Goal: Communication & Community: Answer question/provide support

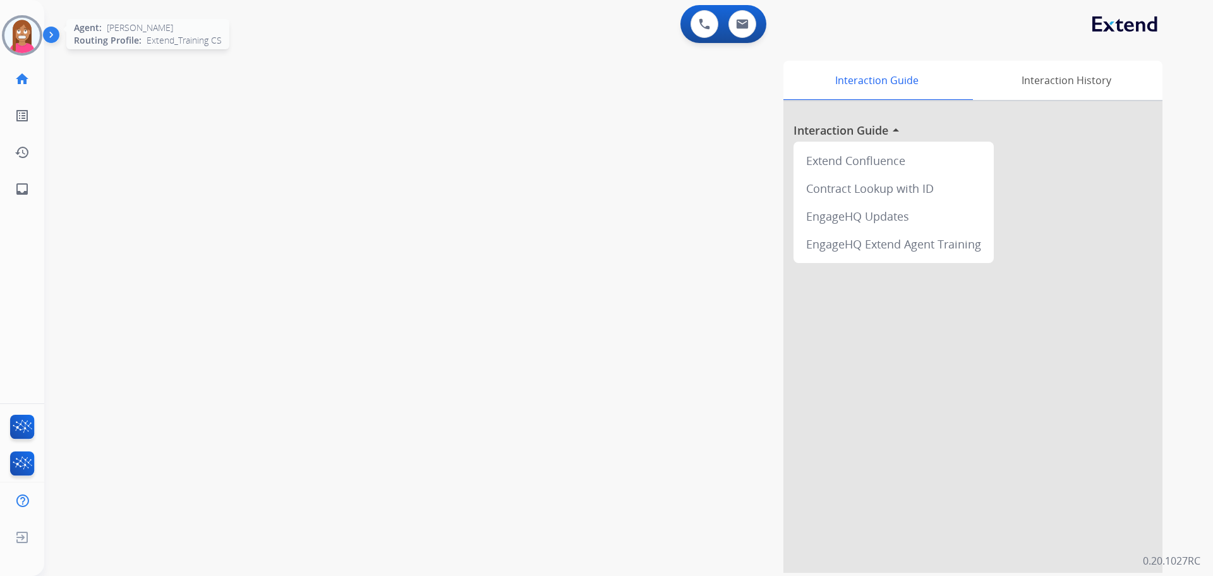
click at [20, 45] on img at bounding box center [21, 35] width 35 height 35
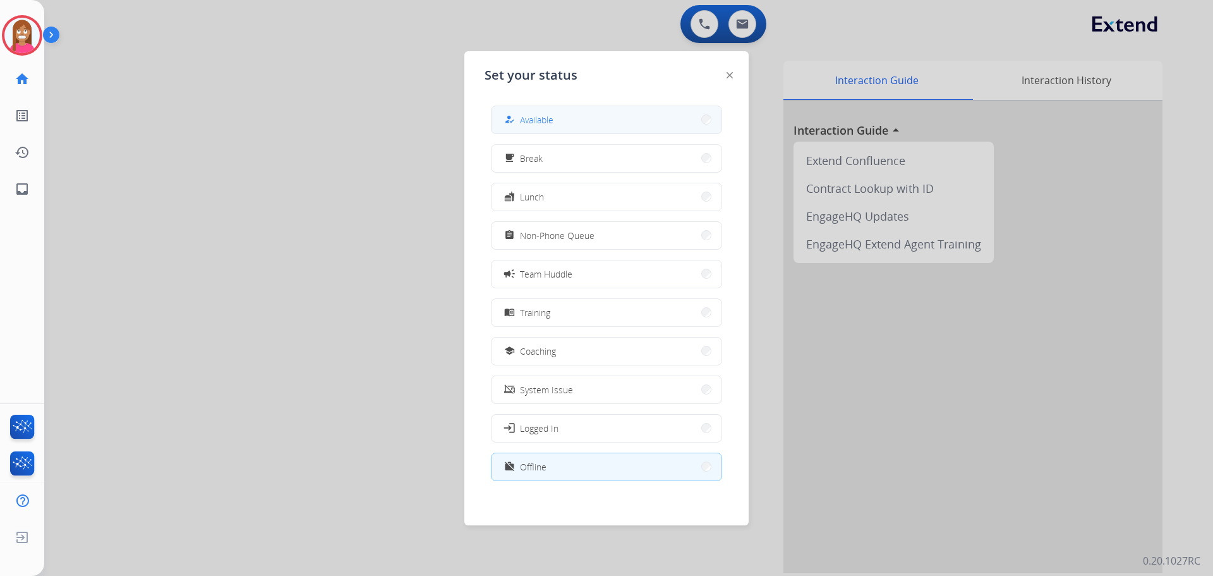
click at [618, 109] on button "how_to_reg Available" at bounding box center [607, 119] width 230 height 27
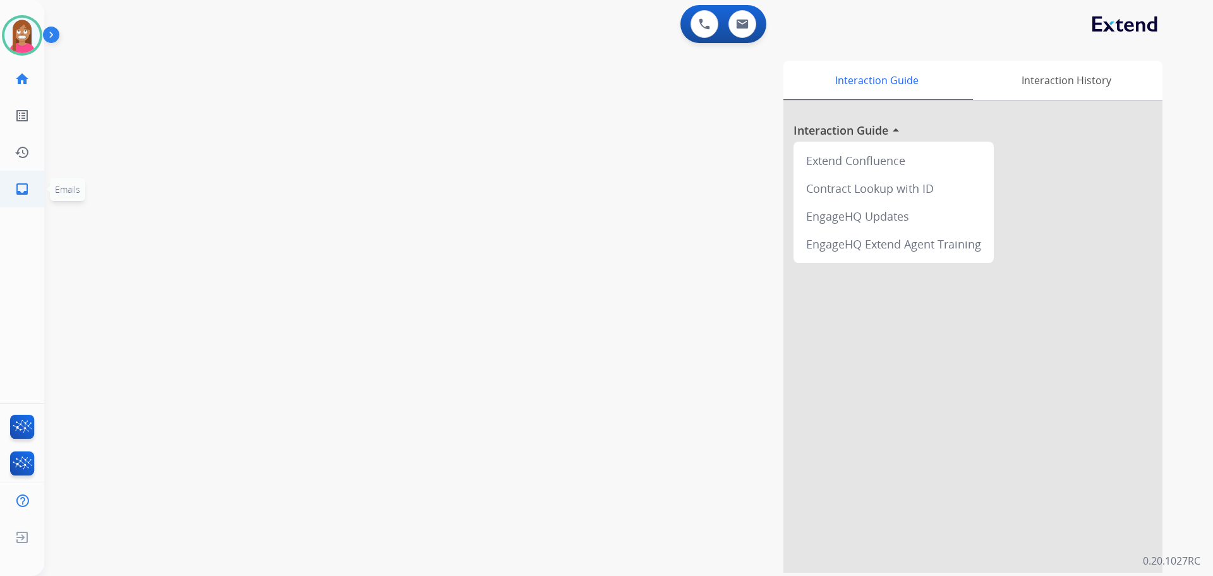
click at [12, 196] on link "inbox Emails" at bounding box center [21, 188] width 35 height 35
select select "**********"
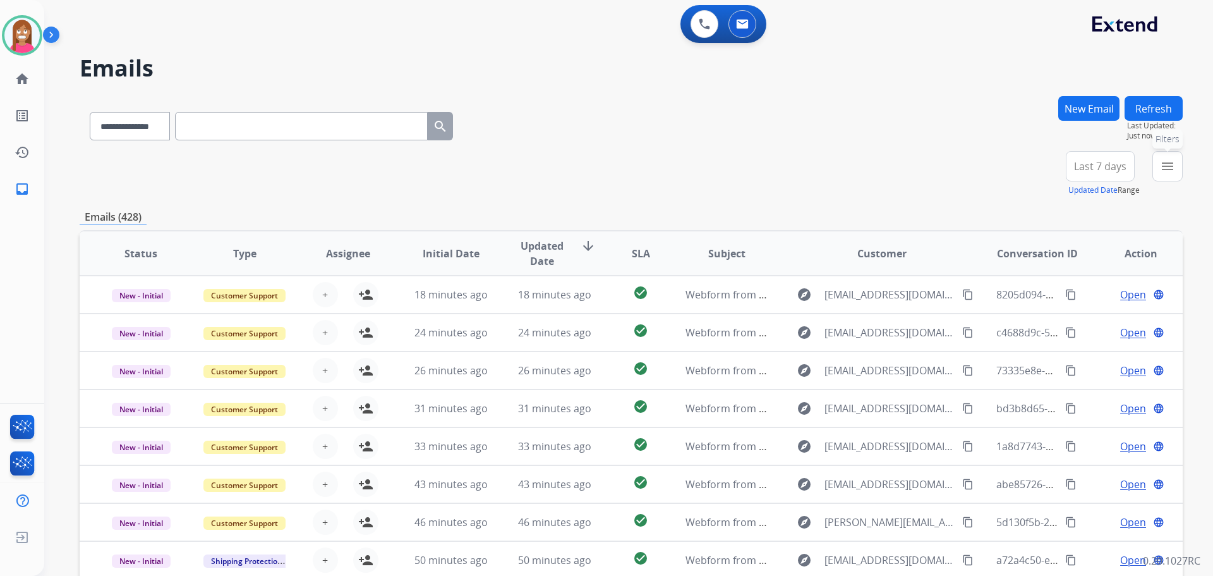
drag, startPoint x: 1178, startPoint y: 169, endPoint x: 1159, endPoint y: 169, distance: 19.6
click at [1177, 169] on button "menu Filters" at bounding box center [1167, 166] width 30 height 30
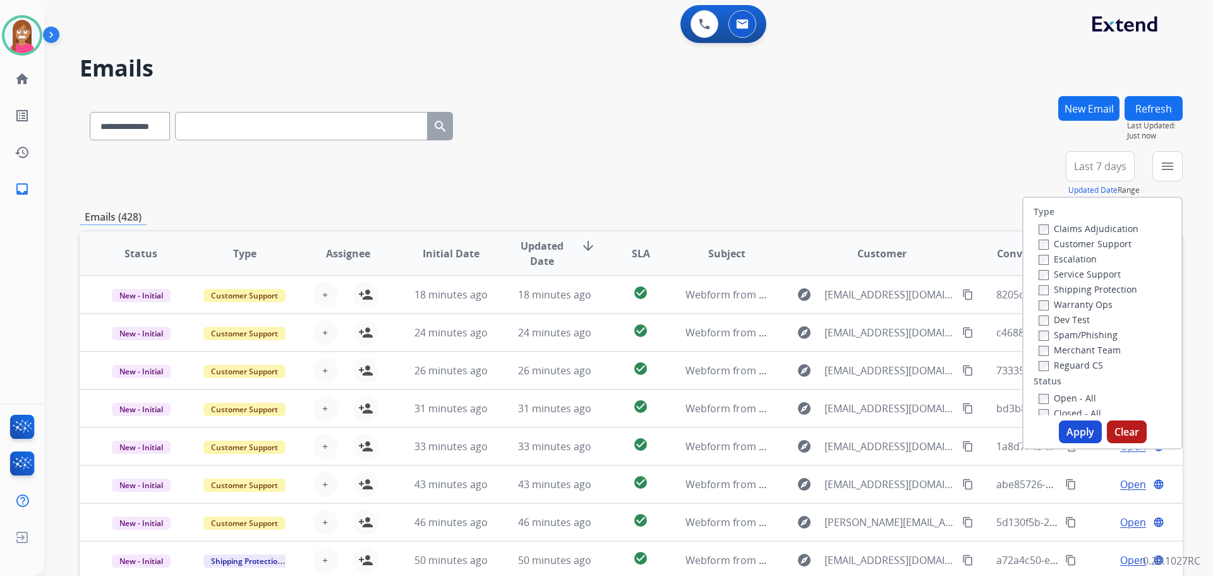
click at [1061, 246] on label "Customer Support" at bounding box center [1085, 244] width 93 height 12
click at [1052, 287] on label "Shipping Protection" at bounding box center [1088, 289] width 99 height 12
click at [1048, 365] on label "Reguard CS" at bounding box center [1071, 365] width 64 height 12
click at [1063, 424] on button "Apply" at bounding box center [1080, 431] width 43 height 23
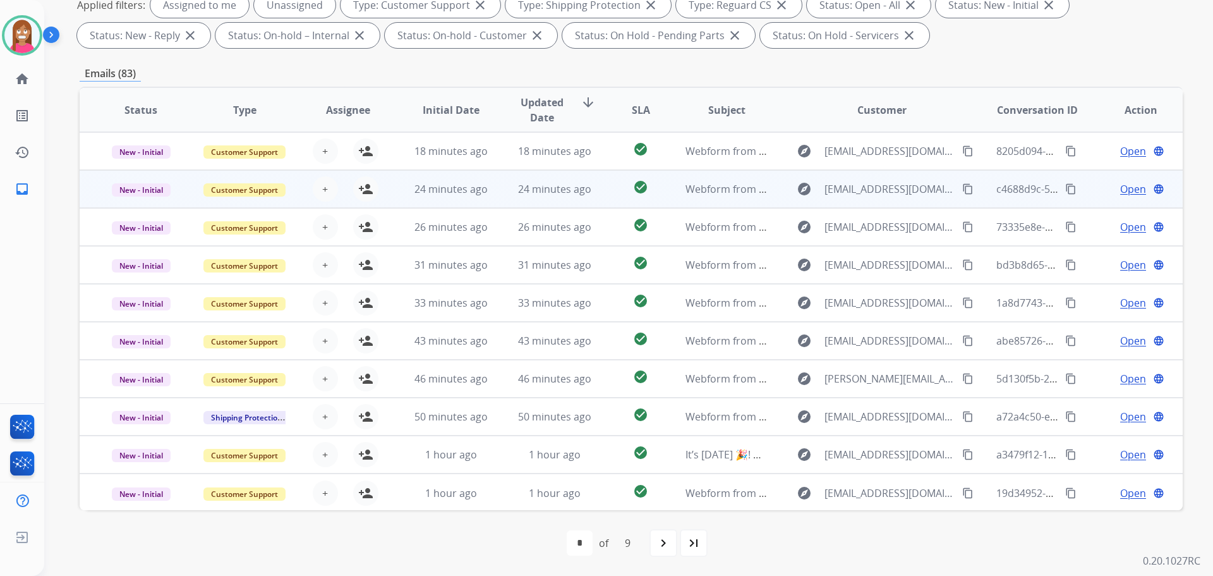
scroll to position [1, 0]
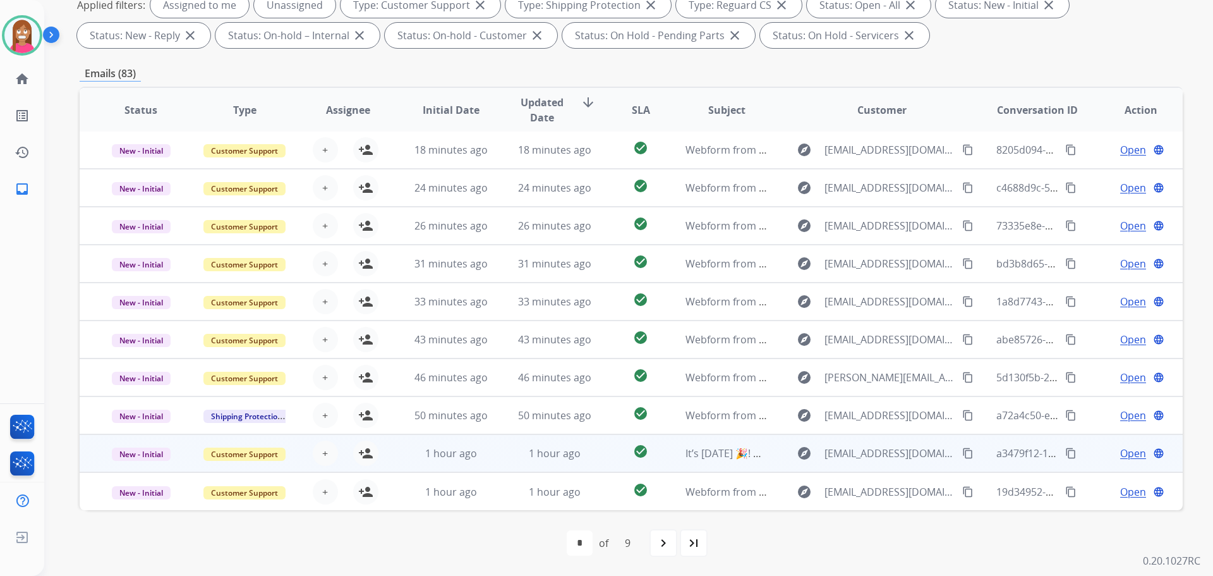
click at [399, 461] on td "1 hour ago" at bounding box center [442, 453] width 104 height 38
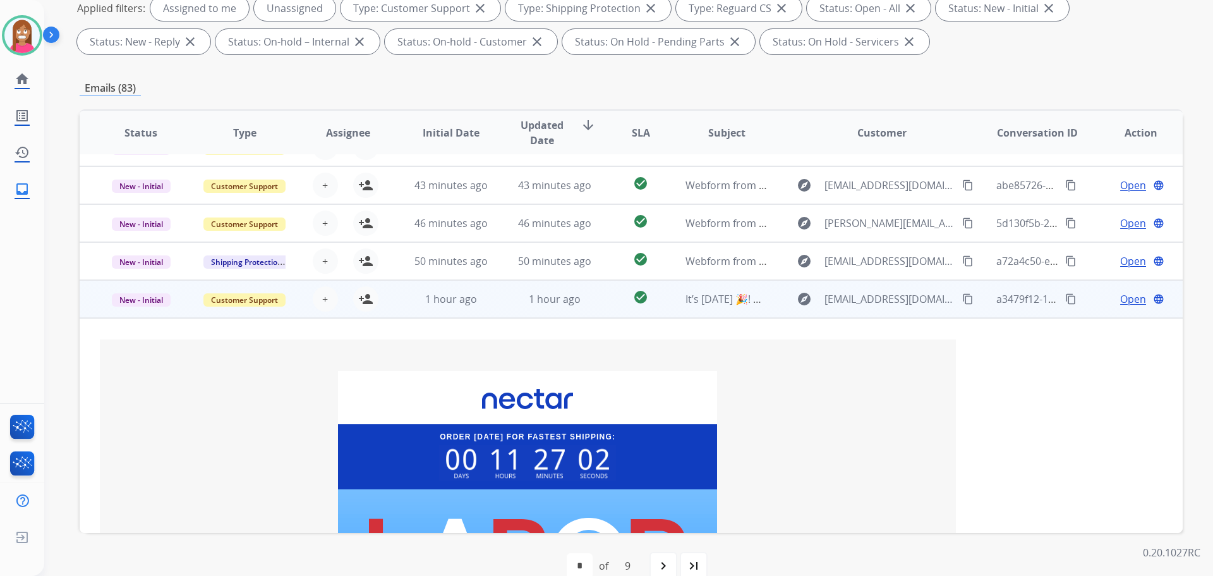
scroll to position [177, 0]
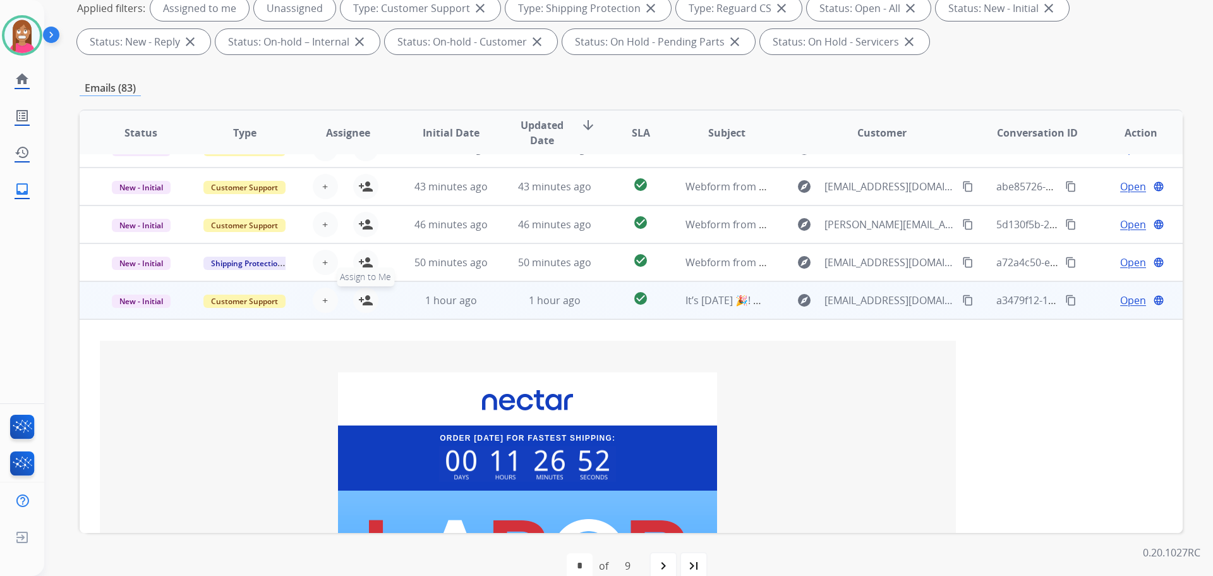
click at [366, 297] on mat-icon "person_add" at bounding box center [365, 300] width 15 height 15
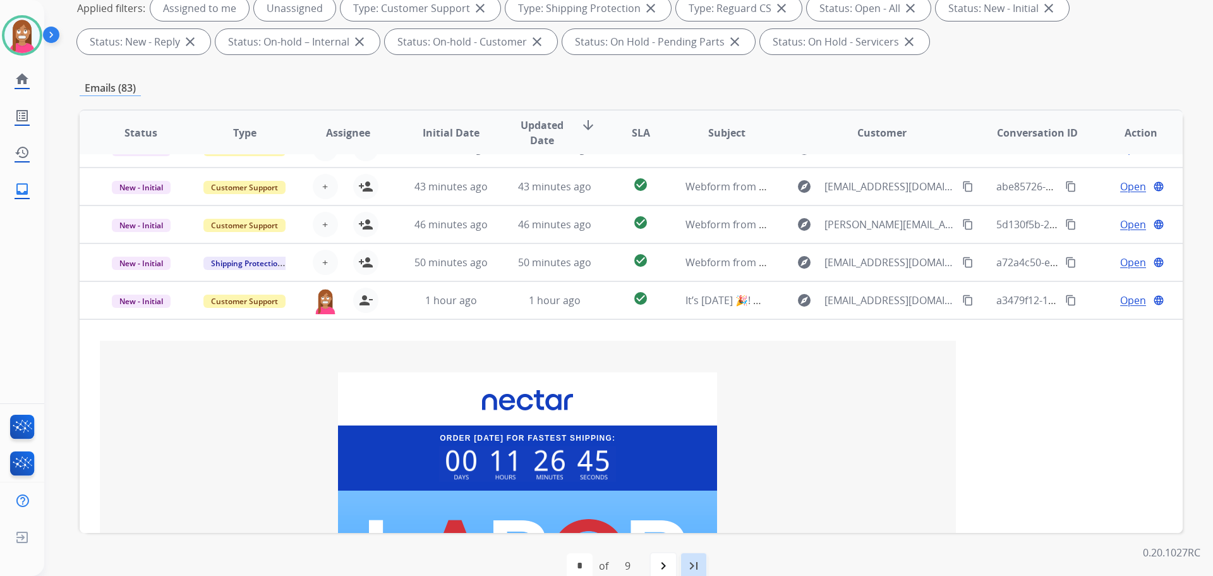
click at [689, 559] on mat-icon "last_page" at bounding box center [693, 565] width 15 height 15
select select "*"
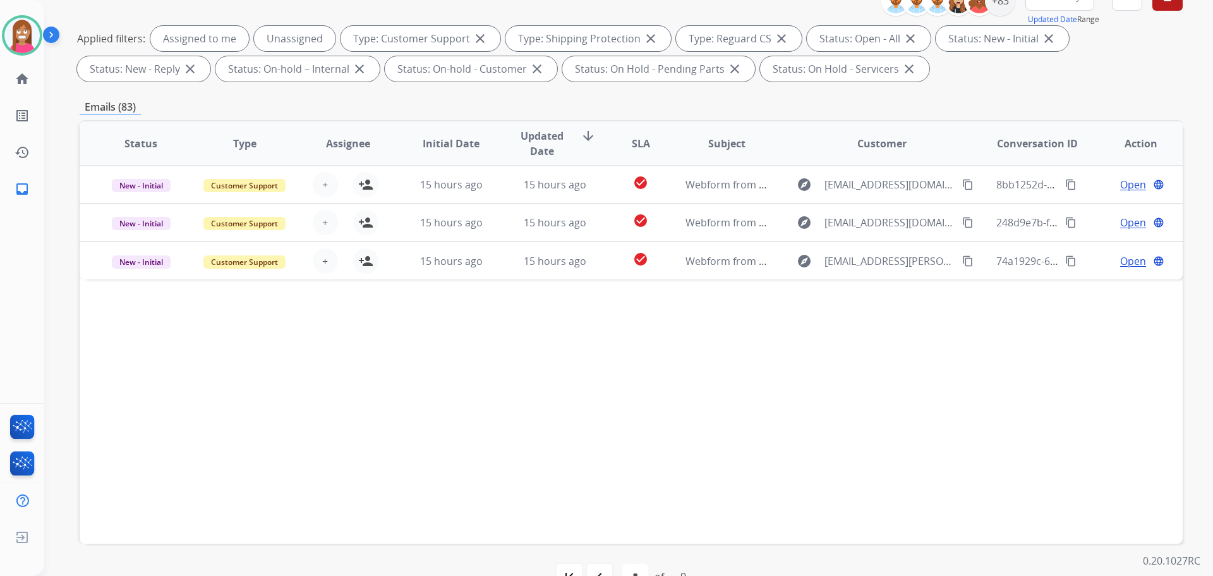
scroll to position [204, 0]
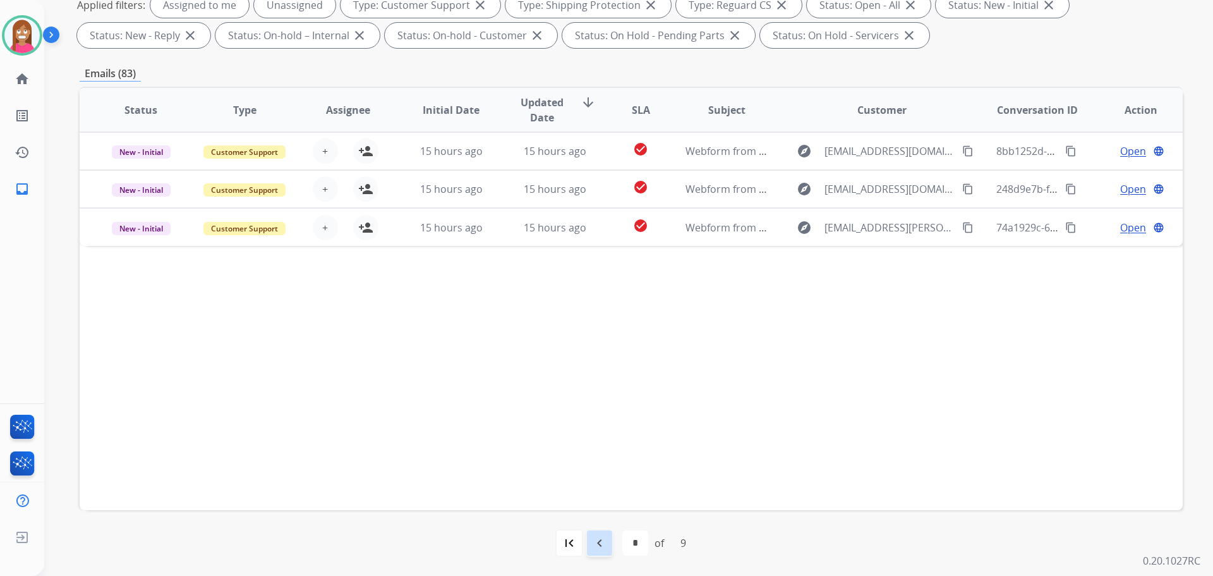
click at [595, 547] on mat-icon "navigate_before" at bounding box center [599, 542] width 15 height 15
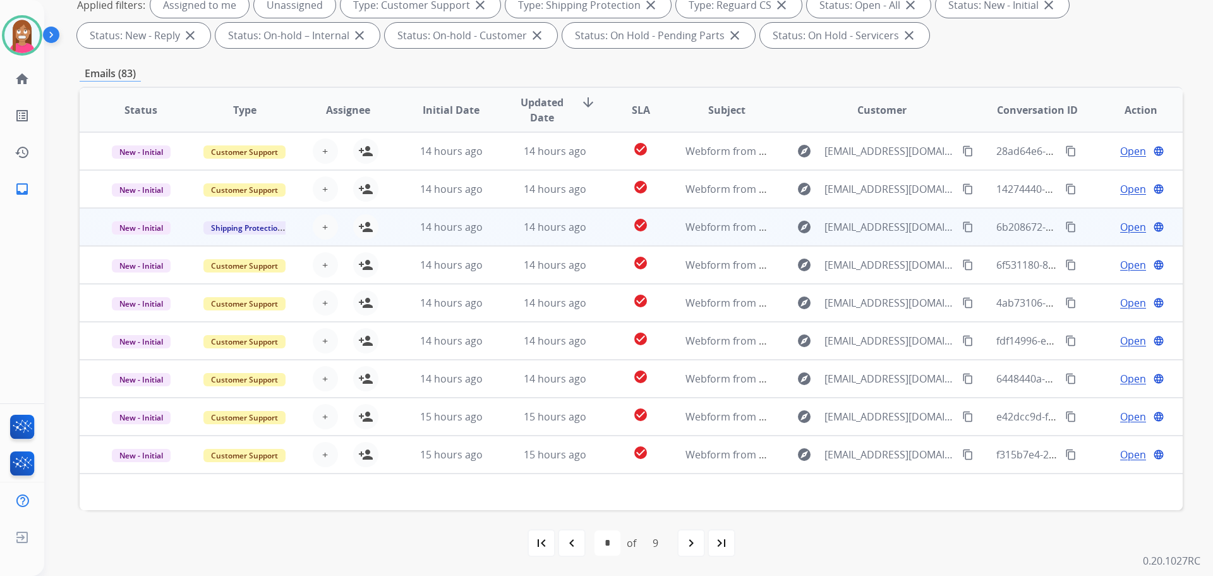
click at [488, 237] on td "14 hours ago" at bounding box center [442, 227] width 104 height 38
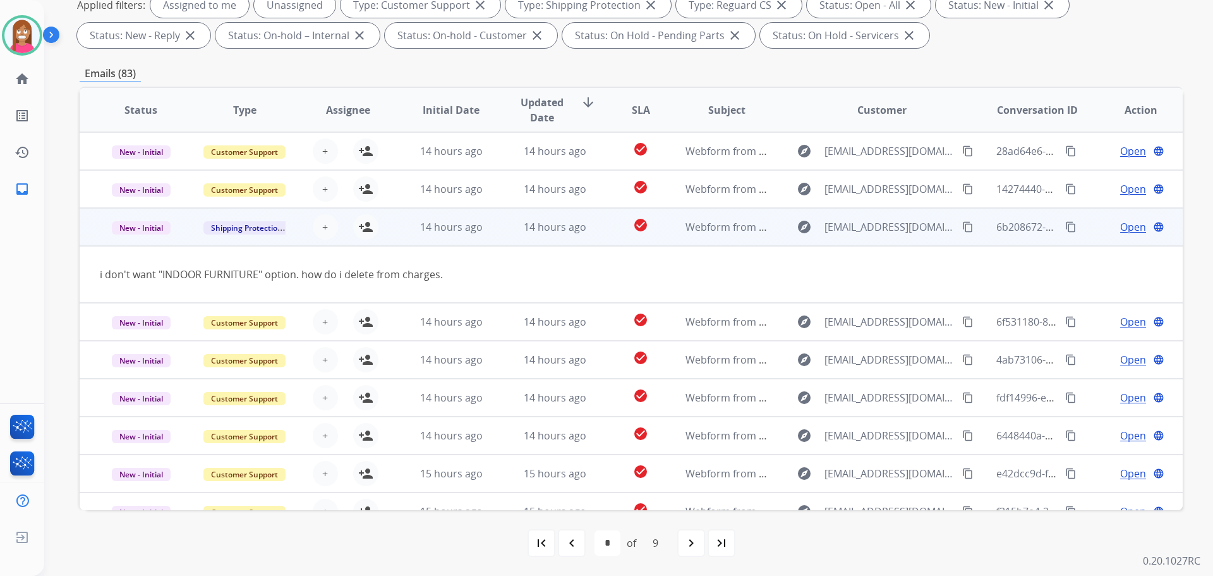
scroll to position [58, 0]
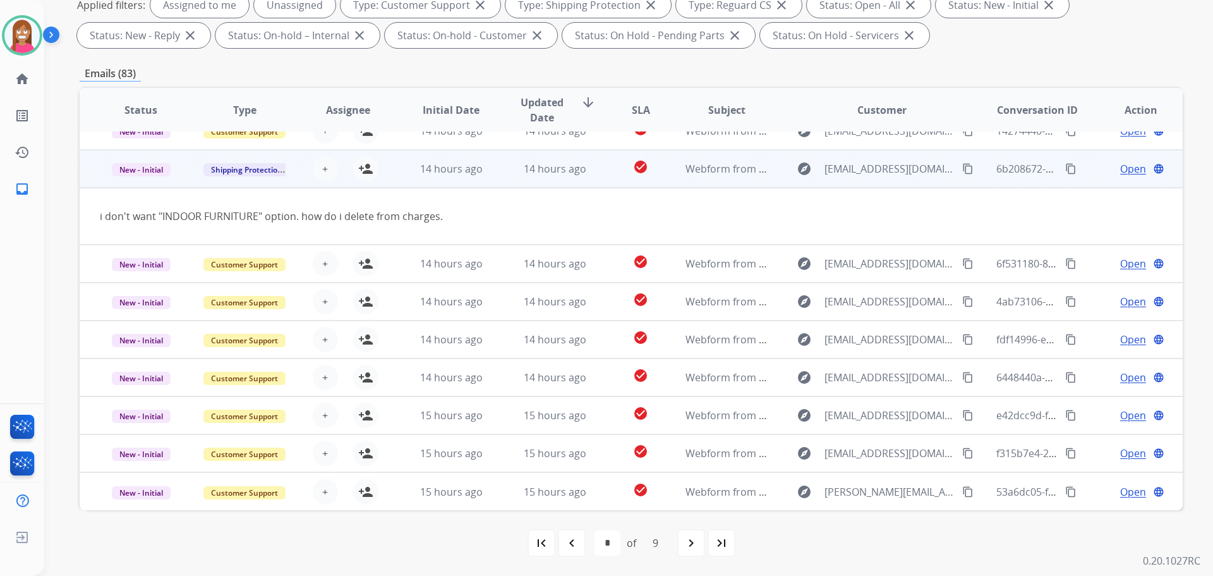
click at [962, 164] on mat-icon "content_copy" at bounding box center [967, 168] width 11 height 11
click at [370, 171] on mat-icon "person_add" at bounding box center [365, 168] width 15 height 15
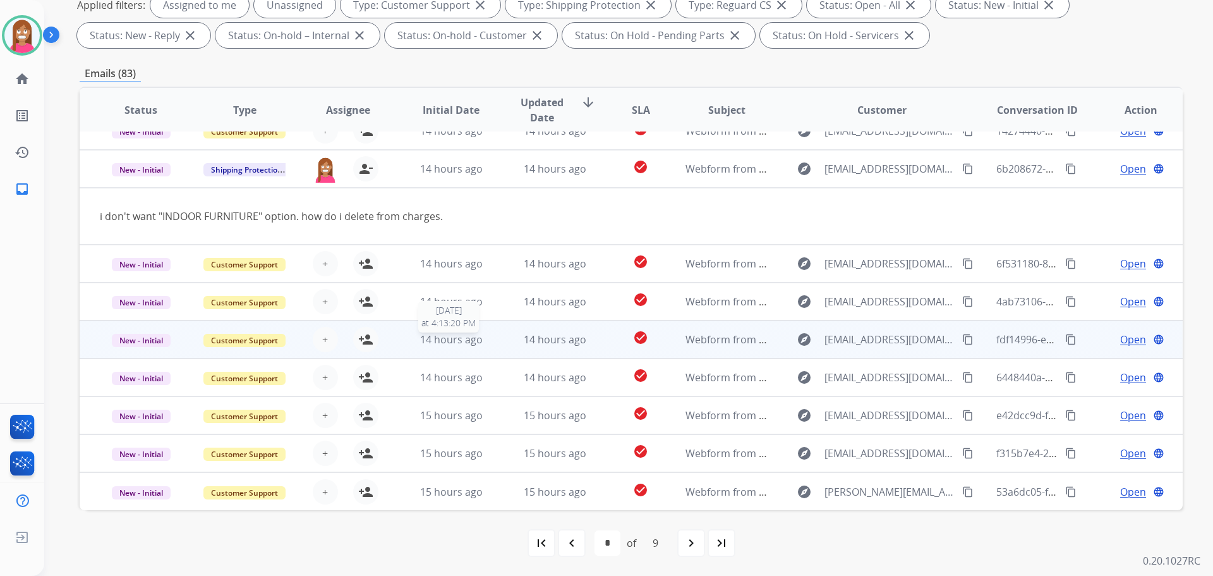
click at [483, 345] on div "14 hours ago" at bounding box center [451, 339] width 83 height 15
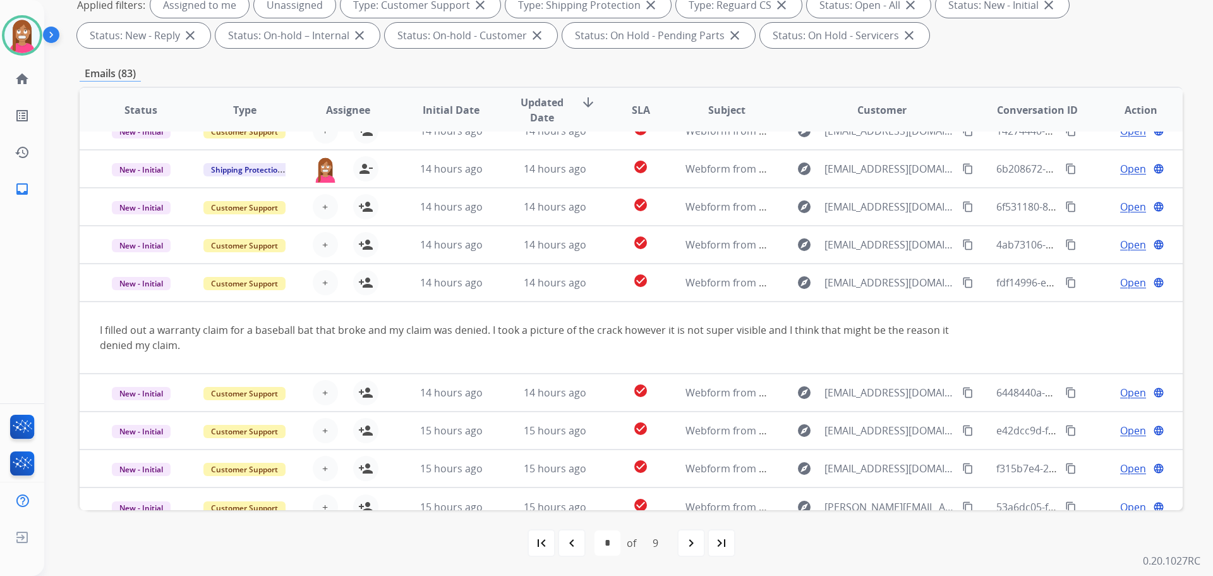
scroll to position [73, 0]
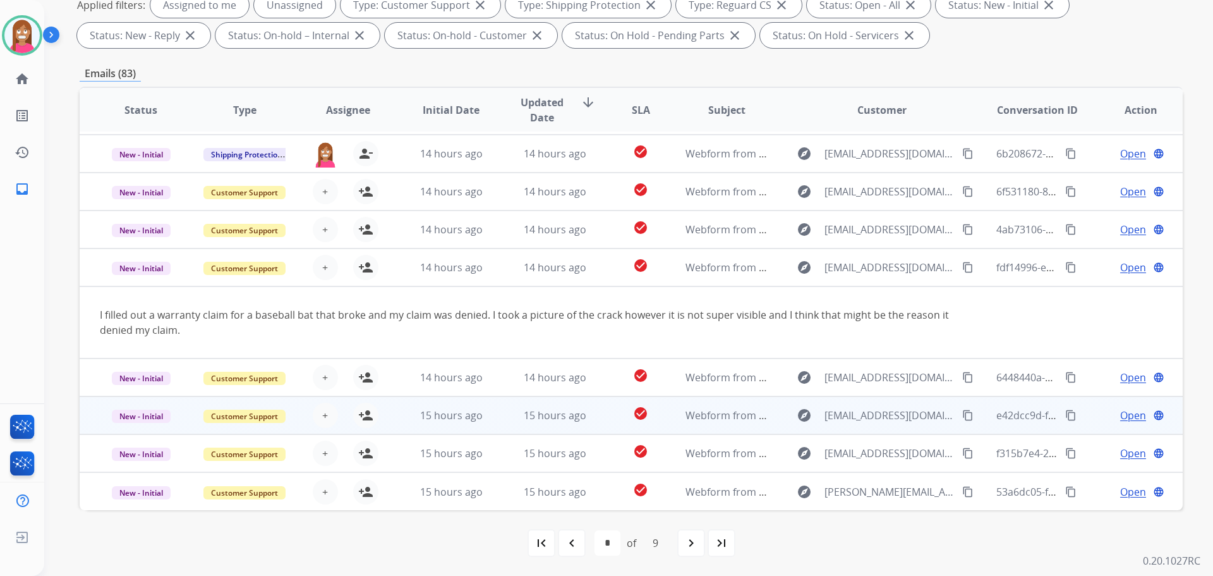
click at [607, 425] on td "check_circle" at bounding box center [630, 415] width 69 height 38
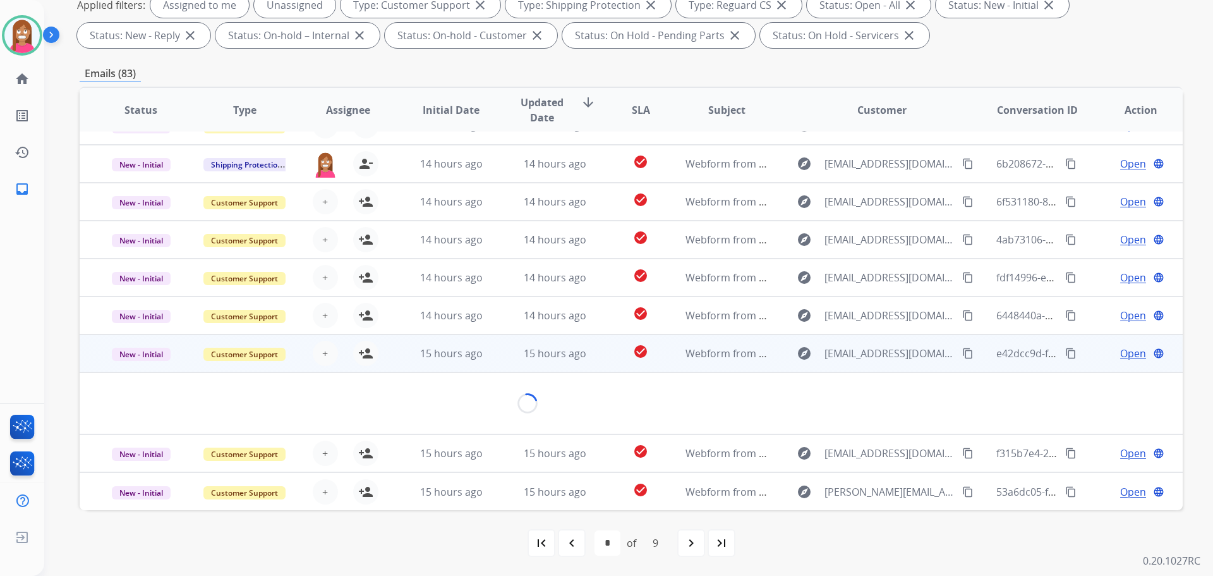
scroll to position [58, 0]
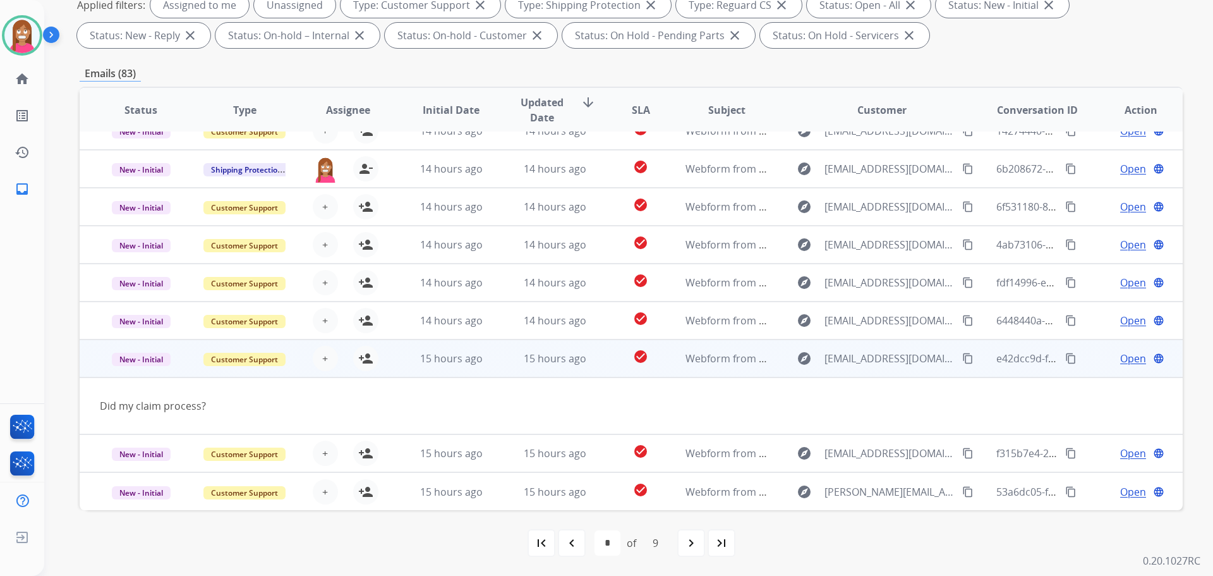
click at [962, 353] on mat-icon "content_copy" at bounding box center [967, 358] width 11 height 11
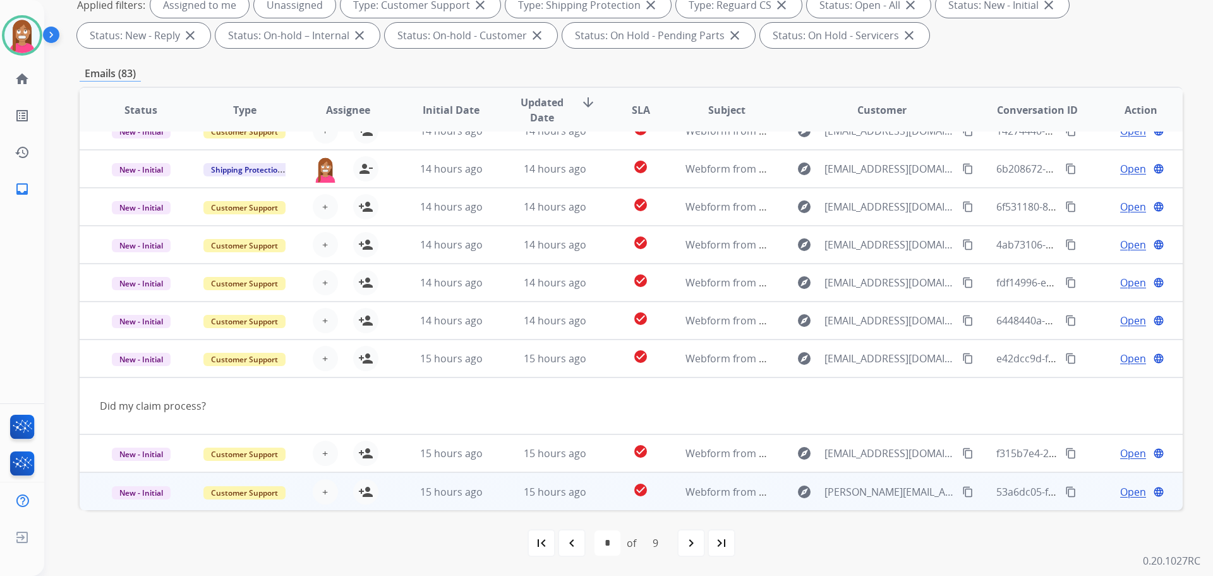
click at [496, 503] on td "15 hours ago" at bounding box center [545, 491] width 104 height 38
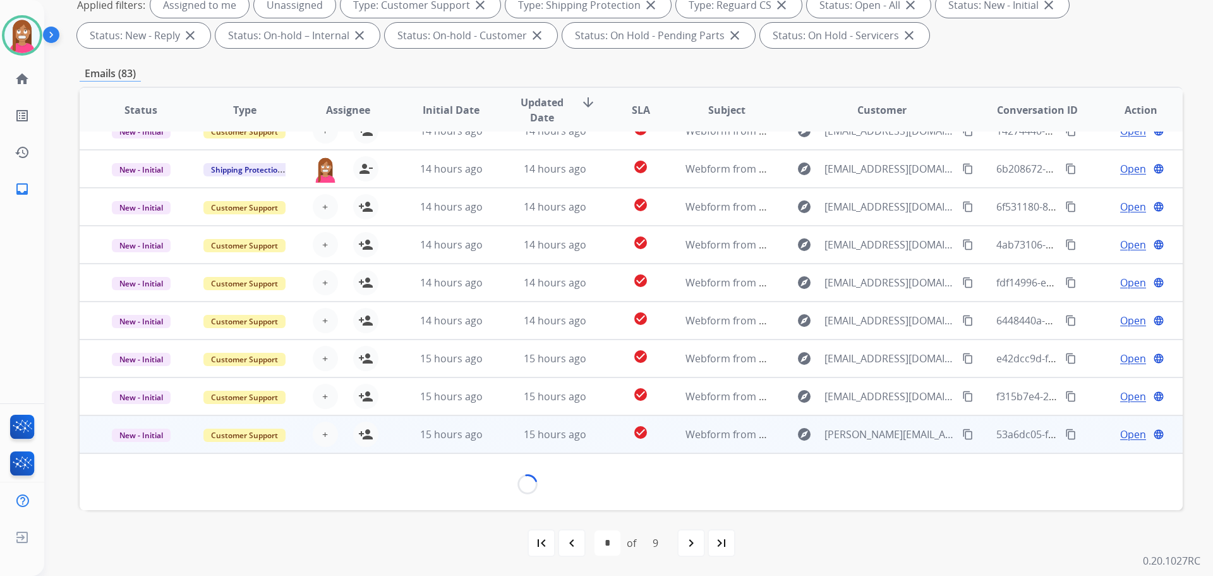
scroll to position [57, 0]
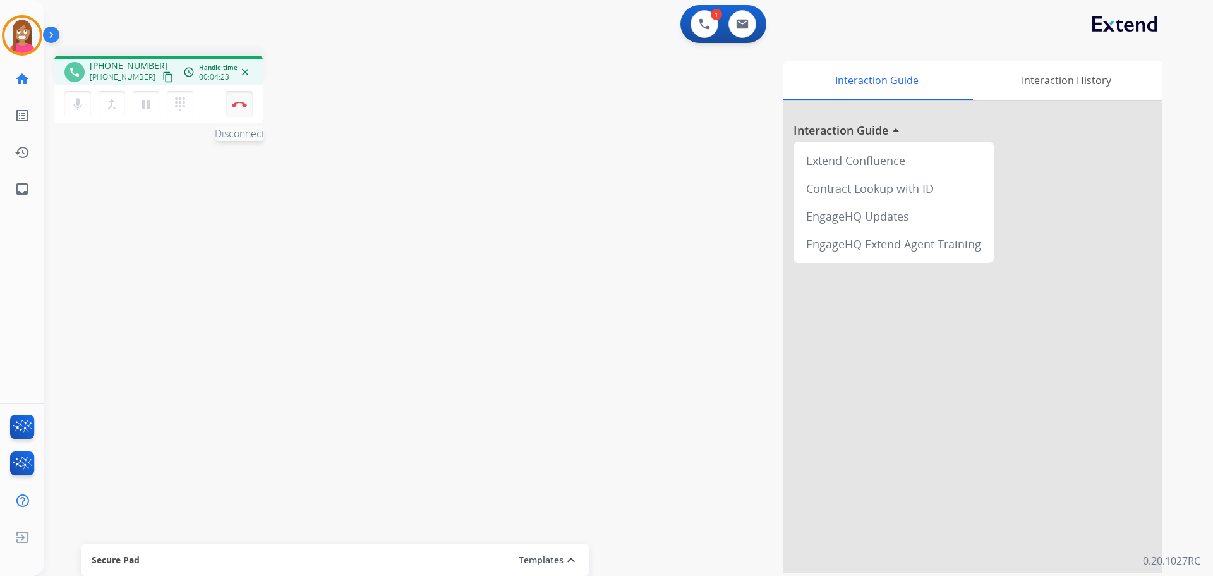
click at [239, 112] on button "Disconnect" at bounding box center [239, 104] width 27 height 27
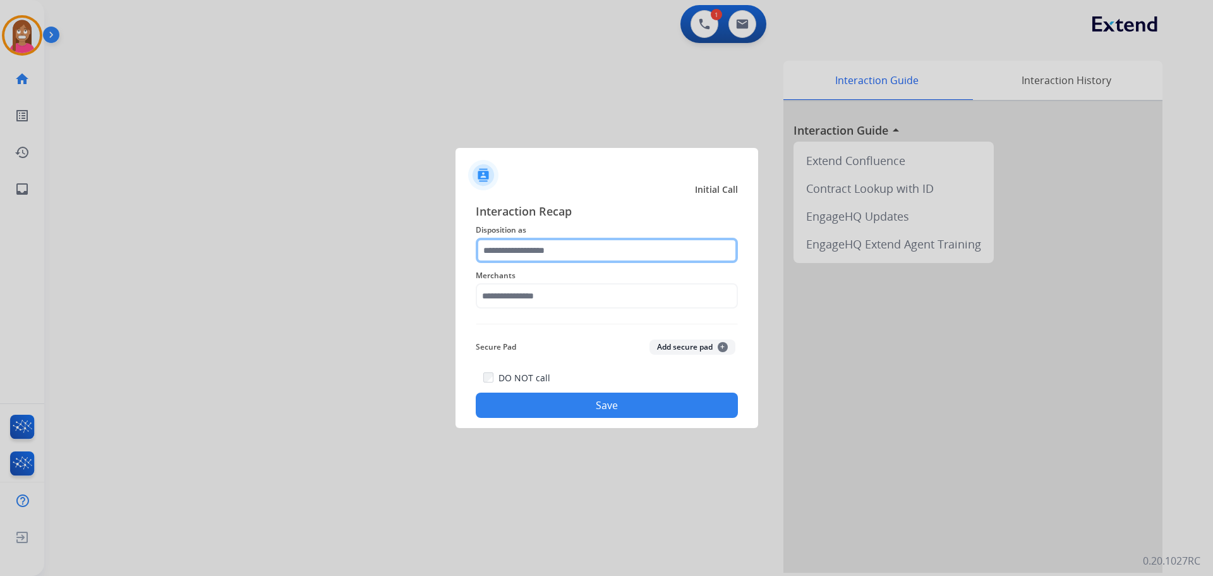
click at [506, 253] on input "text" at bounding box center [607, 250] width 262 height 25
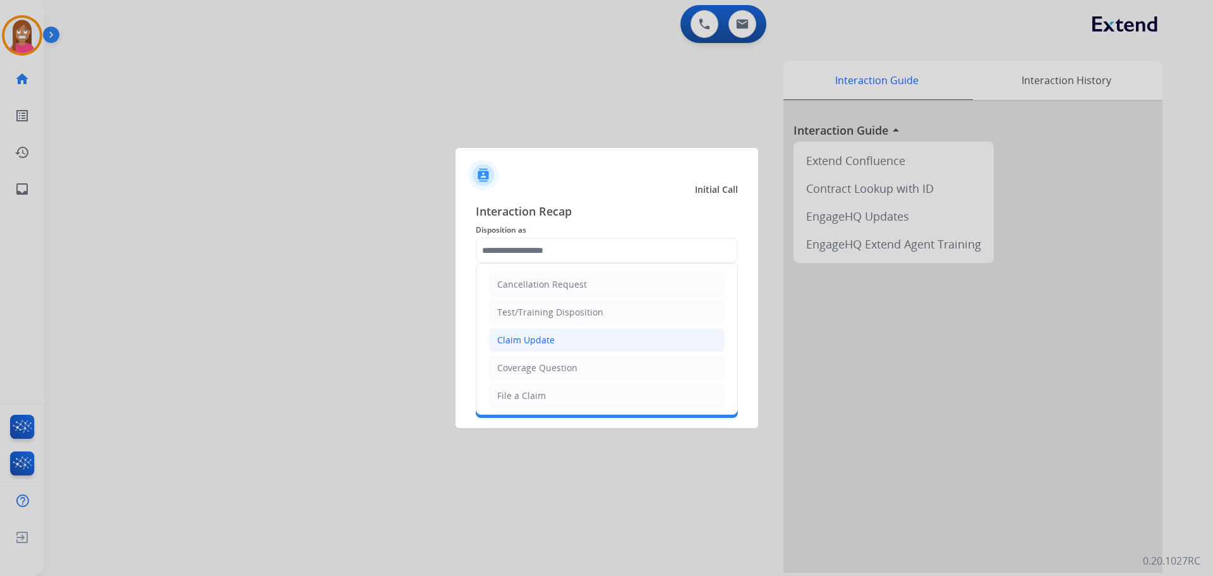
click at [517, 346] on div "Claim Update" at bounding box center [525, 340] width 57 height 13
type input "**********"
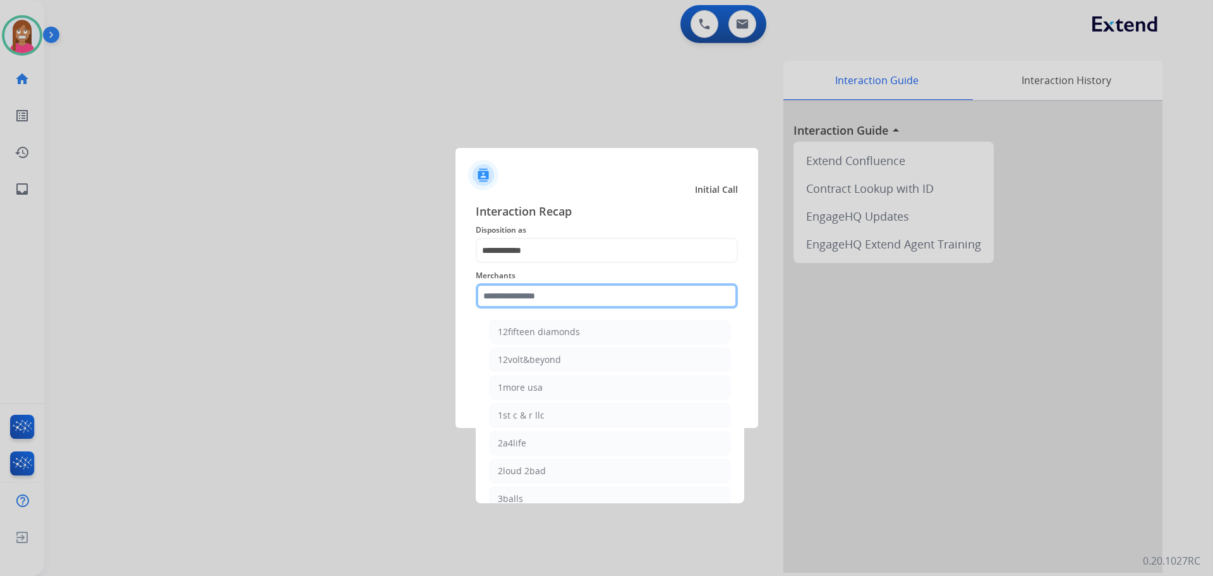
click at [517, 305] on input "text" at bounding box center [607, 295] width 262 height 25
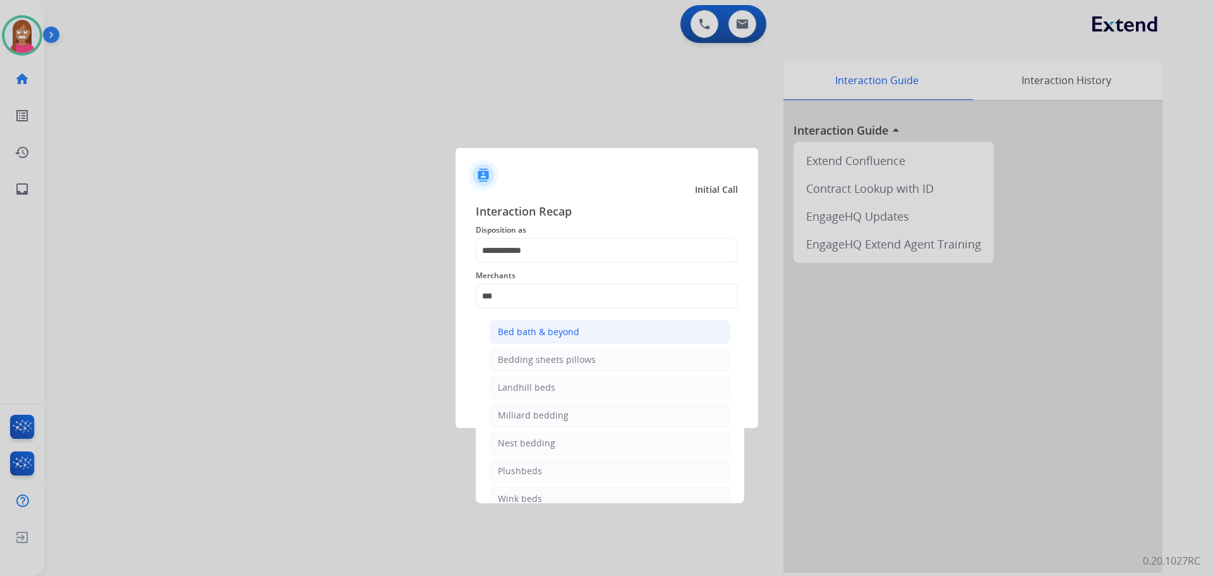
click at [517, 325] on li "Bed bath & beyond" at bounding box center [610, 332] width 241 height 24
type input "**********"
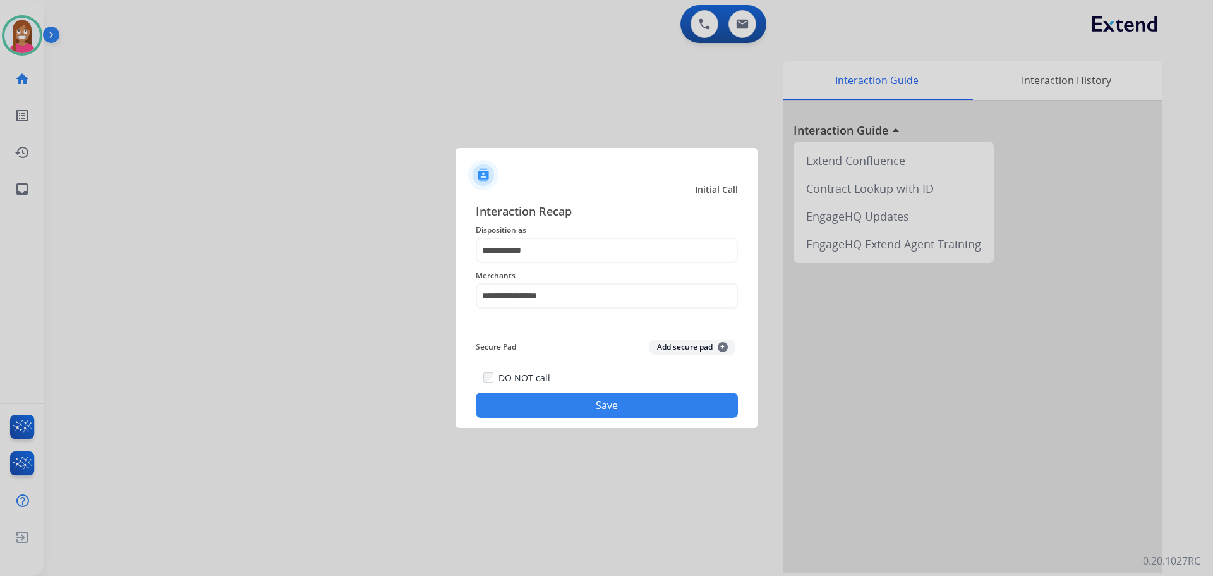
click at [567, 406] on button "Save" at bounding box center [607, 404] width 262 height 25
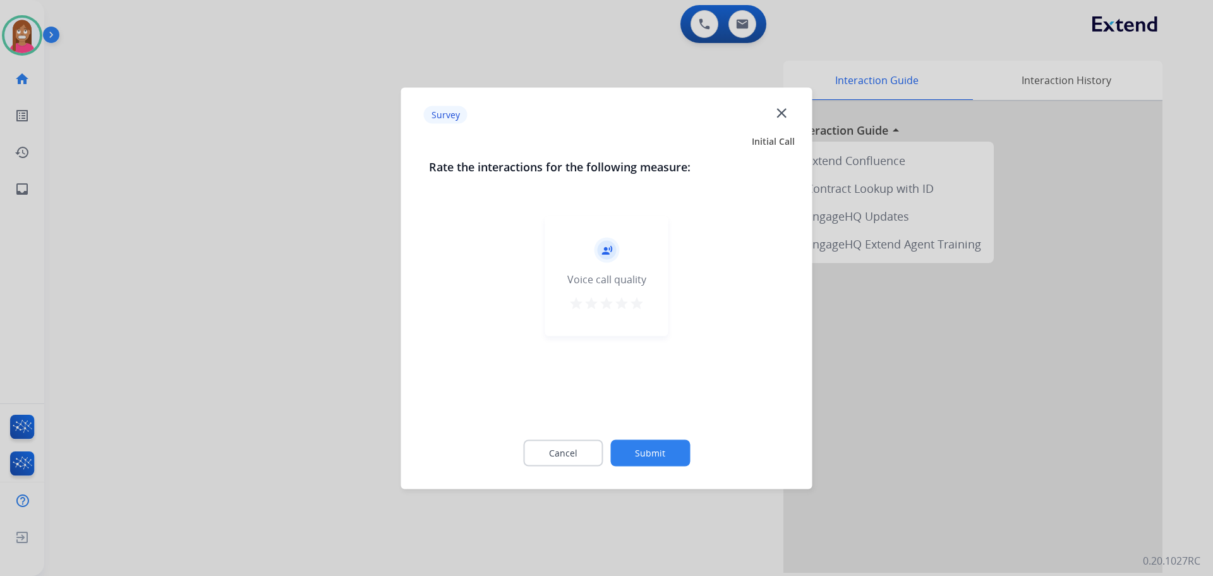
click at [785, 115] on mat-icon "close" at bounding box center [781, 112] width 16 height 16
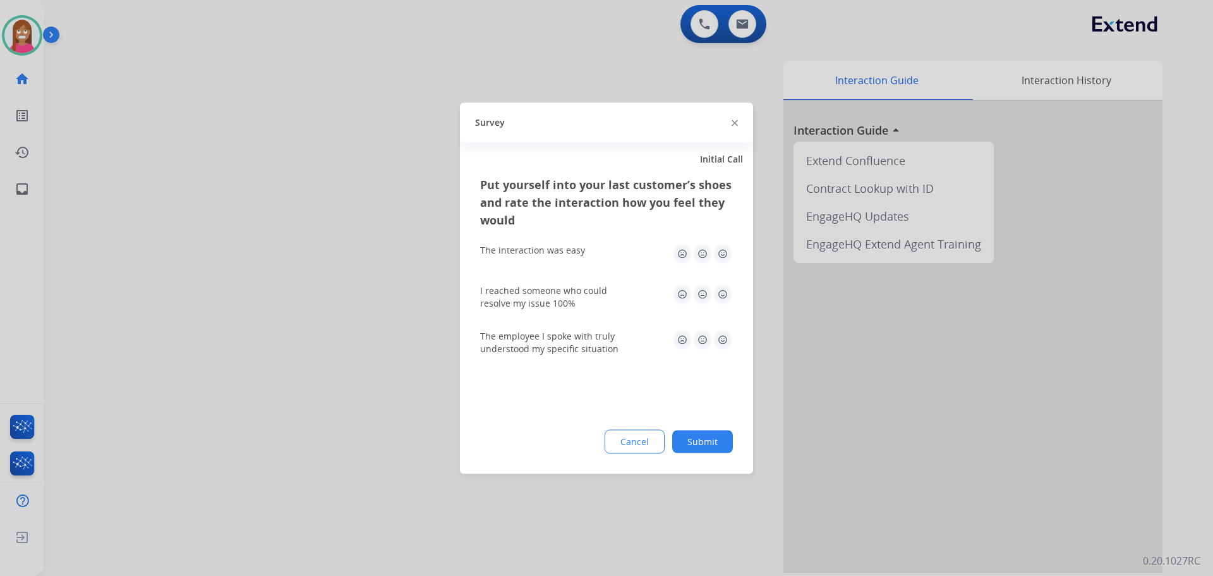
click at [737, 123] on img at bounding box center [735, 123] width 6 height 6
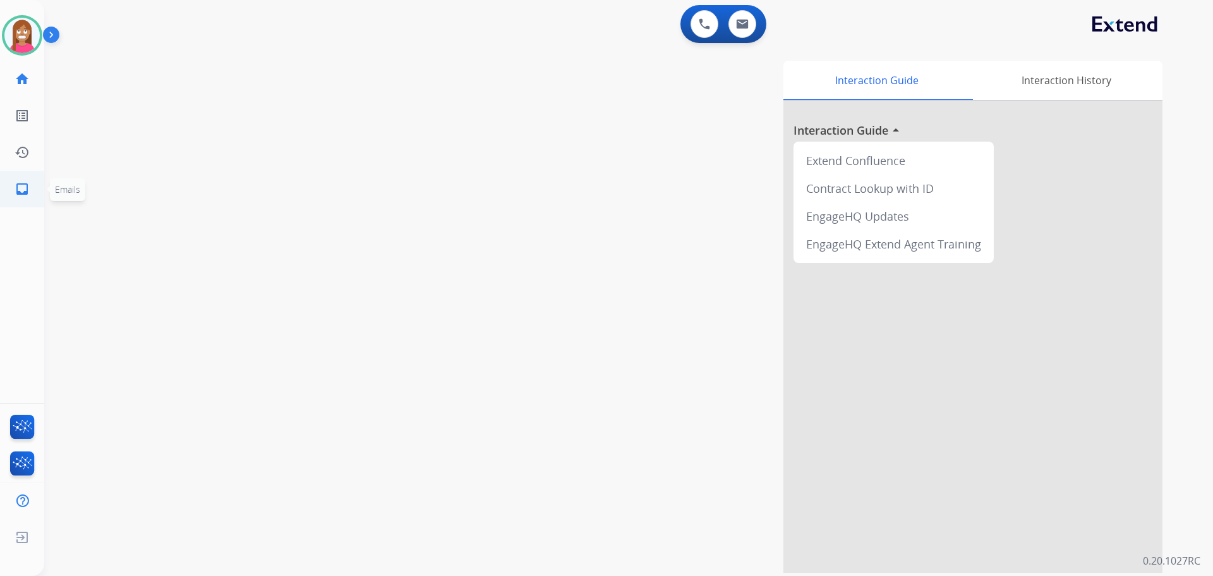
click at [15, 190] on link "inbox Emails" at bounding box center [21, 188] width 35 height 35
select select "**********"
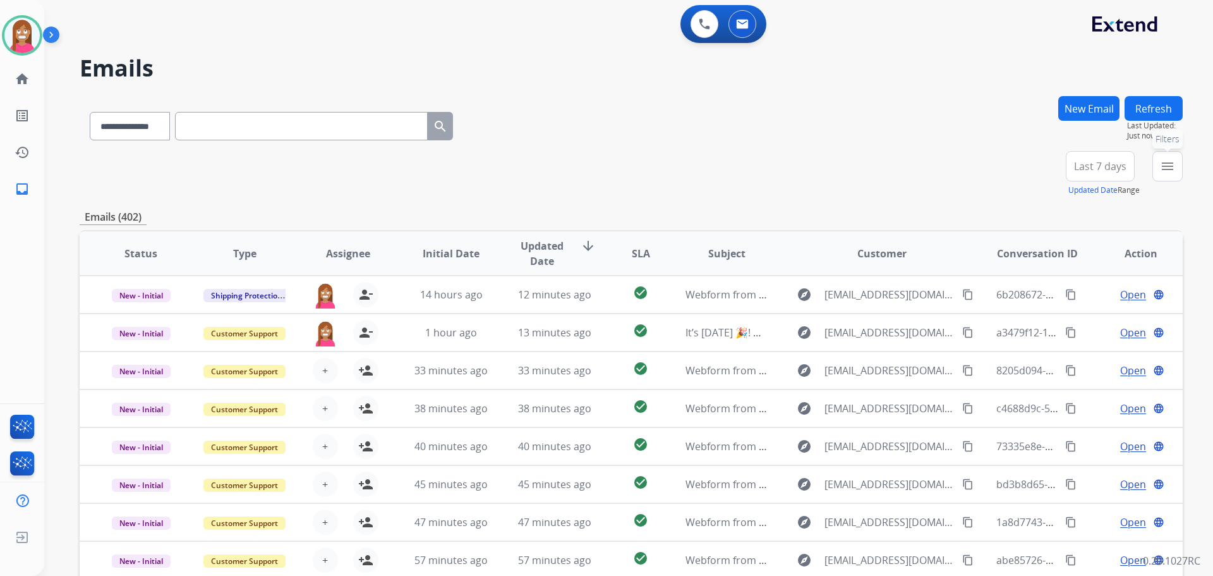
click at [1173, 171] on mat-icon "menu" at bounding box center [1167, 166] width 15 height 15
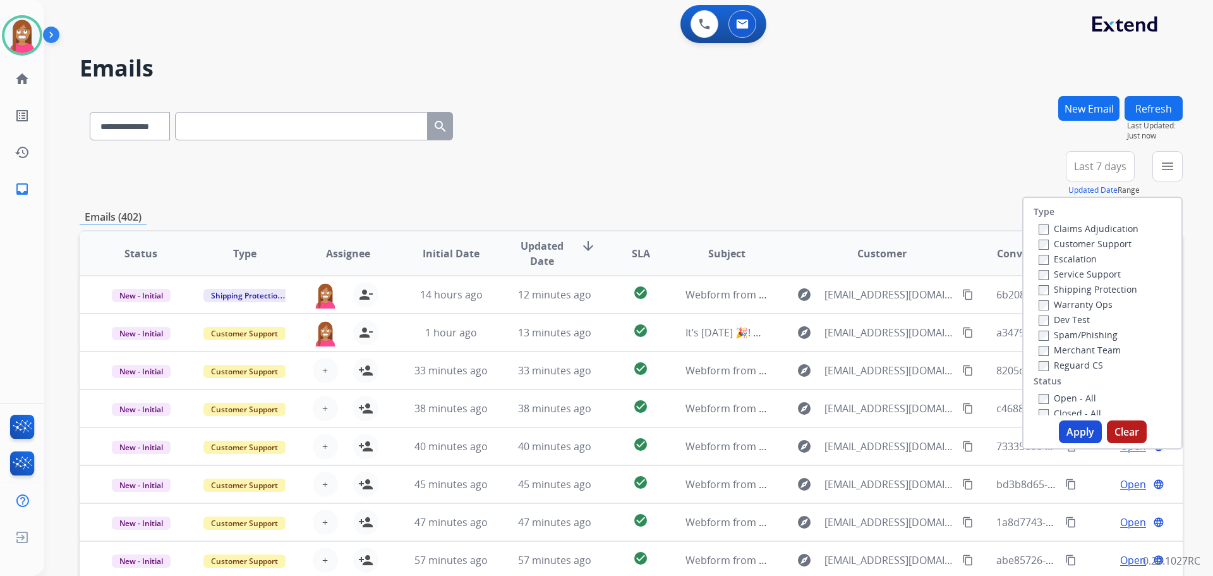
click at [1078, 242] on label "Customer Support" at bounding box center [1085, 244] width 93 height 12
click at [1072, 289] on label "Shipping Protection" at bounding box center [1088, 289] width 99 height 12
click at [1065, 365] on label "Reguard CS" at bounding box center [1071, 365] width 64 height 12
click at [1046, 394] on label "Open - All" at bounding box center [1067, 398] width 57 height 12
click at [1073, 432] on button "Apply" at bounding box center [1080, 431] width 43 height 23
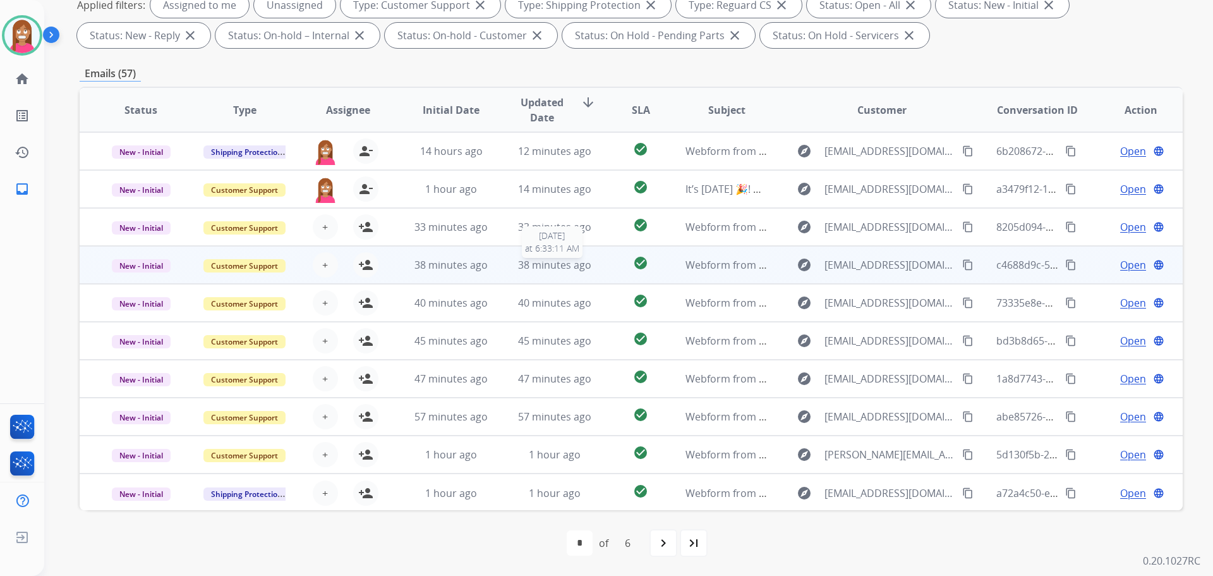
scroll to position [1, 0]
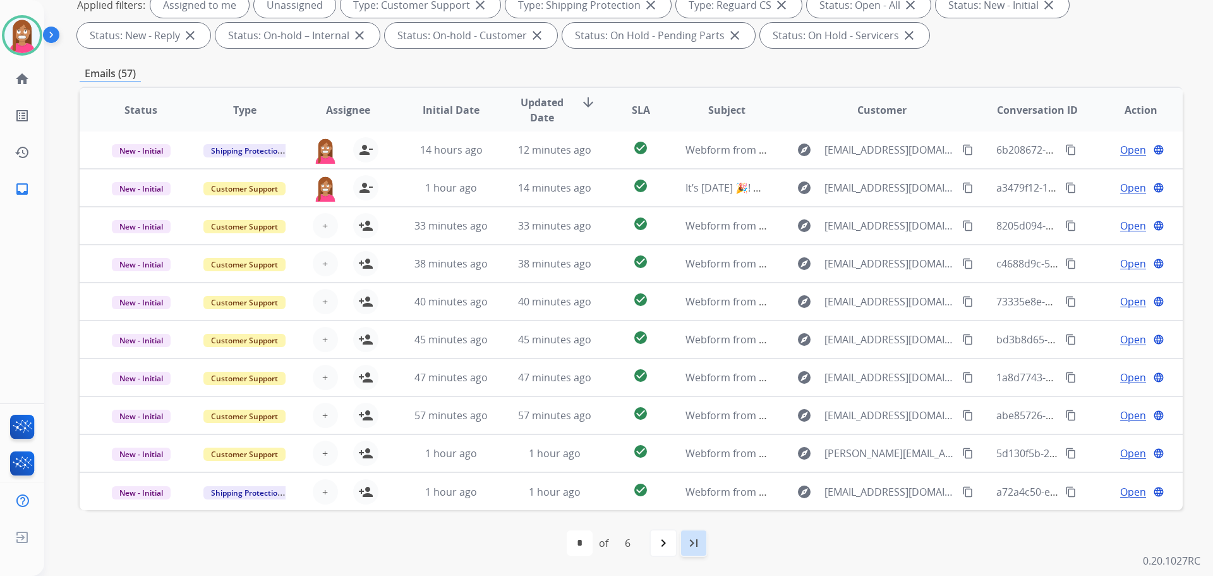
click at [699, 548] on mat-icon "last_page" at bounding box center [693, 542] width 15 height 15
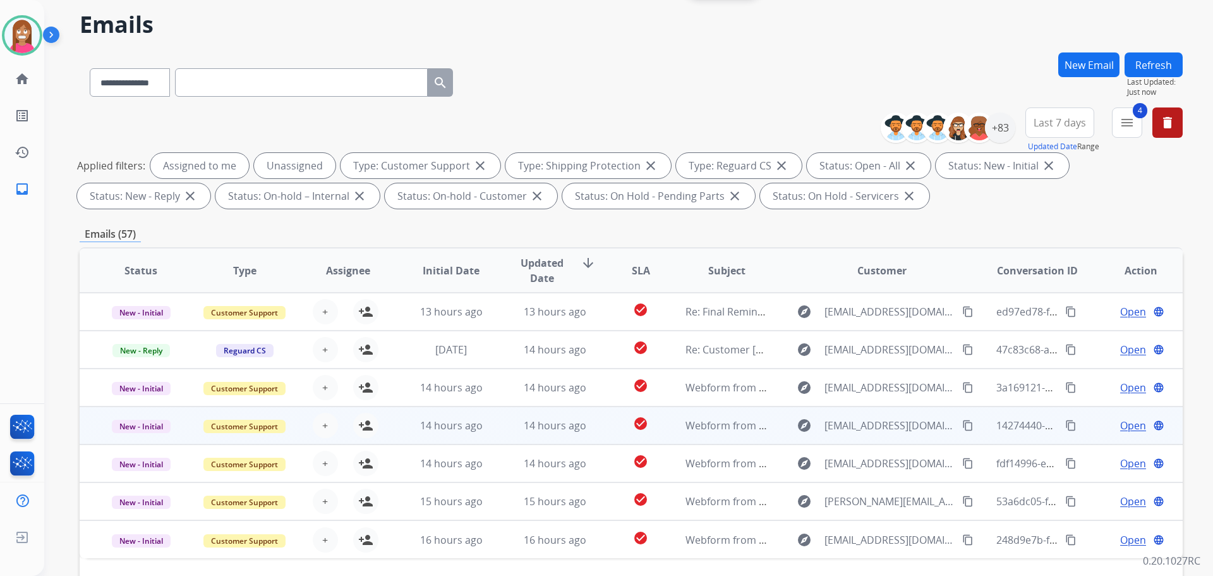
scroll to position [204, 0]
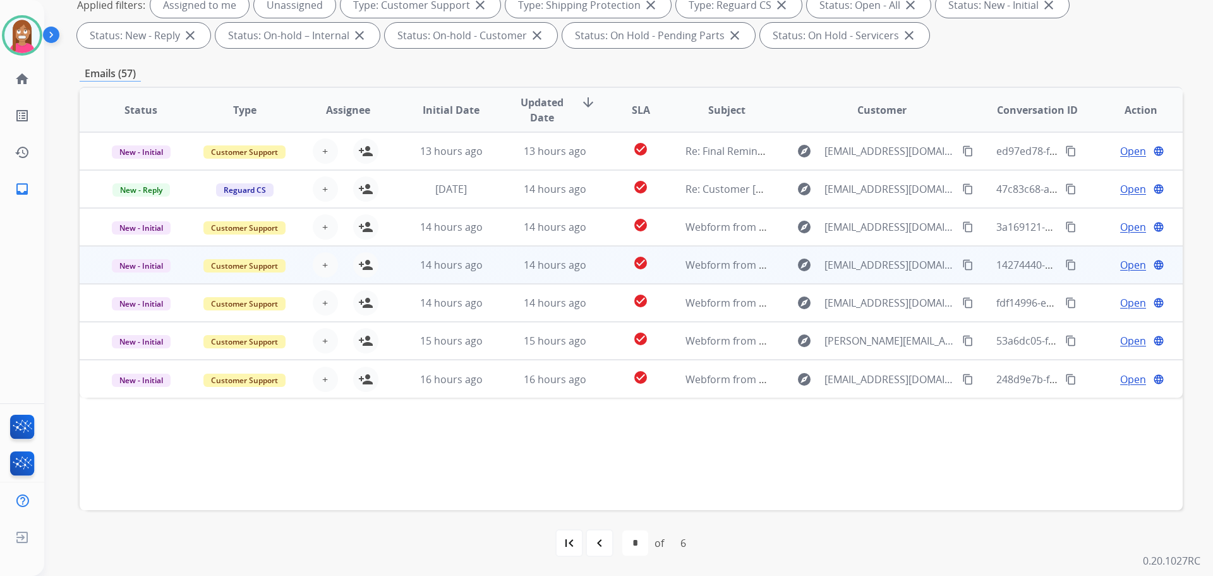
click at [505, 280] on td "14 hours ago" at bounding box center [545, 265] width 104 height 38
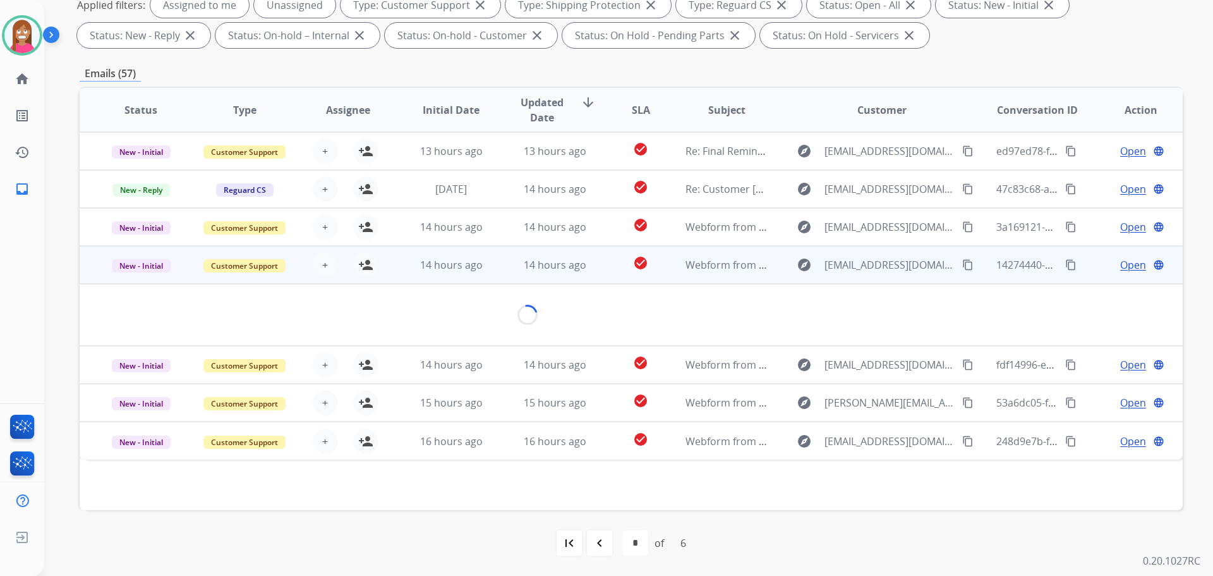
scroll to position [5, 0]
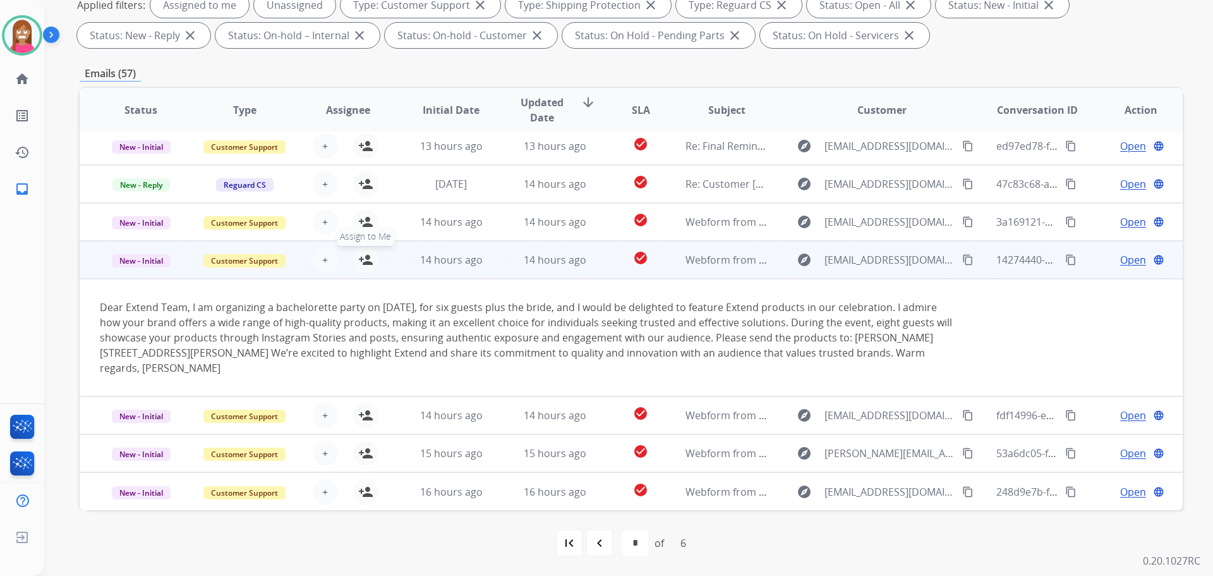
click at [368, 261] on mat-icon "person_add" at bounding box center [365, 259] width 15 height 15
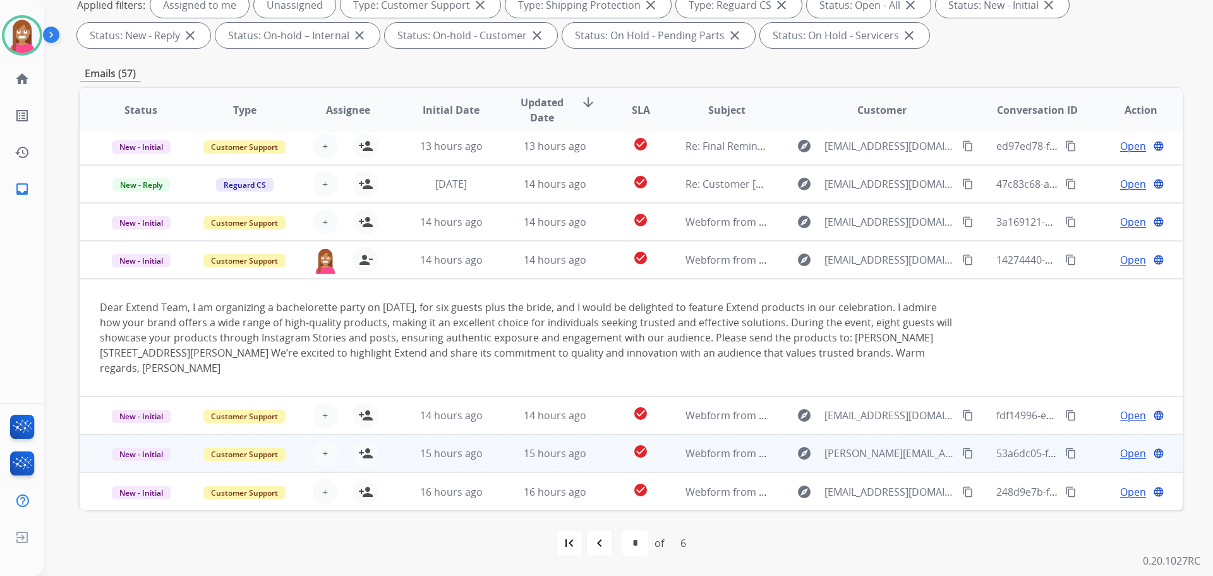
click at [493, 461] on td "15 hours ago" at bounding box center [545, 453] width 104 height 38
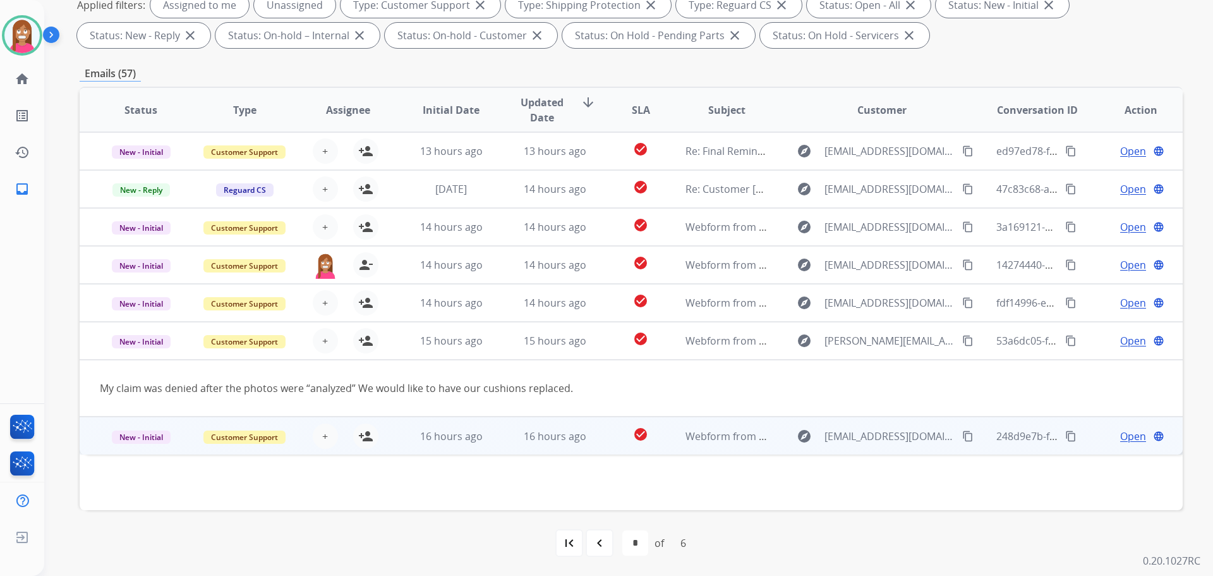
click at [493, 451] on td "16 hours ago" at bounding box center [545, 435] width 104 height 38
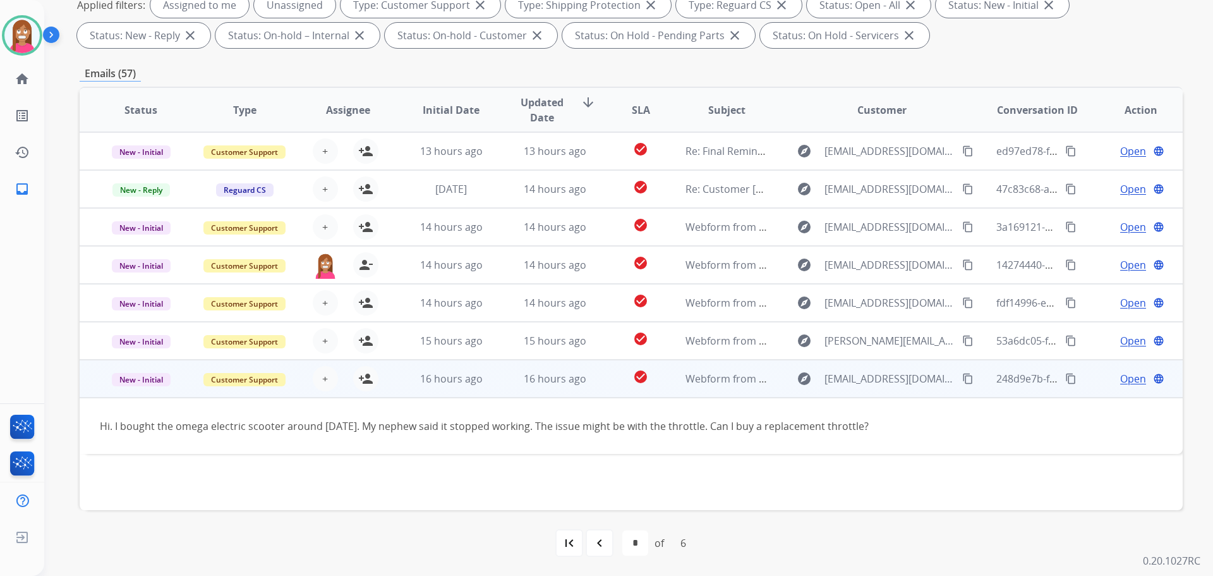
click at [962, 380] on mat-icon "content_copy" at bounding box center [967, 378] width 11 height 11
click at [358, 380] on mat-icon "person_add" at bounding box center [365, 378] width 15 height 15
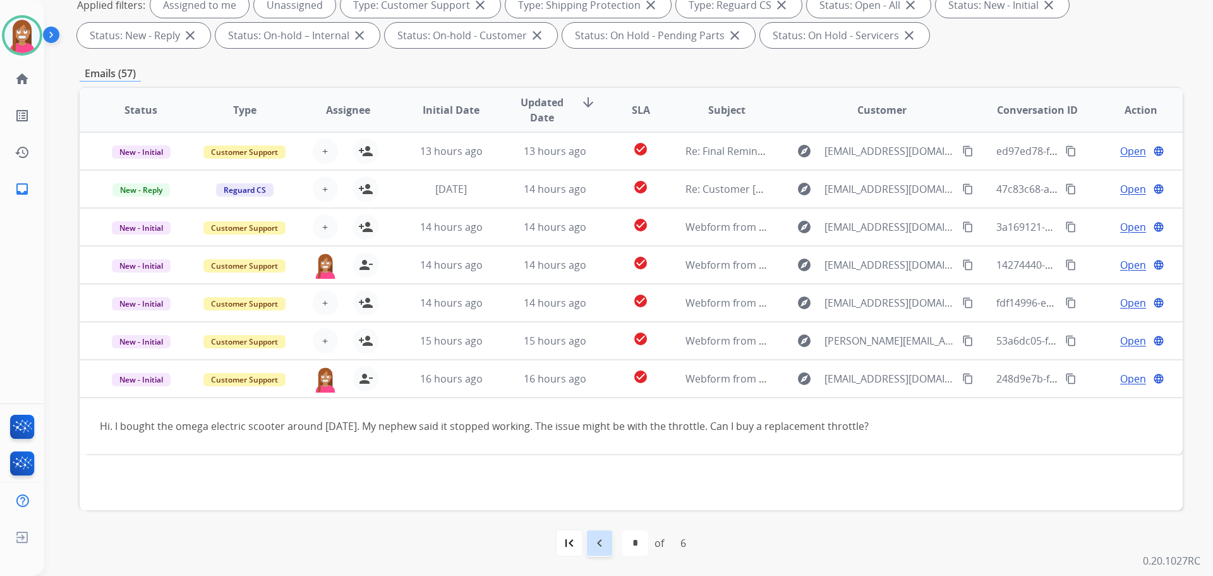
click at [596, 545] on mat-icon "navigate_before" at bounding box center [599, 542] width 15 height 15
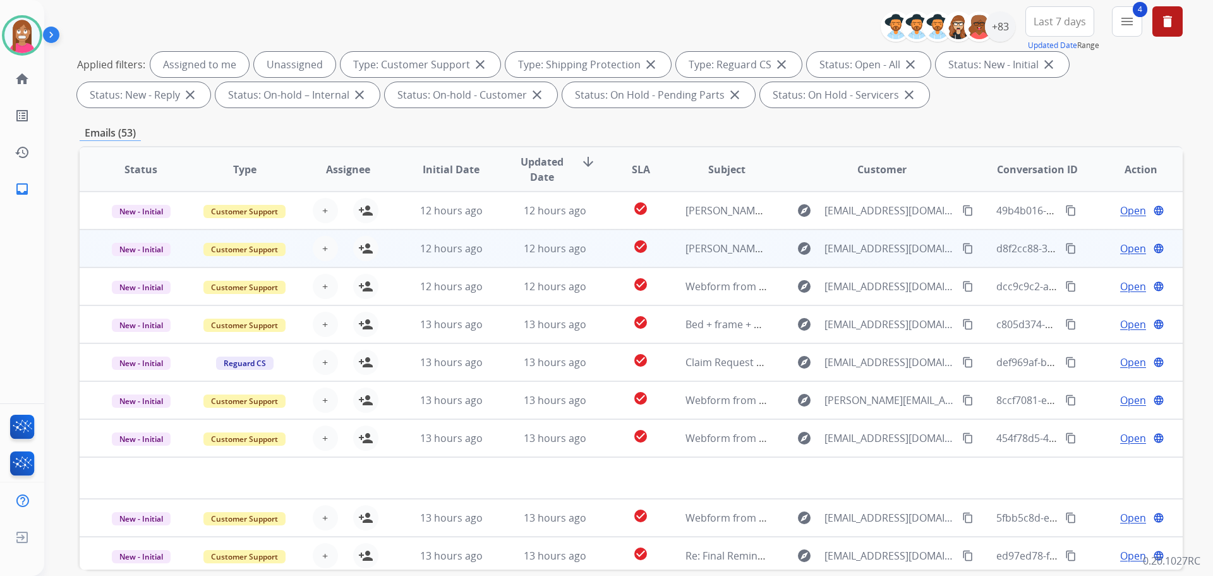
scroll to position [204, 0]
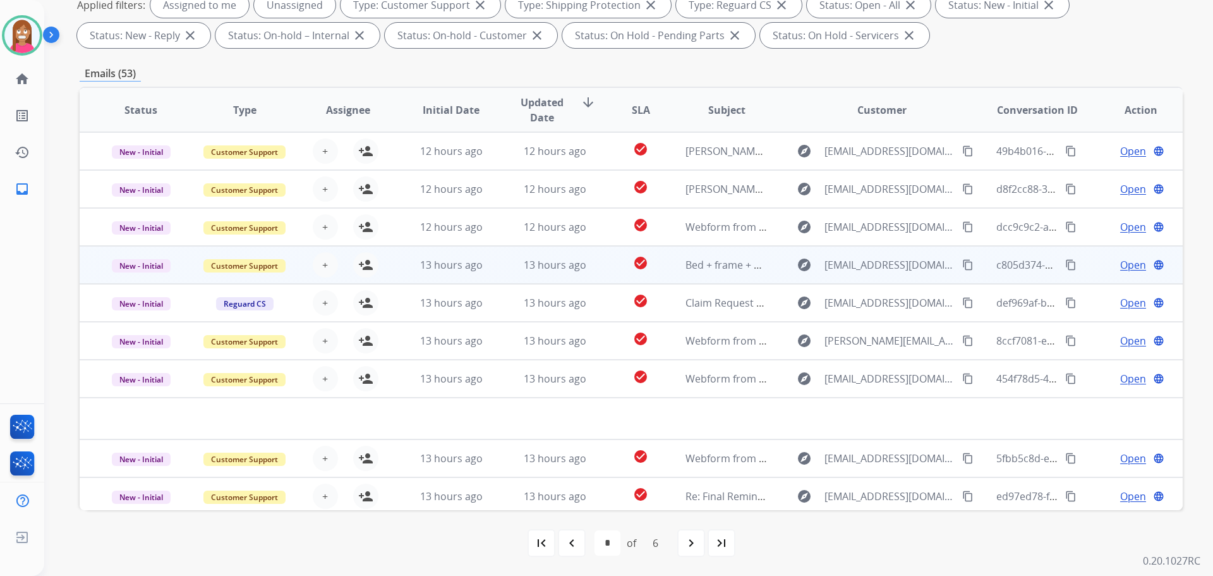
click at [488, 281] on td "13 hours ago" at bounding box center [442, 265] width 104 height 38
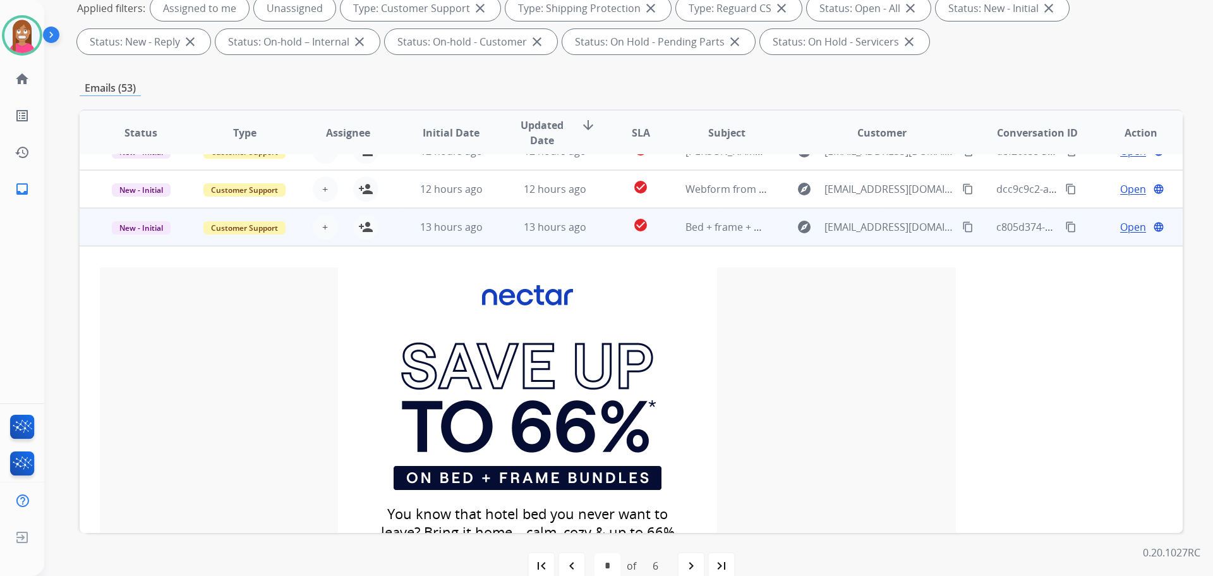
scroll to position [0, 0]
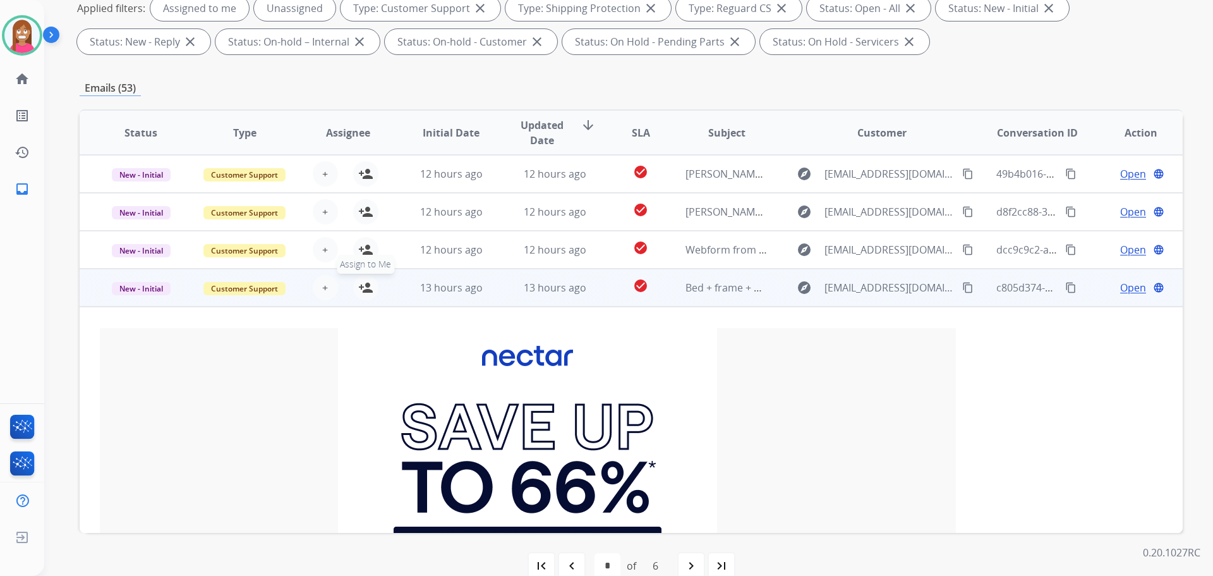
click at [367, 291] on mat-icon "person_add" at bounding box center [365, 287] width 15 height 15
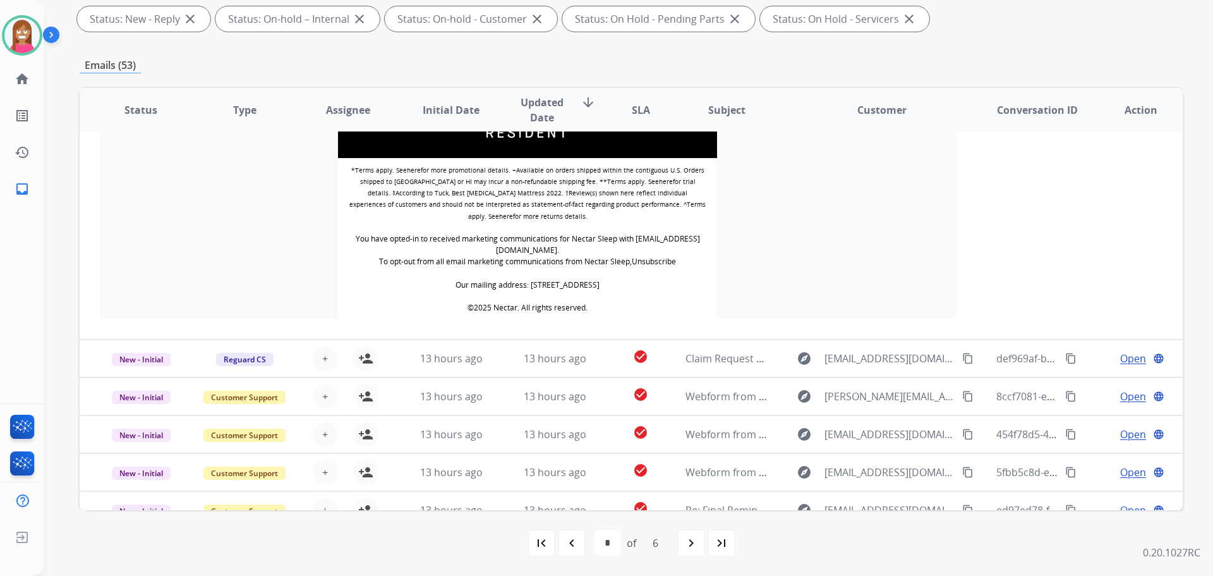
scroll to position [1370, 0]
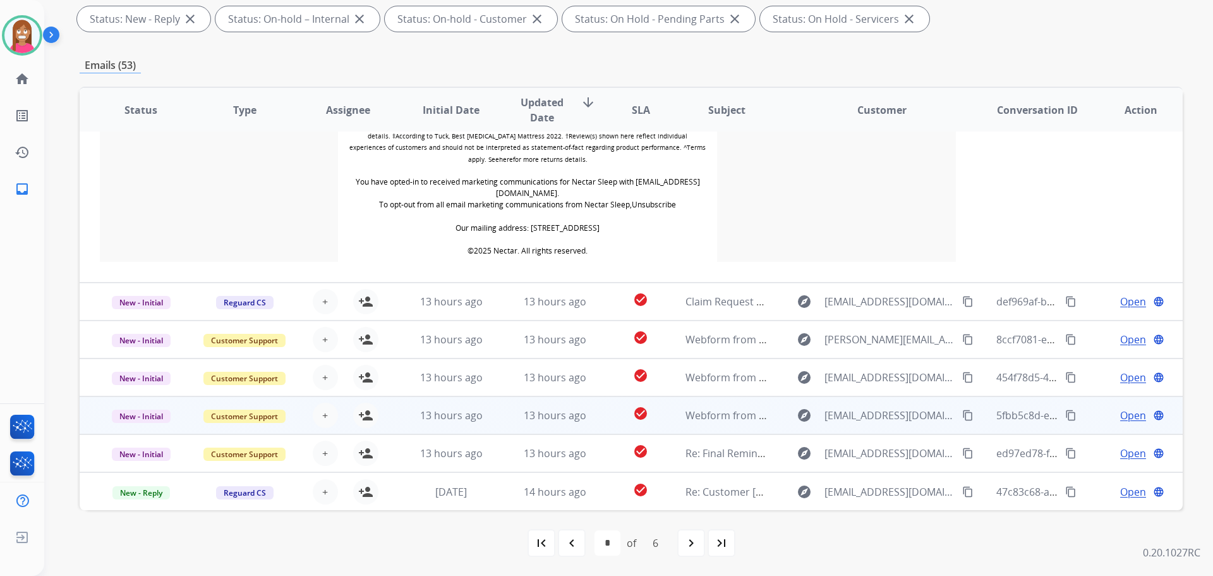
click at [505, 423] on td "13 hours ago" at bounding box center [545, 415] width 104 height 38
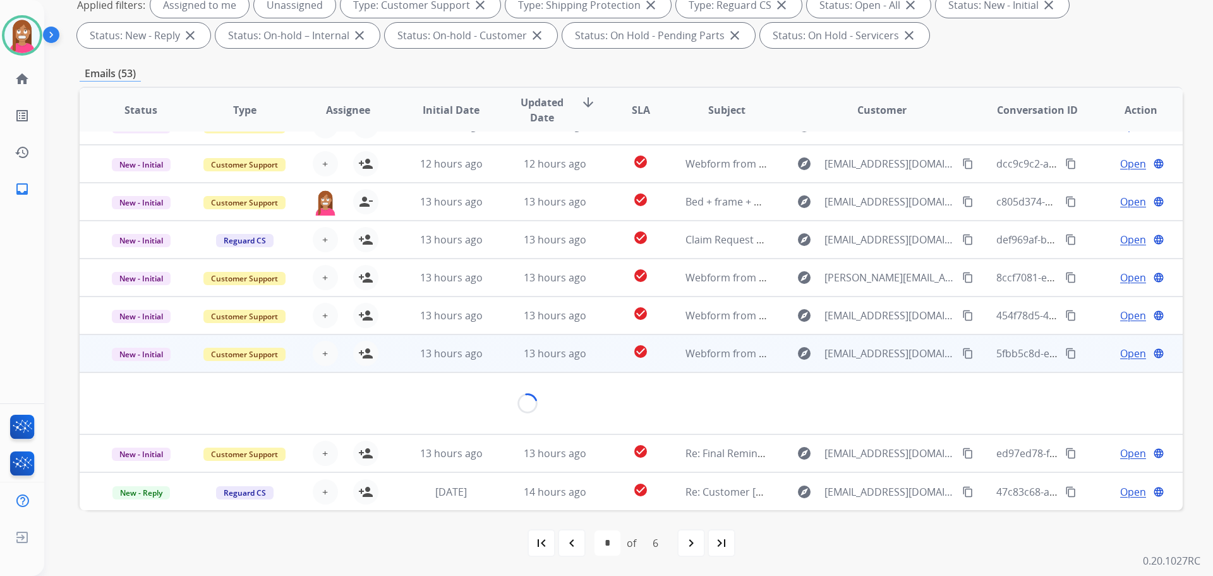
scroll to position [58, 0]
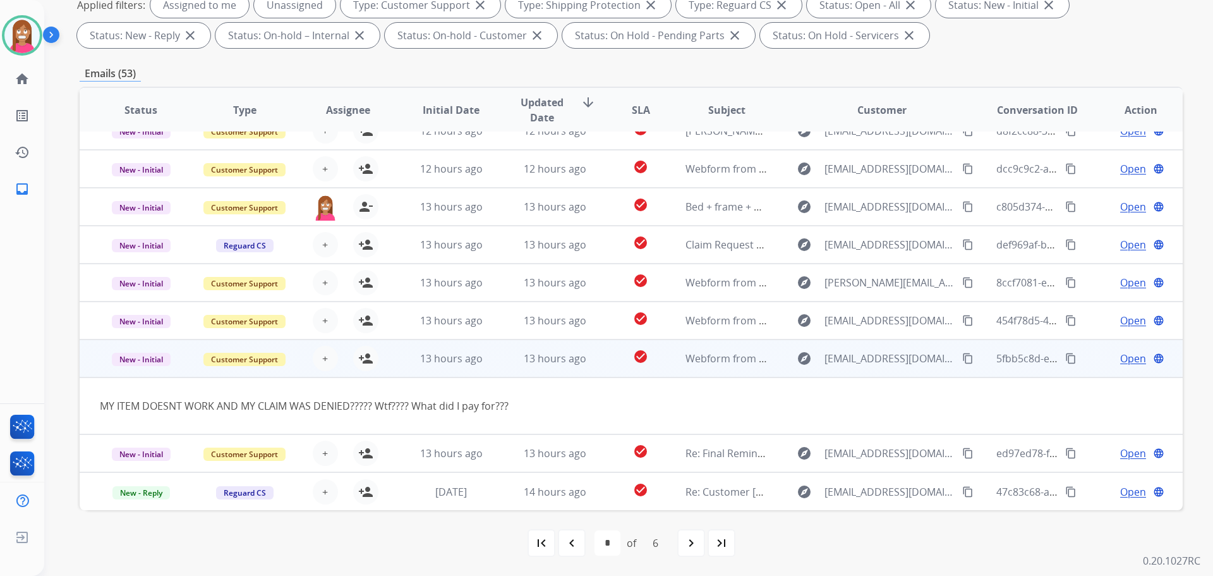
click at [962, 362] on mat-icon "content_copy" at bounding box center [967, 358] width 11 height 11
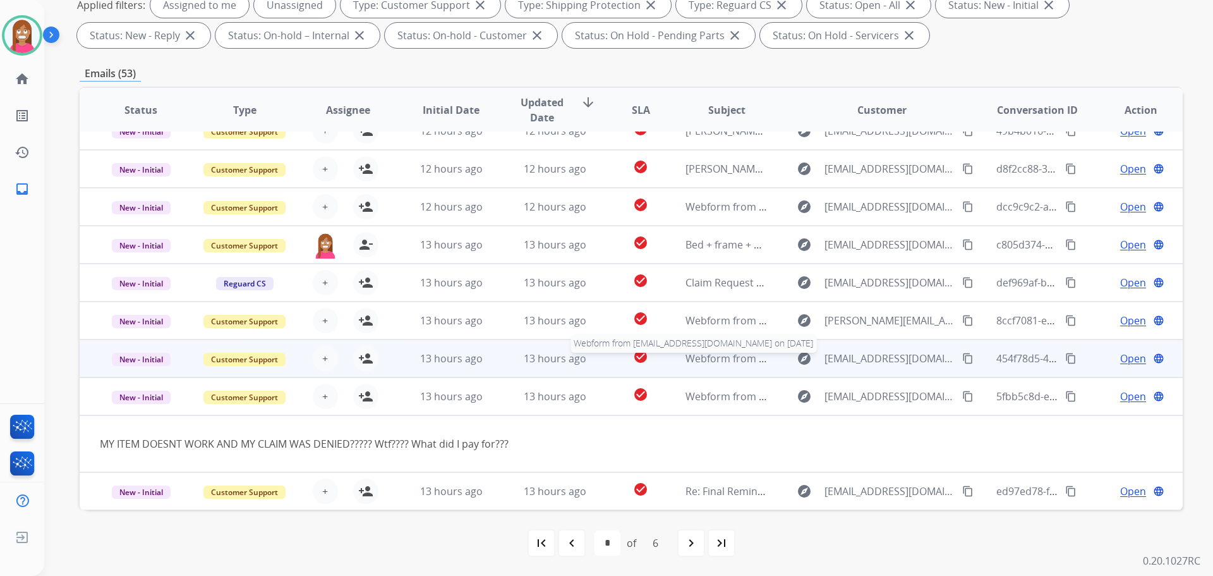
scroll to position [0, 0]
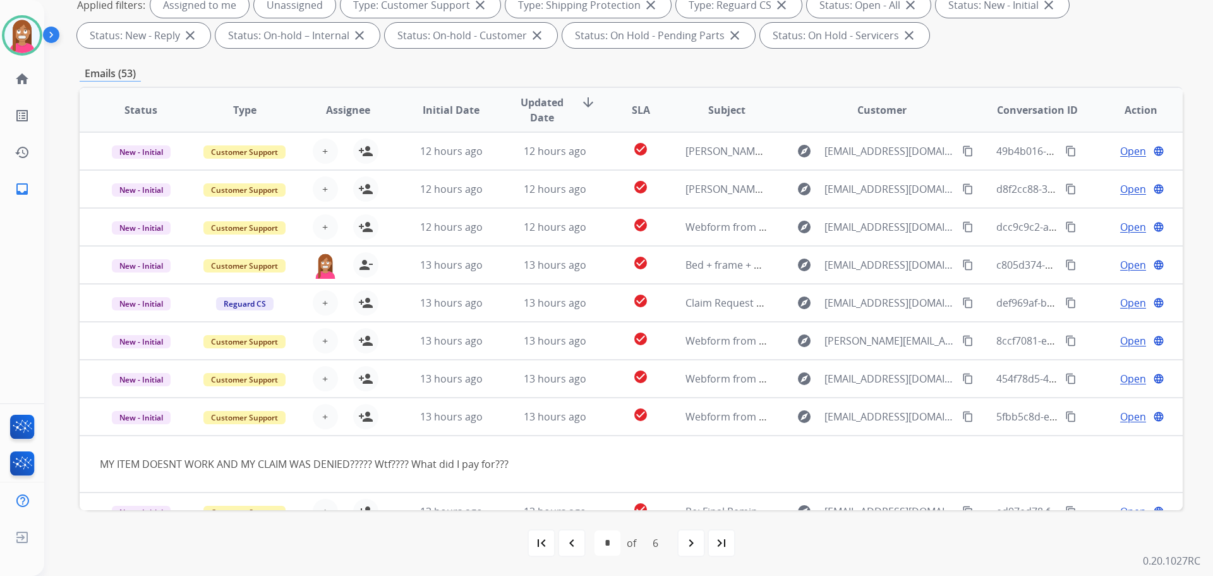
drag, startPoint x: 579, startPoint y: 553, endPoint x: 652, endPoint y: 522, distance: 79.6
click at [579, 553] on div "navigate_before" at bounding box center [572, 543] width 28 height 28
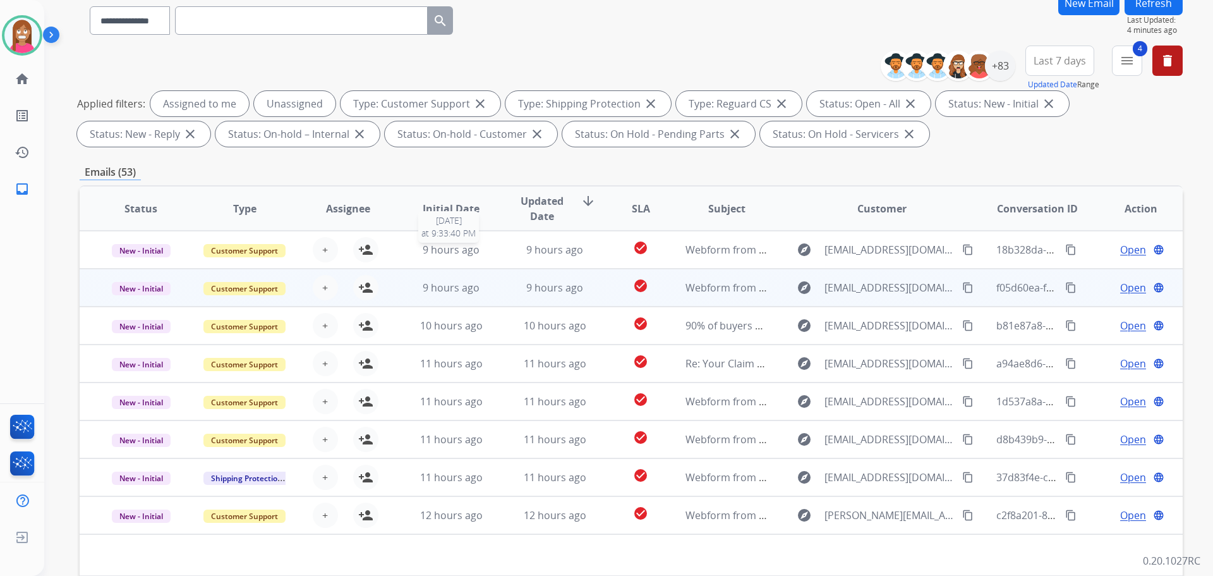
scroll to position [190, 0]
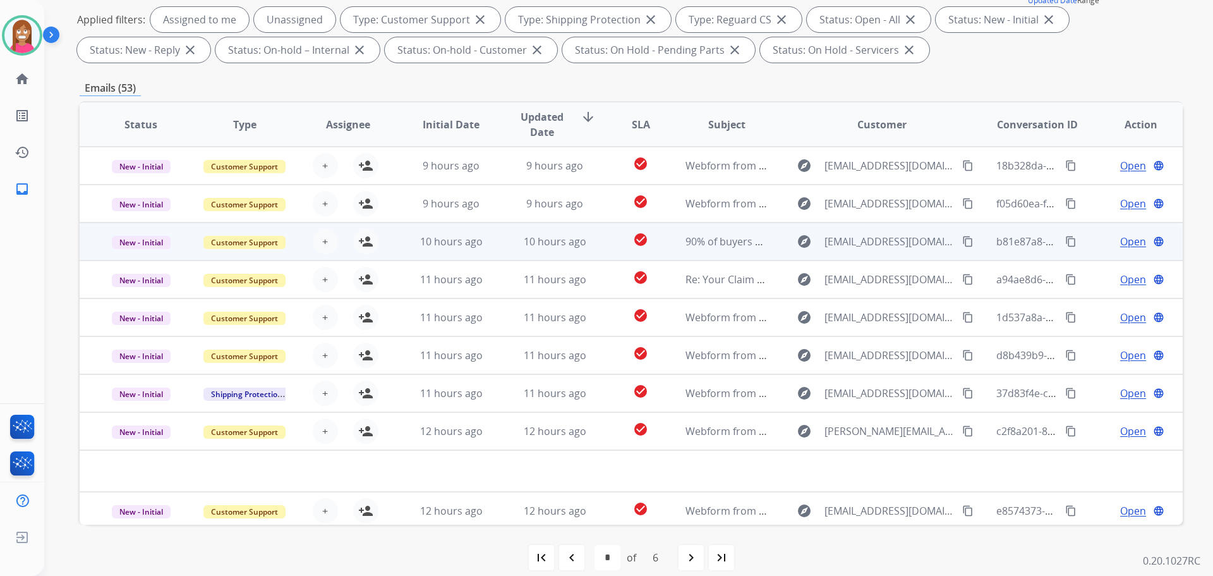
click at [498, 250] on td "10 hours ago" at bounding box center [545, 241] width 104 height 38
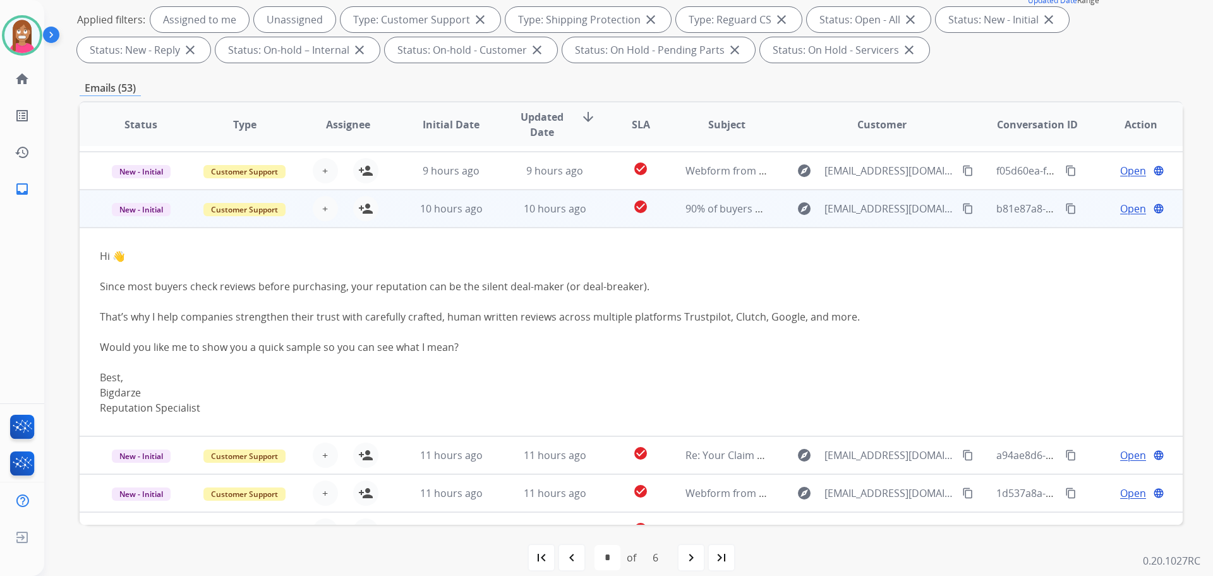
scroll to position [13, 0]
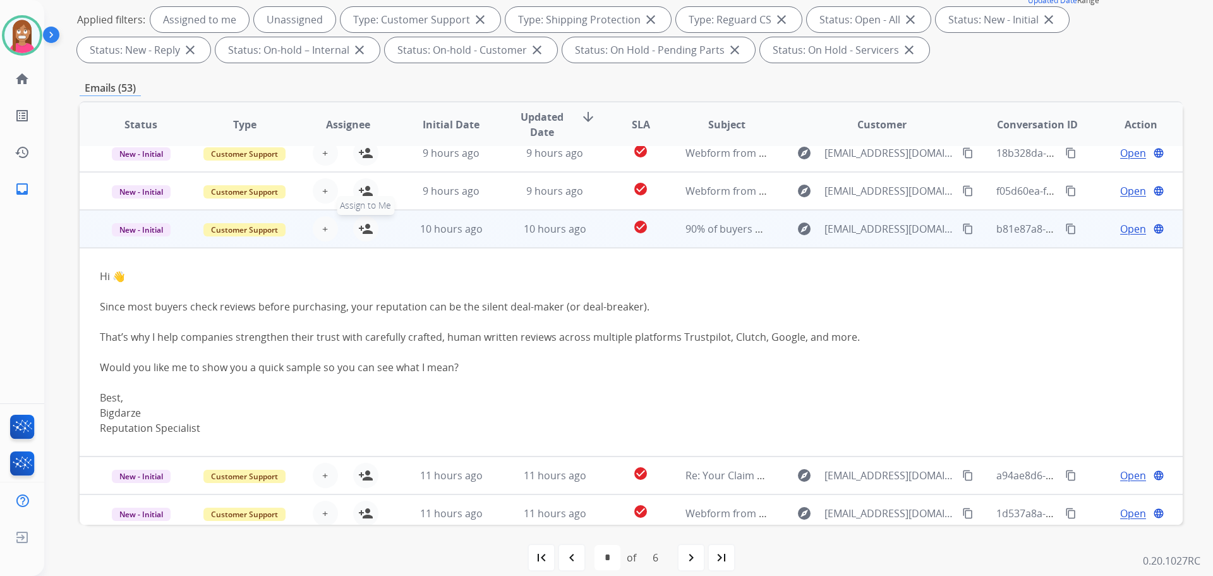
click at [368, 229] on mat-icon "person_add" at bounding box center [365, 228] width 15 height 15
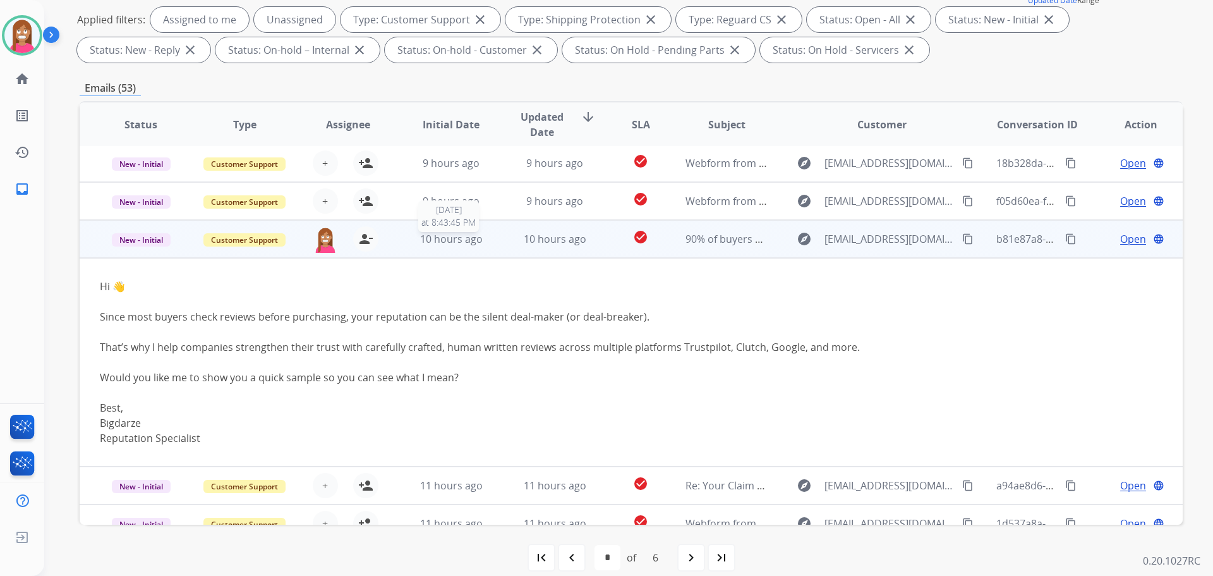
scroll to position [0, 0]
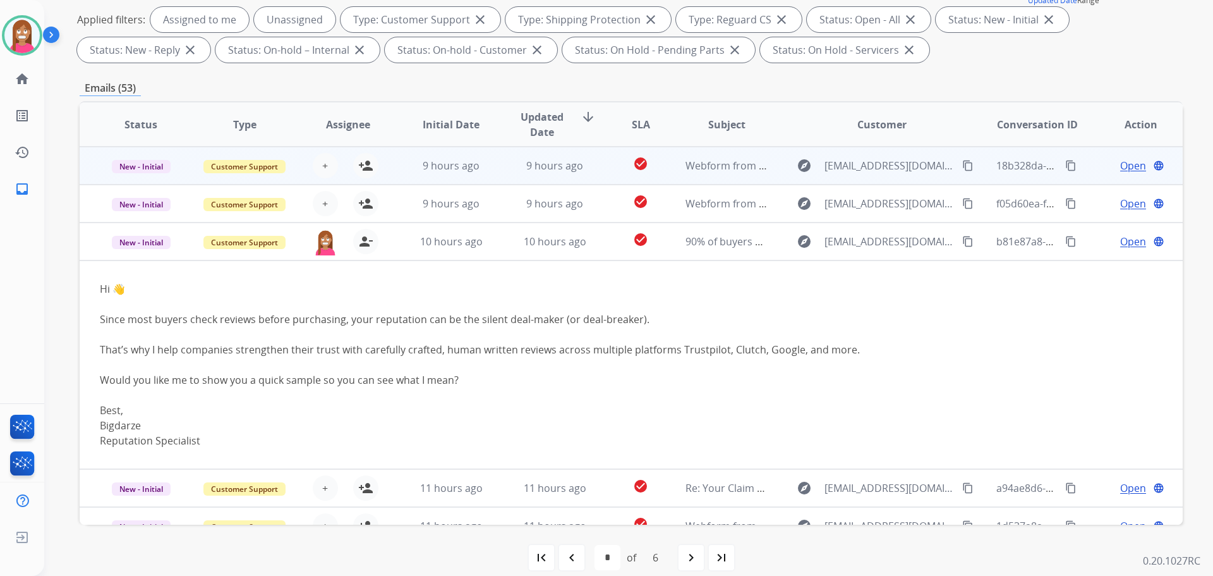
click at [501, 175] on td "9 hours ago" at bounding box center [545, 166] width 104 height 38
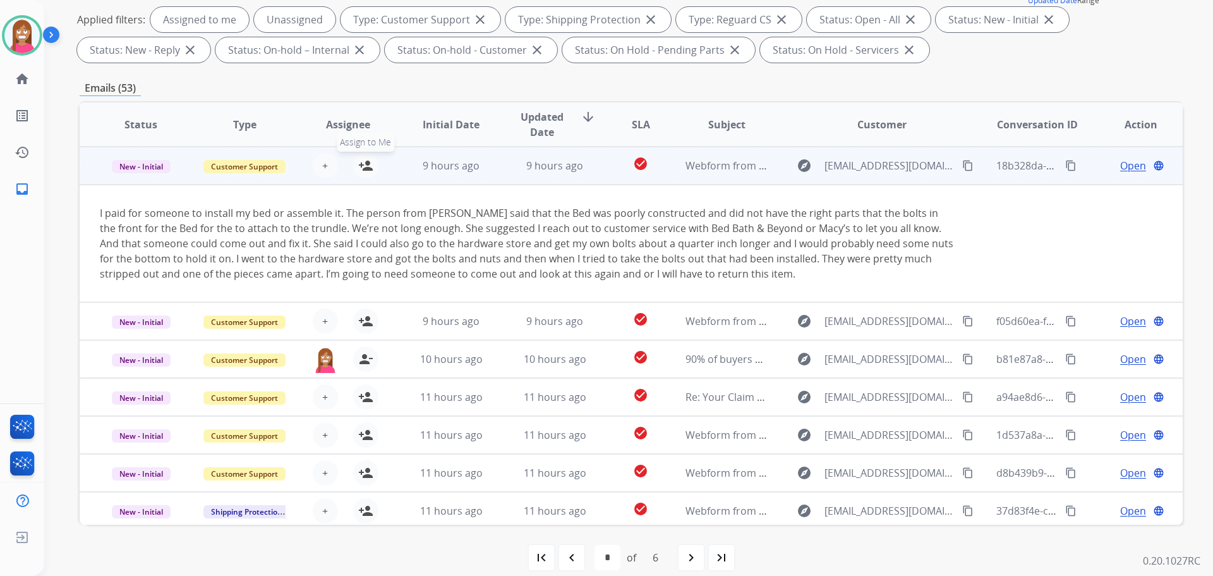
click at [366, 168] on mat-icon "person_add" at bounding box center [365, 165] width 15 height 15
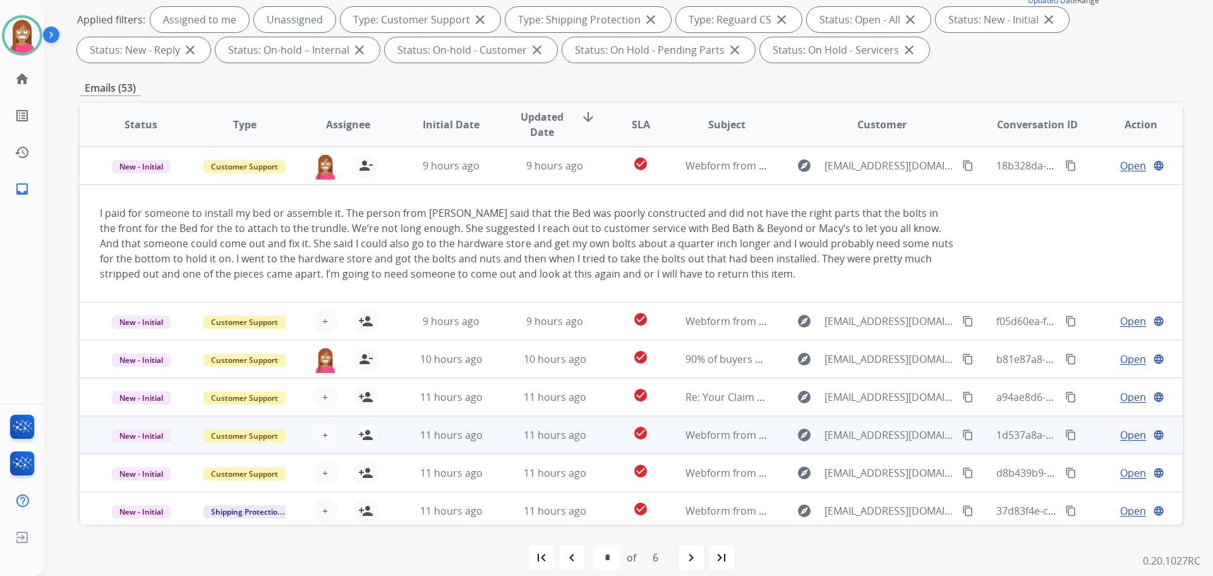
scroll to position [119, 0]
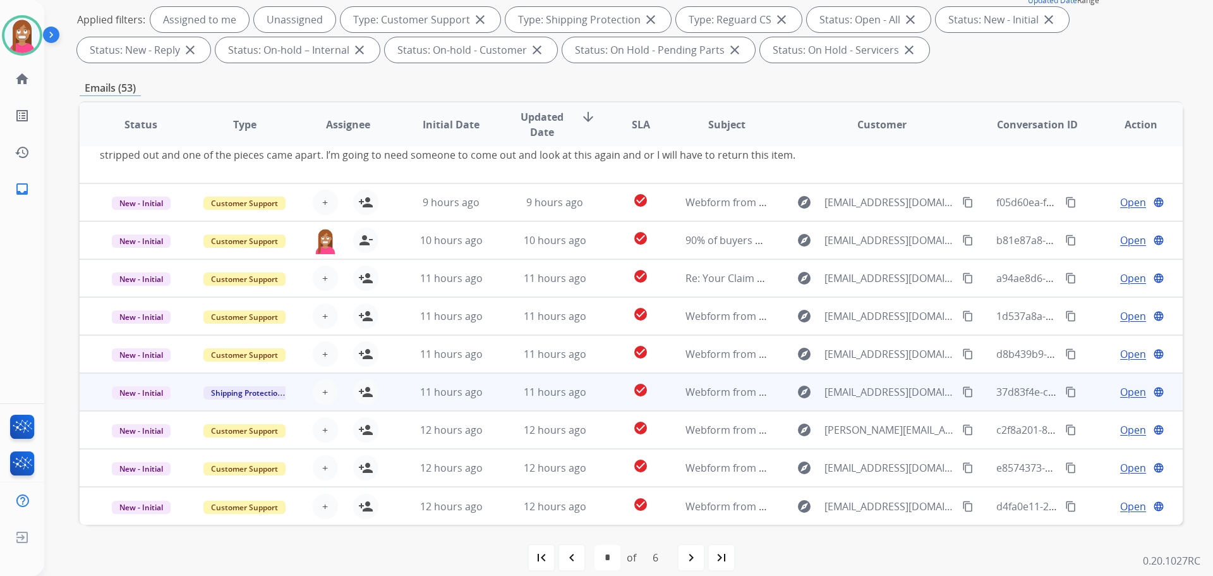
click at [500, 402] on td "11 hours ago" at bounding box center [545, 392] width 104 height 38
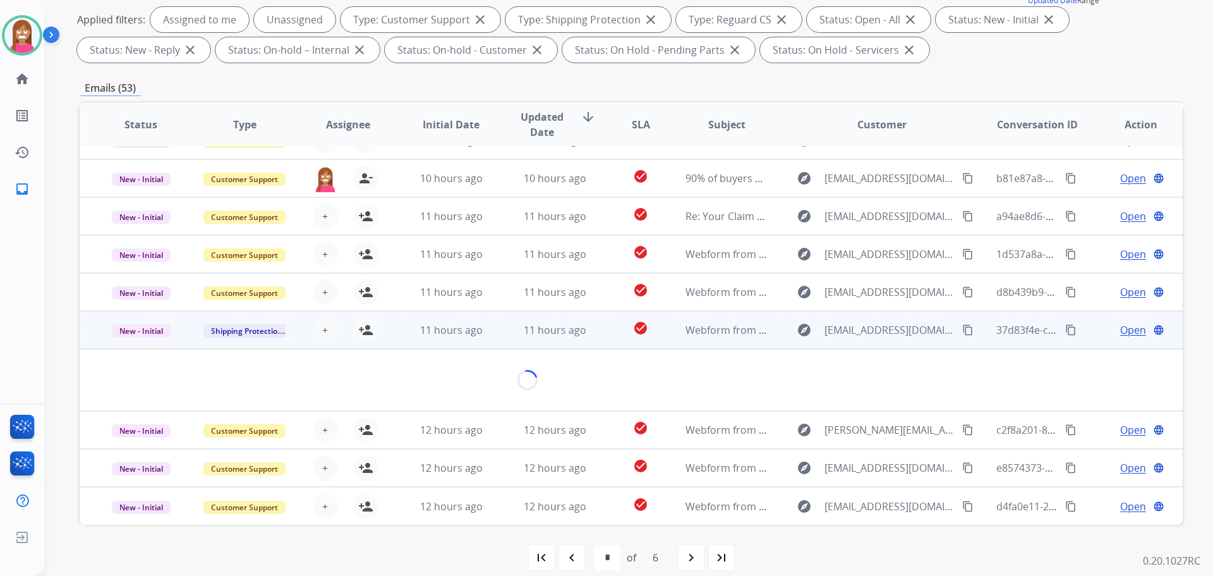
scroll to position [58, 0]
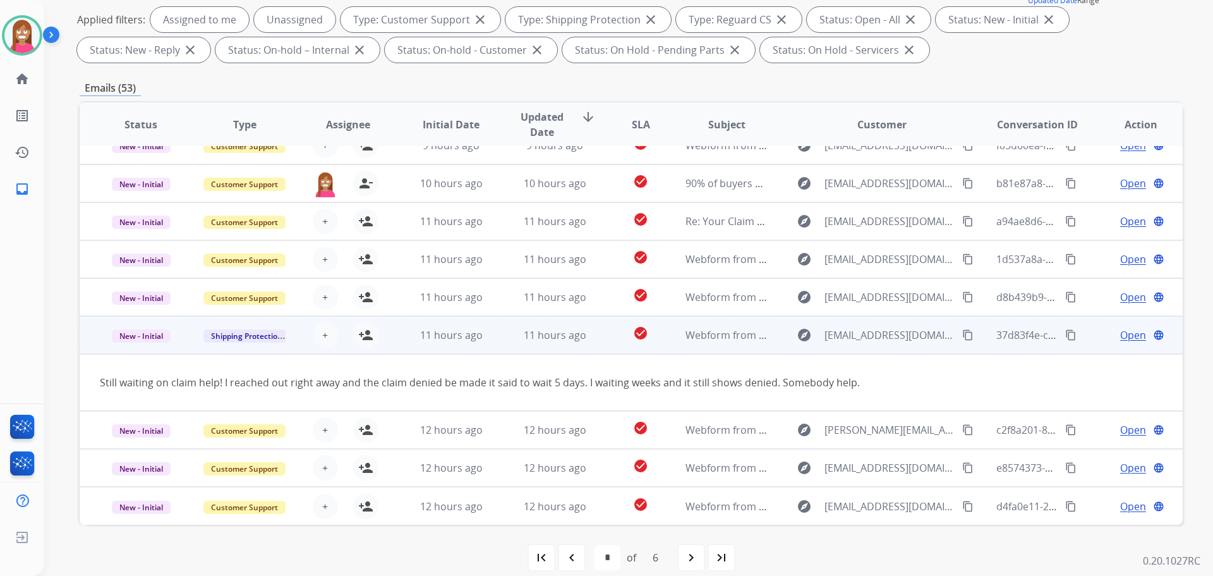
click at [962, 335] on mat-icon "content_copy" at bounding box center [967, 334] width 11 height 11
click at [360, 339] on mat-icon "person_add" at bounding box center [365, 334] width 15 height 15
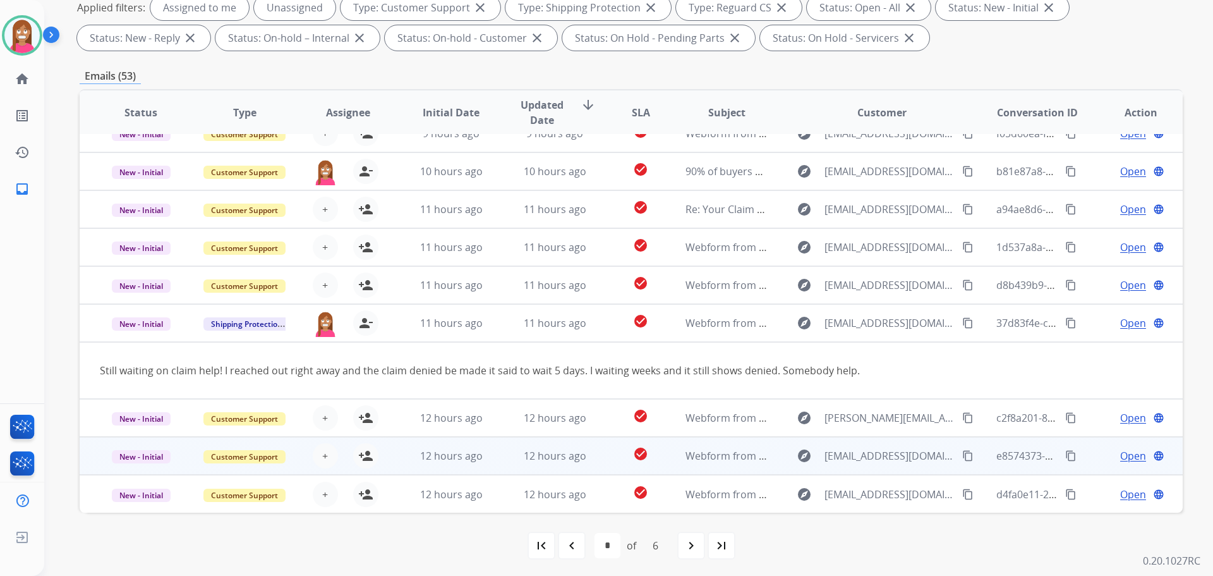
scroll to position [204, 0]
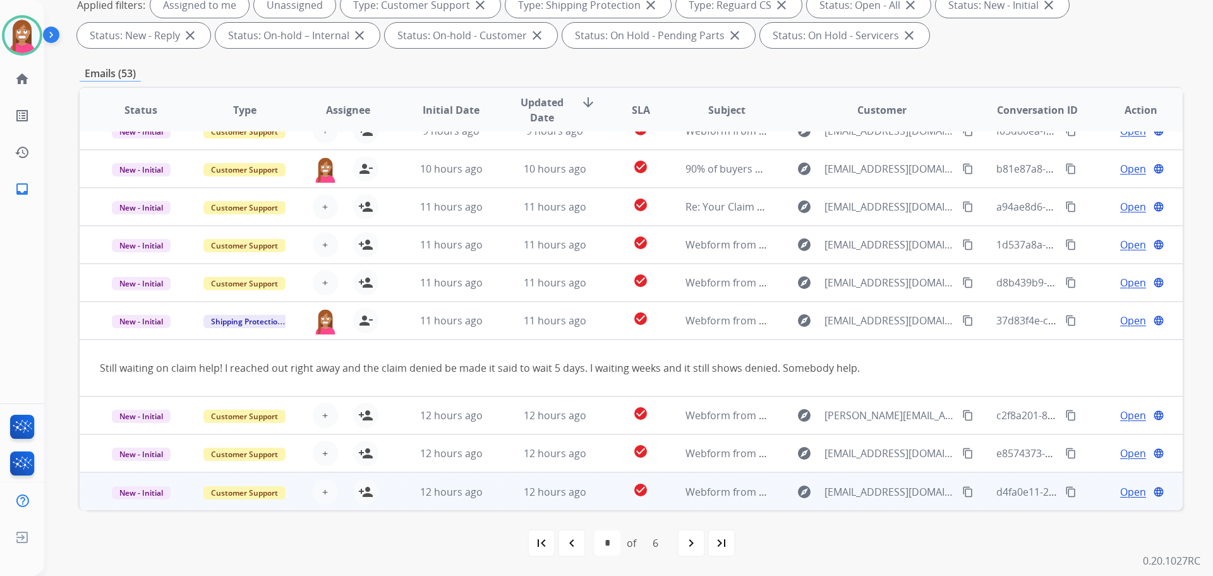
click at [488, 503] on td "12 hours ago" at bounding box center [442, 491] width 104 height 38
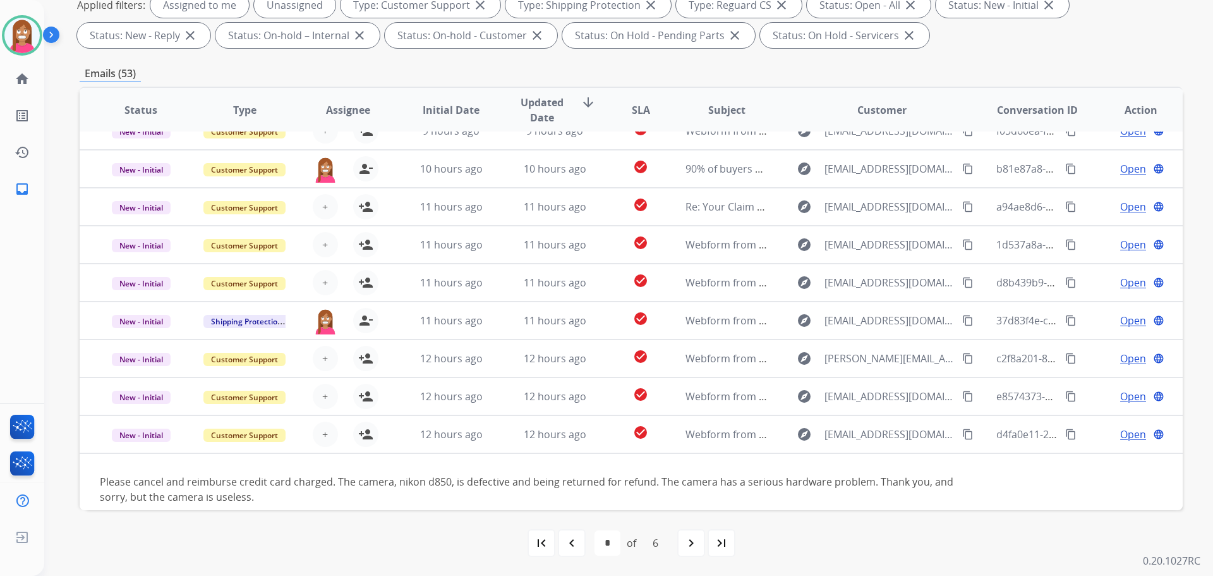
scroll to position [73, 0]
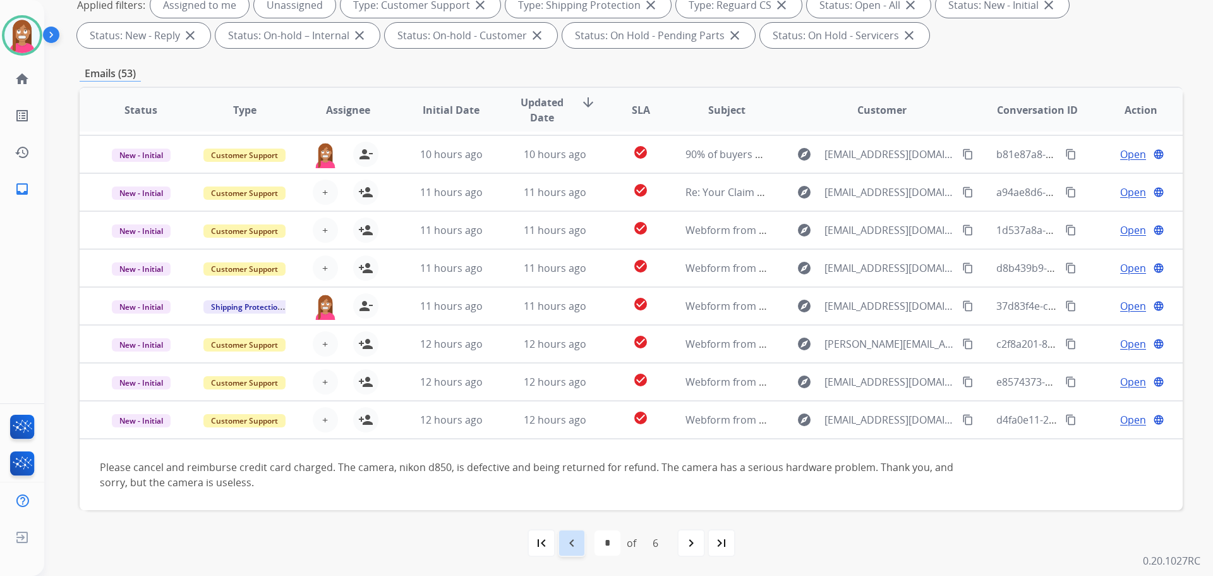
click at [579, 551] on div "navigate_before" at bounding box center [572, 543] width 28 height 28
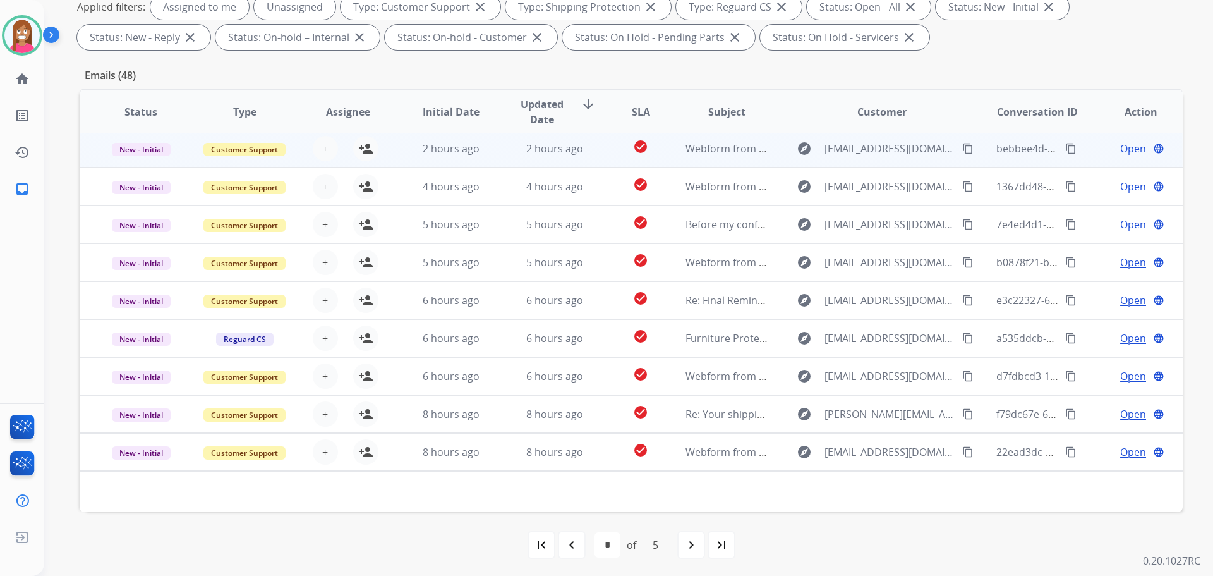
scroll to position [204, 0]
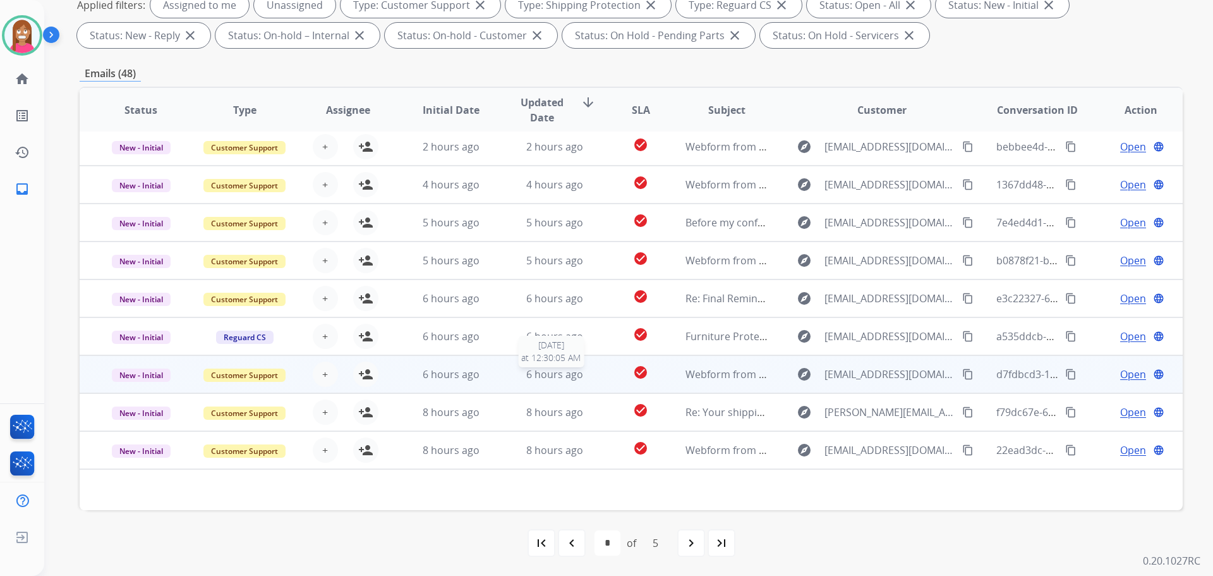
click at [590, 381] on div "6 hours ago" at bounding box center [555, 373] width 83 height 15
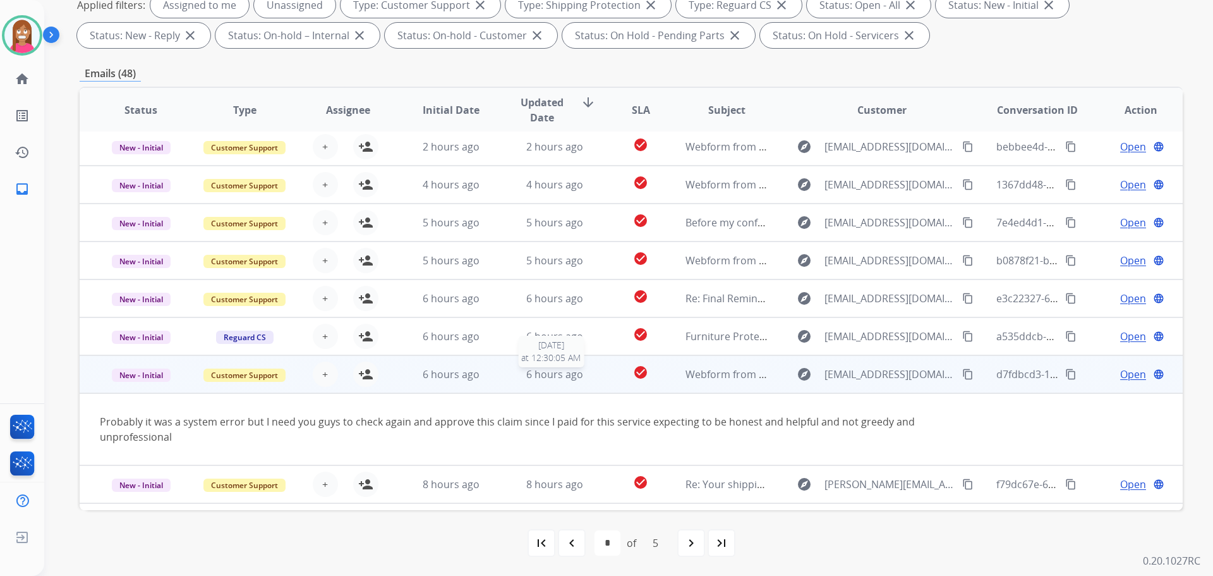
scroll to position [73, 0]
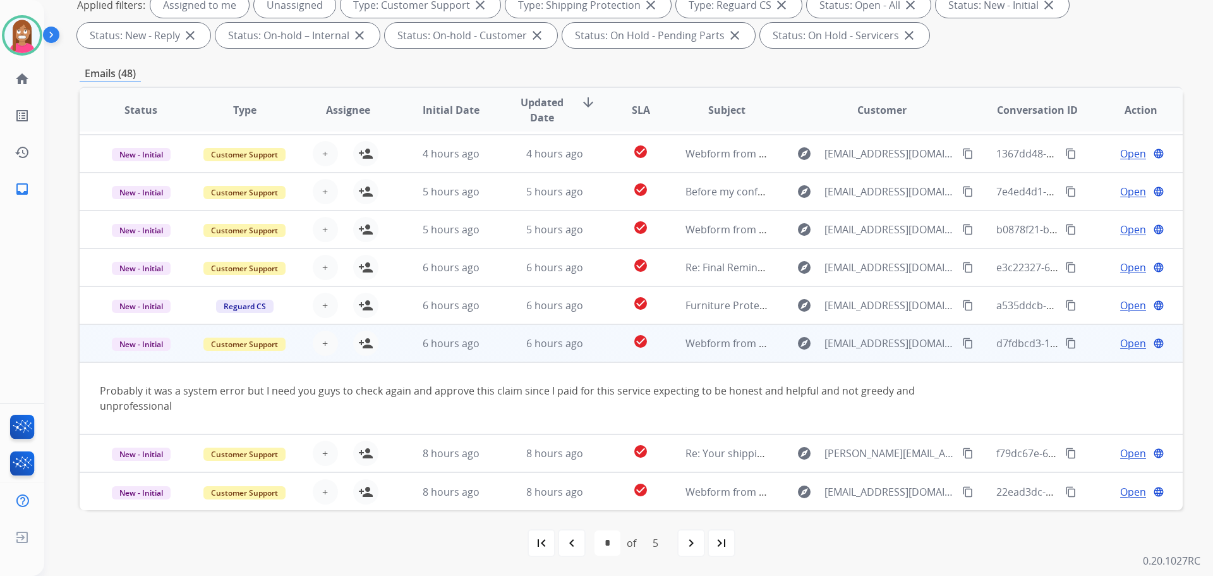
click at [960, 336] on button "content_copy" at bounding box center [967, 342] width 15 height 15
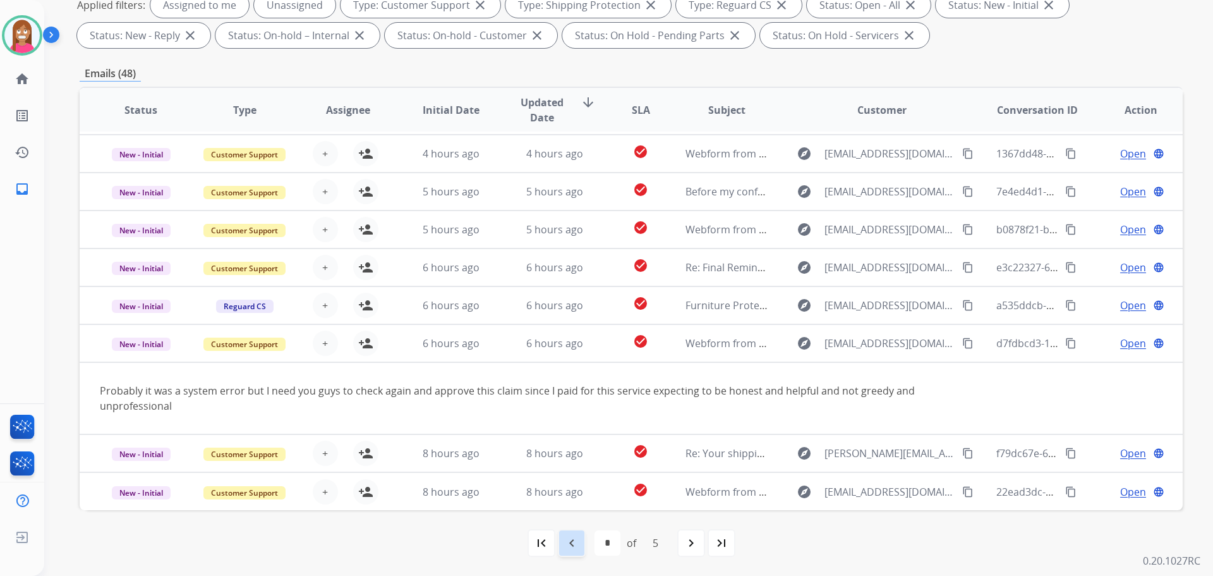
click at [572, 531] on div "navigate_before" at bounding box center [572, 543] width 28 height 28
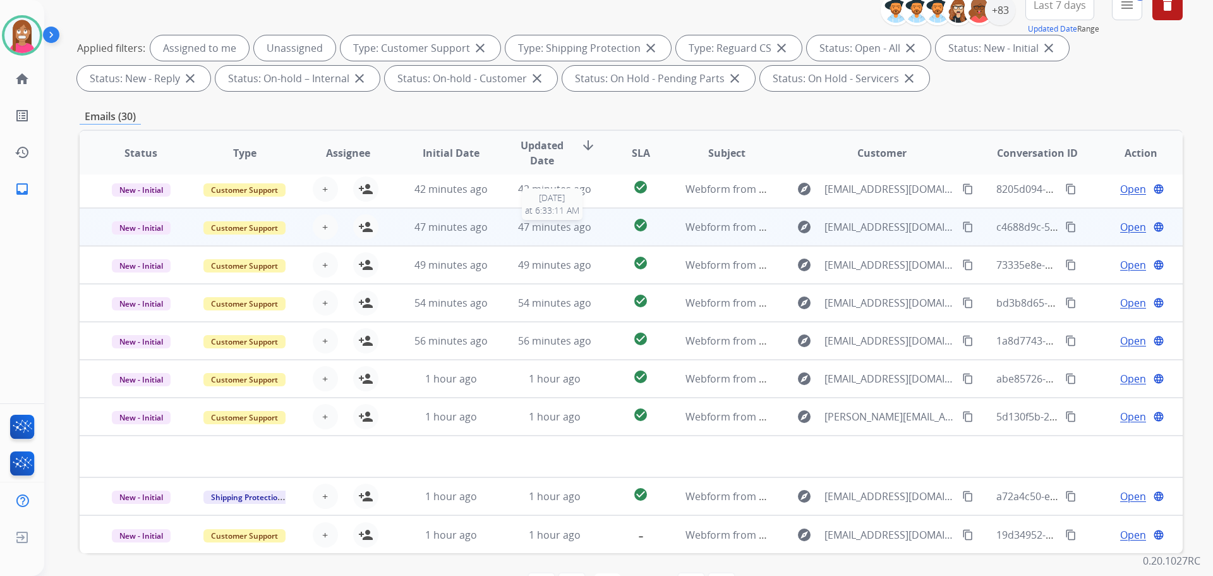
scroll to position [204, 0]
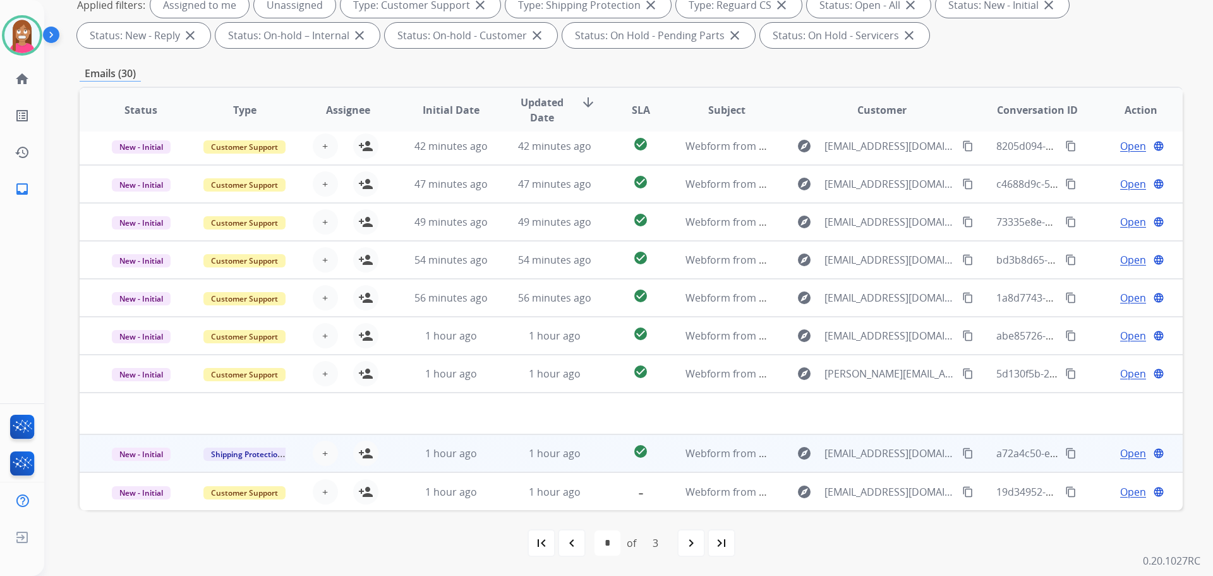
click at [505, 463] on td "1 hour ago" at bounding box center [545, 453] width 104 height 38
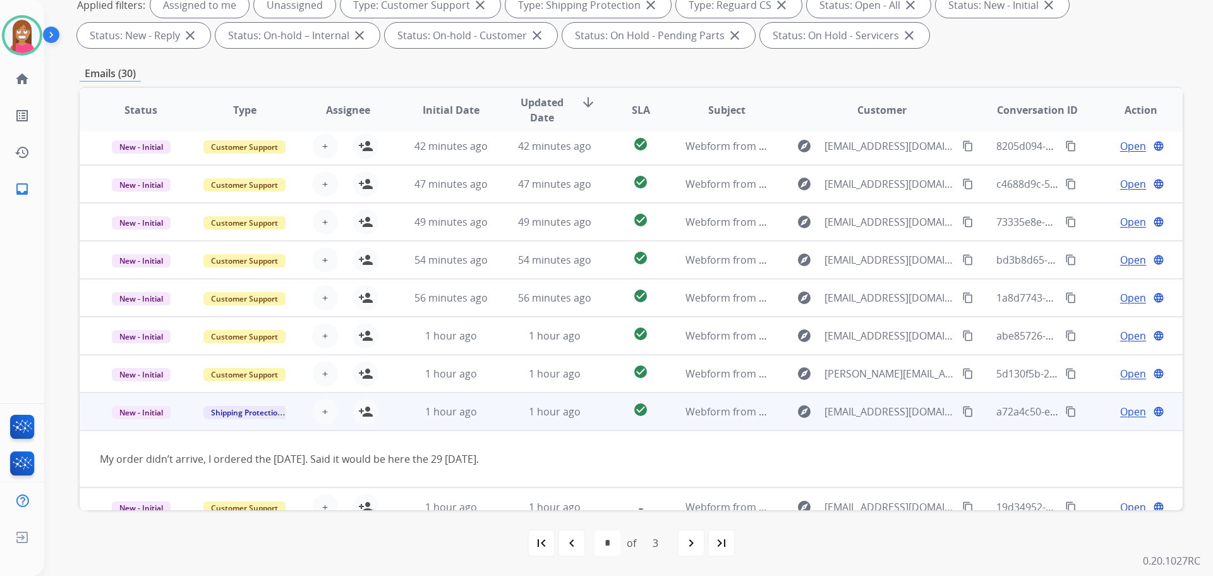
scroll to position [58, 0]
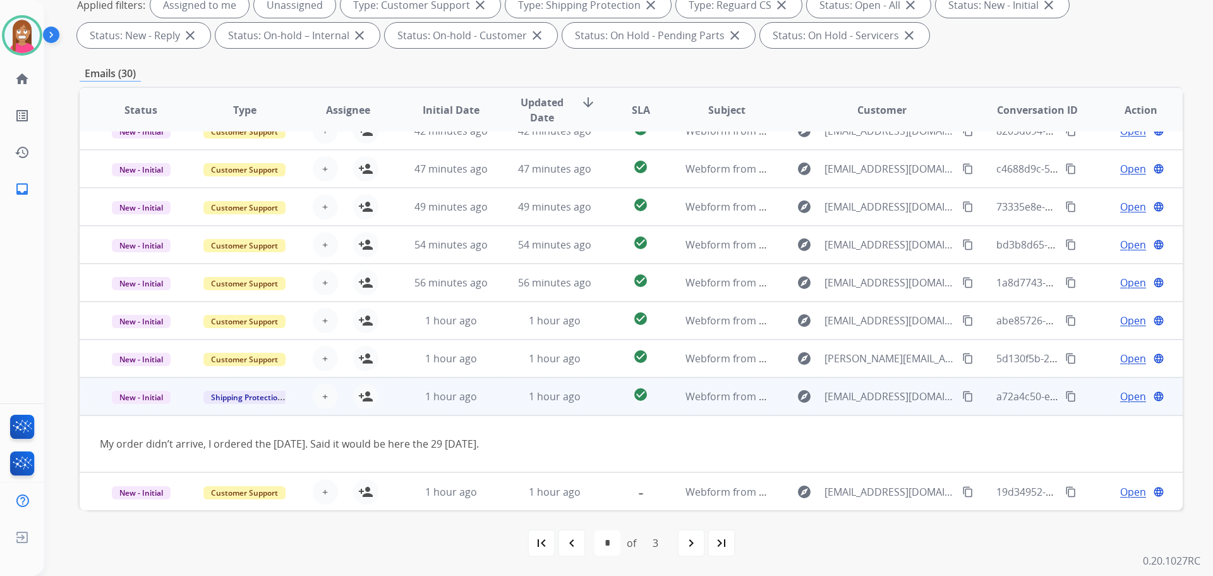
click at [962, 399] on mat-icon "content_copy" at bounding box center [967, 395] width 11 height 11
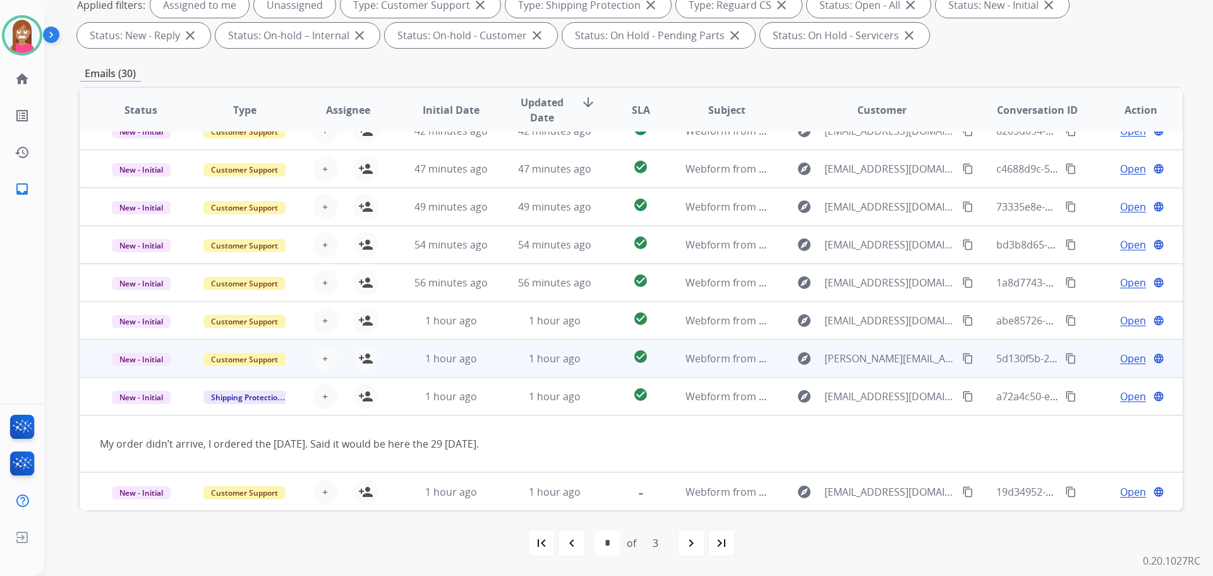
click at [509, 355] on td "1 hour ago" at bounding box center [545, 358] width 104 height 38
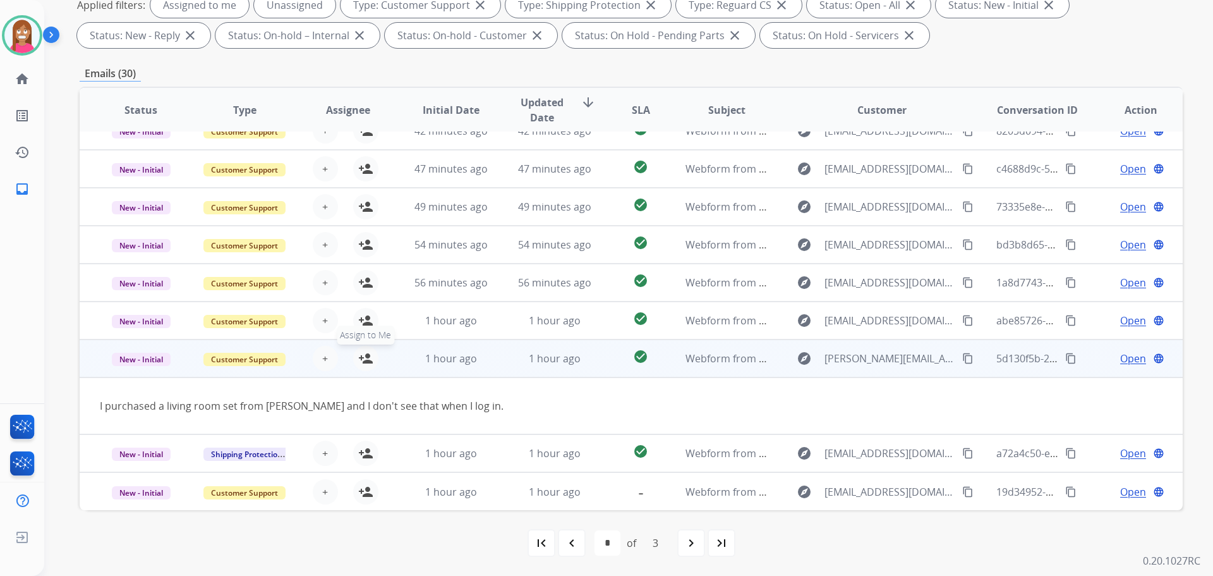
click at [368, 355] on mat-icon "person_add" at bounding box center [365, 358] width 15 height 15
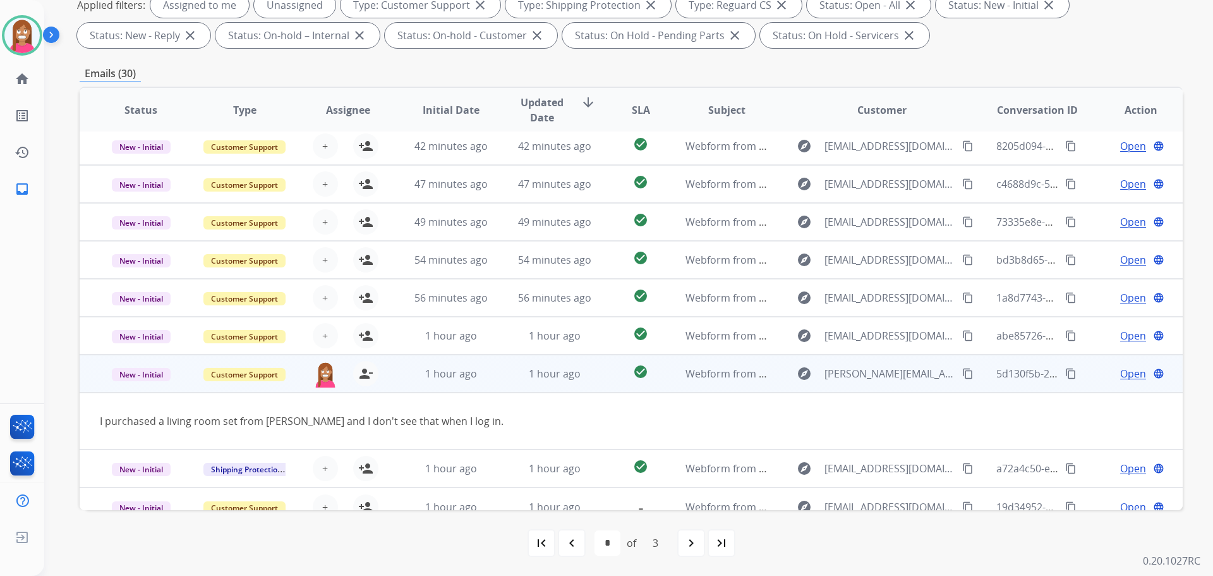
scroll to position [0, 0]
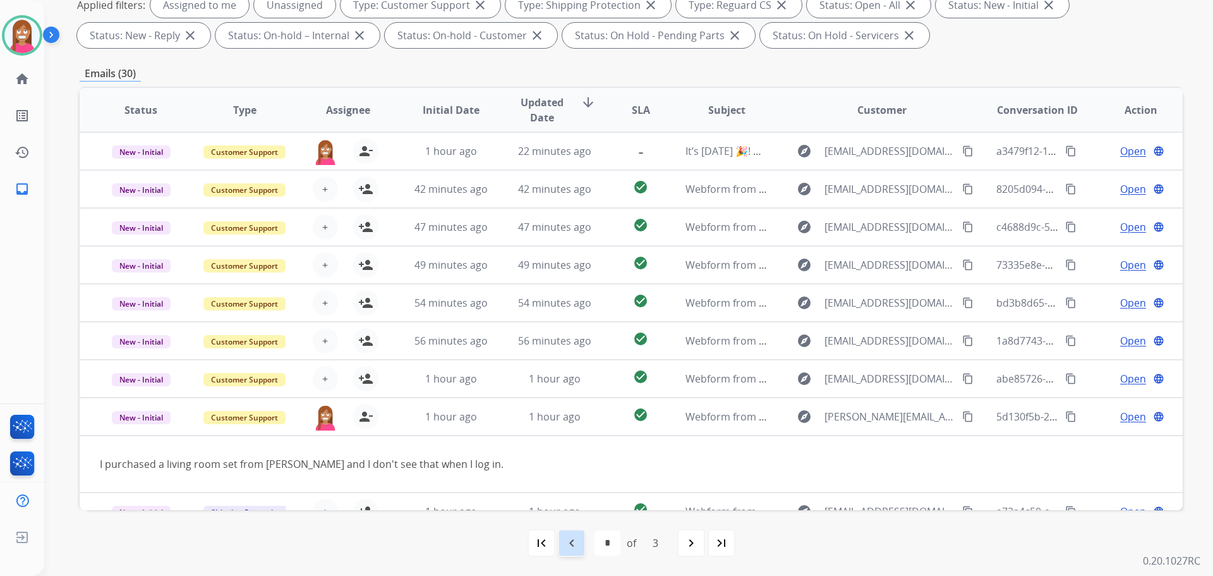
click at [574, 545] on mat-icon "navigate_before" at bounding box center [571, 542] width 15 height 15
select select "*"
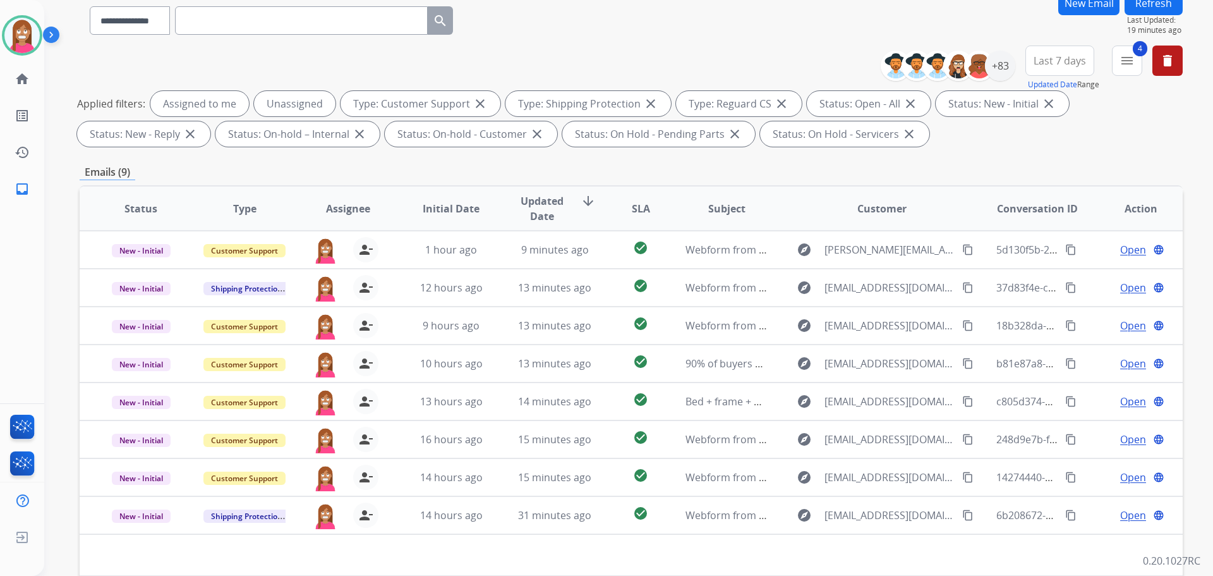
scroll to position [15, 0]
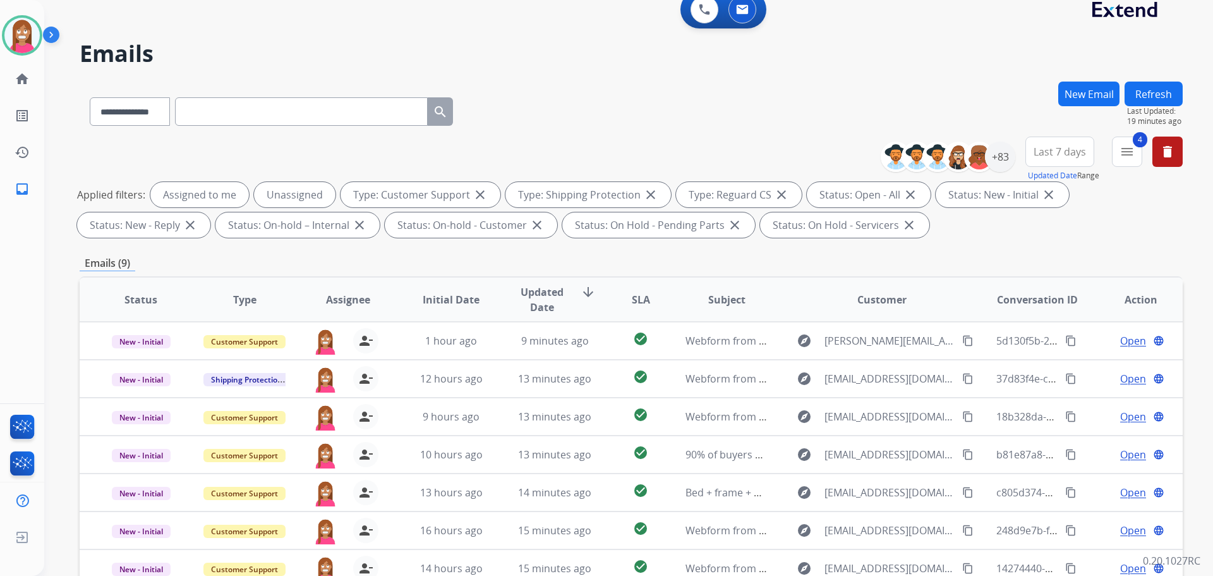
click at [1140, 94] on button "Refresh" at bounding box center [1154, 94] width 58 height 25
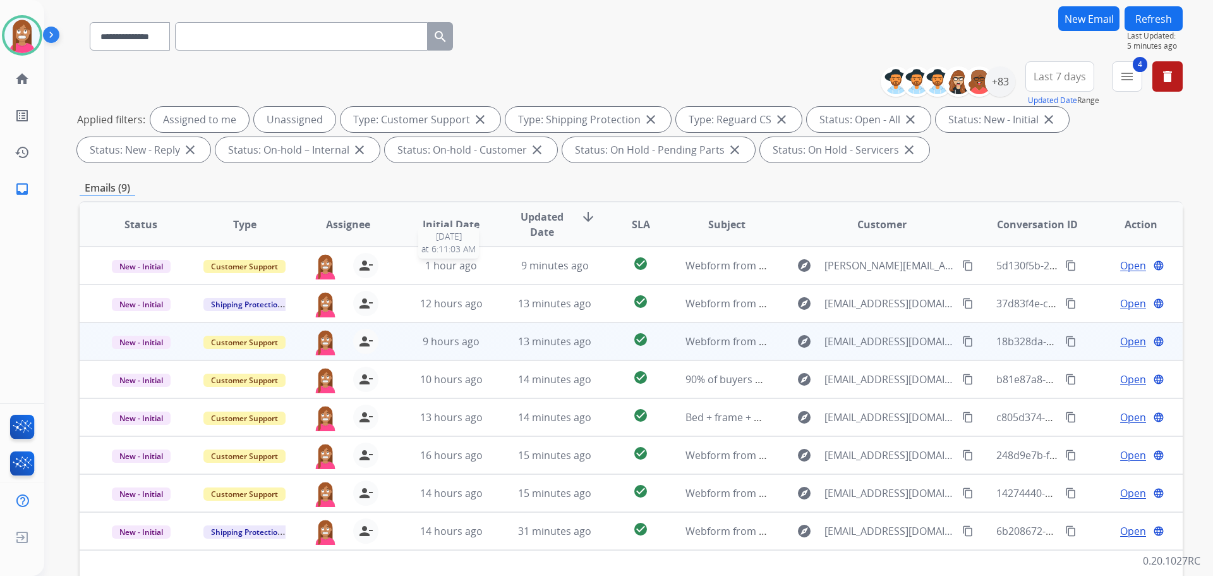
scroll to position [204, 0]
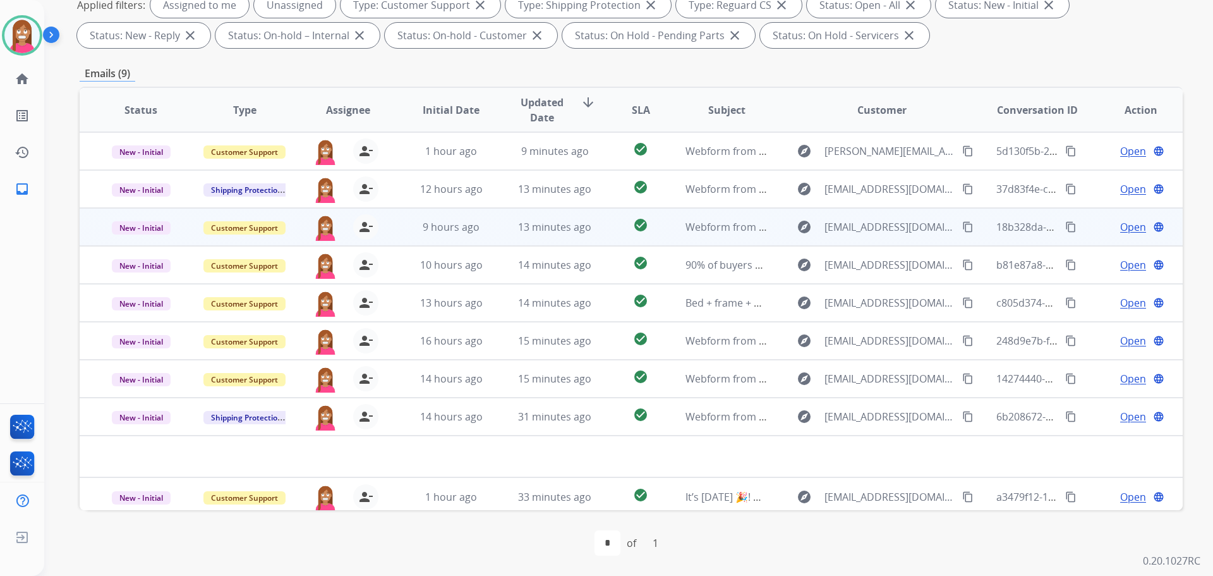
click at [483, 236] on td "9 hours ago" at bounding box center [442, 227] width 104 height 38
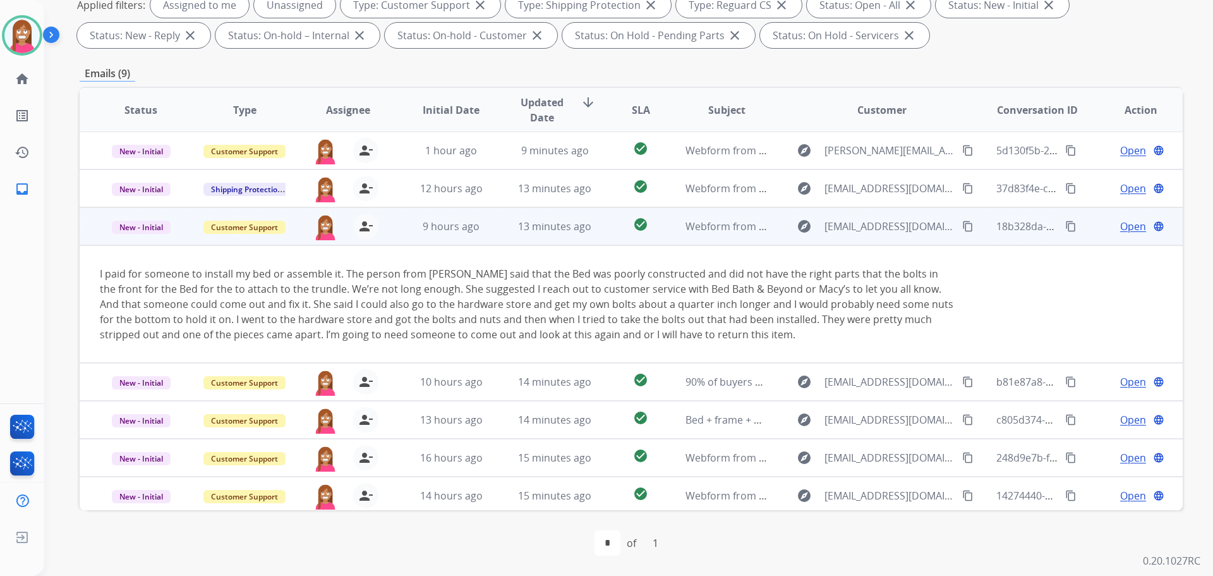
scroll to position [0, 0]
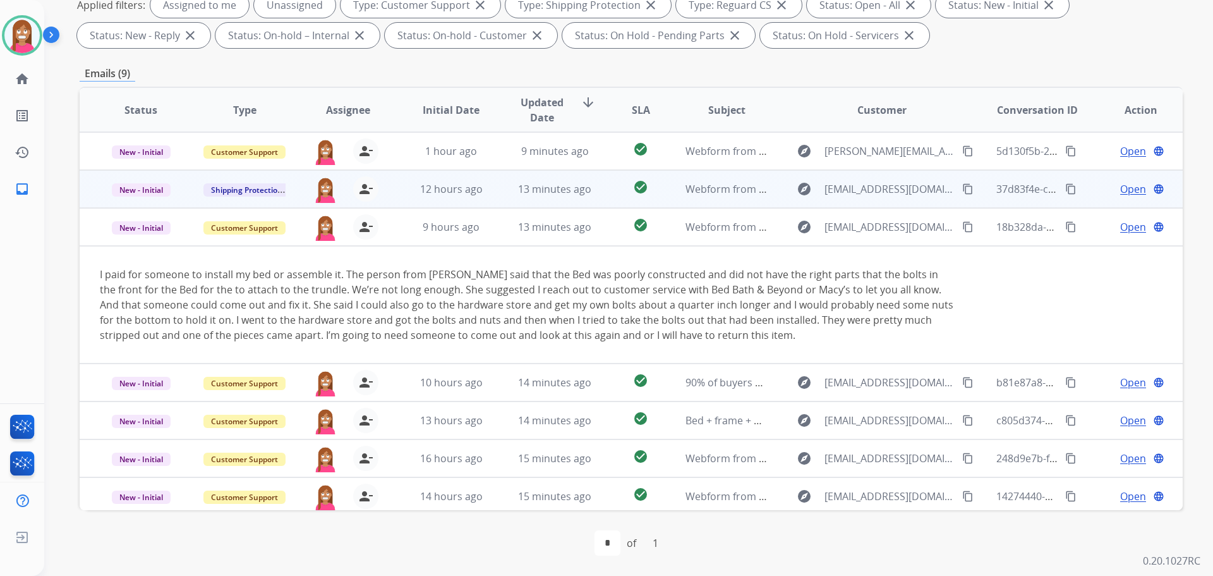
click at [488, 197] on td "12 hours ago" at bounding box center [442, 189] width 104 height 38
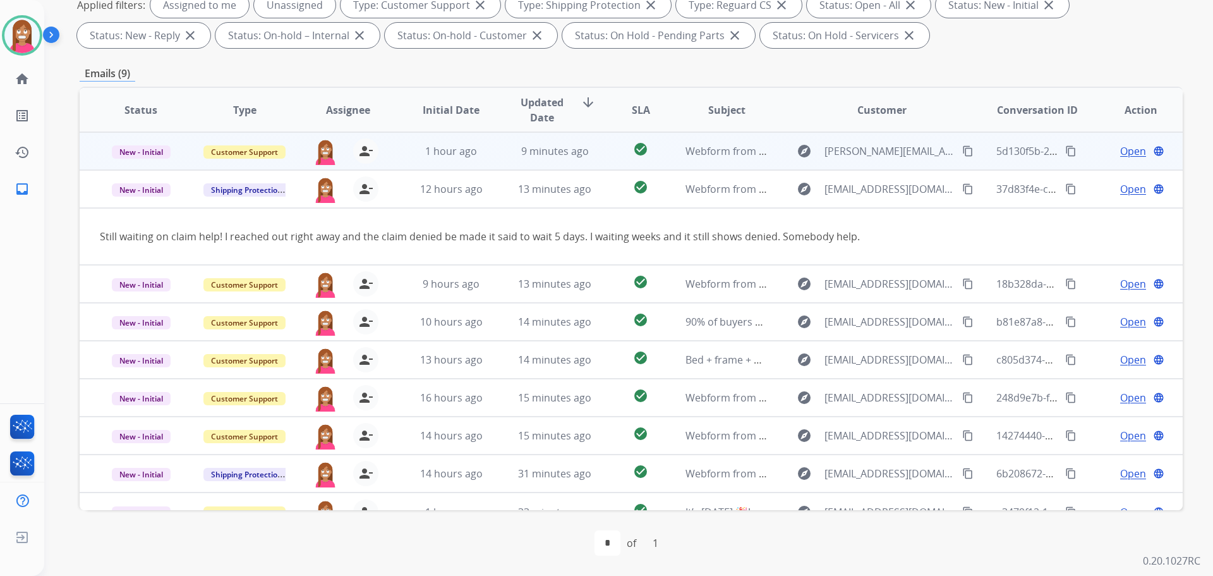
click at [507, 152] on td "9 minutes ago" at bounding box center [545, 151] width 104 height 38
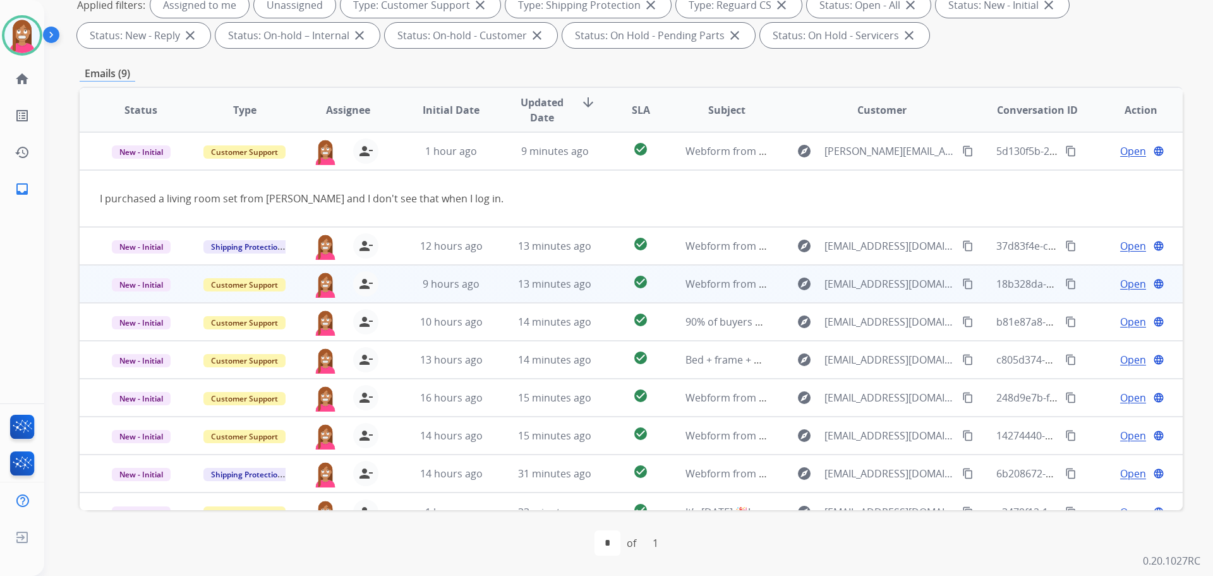
scroll to position [20, 0]
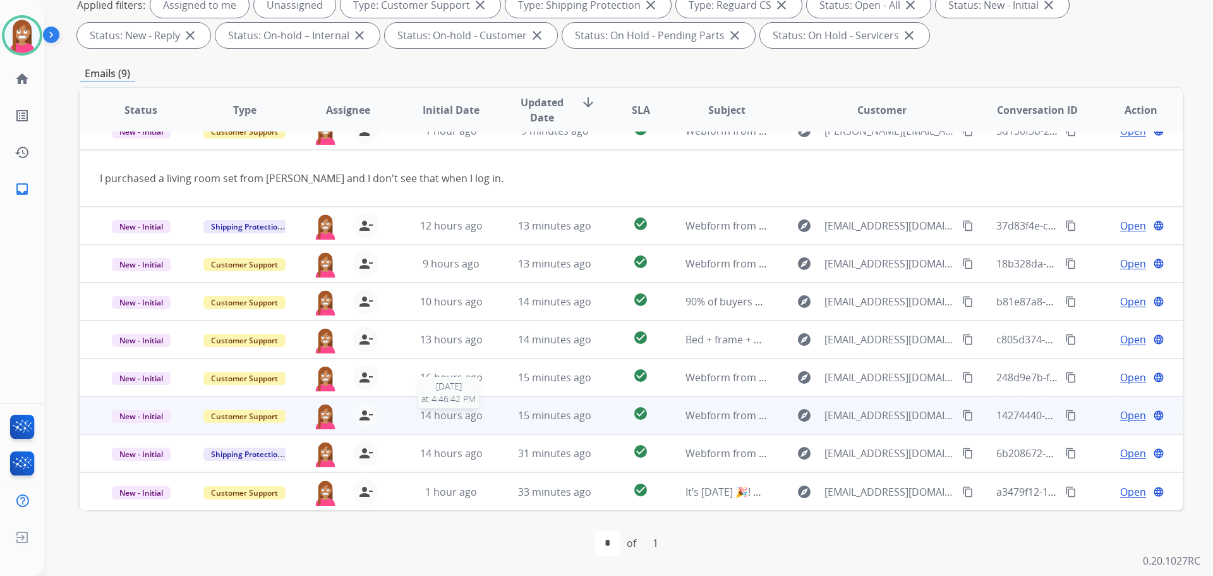
click at [482, 413] on div "14 hours ago" at bounding box center [451, 415] width 83 height 15
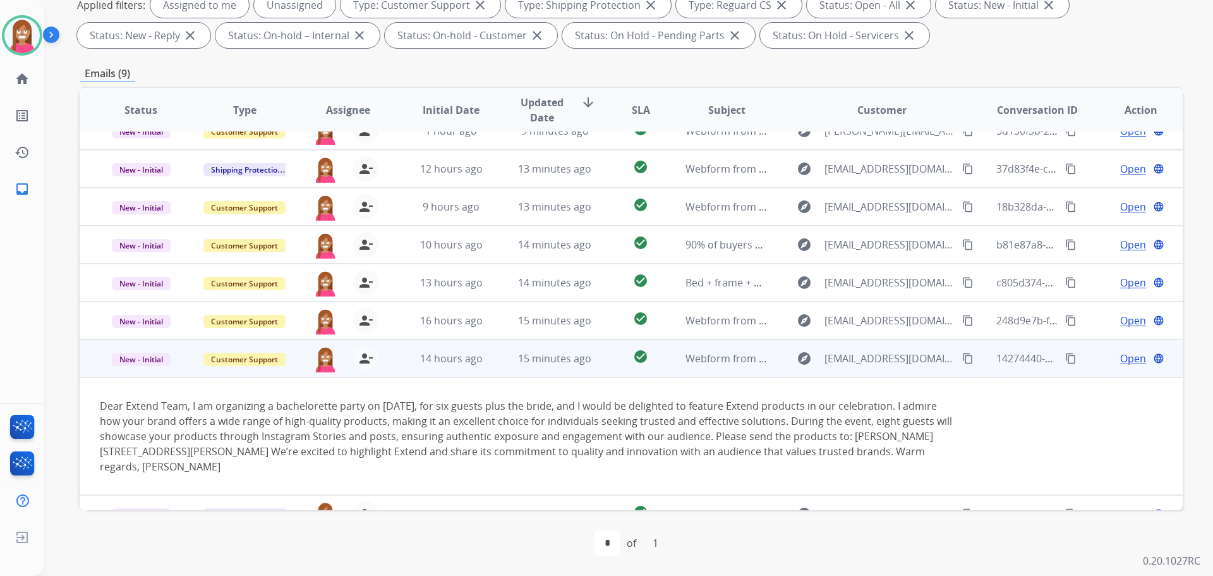
scroll to position [81, 0]
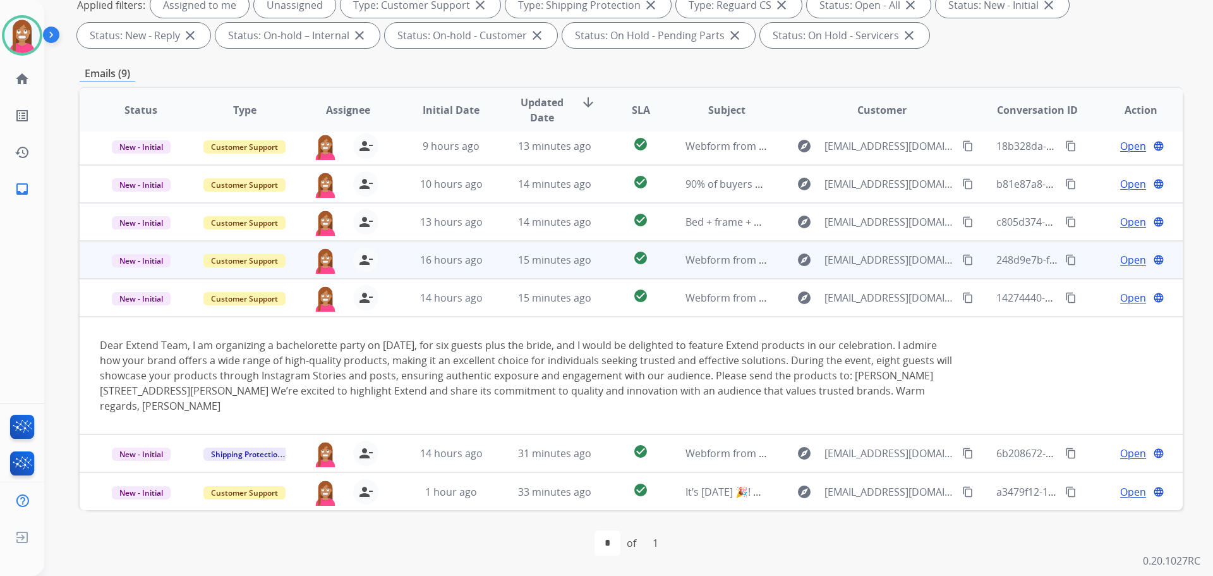
click at [504, 253] on td "15 minutes ago" at bounding box center [545, 260] width 104 height 38
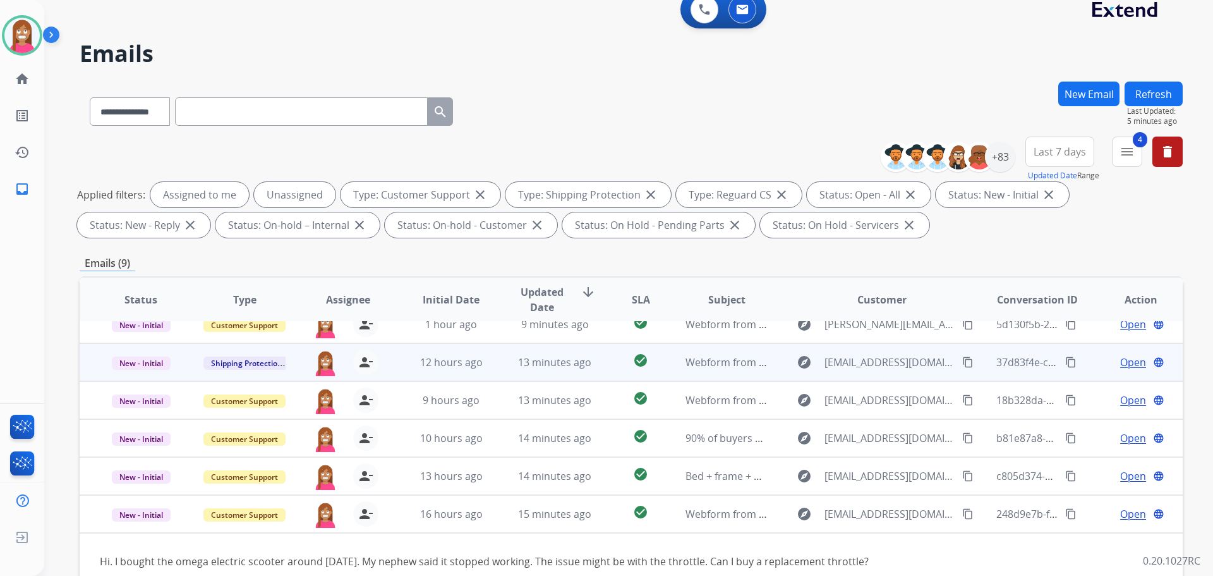
scroll to position [20, 0]
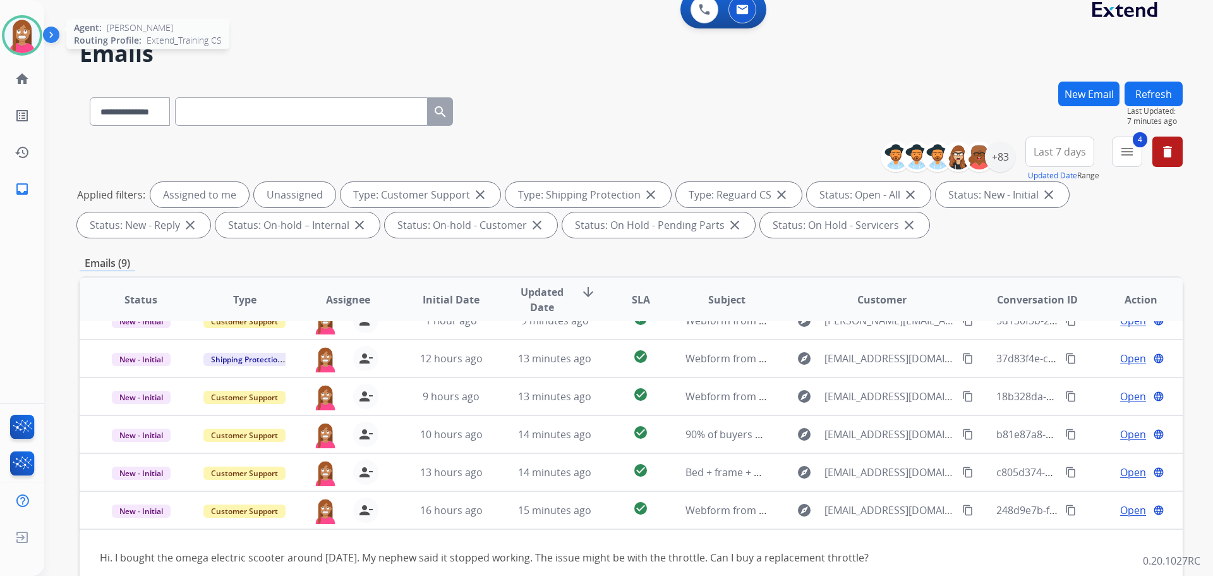
click at [24, 30] on img at bounding box center [21, 35] width 35 height 35
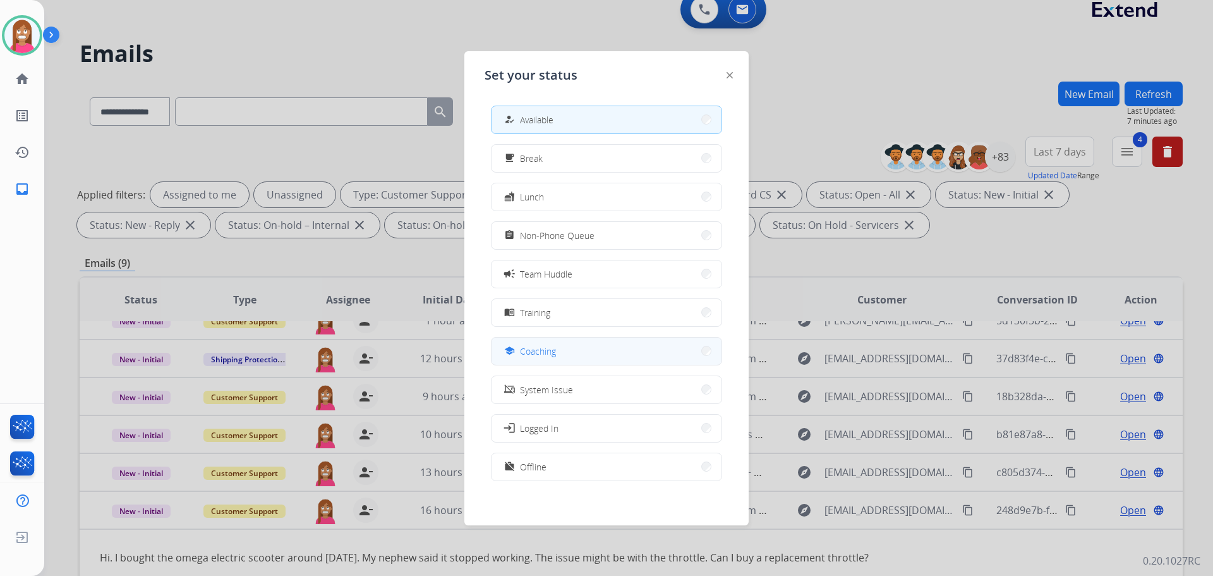
click at [524, 344] on div "school Coaching" at bounding box center [529, 350] width 54 height 15
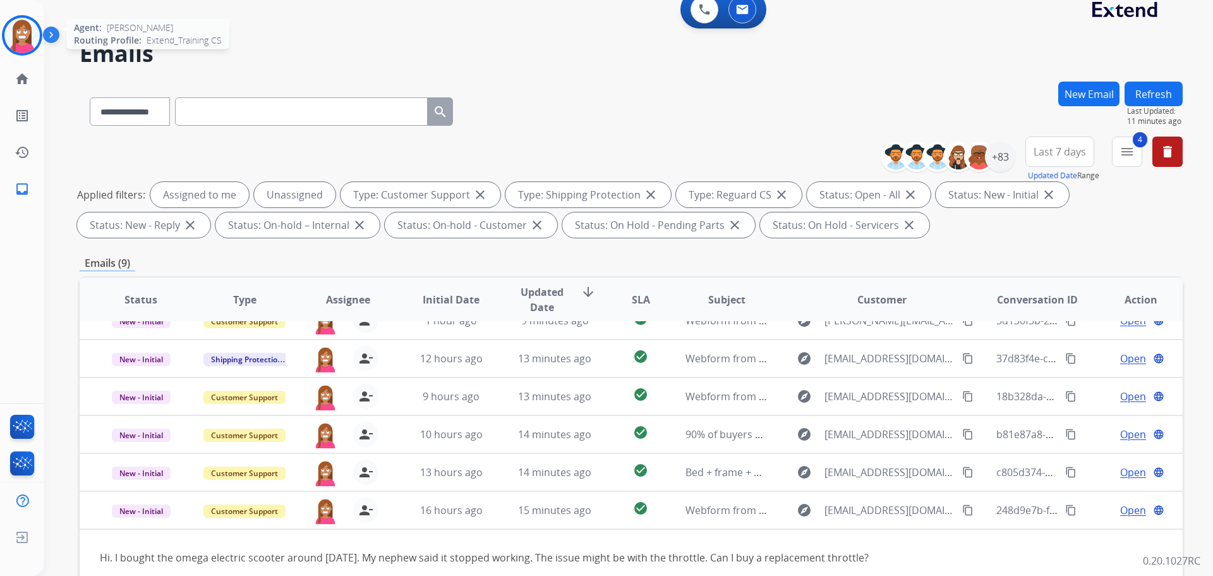
click at [31, 27] on img at bounding box center [21, 35] width 35 height 35
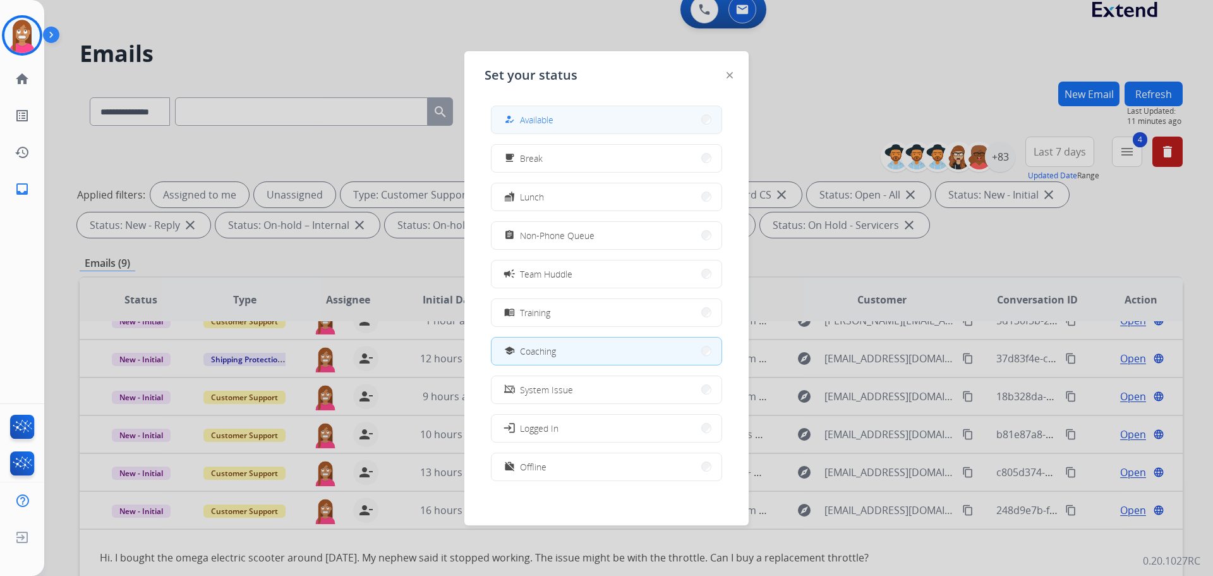
click at [524, 112] on button "how_to_reg Available" at bounding box center [607, 119] width 230 height 27
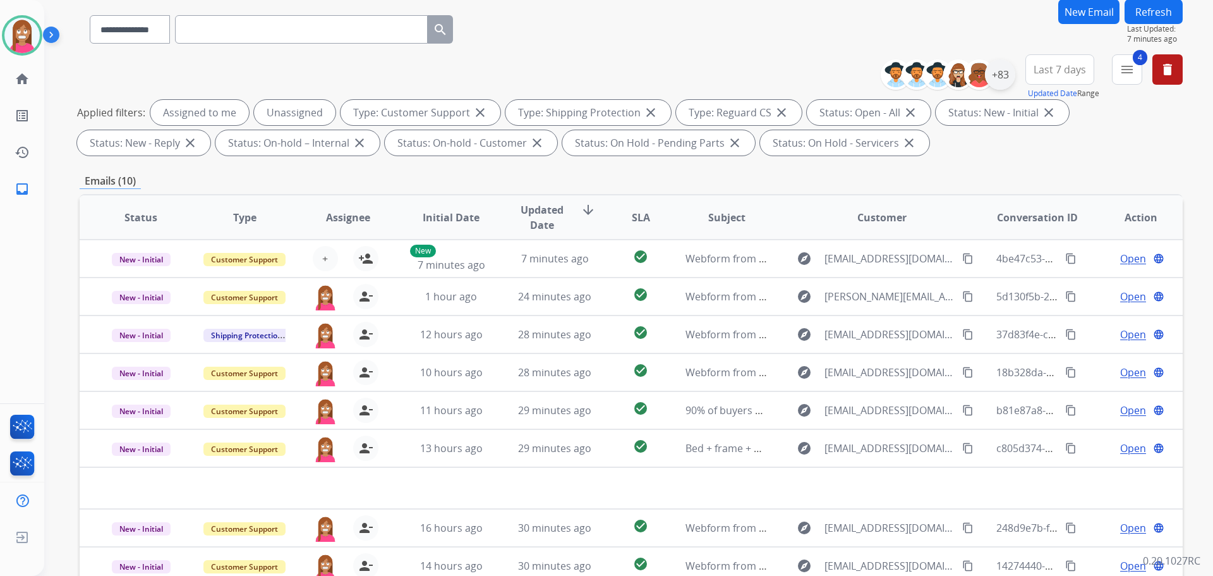
scroll to position [15, 0]
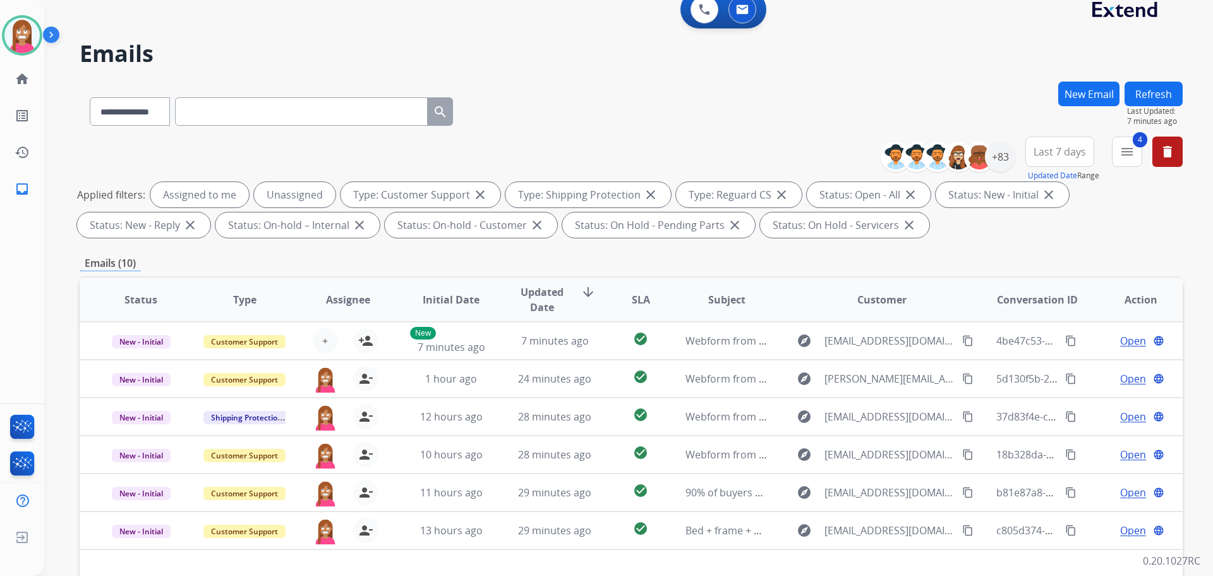
click at [1140, 91] on button "Refresh" at bounding box center [1154, 94] width 58 height 25
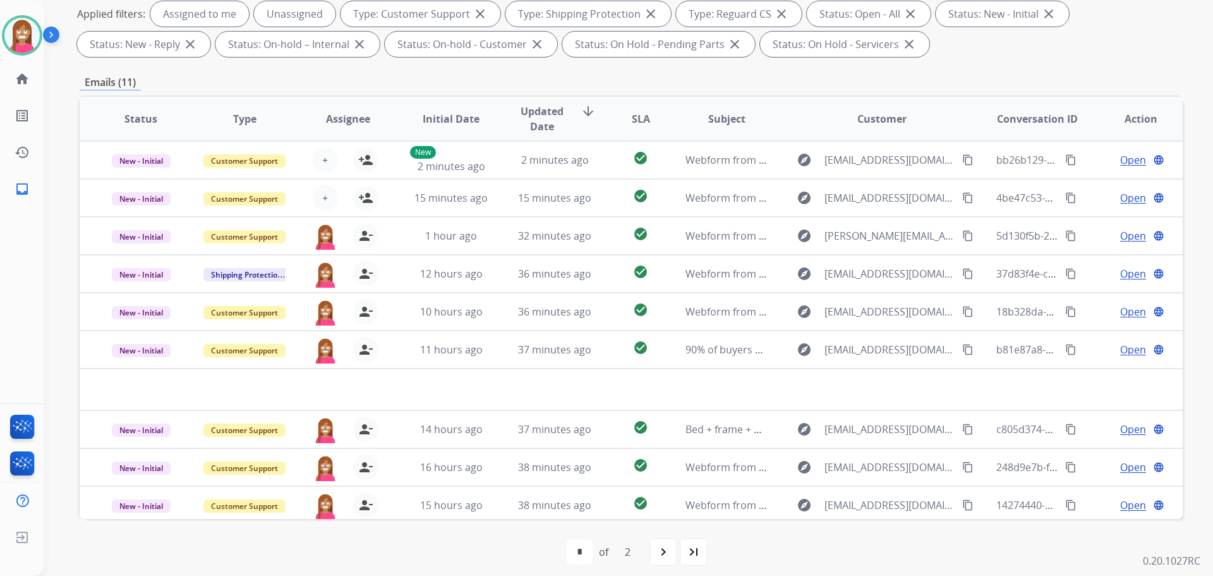
scroll to position [204, 0]
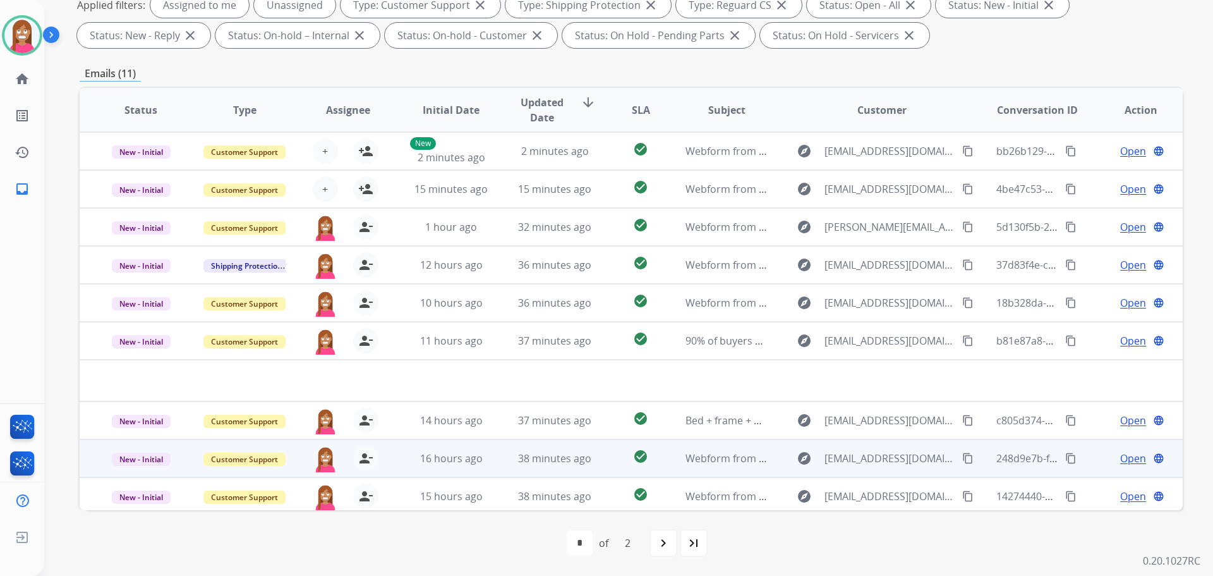
click at [496, 464] on td "38 minutes ago" at bounding box center [545, 458] width 104 height 38
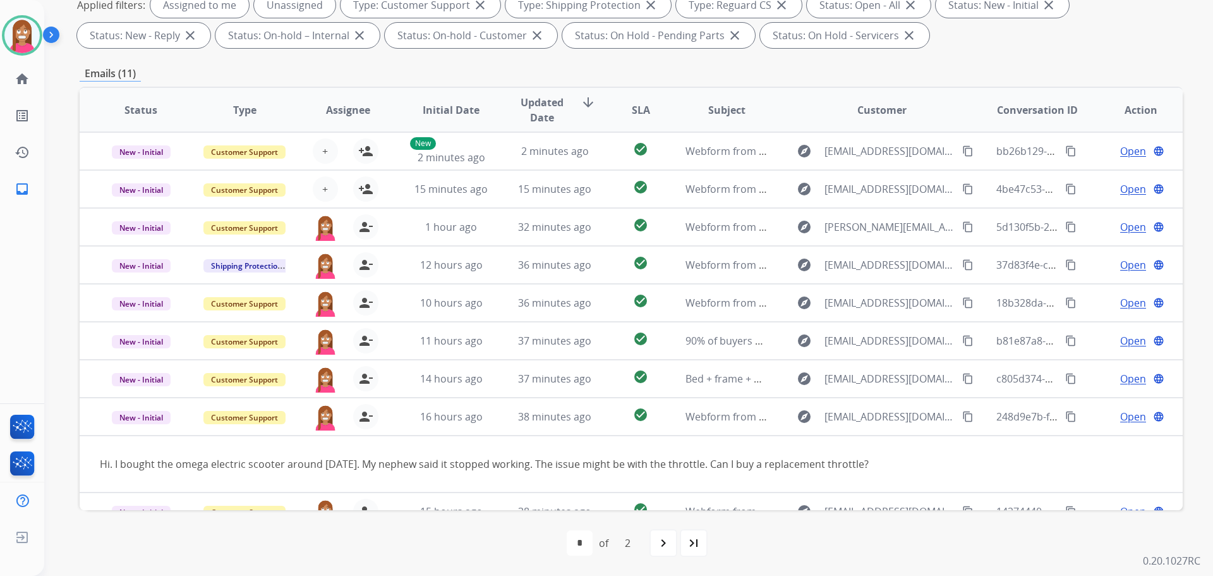
scroll to position [58, 0]
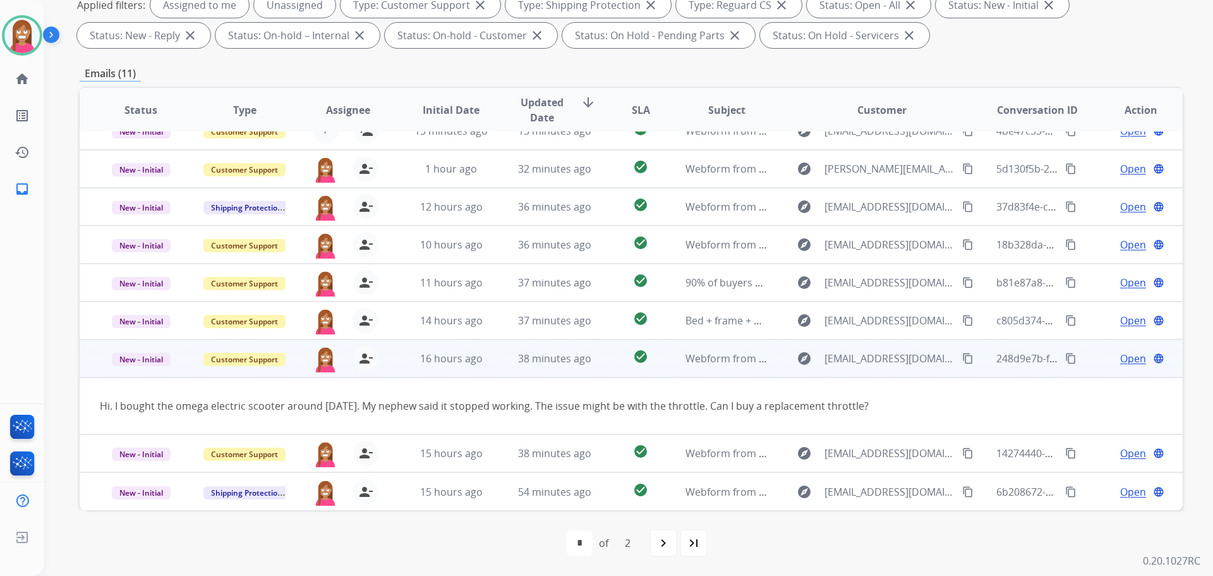
click at [1120, 356] on span "Open" at bounding box center [1133, 358] width 26 height 15
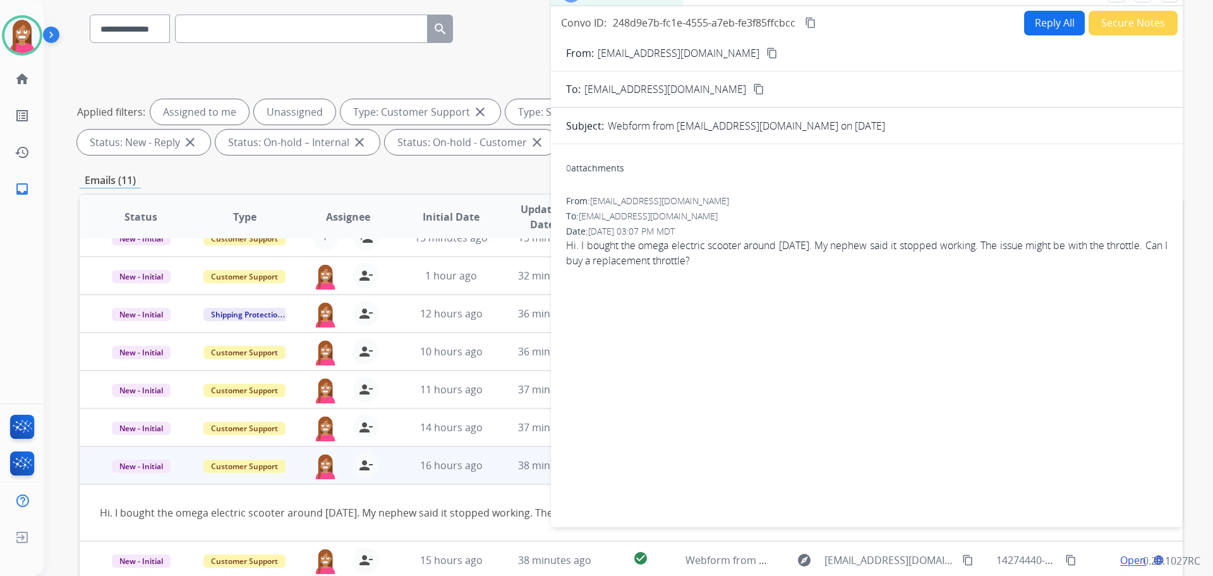
scroll to position [0, 0]
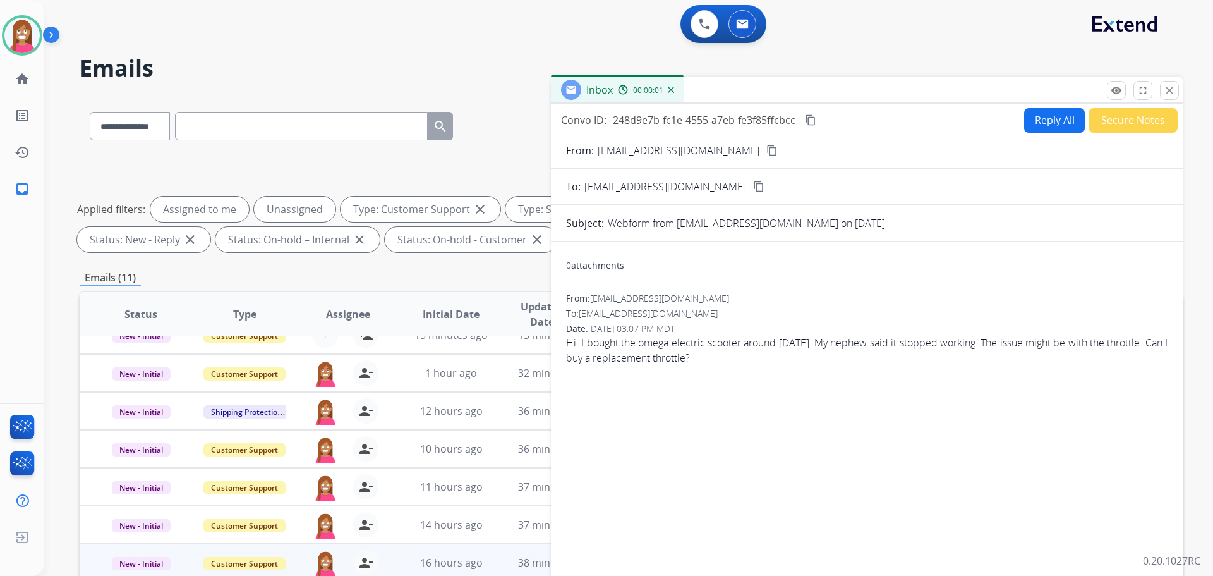
click at [1044, 117] on button "Reply All" at bounding box center [1054, 120] width 61 height 25
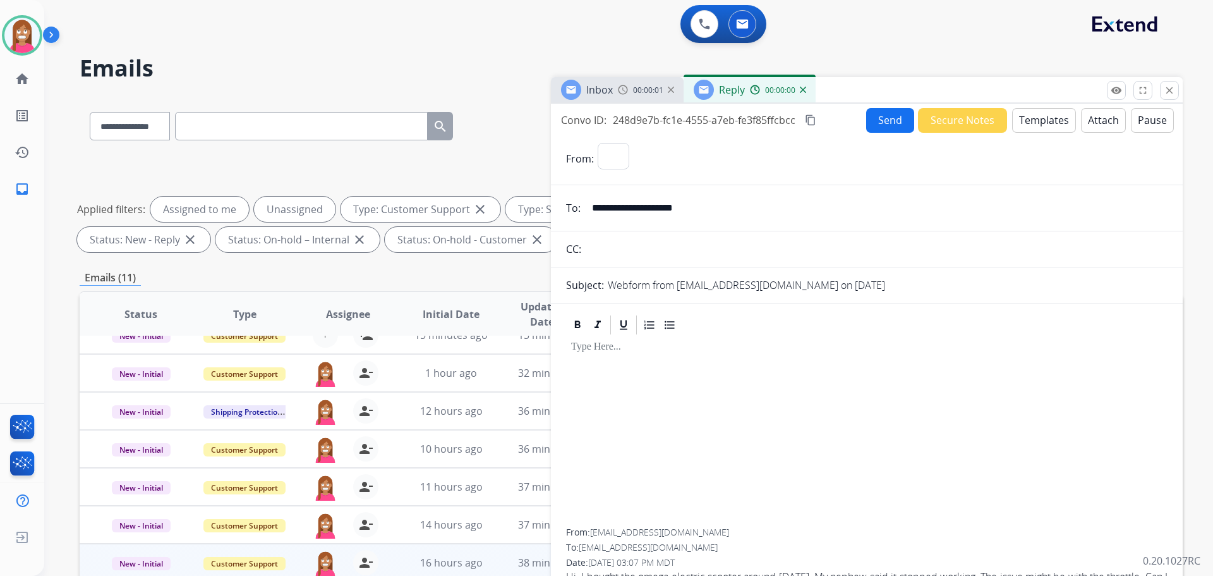
select select "**********"
click at [1040, 121] on button "Templates" at bounding box center [1044, 120] width 64 height 25
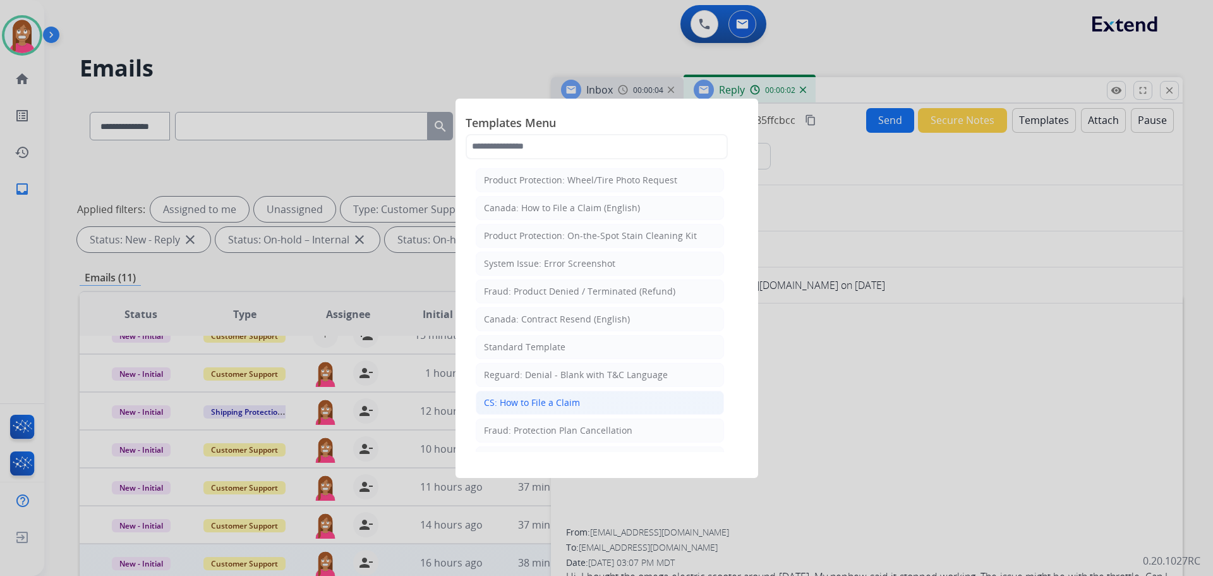
click at [555, 409] on li "CS: How to File a Claim" at bounding box center [600, 402] width 248 height 24
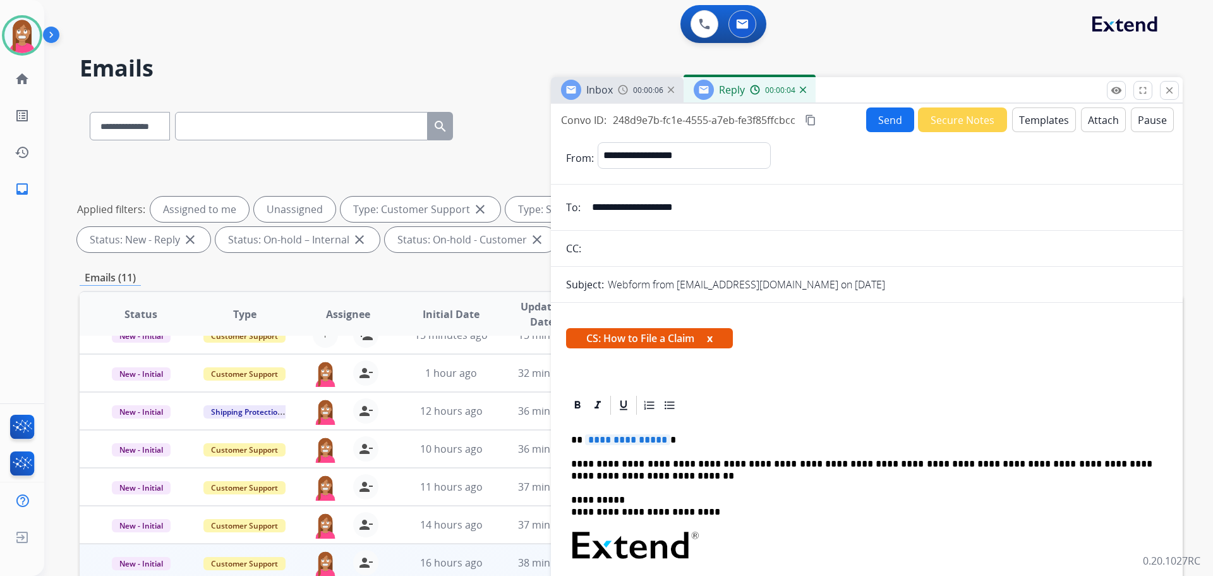
click at [623, 445] on span "**********" at bounding box center [627, 439] width 85 height 11
click at [876, 130] on button "Send" at bounding box center [890, 119] width 48 height 25
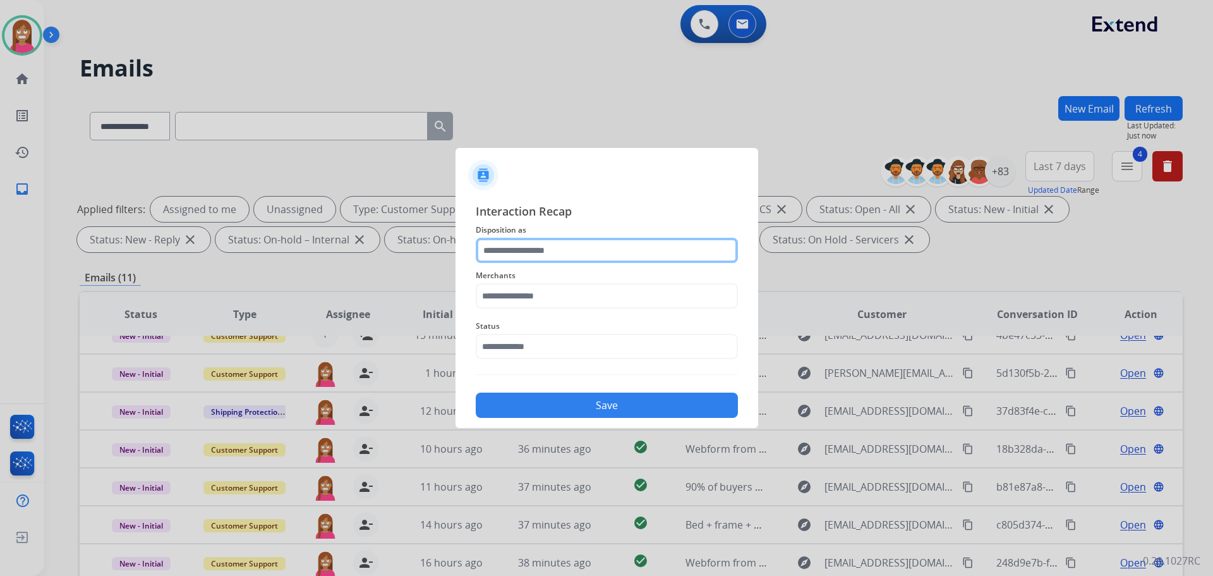
click at [533, 252] on input "text" at bounding box center [607, 250] width 262 height 25
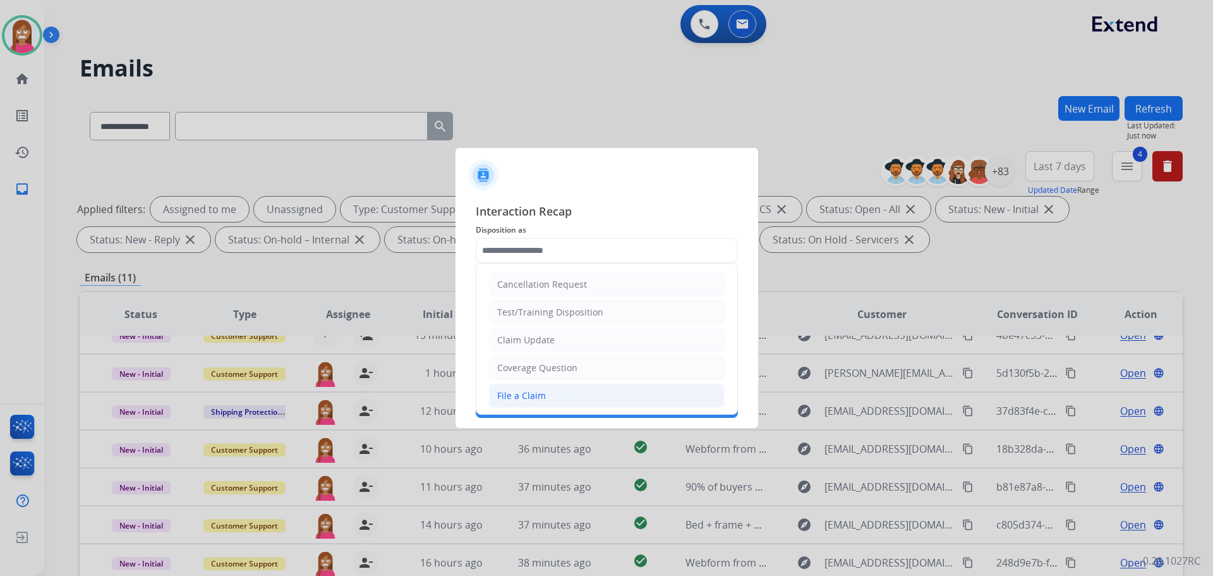
click at [520, 397] on div "File a Claim" at bounding box center [521, 395] width 49 height 13
type input "**********"
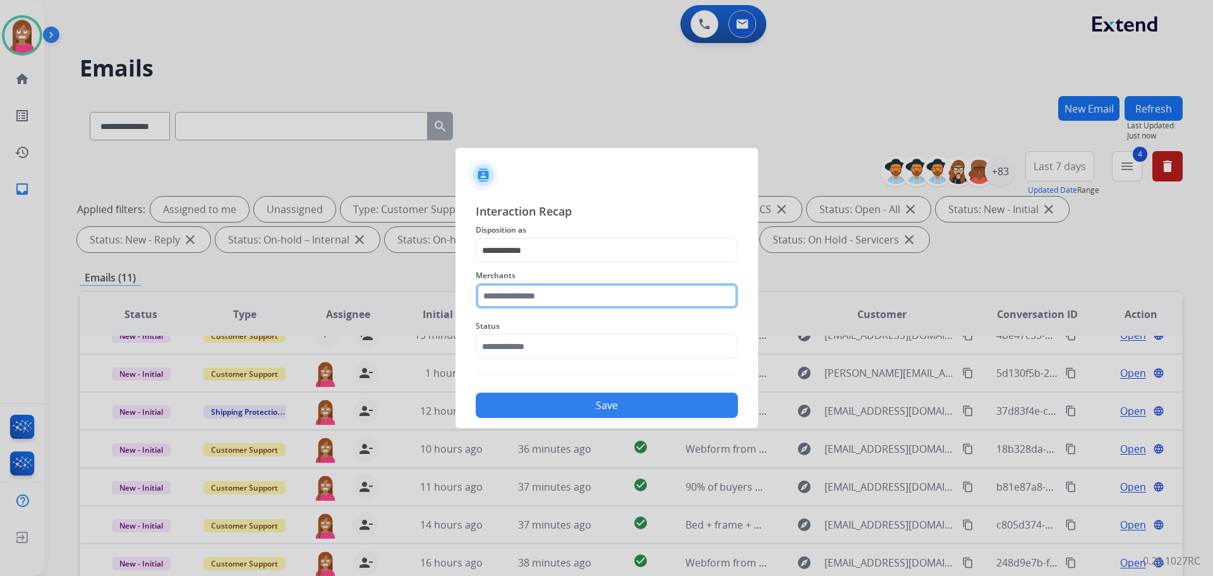
click at [505, 293] on input "text" at bounding box center [607, 295] width 262 height 25
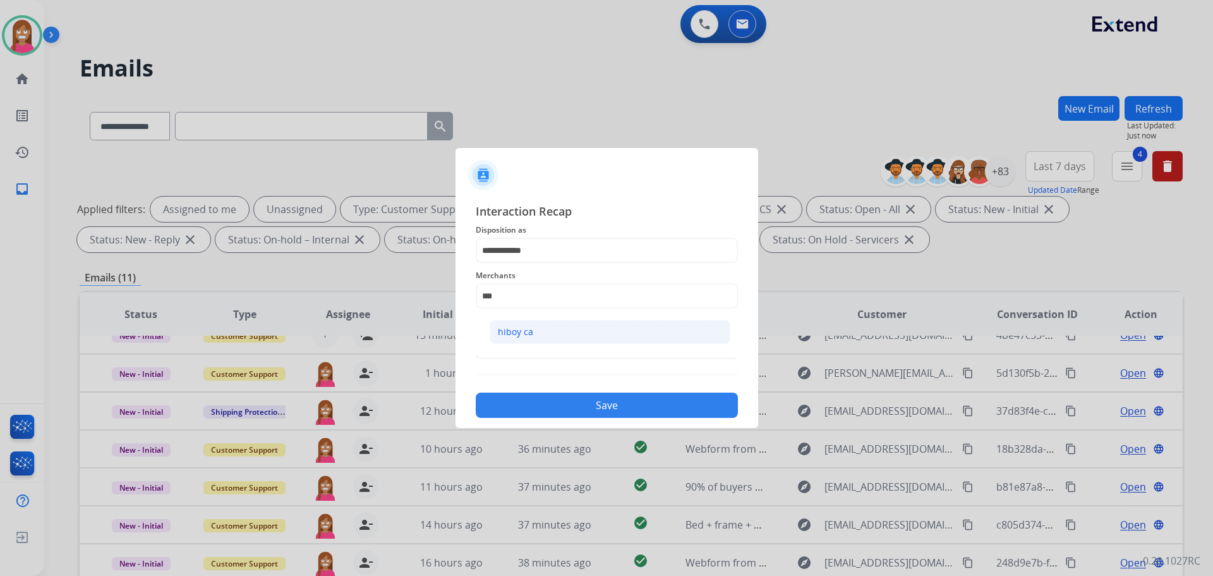
click at [499, 339] on li "hiboy ca" at bounding box center [610, 332] width 241 height 24
type input "********"
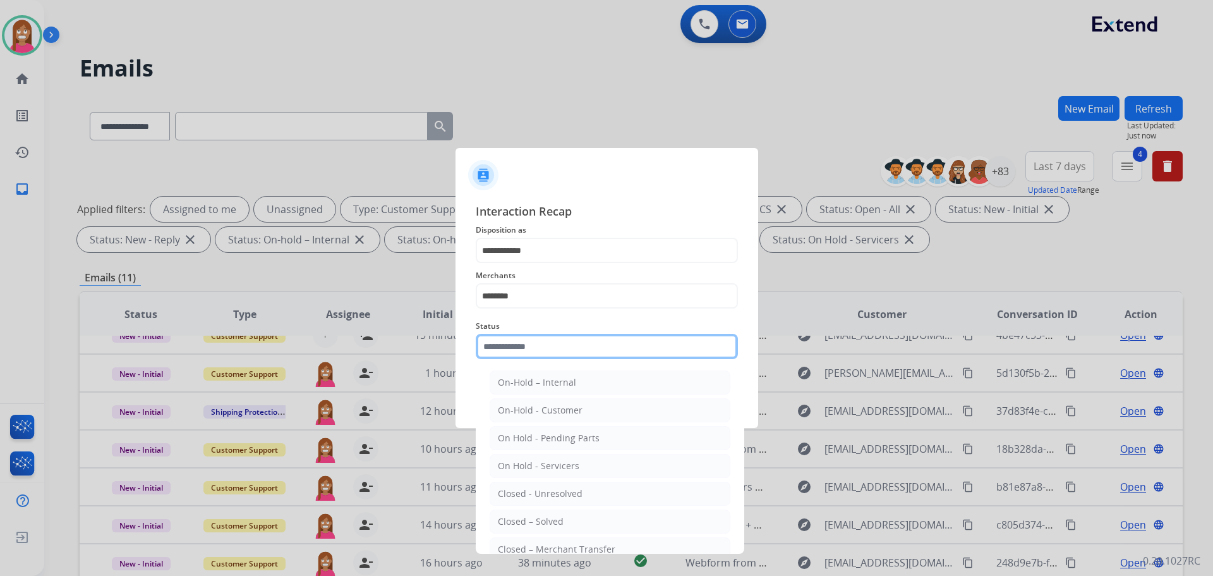
click at [500, 349] on input "text" at bounding box center [607, 346] width 262 height 25
click at [536, 513] on li "Closed – Solved" at bounding box center [610, 521] width 241 height 24
type input "**********"
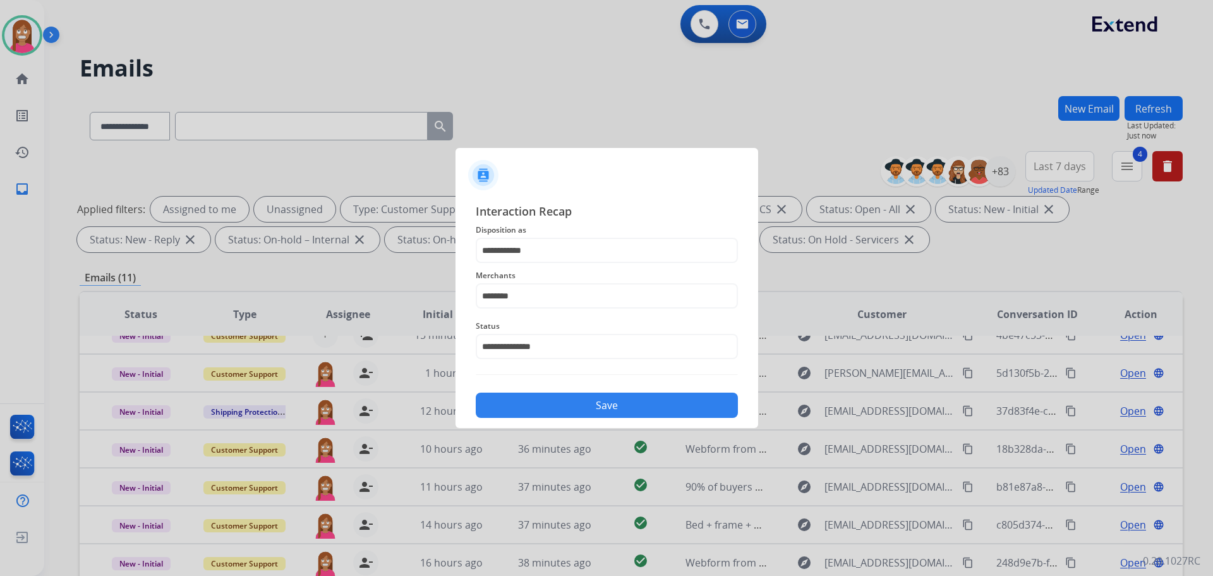
click at [519, 399] on button "Save" at bounding box center [607, 404] width 262 height 25
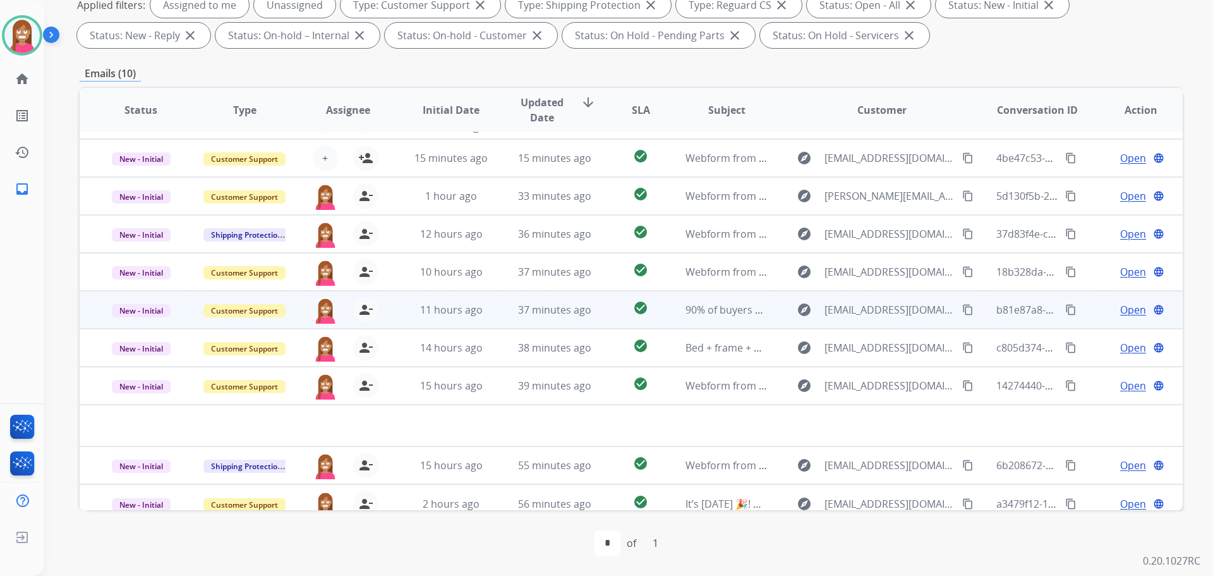
scroll to position [43, 0]
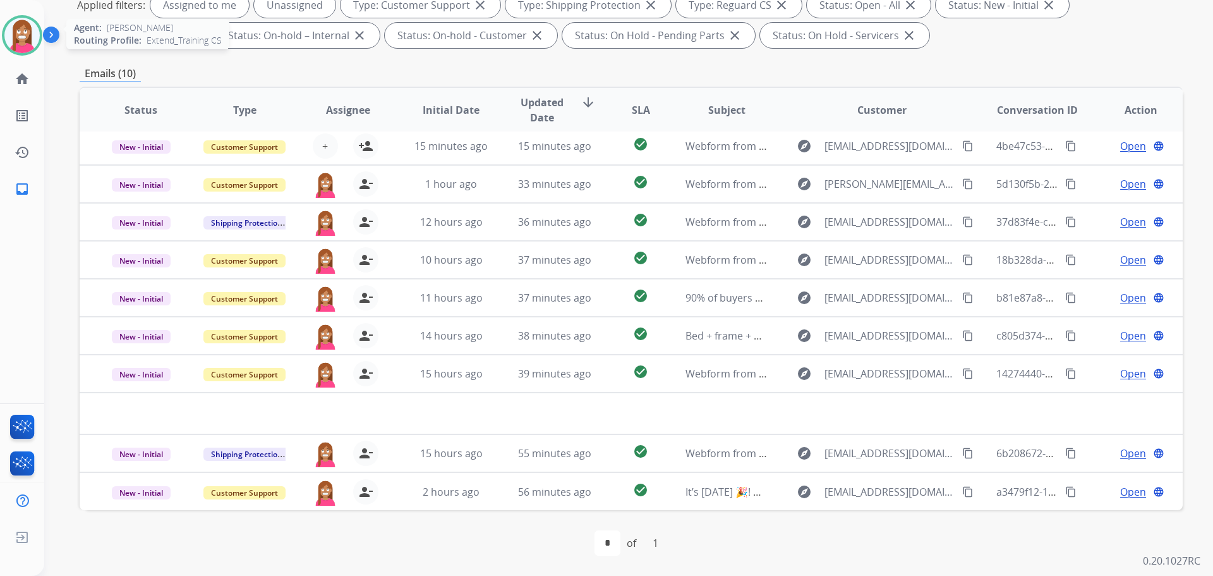
click at [28, 33] on img at bounding box center [21, 35] width 35 height 35
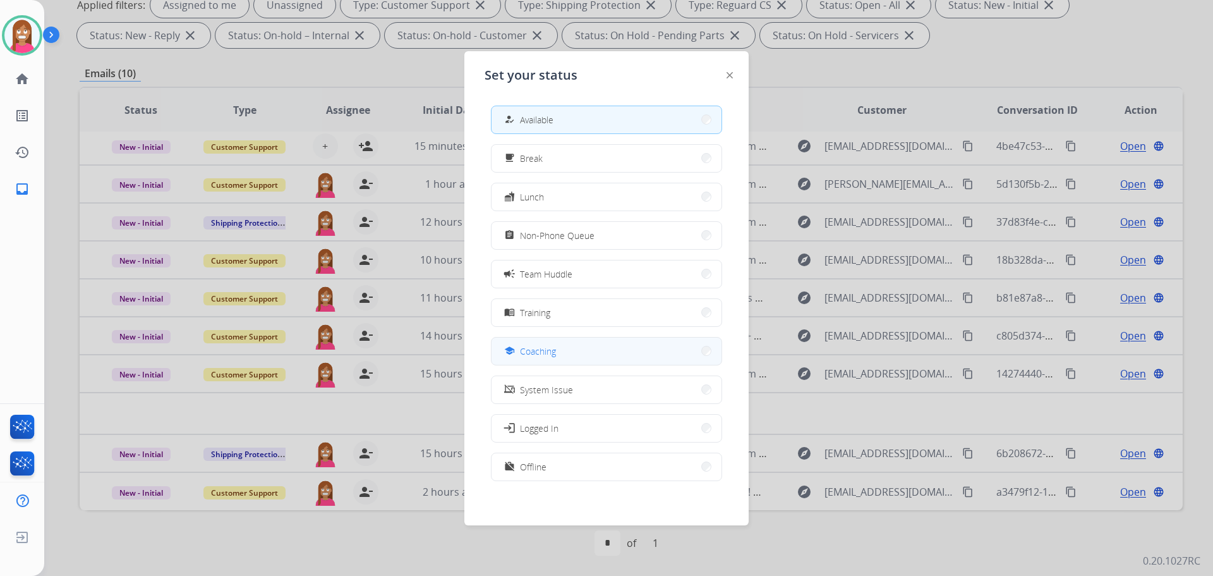
click at [531, 349] on span "Coaching" at bounding box center [538, 350] width 36 height 13
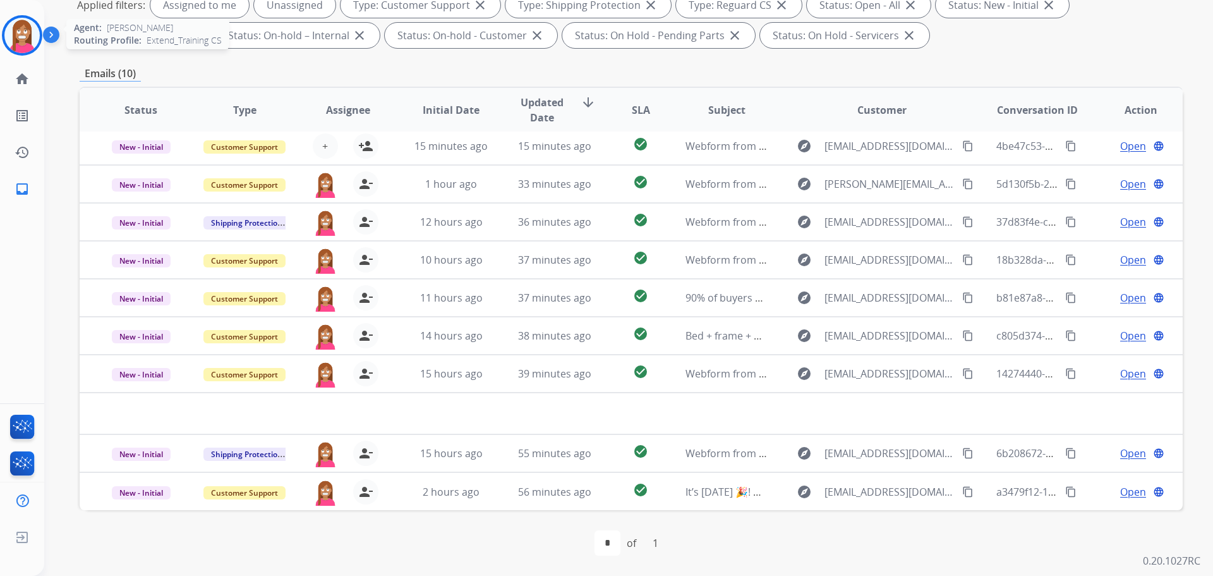
click at [27, 26] on img at bounding box center [21, 35] width 35 height 35
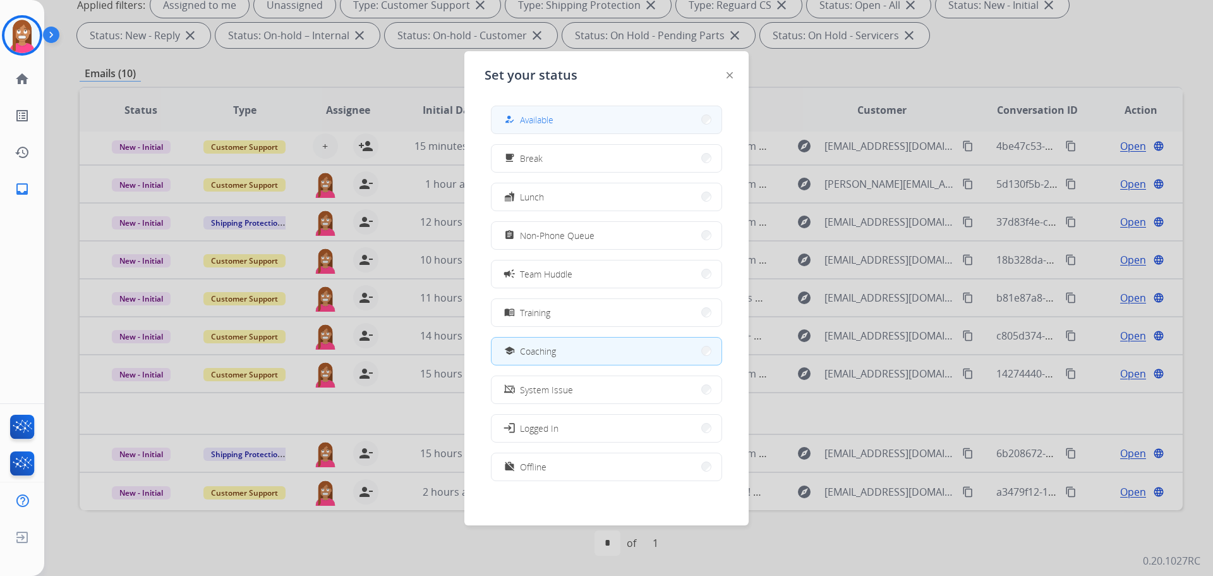
click at [533, 128] on button "how_to_reg Available" at bounding box center [607, 119] width 230 height 27
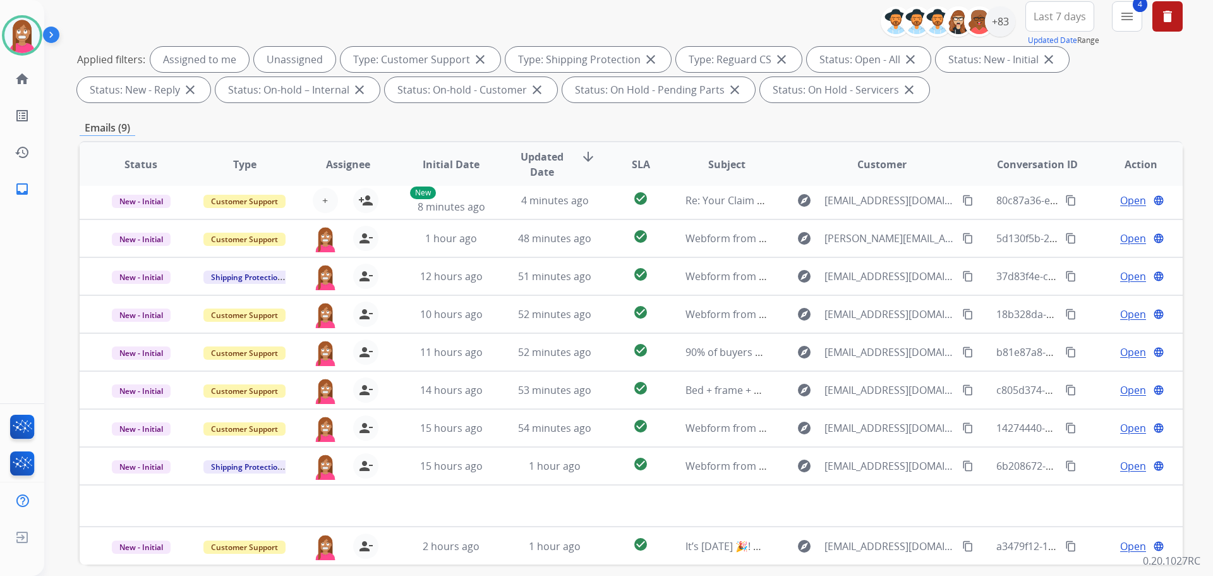
scroll to position [204, 0]
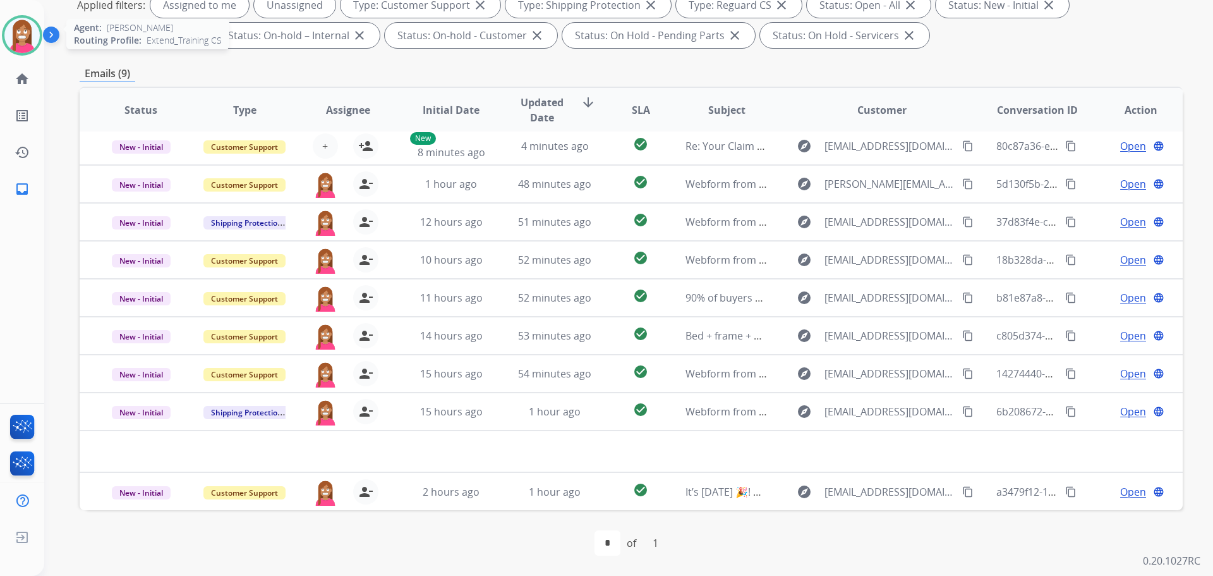
click at [27, 39] on img at bounding box center [21, 35] width 35 height 35
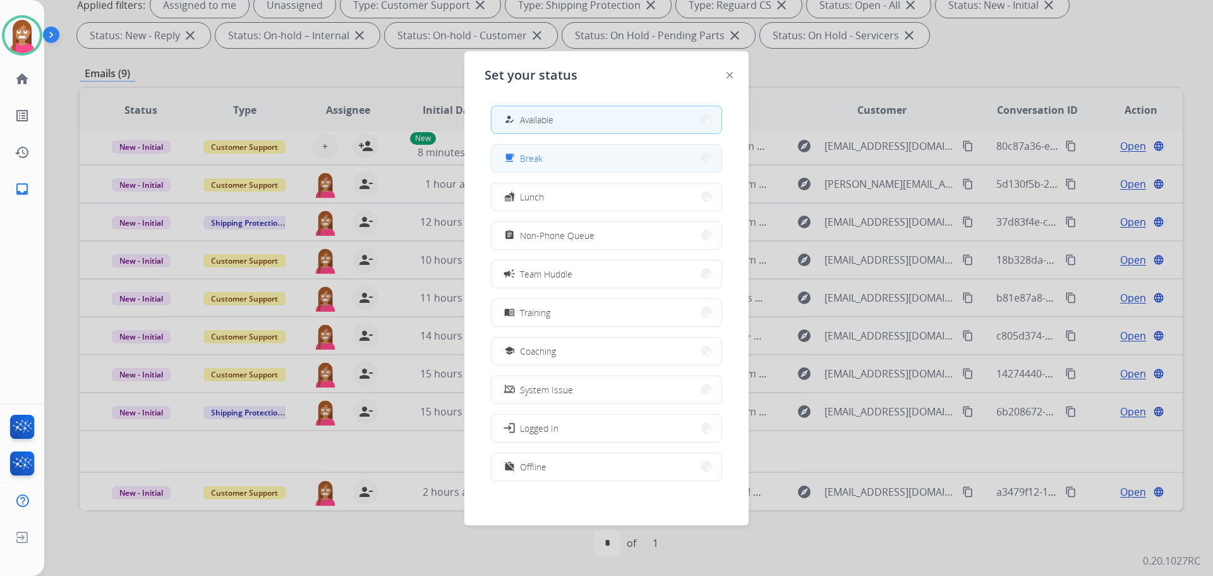
click at [503, 155] on button "free_breakfast Break" at bounding box center [607, 158] width 230 height 27
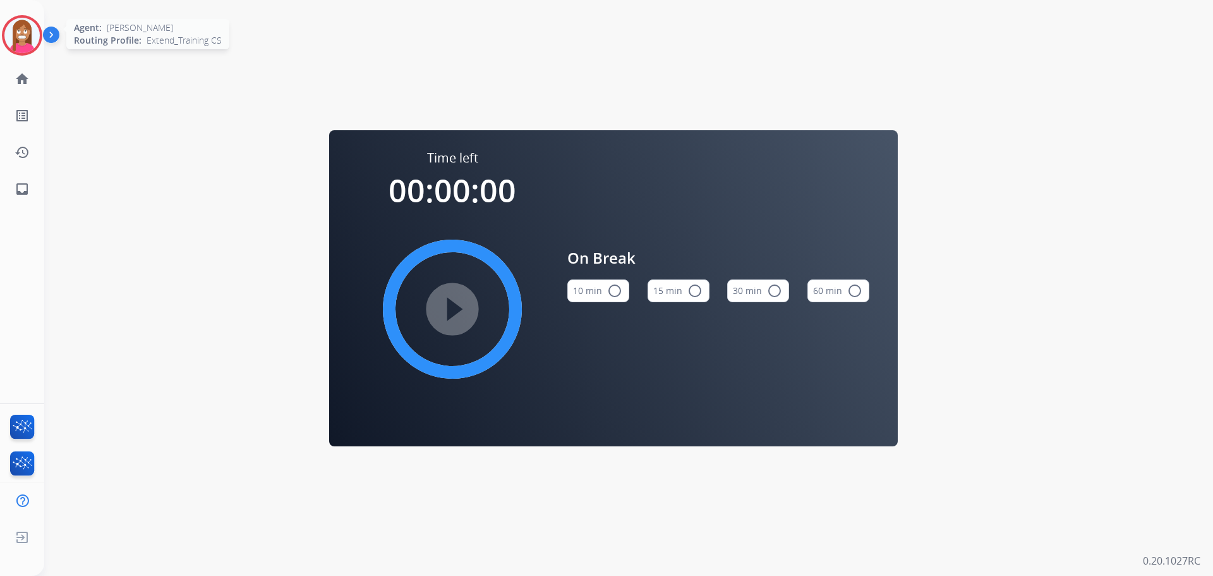
click at [13, 45] on img at bounding box center [21, 35] width 35 height 35
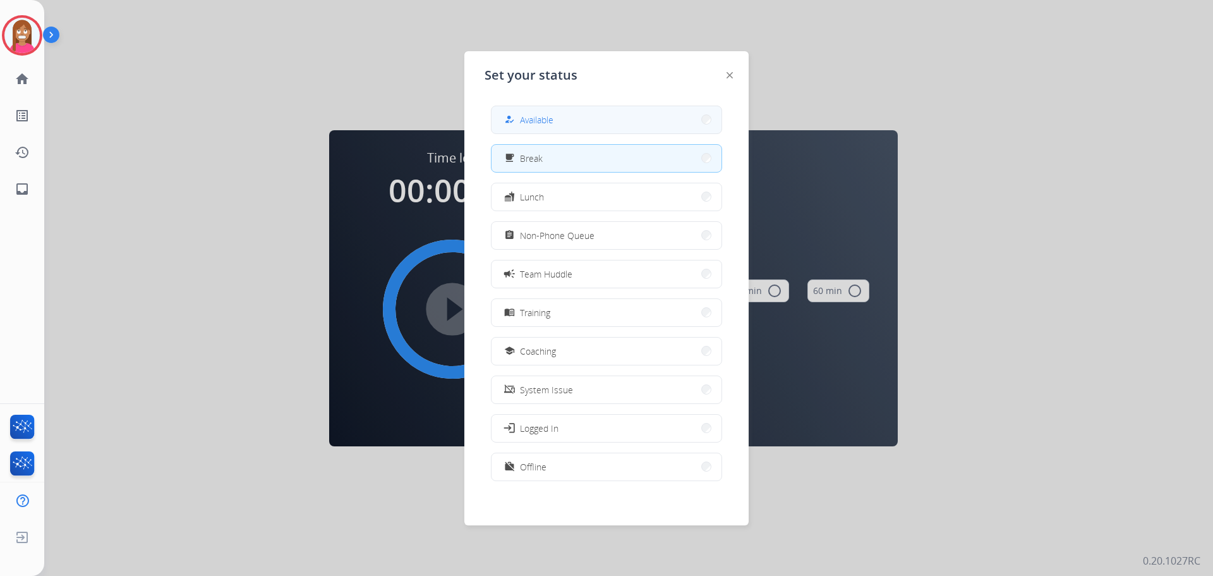
click at [564, 112] on button "how_to_reg Available" at bounding box center [607, 119] width 230 height 27
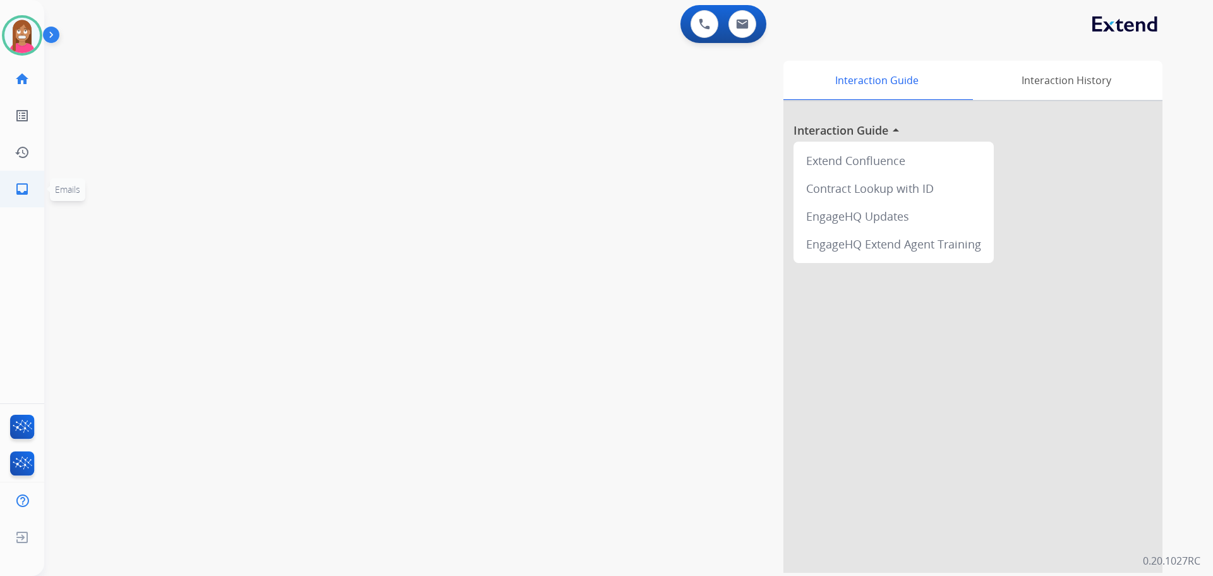
click at [7, 172] on link "inbox Emails" at bounding box center [21, 188] width 35 height 35
select select "**********"
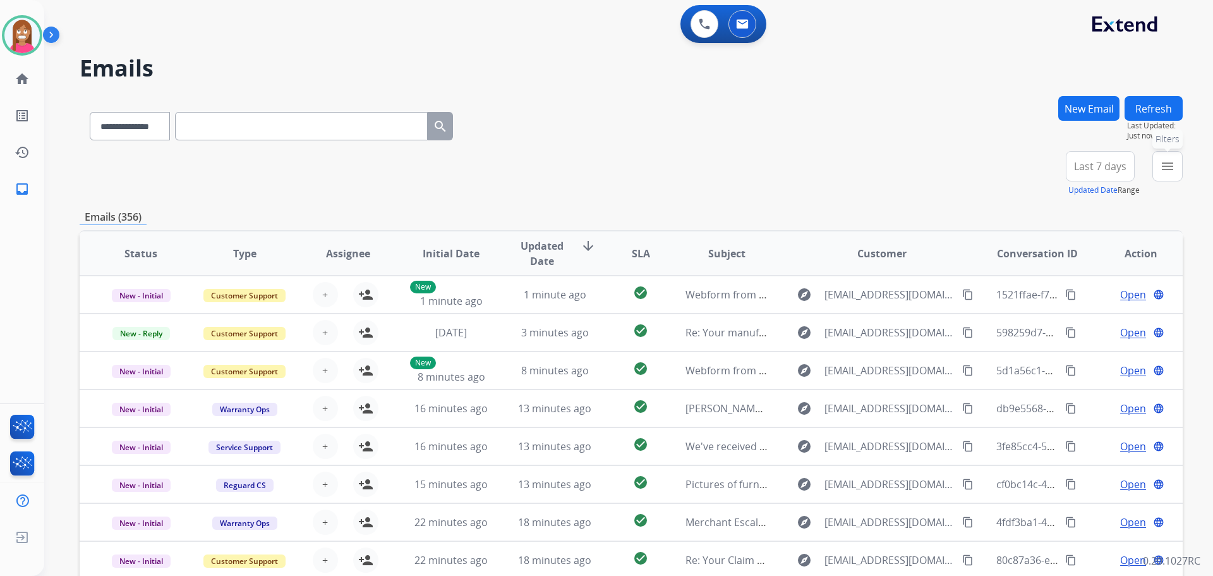
click at [1174, 169] on mat-icon "menu" at bounding box center [1167, 166] width 15 height 15
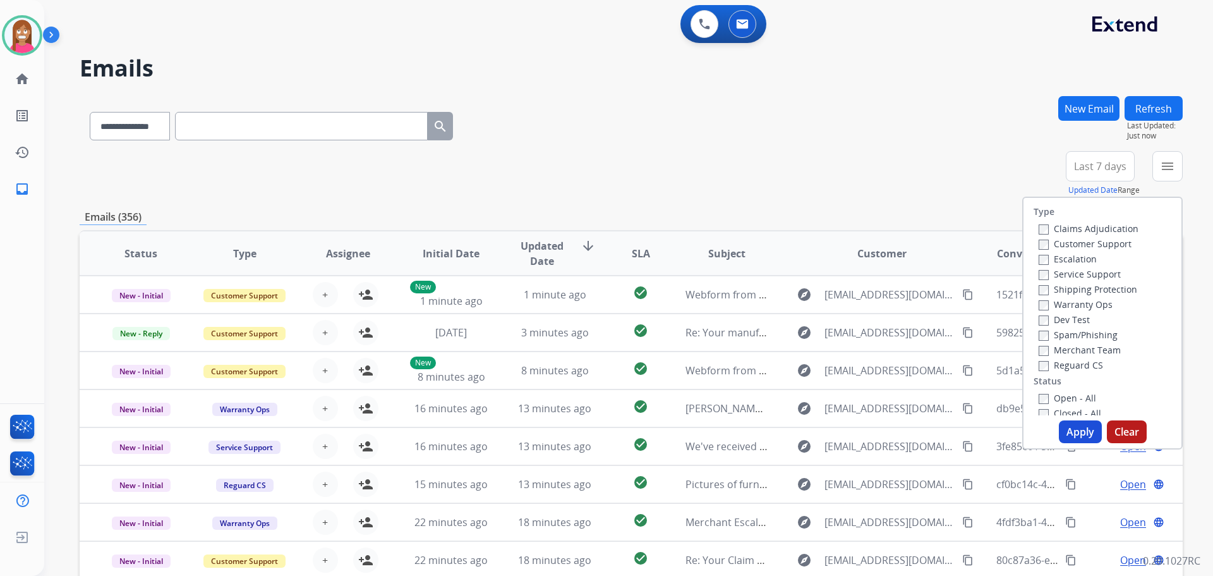
click at [1059, 243] on label "Customer Support" at bounding box center [1085, 244] width 93 height 12
click at [1057, 290] on label "Shipping Protection" at bounding box center [1088, 289] width 99 height 12
click at [1048, 363] on label "Reguard CS" at bounding box center [1071, 365] width 64 height 12
click at [1049, 402] on label "Open - All" at bounding box center [1067, 398] width 57 height 12
drag, startPoint x: 1070, startPoint y: 437, endPoint x: 1025, endPoint y: 418, distance: 49.3
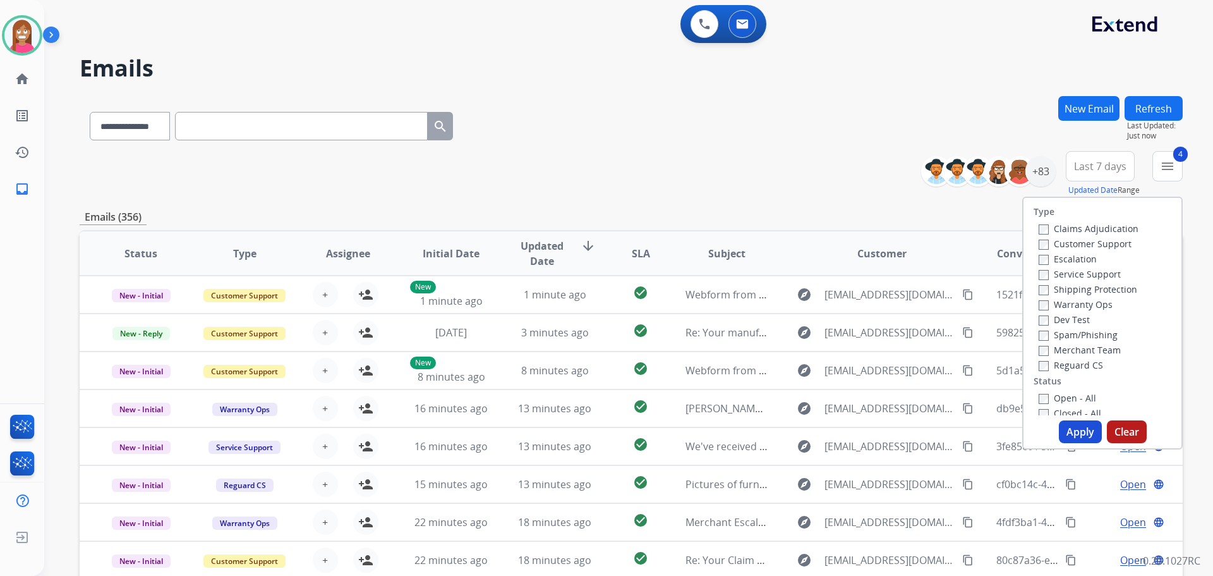
click at [1070, 437] on button "Apply" at bounding box center [1080, 431] width 43 height 23
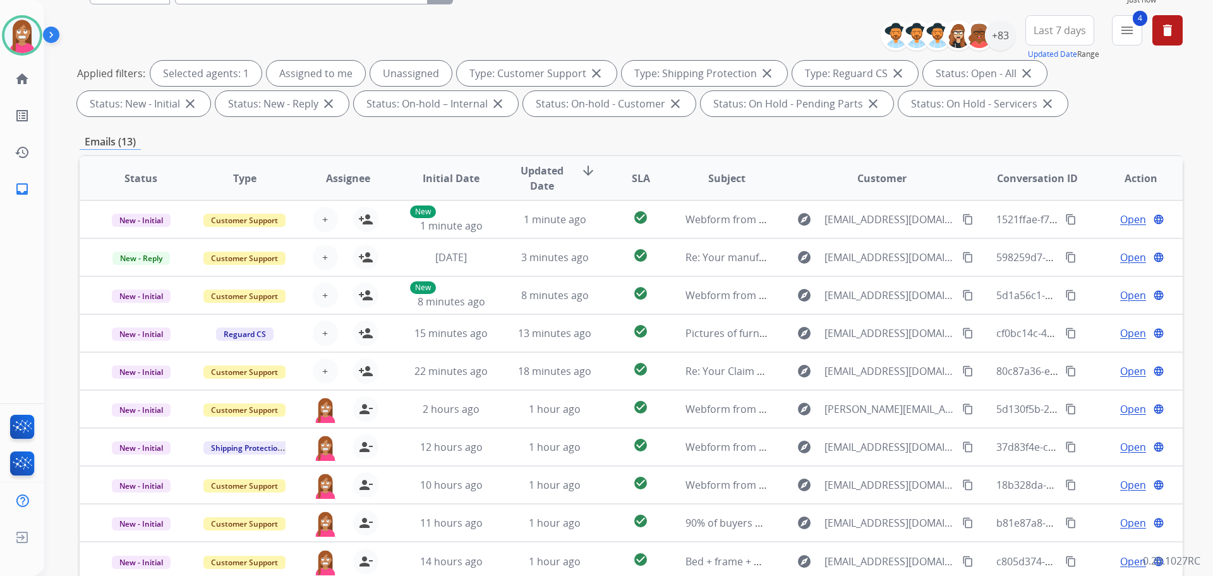
scroll to position [204, 0]
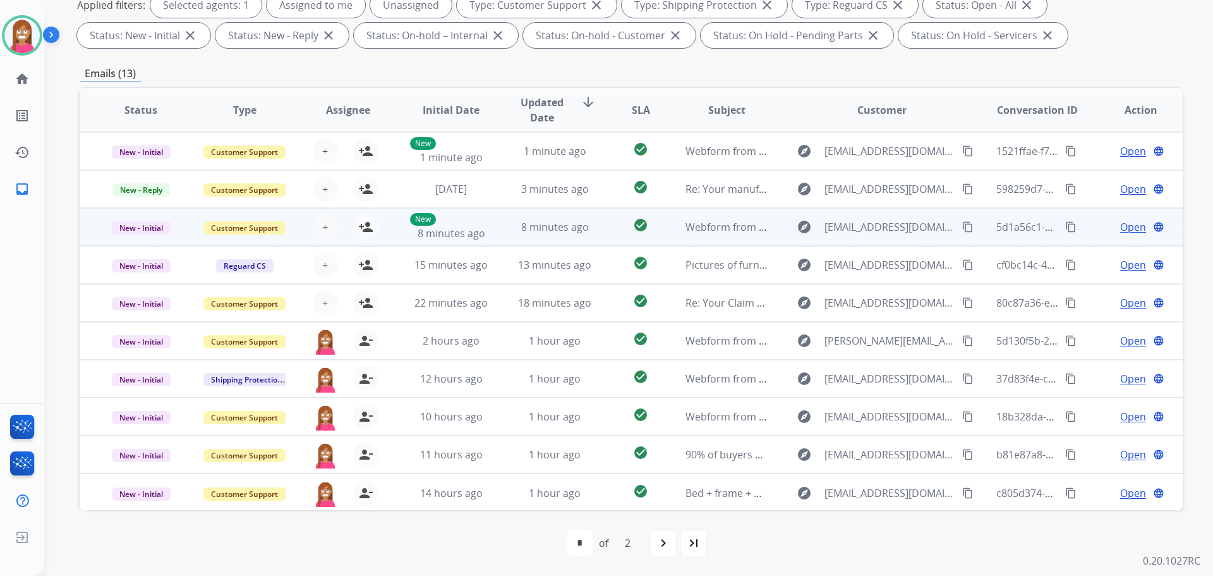
click at [517, 236] on td "8 minutes ago" at bounding box center [545, 227] width 104 height 38
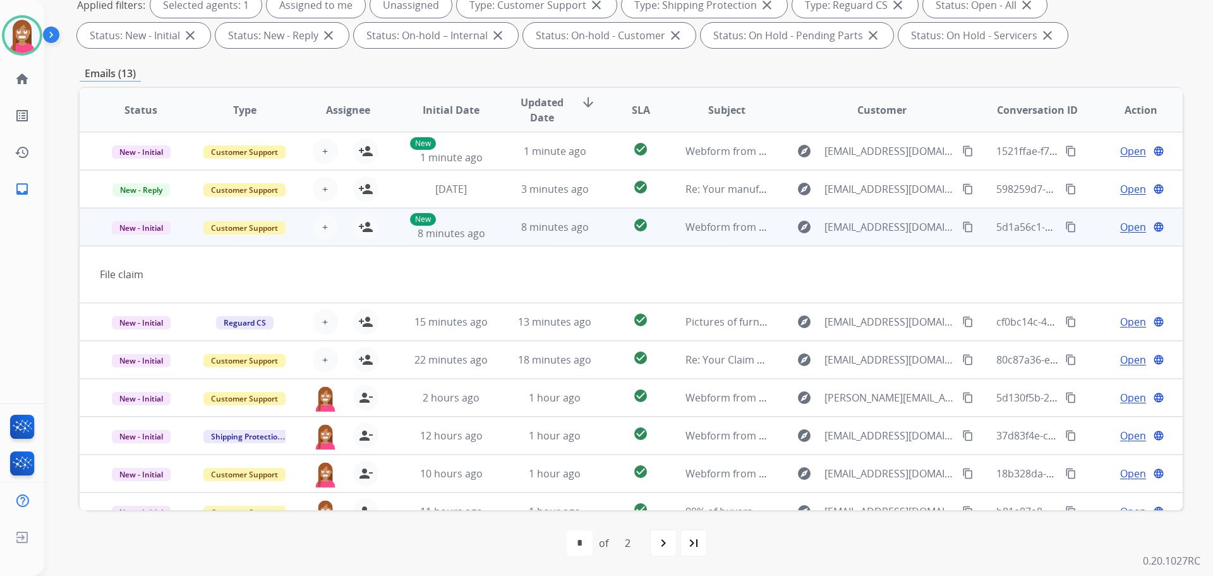
scroll to position [58, 0]
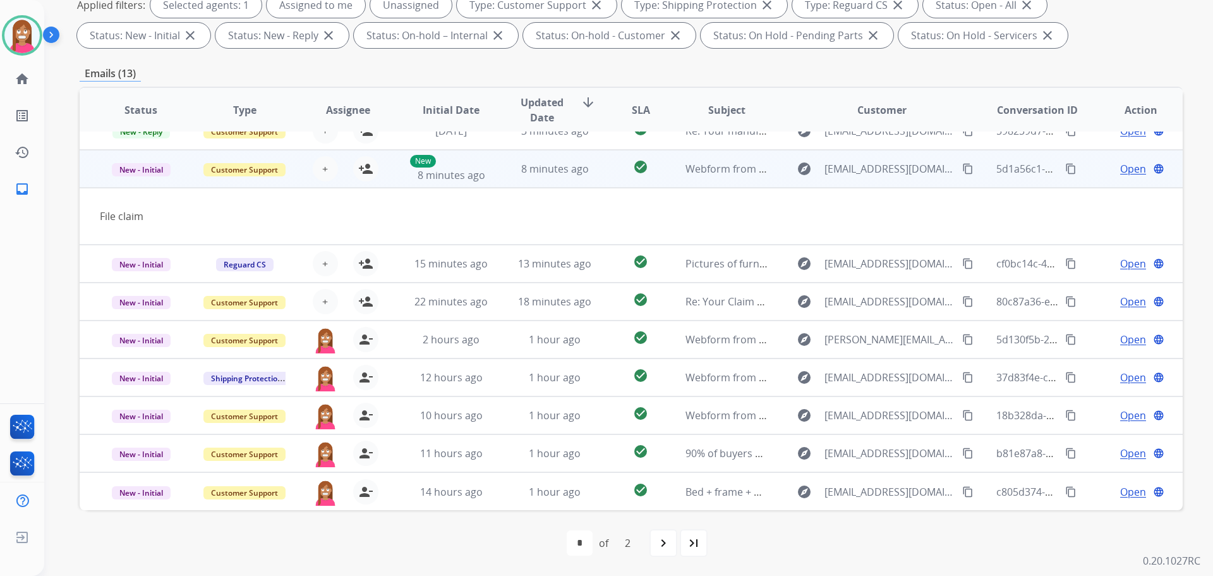
click at [962, 169] on mat-icon "content_copy" at bounding box center [967, 168] width 11 height 11
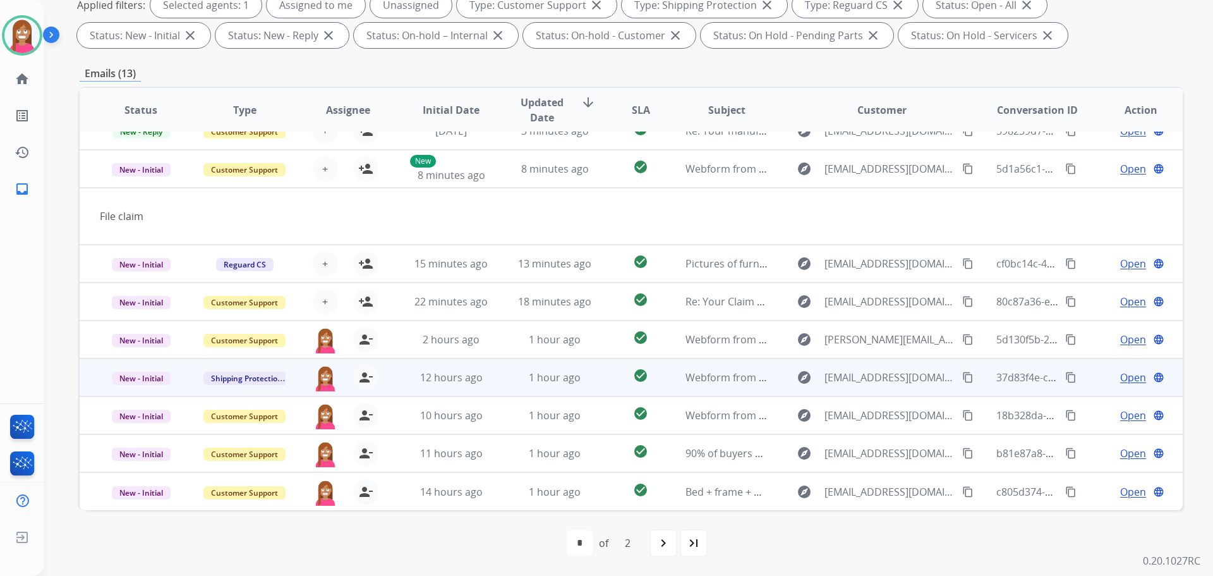
click at [504, 386] on td "1 hour ago" at bounding box center [545, 377] width 104 height 38
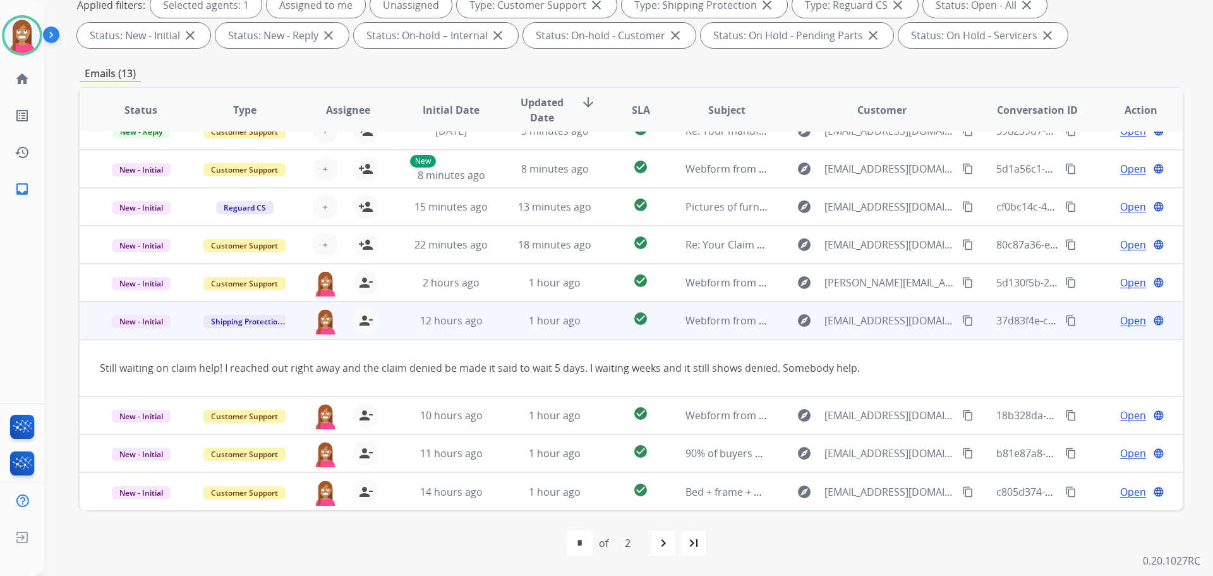
click at [1120, 327] on span "Open" at bounding box center [1133, 320] width 26 height 15
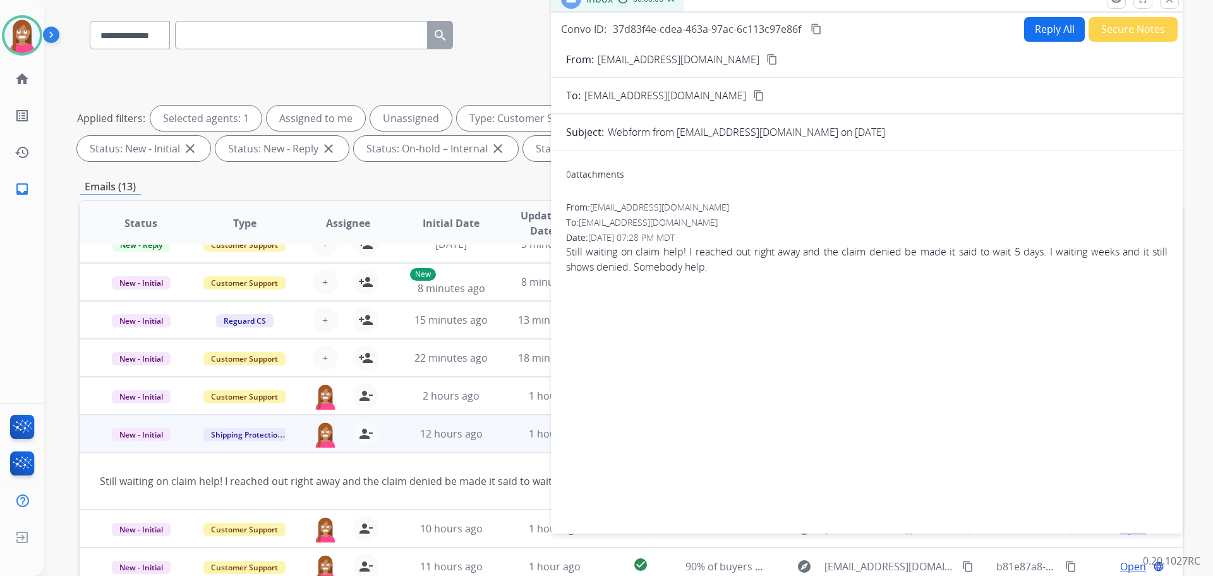
scroll to position [0, 0]
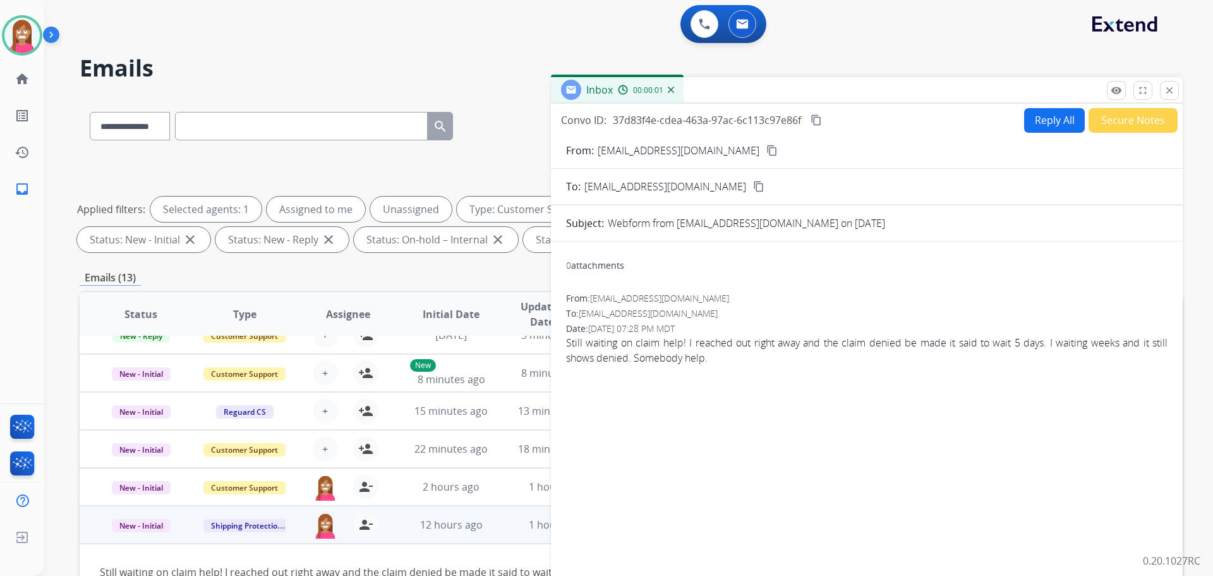
click at [1061, 128] on button "Reply All" at bounding box center [1054, 120] width 61 height 25
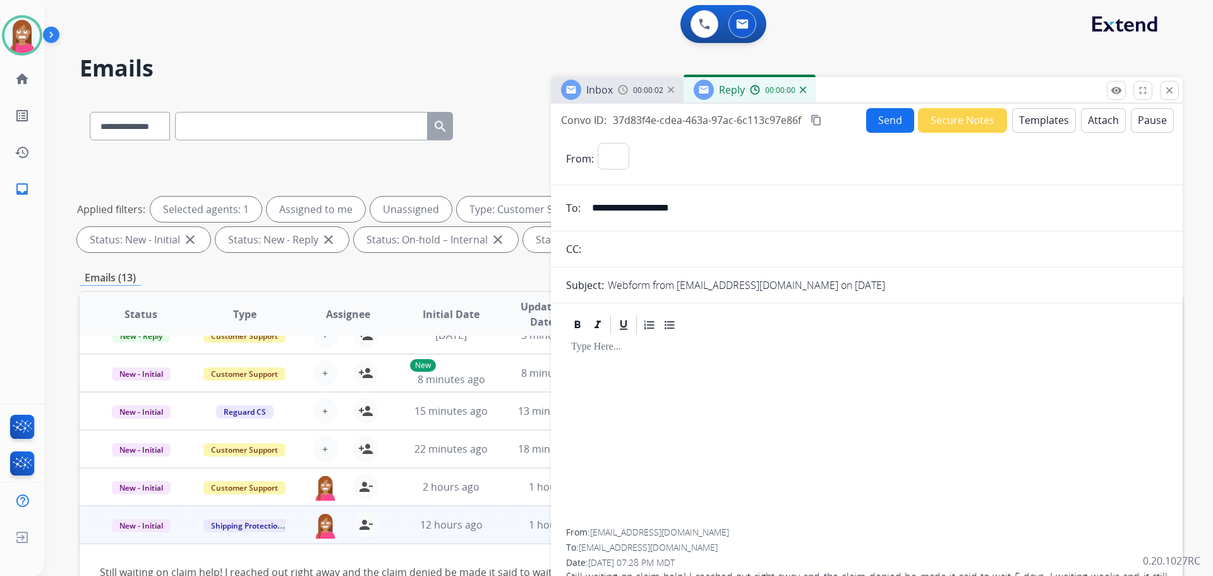
select select "**********"
click at [1041, 126] on button "Templates" at bounding box center [1044, 120] width 64 height 25
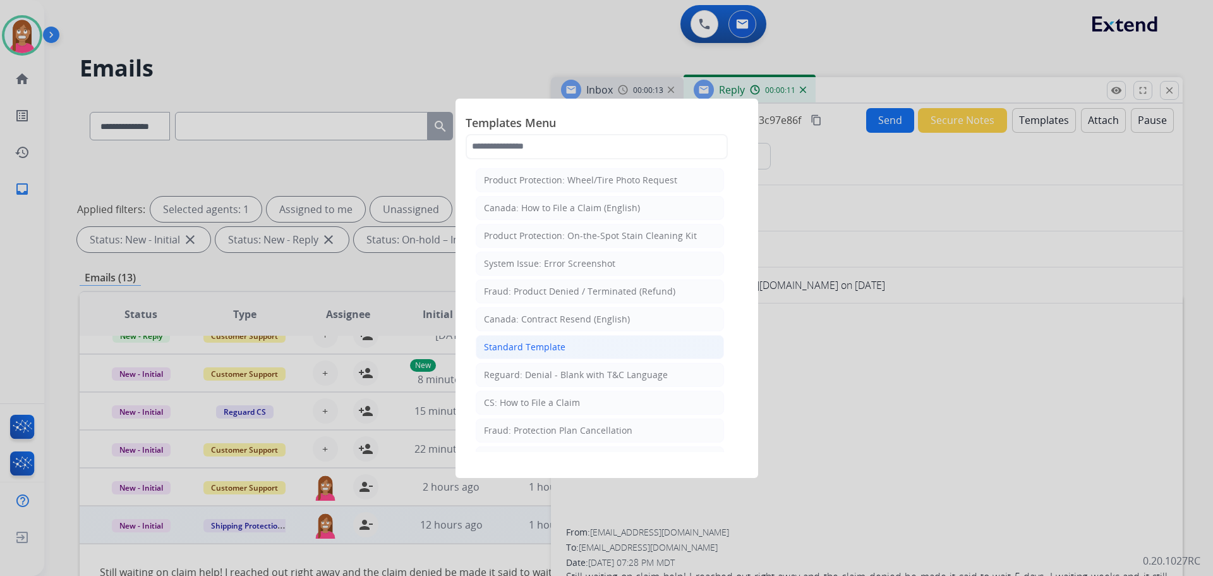
click at [533, 353] on li "Standard Template" at bounding box center [600, 347] width 248 height 24
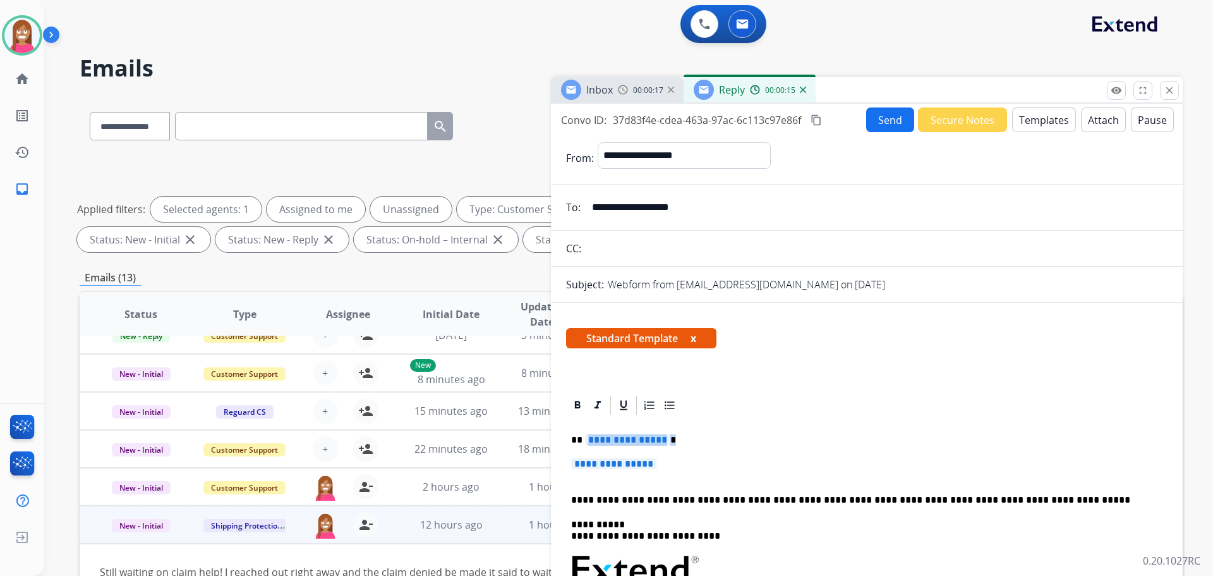
drag, startPoint x: 682, startPoint y: 462, endPoint x: 583, endPoint y: 435, distance: 102.4
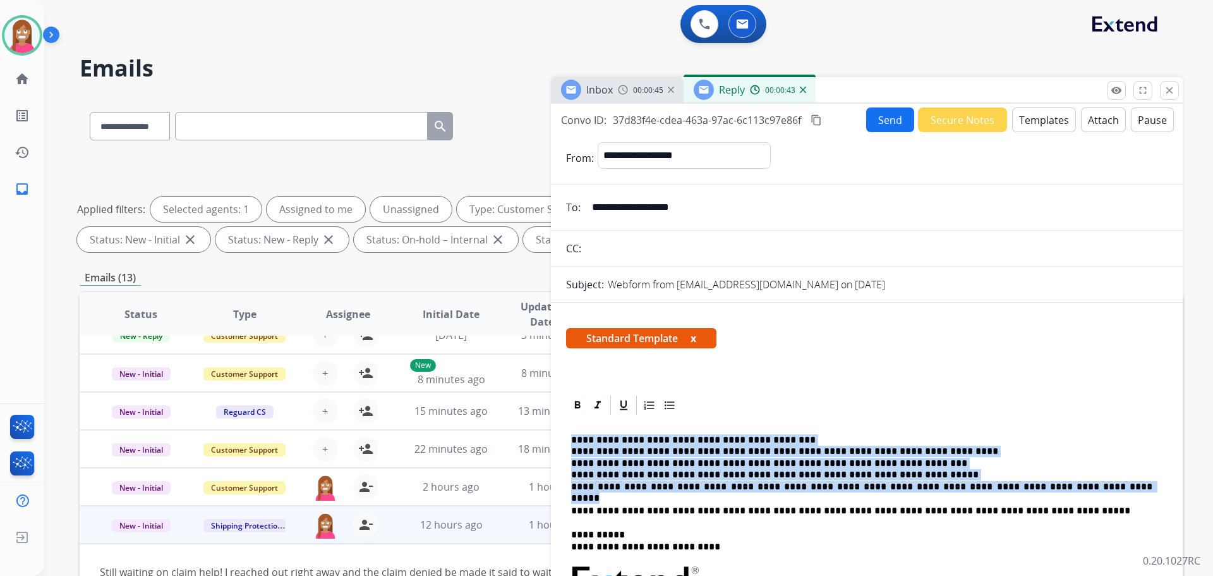
drag, startPoint x: 1037, startPoint y: 482, endPoint x: 573, endPoint y: 444, distance: 465.9
click at [573, 444] on p "**********" at bounding box center [861, 463] width 581 height 58
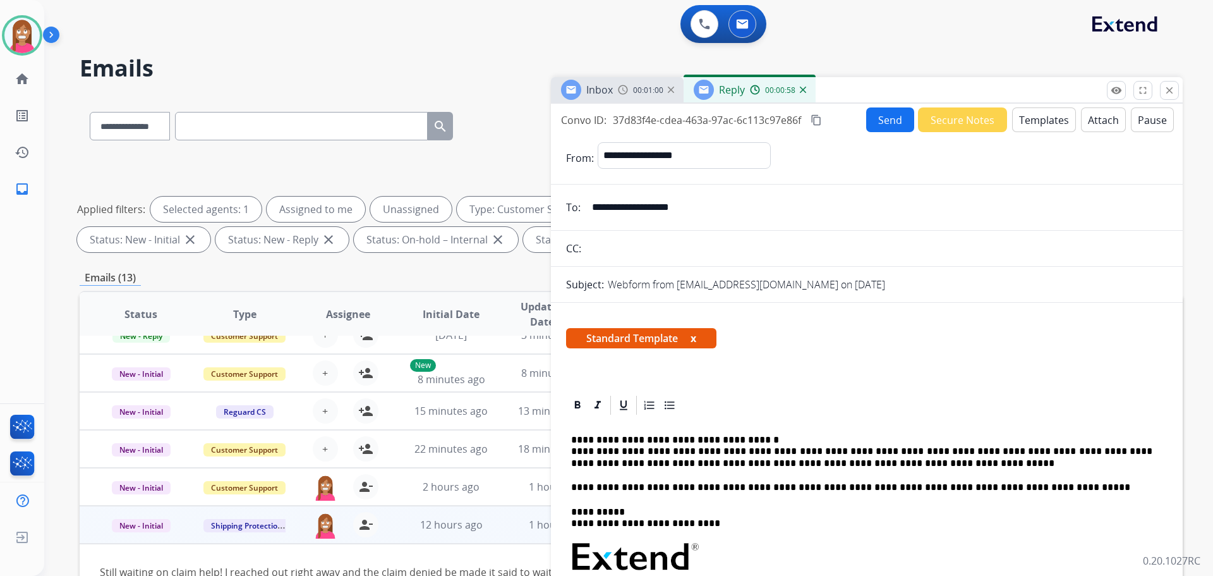
click at [882, 135] on form "**********" at bounding box center [867, 496] width 632 height 728
click at [883, 122] on button "Send" at bounding box center [890, 119] width 48 height 25
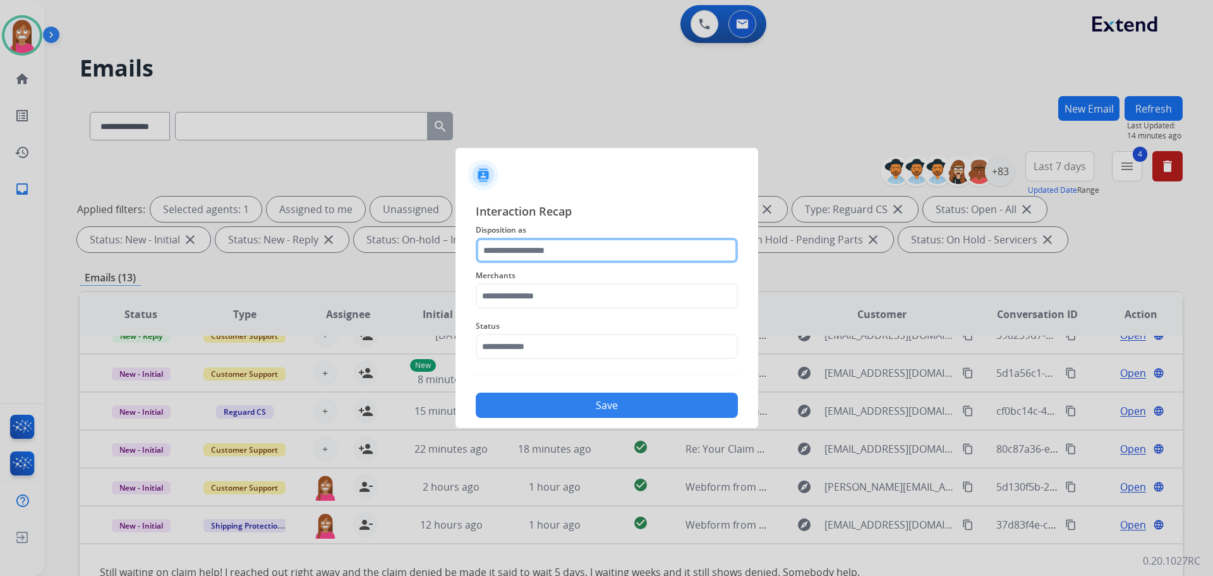
click at [551, 261] on input "text" at bounding box center [607, 250] width 262 height 25
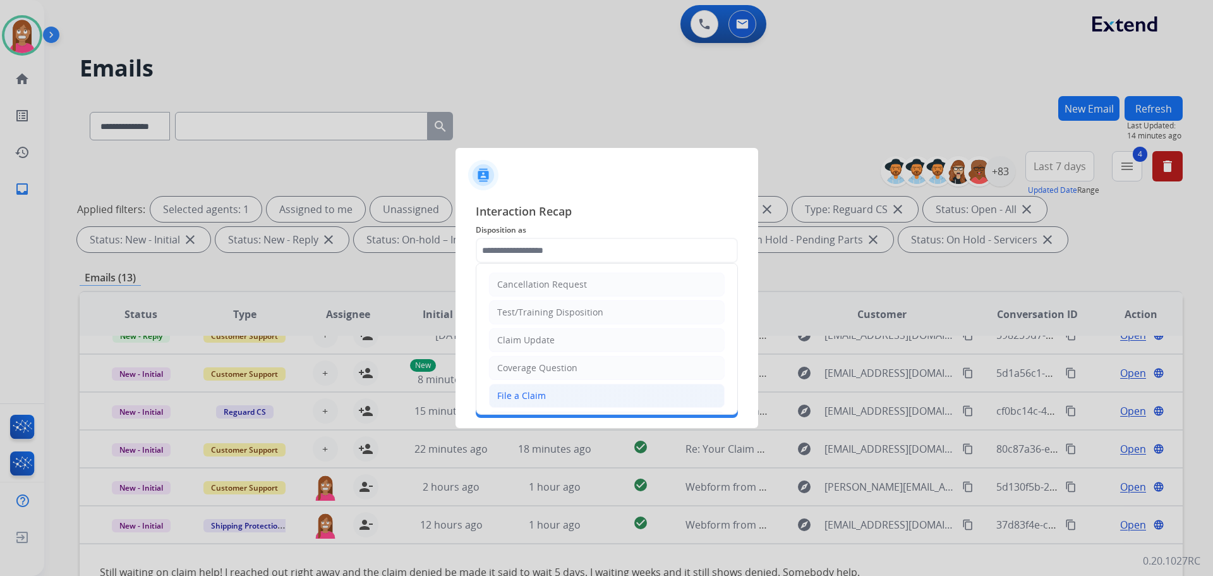
click at [523, 389] on li "File a Claim" at bounding box center [607, 395] width 236 height 24
type input "**********"
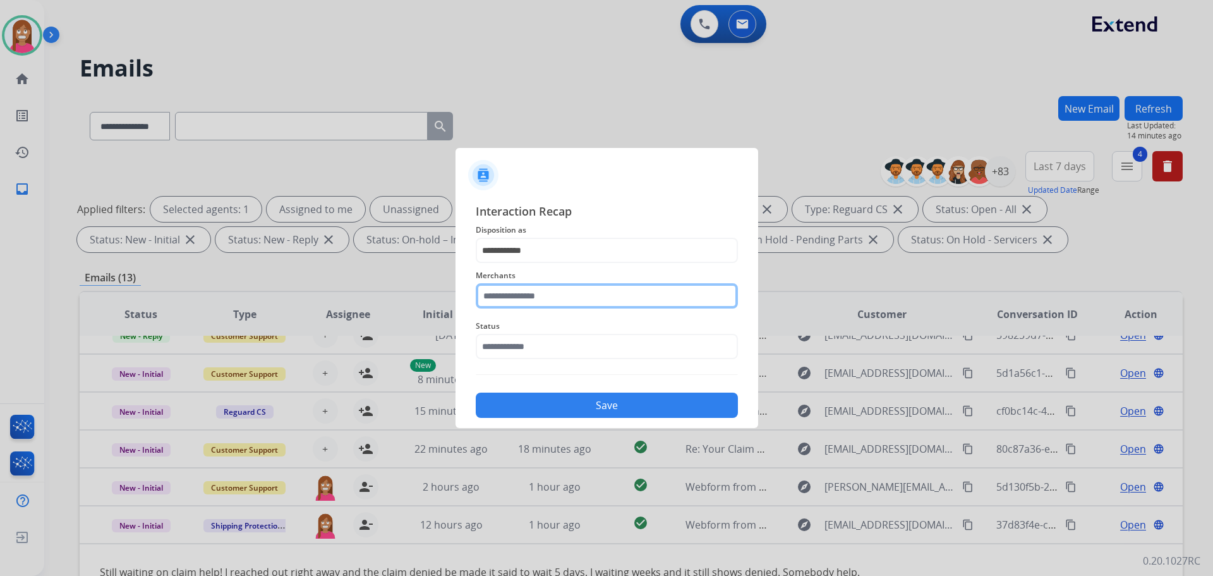
click at [513, 301] on input "text" at bounding box center [607, 295] width 262 height 25
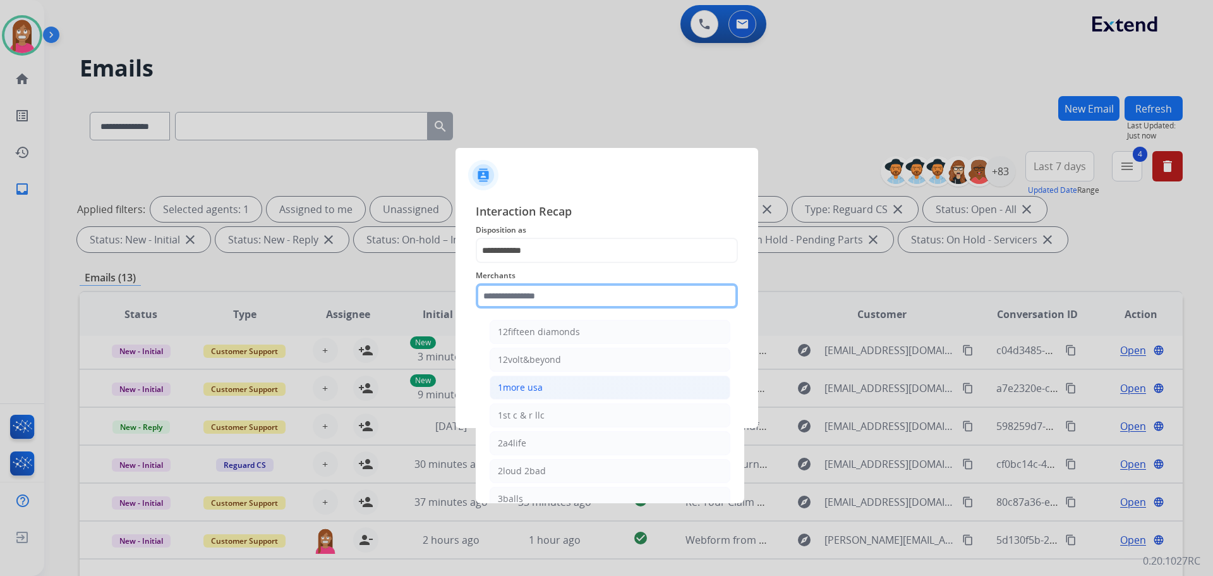
scroll to position [43, 0]
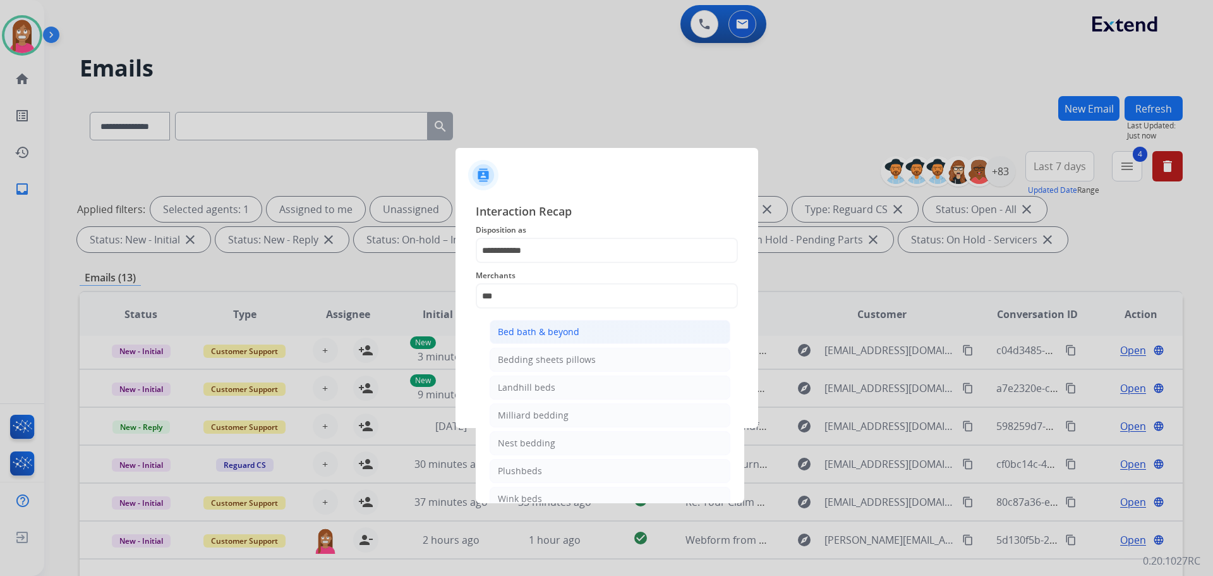
click at [517, 334] on div "Bed bath & beyond" at bounding box center [539, 331] width 82 height 13
type input "**********"
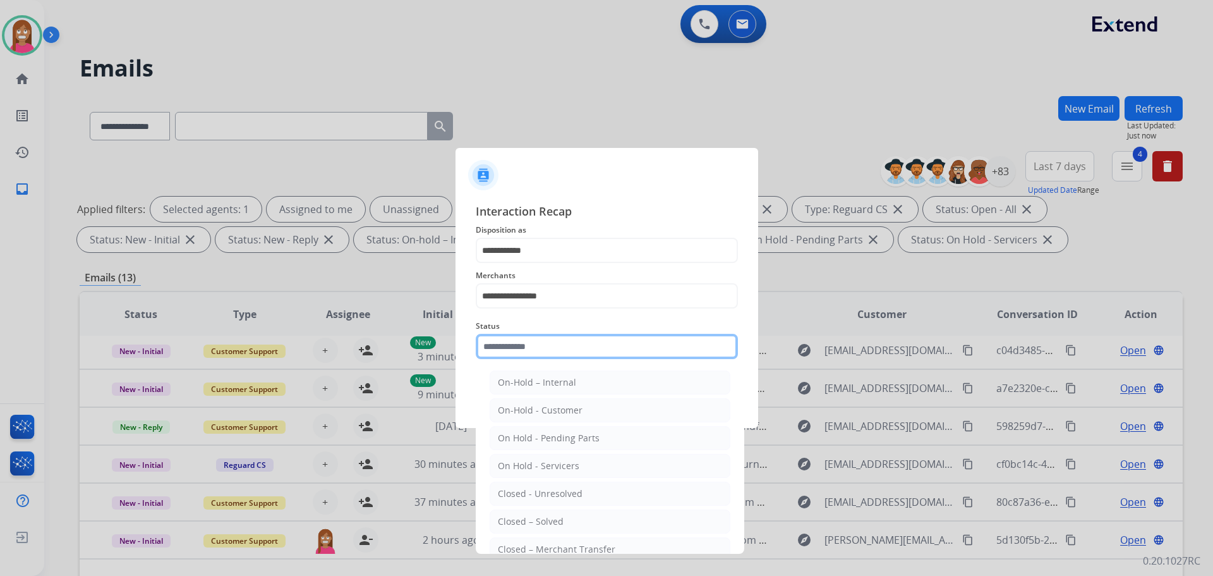
click at [515, 344] on input "text" at bounding box center [607, 346] width 262 height 25
click at [534, 522] on div "Closed – Solved" at bounding box center [531, 521] width 66 height 13
type input "**********"
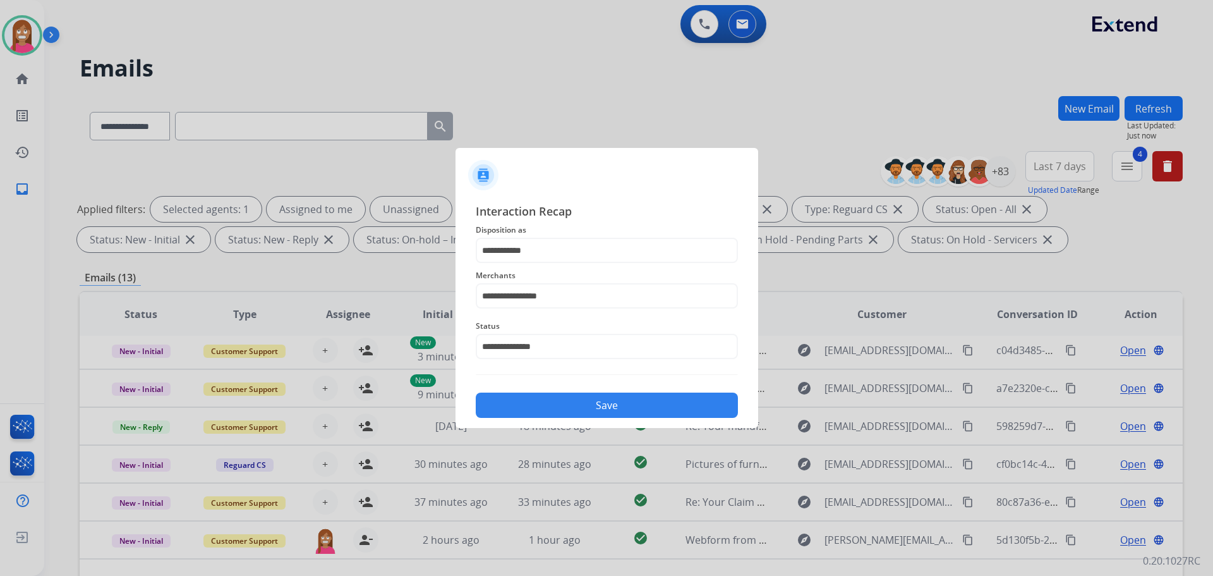
click at [532, 413] on button "Save" at bounding box center [607, 404] width 262 height 25
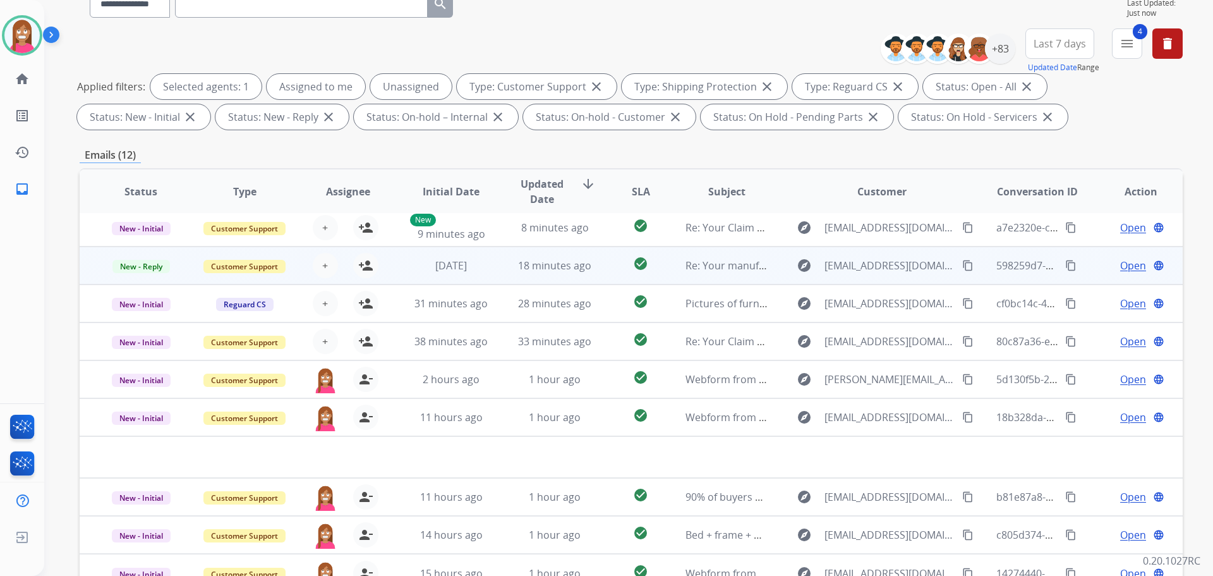
scroll to position [204, 0]
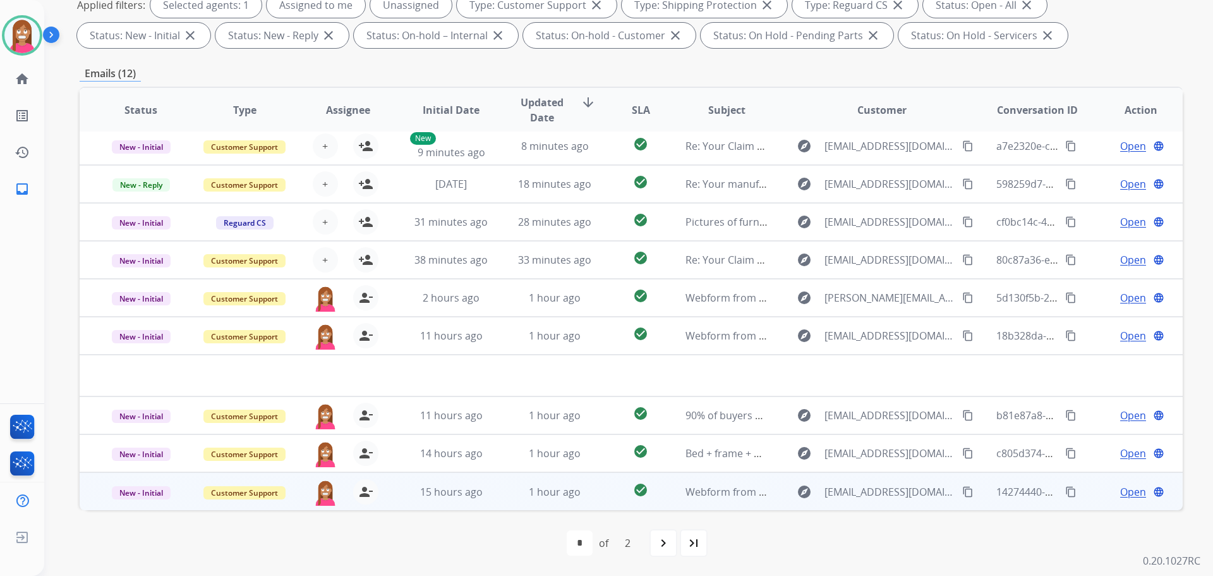
click at [498, 502] on td "1 hour ago" at bounding box center [545, 491] width 104 height 38
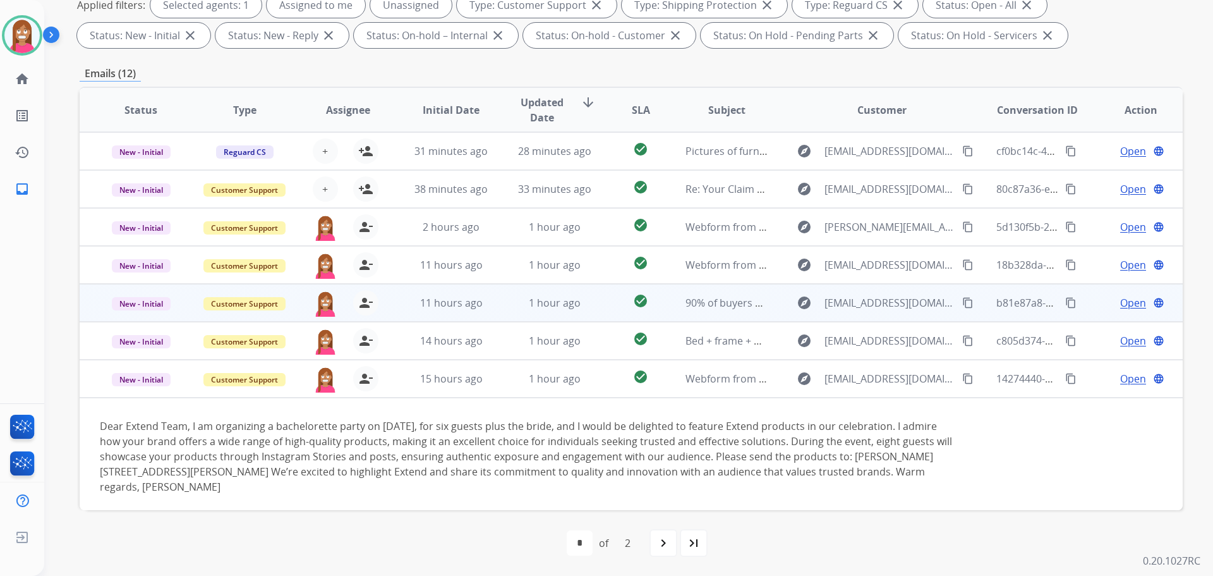
scroll to position [118, 0]
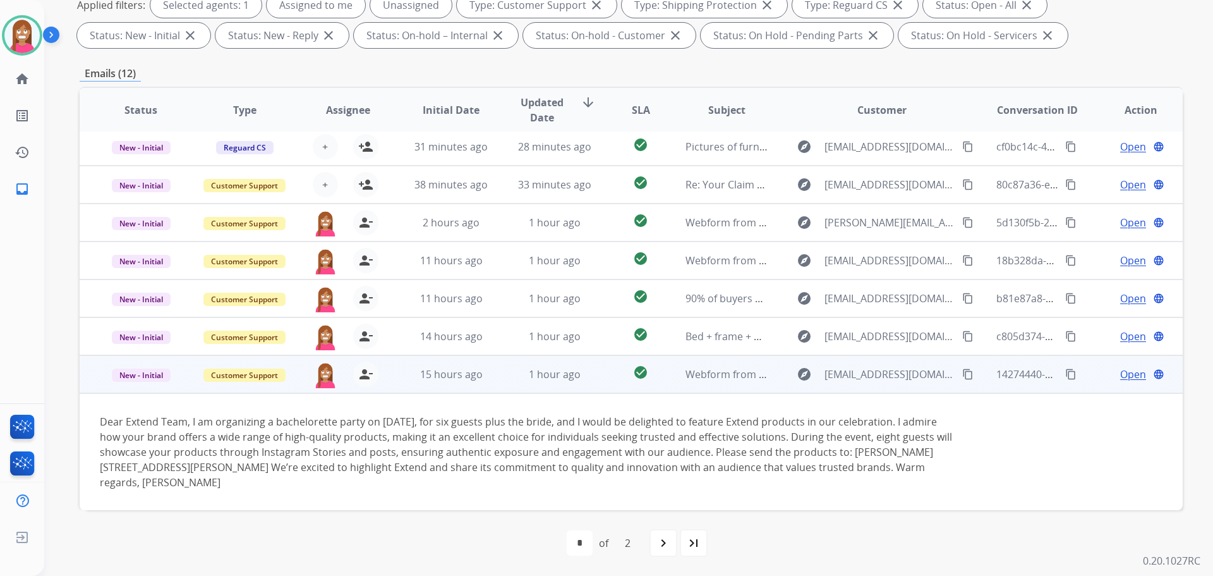
click at [1124, 374] on span "Open" at bounding box center [1133, 373] width 26 height 15
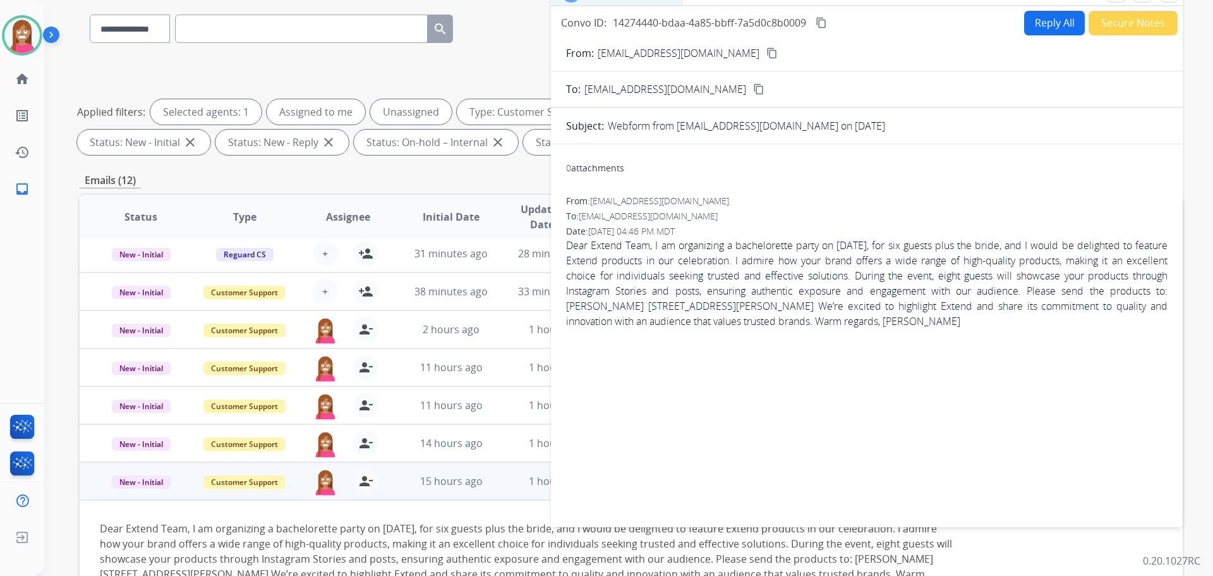
scroll to position [0, 0]
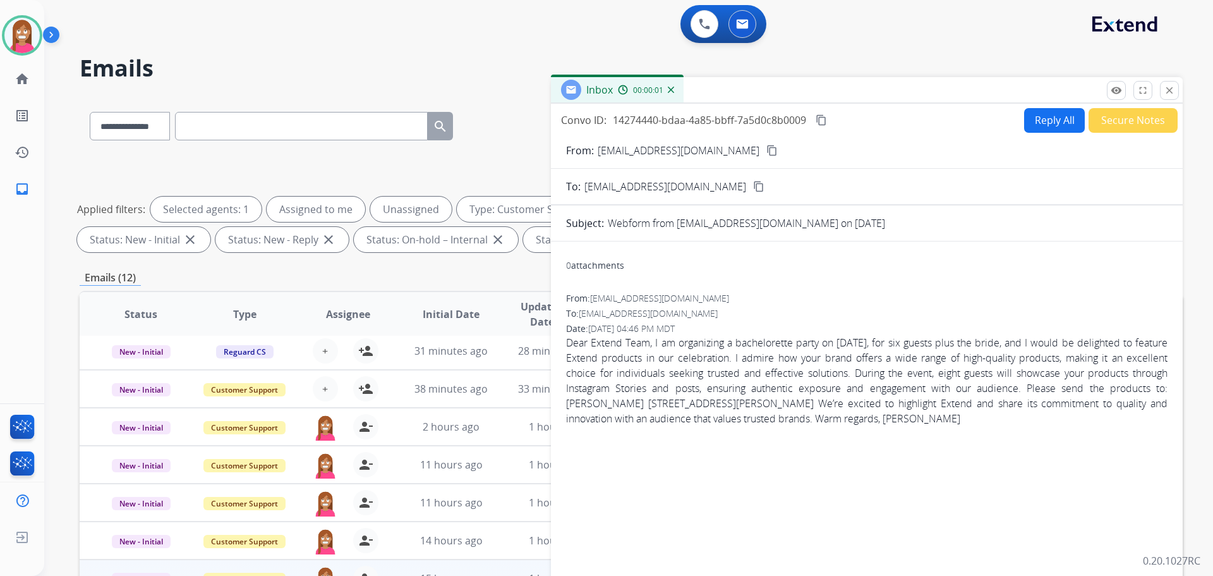
click at [1025, 116] on button "Reply All" at bounding box center [1054, 120] width 61 height 25
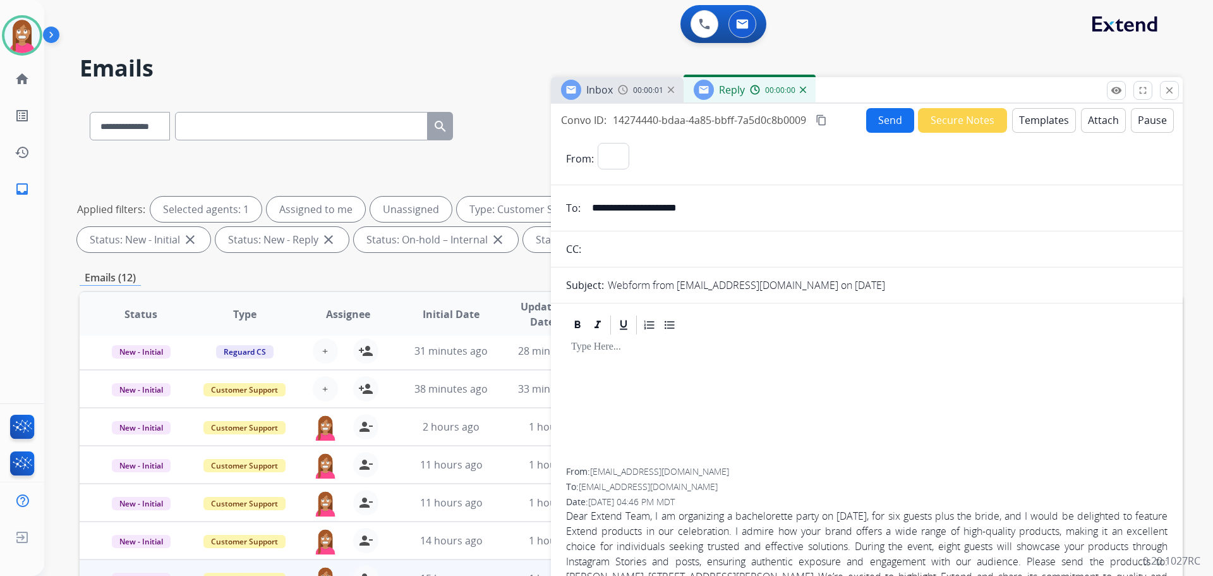
select select "**********"
click at [1042, 114] on button "Templates" at bounding box center [1044, 120] width 64 height 25
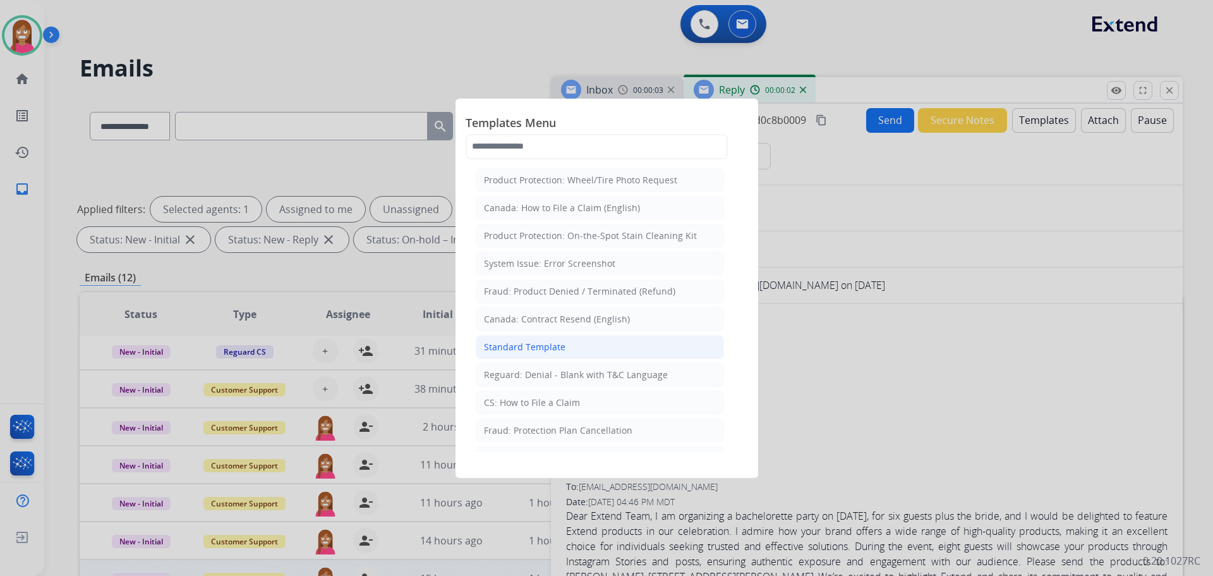
click at [514, 350] on div "Standard Template" at bounding box center [525, 347] width 82 height 13
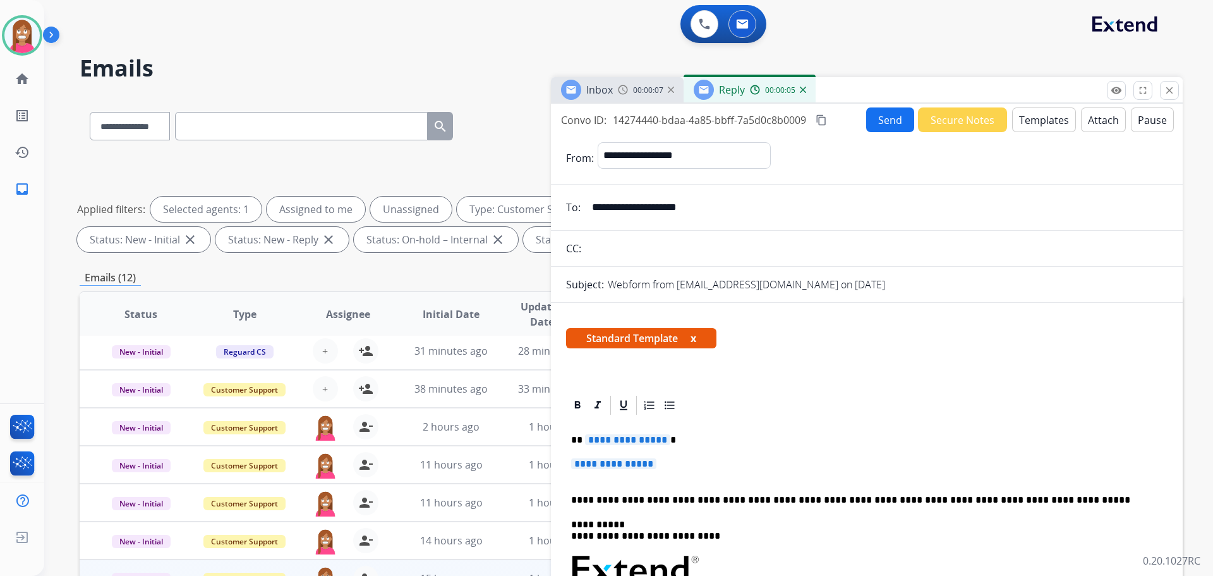
drag, startPoint x: 684, startPoint y: 468, endPoint x: 562, endPoint y: 458, distance: 121.7
drag, startPoint x: 703, startPoint y: 472, endPoint x: 603, endPoint y: 428, distance: 108.9
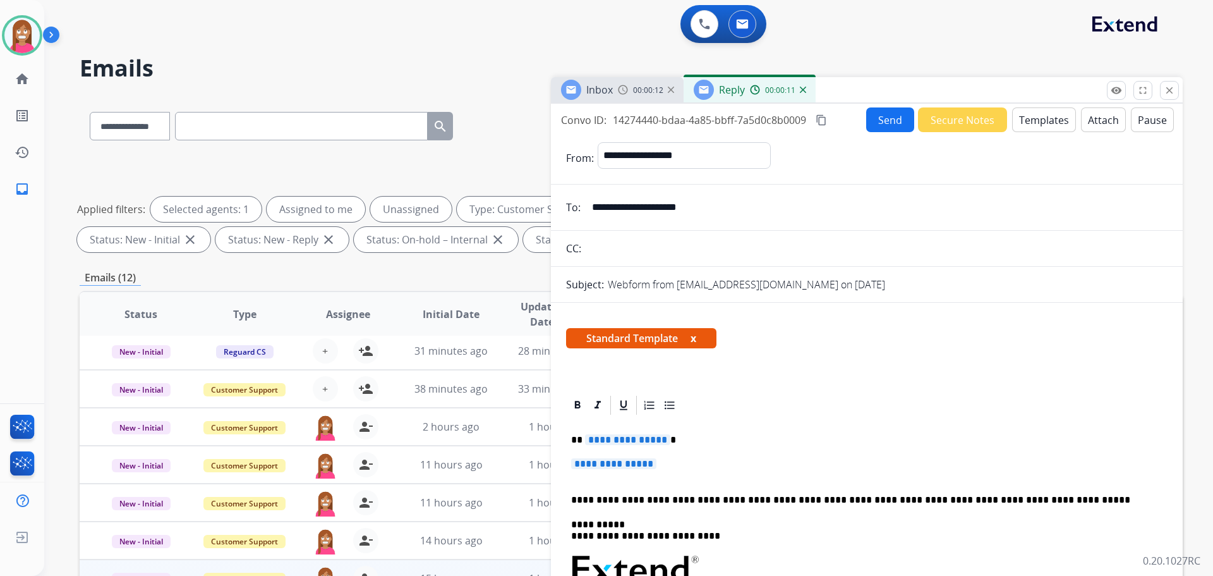
click at [687, 467] on p "**********" at bounding box center [866, 469] width 591 height 23
drag, startPoint x: 682, startPoint y: 465, endPoint x: 639, endPoint y: 459, distance: 42.8
click at [639, 459] on p "**********" at bounding box center [866, 469] width 591 height 23
click at [668, 461] on p "**********" at bounding box center [866, 469] width 591 height 23
click at [670, 464] on p "**********" at bounding box center [866, 469] width 591 height 23
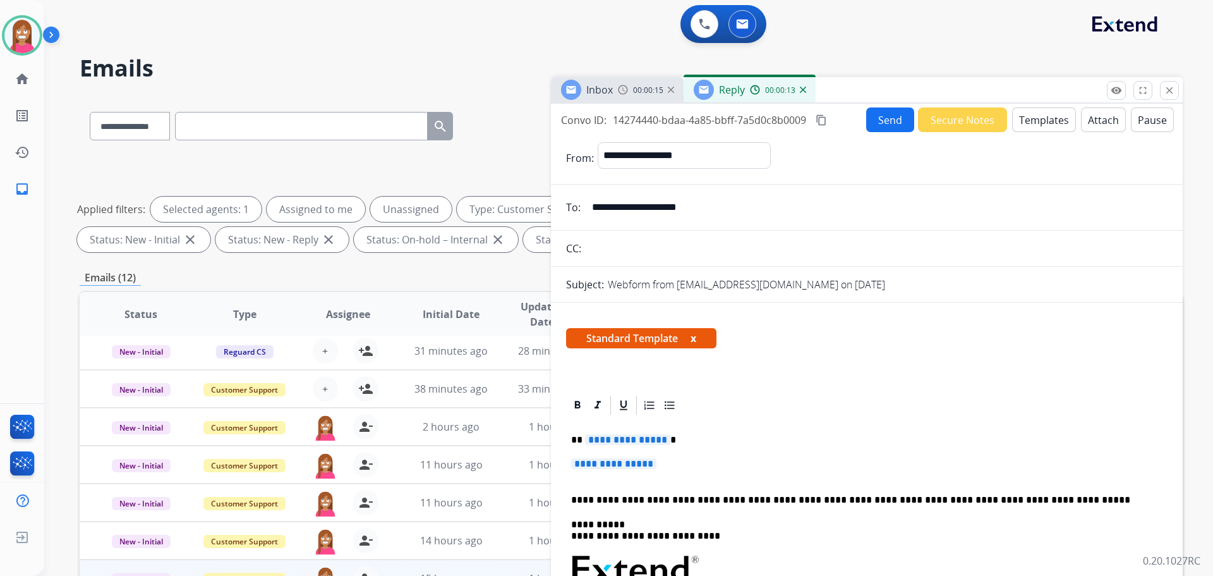
click at [664, 462] on p "**********" at bounding box center [866, 469] width 591 height 23
click at [659, 461] on p "**********" at bounding box center [866, 469] width 591 height 23
click at [671, 461] on p "**********" at bounding box center [866, 469] width 591 height 23
drag, startPoint x: 667, startPoint y: 462, endPoint x: 569, endPoint y: 423, distance: 105.2
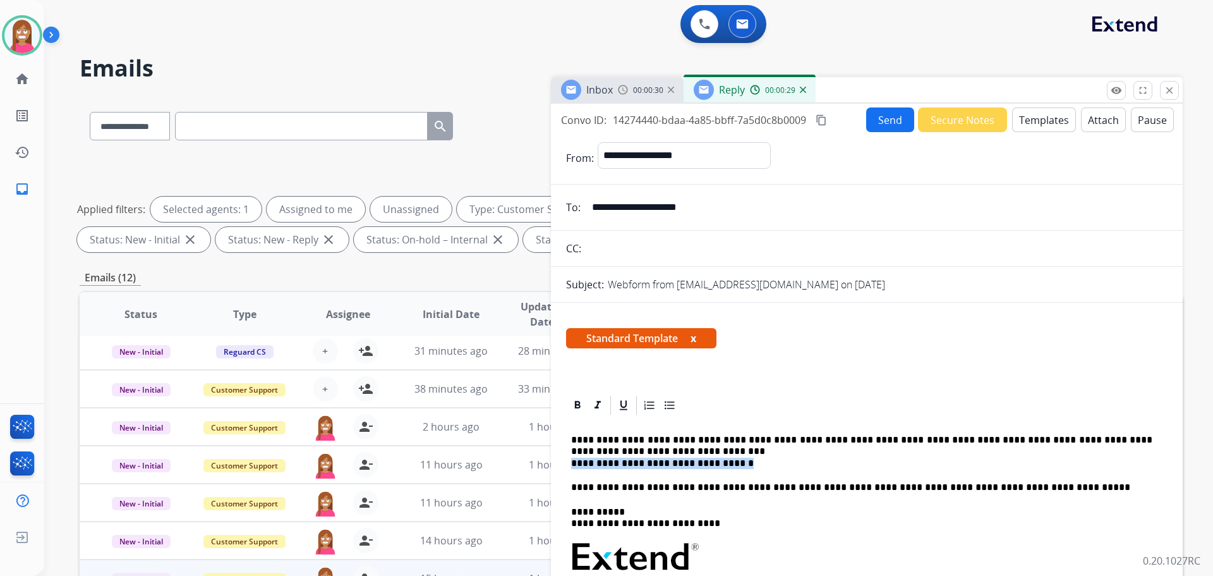
drag, startPoint x: 733, startPoint y: 462, endPoint x: 573, endPoint y: 468, distance: 160.0
click at [573, 468] on p "**********" at bounding box center [861, 451] width 581 height 35
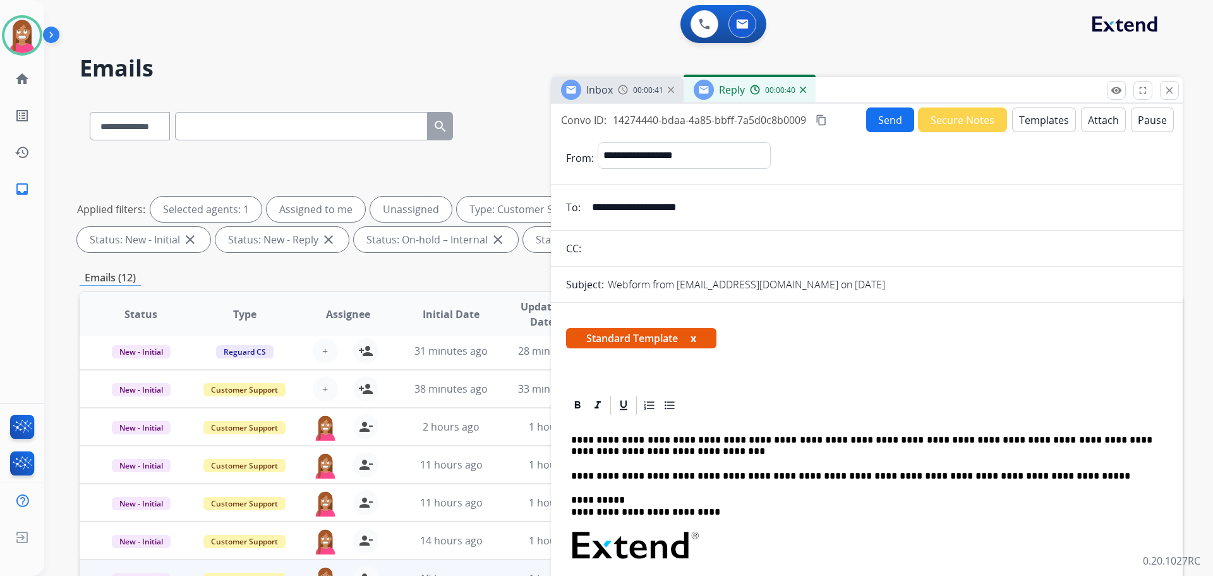
click at [788, 436] on p "**********" at bounding box center [861, 445] width 581 height 23
click at [792, 435] on p "**********" at bounding box center [861, 445] width 581 height 23
click at [610, 448] on p "**********" at bounding box center [861, 445] width 581 height 23
click at [583, 435] on p "**********" at bounding box center [861, 445] width 581 height 23
click at [890, 121] on button "Send" at bounding box center [890, 119] width 48 height 25
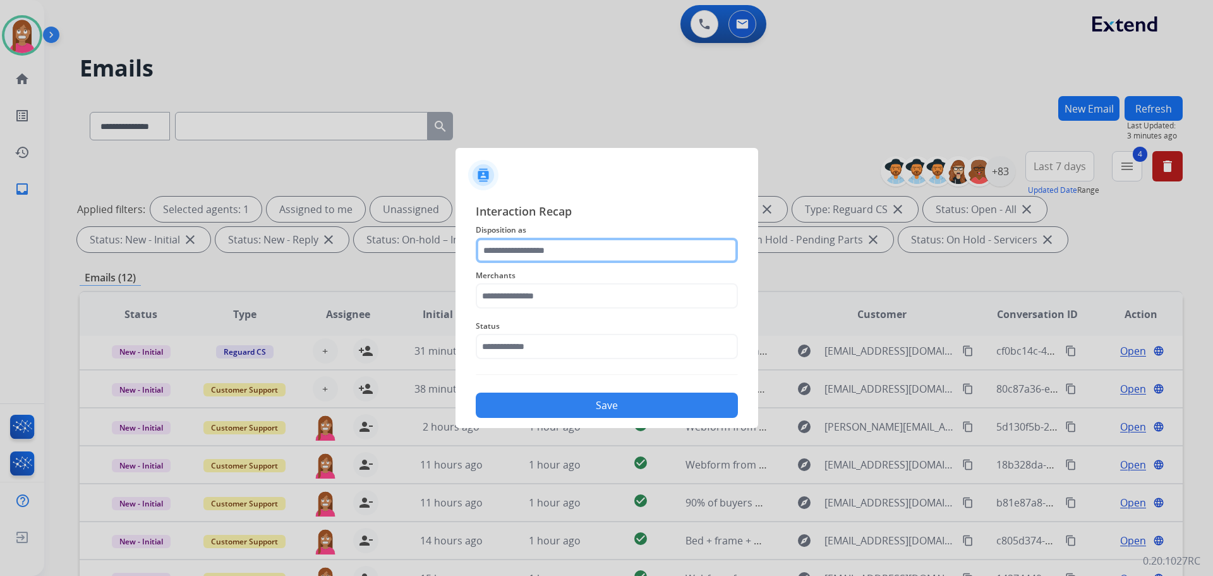
click at [509, 244] on input "text" at bounding box center [607, 250] width 262 height 25
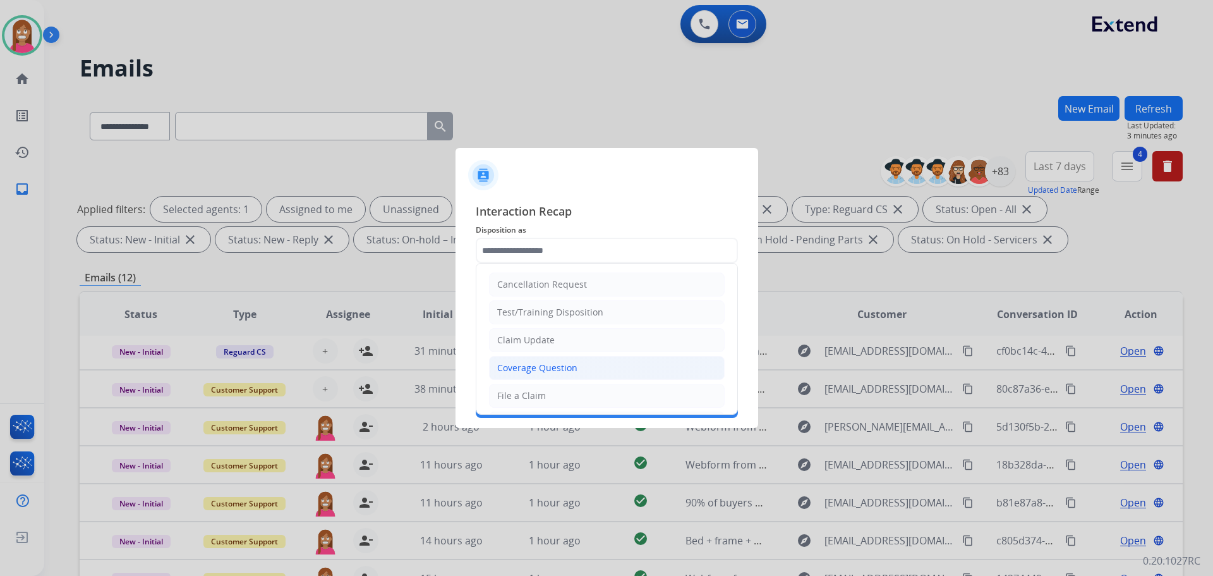
click at [507, 375] on li "Coverage Question" at bounding box center [607, 368] width 236 height 24
type input "**********"
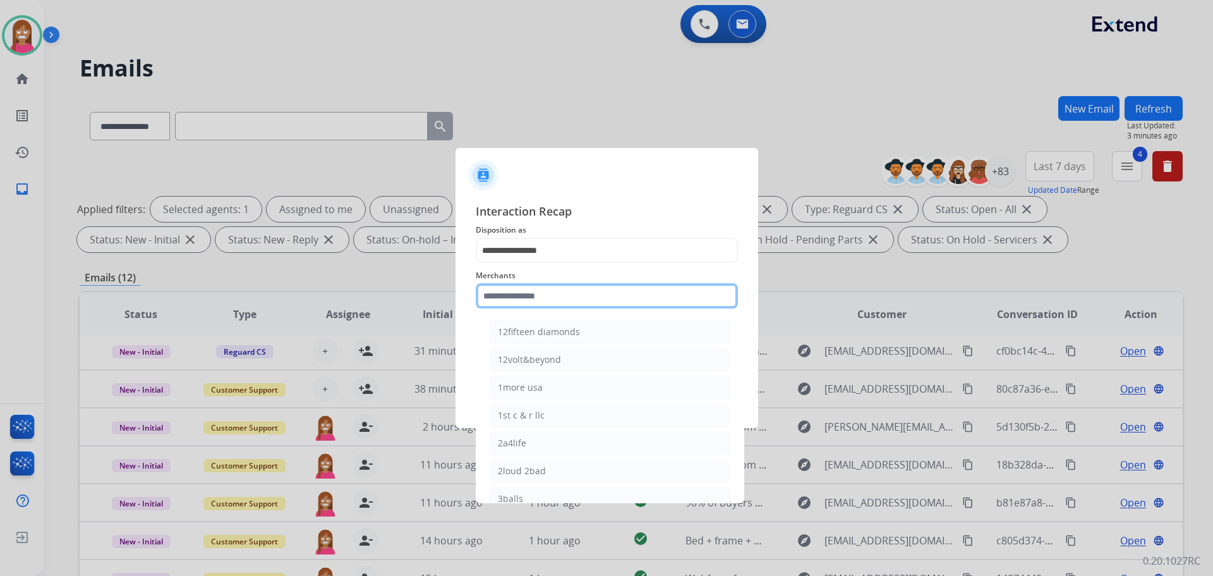
click at [500, 299] on input "text" at bounding box center [607, 295] width 262 height 25
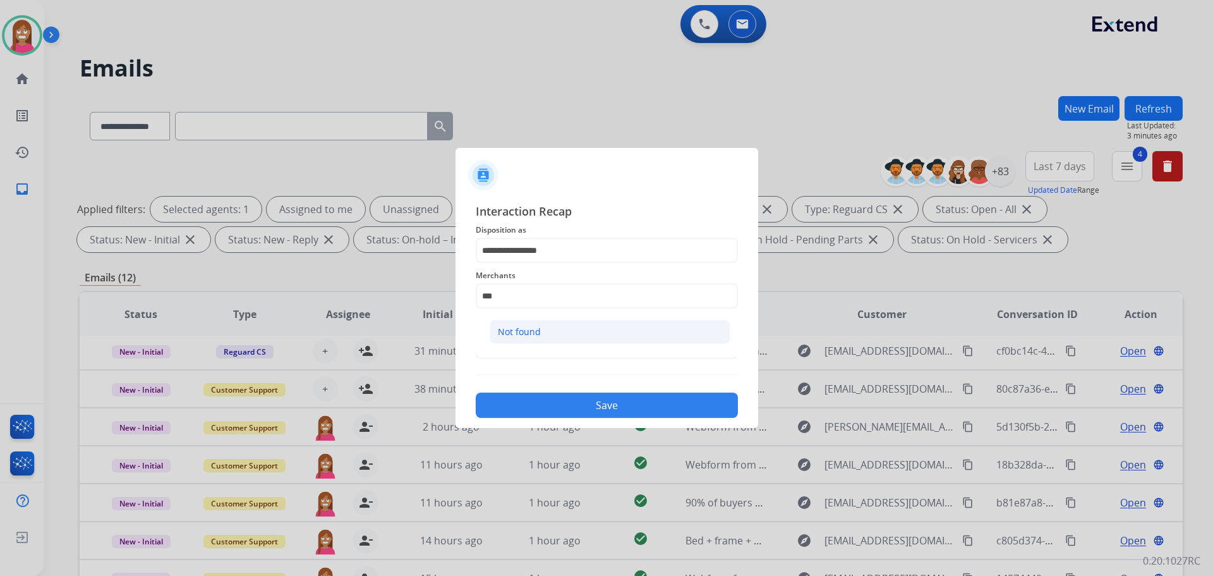
click at [548, 330] on li "Not found" at bounding box center [610, 332] width 241 height 24
type input "*********"
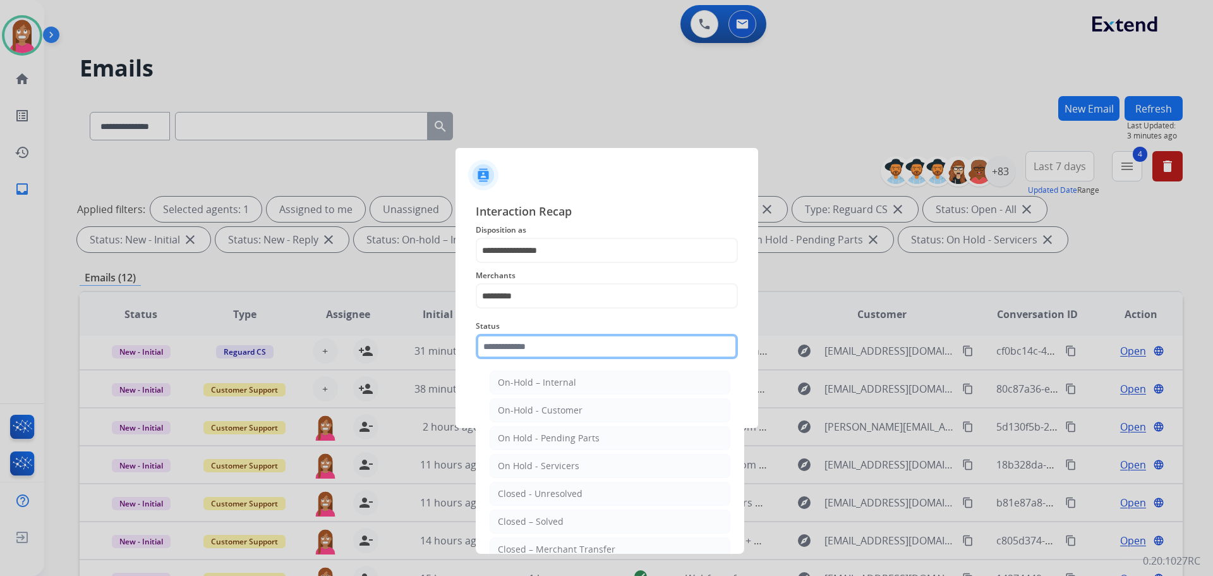
click at [523, 347] on input "text" at bounding box center [607, 346] width 262 height 25
click at [519, 522] on div "Closed – Solved" at bounding box center [531, 521] width 66 height 13
type input "**********"
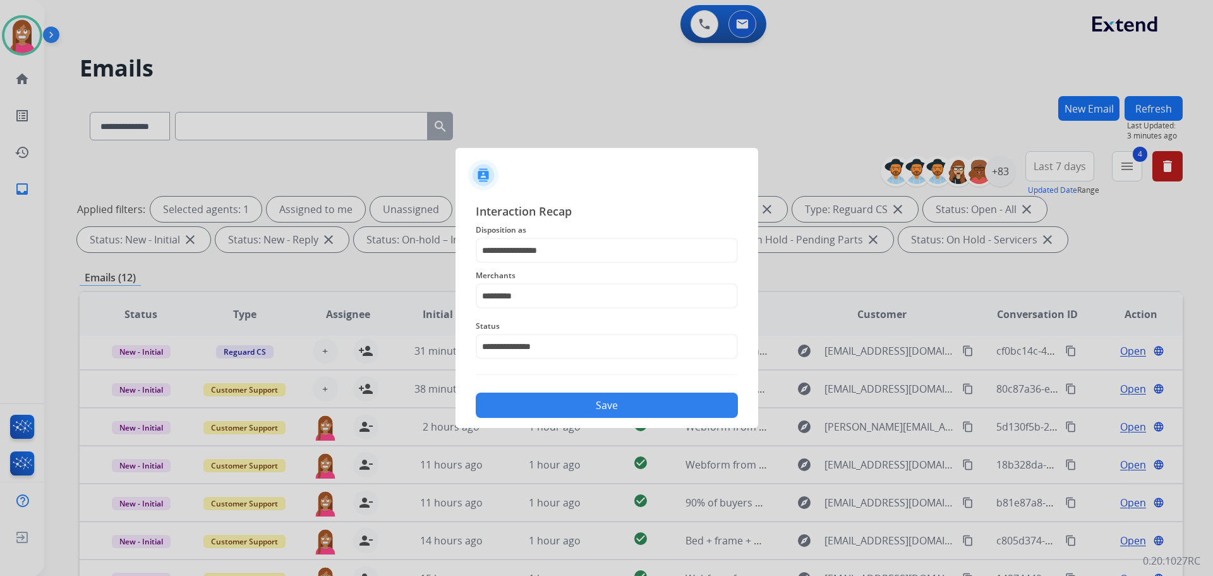
click at [532, 399] on button "Save" at bounding box center [607, 404] width 262 height 25
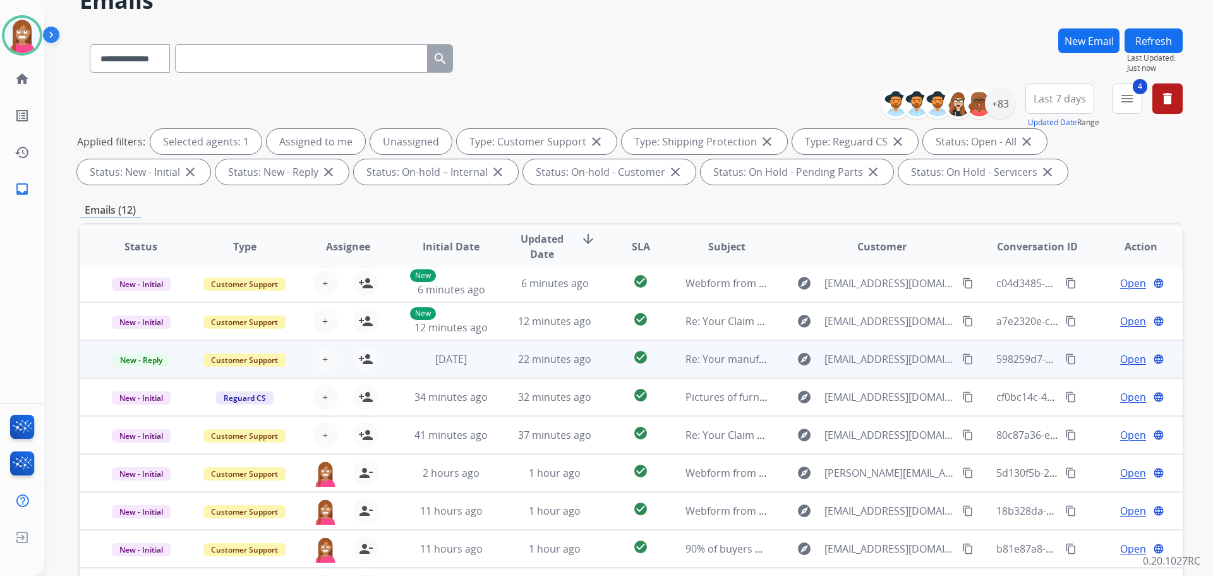
scroll to position [204, 0]
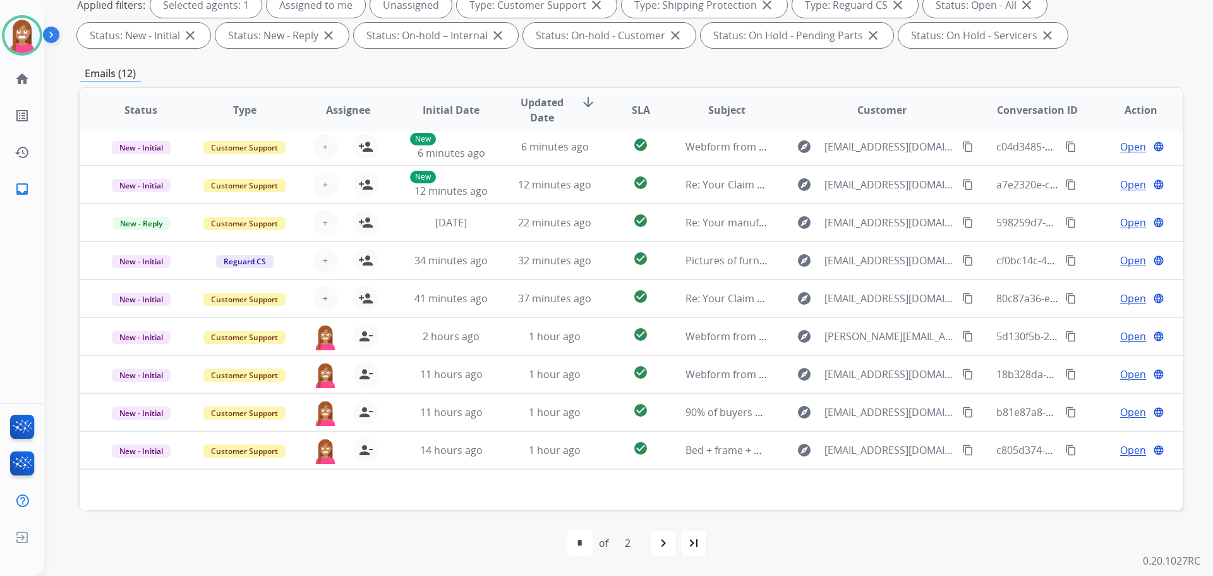
click at [672, 542] on div "navigate_next" at bounding box center [663, 543] width 28 height 28
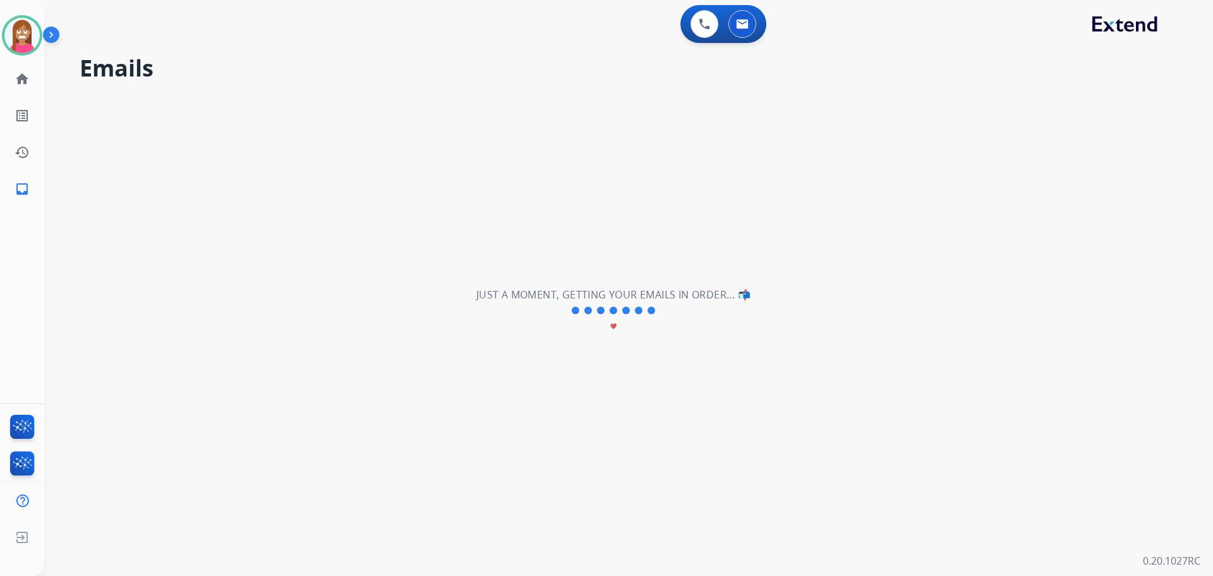
scroll to position [0, 0]
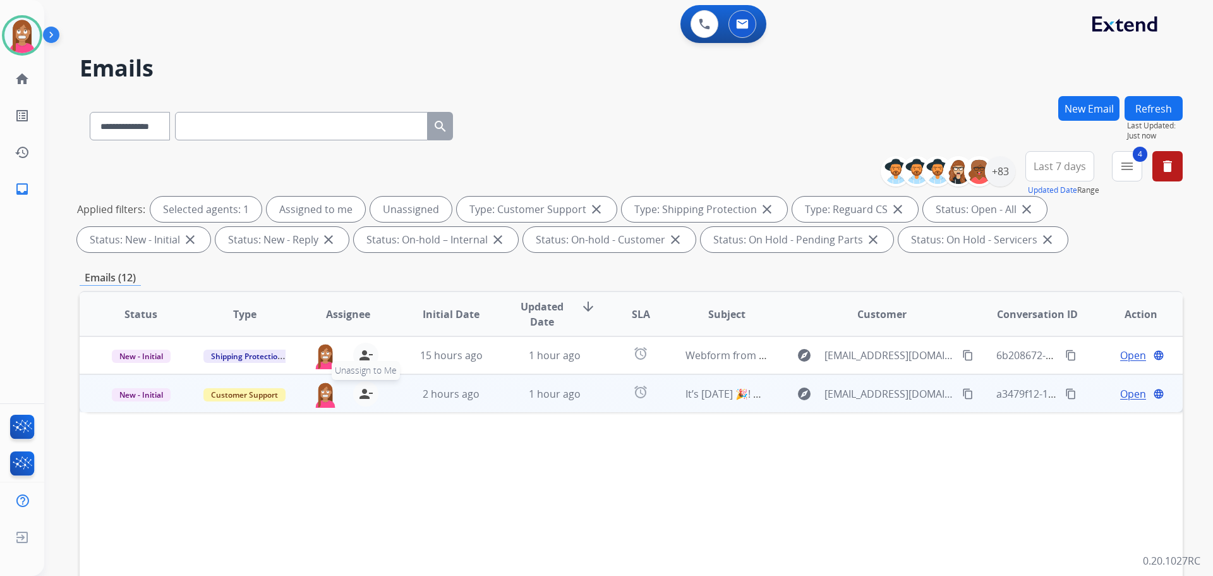
click at [362, 393] on mat-icon "person_remove" at bounding box center [365, 393] width 15 height 15
click at [363, 393] on mat-icon "person_add" at bounding box center [365, 393] width 15 height 15
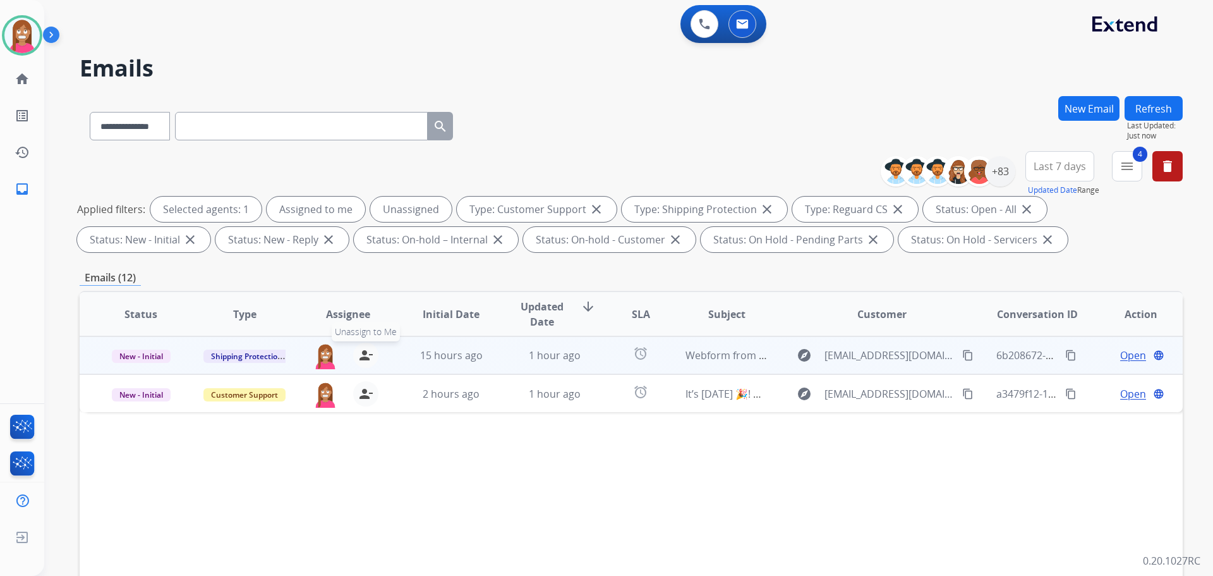
click at [368, 358] on mat-icon "person_remove" at bounding box center [365, 354] width 15 height 15
click at [368, 358] on mat-icon "person_add" at bounding box center [365, 354] width 15 height 15
click at [504, 363] on td "1 hour ago" at bounding box center [545, 355] width 104 height 38
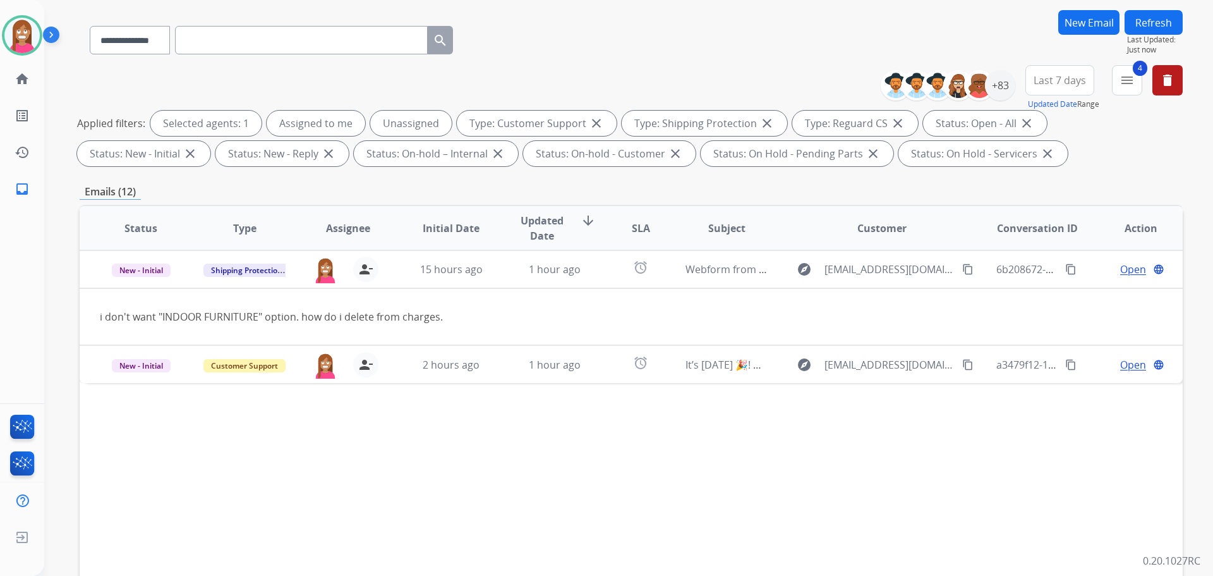
scroll to position [204, 0]
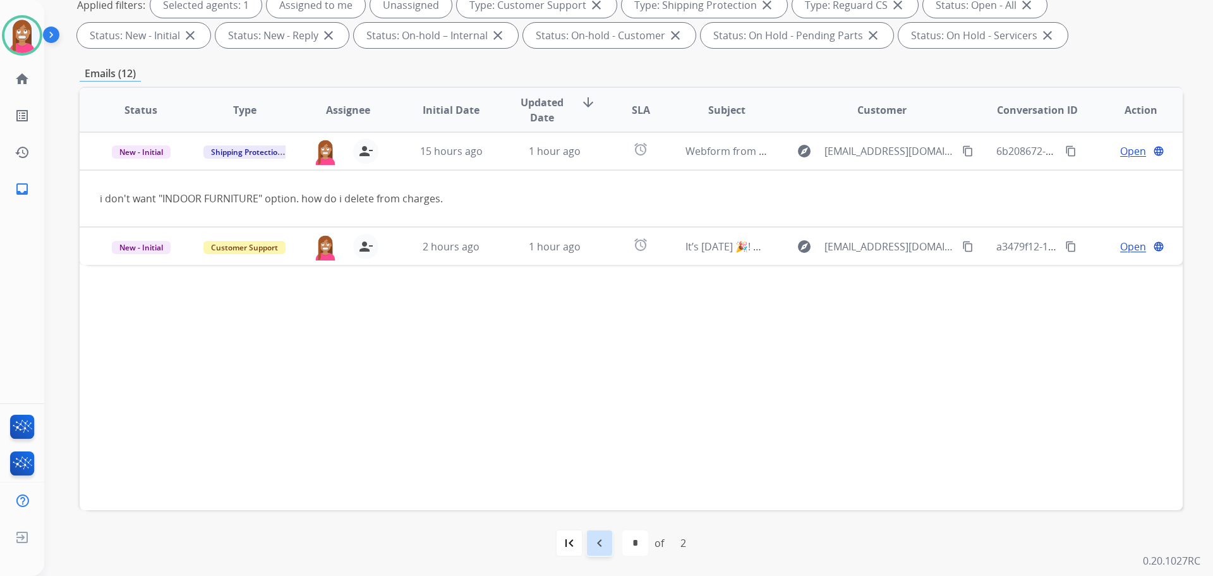
click at [599, 534] on div "navigate_before" at bounding box center [600, 543] width 28 height 28
select select "*"
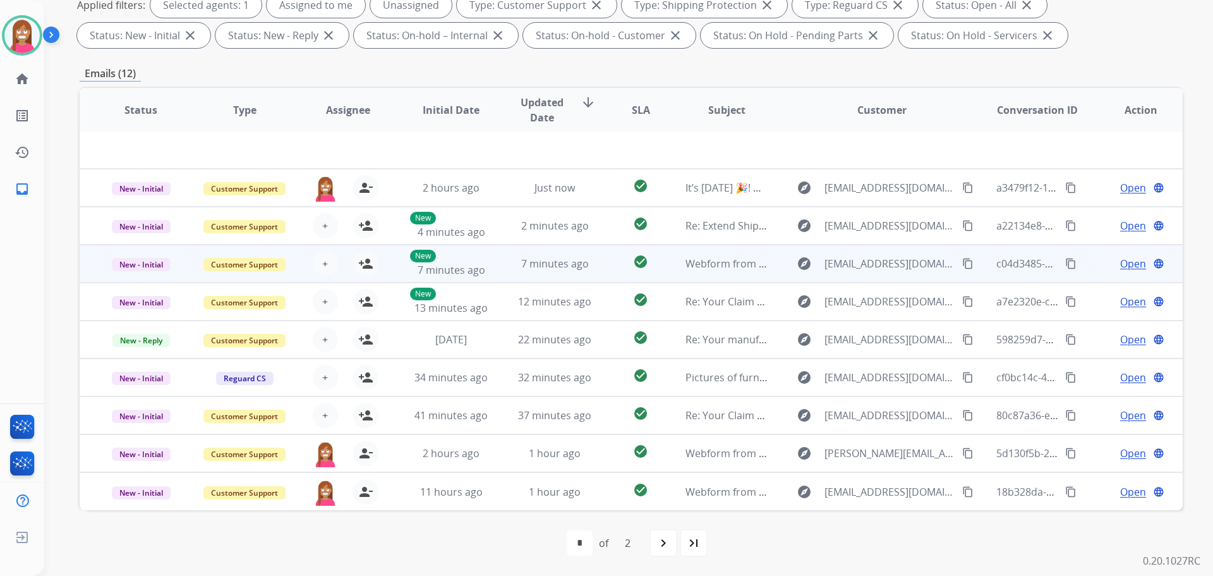
scroll to position [0, 0]
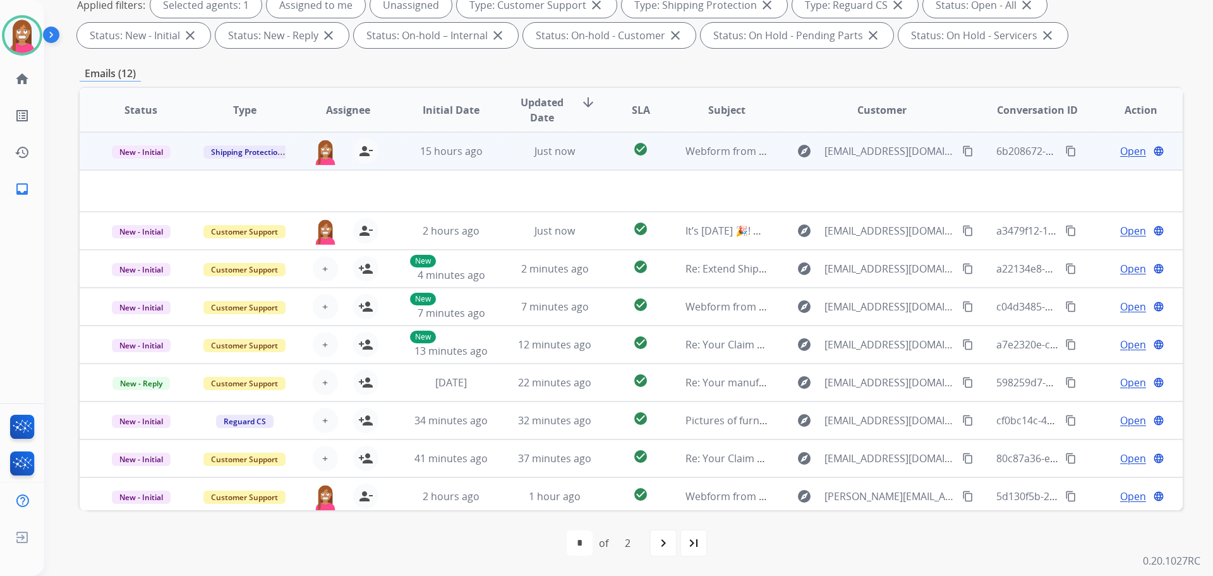
click at [596, 159] on td "check_circle" at bounding box center [630, 151] width 69 height 38
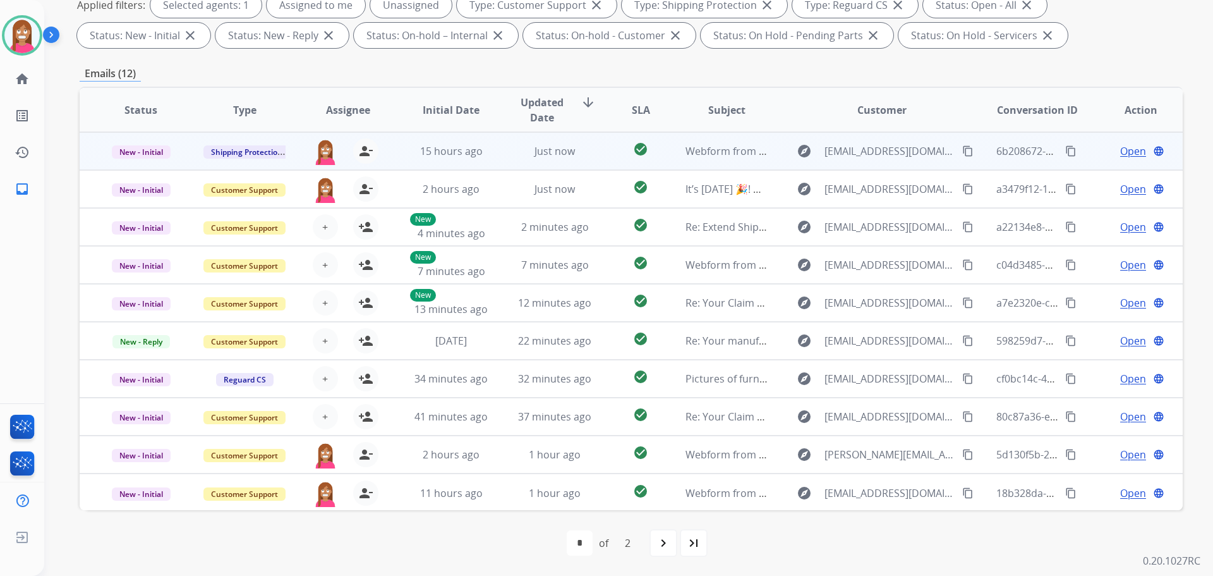
click at [596, 159] on td "check_circle" at bounding box center [630, 151] width 69 height 38
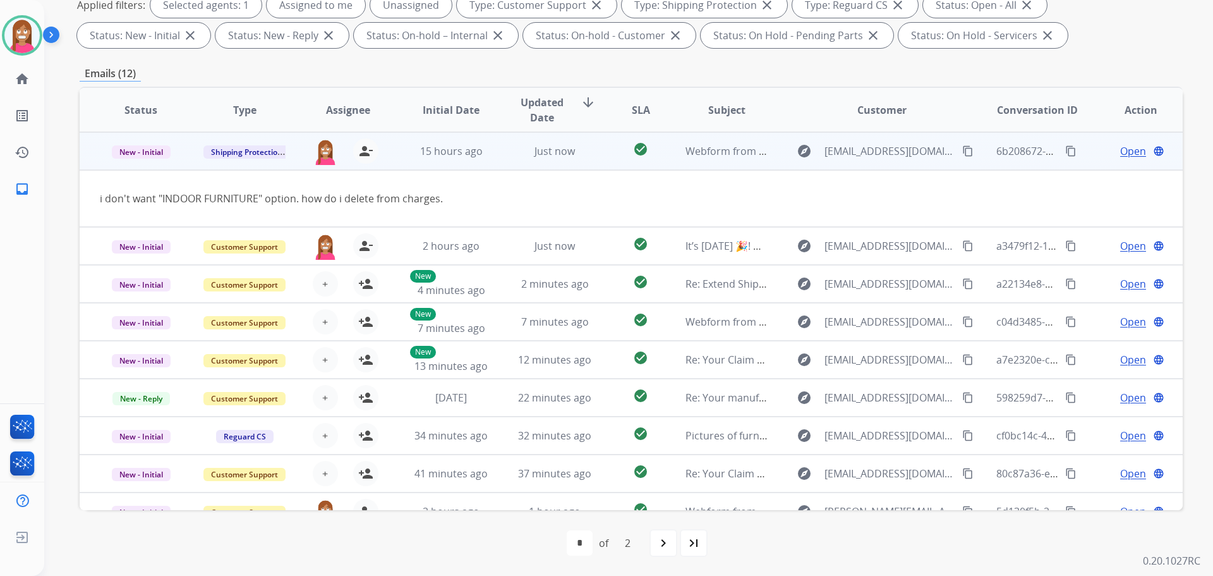
click at [1121, 153] on span "Open" at bounding box center [1133, 150] width 26 height 15
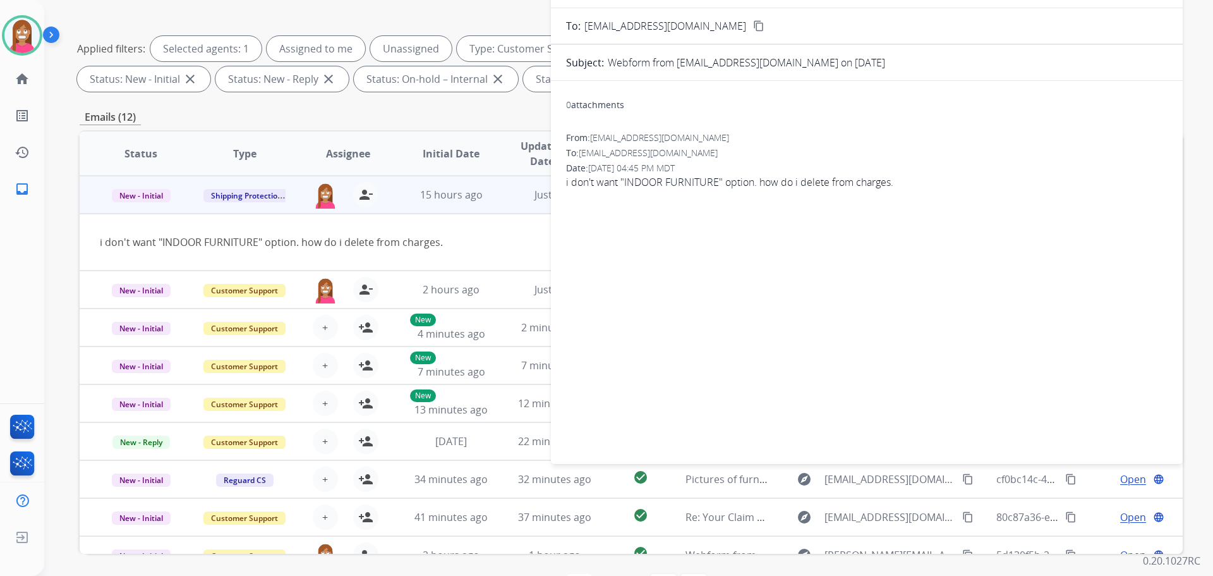
scroll to position [15, 0]
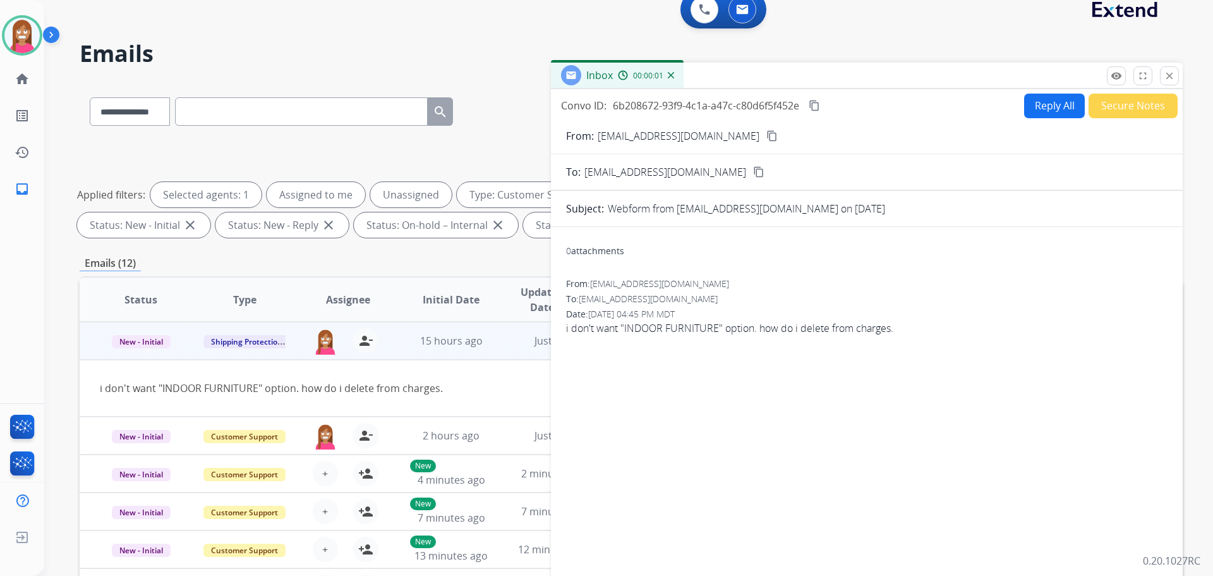
click at [1034, 112] on button "Reply All" at bounding box center [1054, 106] width 61 height 25
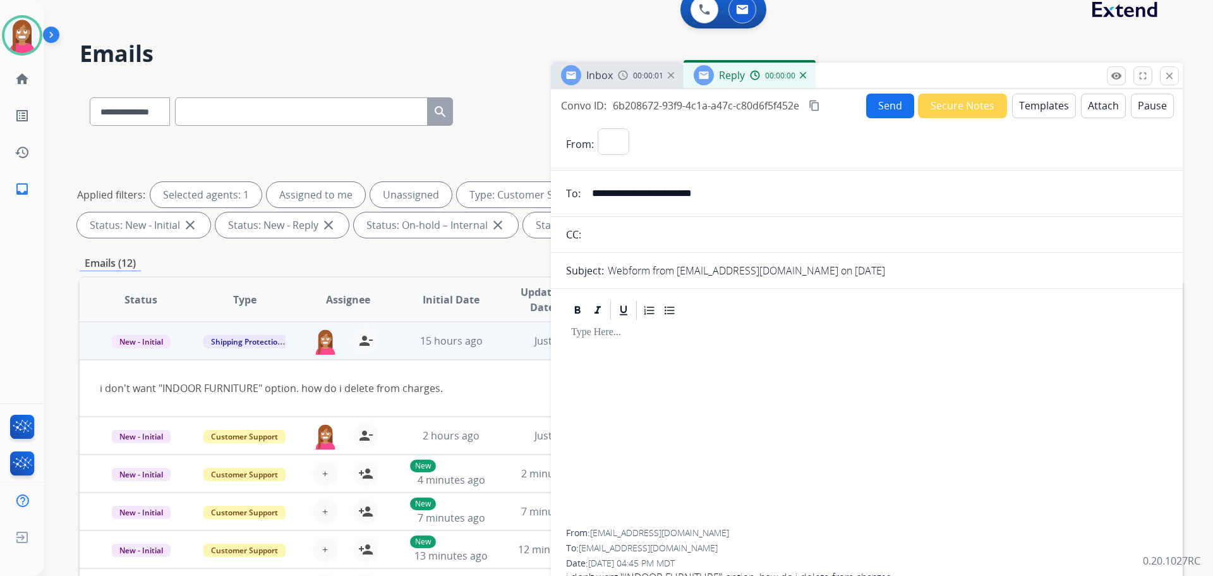
select select "**********"
click at [1031, 106] on button "Templates" at bounding box center [1044, 106] width 64 height 25
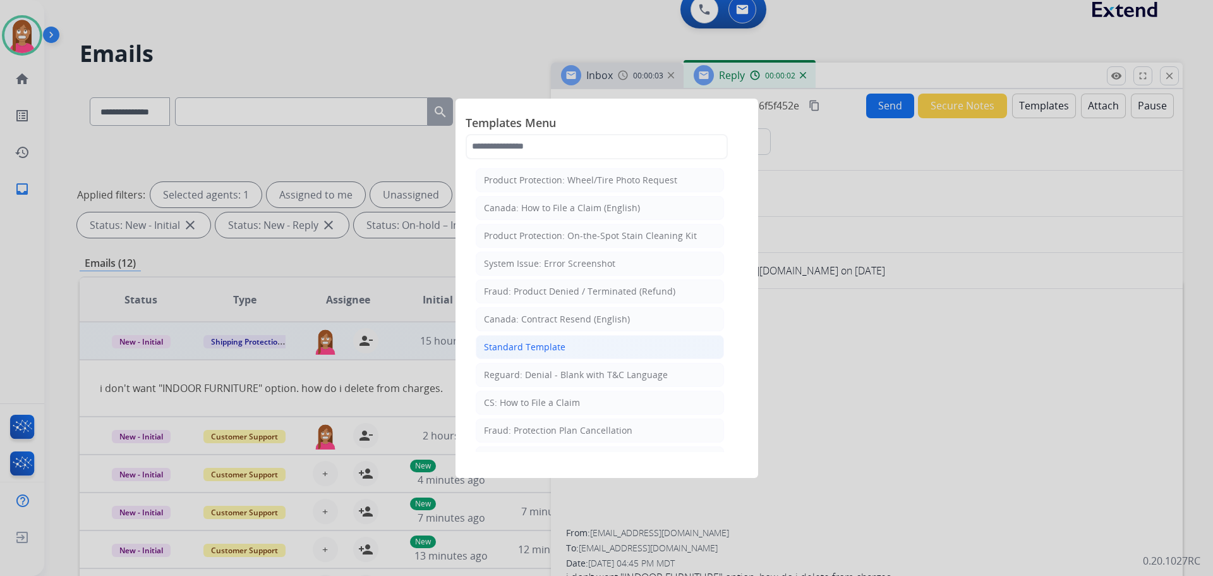
click at [526, 341] on div "Standard Template" at bounding box center [525, 347] width 82 height 13
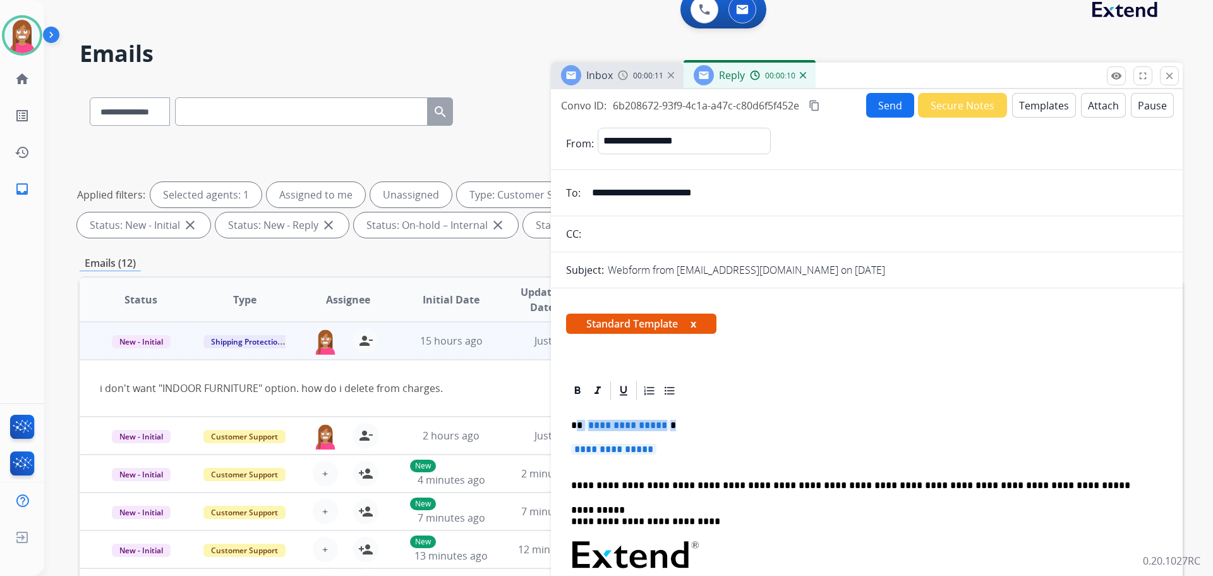
drag, startPoint x: 681, startPoint y: 449, endPoint x: 577, endPoint y: 430, distance: 106.0
click at [577, 430] on div "**********" at bounding box center [866, 585] width 601 height 366
click at [698, 448] on p "**********" at bounding box center [866, 455] width 591 height 23
click at [692, 446] on p "**********" at bounding box center [866, 455] width 591 height 23
drag, startPoint x: 682, startPoint y: 446, endPoint x: 563, endPoint y: 412, distance: 123.6
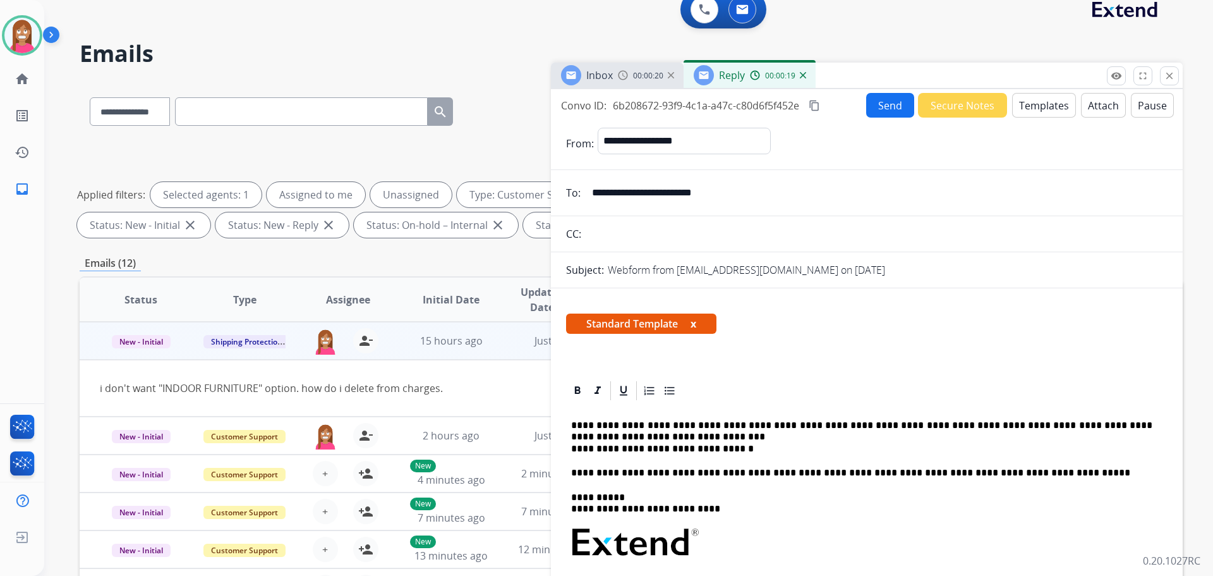
click at [619, 435] on p "**********" at bounding box center [861, 437] width 581 height 35
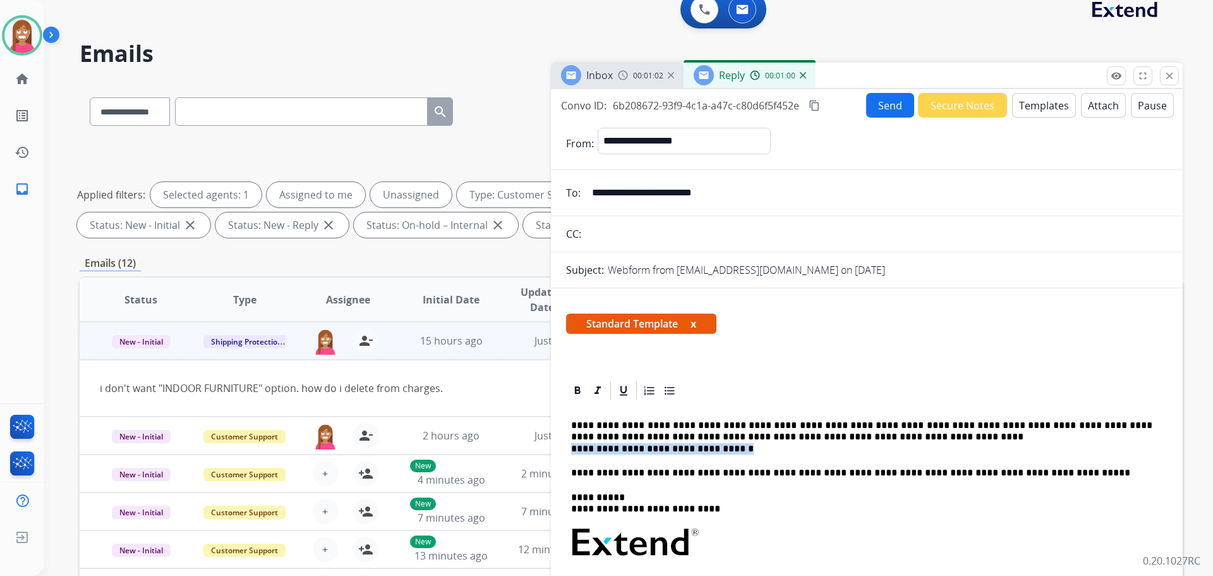
drag, startPoint x: 728, startPoint y: 448, endPoint x: 570, endPoint y: 451, distance: 158.0
click at [570, 451] on div "**********" at bounding box center [866, 578] width 601 height 353
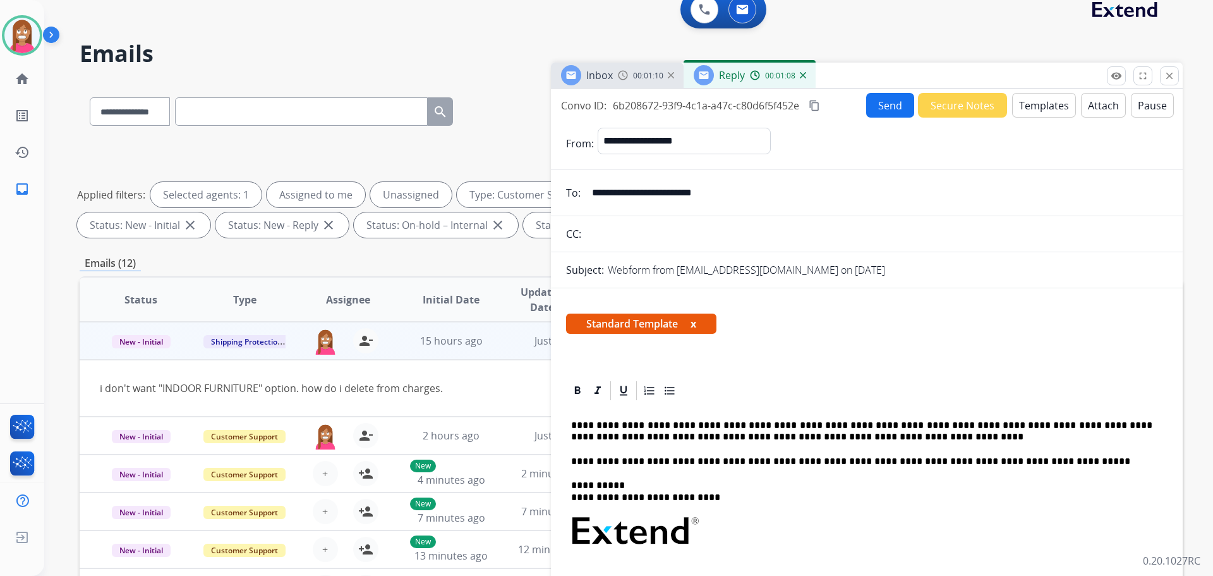
click at [581, 423] on p "**********" at bounding box center [861, 431] width 581 height 23
click at [895, 111] on button "Send" at bounding box center [890, 105] width 48 height 25
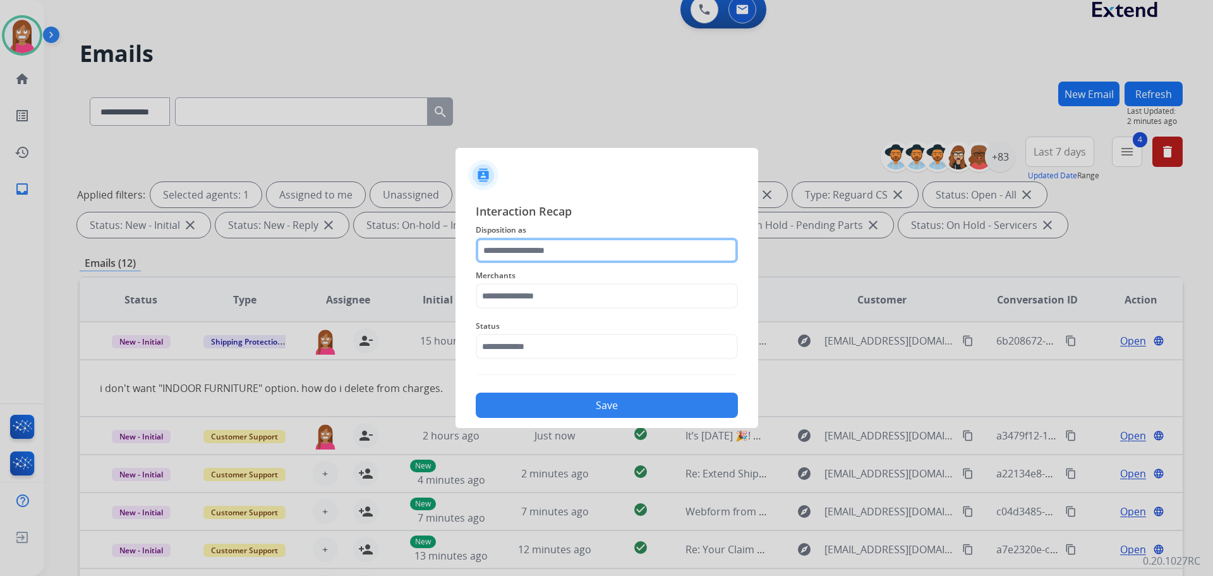
click at [517, 245] on input "text" at bounding box center [607, 250] width 262 height 25
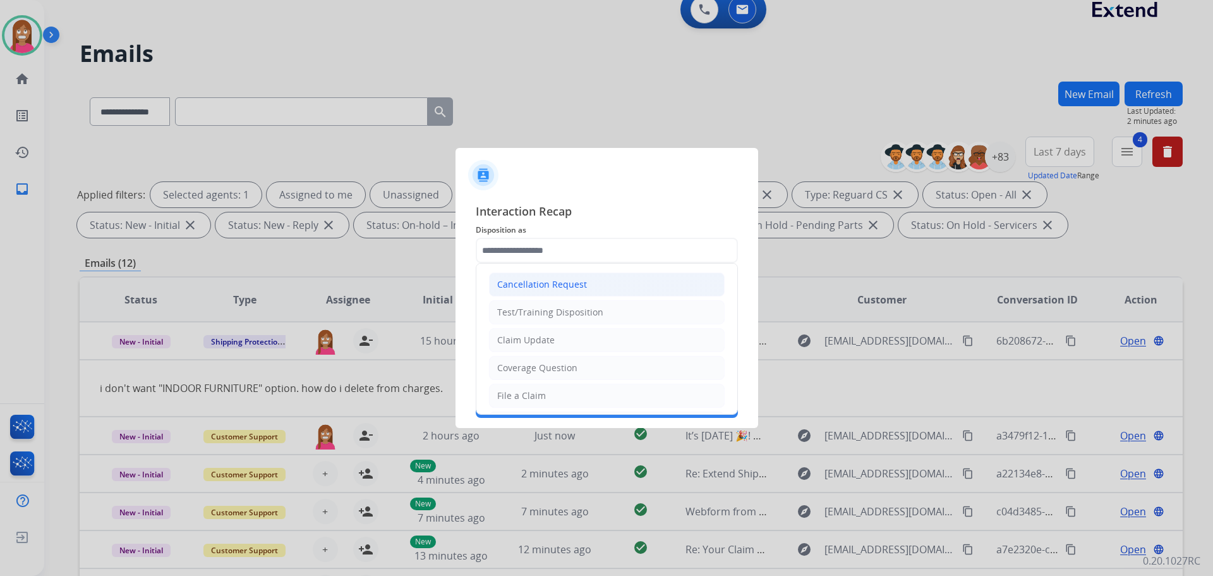
click at [505, 286] on div "Cancellation Request" at bounding box center [542, 284] width 90 height 13
type input "**********"
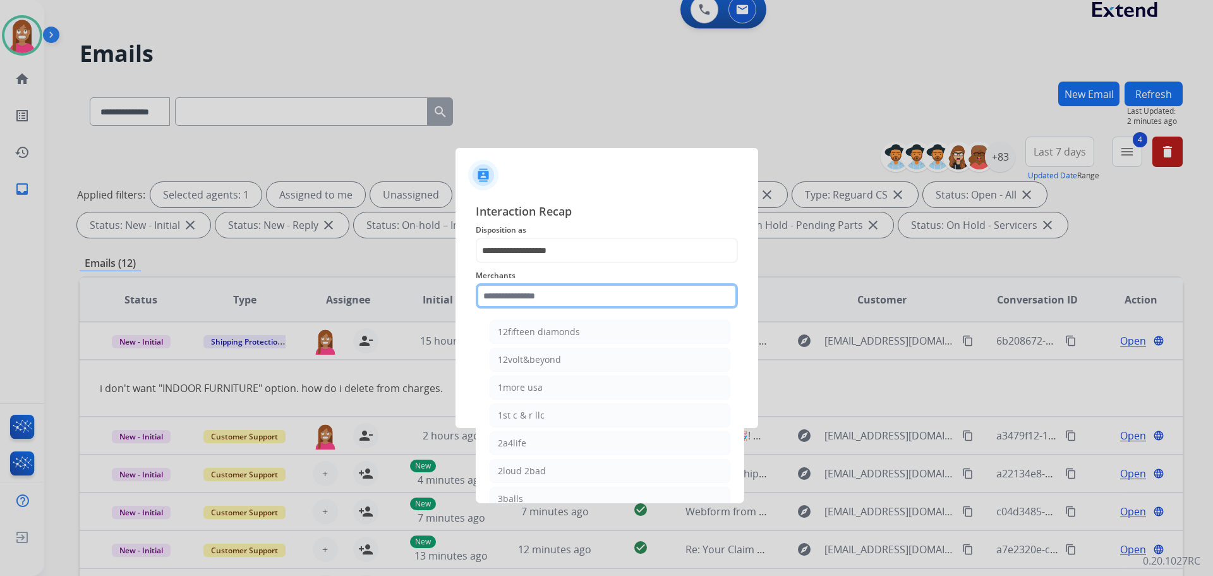
click at [489, 286] on input "text" at bounding box center [607, 295] width 262 height 25
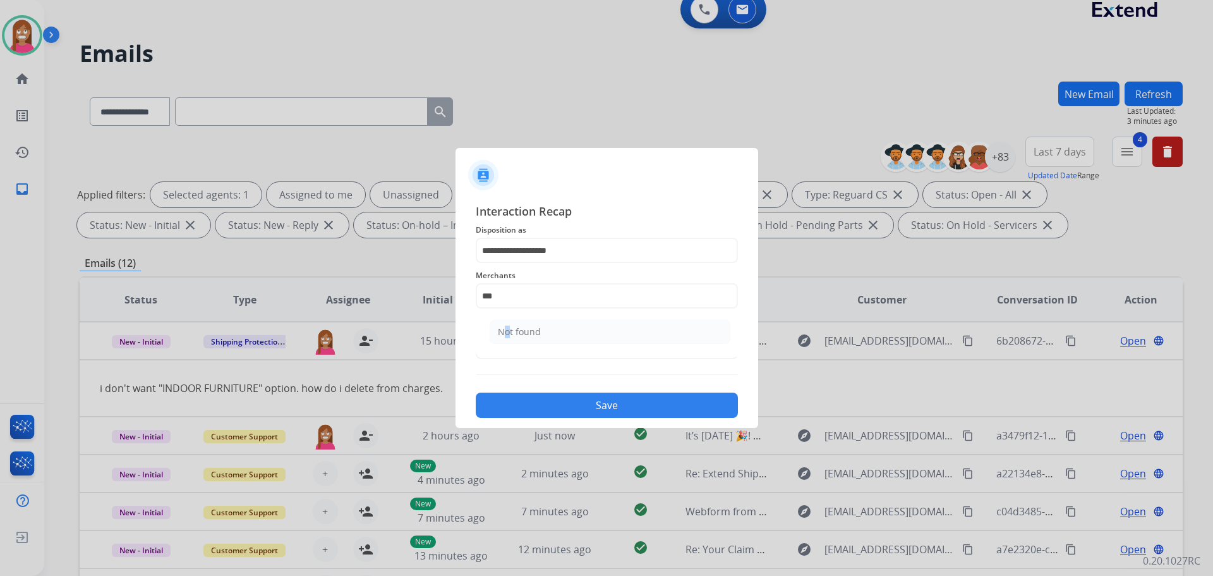
click at [500, 319] on ul "Not found" at bounding box center [610, 334] width 248 height 43
click at [504, 330] on div "Not found" at bounding box center [519, 331] width 43 height 13
type input "*********"
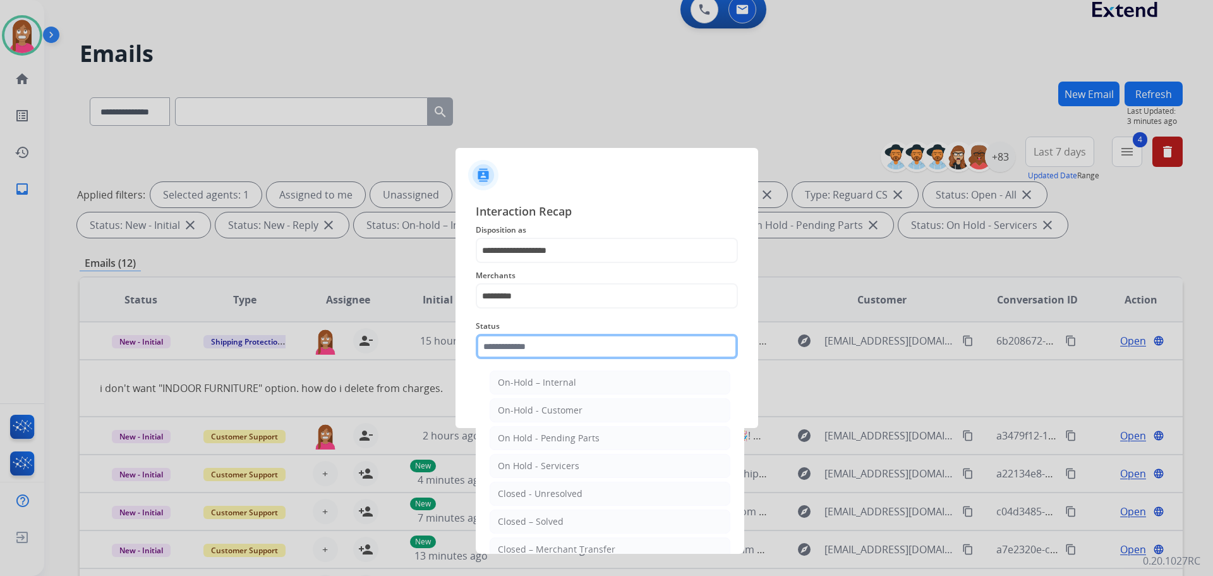
click at [513, 350] on input "text" at bounding box center [607, 346] width 262 height 25
click at [528, 522] on div "Closed – Solved" at bounding box center [531, 521] width 66 height 13
type input "**********"
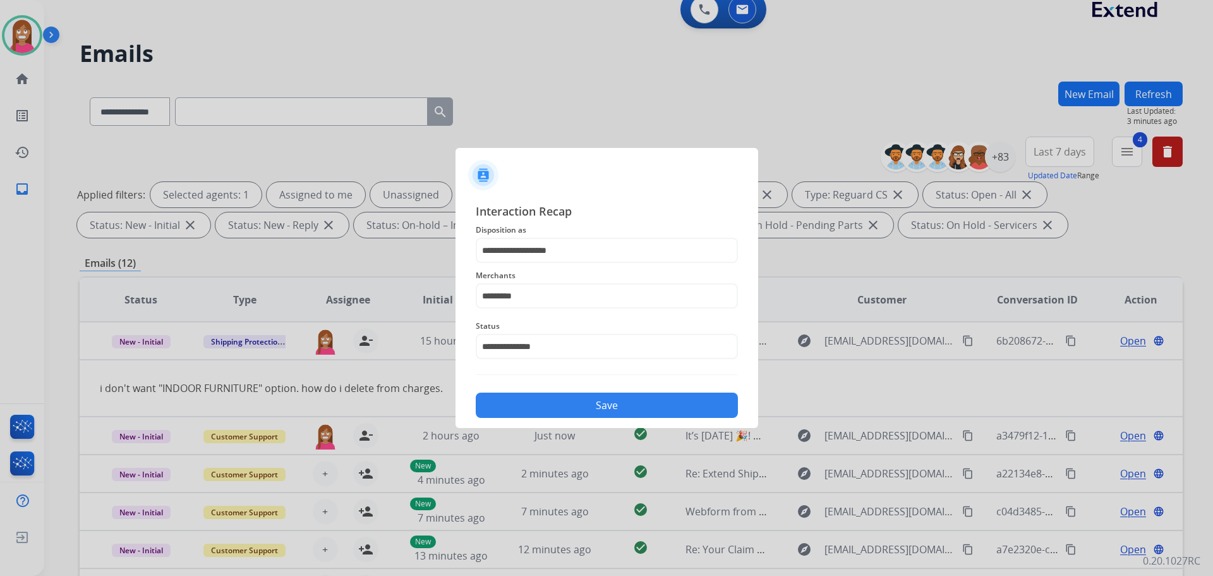
click at [576, 397] on button "Save" at bounding box center [607, 404] width 262 height 25
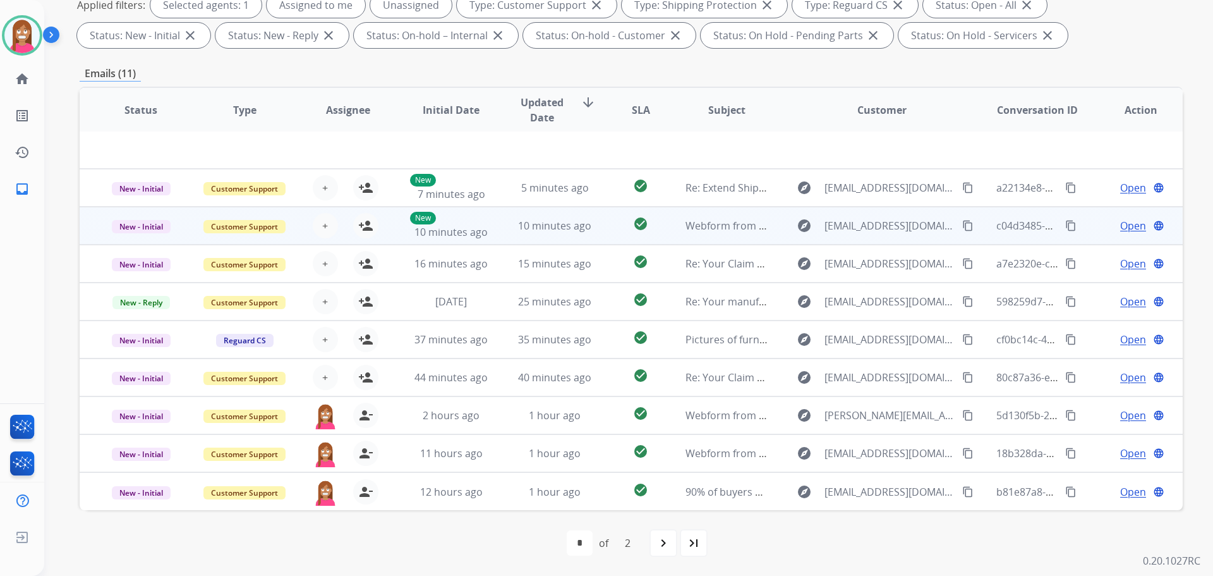
scroll to position [0, 0]
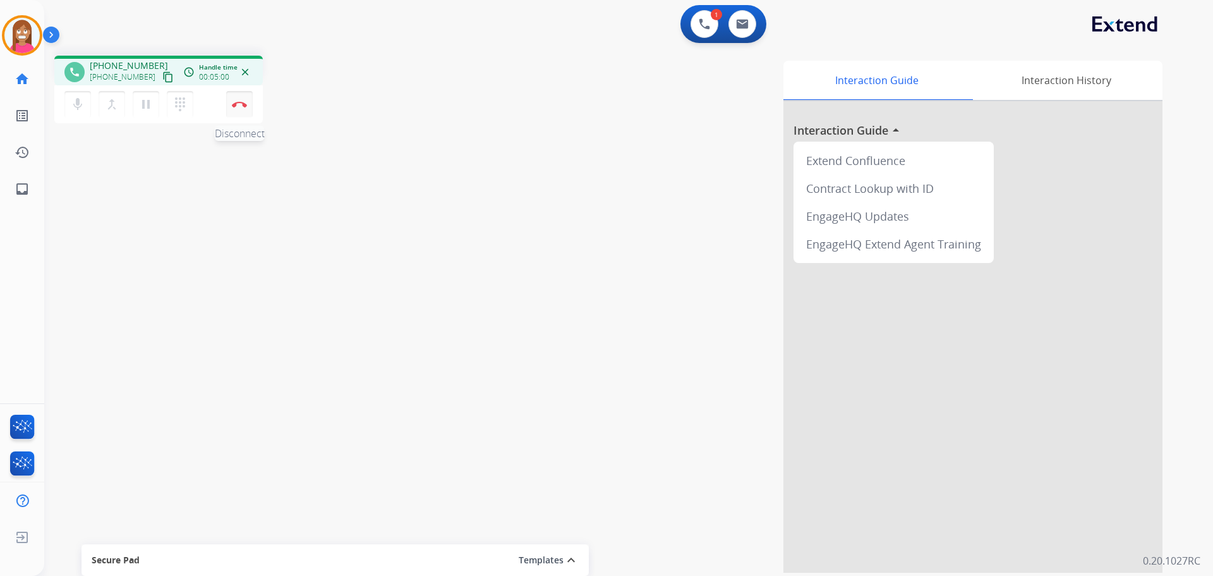
click at [235, 104] on img at bounding box center [239, 104] width 15 height 6
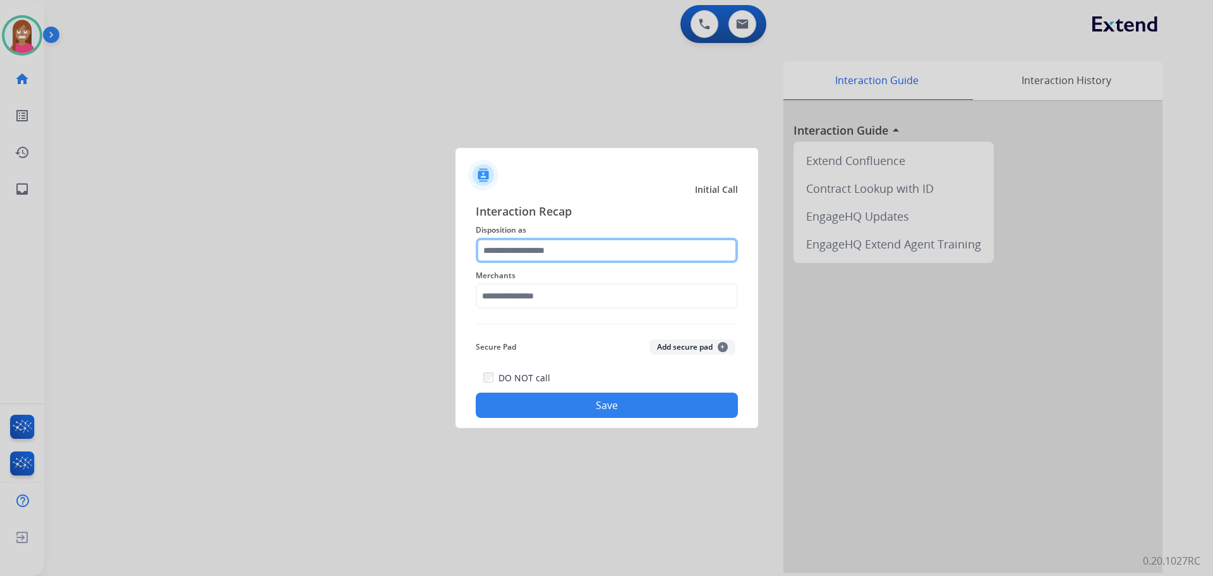
click at [558, 250] on input "text" at bounding box center [607, 250] width 262 height 25
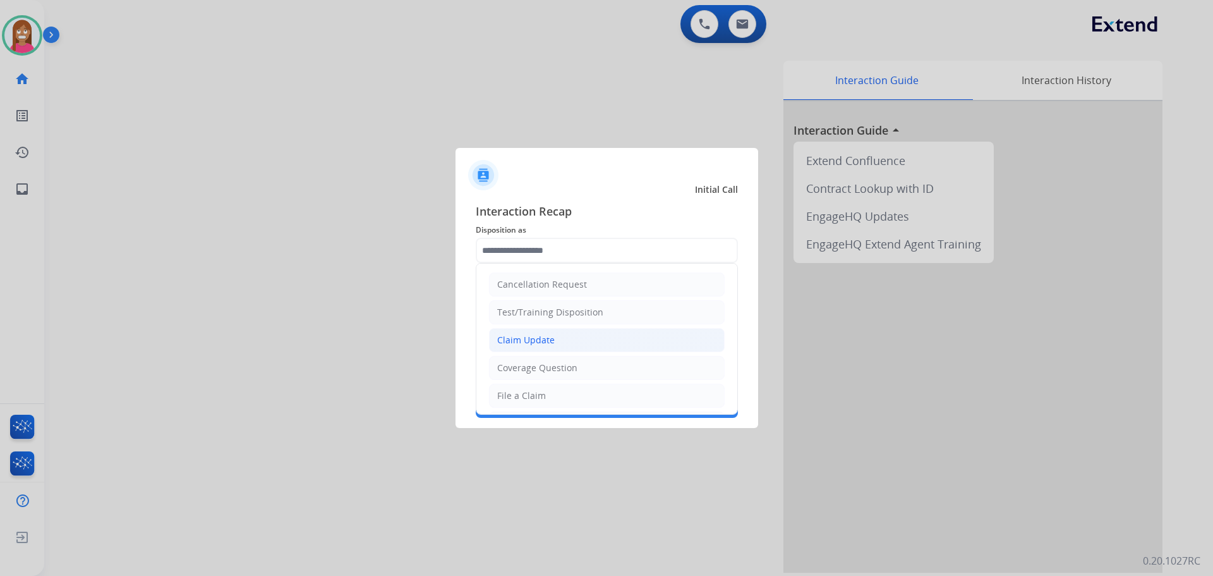
click at [526, 341] on div "Claim Update" at bounding box center [525, 340] width 57 height 13
type input "**********"
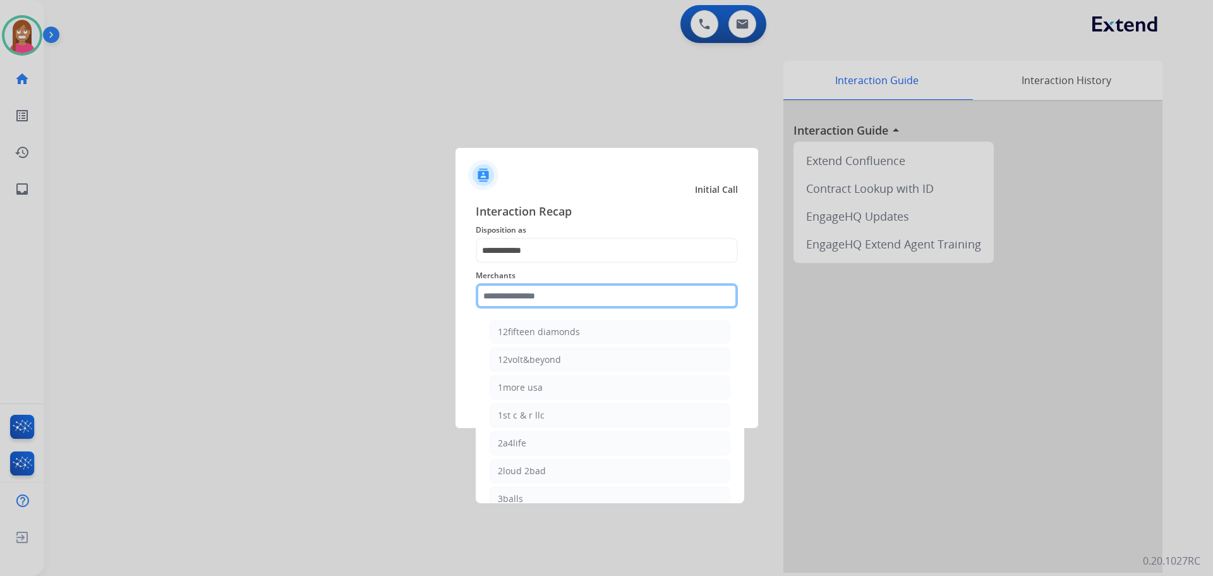
click at [514, 296] on input "text" at bounding box center [607, 295] width 262 height 25
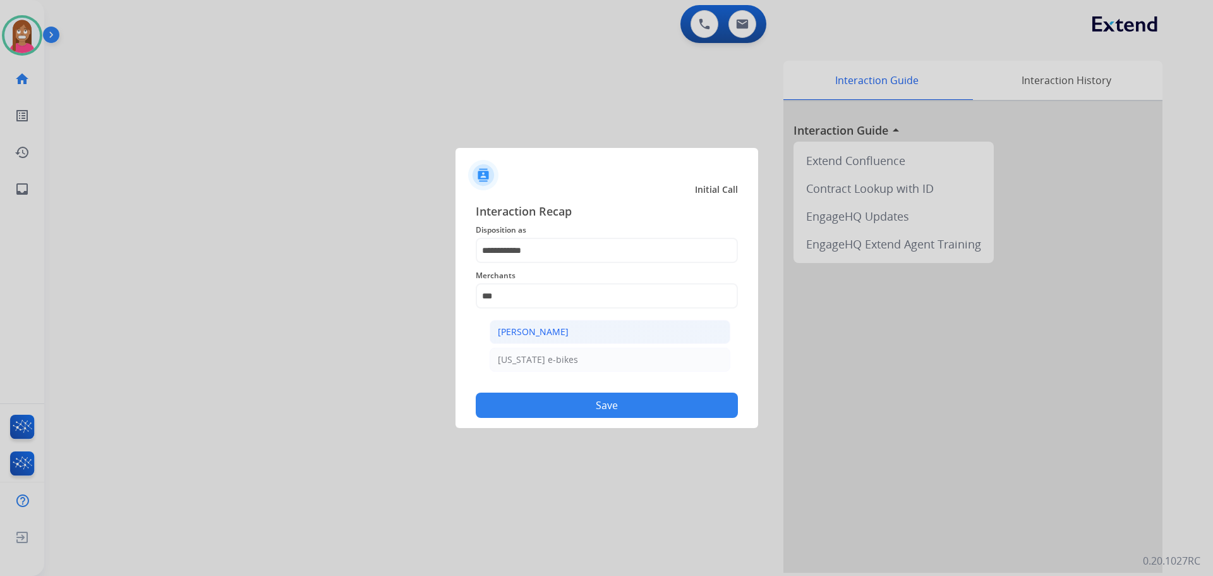
click at [498, 341] on li "[PERSON_NAME]" at bounding box center [610, 332] width 241 height 24
type input "**********"
click at [517, 412] on button "Save" at bounding box center [607, 404] width 262 height 25
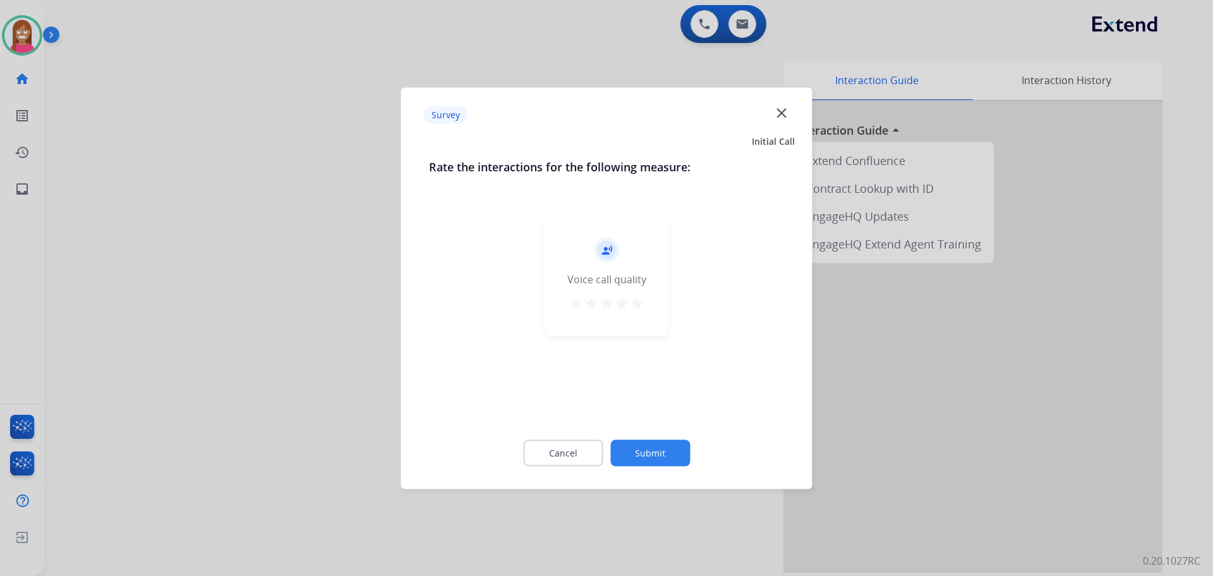
click at [776, 113] on mat-icon "close" at bounding box center [781, 112] width 16 height 16
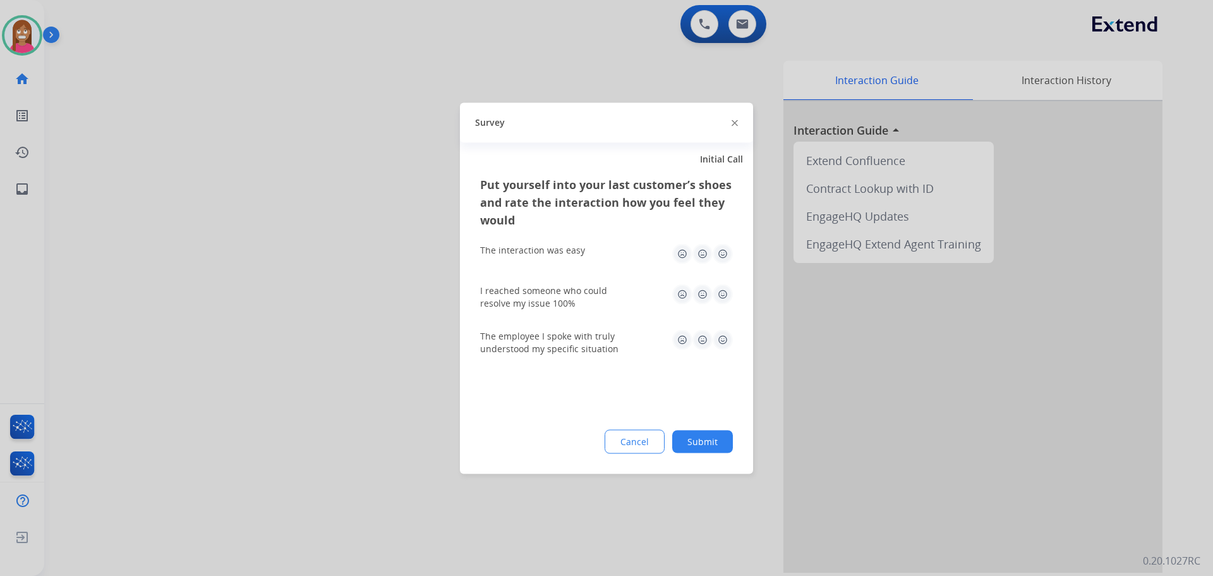
click at [731, 121] on div "Survey" at bounding box center [606, 122] width 293 height 40
click at [737, 123] on img at bounding box center [735, 123] width 6 height 6
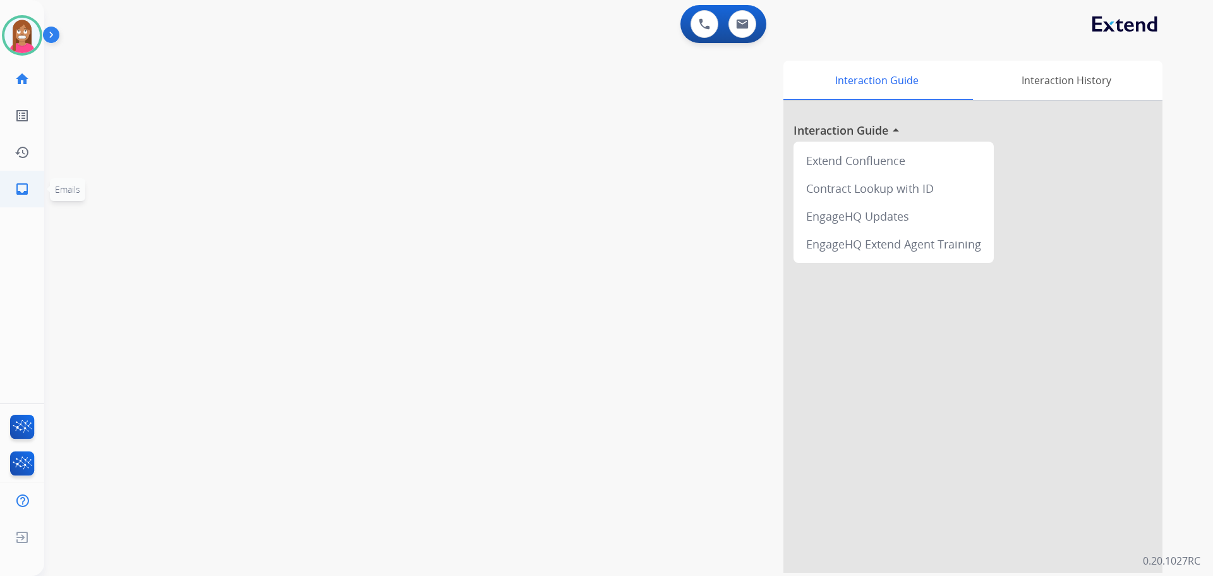
click at [28, 176] on link "inbox Emails" at bounding box center [21, 188] width 35 height 35
select select "**********"
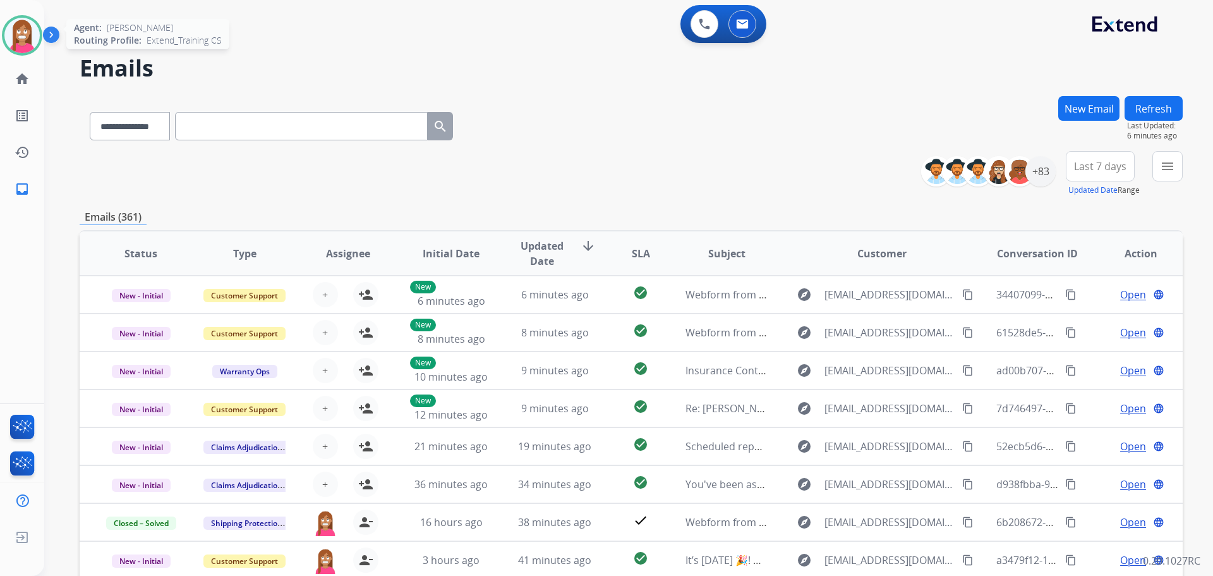
click at [11, 40] on img at bounding box center [21, 35] width 35 height 35
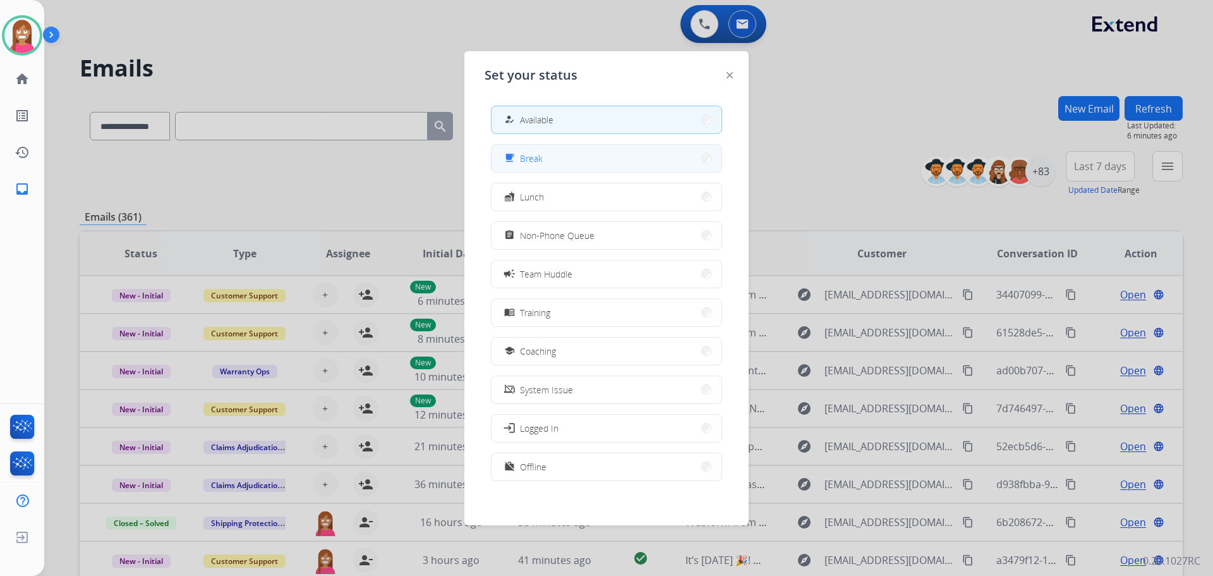
click at [540, 164] on span "Break" at bounding box center [531, 158] width 23 height 13
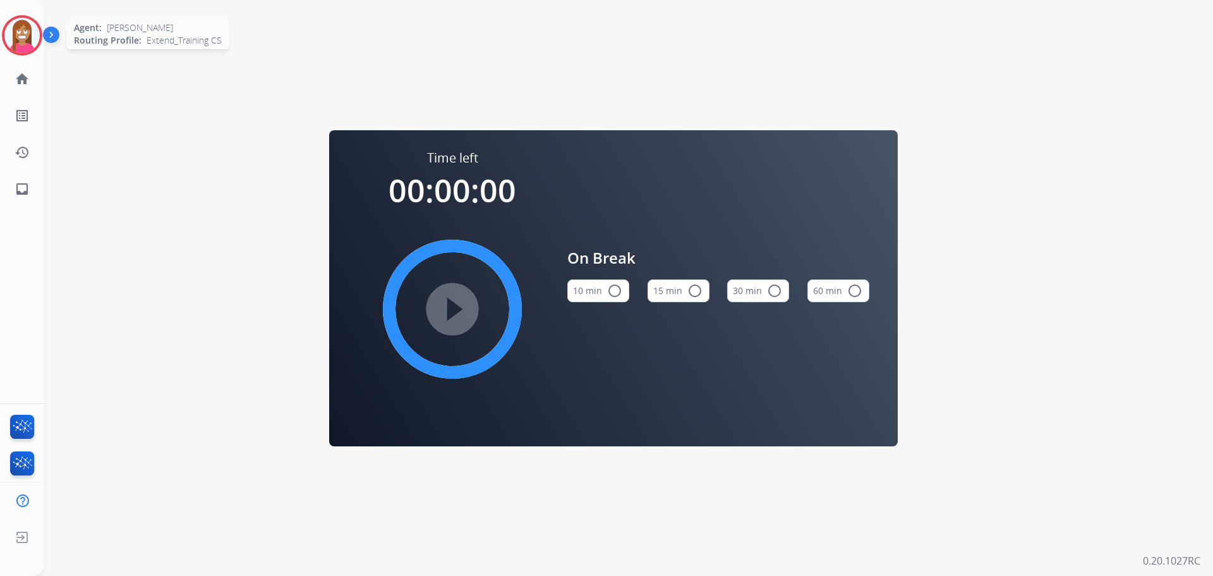
click at [32, 22] on img at bounding box center [21, 35] width 35 height 35
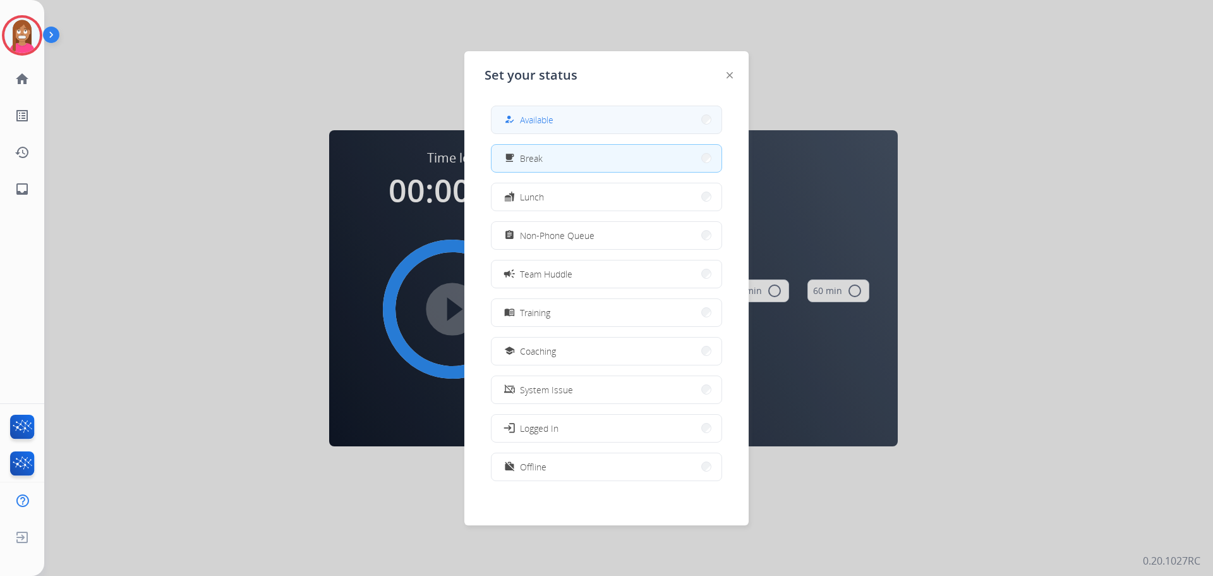
click at [513, 121] on mat-icon "how_to_reg" at bounding box center [509, 119] width 11 height 11
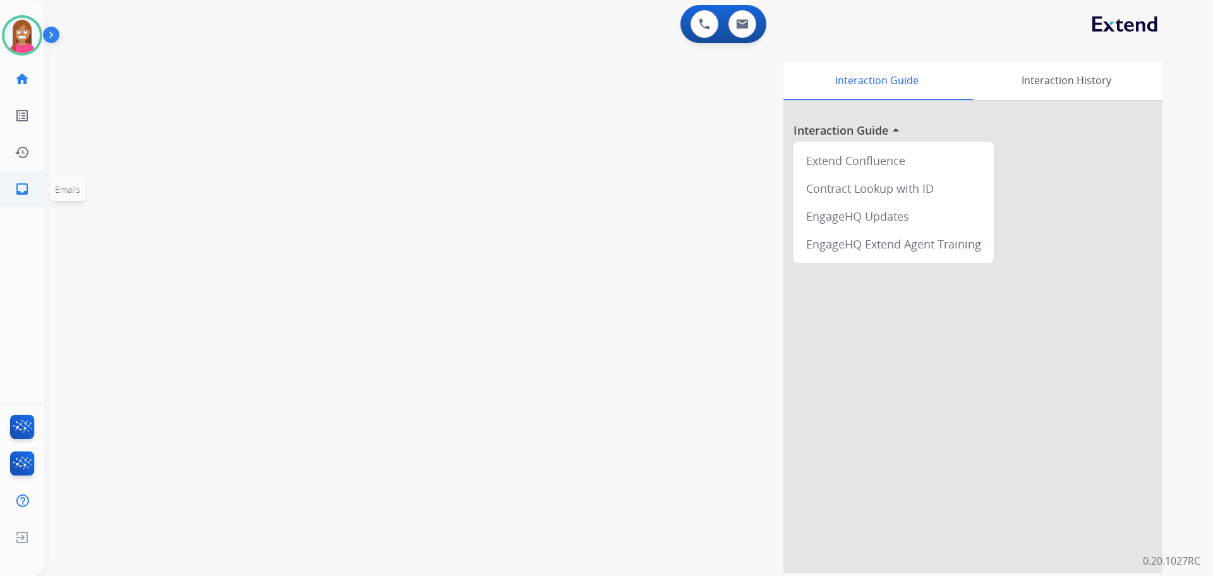
click at [20, 186] on mat-icon "inbox" at bounding box center [22, 188] width 15 height 15
select select "**********"
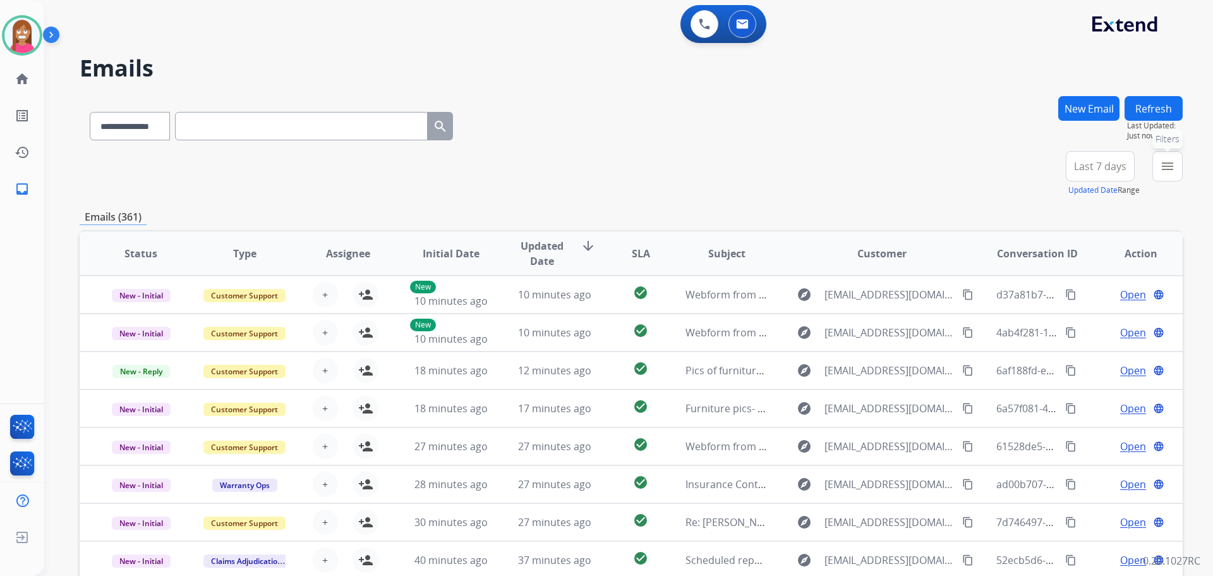
click at [1156, 174] on button "menu Filters" at bounding box center [1167, 166] width 30 height 30
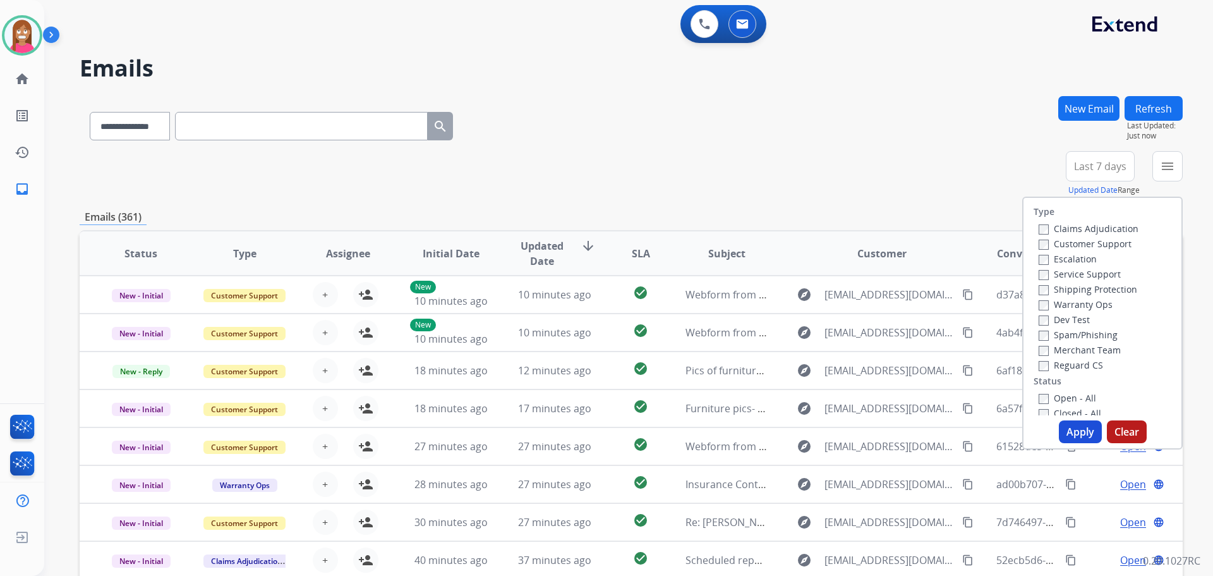
click at [1089, 240] on label "Customer Support" at bounding box center [1085, 244] width 93 height 12
click at [1083, 286] on label "Shipping Protection" at bounding box center [1088, 289] width 99 height 12
click at [1053, 364] on label "Reguard CS" at bounding box center [1071, 365] width 64 height 12
click at [1048, 396] on label "Open - All" at bounding box center [1067, 398] width 57 height 12
click at [1070, 436] on button "Apply" at bounding box center [1080, 431] width 43 height 23
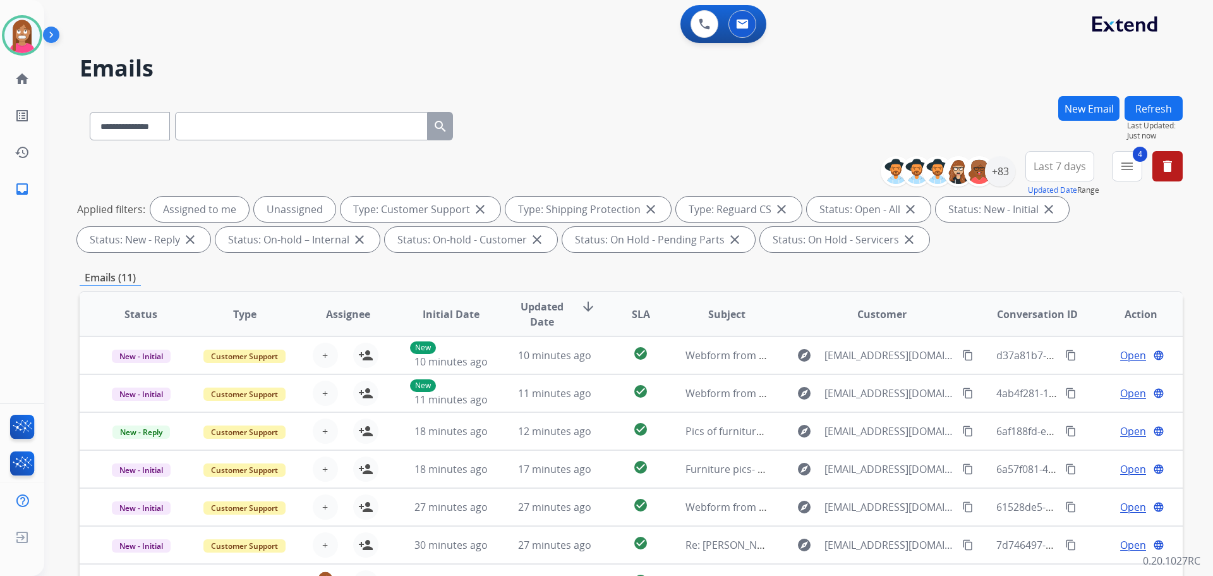
scroll to position [204, 0]
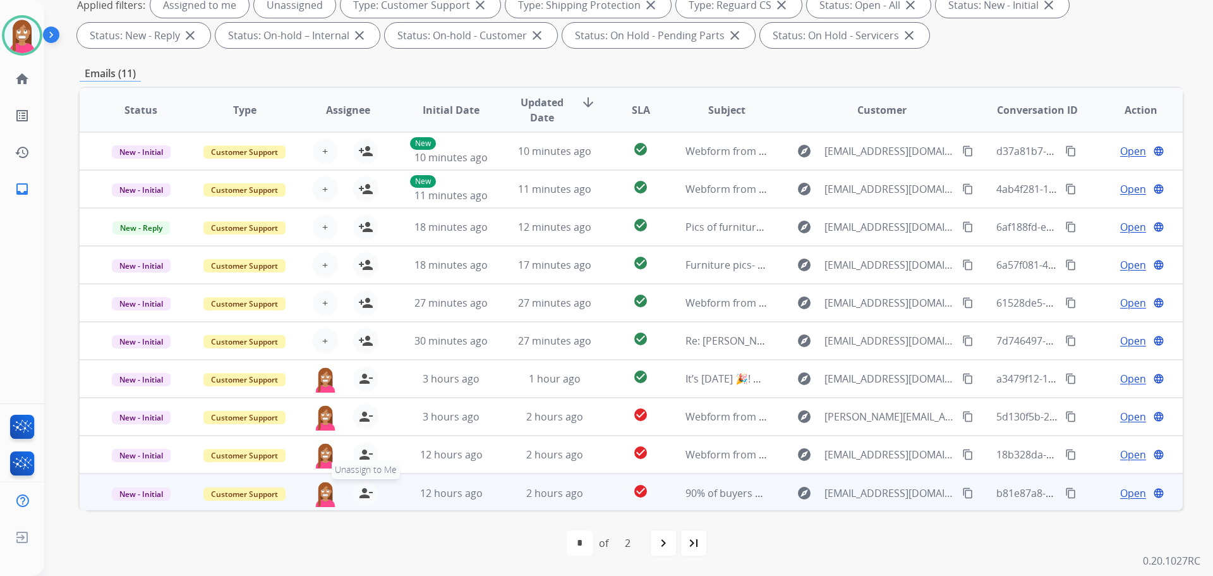
click at [367, 492] on mat-icon "person_remove" at bounding box center [365, 492] width 15 height 15
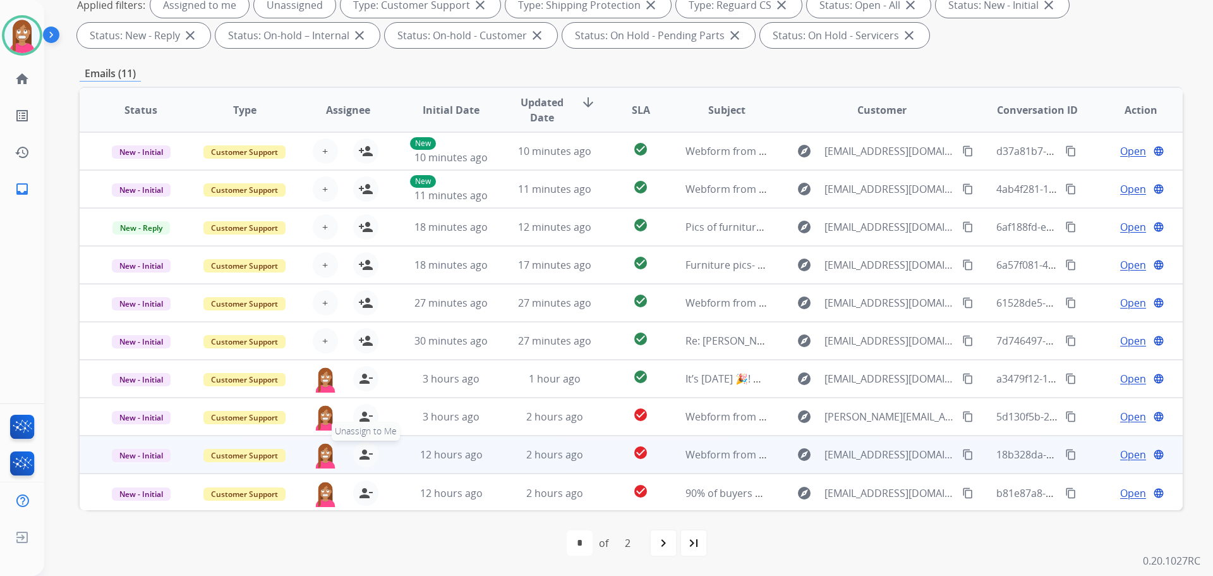
click at [363, 459] on mat-icon "person_remove" at bounding box center [365, 454] width 15 height 15
click at [363, 459] on mat-icon "person_add" at bounding box center [365, 454] width 15 height 15
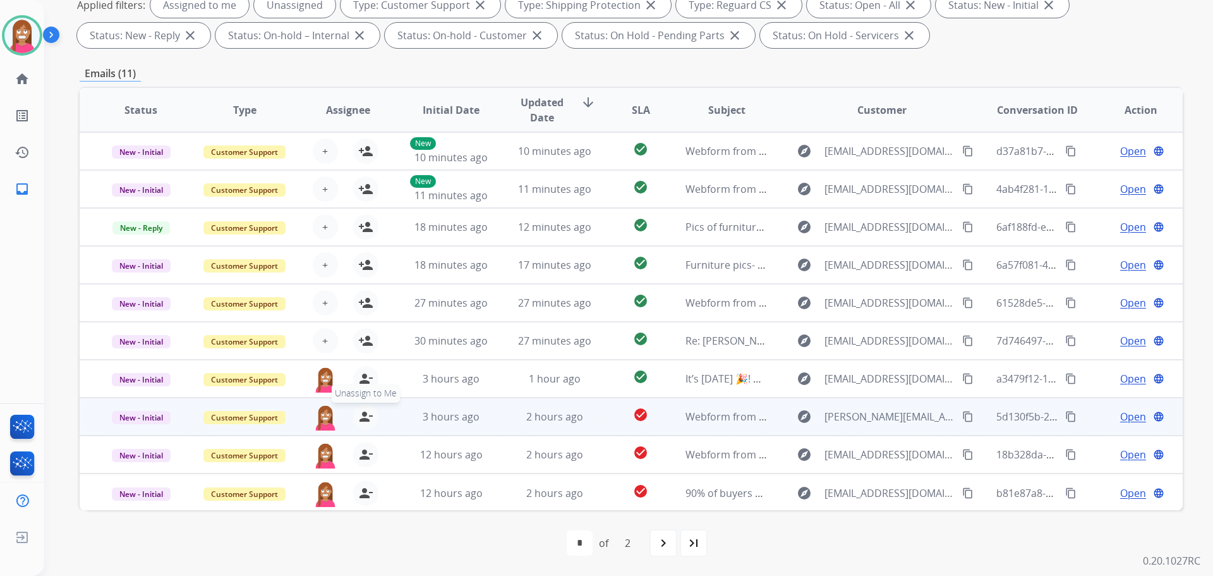
click at [364, 419] on mat-icon "person_remove" at bounding box center [365, 416] width 15 height 15
click at [364, 419] on mat-icon "person_add" at bounding box center [365, 416] width 15 height 15
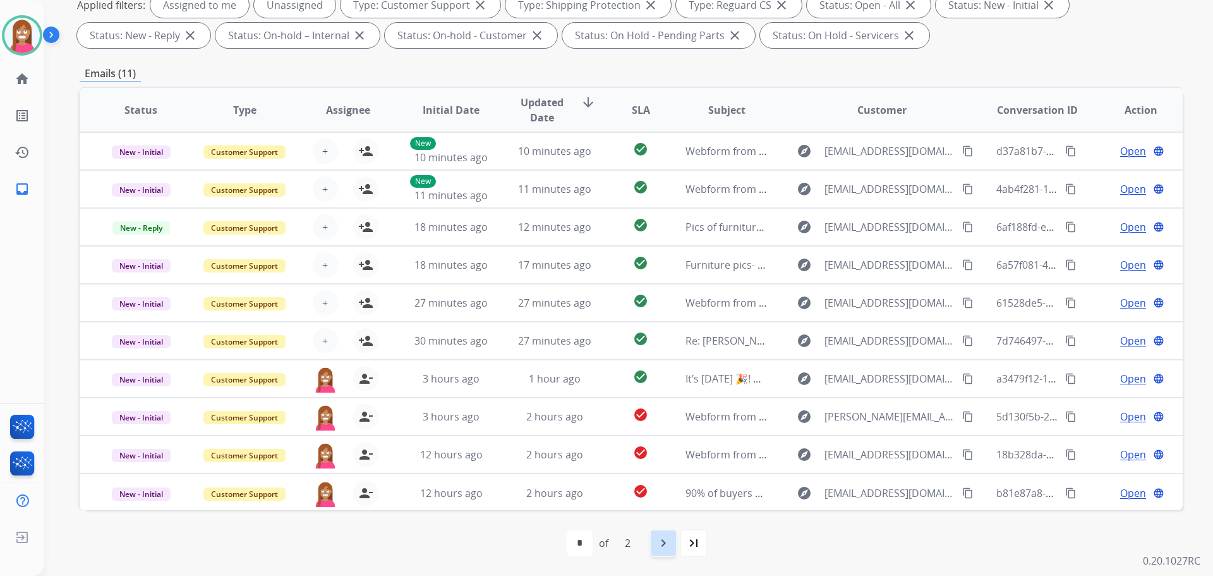
click at [672, 551] on div "navigate_next" at bounding box center [663, 543] width 28 height 28
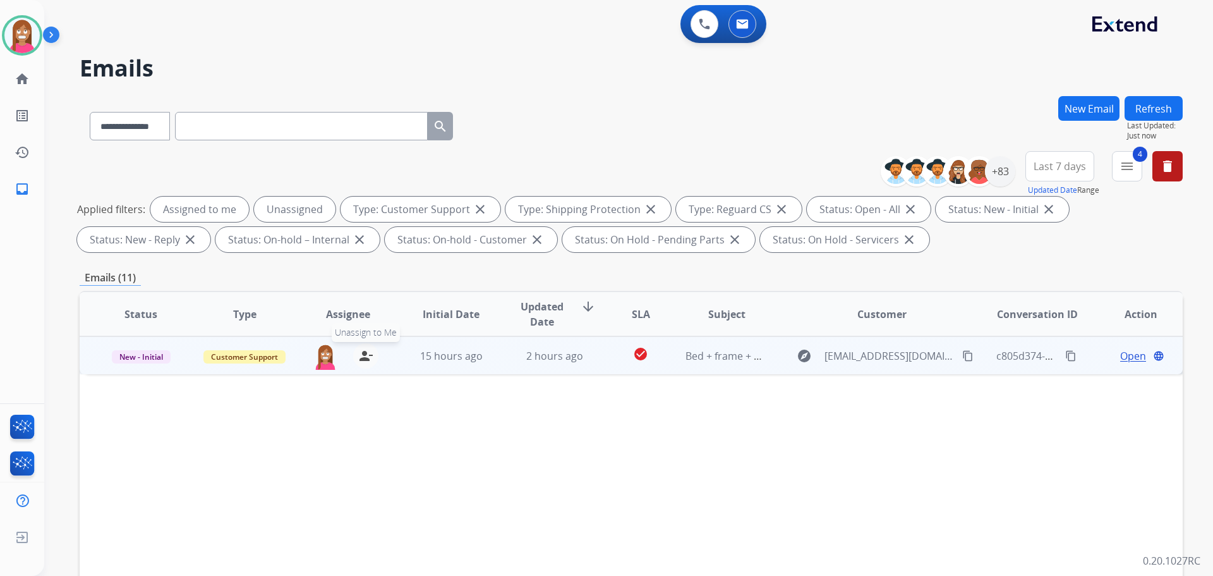
click at [369, 360] on mat-icon "person_remove" at bounding box center [365, 355] width 15 height 15
click at [369, 360] on mat-icon "person_add" at bounding box center [365, 355] width 15 height 15
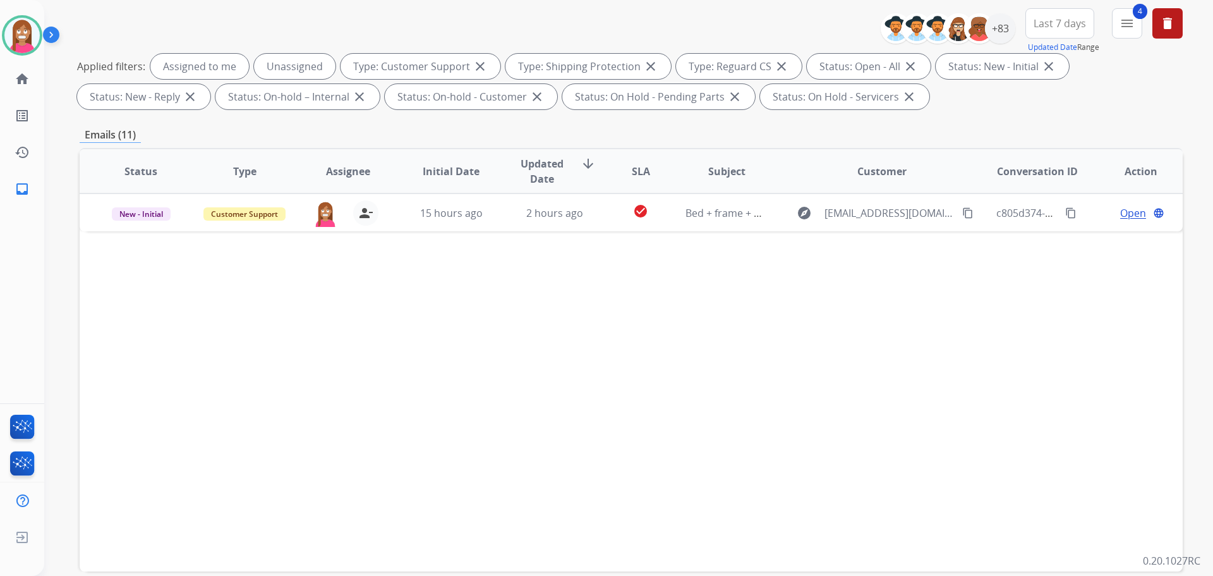
scroll to position [204, 0]
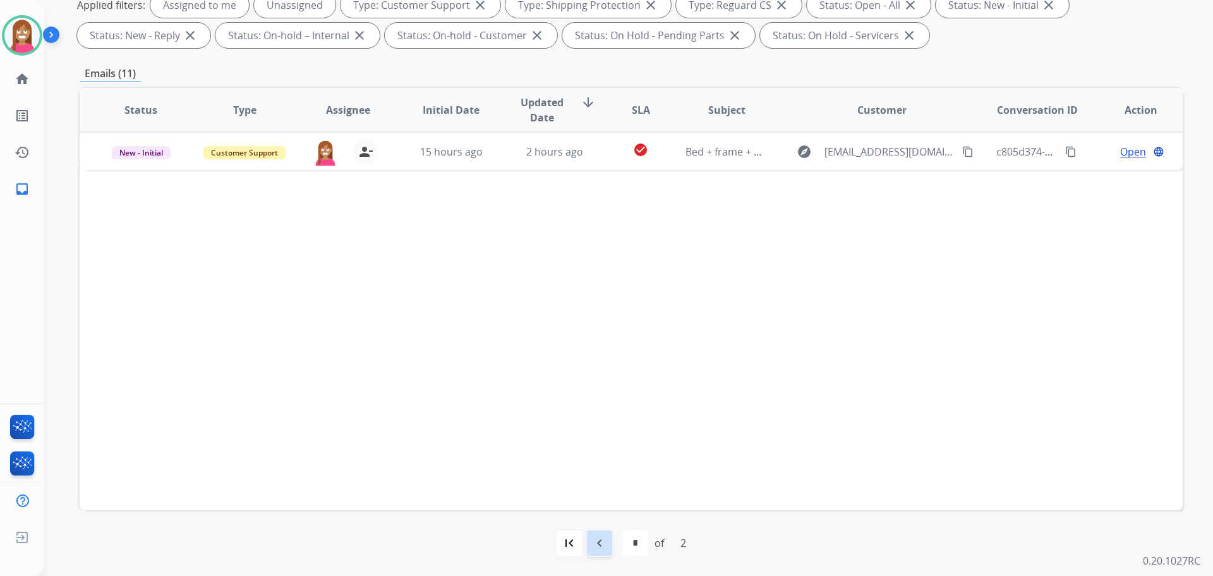
click at [607, 552] on div "navigate_before" at bounding box center [600, 543] width 28 height 28
select select "*"
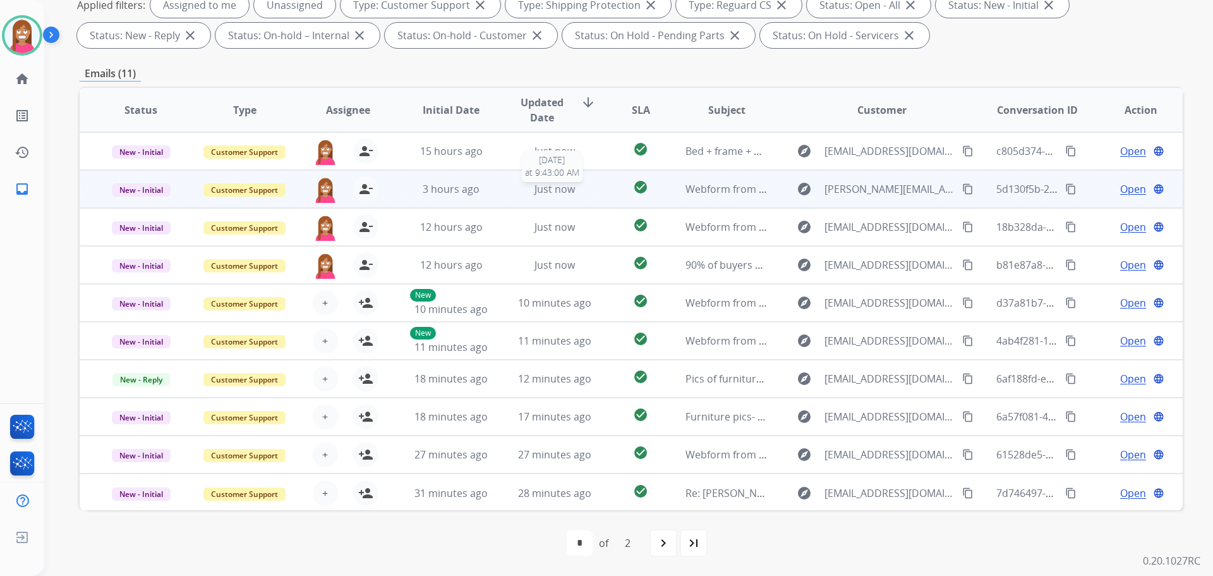
scroll to position [1, 0]
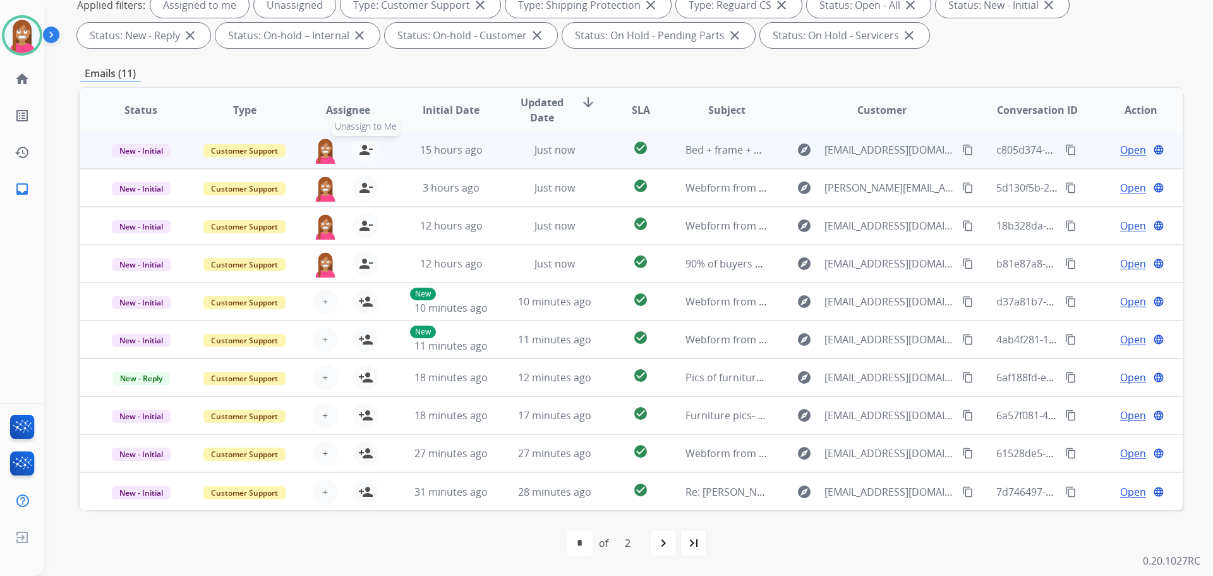
click at [365, 151] on mat-icon "person_remove" at bounding box center [365, 149] width 15 height 15
click at [365, 151] on mat-icon "person_add" at bounding box center [365, 149] width 15 height 15
click at [159, 146] on span "New - Initial" at bounding box center [141, 150] width 59 height 13
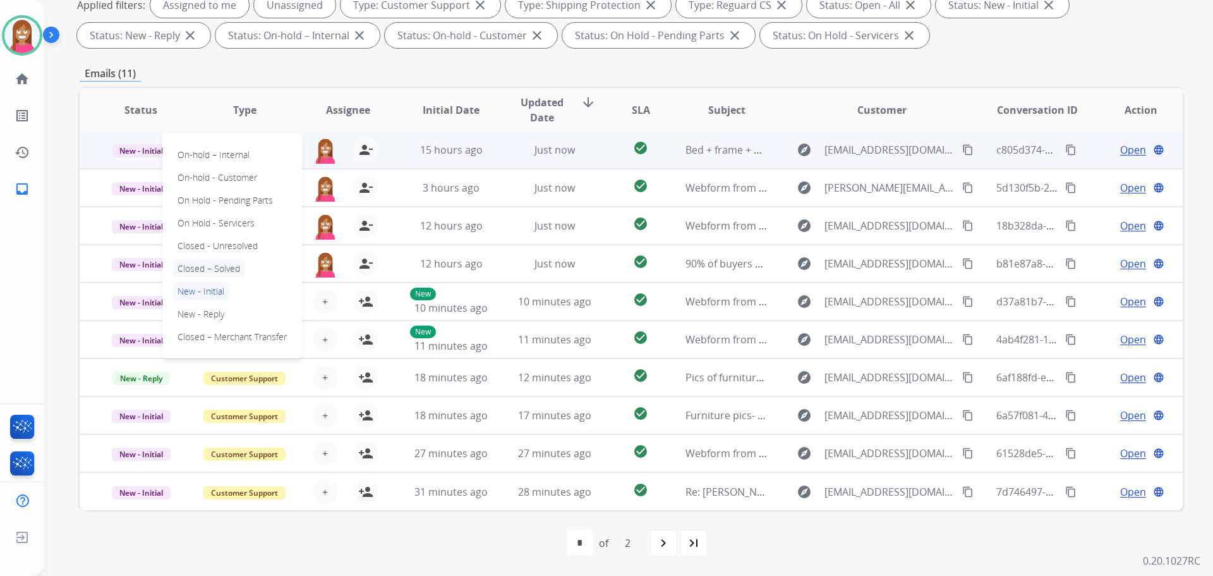
click at [204, 264] on p "Closed – Solved" at bounding box center [208, 269] width 73 height 18
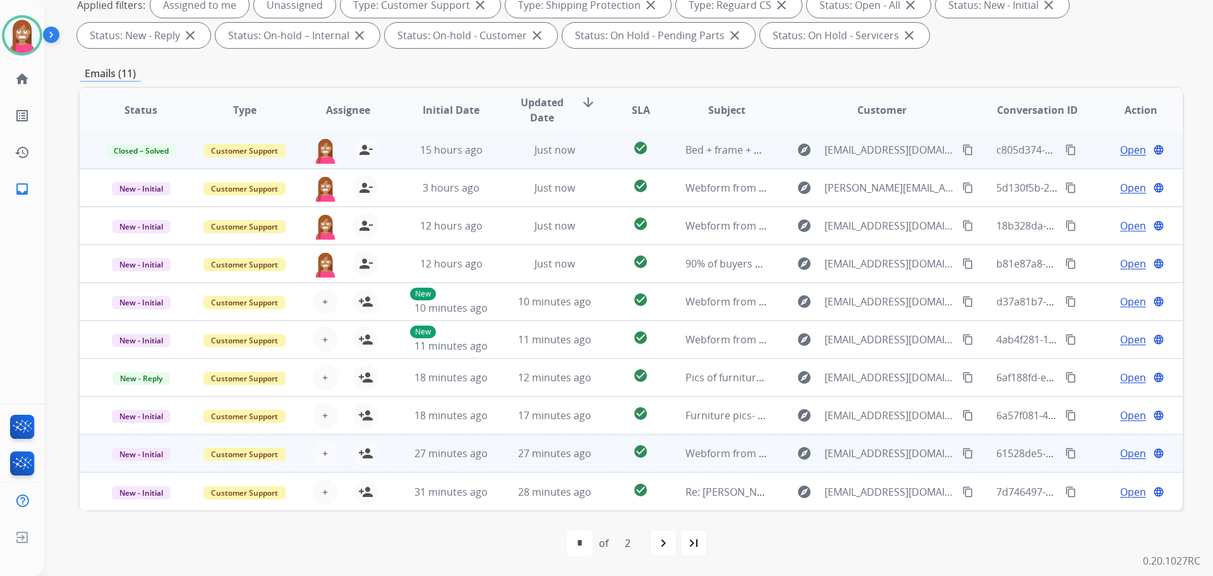
click at [484, 463] on td "27 minutes ago" at bounding box center [442, 453] width 104 height 38
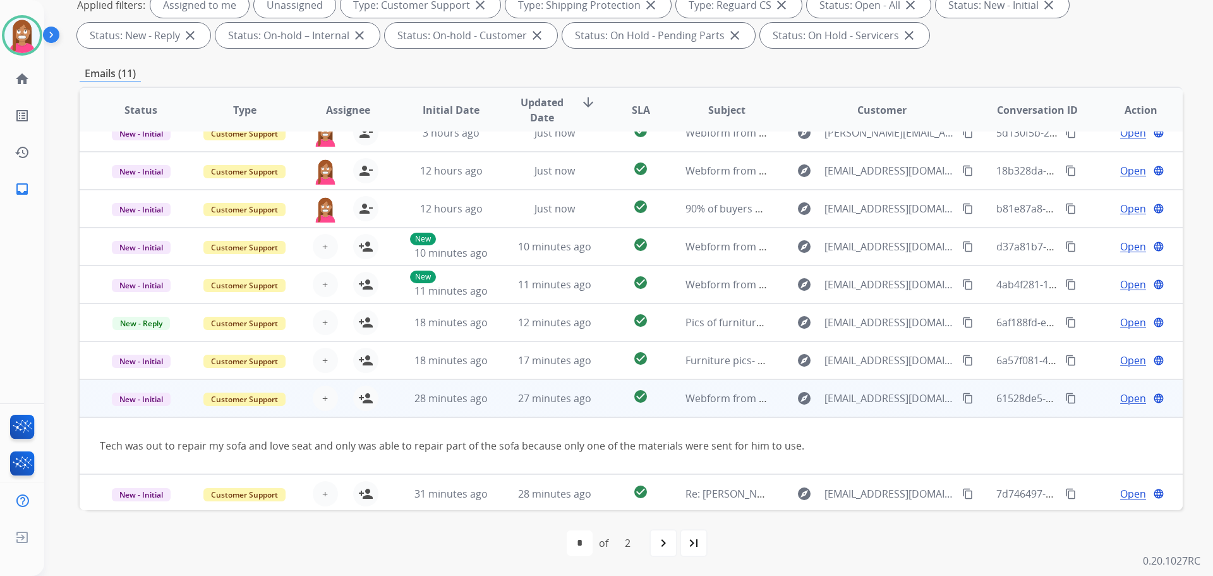
scroll to position [58, 0]
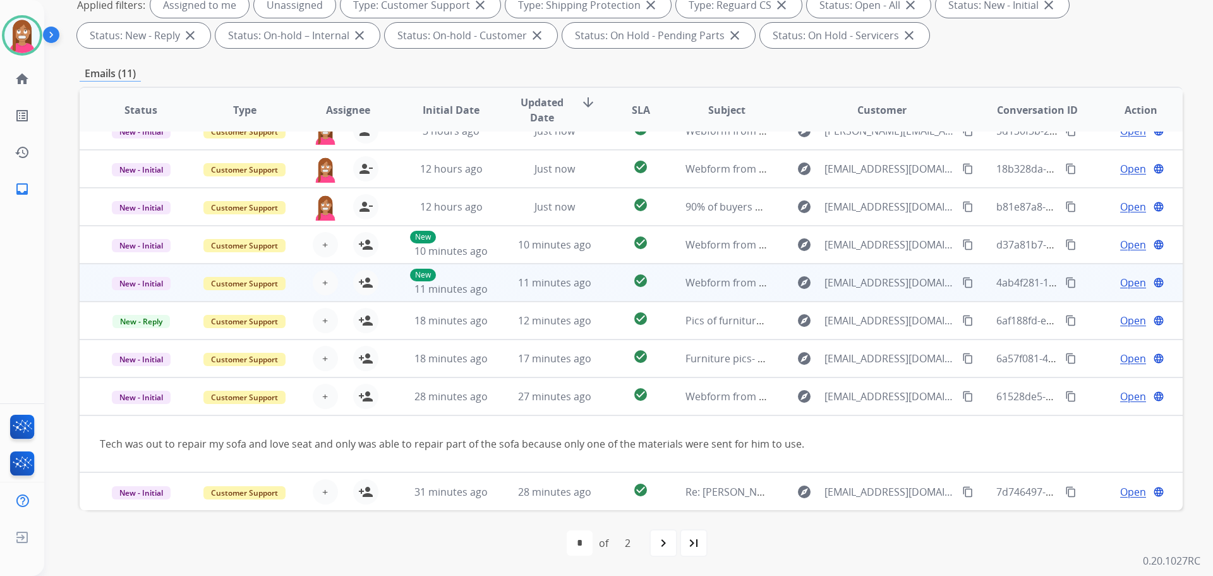
click at [507, 291] on td "11 minutes ago" at bounding box center [545, 282] width 104 height 38
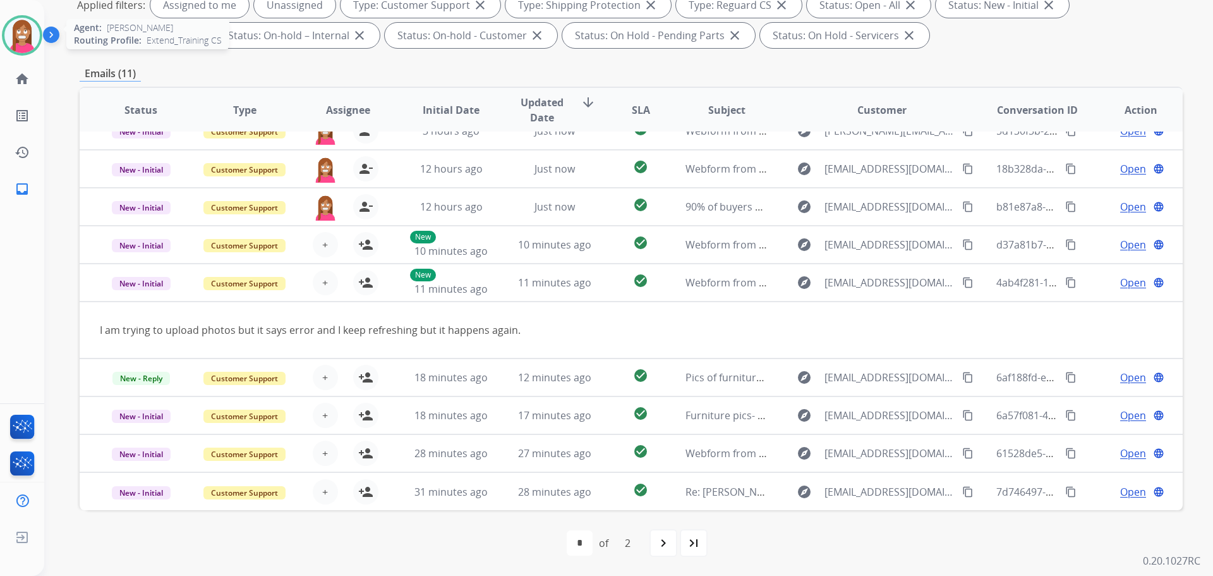
click at [18, 35] on img at bounding box center [21, 35] width 35 height 35
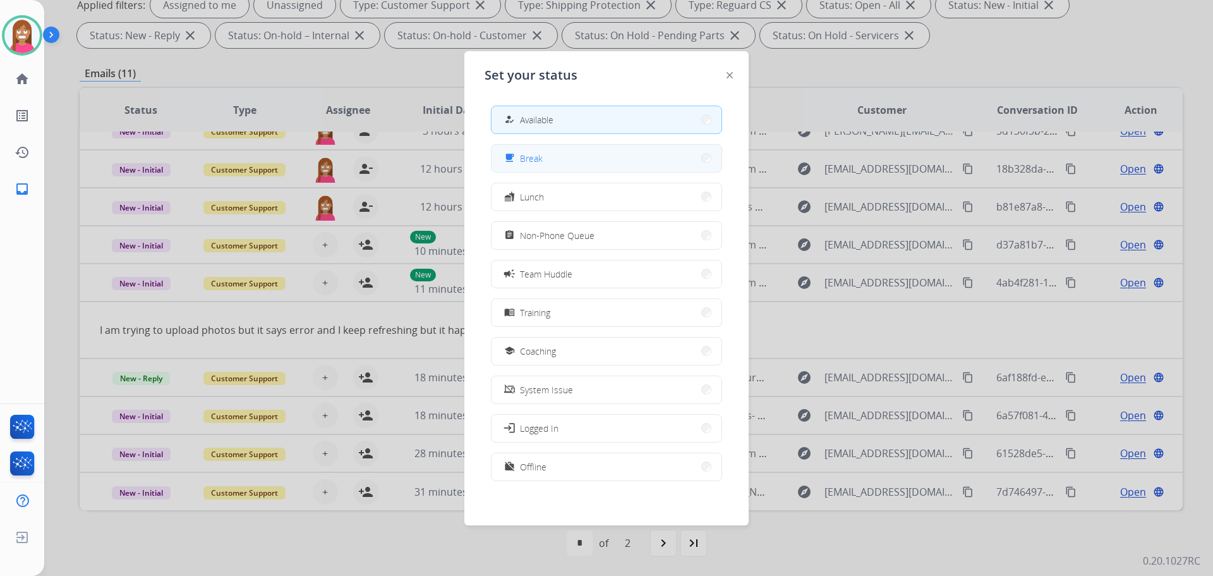
click at [560, 153] on button "free_breakfast Break" at bounding box center [607, 158] width 230 height 27
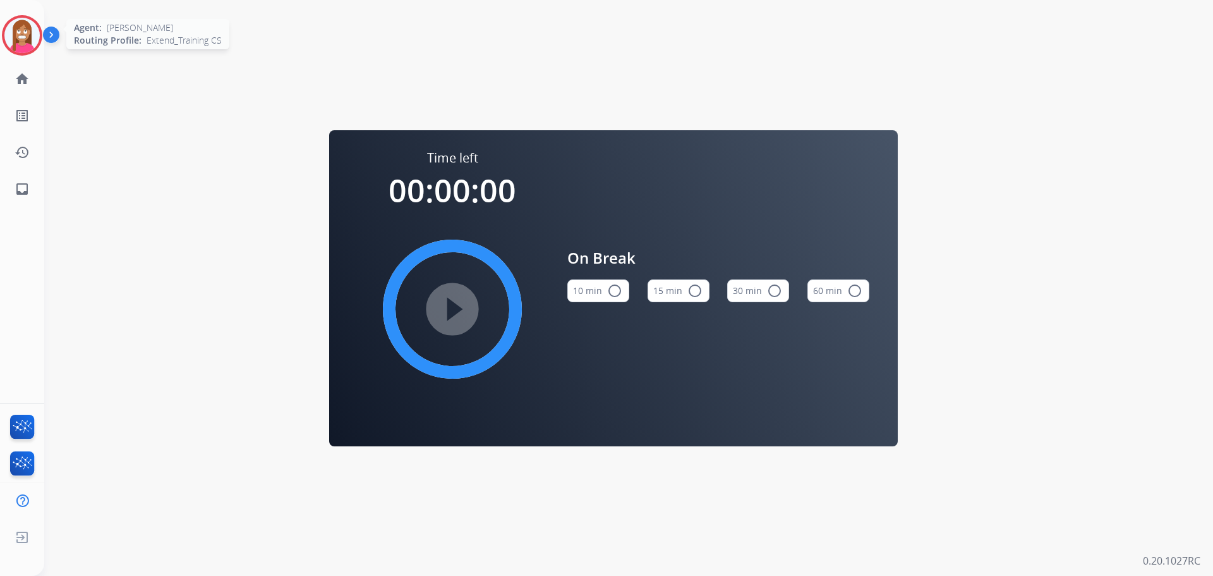
click at [13, 28] on img at bounding box center [21, 35] width 35 height 35
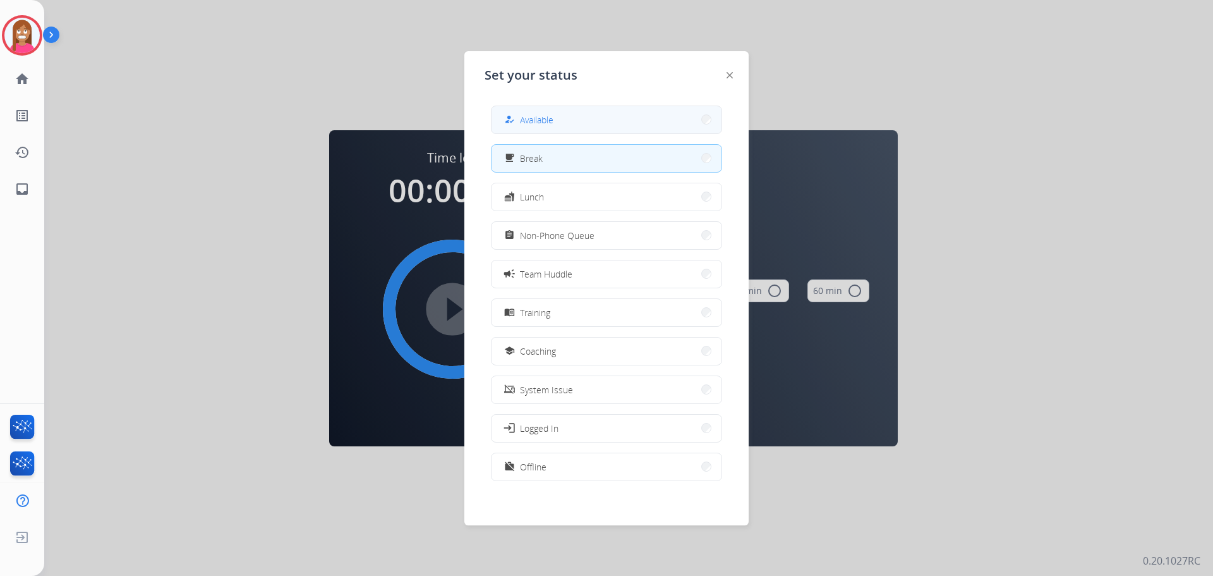
click at [557, 130] on button "how_to_reg Available" at bounding box center [607, 119] width 230 height 27
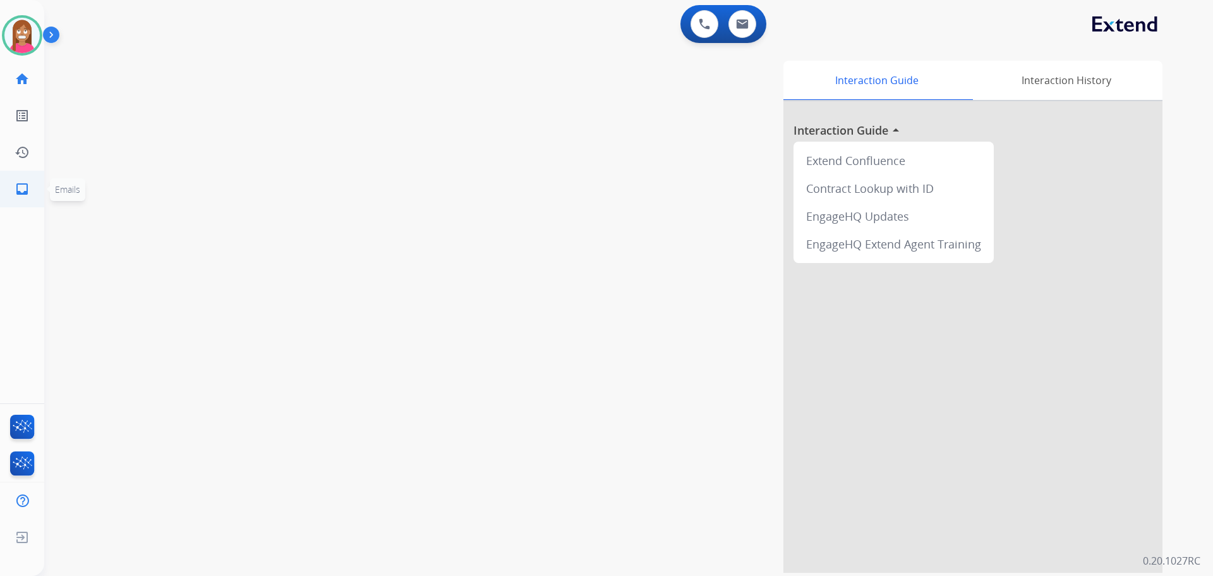
click at [31, 191] on link "inbox Emails" at bounding box center [21, 188] width 35 height 35
select select "**********"
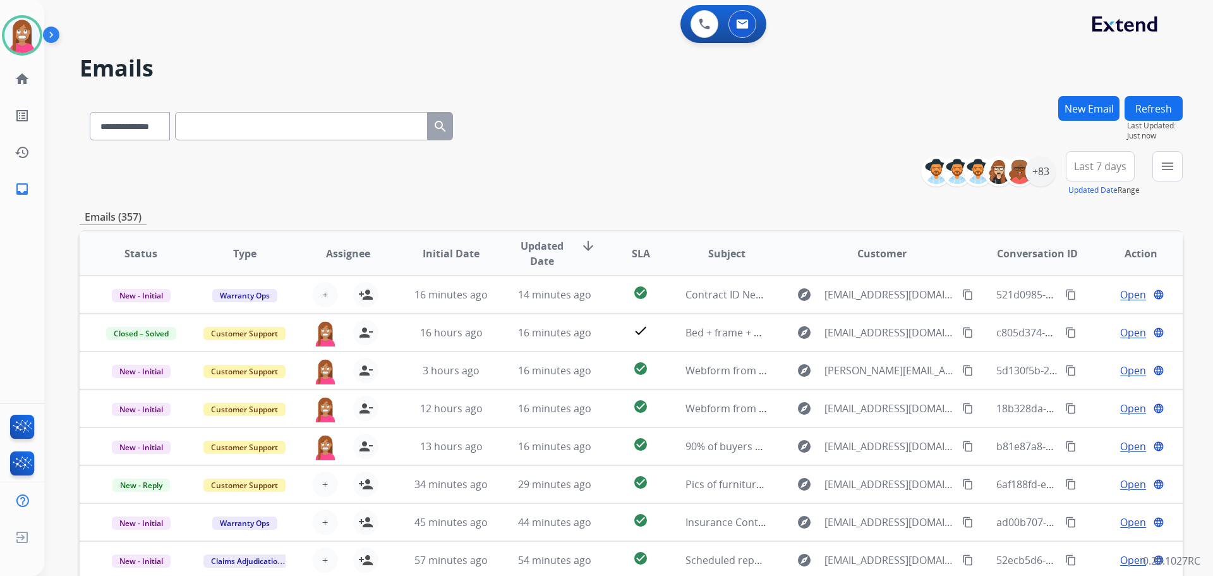
click at [1164, 179] on button "menu" at bounding box center [1167, 166] width 30 height 30
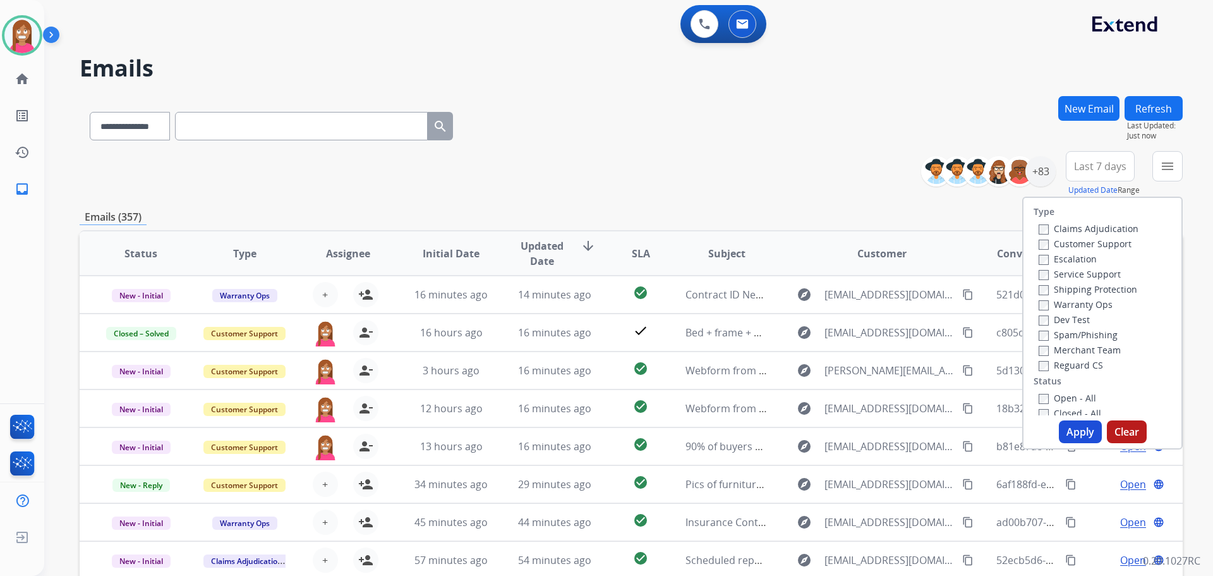
click at [1084, 242] on label "Customer Support" at bounding box center [1085, 244] width 93 height 12
click at [1072, 289] on label "Shipping Protection" at bounding box center [1088, 289] width 99 height 12
click at [1056, 365] on label "Reguard CS" at bounding box center [1071, 365] width 64 height 12
click at [1054, 399] on label "Open - All" at bounding box center [1067, 398] width 57 height 12
click at [1076, 426] on button "Apply" at bounding box center [1080, 431] width 43 height 23
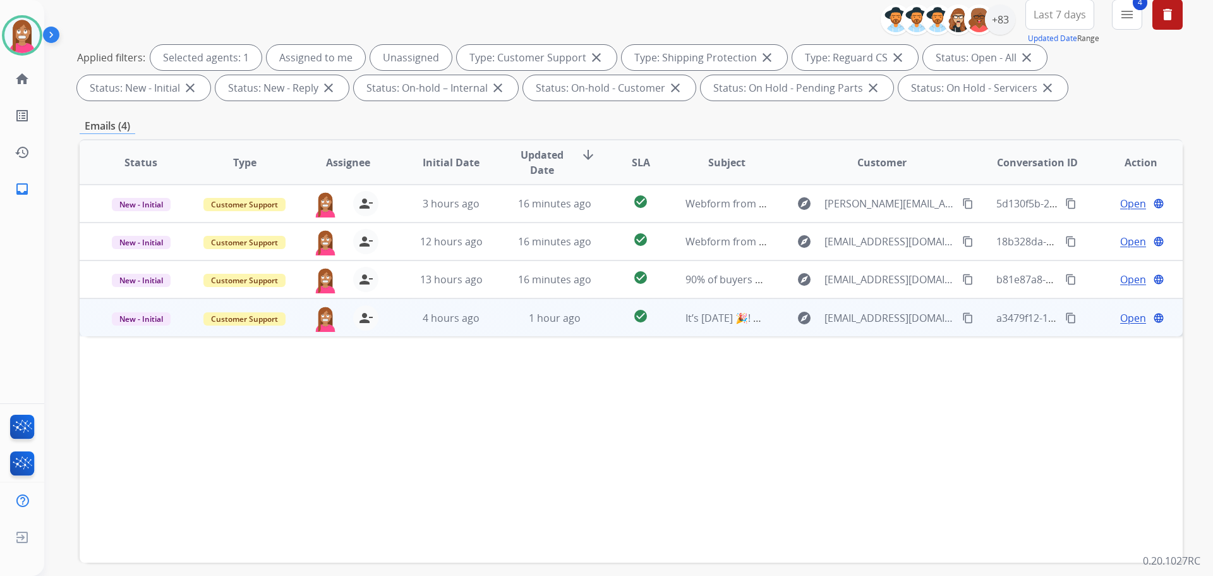
scroll to position [204, 0]
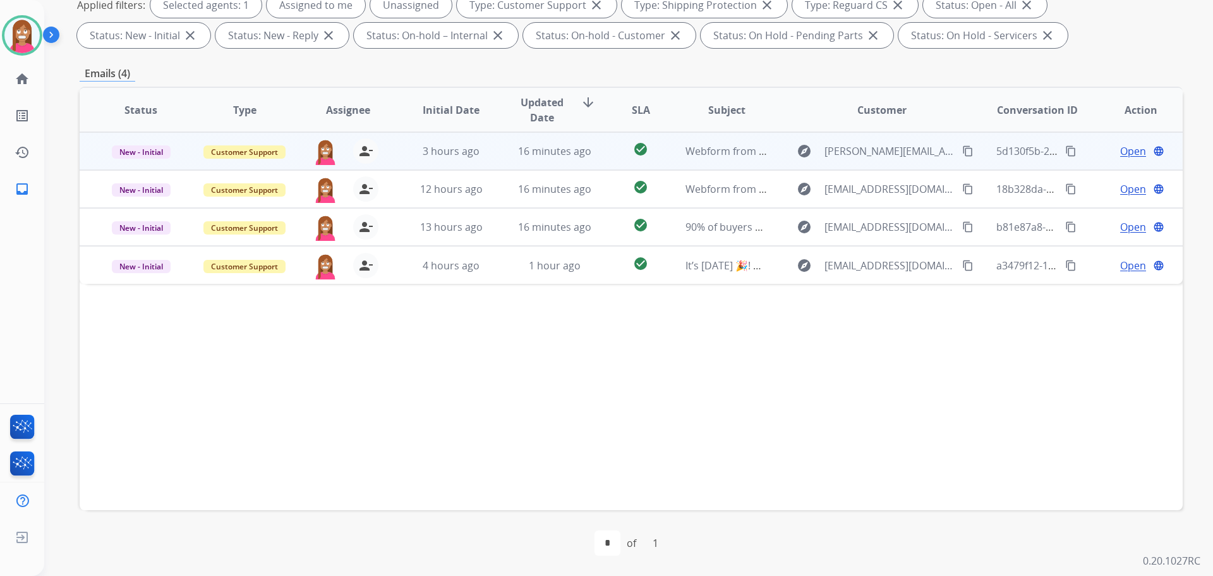
click at [503, 160] on td "16 minutes ago" at bounding box center [545, 151] width 104 height 38
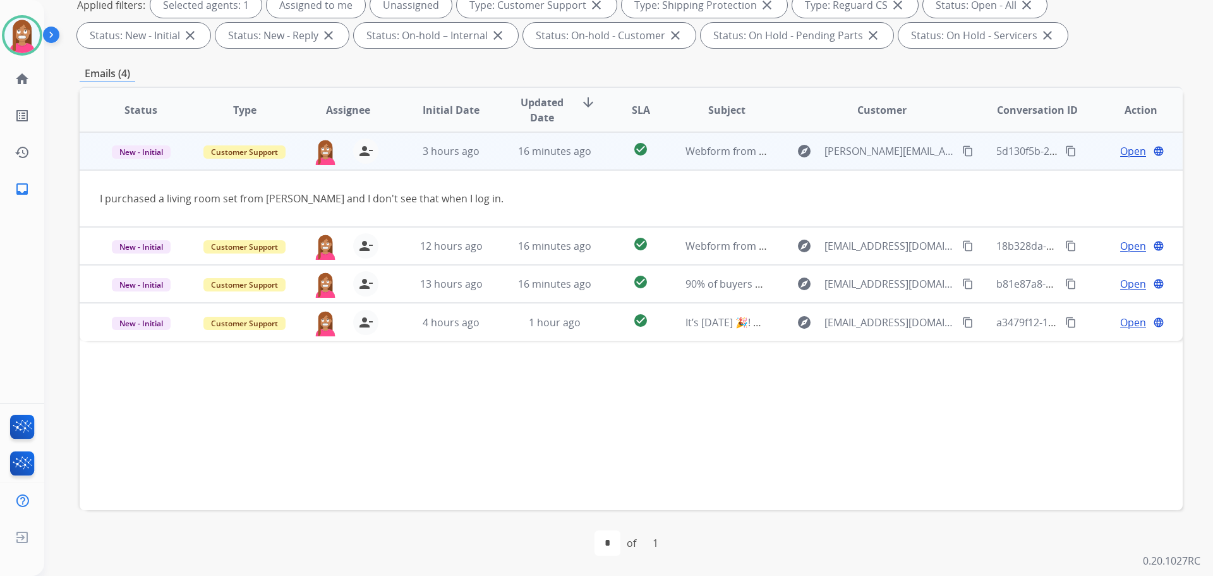
click at [502, 162] on td "16 minutes ago" at bounding box center [545, 151] width 104 height 38
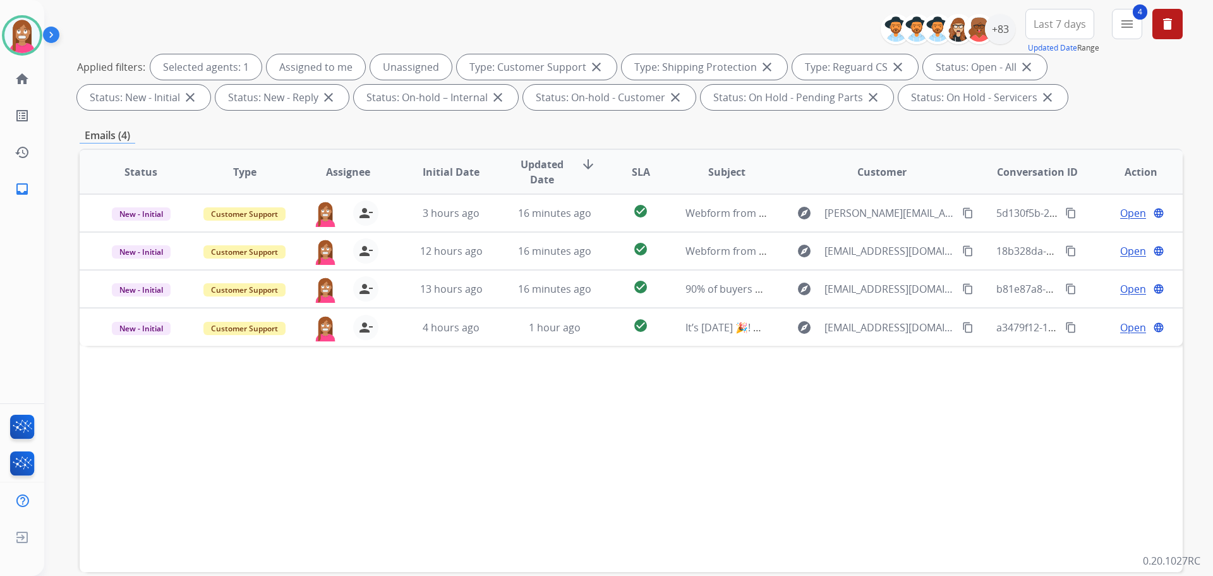
scroll to position [0, 0]
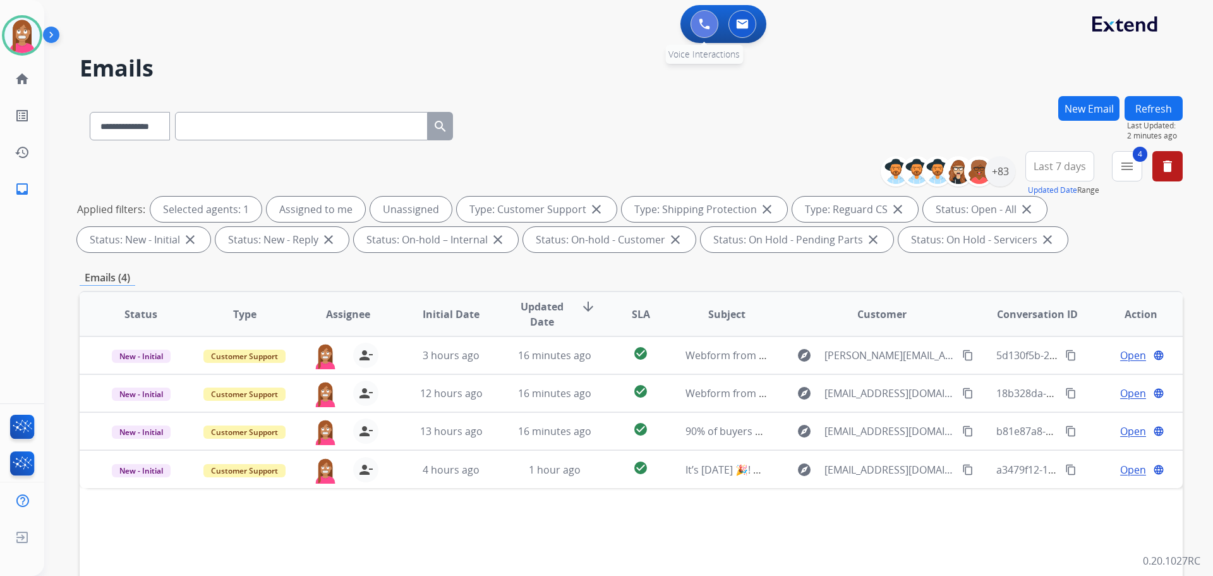
click at [704, 24] on img at bounding box center [704, 23] width 11 height 11
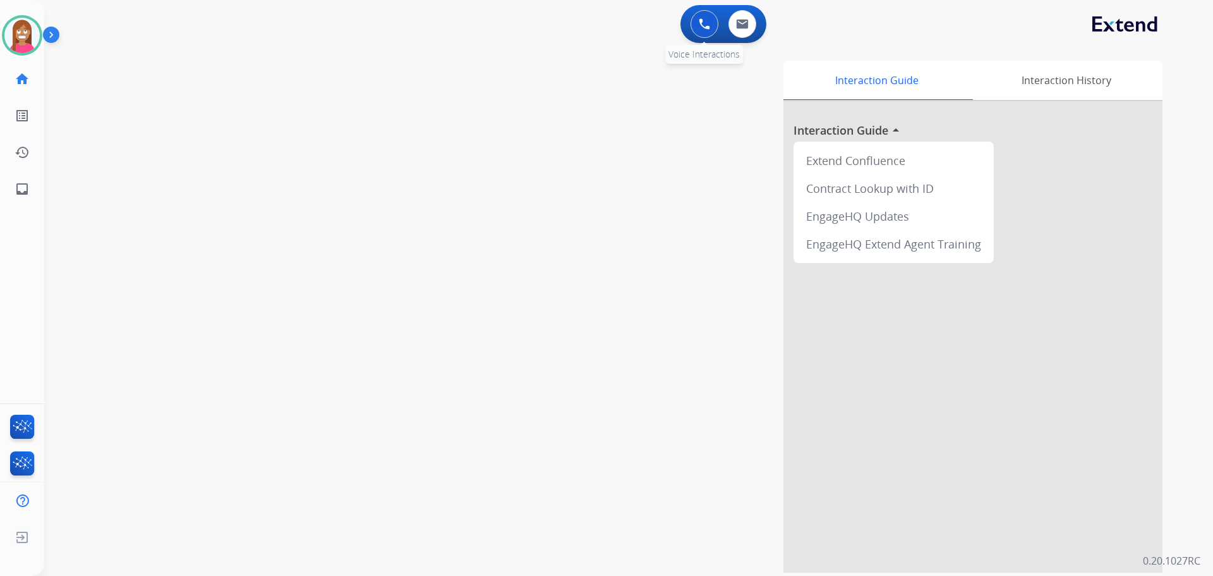
click at [705, 33] on button at bounding box center [705, 24] width 28 height 28
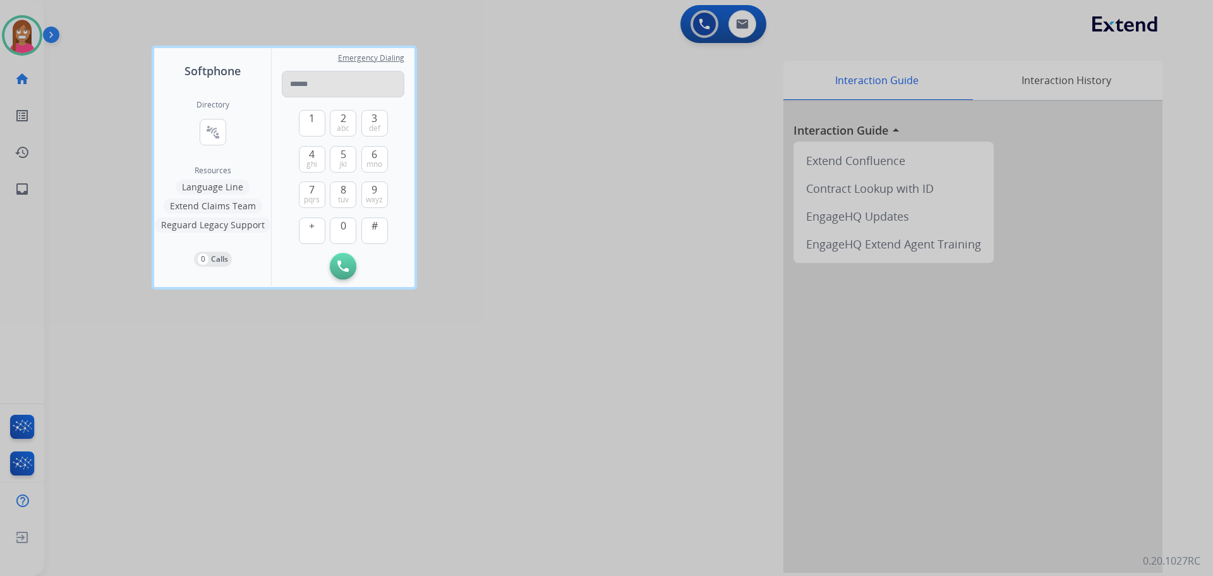
drag, startPoint x: 299, startPoint y: 79, endPoint x: 284, endPoint y: 77, distance: 15.3
type input "**********"
click at [347, 265] on img at bounding box center [342, 265] width 11 height 11
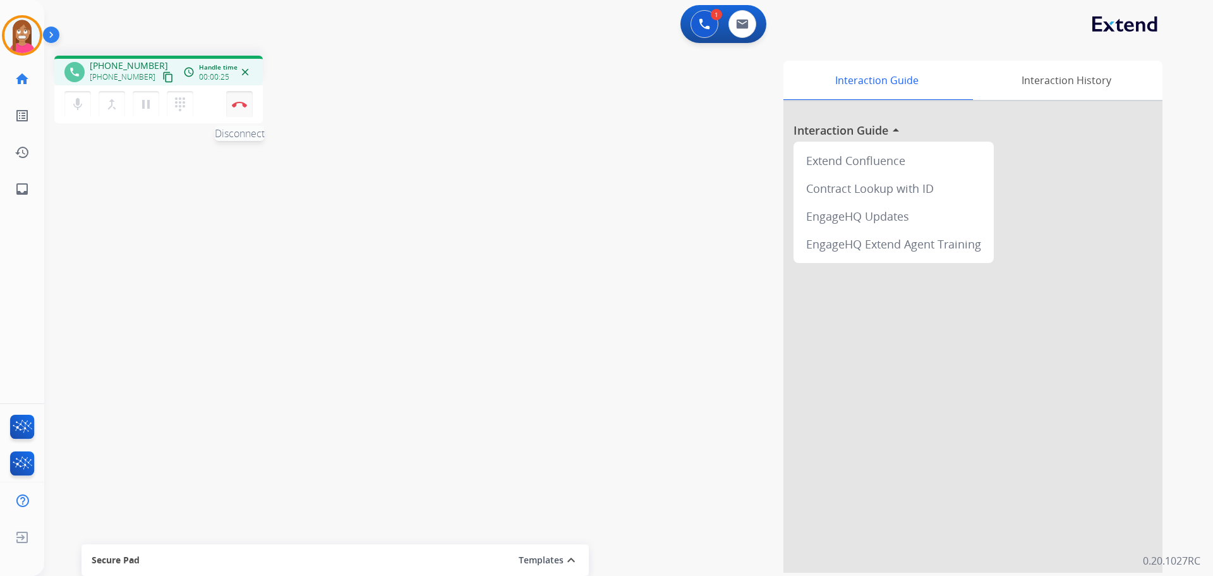
click at [232, 103] on img at bounding box center [239, 104] width 15 height 6
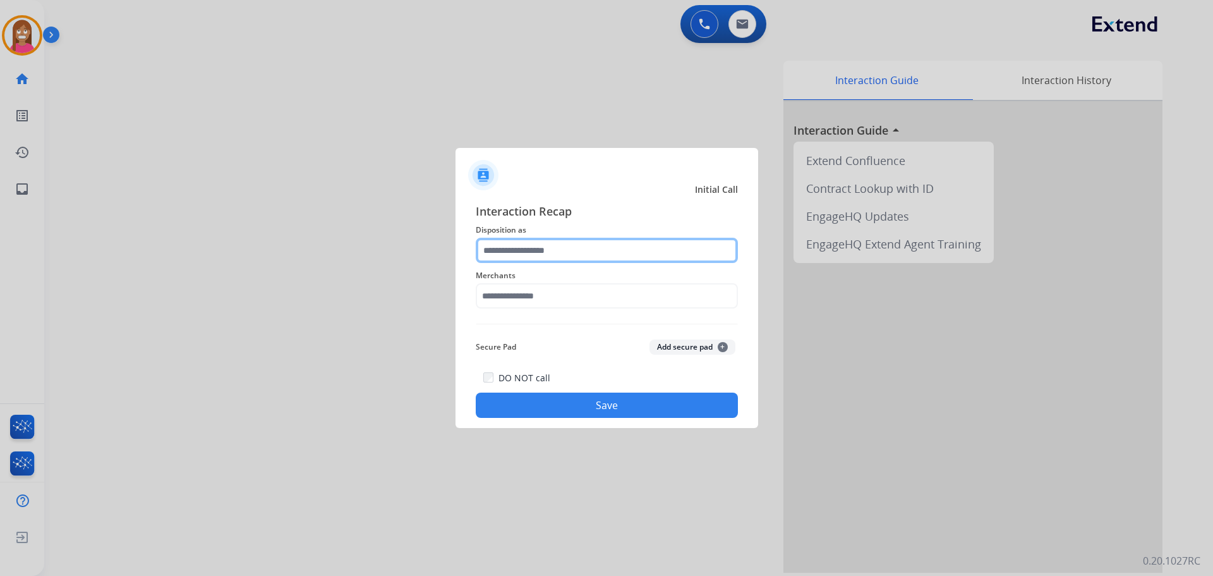
click at [516, 253] on input "text" at bounding box center [607, 250] width 262 height 25
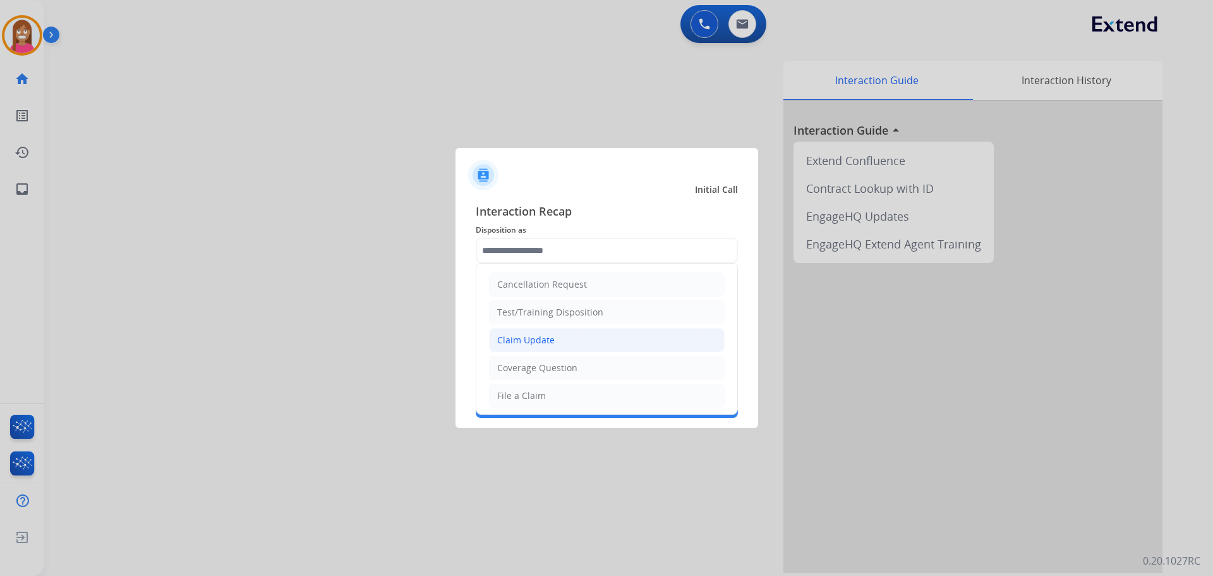
click at [510, 343] on div "Claim Update" at bounding box center [525, 340] width 57 height 13
type input "**********"
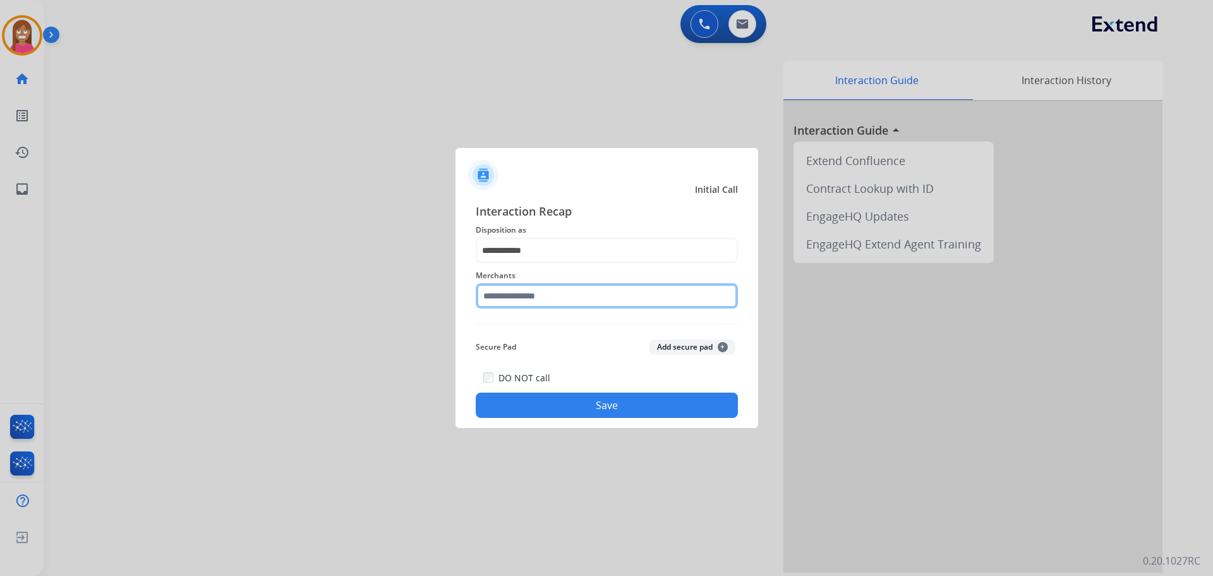
click at [514, 303] on input "text" at bounding box center [607, 295] width 262 height 25
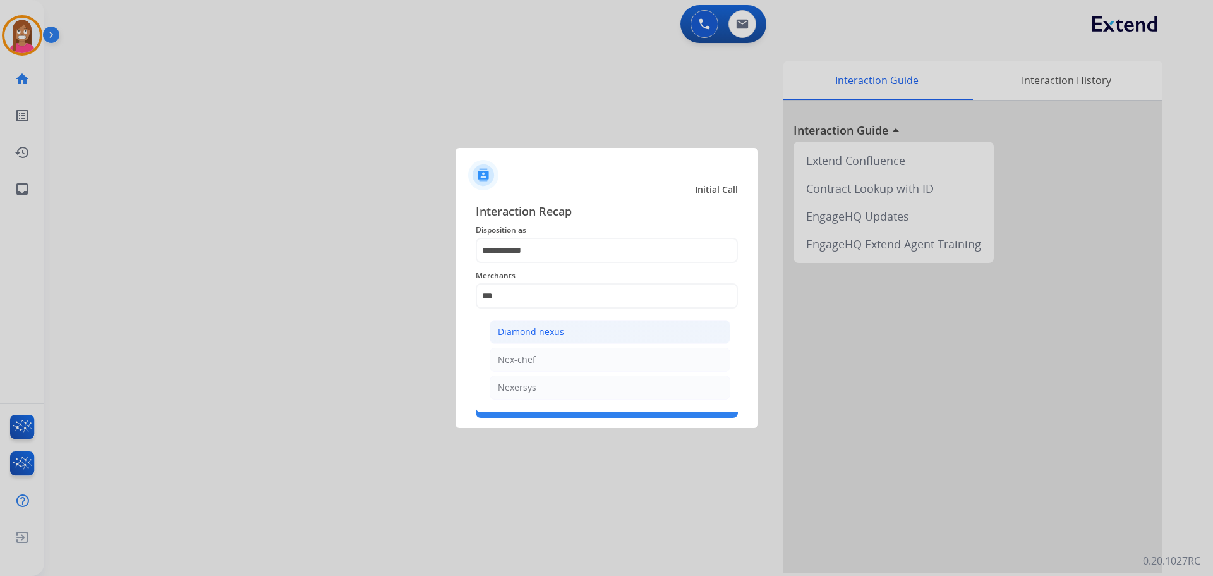
click at [509, 341] on li "Diamond nexus" at bounding box center [610, 332] width 241 height 24
type input "**********"
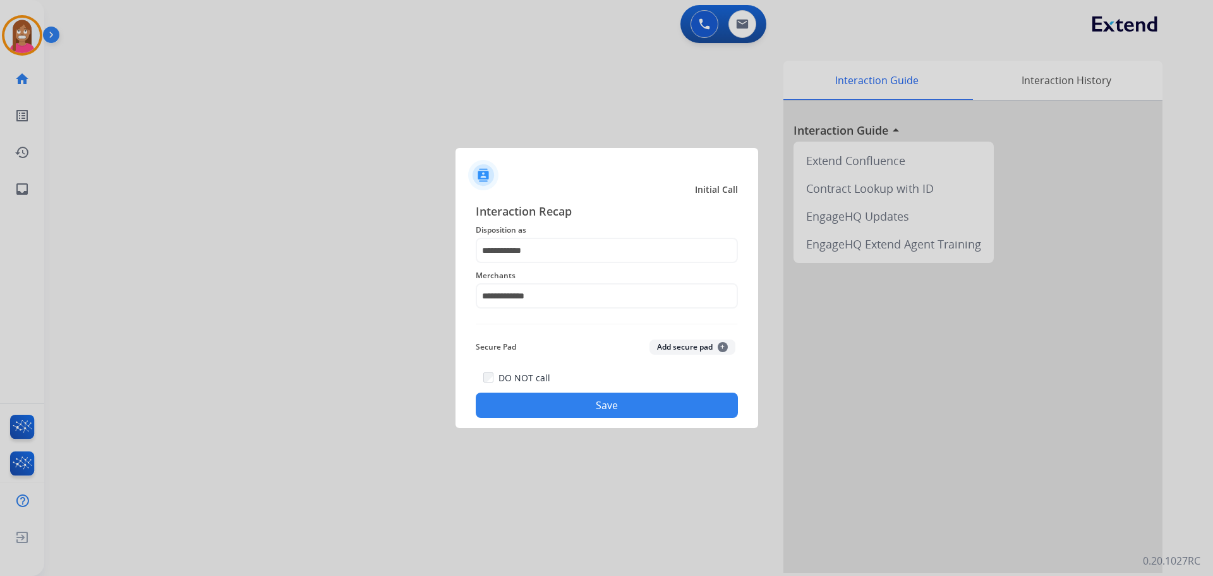
click at [550, 408] on button "Save" at bounding box center [607, 404] width 262 height 25
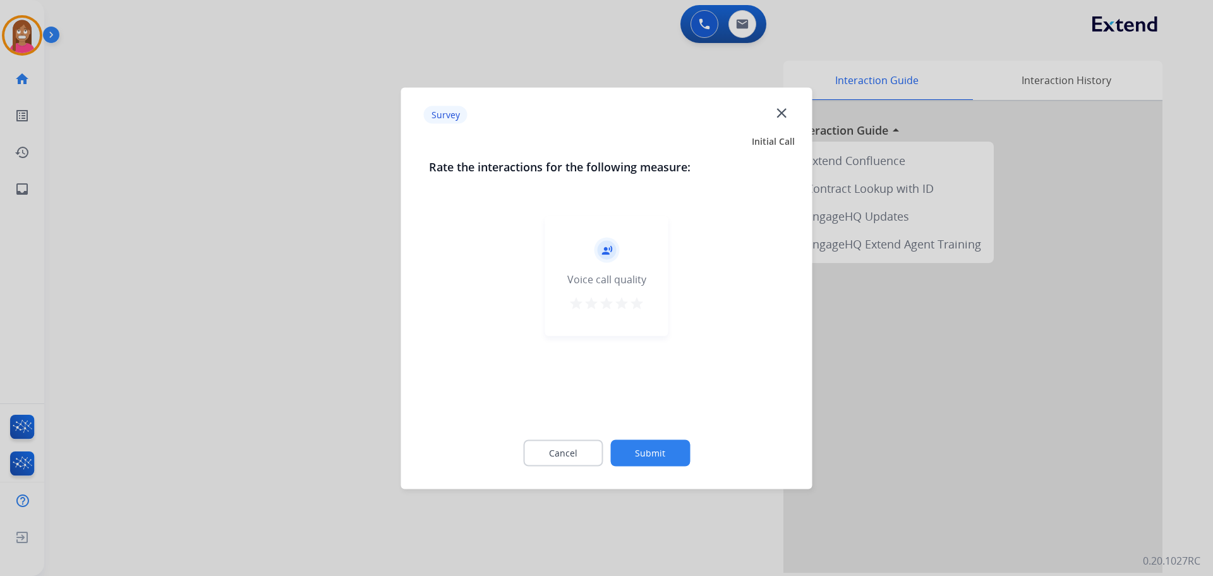
click at [780, 114] on mat-icon "close" at bounding box center [781, 112] width 16 height 16
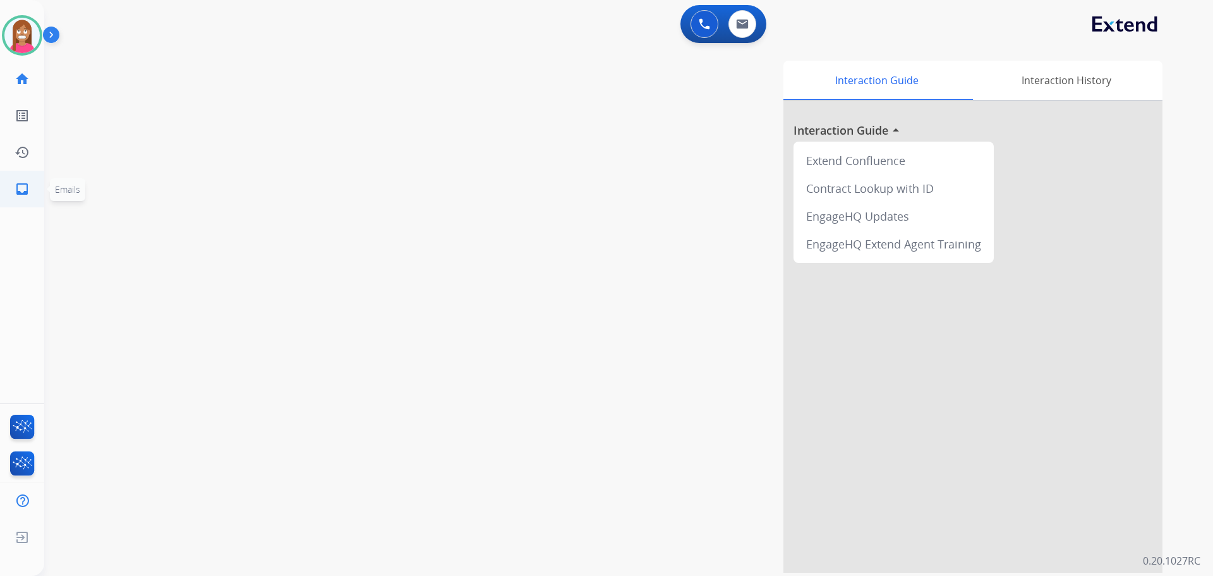
click at [18, 184] on mat-icon "inbox" at bounding box center [22, 188] width 15 height 15
select select "**********"
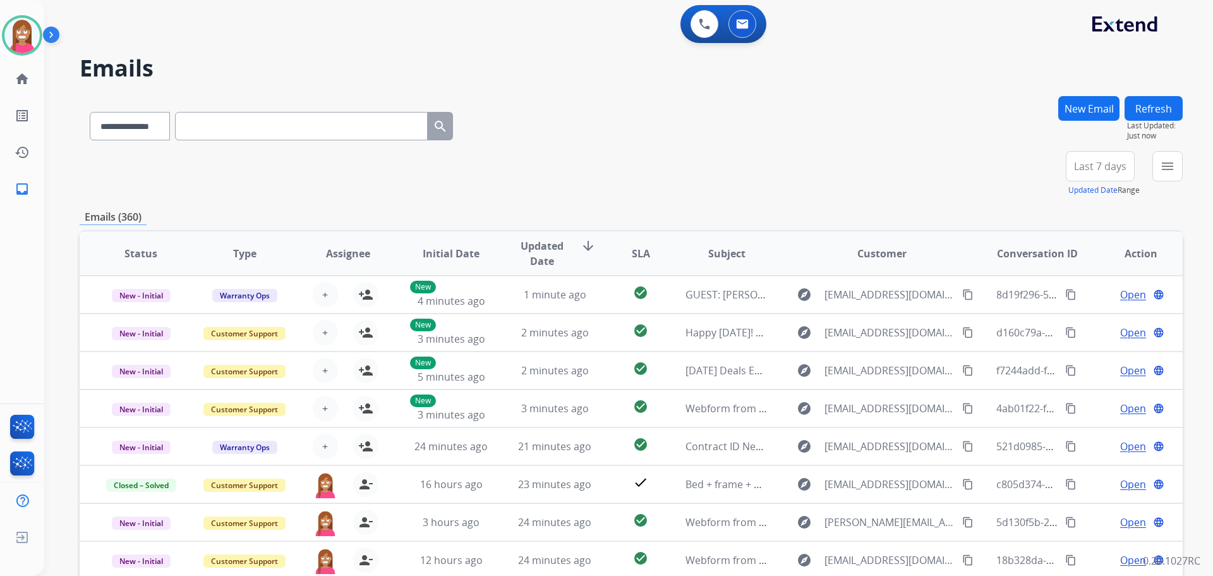
drag, startPoint x: 1192, startPoint y: 162, endPoint x: 1161, endPoint y: 169, distance: 31.9
click at [1185, 164] on div "**********" at bounding box center [628, 288] width 1169 height 576
click at [1161, 169] on mat-icon "menu" at bounding box center [1167, 166] width 15 height 15
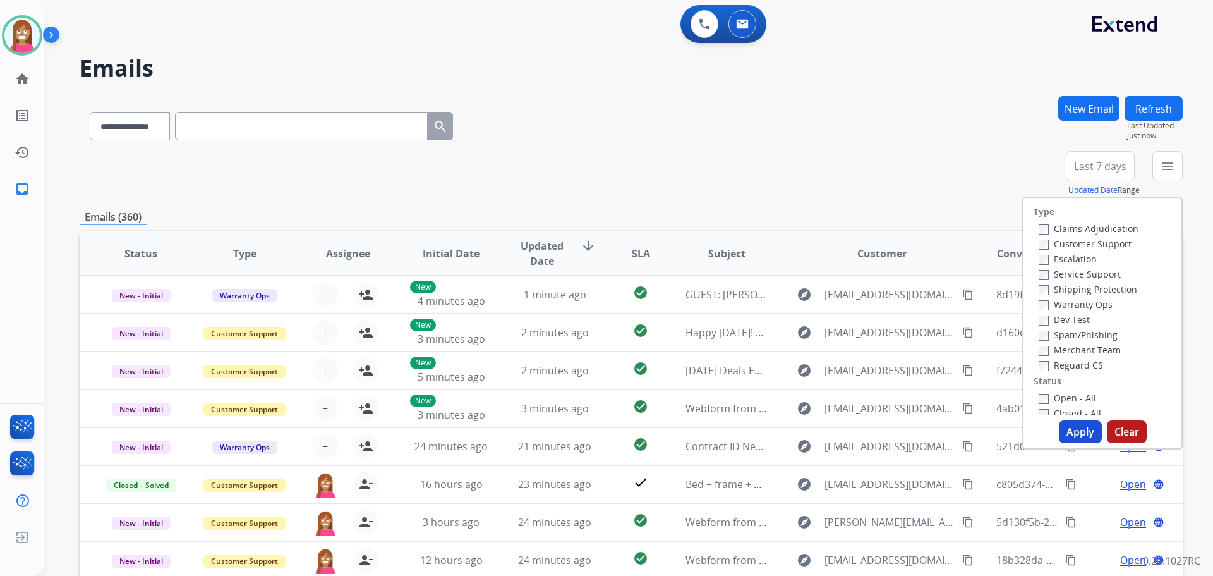
click at [1075, 246] on label "Customer Support" at bounding box center [1085, 244] width 93 height 12
click at [1070, 289] on label "Shipping Protection" at bounding box center [1088, 289] width 99 height 12
click at [1064, 366] on label "Reguard CS" at bounding box center [1071, 365] width 64 height 12
click at [1044, 390] on div "Open - All" at bounding box center [1105, 397] width 133 height 15
click at [1061, 401] on label "Open - All" at bounding box center [1067, 398] width 57 height 12
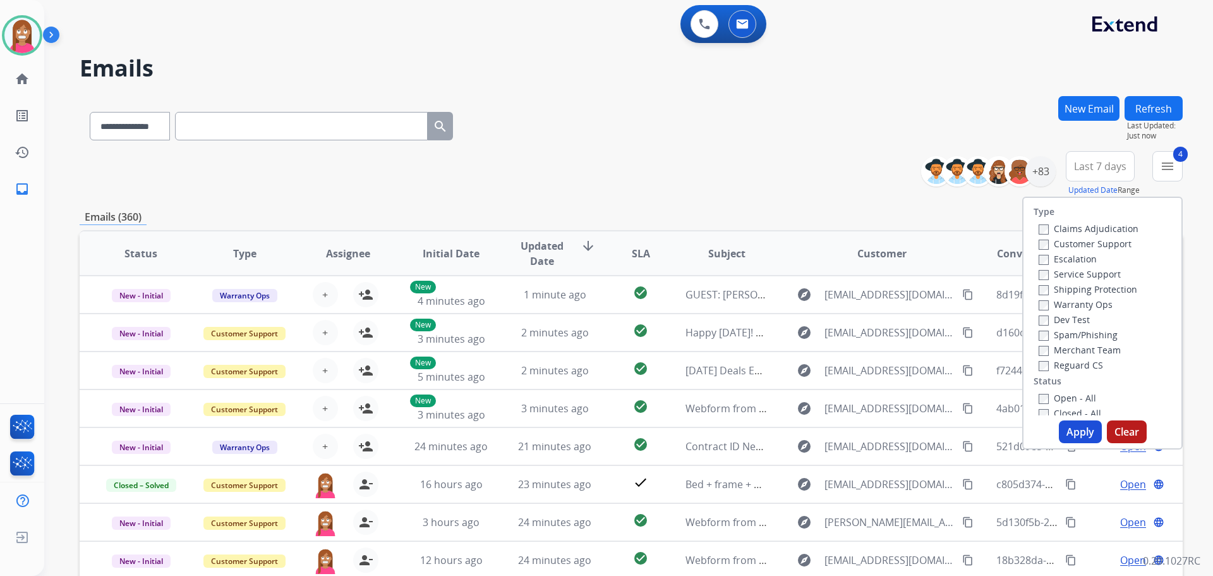
click at [1069, 427] on button "Apply" at bounding box center [1080, 431] width 43 height 23
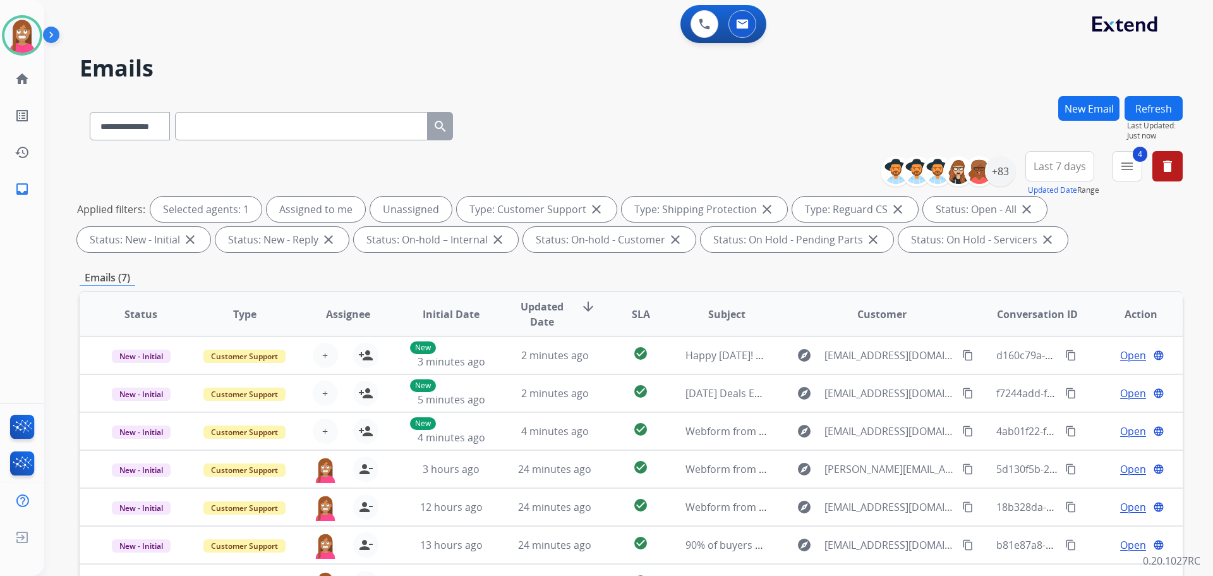
scroll to position [204, 0]
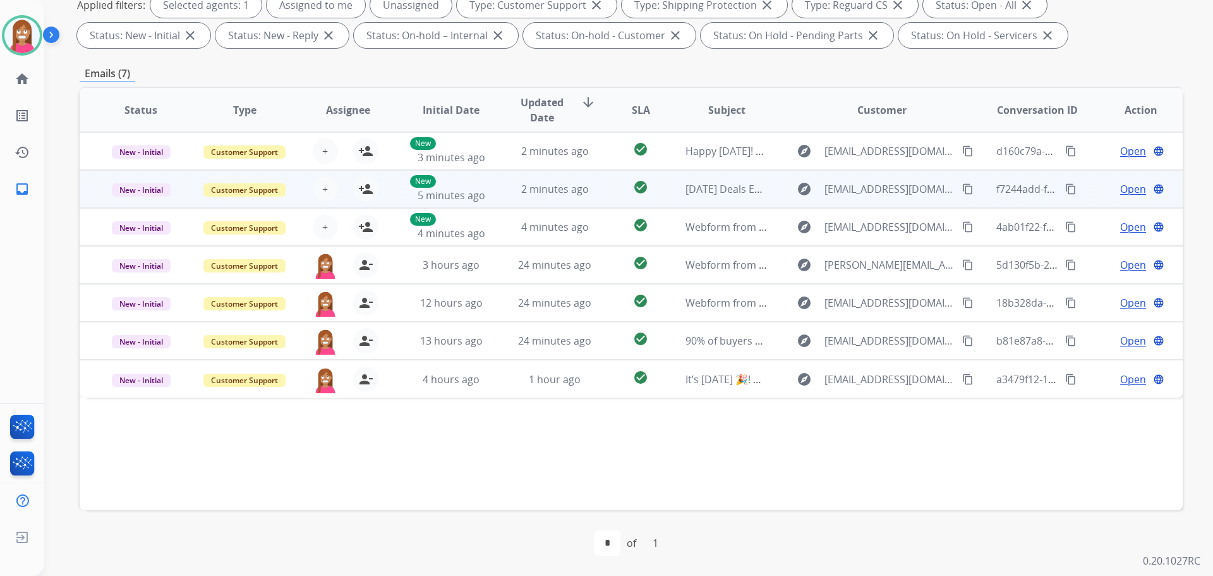
click at [508, 200] on td "2 minutes ago" at bounding box center [545, 189] width 104 height 38
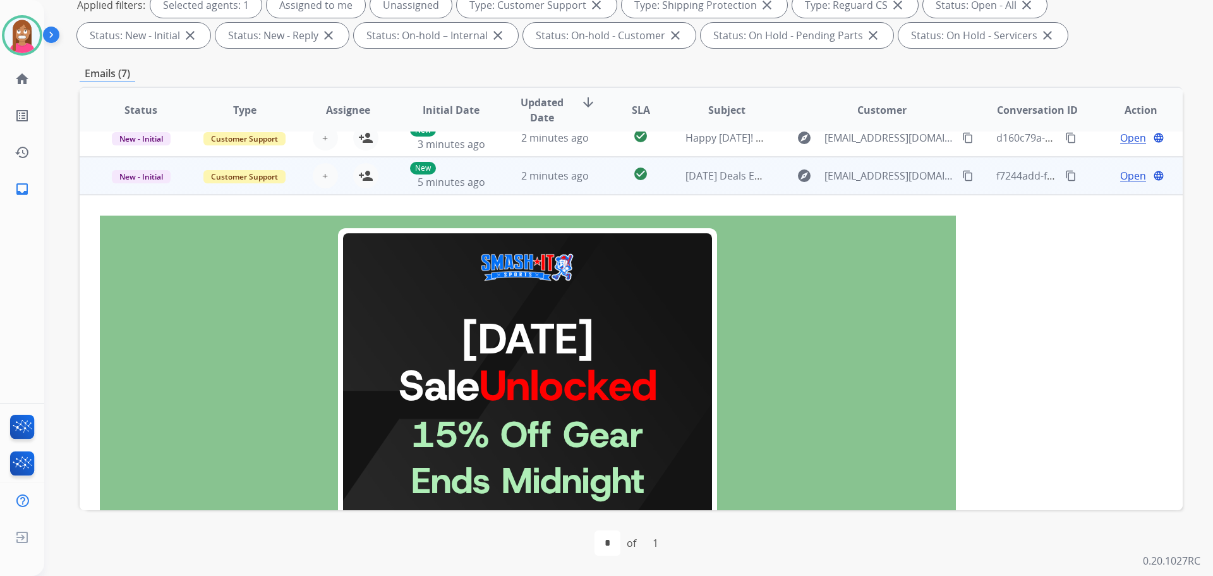
scroll to position [0, 0]
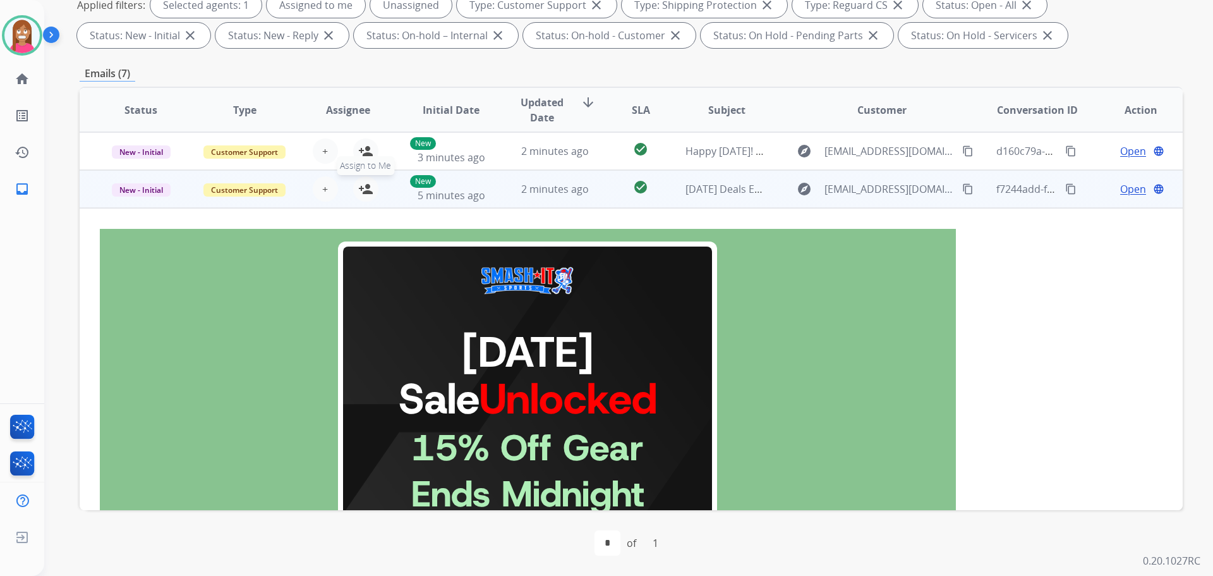
click at [368, 190] on mat-icon "person_add" at bounding box center [365, 188] width 15 height 15
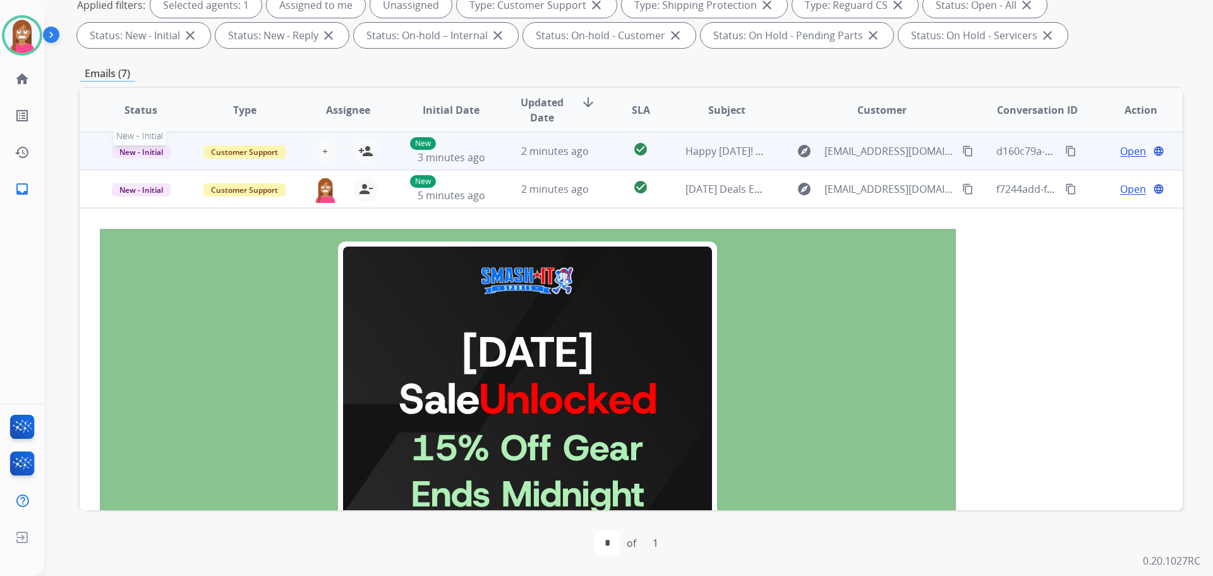
click at [135, 156] on span "New - Initial" at bounding box center [141, 151] width 59 height 13
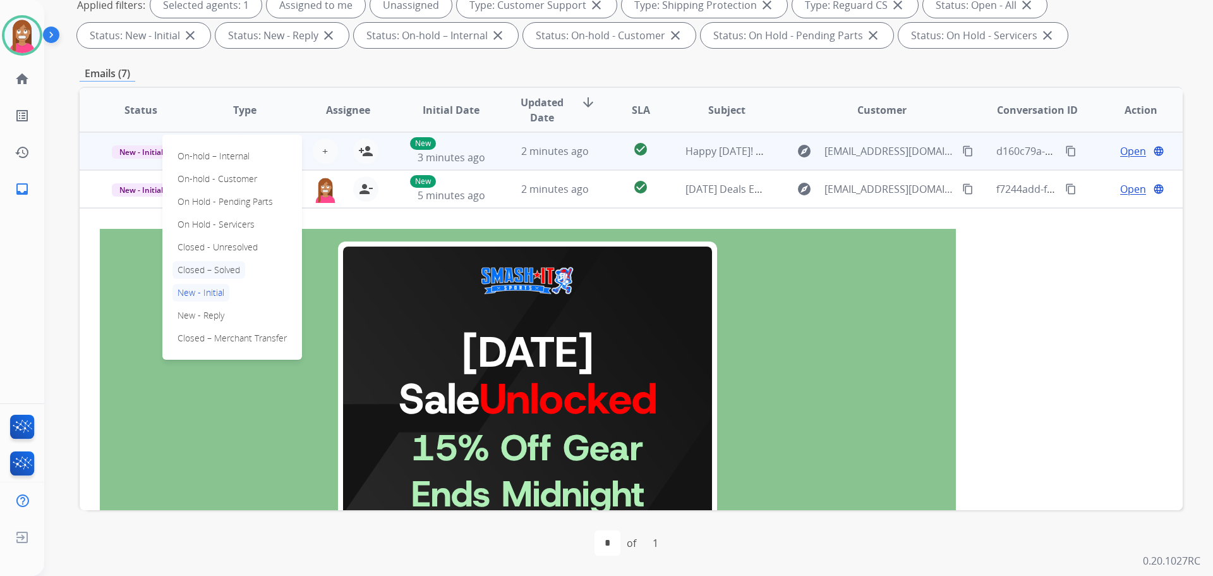
click at [222, 263] on p "Closed – Solved" at bounding box center [208, 270] width 73 height 18
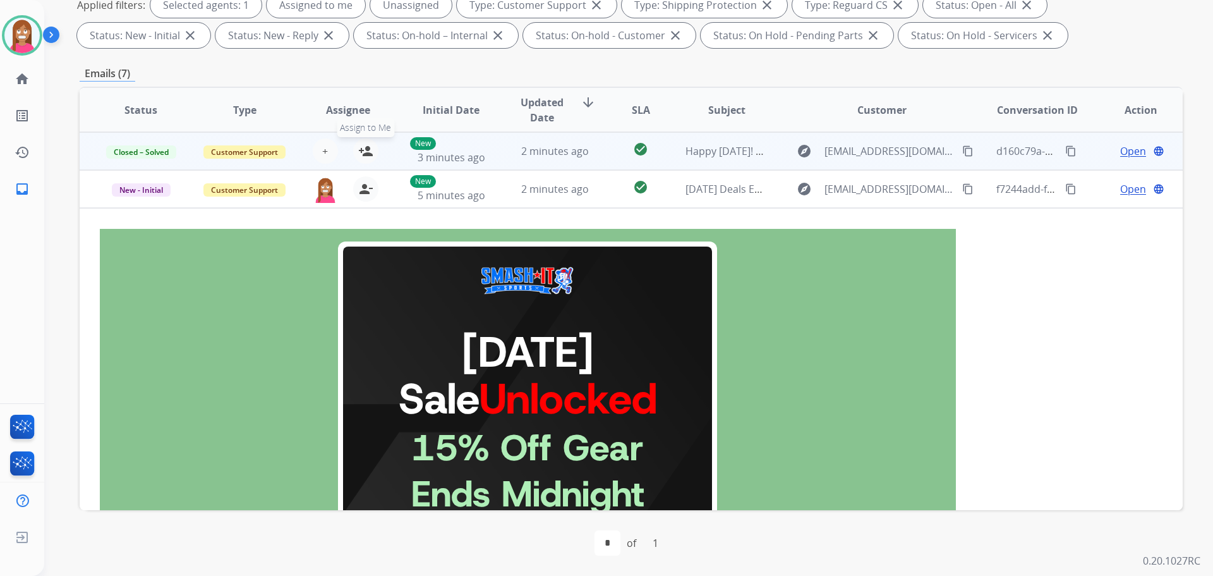
click at [361, 153] on mat-icon "person_add" at bounding box center [365, 150] width 15 height 15
click at [230, 156] on span "Customer Support" at bounding box center [244, 151] width 82 height 13
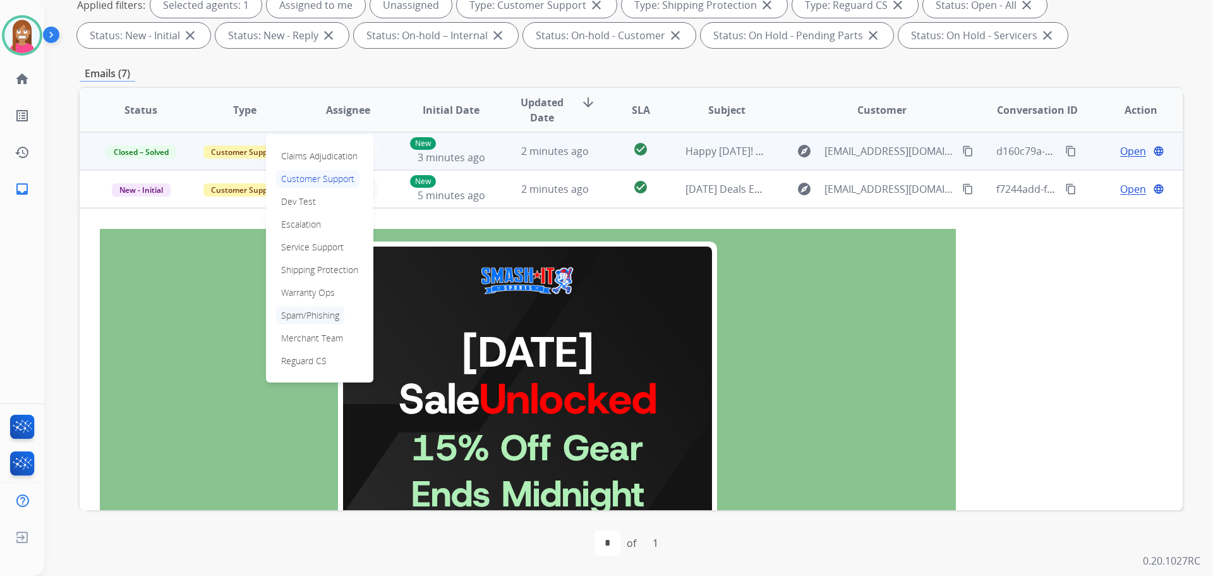
click at [308, 315] on p "Spam/Phishing" at bounding box center [310, 315] width 68 height 18
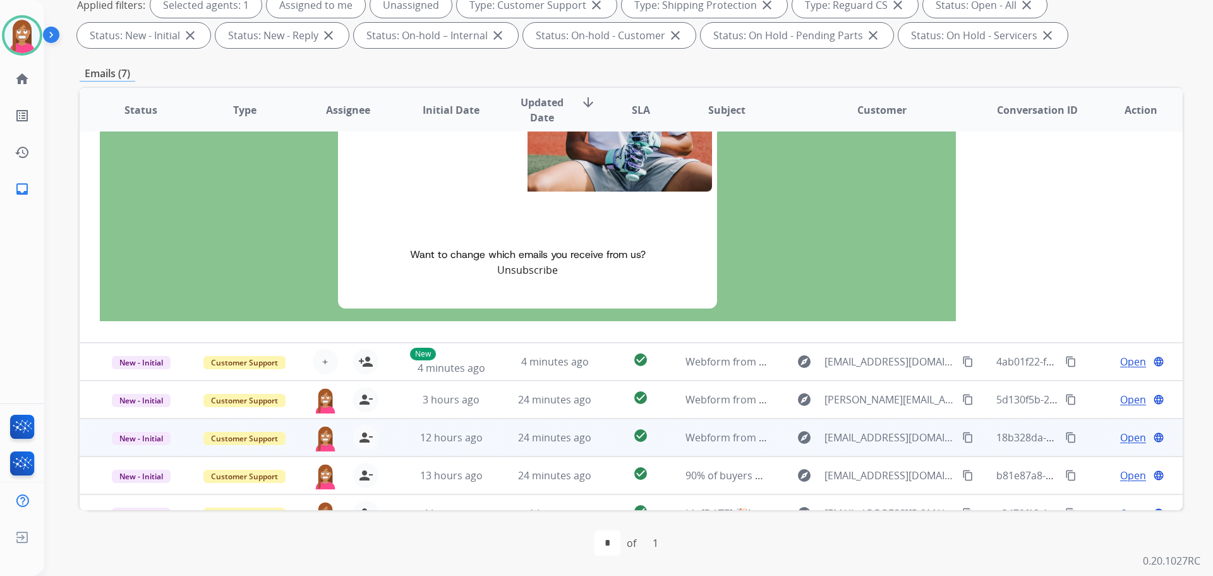
scroll to position [2003, 0]
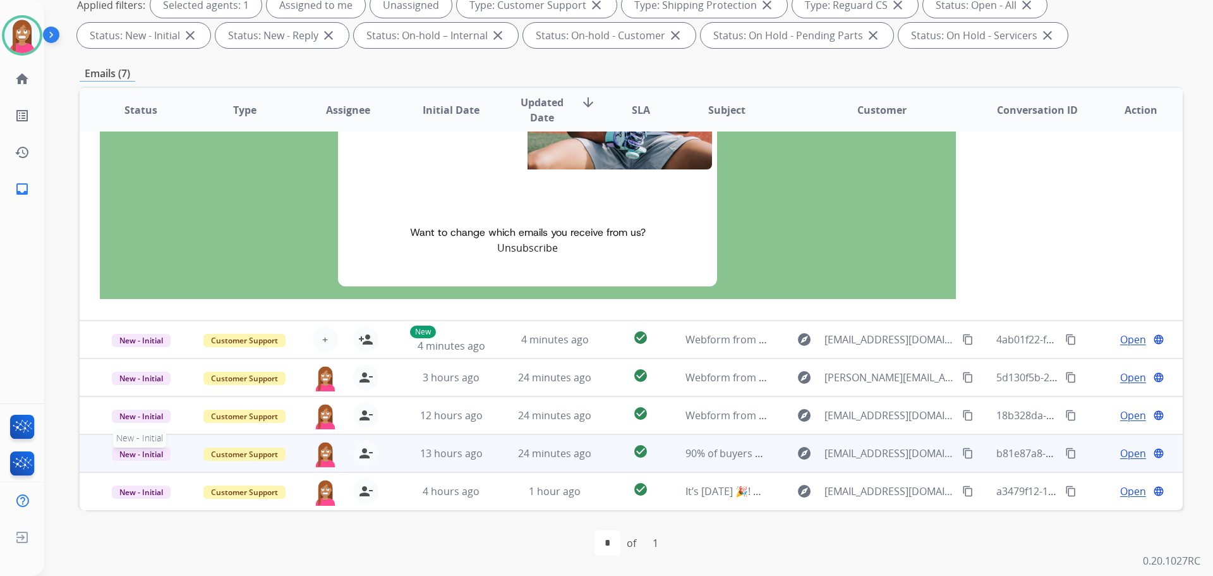
click at [134, 457] on span "New - Initial" at bounding box center [141, 453] width 59 height 13
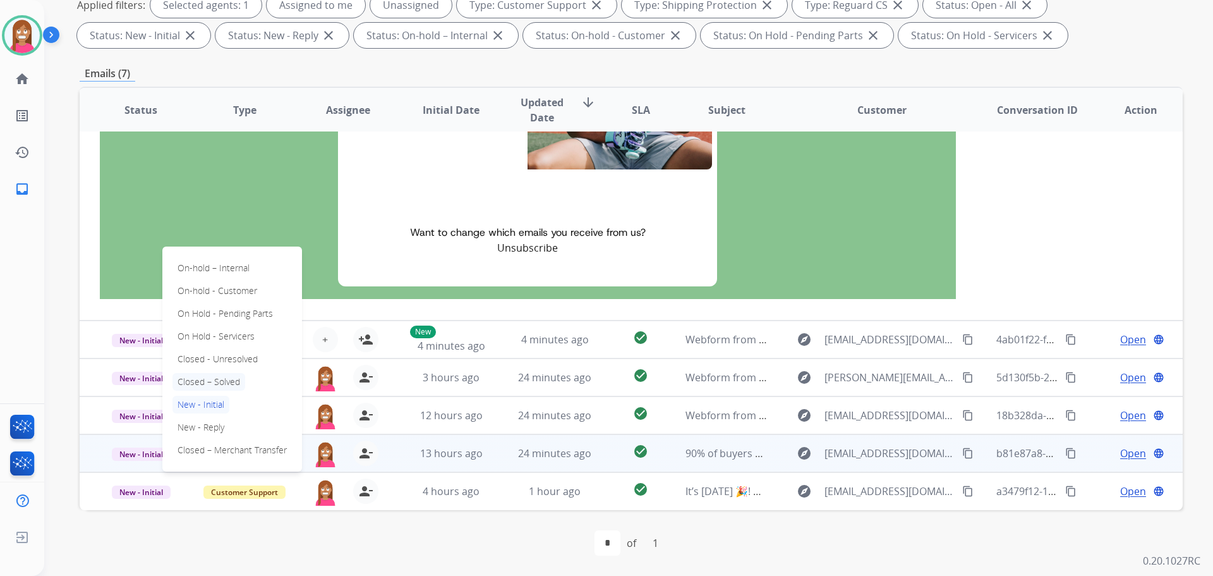
click at [212, 385] on p "Closed – Solved" at bounding box center [208, 382] width 73 height 18
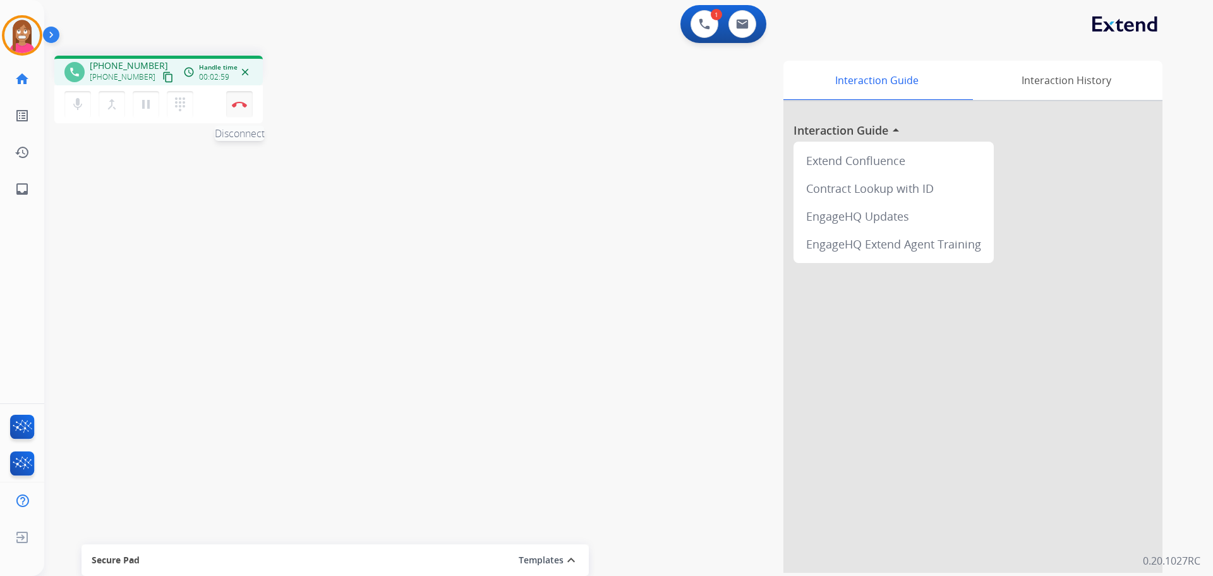
click at [236, 104] on img at bounding box center [239, 104] width 15 height 6
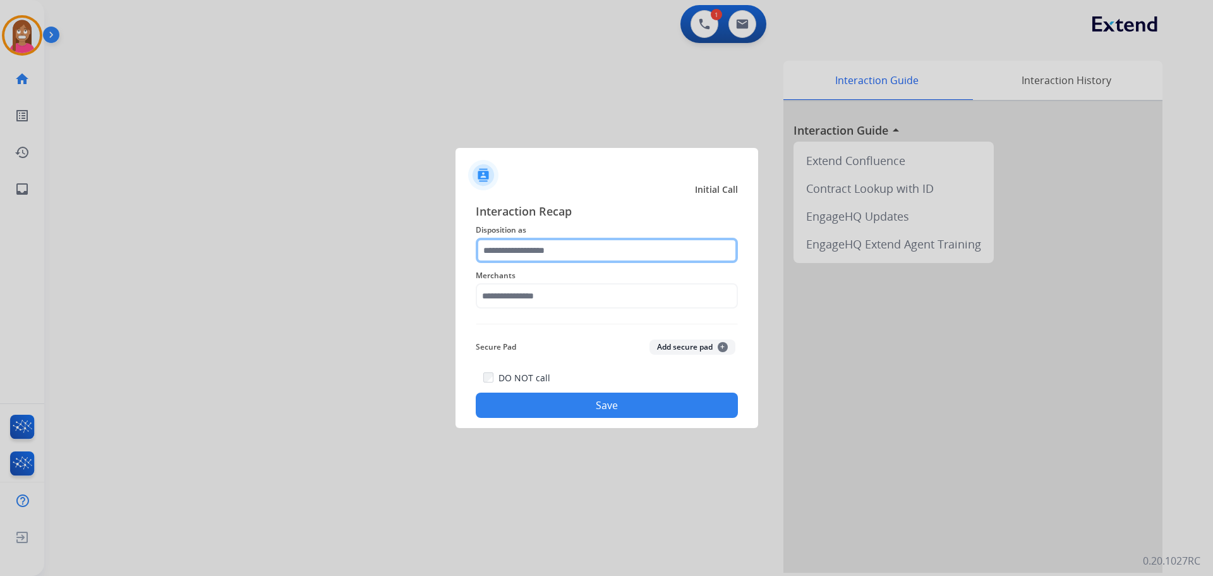
click at [520, 253] on input "text" at bounding box center [607, 250] width 262 height 25
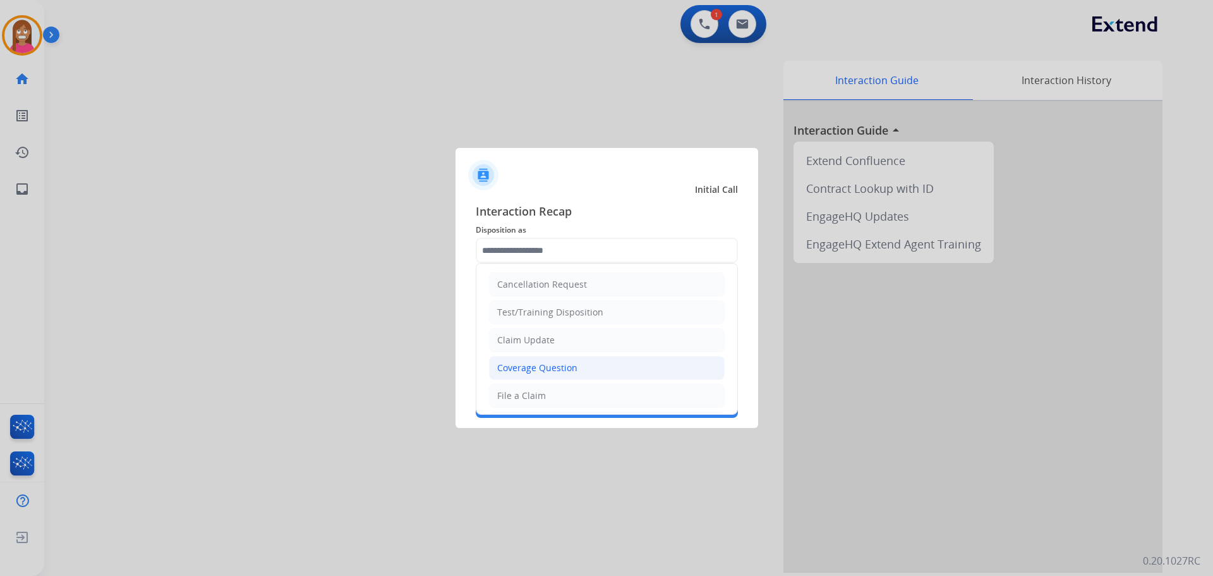
click at [541, 366] on div "Coverage Question" at bounding box center [537, 367] width 80 height 13
type input "**********"
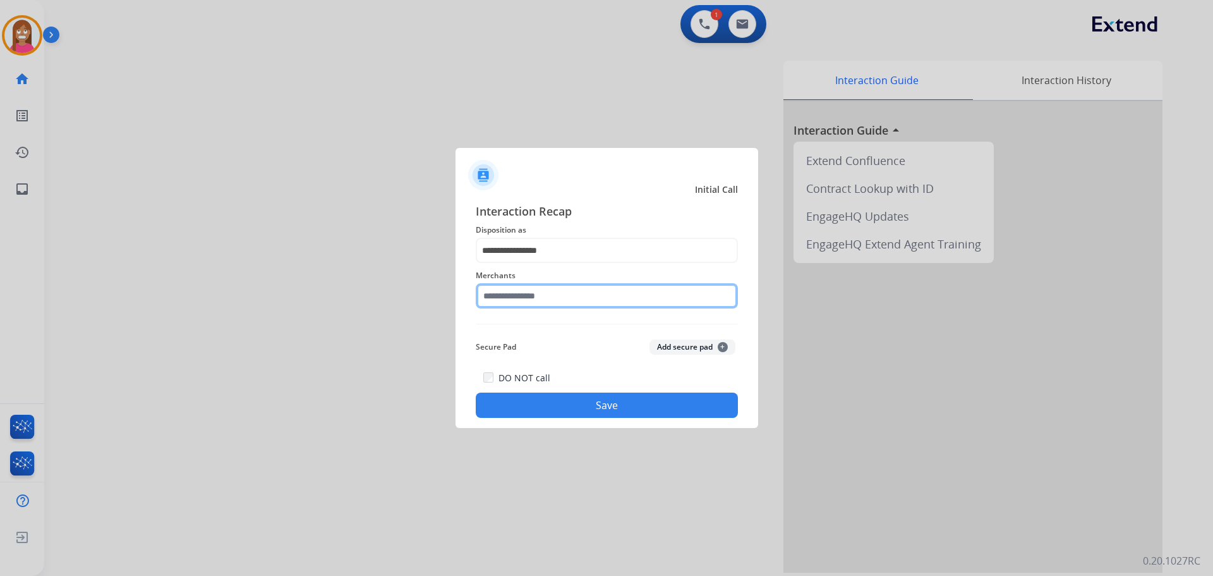
click at [505, 304] on input "text" at bounding box center [607, 295] width 262 height 25
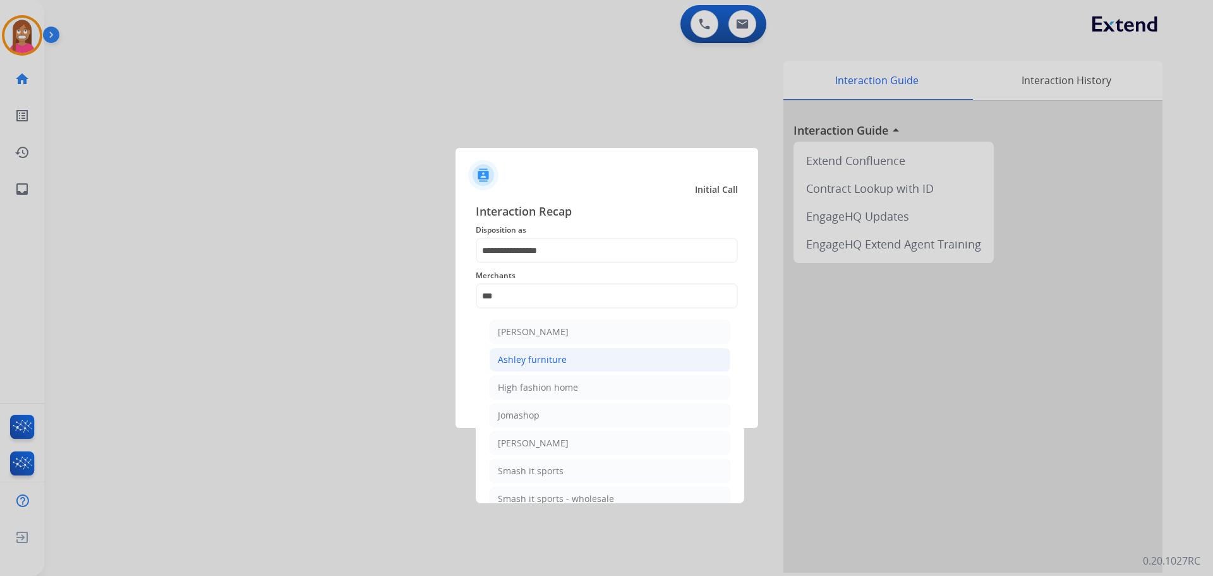
click at [524, 349] on li "Ashley furniture" at bounding box center [610, 359] width 241 height 24
type input "**********"
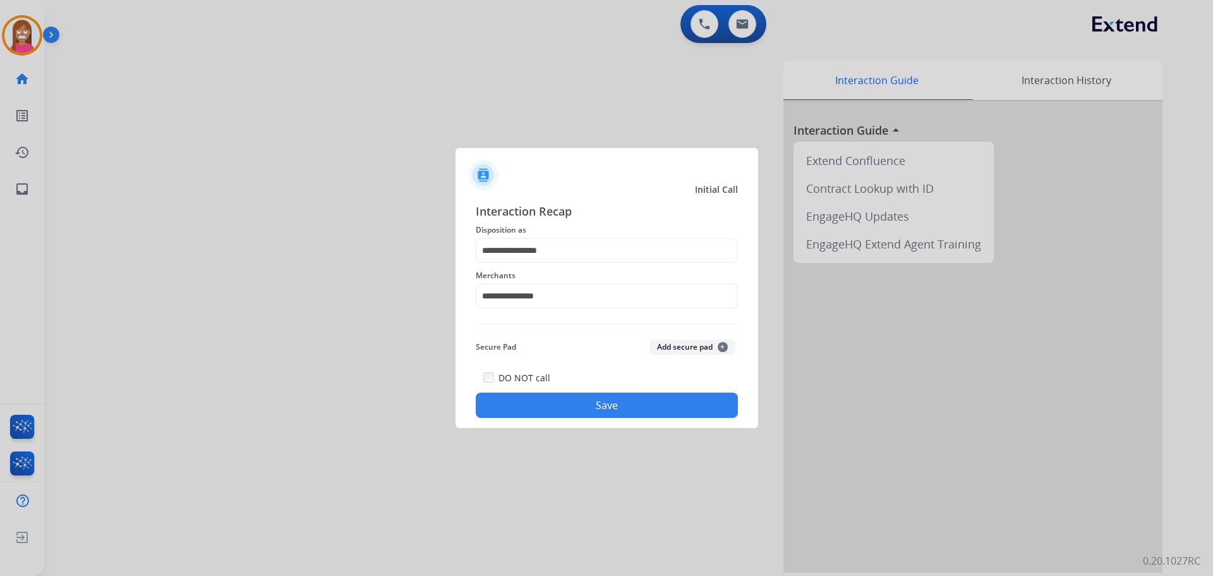
click at [528, 399] on button "Save" at bounding box center [607, 404] width 262 height 25
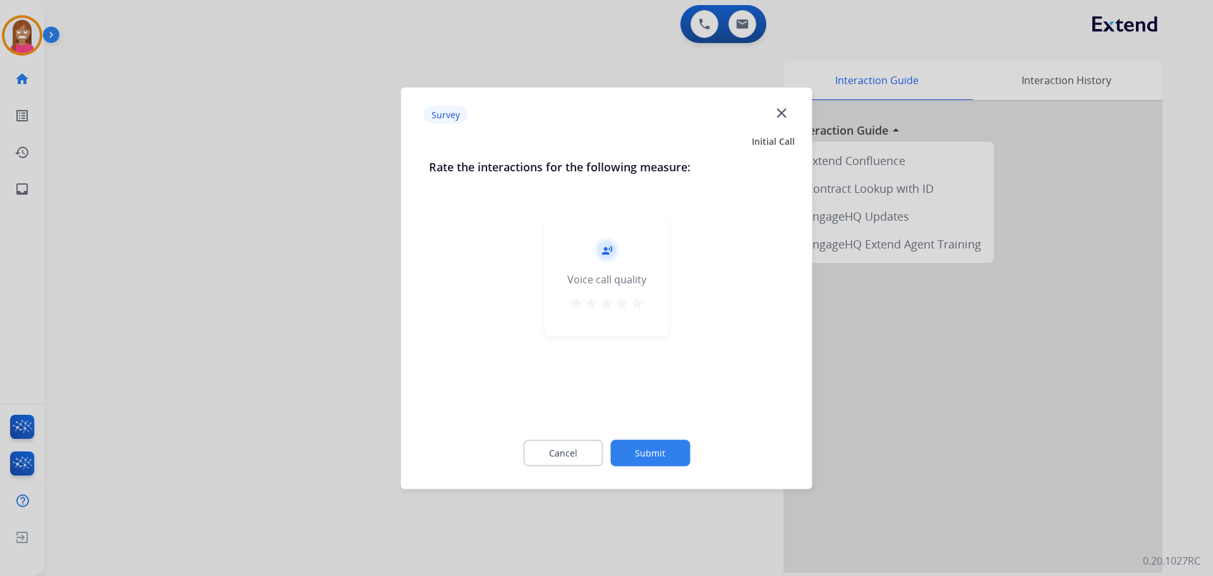
click at [778, 111] on mat-icon "close" at bounding box center [781, 112] width 16 height 16
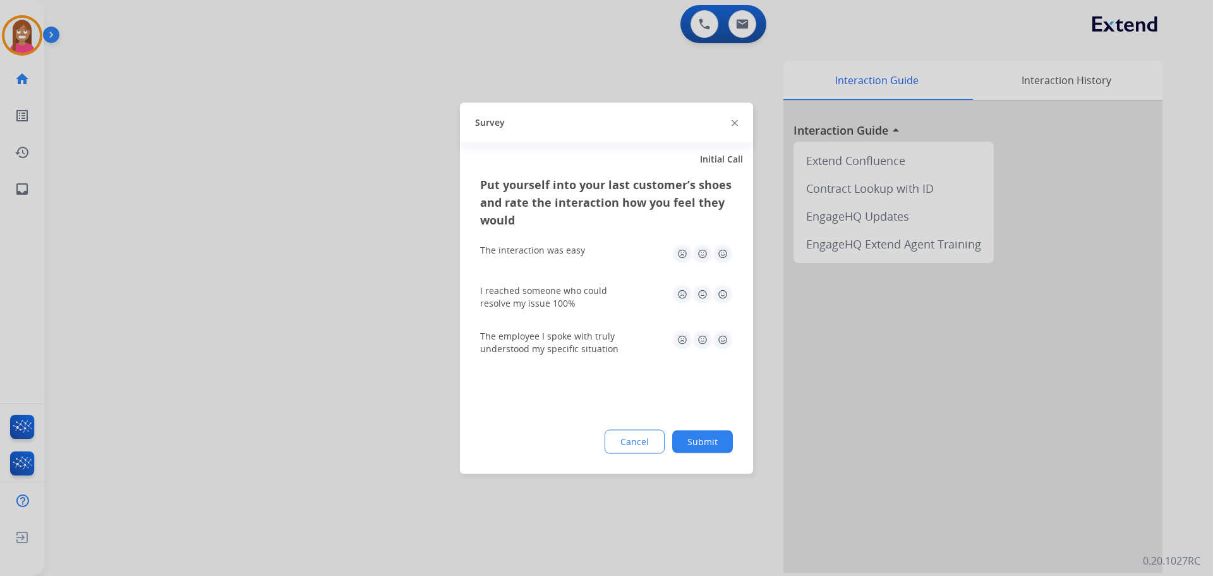
click at [738, 123] on div "Survey" at bounding box center [606, 122] width 293 height 40
drag, startPoint x: 731, startPoint y: 118, endPoint x: 696, endPoint y: 109, distance: 36.0
click at [700, 112] on div "Survey" at bounding box center [606, 122] width 293 height 40
click at [732, 124] on img at bounding box center [735, 123] width 6 height 6
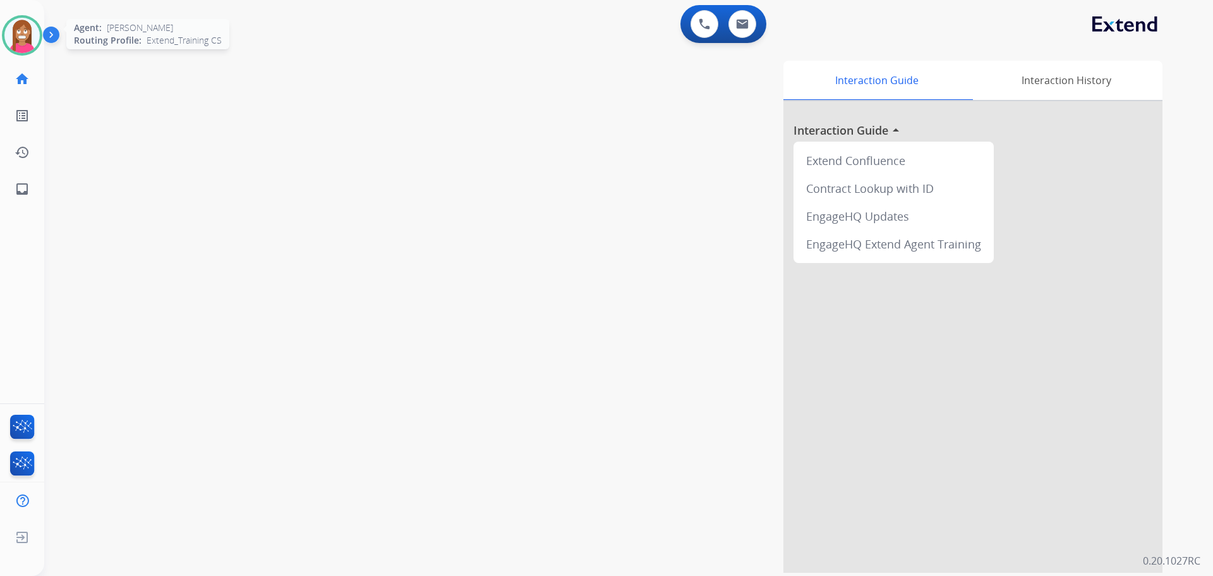
click at [14, 40] on img at bounding box center [21, 35] width 35 height 35
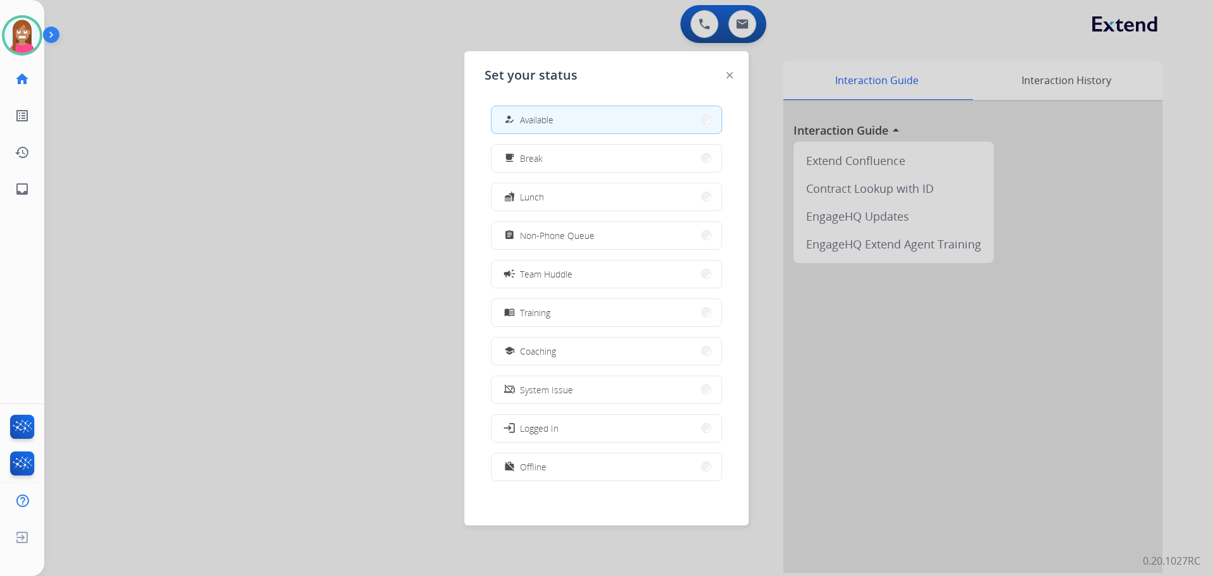
click at [539, 354] on span "Coaching" at bounding box center [538, 350] width 36 height 13
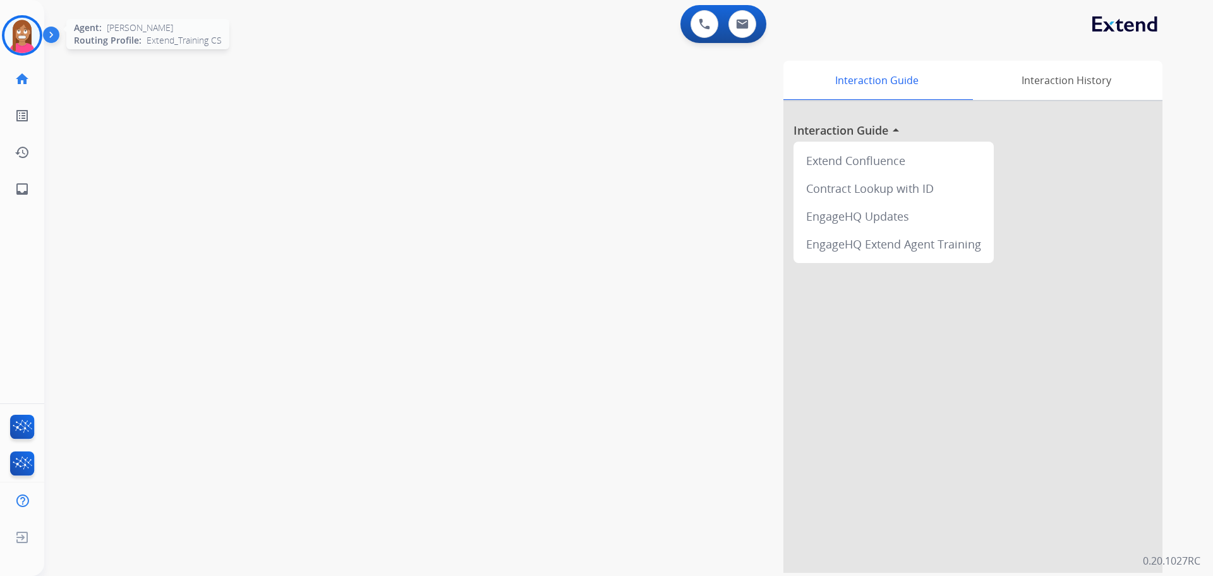
drag, startPoint x: 6, startPoint y: 43, endPoint x: 32, endPoint y: 47, distance: 26.3
click at [7, 43] on img at bounding box center [21, 35] width 35 height 35
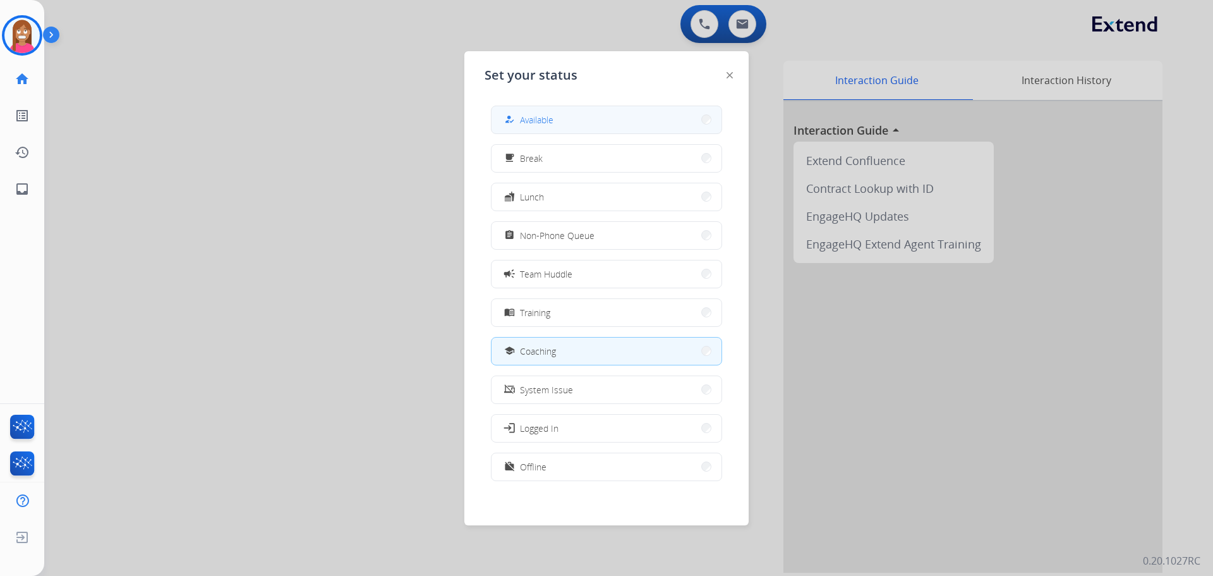
click at [519, 126] on div "how_to_reg" at bounding box center [511, 119] width 18 height 15
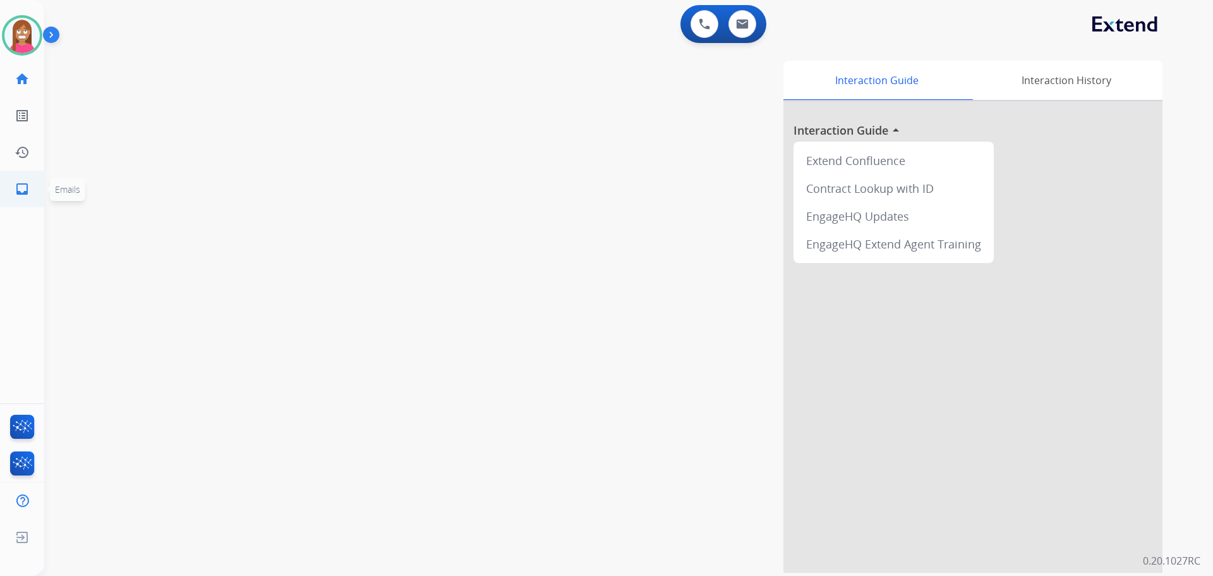
click at [12, 179] on link "inbox Emails" at bounding box center [21, 188] width 35 height 35
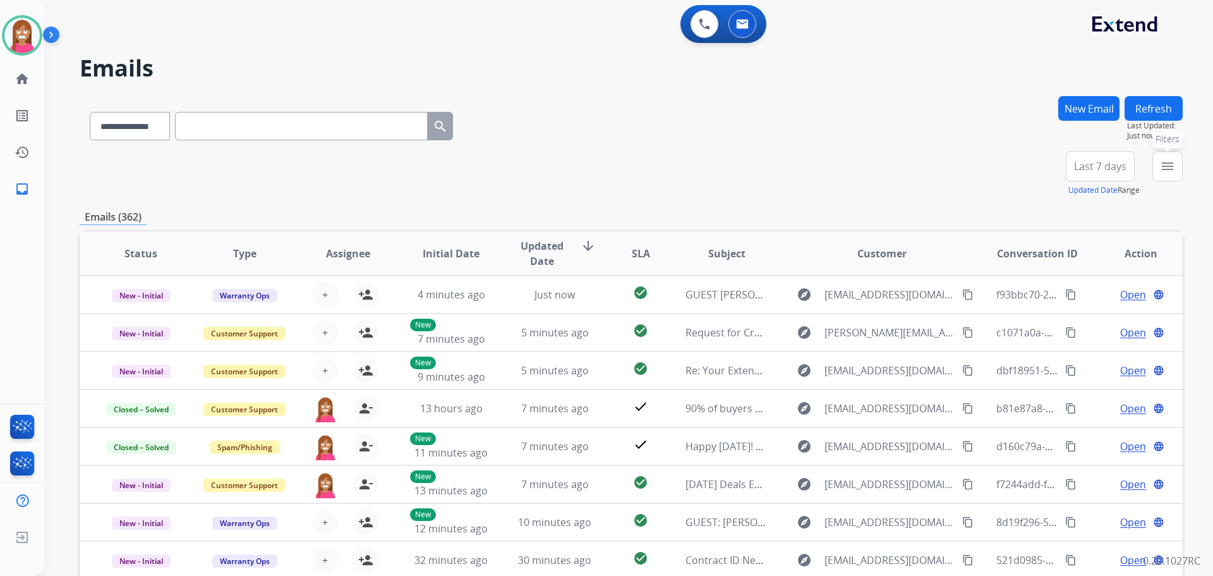
click at [1169, 169] on mat-icon "menu" at bounding box center [1167, 166] width 15 height 15
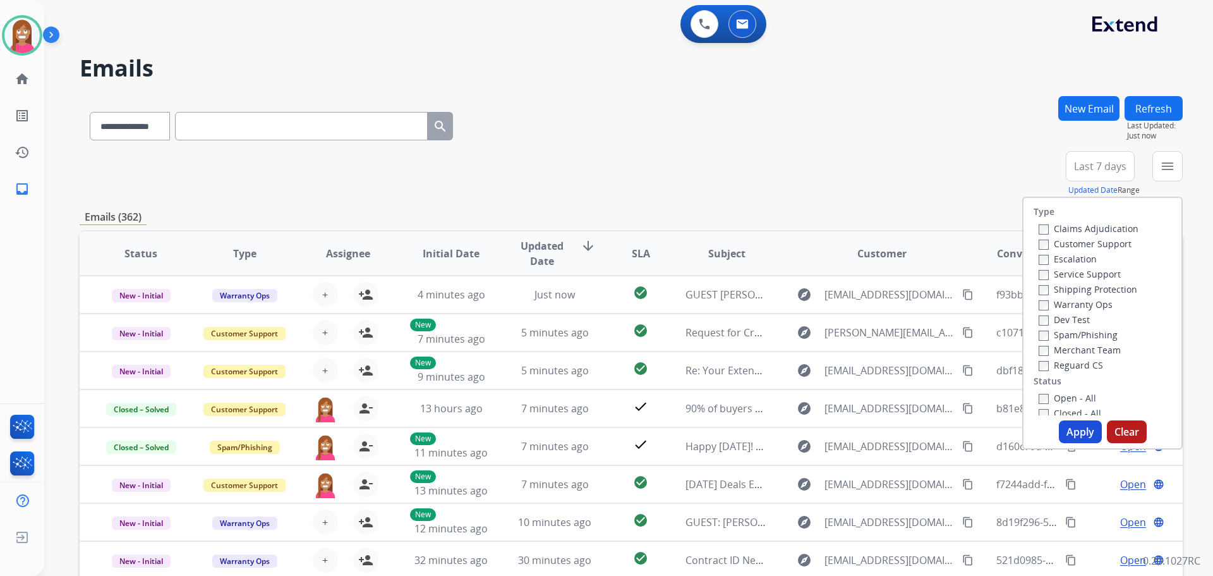
click at [1058, 243] on label "Customer Support" at bounding box center [1085, 244] width 93 height 12
click at [1058, 287] on label "Shipping Protection" at bounding box center [1088, 289] width 99 height 12
click at [1059, 365] on label "Reguard CS" at bounding box center [1071, 365] width 64 height 12
click at [1049, 396] on label "Open - All" at bounding box center [1067, 398] width 57 height 12
click at [1070, 430] on button "Apply" at bounding box center [1080, 431] width 43 height 23
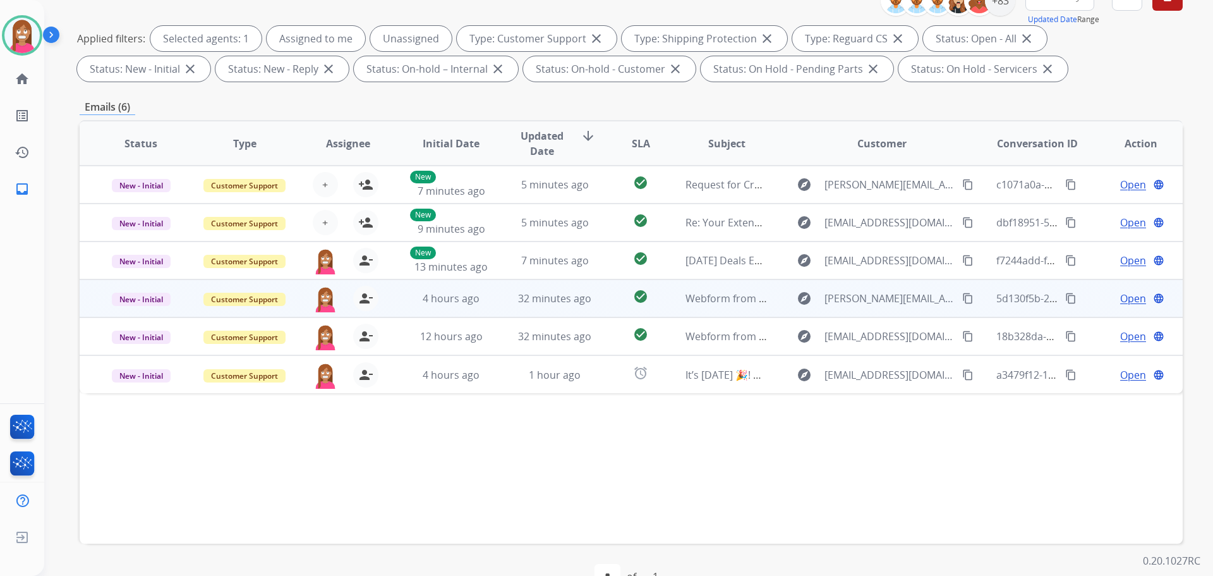
scroll to position [204, 0]
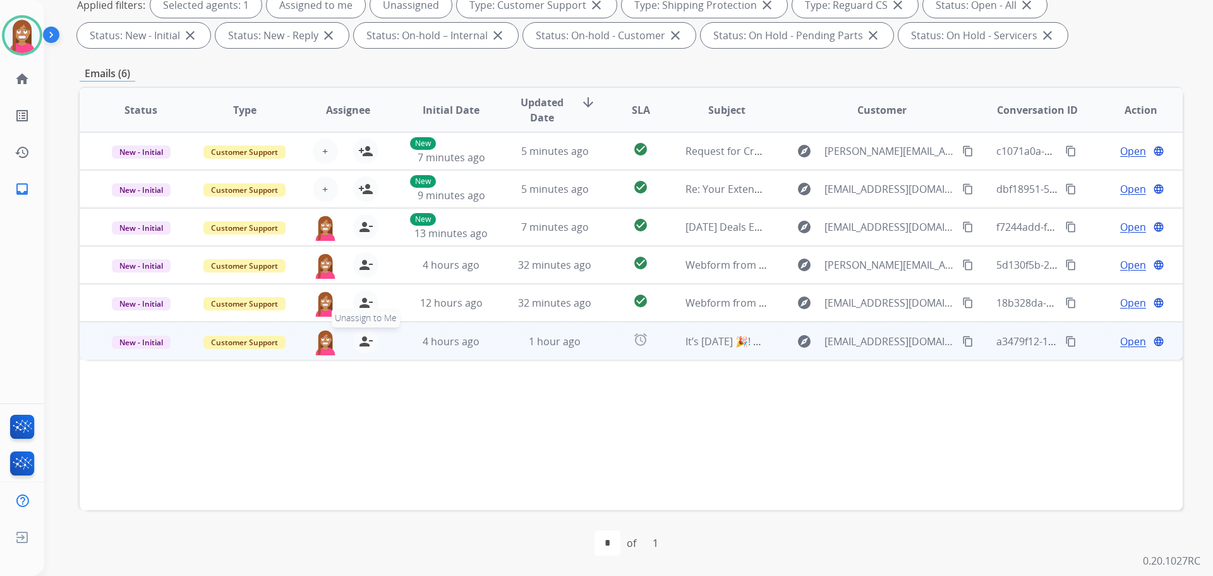
click at [365, 342] on mat-icon "person_remove" at bounding box center [365, 341] width 15 height 15
click at [365, 342] on mat-icon "person_add" at bounding box center [365, 341] width 15 height 15
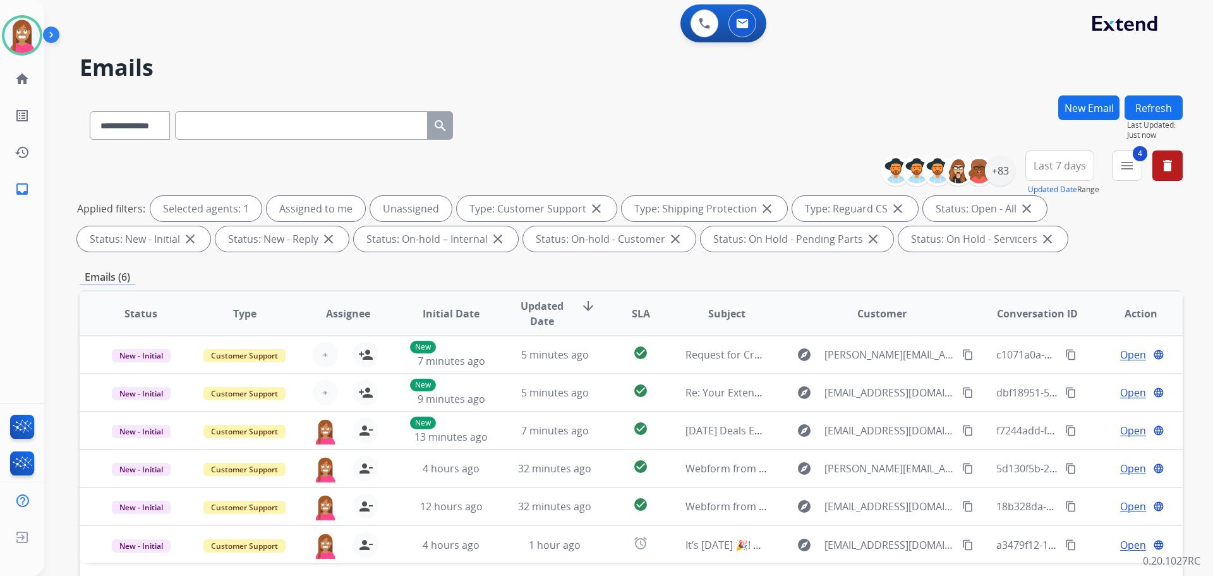
scroll to position [0, 0]
click at [1158, 109] on button "Refresh" at bounding box center [1154, 108] width 58 height 25
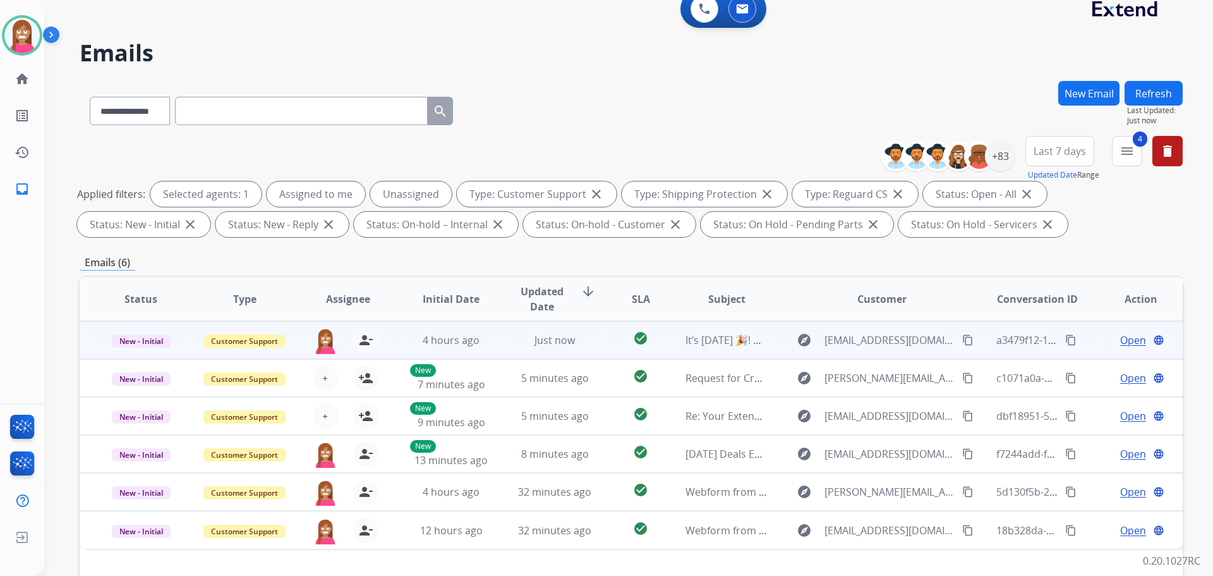
scroll to position [190, 0]
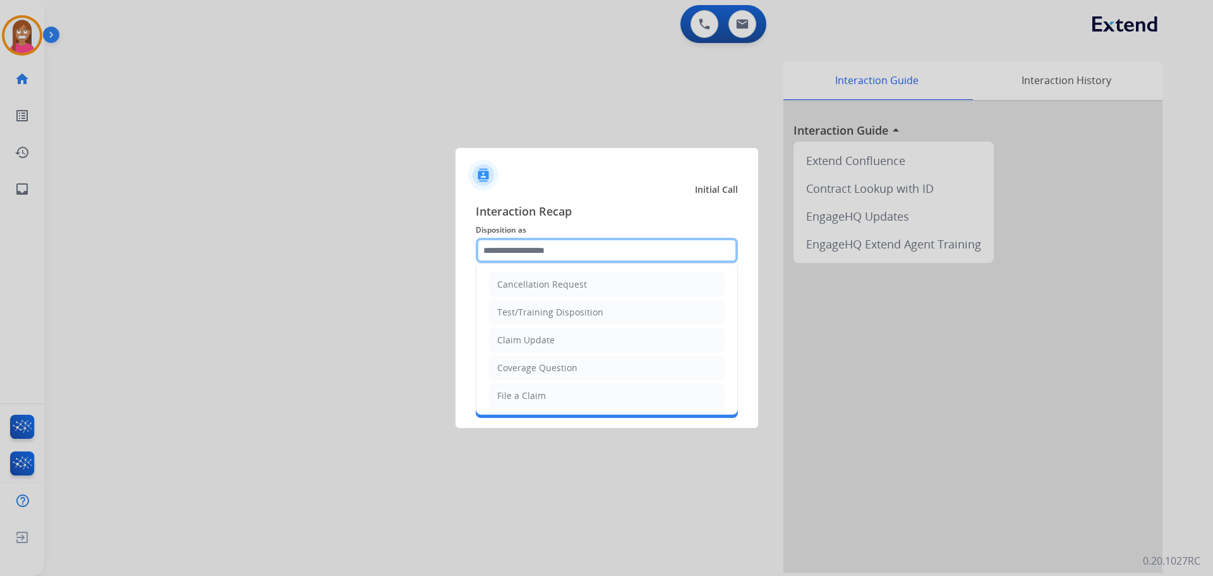
click at [553, 255] on input "text" at bounding box center [607, 250] width 262 height 25
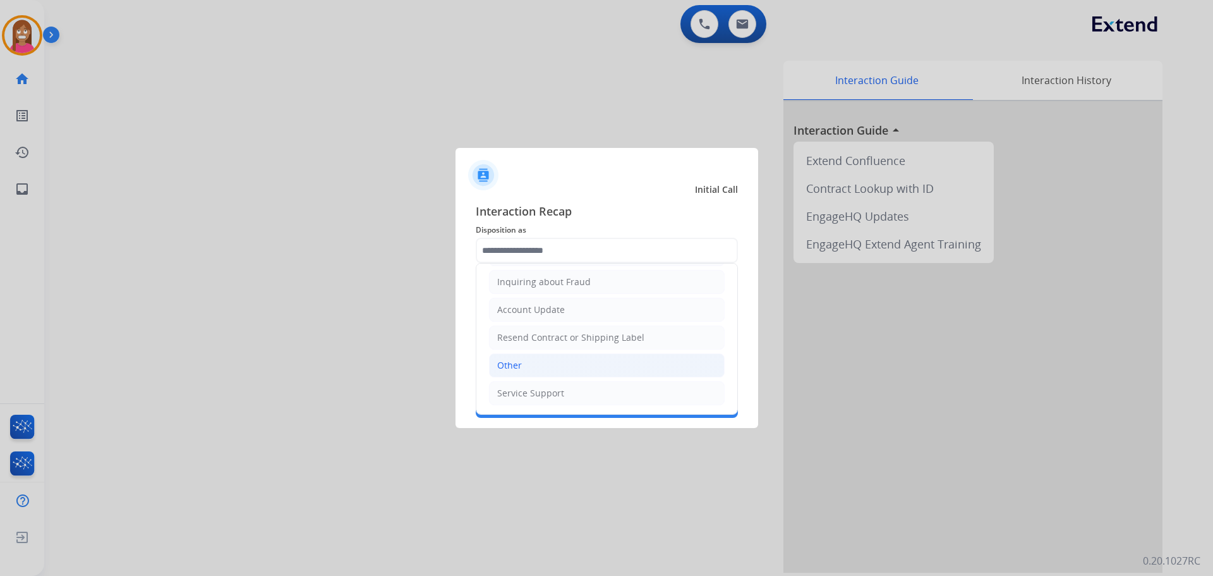
click at [510, 361] on div "Other" at bounding box center [509, 365] width 25 height 13
type input "*****"
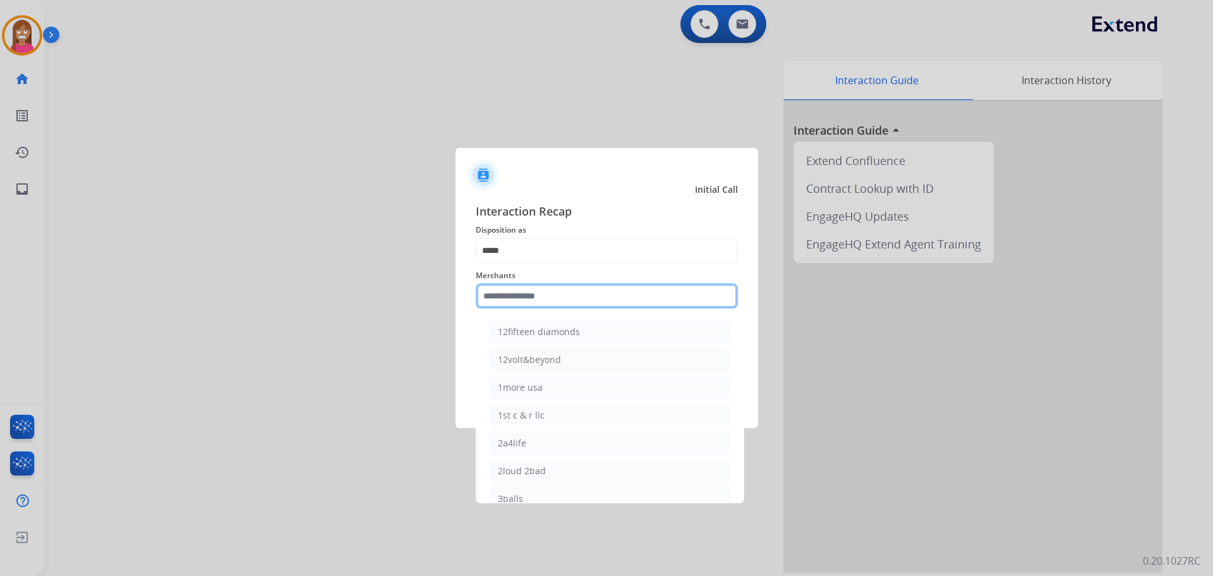
click at [515, 287] on input "text" at bounding box center [607, 295] width 262 height 25
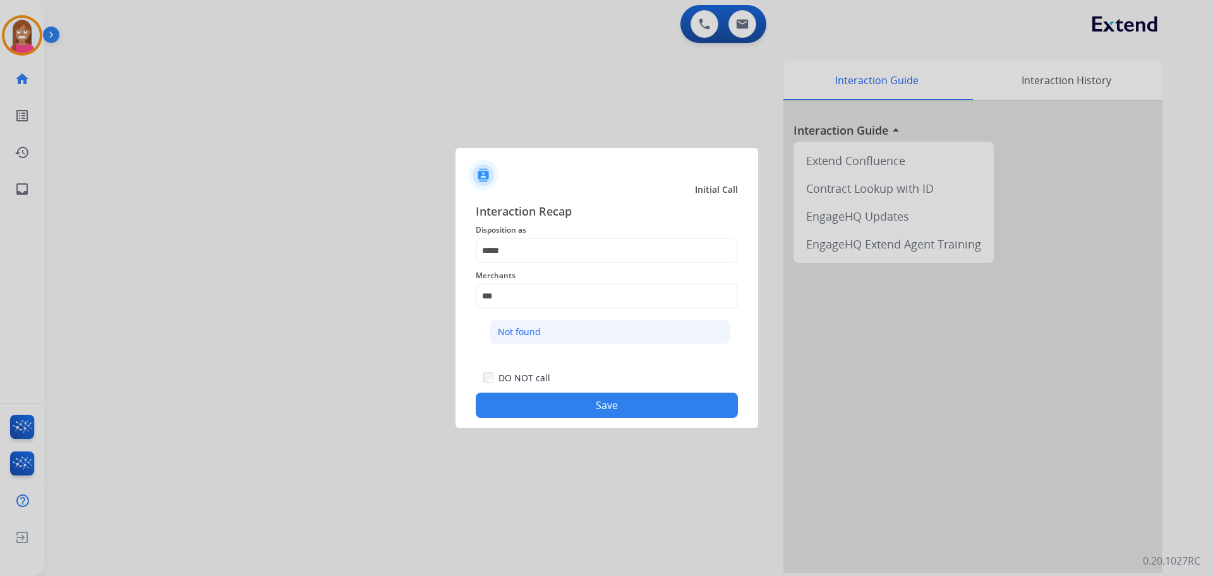
click at [585, 338] on li "Not found" at bounding box center [610, 332] width 241 height 24
type input "*********"
click at [568, 406] on button "Save" at bounding box center [607, 404] width 262 height 25
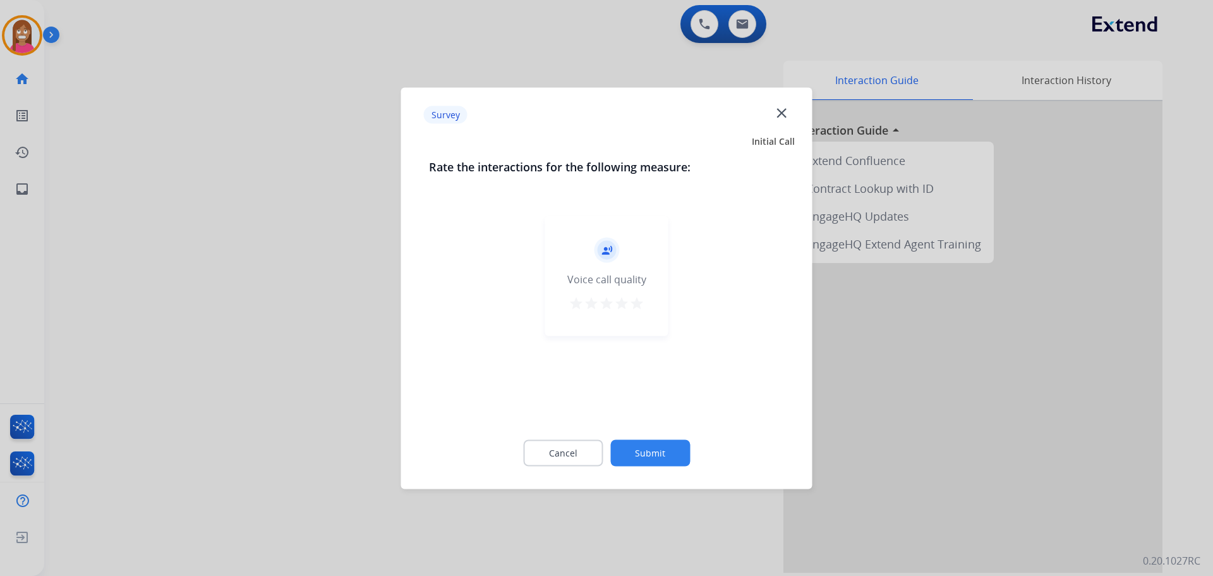
click at [774, 112] on mat-icon "close" at bounding box center [781, 112] width 16 height 16
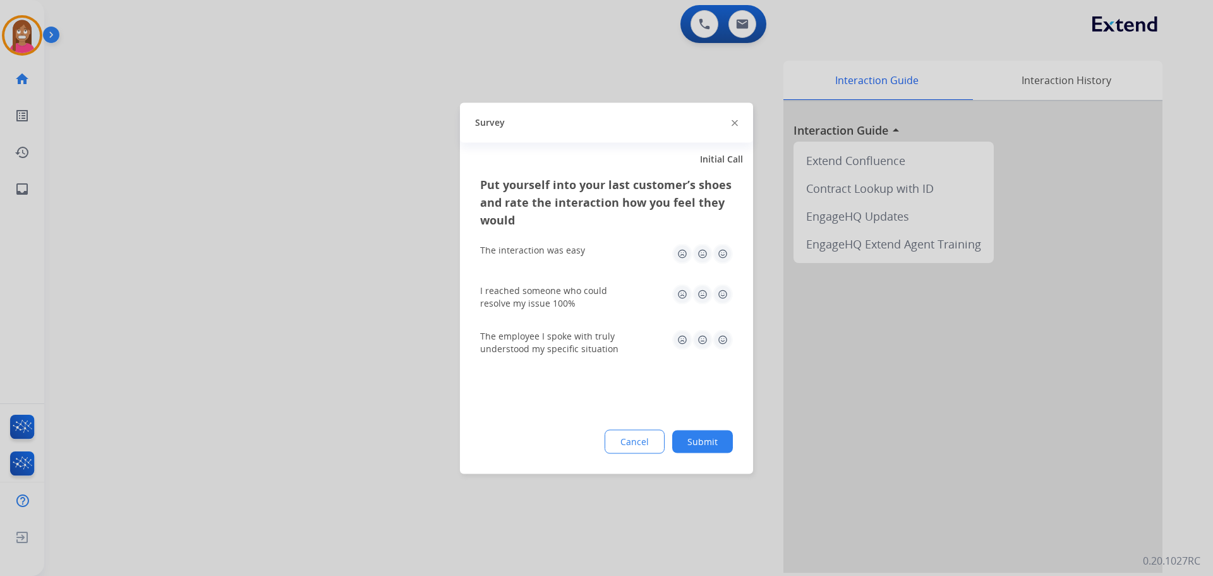
click at [734, 122] on img at bounding box center [735, 123] width 6 height 6
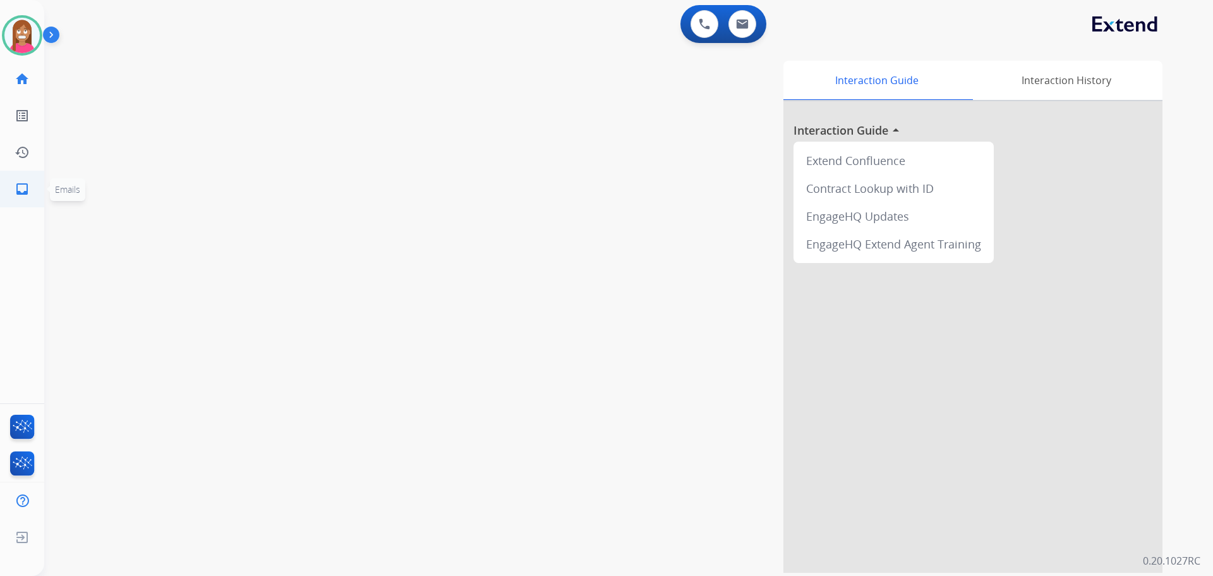
click at [34, 193] on link "inbox Emails" at bounding box center [21, 188] width 35 height 35
select select "**********"
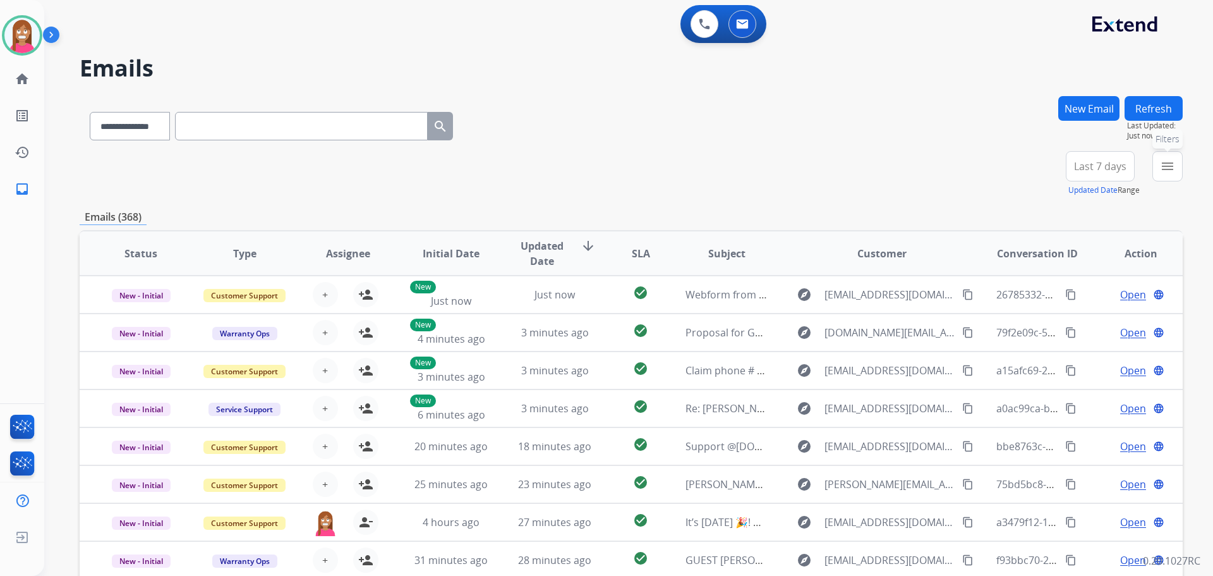
click at [1161, 176] on button "menu Filters" at bounding box center [1167, 166] width 30 height 30
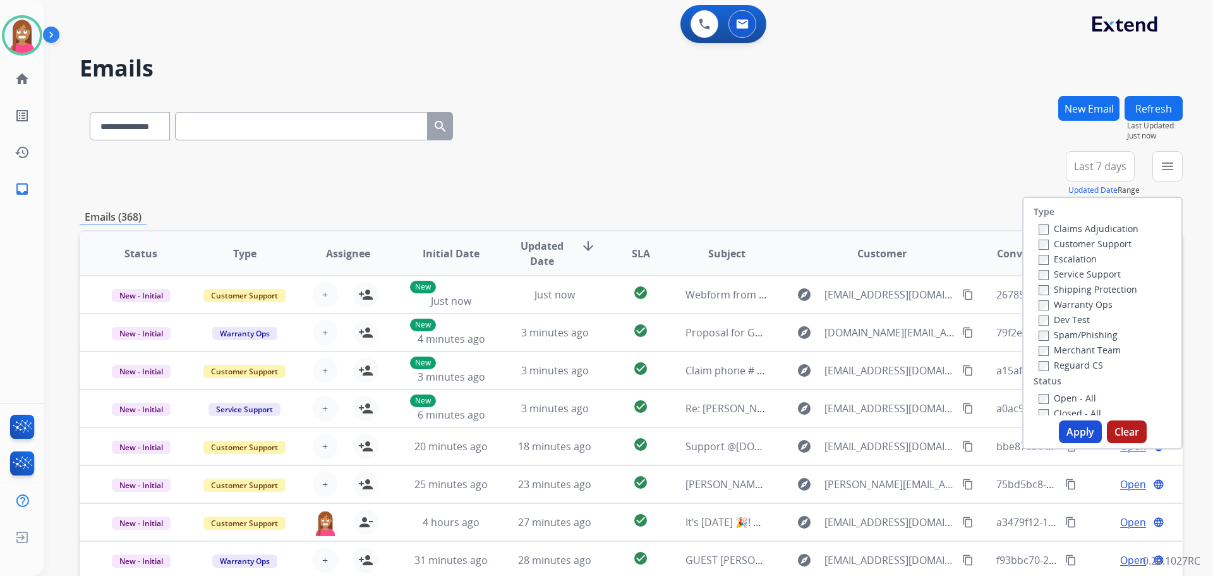
click at [1056, 244] on label "Customer Support" at bounding box center [1085, 244] width 93 height 12
click at [1050, 284] on label "Shipping Protection" at bounding box center [1088, 289] width 99 height 12
click at [1047, 366] on label "Reguard CS" at bounding box center [1071, 365] width 64 height 12
click at [1046, 395] on label "Open - All" at bounding box center [1067, 398] width 57 height 12
click at [1068, 428] on button "Apply" at bounding box center [1080, 431] width 43 height 23
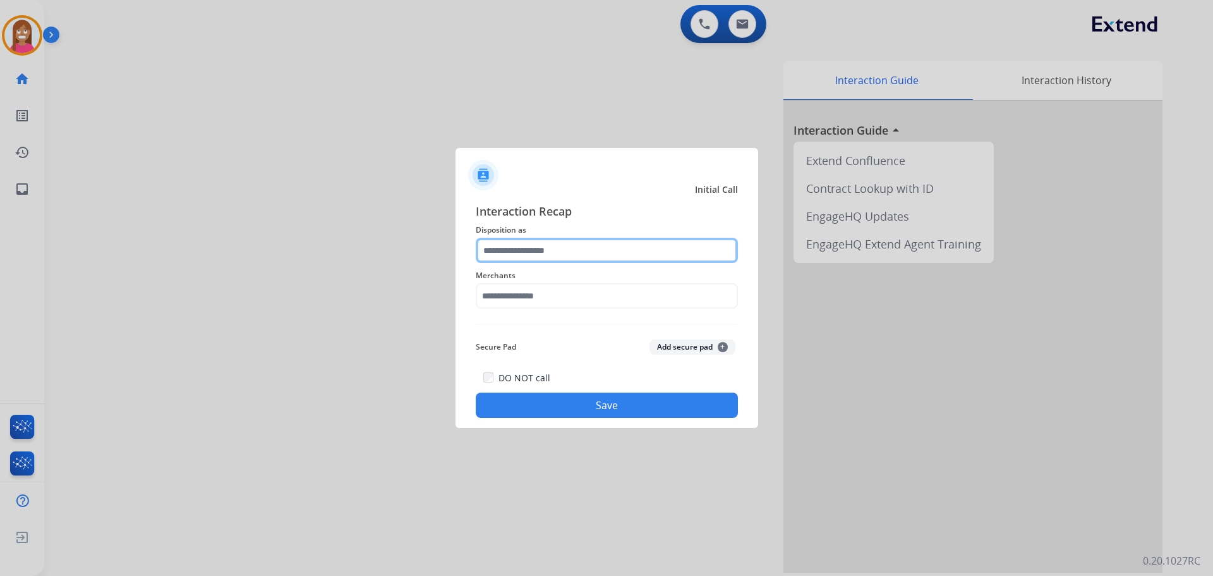
click at [501, 250] on input "text" at bounding box center [607, 250] width 262 height 25
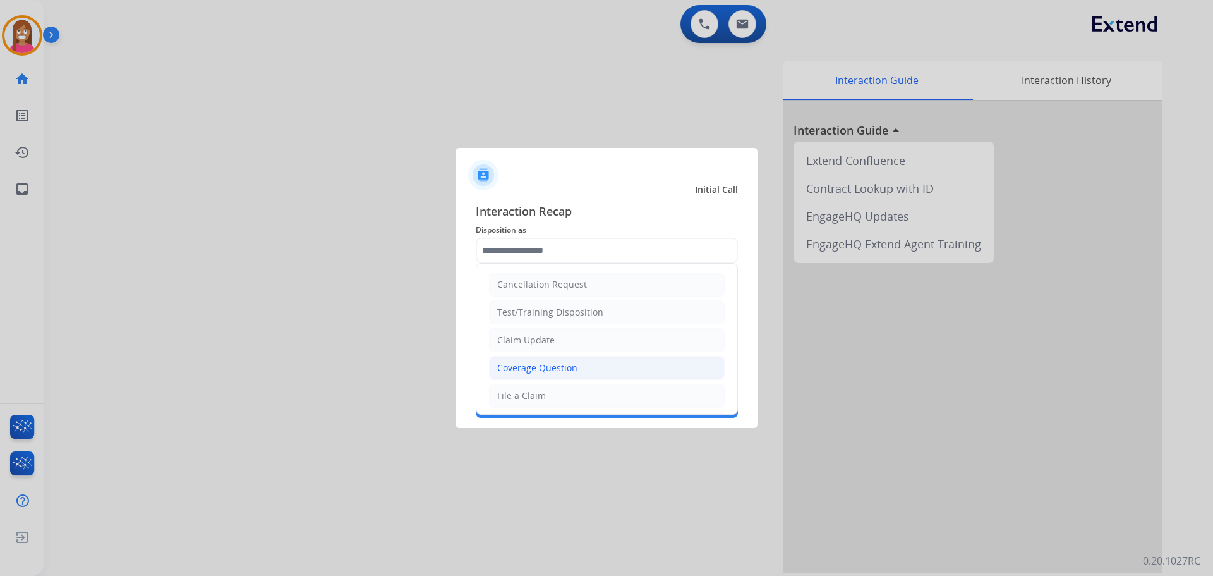
click at [512, 375] on li "Coverage Question" at bounding box center [607, 368] width 236 height 24
type input "**********"
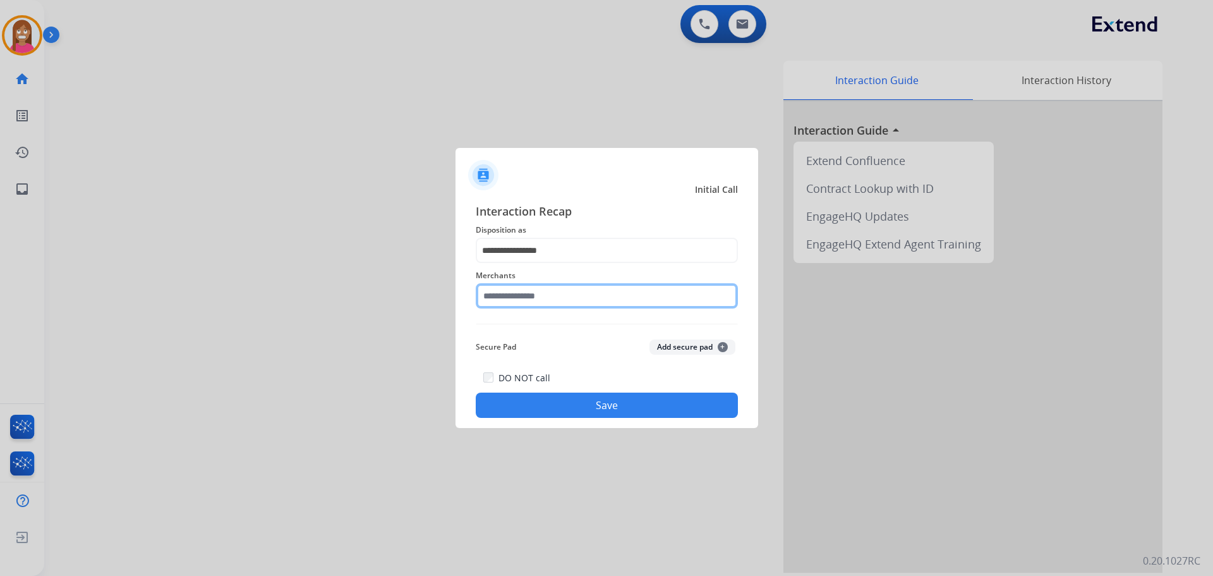
click at [507, 296] on input "text" at bounding box center [607, 295] width 262 height 25
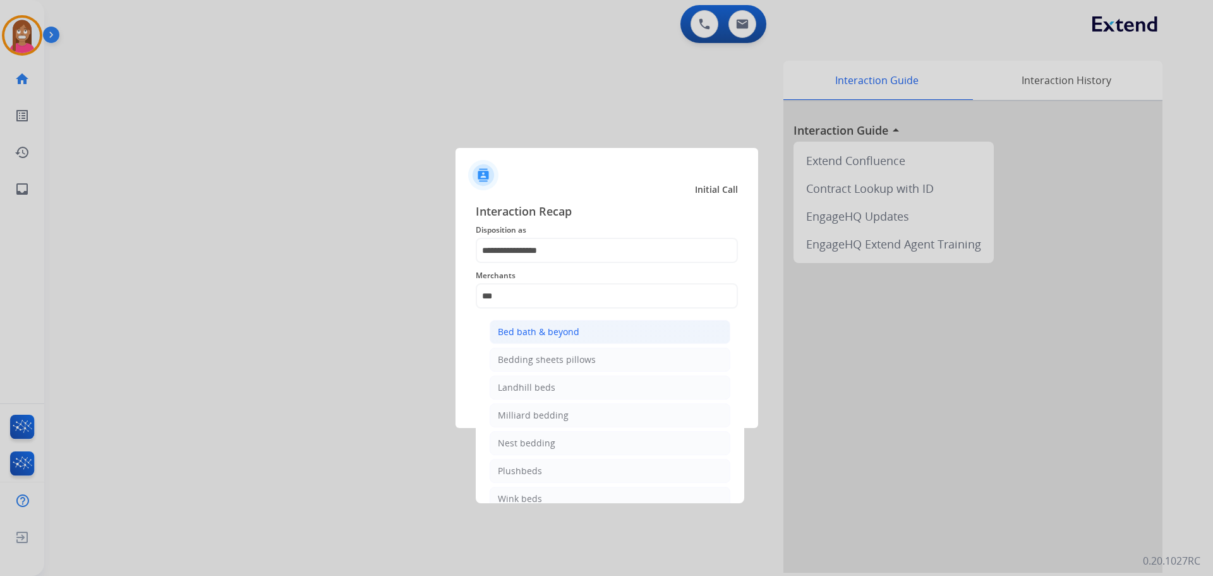
click at [540, 327] on div "Bed bath & beyond" at bounding box center [539, 331] width 82 height 13
type input "**********"
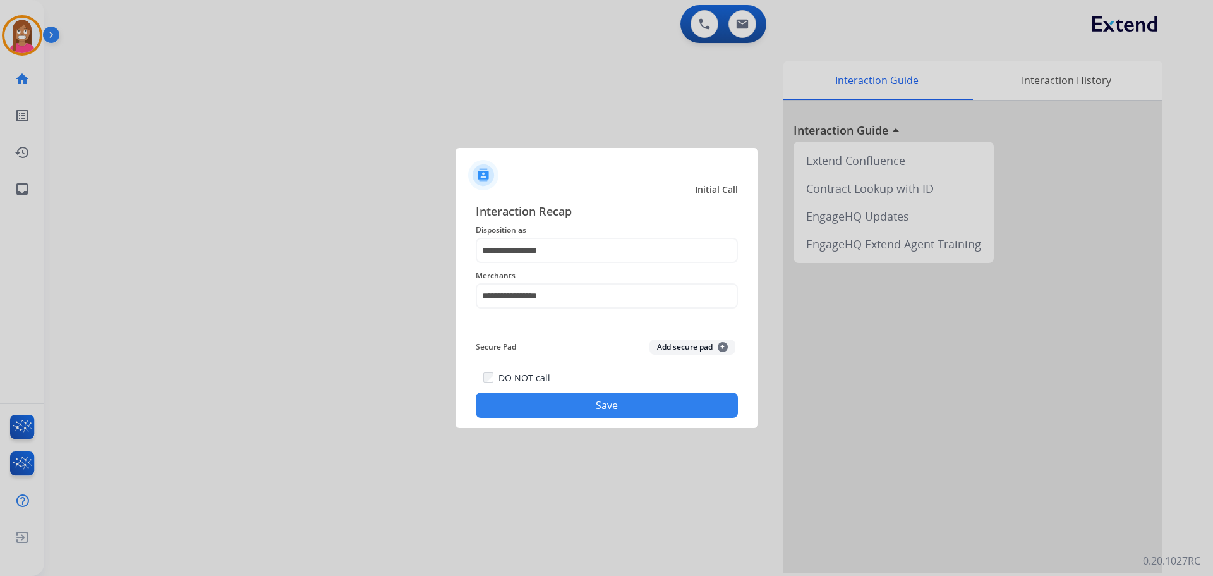
click at [553, 399] on button "Save" at bounding box center [607, 404] width 262 height 25
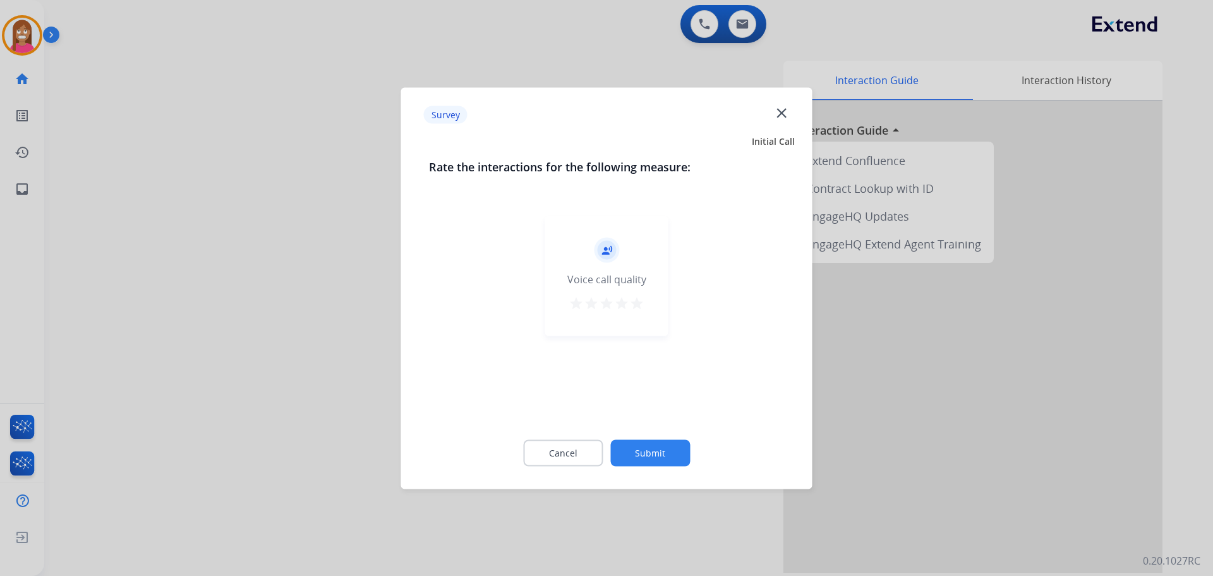
click at [790, 112] on mat-icon "close" at bounding box center [781, 112] width 16 height 16
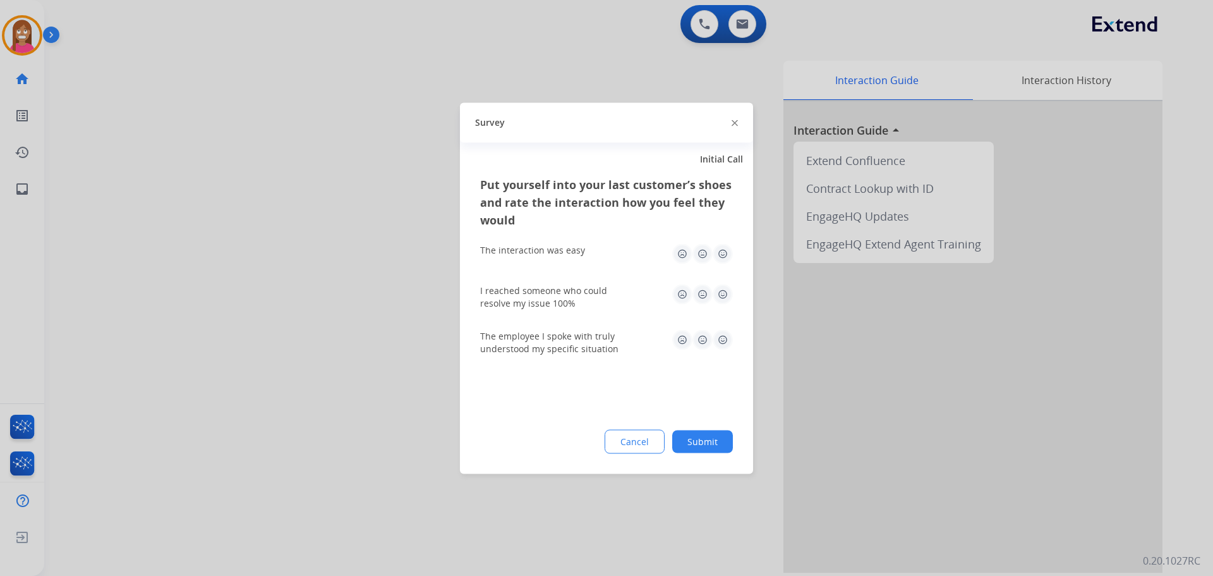
click at [734, 124] on img at bounding box center [735, 123] width 6 height 6
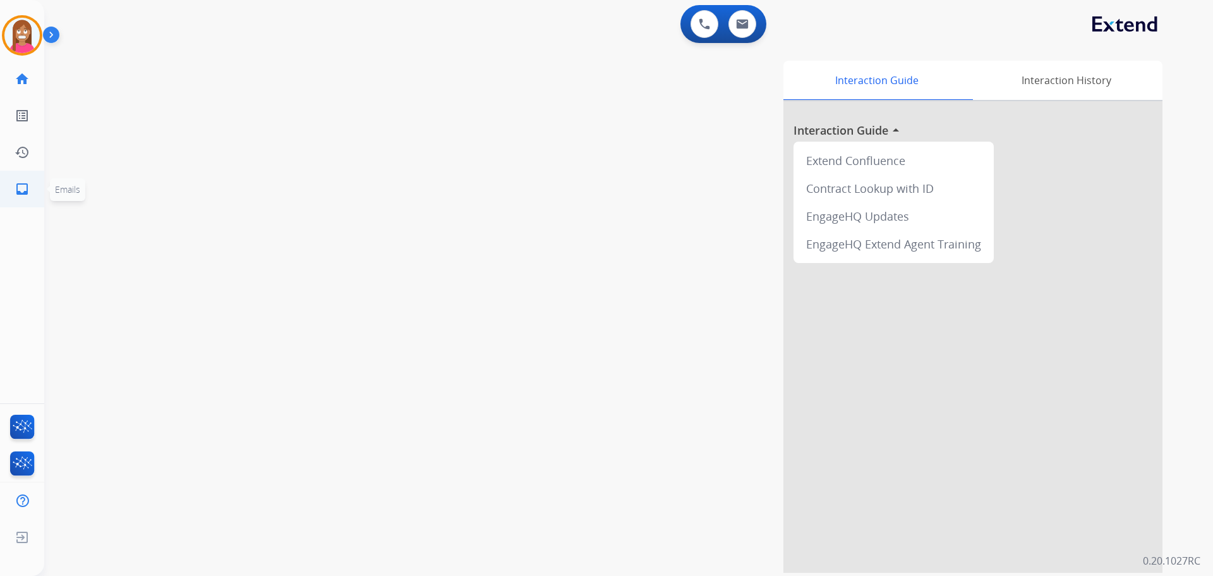
click at [34, 191] on link "inbox Emails" at bounding box center [21, 188] width 35 height 35
select select "**********"
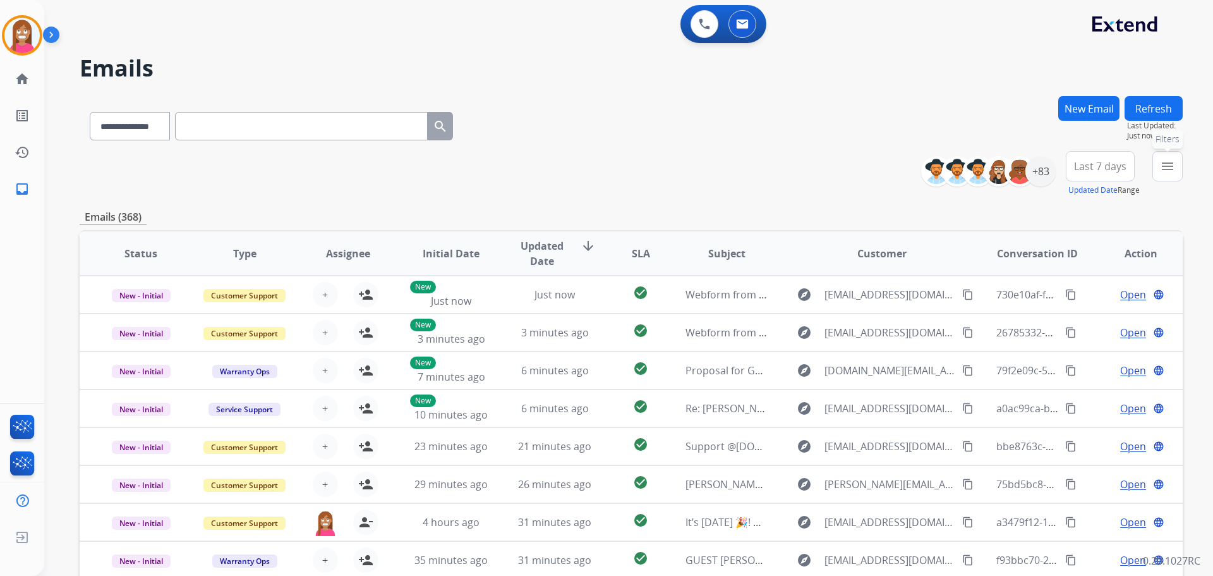
click at [1163, 171] on mat-icon "menu" at bounding box center [1167, 166] width 15 height 15
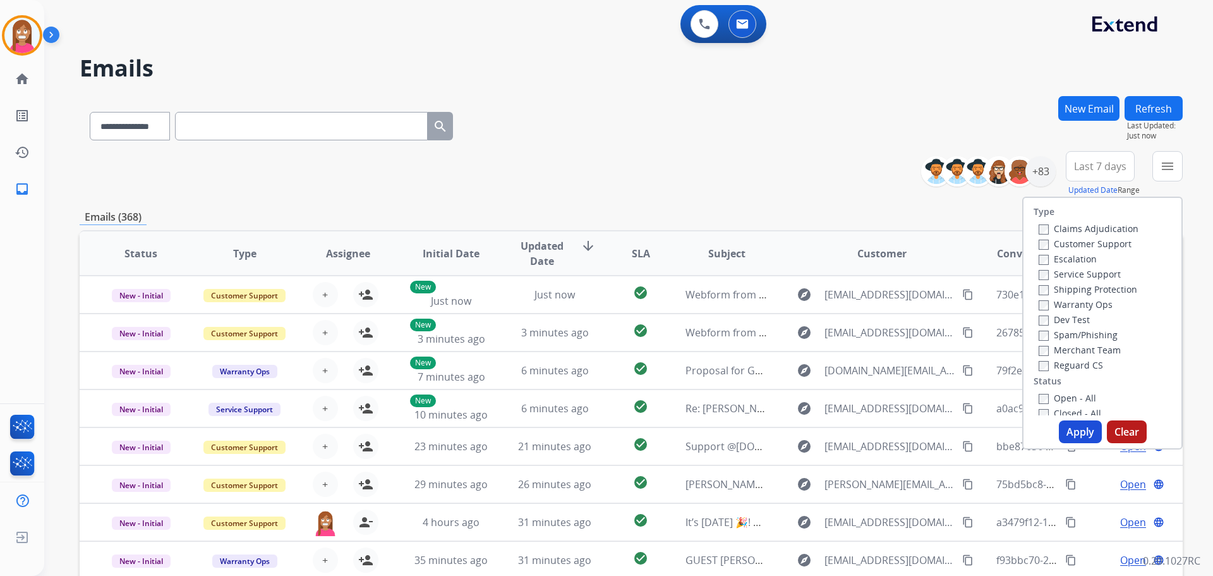
click at [1078, 245] on label "Customer Support" at bounding box center [1085, 244] width 93 height 12
click at [1087, 287] on label "Shipping Protection" at bounding box center [1088, 289] width 99 height 12
click at [1081, 365] on label "Reguard CS" at bounding box center [1071, 365] width 64 height 12
click at [1071, 395] on label "Open - All" at bounding box center [1067, 398] width 57 height 12
click at [1074, 423] on button "Apply" at bounding box center [1080, 431] width 43 height 23
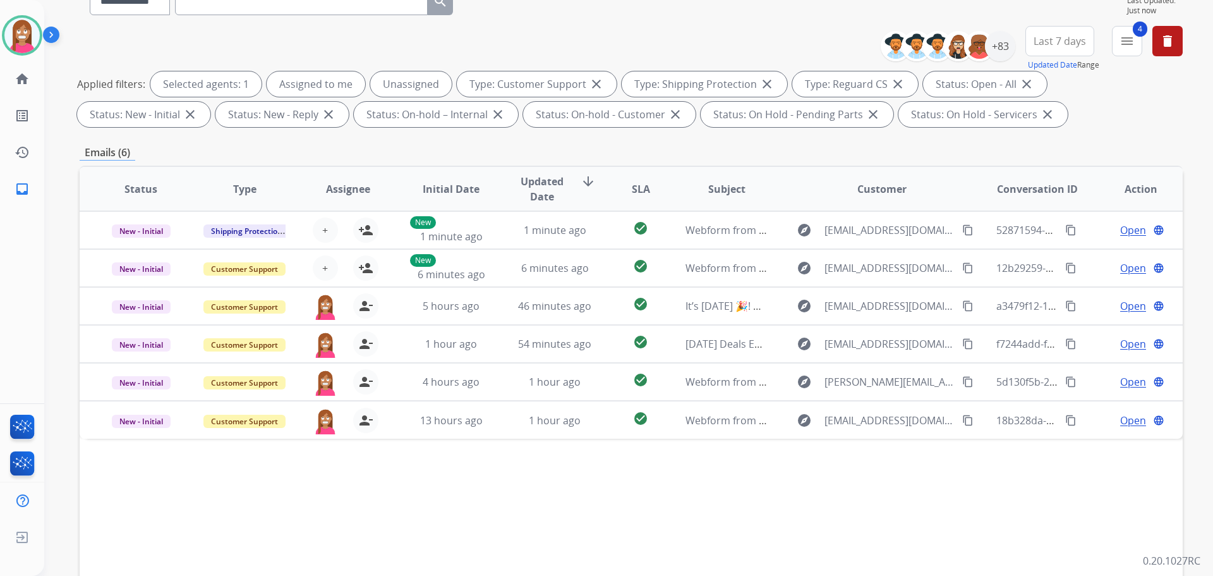
scroll to position [204, 0]
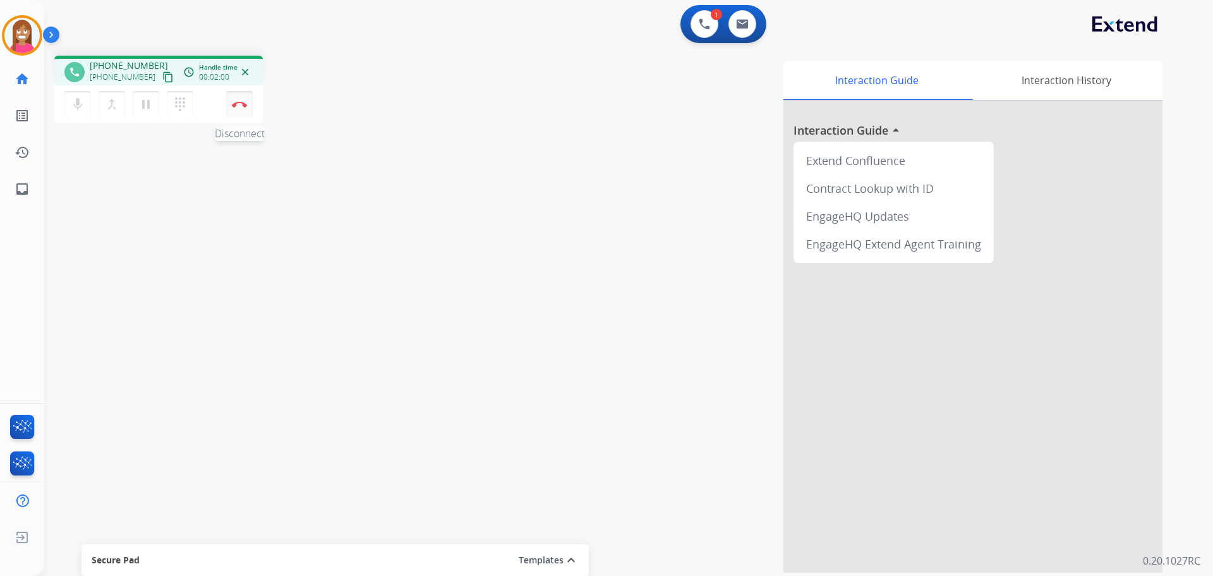
click at [239, 108] on button "Disconnect" at bounding box center [239, 104] width 27 height 27
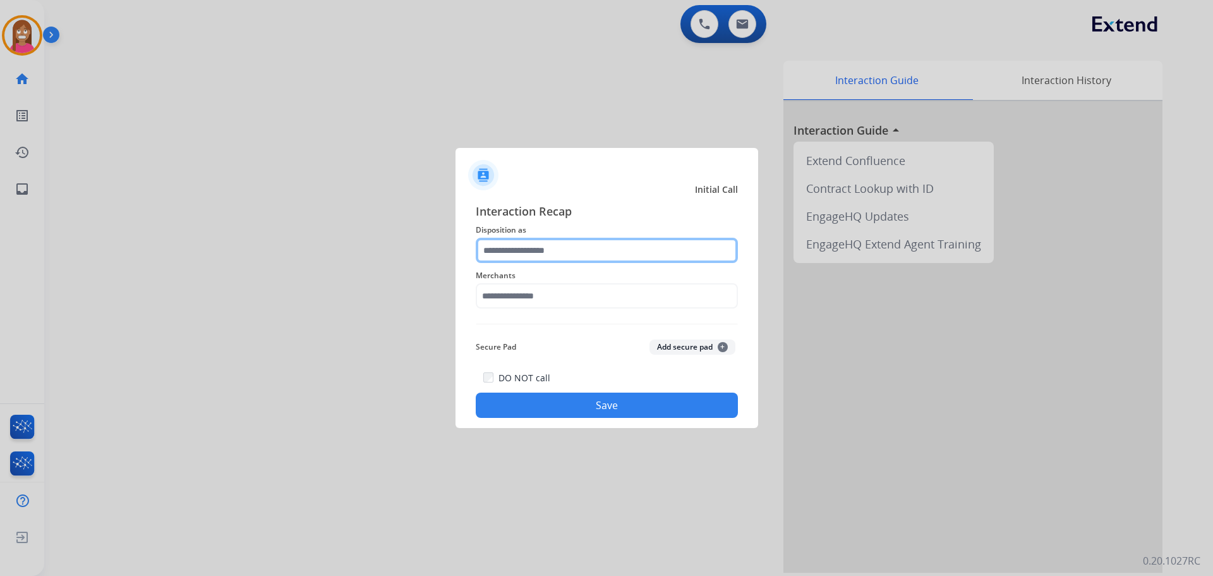
click at [504, 253] on input "text" at bounding box center [607, 250] width 262 height 25
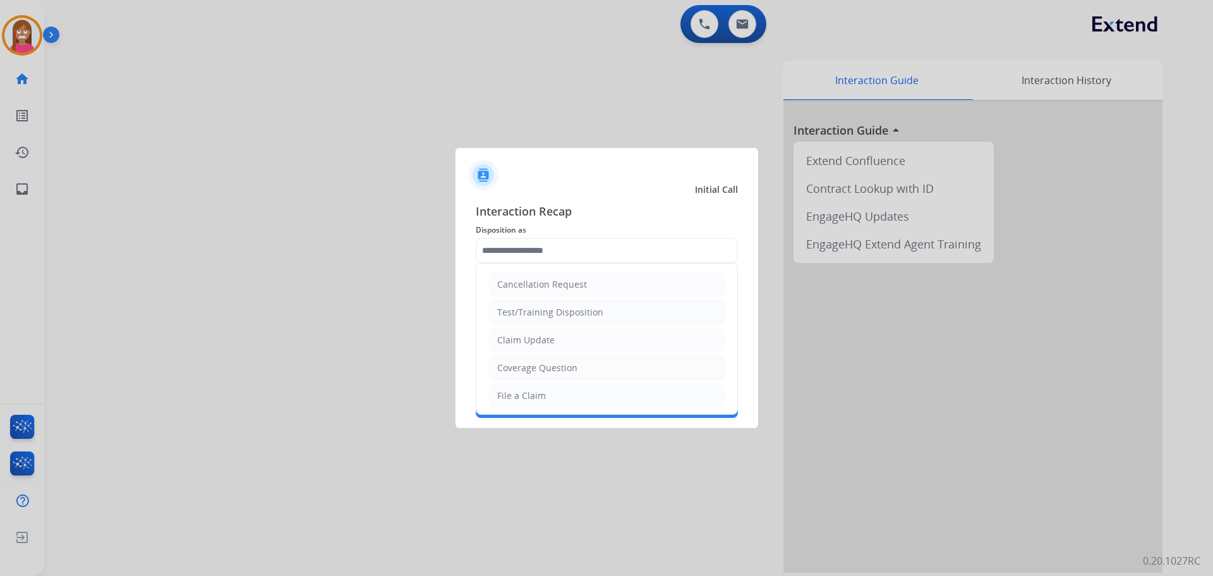
drag, startPoint x: 523, startPoint y: 352, endPoint x: 519, endPoint y: 332, distance: 20.6
click at [523, 348] on li "Claim Update" at bounding box center [607, 340] width 236 height 24
type input "**********"
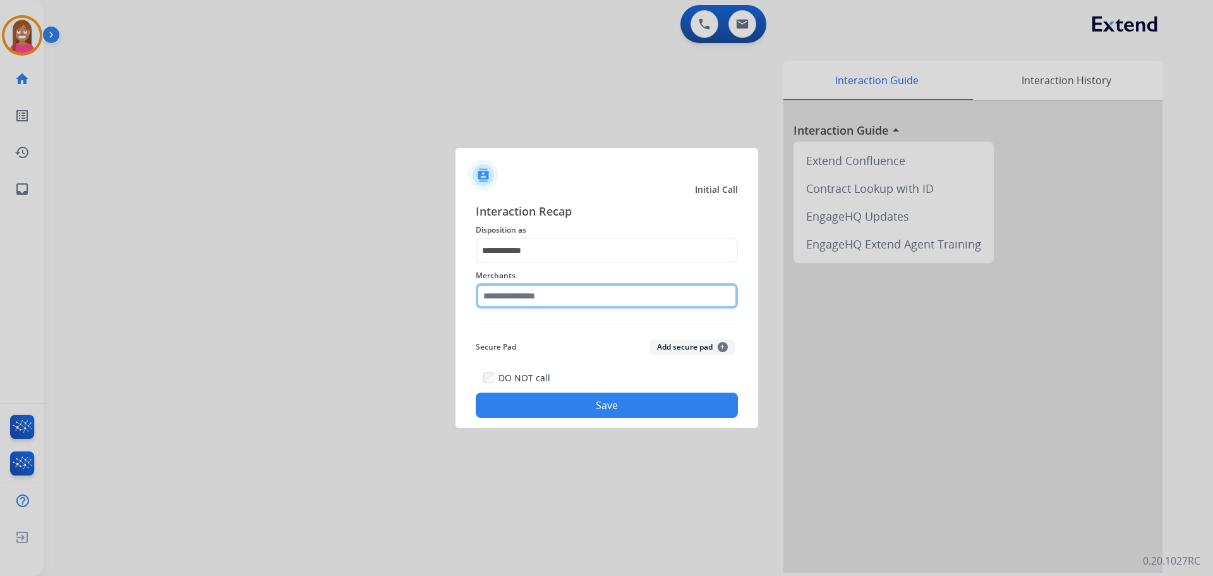
click at [514, 305] on input "text" at bounding box center [607, 295] width 262 height 25
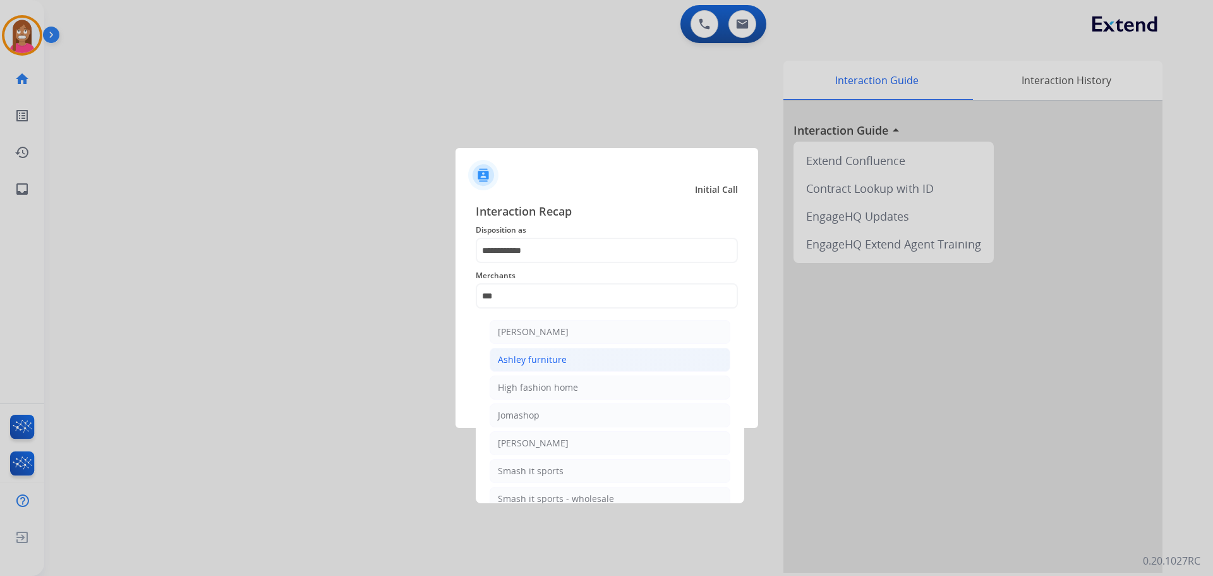
click at [553, 362] on div "Ashley furniture" at bounding box center [532, 359] width 69 height 13
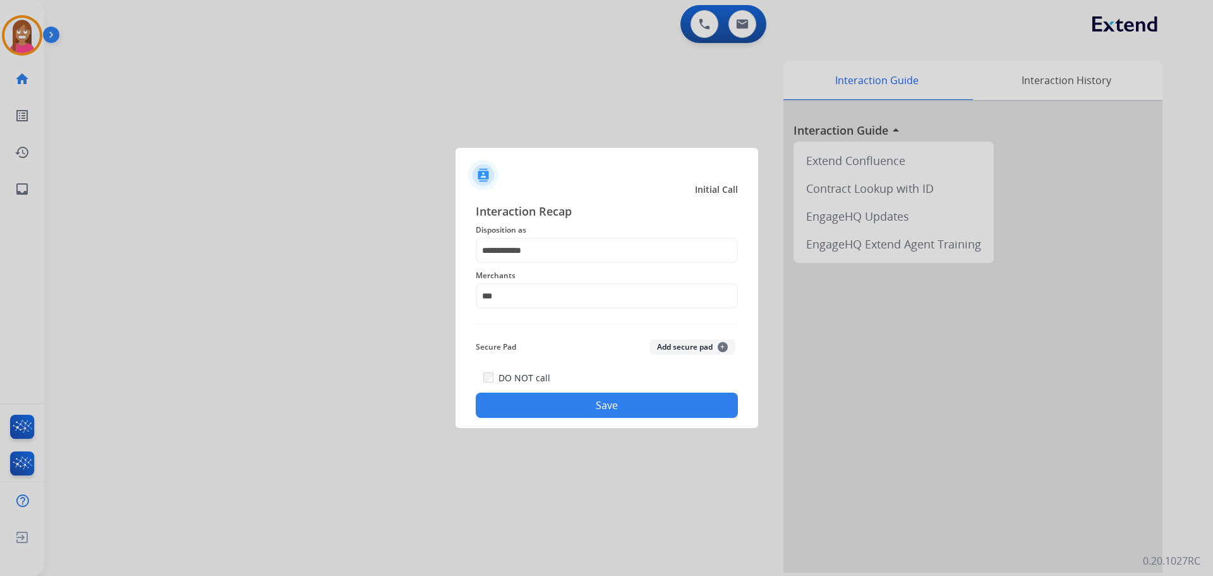
type input "**********"
click at [564, 413] on button "Save" at bounding box center [607, 404] width 262 height 25
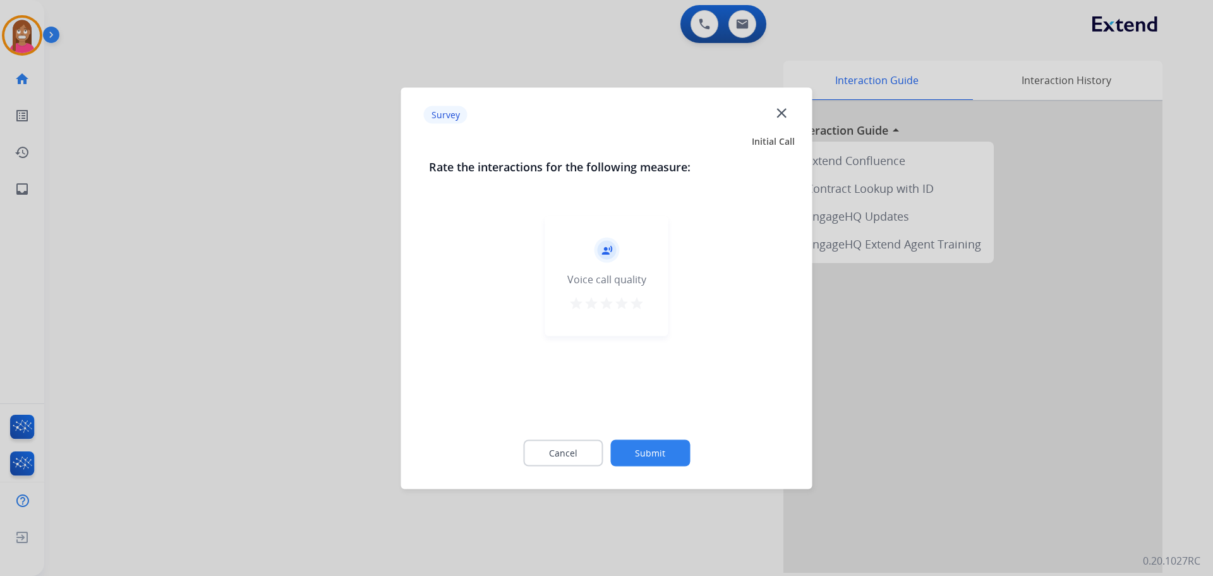
click at [787, 116] on mat-icon "close" at bounding box center [781, 112] width 16 height 16
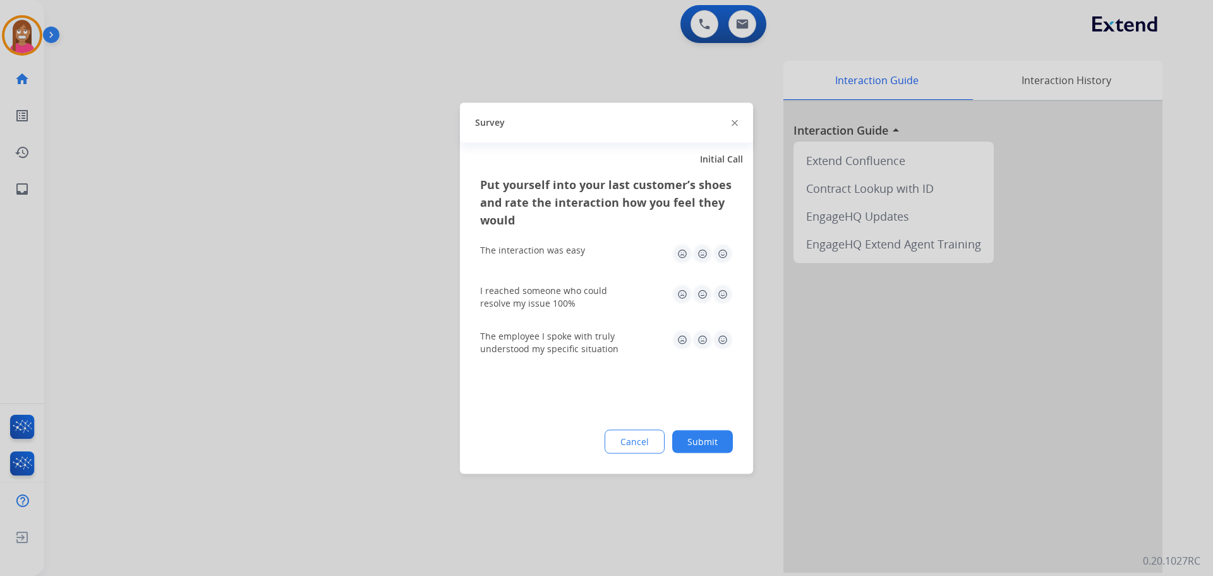
click at [736, 123] on img at bounding box center [735, 123] width 6 height 6
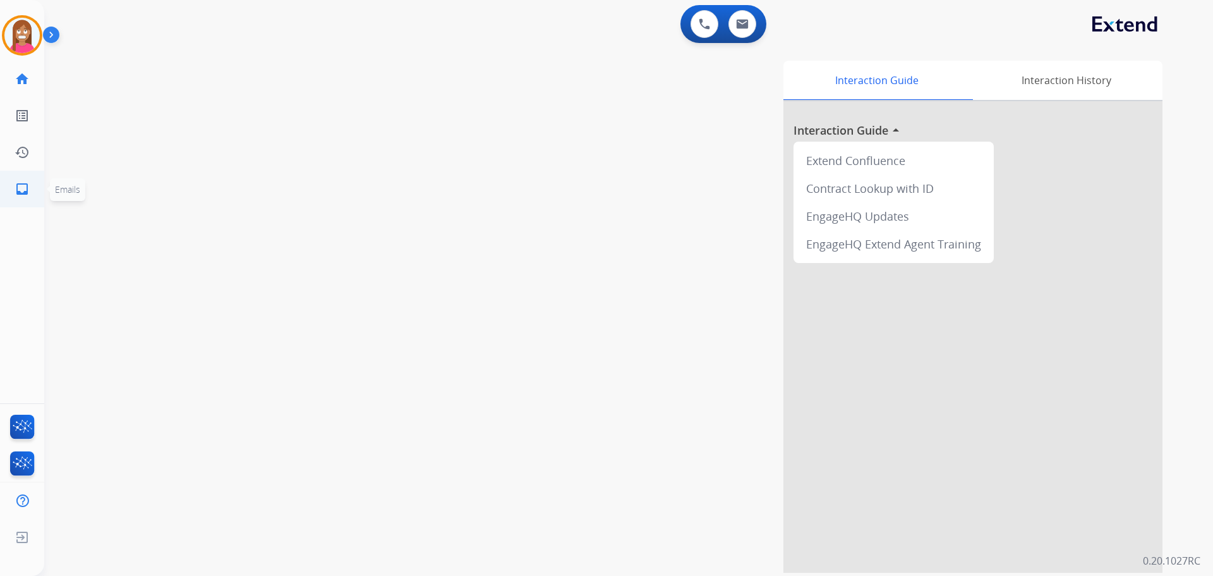
click at [26, 184] on mat-icon "inbox" at bounding box center [22, 188] width 15 height 15
select select "**********"
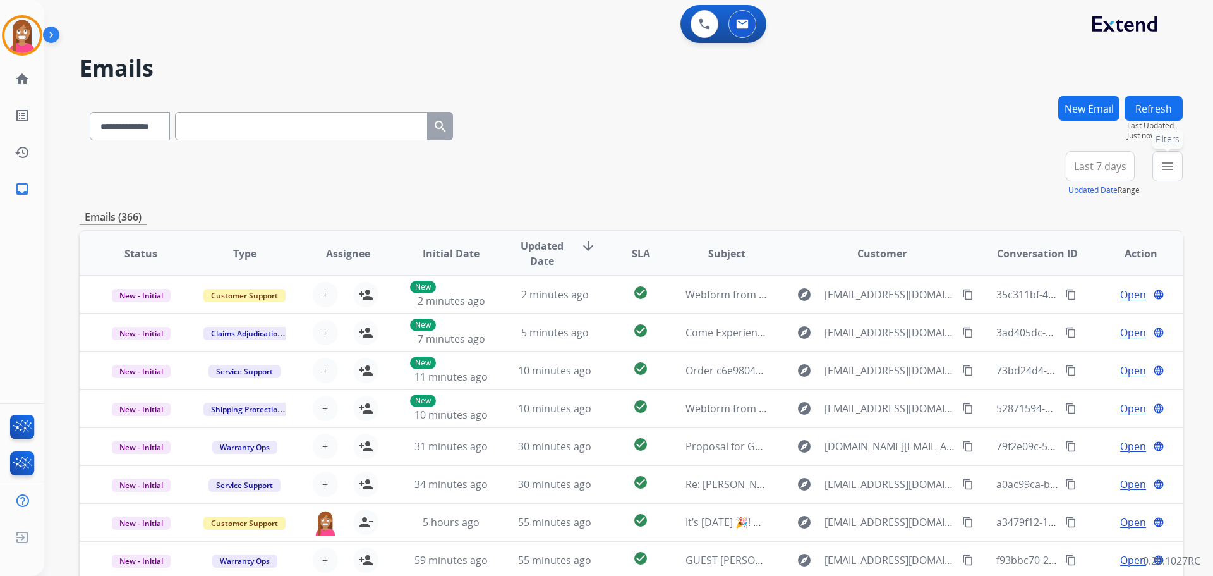
click at [1182, 167] on div "menu Filters Type Claims Adjudication Customer Support Escalation Service Suppo…" at bounding box center [1167, 173] width 30 height 45
click at [1168, 167] on mat-icon "menu" at bounding box center [1167, 166] width 15 height 15
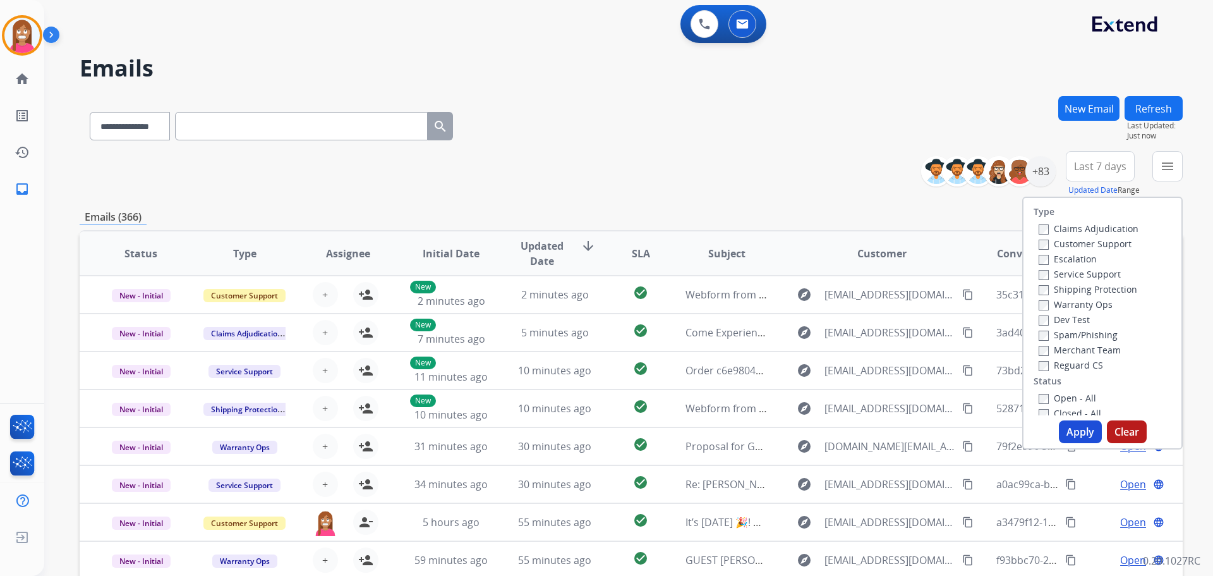
click at [1059, 247] on label "Customer Support" at bounding box center [1085, 244] width 93 height 12
click at [1068, 286] on label "Shipping Protection" at bounding box center [1088, 289] width 99 height 12
click at [1060, 366] on label "Reguard CS" at bounding box center [1071, 365] width 64 height 12
click at [1064, 398] on label "Open - All" at bounding box center [1067, 398] width 57 height 12
click at [1075, 425] on button "Apply" at bounding box center [1080, 431] width 43 height 23
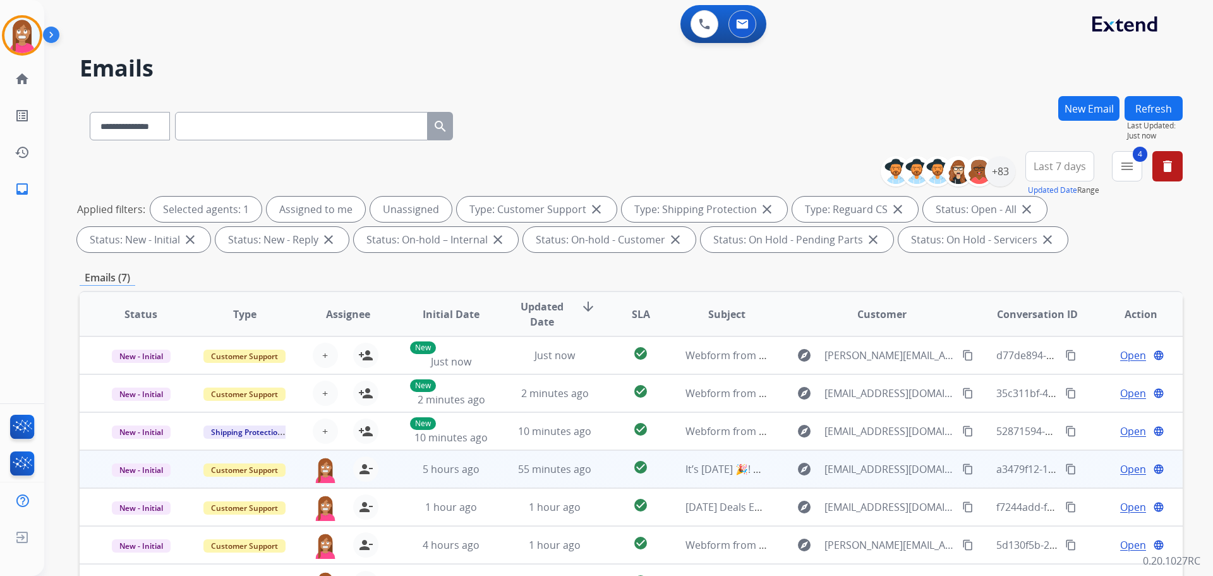
scroll to position [204, 0]
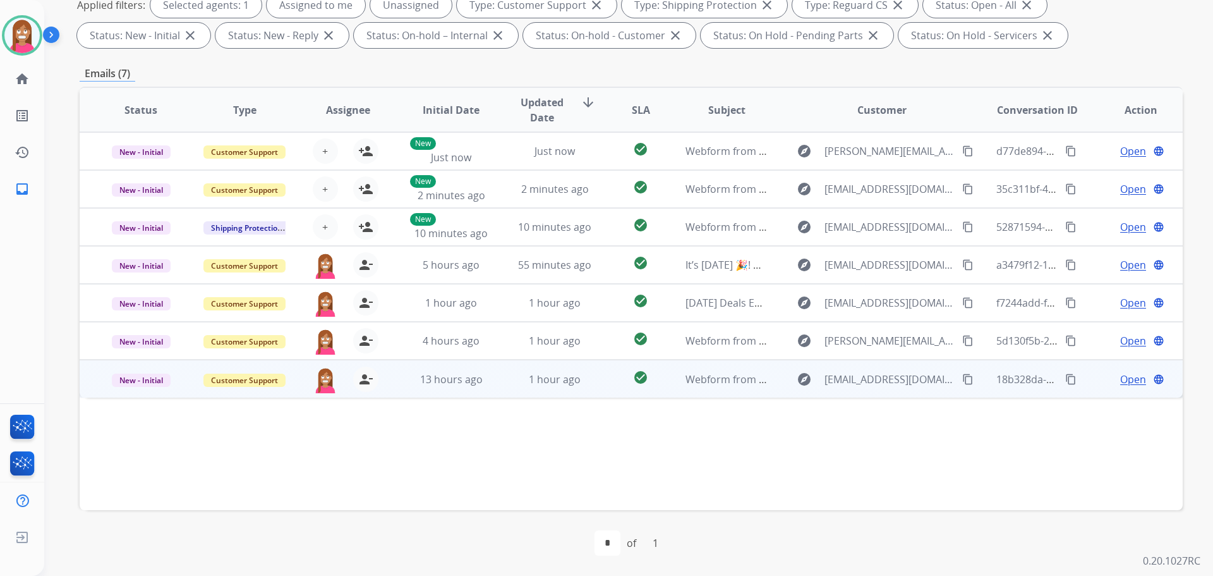
click at [501, 381] on td "1 hour ago" at bounding box center [545, 378] width 104 height 38
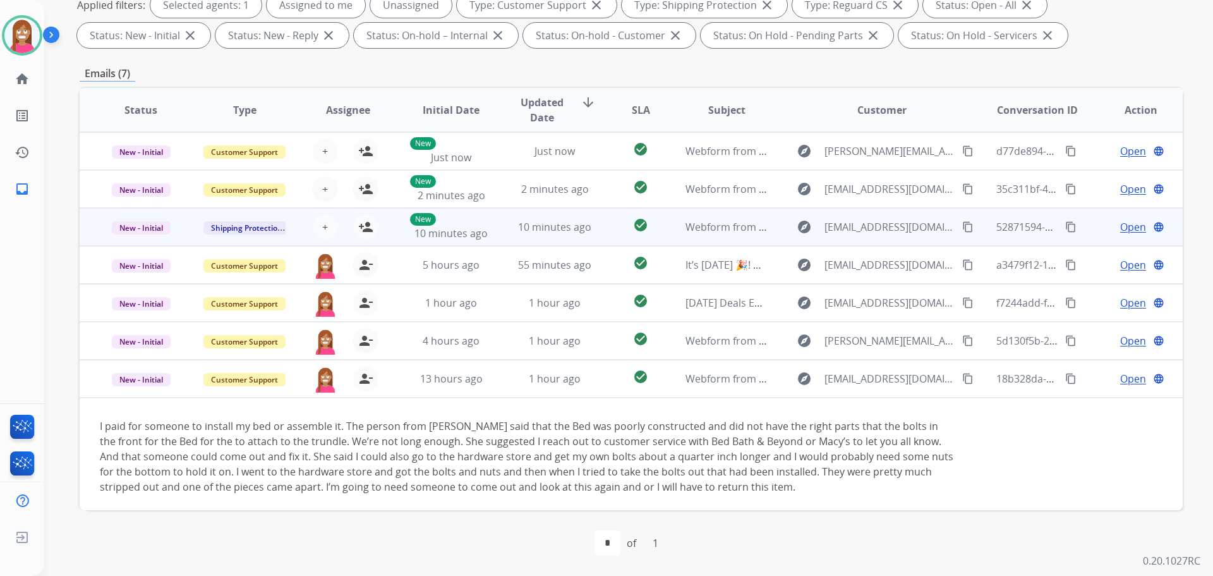
scroll to position [4, 0]
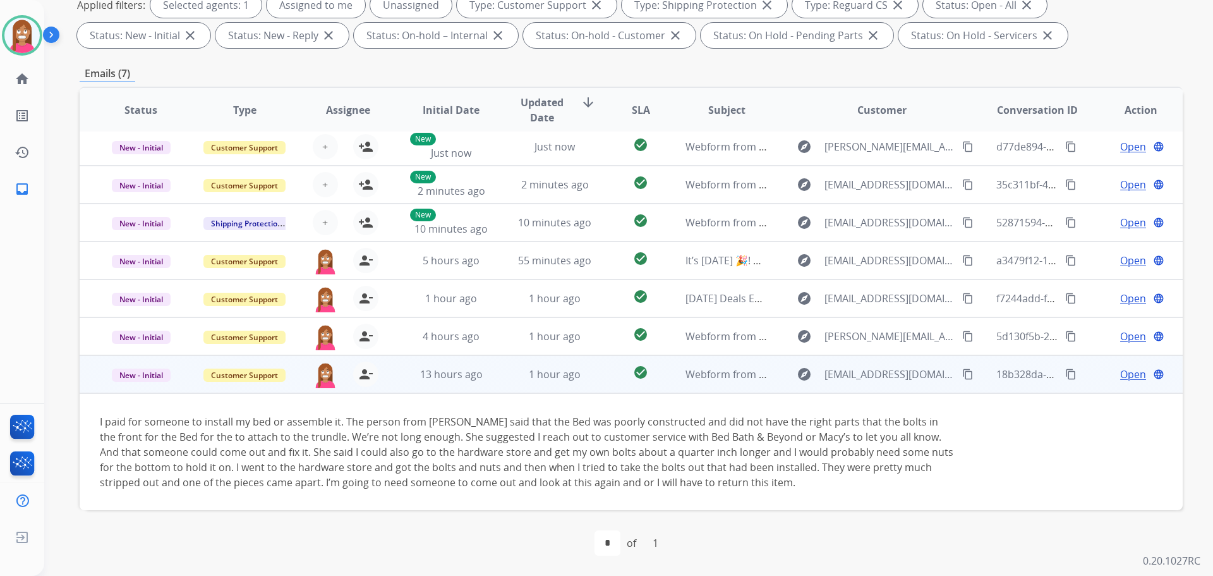
click at [1128, 375] on span "Open" at bounding box center [1133, 373] width 26 height 15
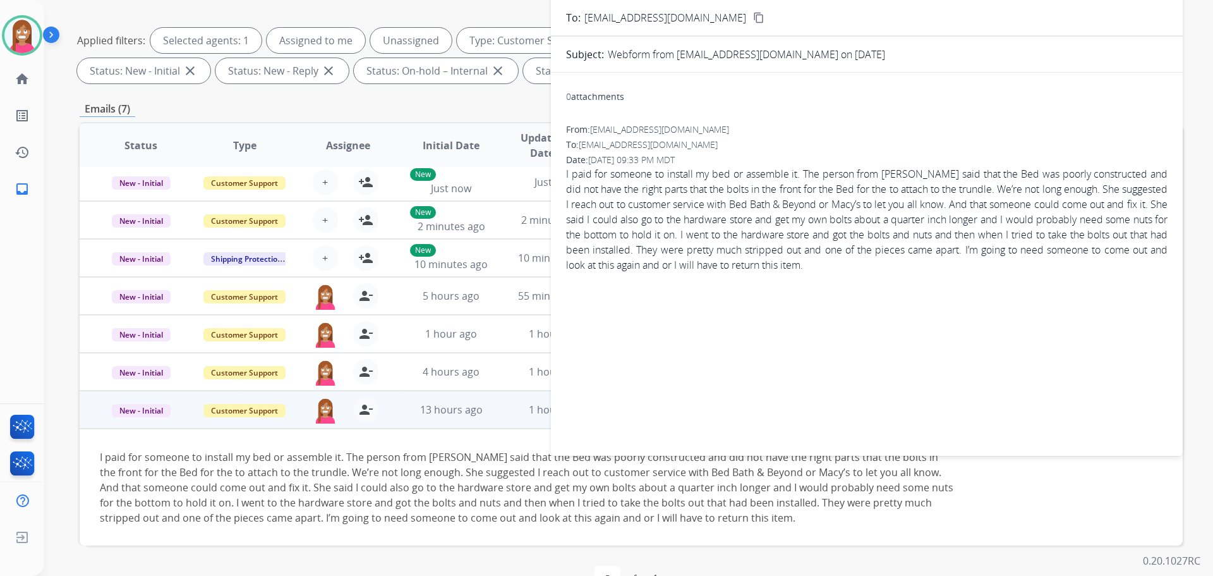
scroll to position [0, 0]
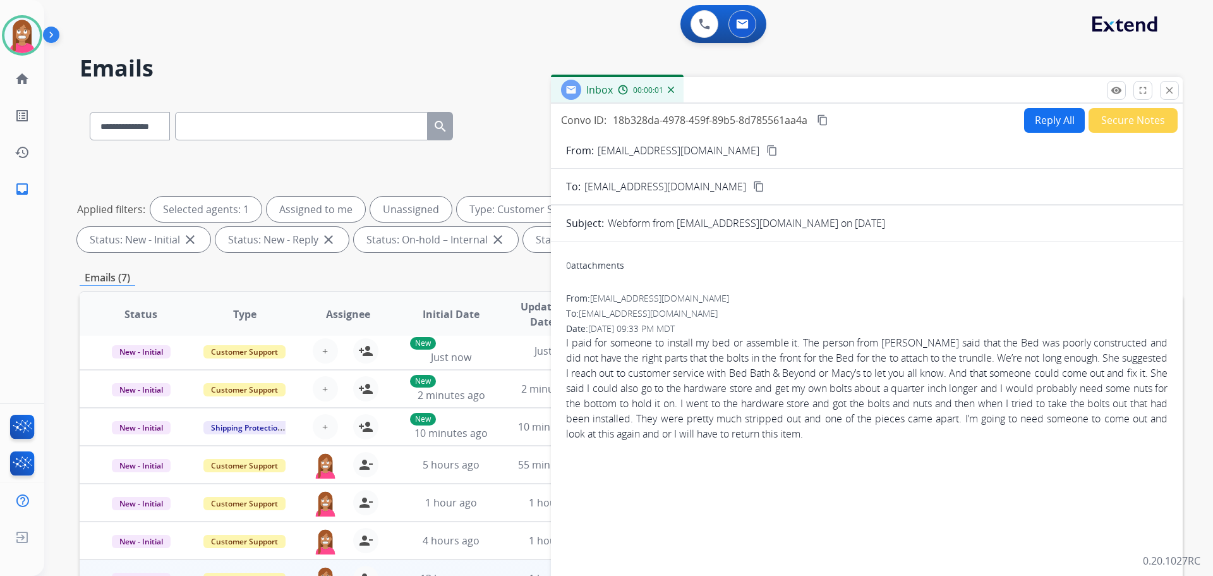
click at [1044, 113] on button "Reply All" at bounding box center [1054, 120] width 61 height 25
select select "**********"
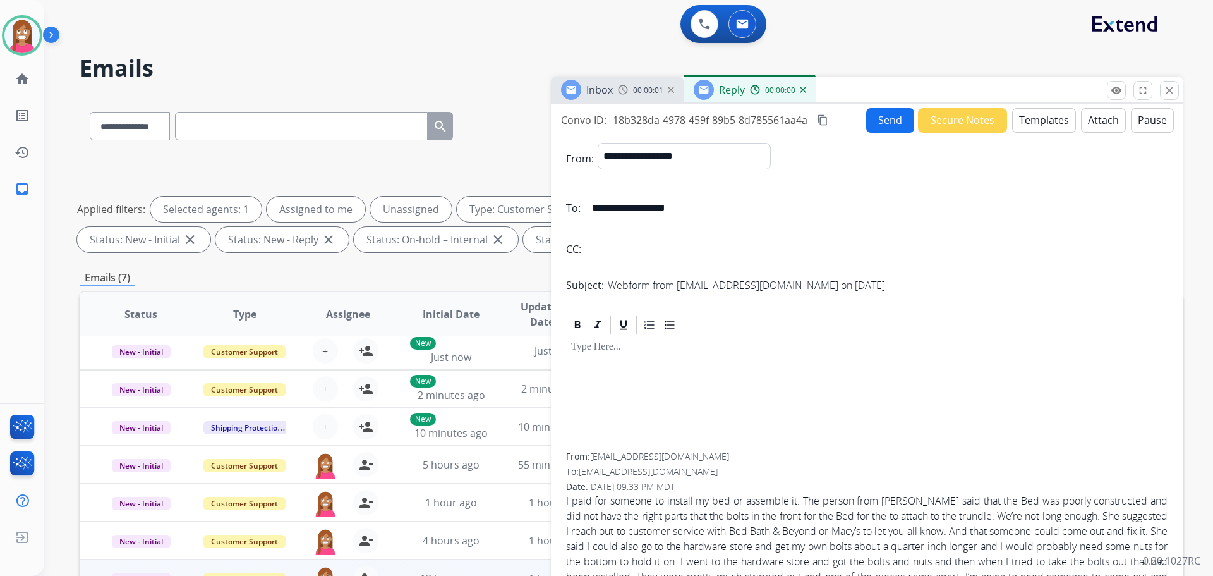
click at [1047, 121] on button "Templates" at bounding box center [1044, 120] width 64 height 25
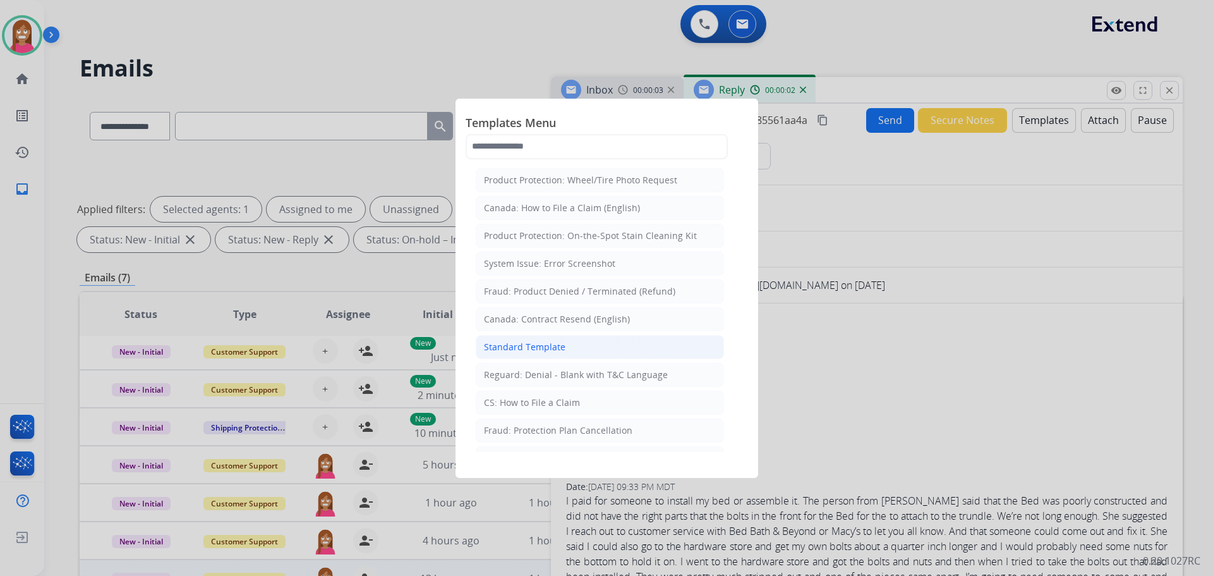
click at [489, 351] on div "Standard Template" at bounding box center [525, 347] width 82 height 13
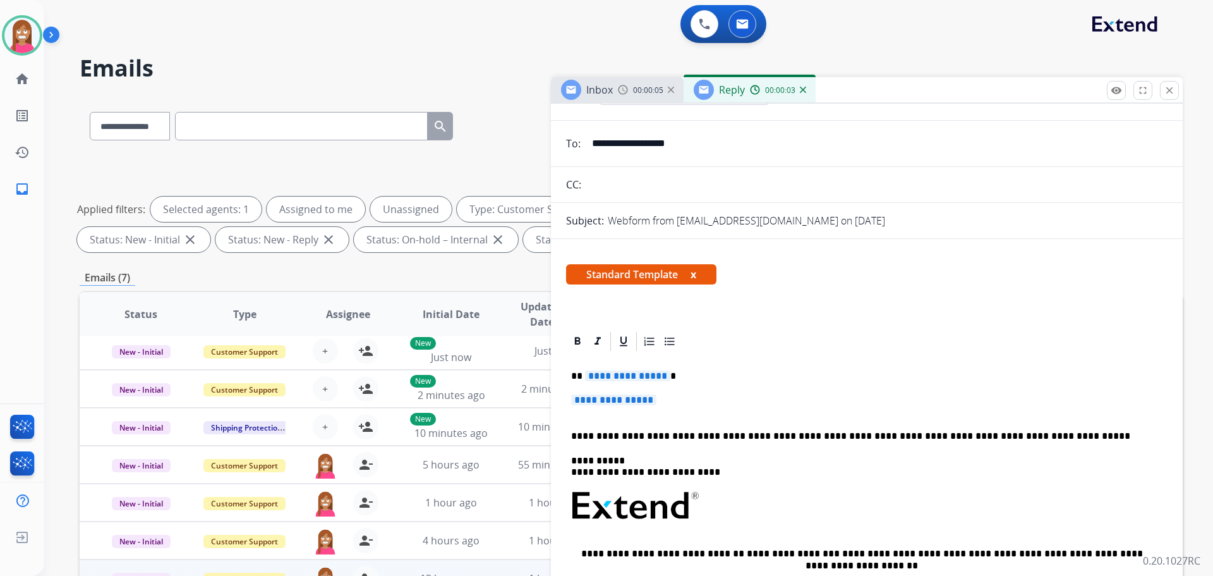
scroll to position [63, 0]
click at [600, 380] on span "**********" at bounding box center [627, 376] width 85 height 11
drag, startPoint x: 626, startPoint y: 145, endPoint x: 589, endPoint y: 150, distance: 37.7
click at [589, 150] on input "**********" at bounding box center [875, 143] width 583 height 25
click at [625, 157] on form "**********" at bounding box center [867, 477] width 632 height 817
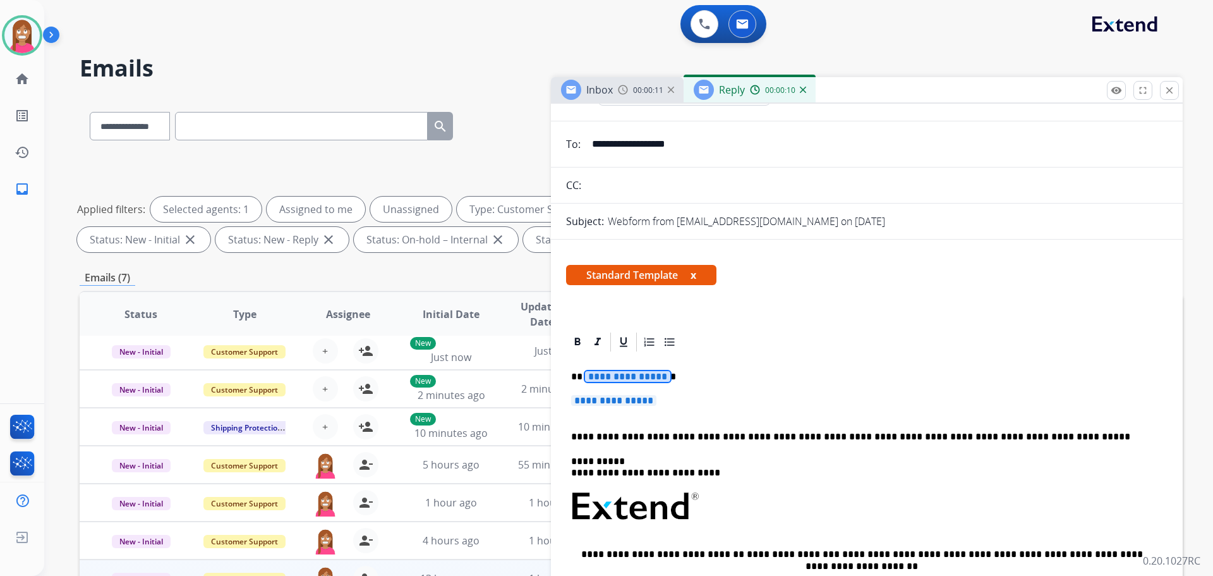
drag, startPoint x: 628, startPoint y: 148, endPoint x: 584, endPoint y: 148, distance: 43.6
click at [584, 148] on input "**********" at bounding box center [875, 143] width 583 height 25
click at [639, 377] on span "**********" at bounding box center [627, 376] width 85 height 11
click at [587, 378] on p "**********" at bounding box center [861, 376] width 581 height 11
click at [634, 400] on span "**********" at bounding box center [613, 400] width 85 height 11
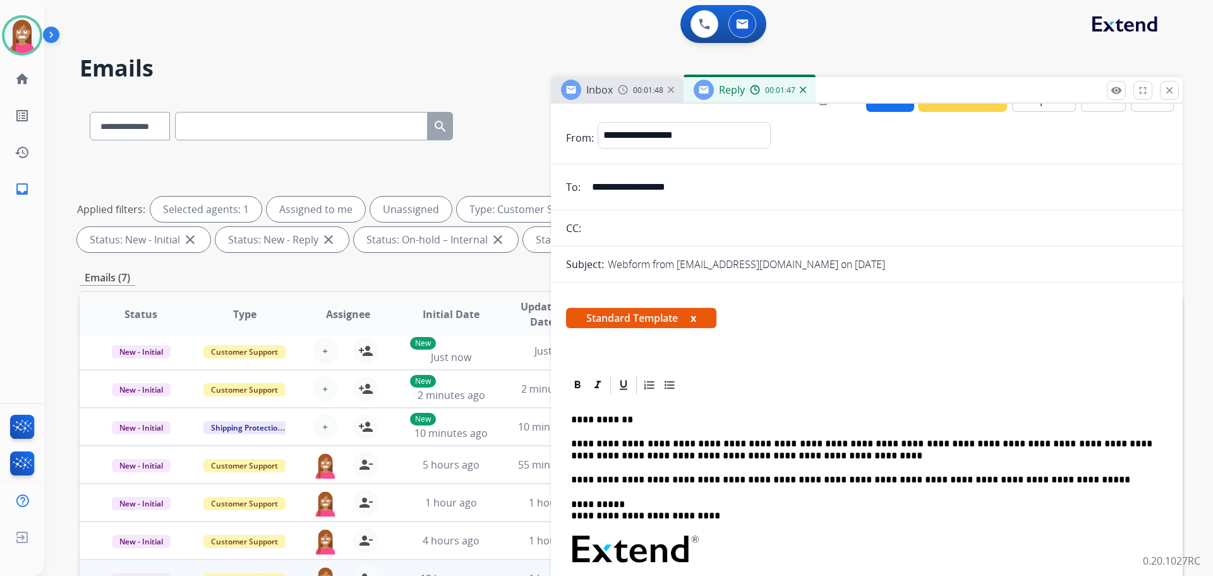
scroll to position [0, 0]
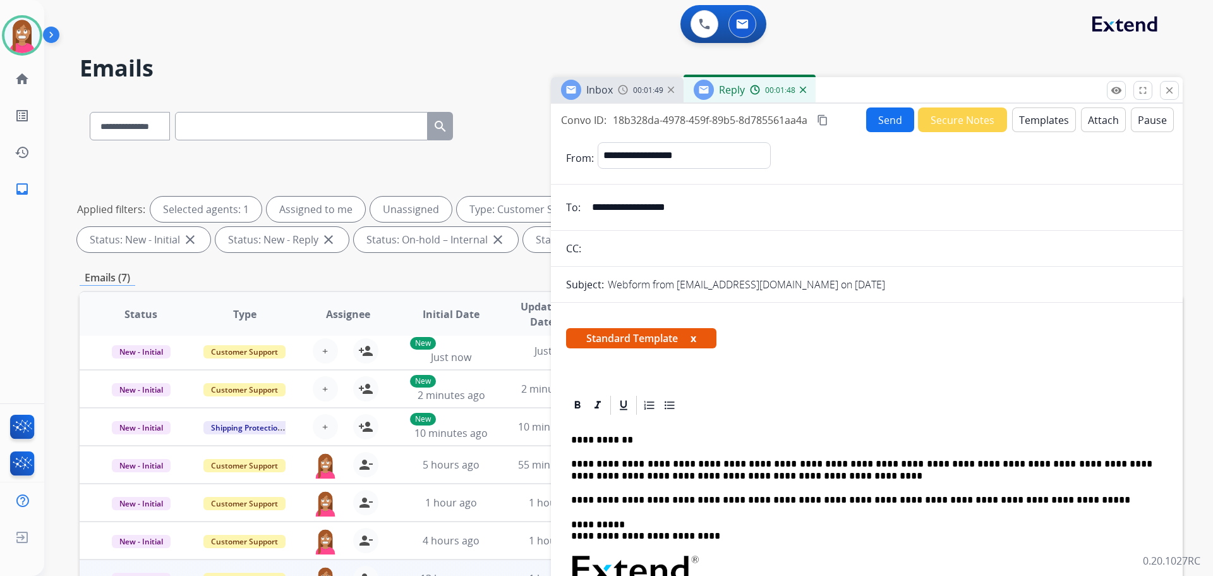
click at [878, 124] on button "Send" at bounding box center [890, 119] width 48 height 25
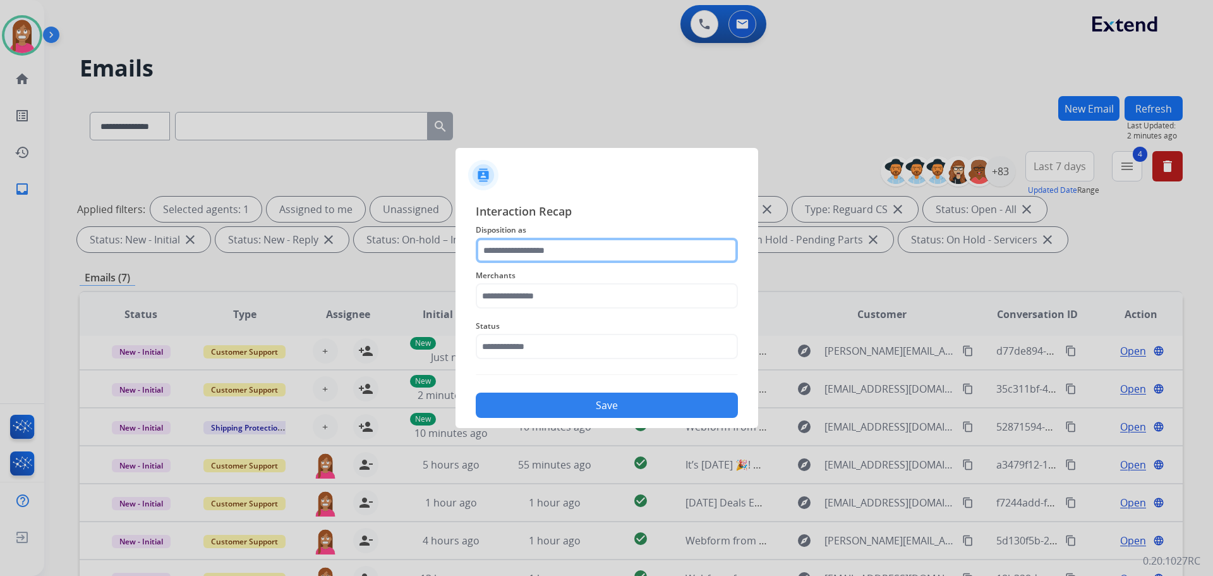
click at [531, 255] on input "text" at bounding box center [607, 250] width 262 height 25
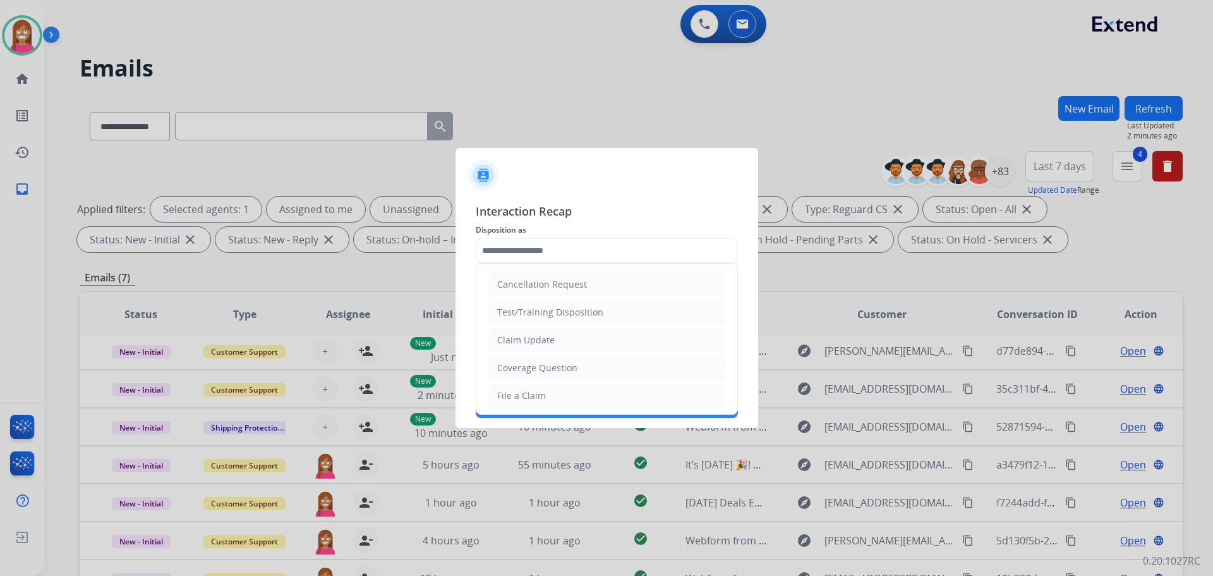
click at [505, 382] on ul "Cancellation Request Test/Training Disposition Claim Update Coverage Question F…" at bounding box center [606, 436] width 261 height 347
click at [504, 370] on div "Coverage Question" at bounding box center [537, 367] width 80 height 13
type input "**********"
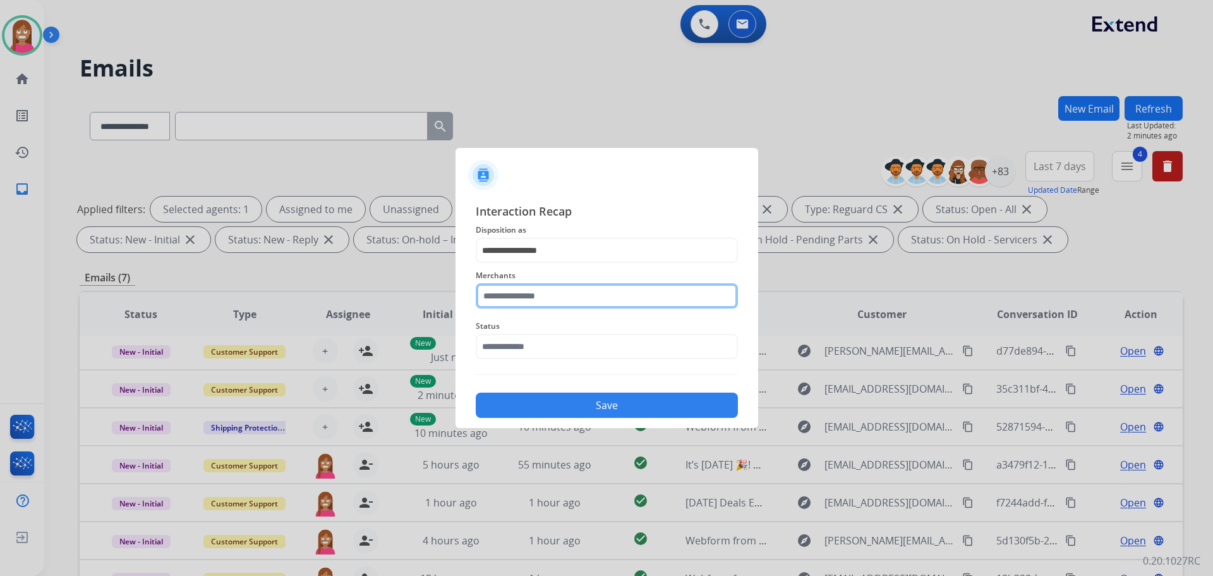
click at [534, 299] on input "text" at bounding box center [607, 295] width 262 height 25
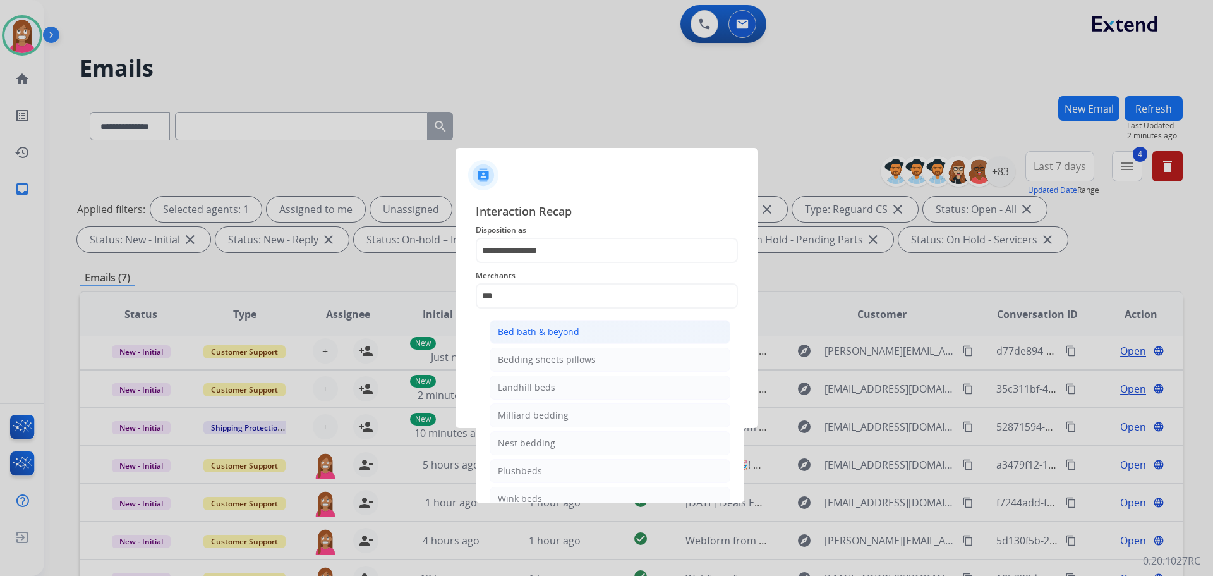
click at [520, 333] on div "Bed bath & beyond" at bounding box center [539, 331] width 82 height 13
type input "**********"
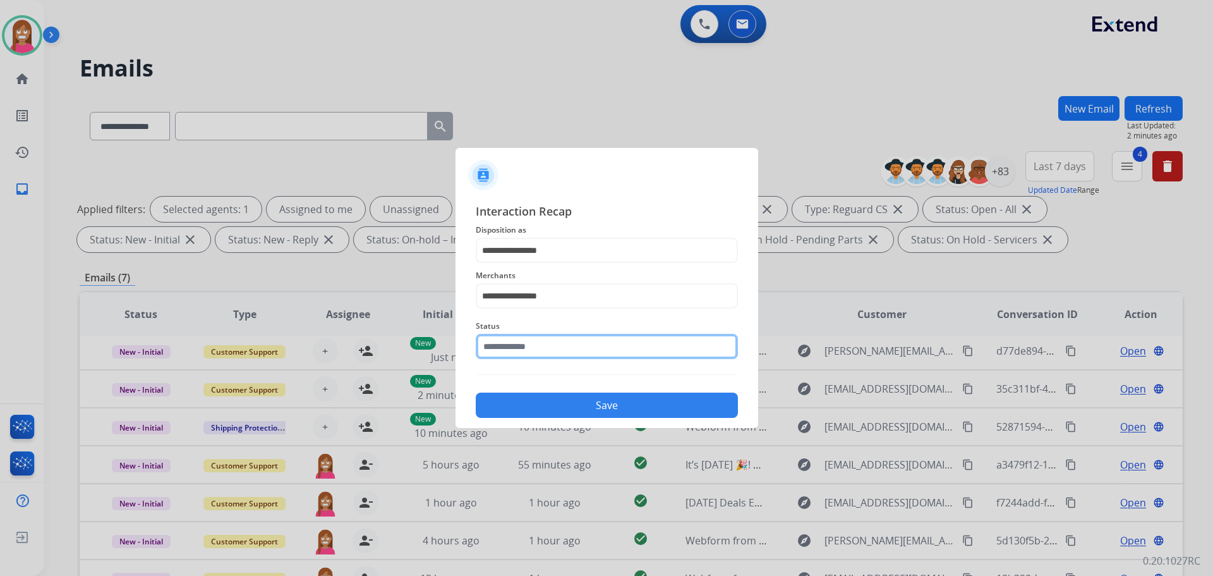
click at [520, 358] on input "text" at bounding box center [607, 346] width 262 height 25
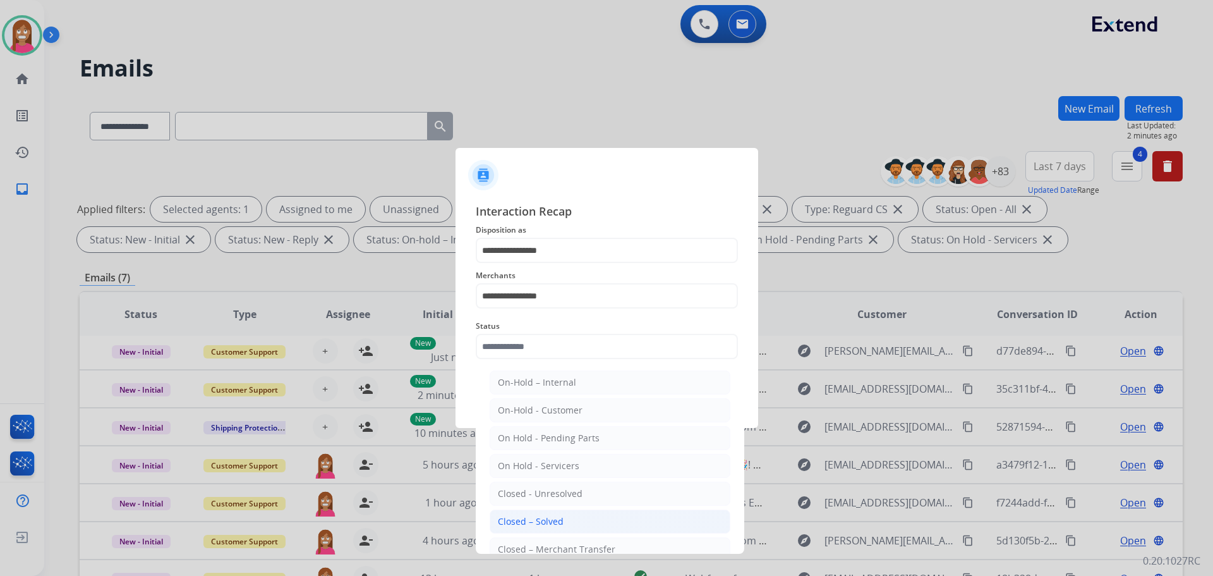
click at [520, 514] on li "Closed – Solved" at bounding box center [610, 521] width 241 height 24
type input "**********"
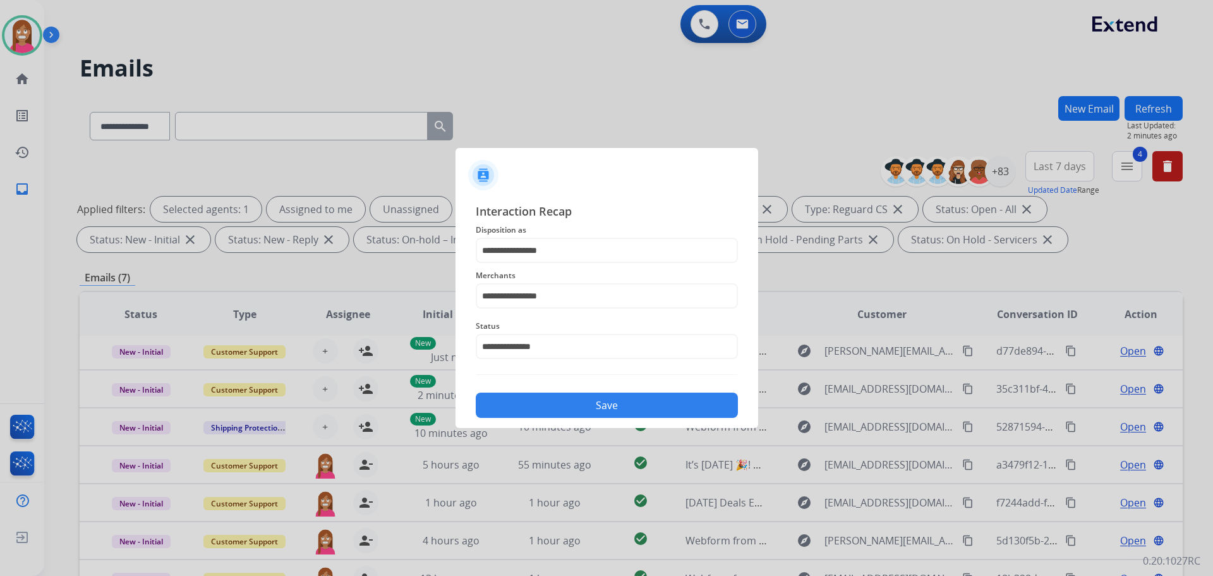
click at [544, 407] on button "Save" at bounding box center [607, 404] width 262 height 25
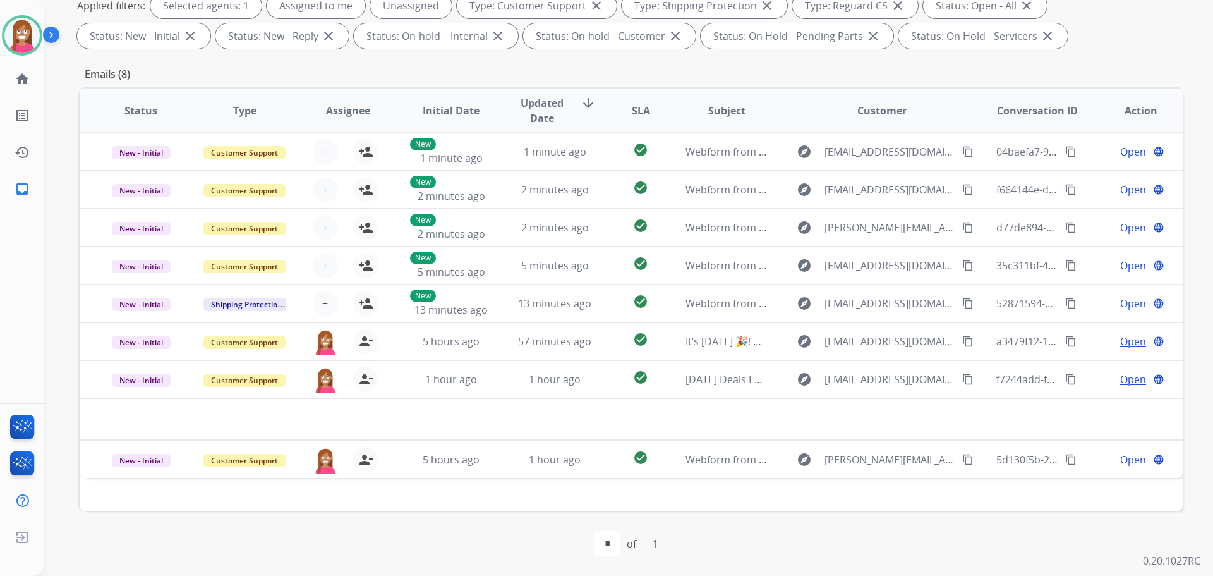
scroll to position [204, 0]
click at [27, 49] on img at bounding box center [21, 35] width 35 height 35
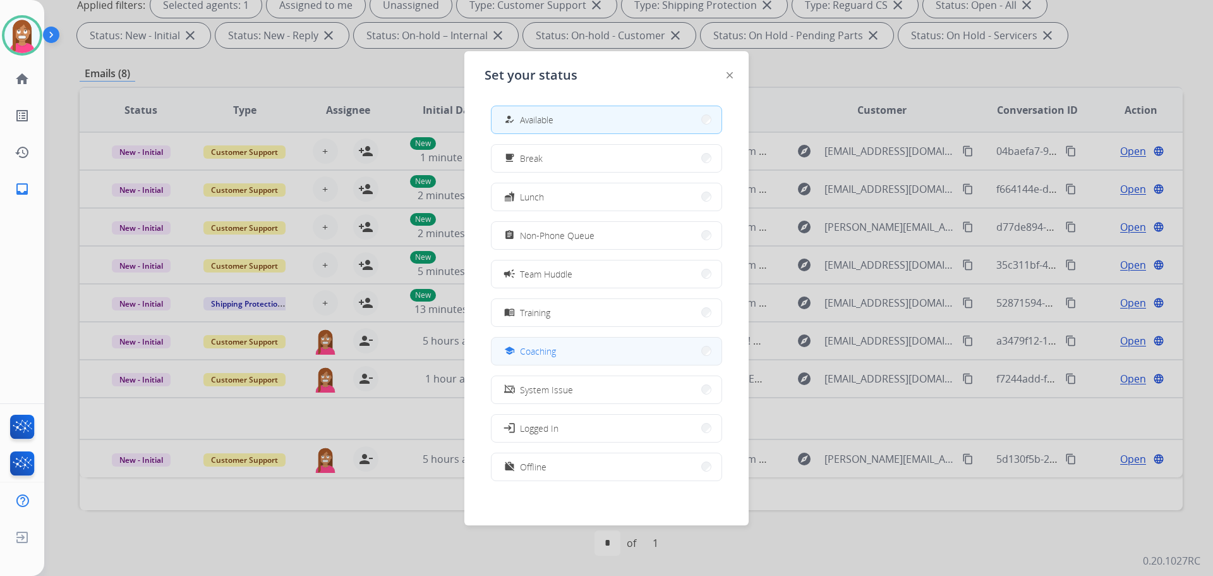
click at [535, 346] on span "Coaching" at bounding box center [538, 350] width 36 height 13
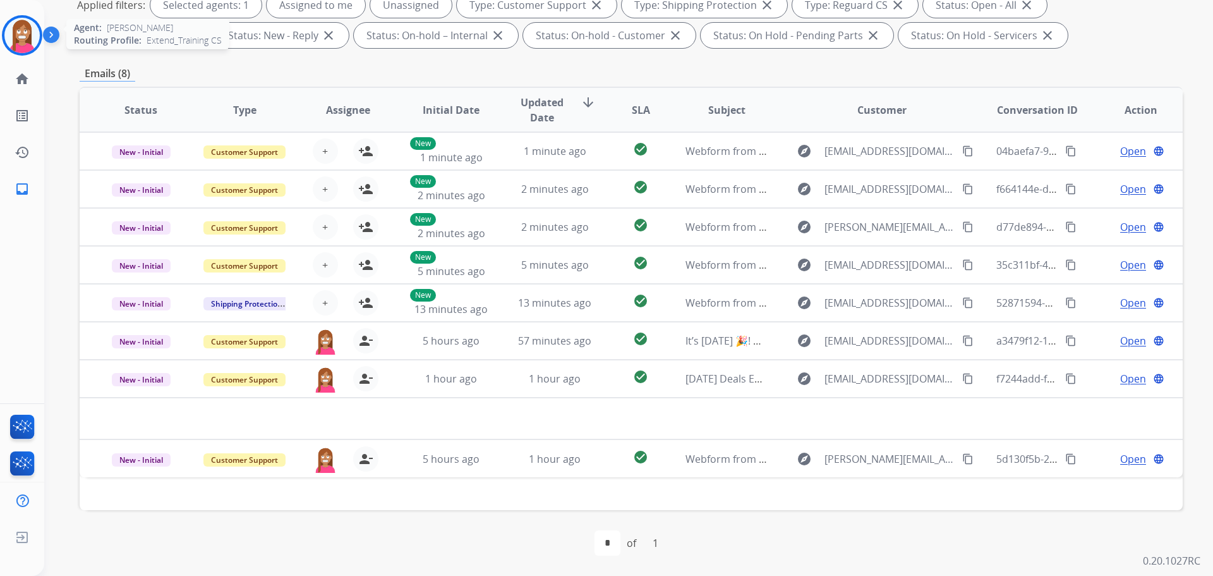
click at [20, 24] on img at bounding box center [21, 35] width 35 height 35
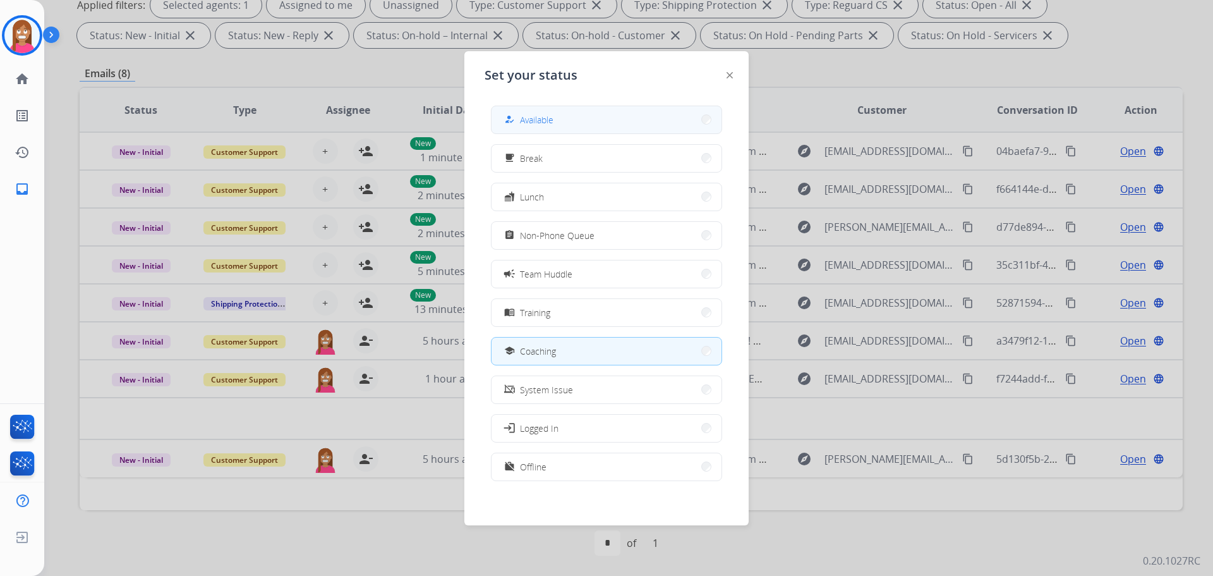
click at [534, 126] on span "Available" at bounding box center [536, 119] width 33 height 13
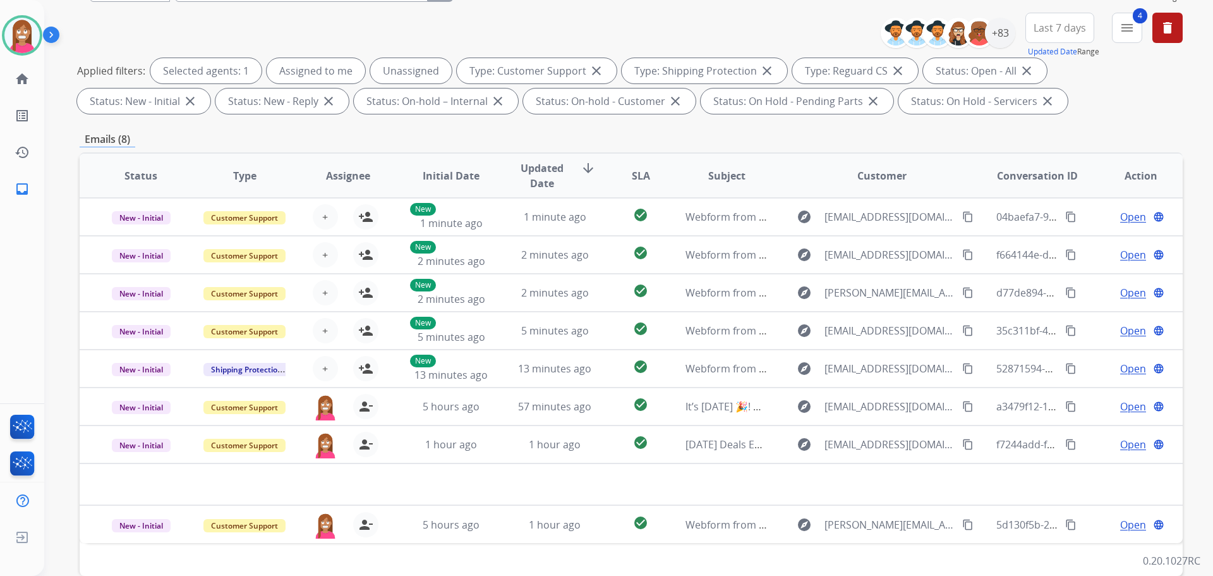
scroll to position [0, 0]
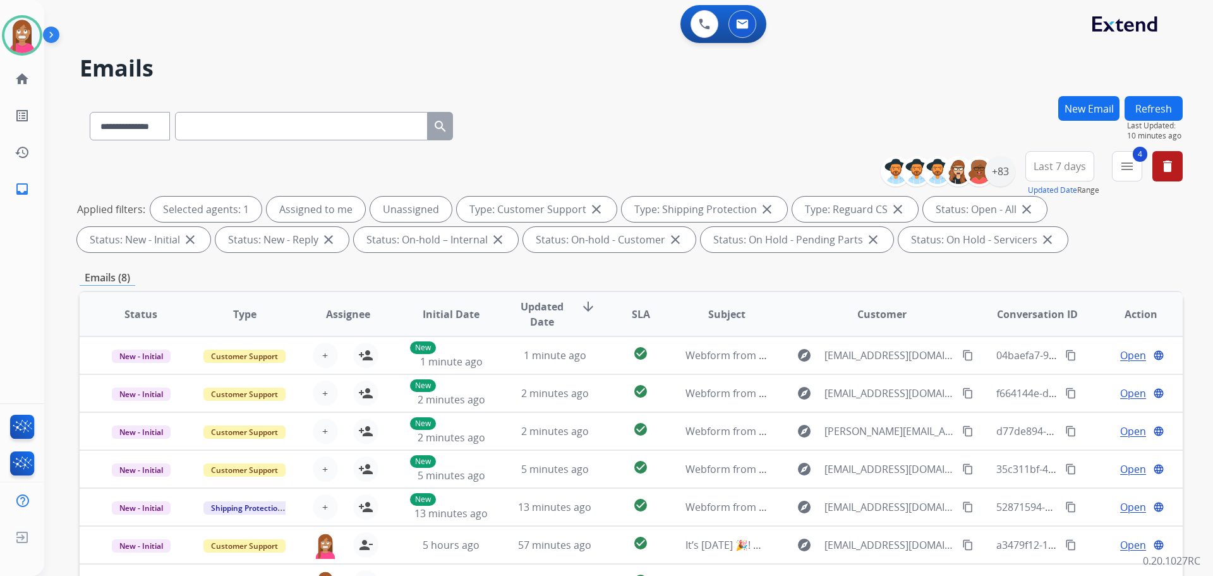
click at [1137, 101] on button "Refresh" at bounding box center [1154, 108] width 58 height 25
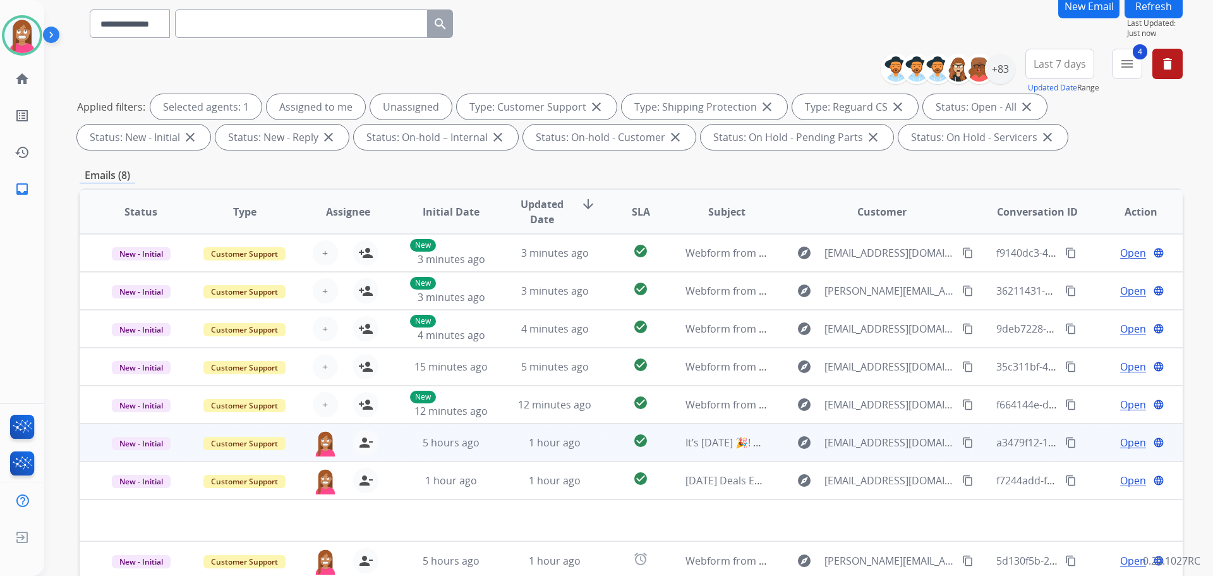
scroll to position [204, 0]
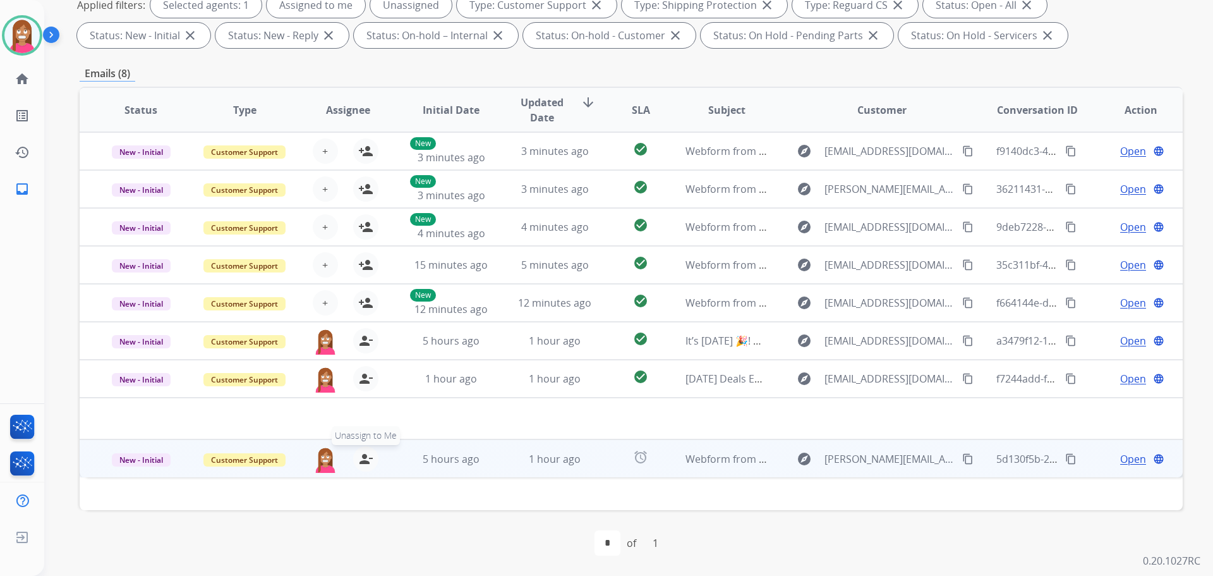
click at [364, 459] on mat-icon "person_remove" at bounding box center [365, 458] width 15 height 15
click at [364, 459] on mat-icon "person_add" at bounding box center [365, 458] width 15 height 15
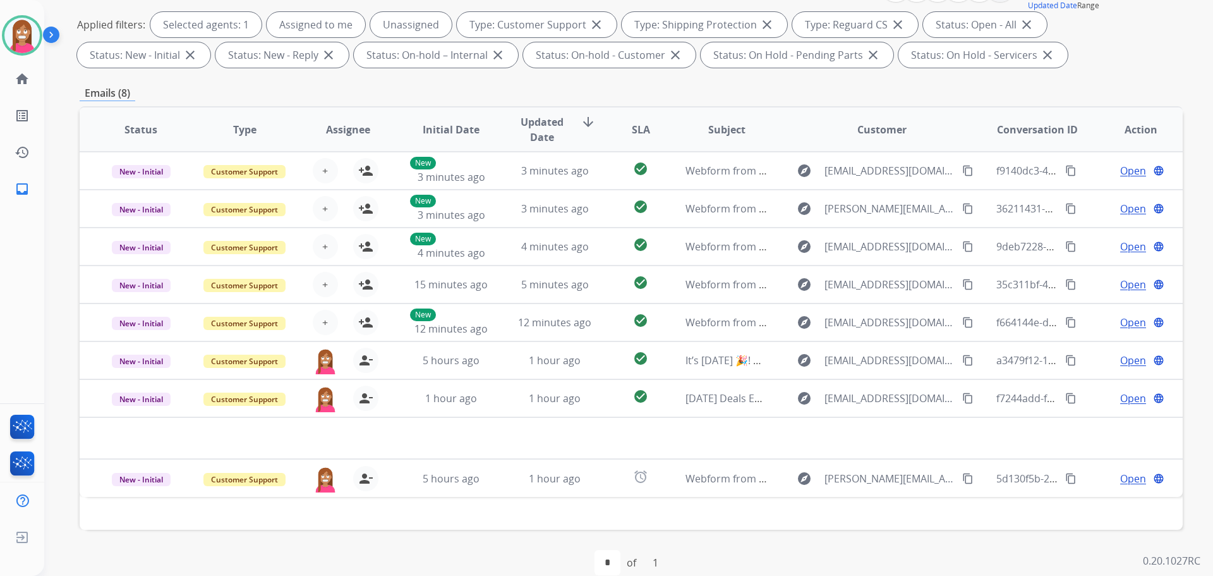
scroll to position [78, 0]
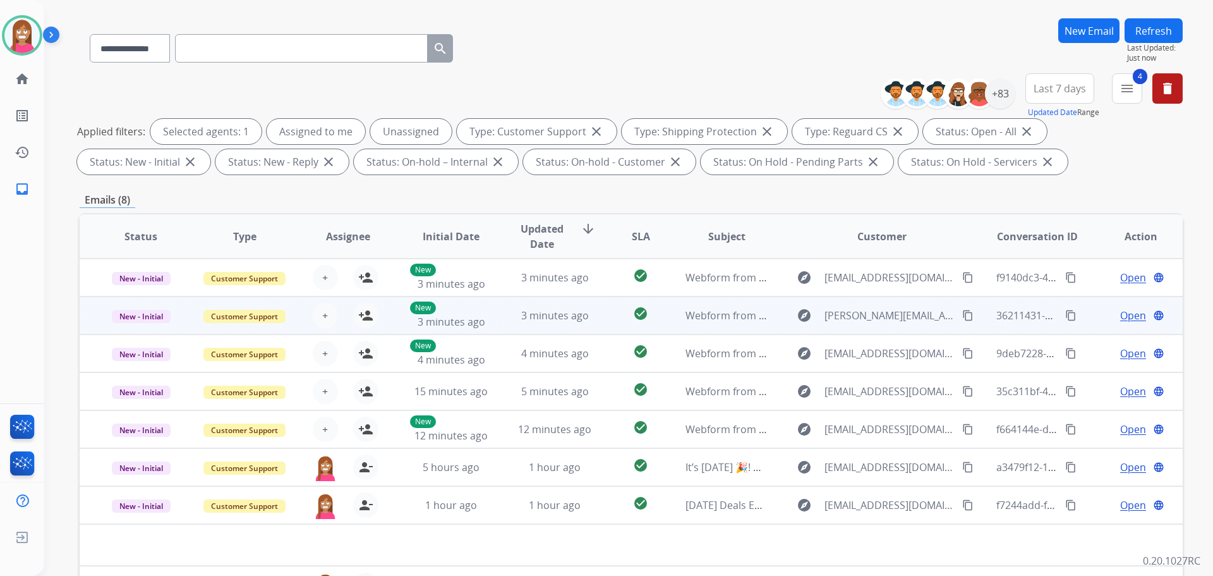
click at [586, 325] on td "3 minutes ago" at bounding box center [545, 315] width 104 height 38
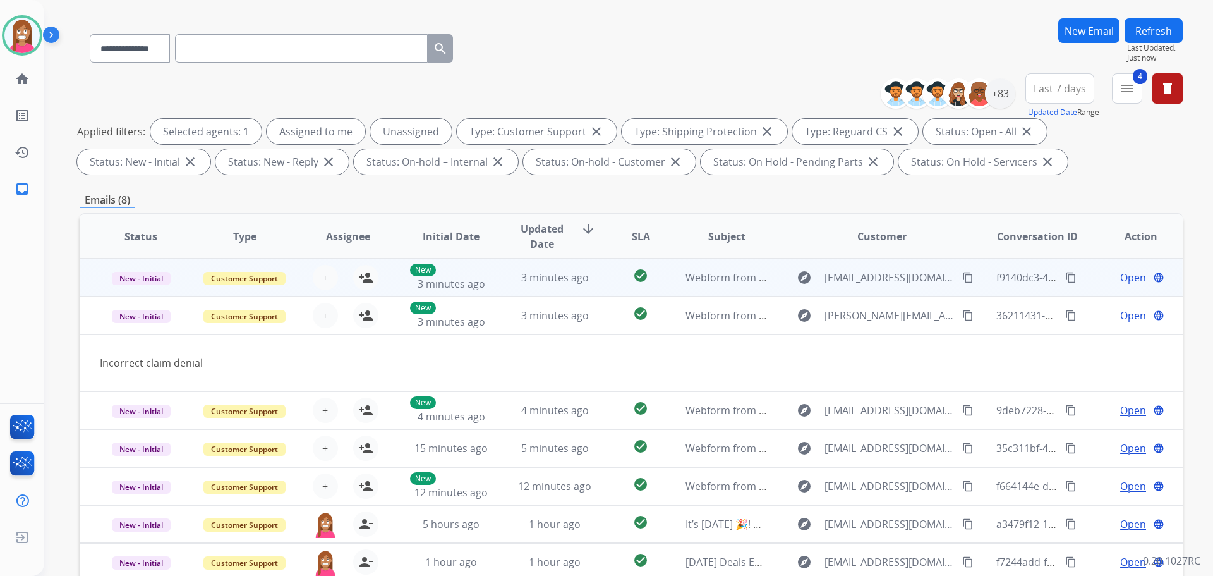
click at [578, 292] on td "3 minutes ago" at bounding box center [545, 277] width 104 height 38
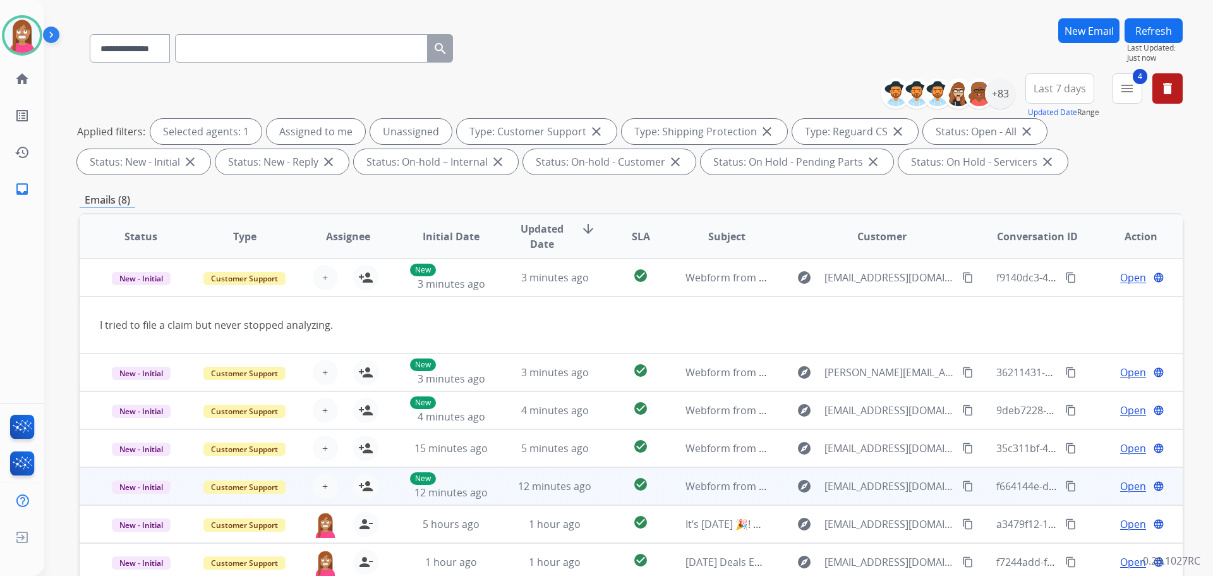
click at [501, 492] on td "12 minutes ago" at bounding box center [545, 486] width 104 height 38
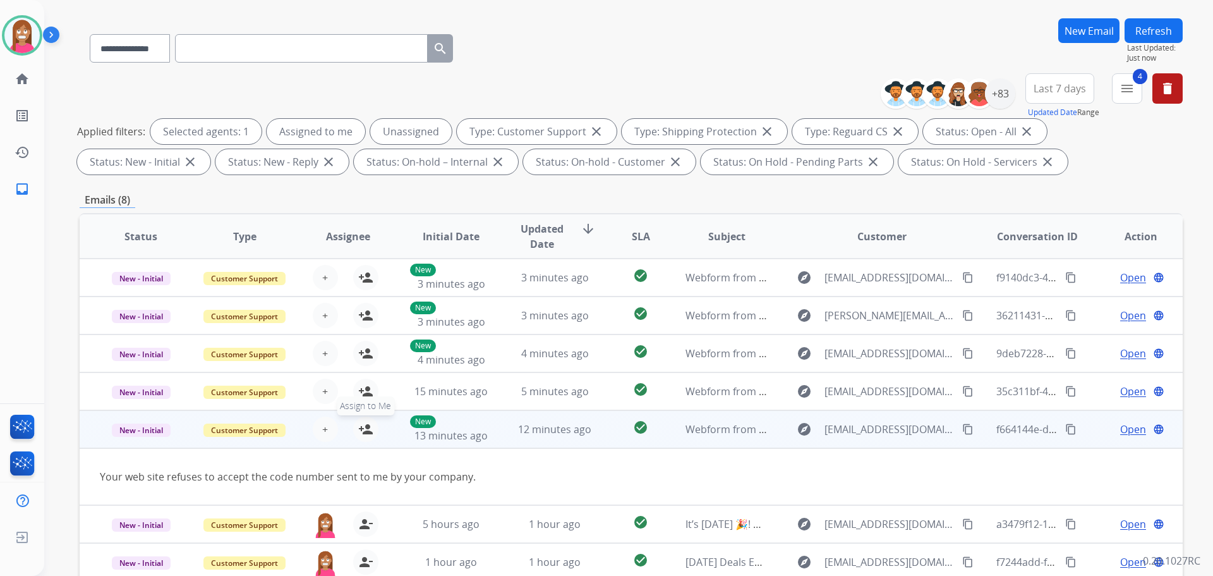
click at [362, 425] on mat-icon "person_add" at bounding box center [365, 428] width 15 height 15
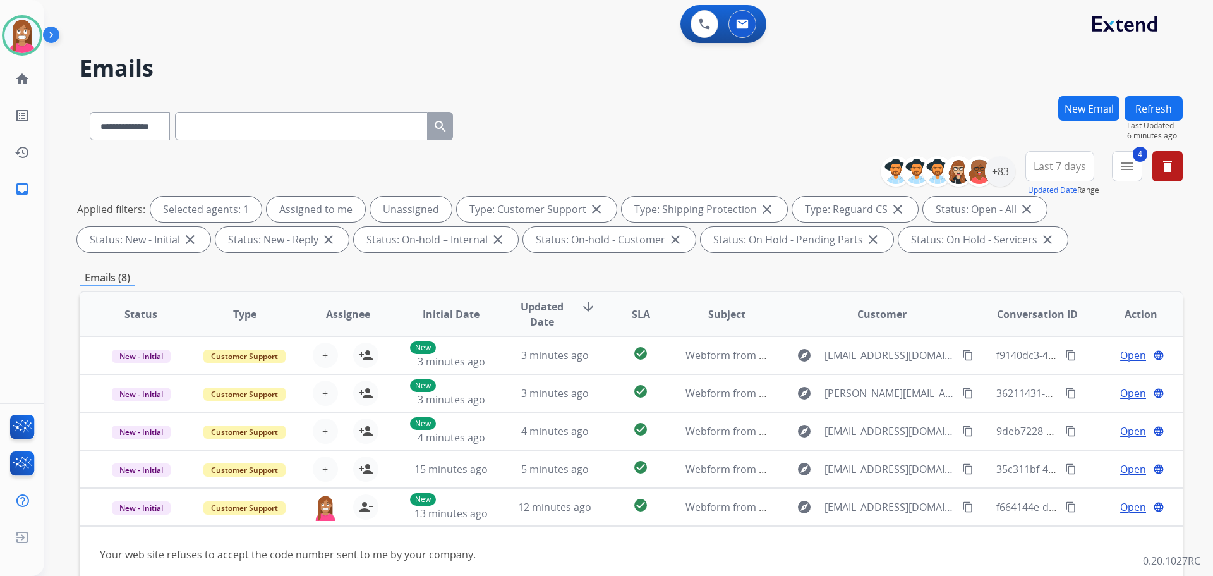
select select "**********"
click at [698, 31] on button at bounding box center [705, 24] width 28 height 28
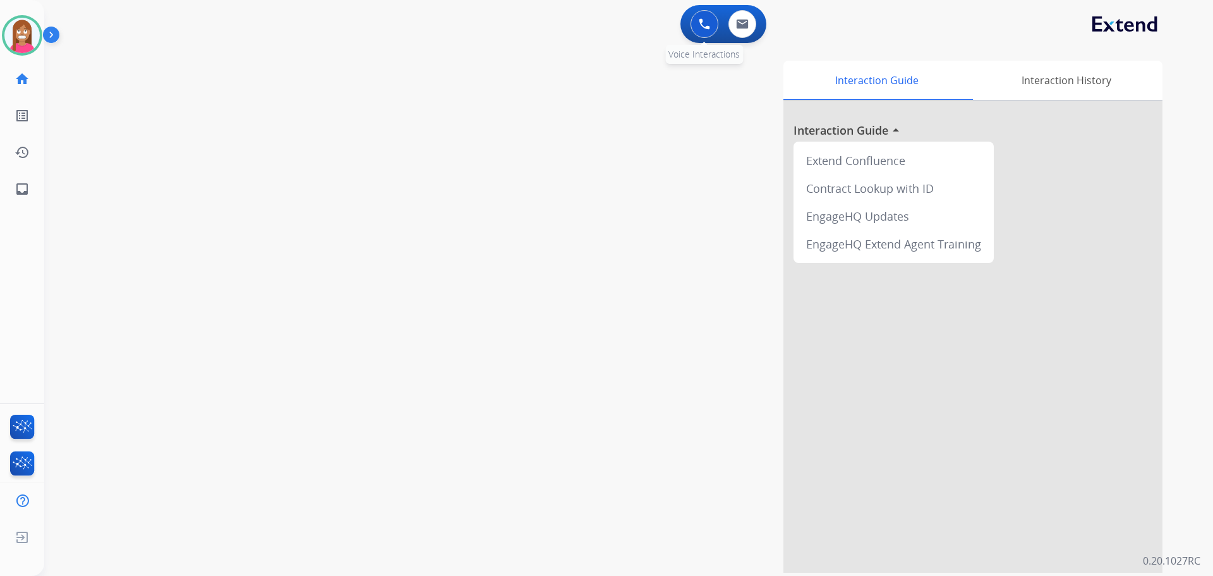
click at [707, 28] on img at bounding box center [704, 23] width 11 height 11
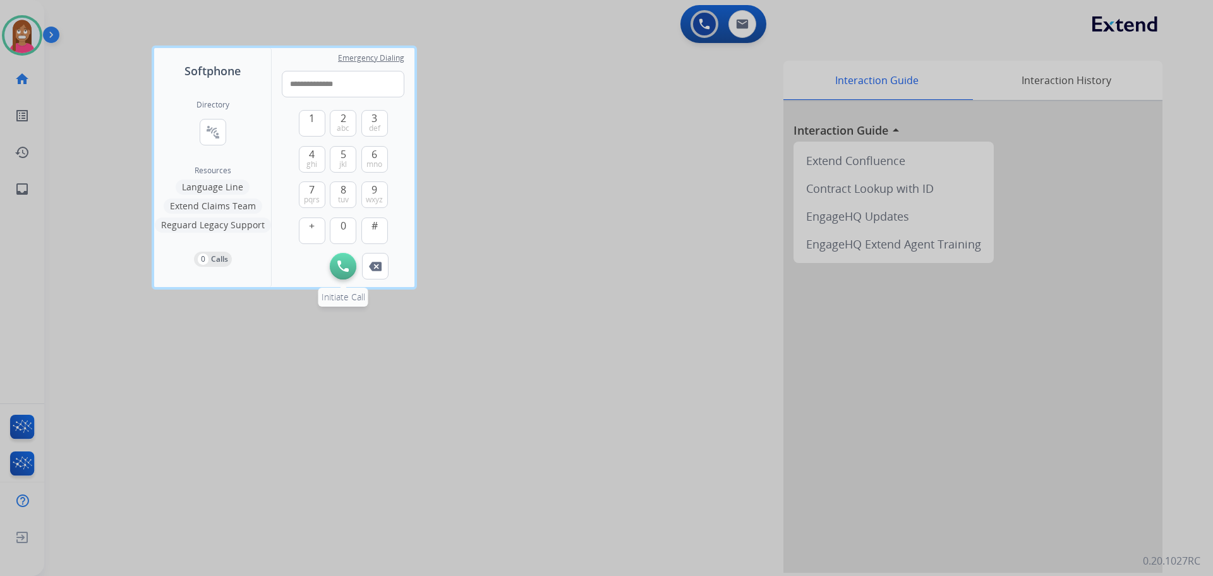
type input "**********"
click at [341, 270] on img at bounding box center [342, 265] width 11 height 11
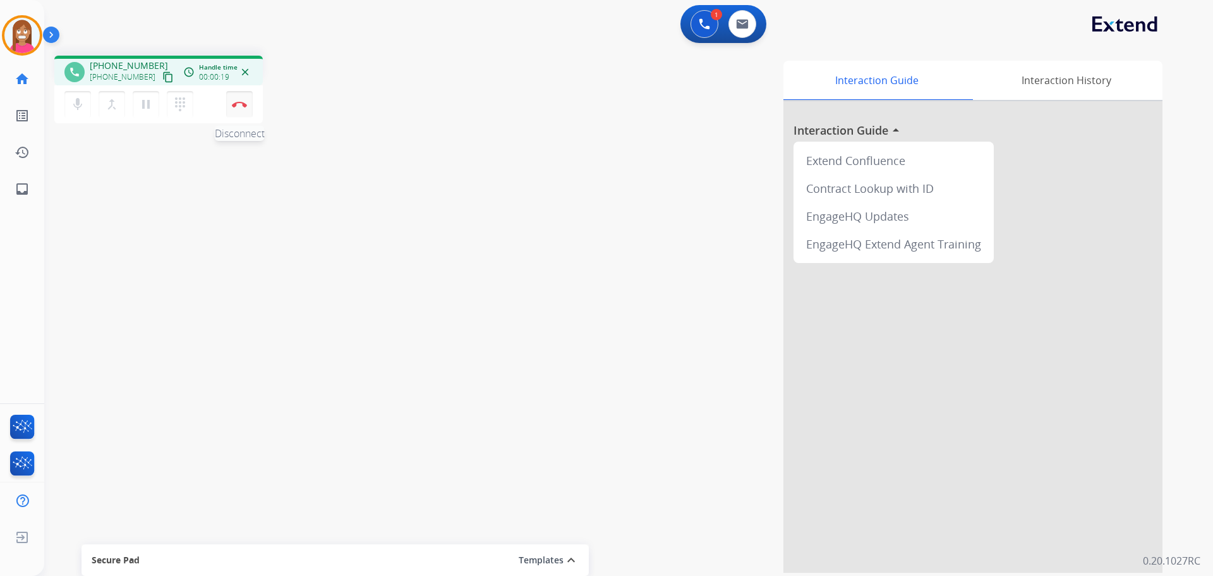
click at [241, 108] on button "Disconnect" at bounding box center [239, 104] width 27 height 27
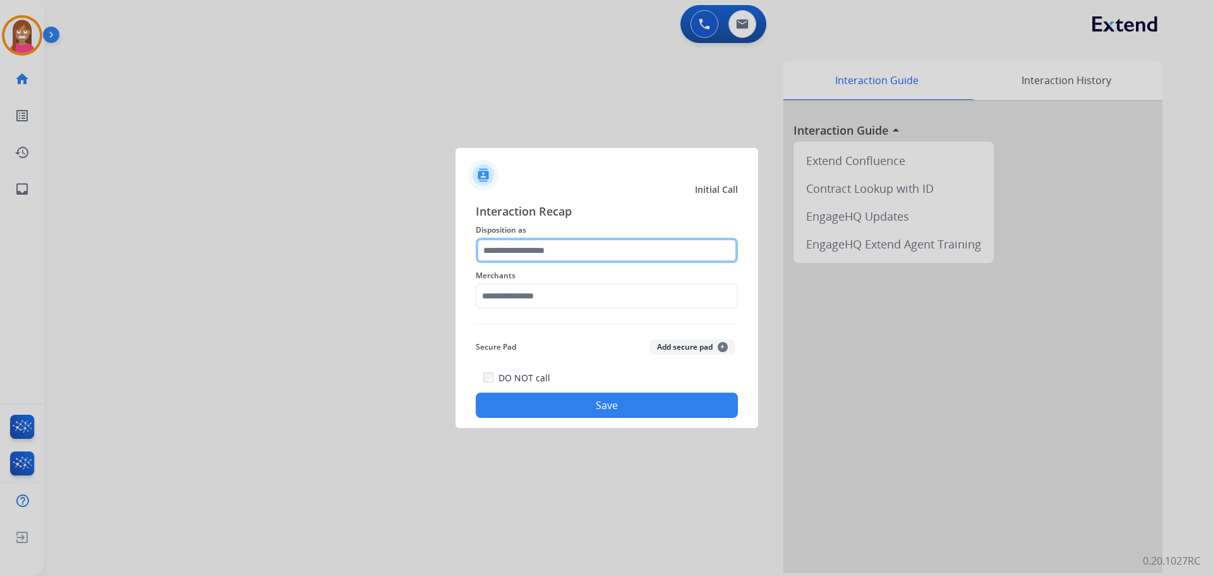
click at [509, 258] on input "text" at bounding box center [607, 250] width 262 height 25
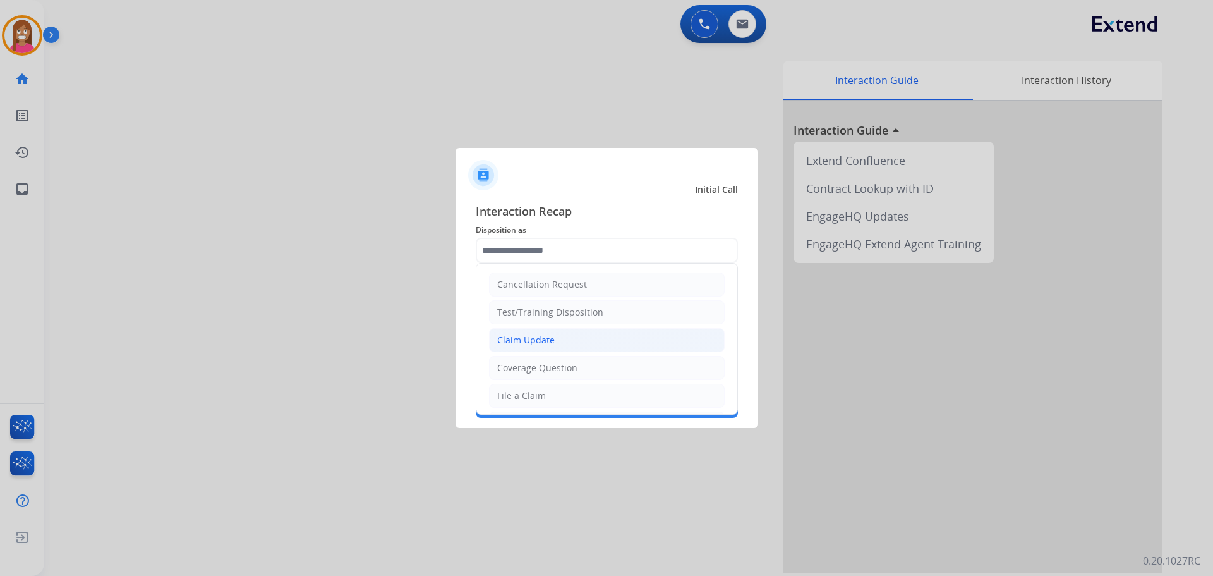
click at [525, 339] on div "Claim Update" at bounding box center [525, 340] width 57 height 13
type input "**********"
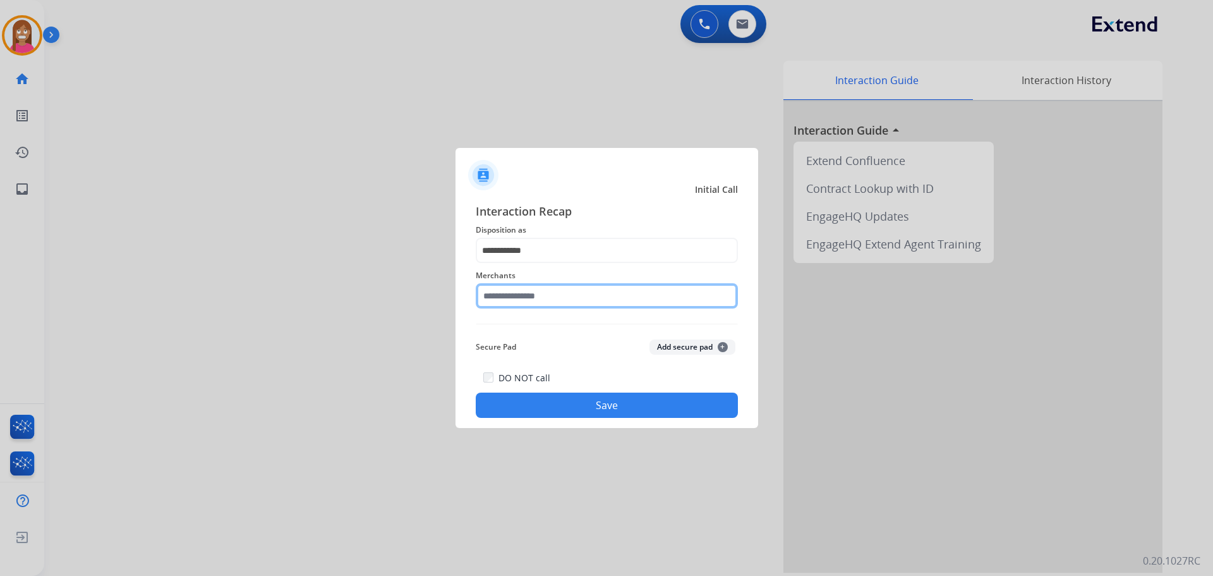
click at [509, 299] on input "text" at bounding box center [607, 295] width 262 height 25
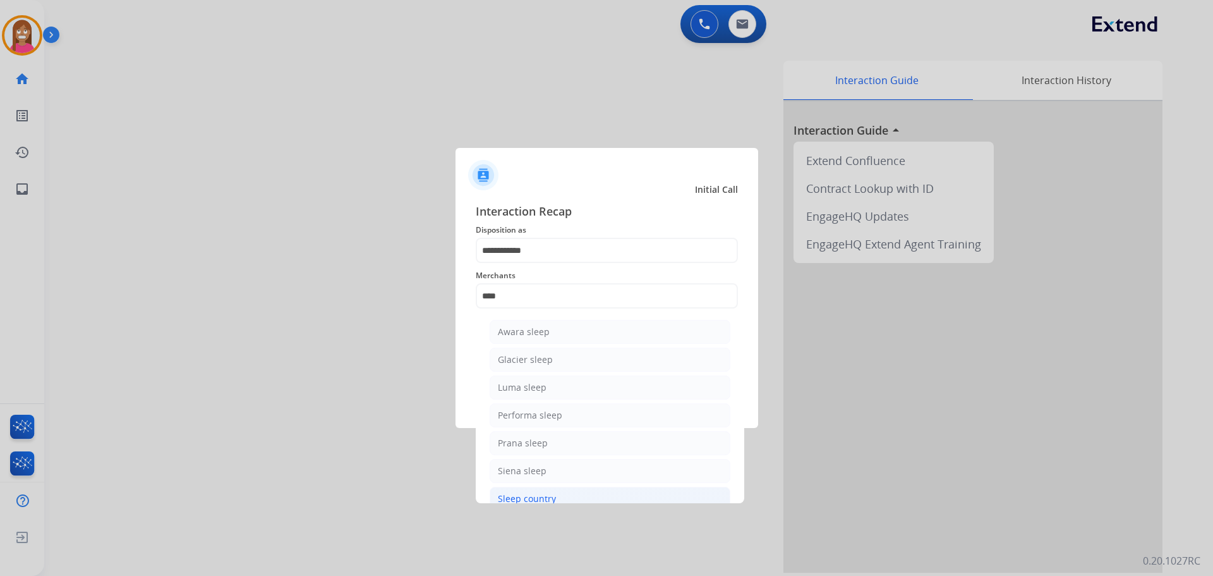
click at [537, 490] on li "Sleep country" at bounding box center [610, 498] width 241 height 24
type input "**********"
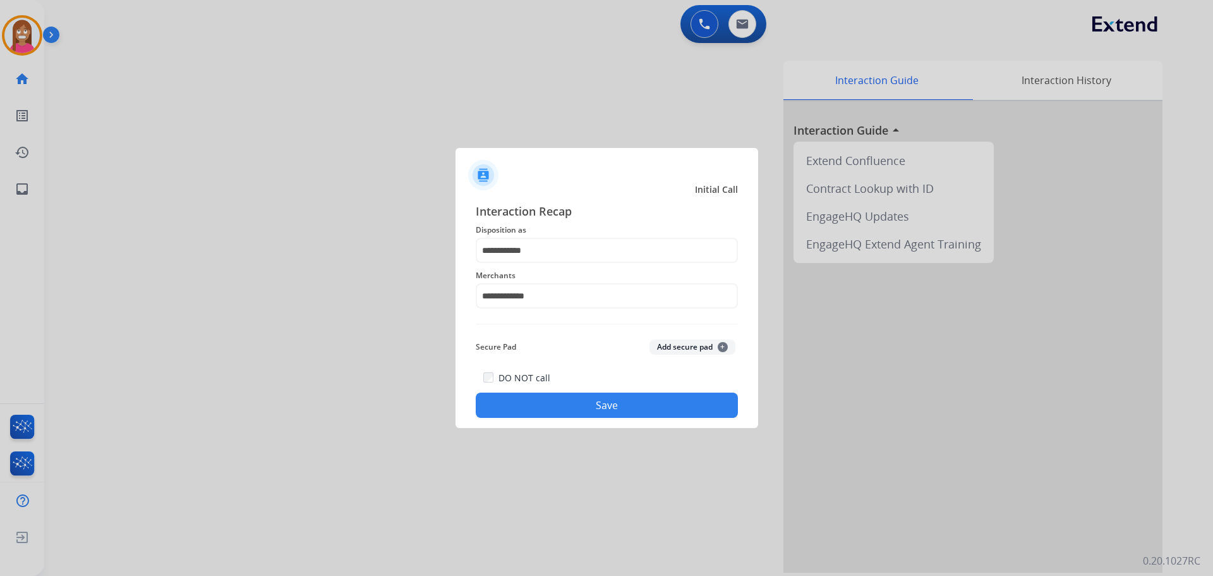
click at [534, 405] on button "Save" at bounding box center [607, 404] width 262 height 25
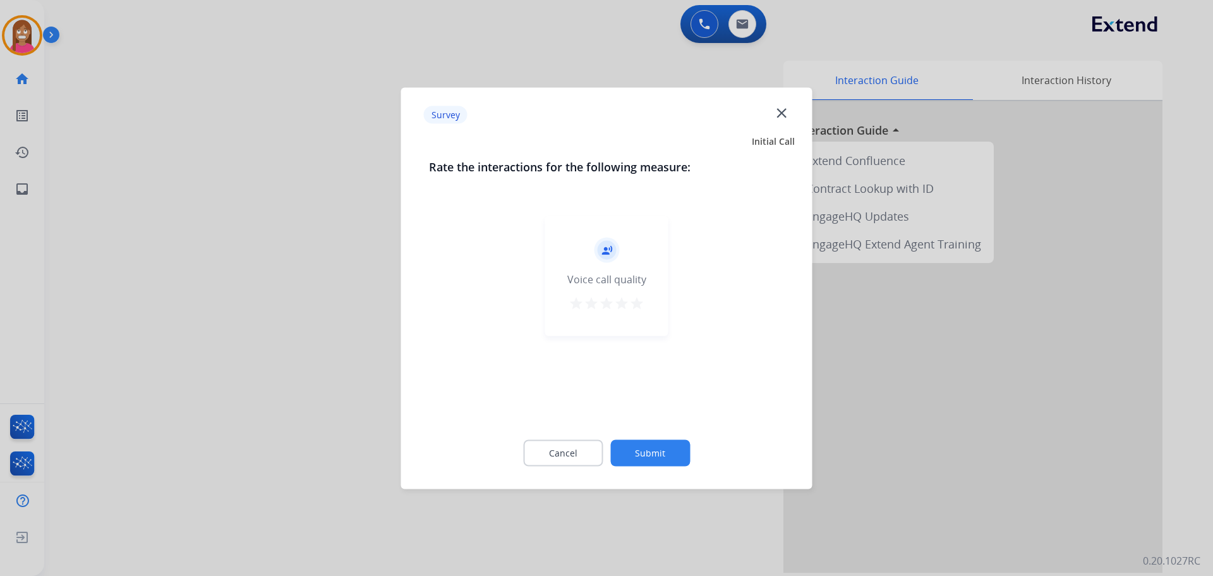
click at [784, 120] on mat-icon "close" at bounding box center [781, 112] width 16 height 16
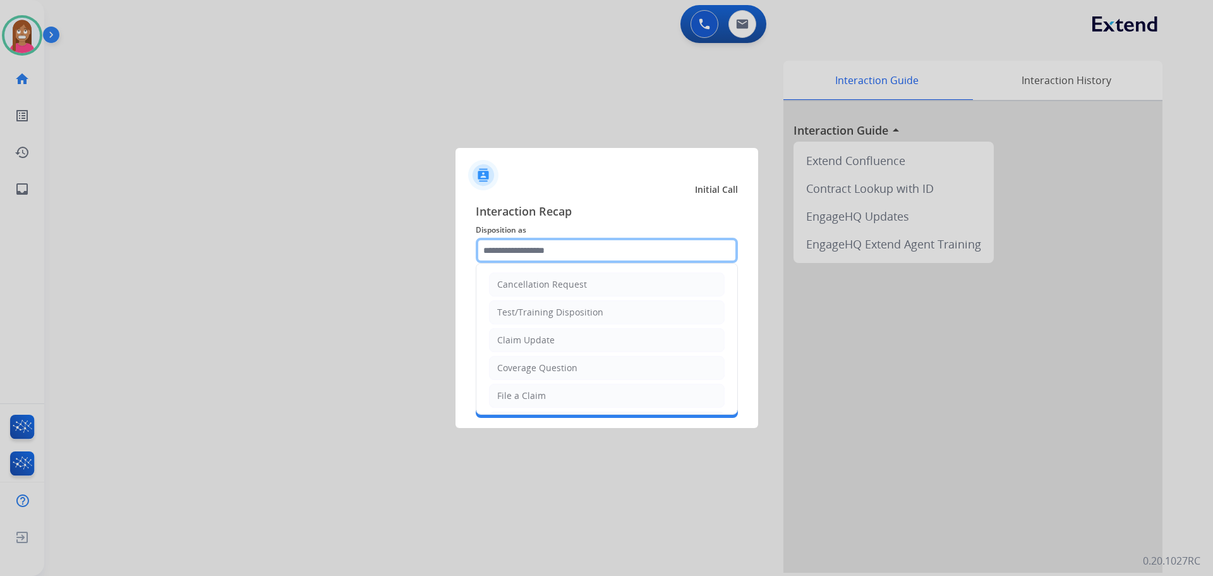
click at [488, 252] on input "text" at bounding box center [607, 250] width 262 height 25
click at [518, 334] on div "Claim Update" at bounding box center [525, 340] width 57 height 13
type input "**********"
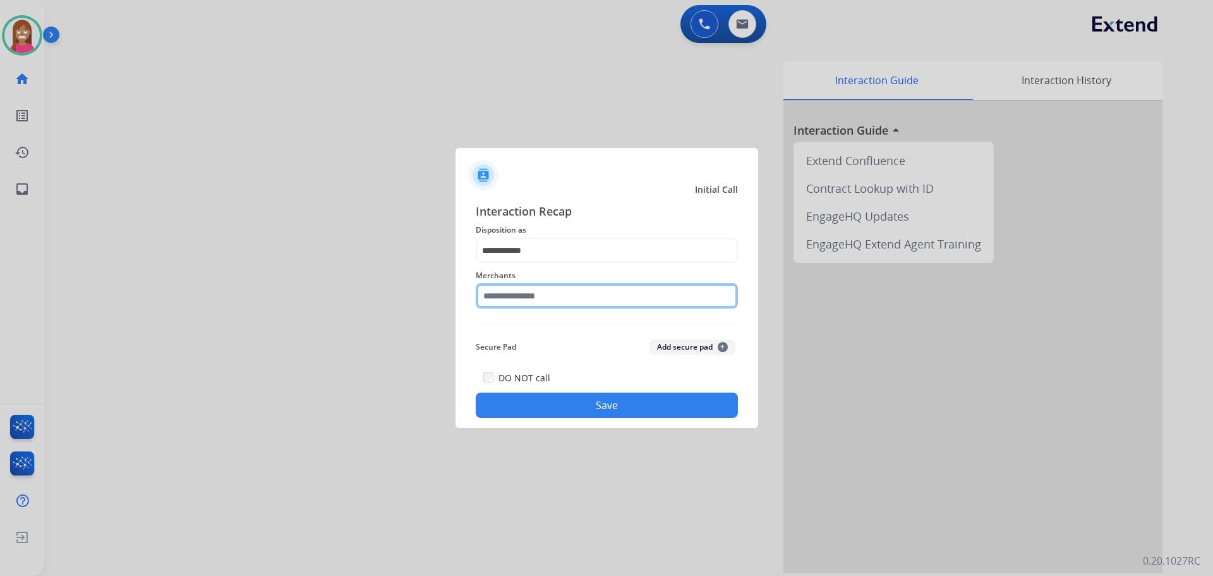
click at [504, 301] on input "text" at bounding box center [607, 295] width 262 height 25
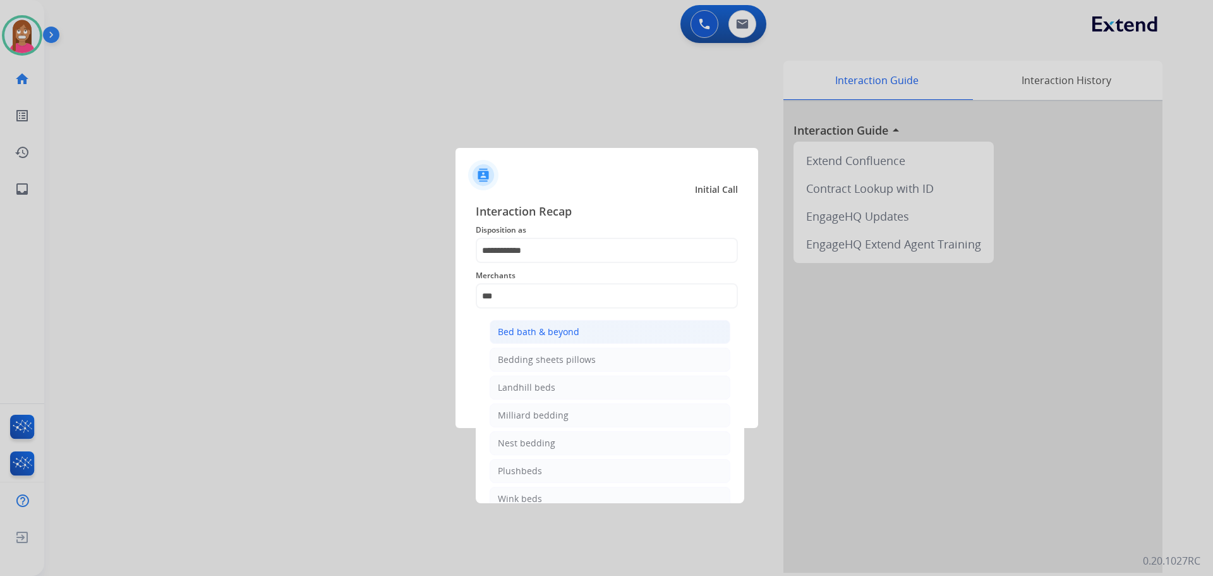
click at [541, 335] on div "Bed bath & beyond" at bounding box center [539, 331] width 82 height 13
type input "**********"
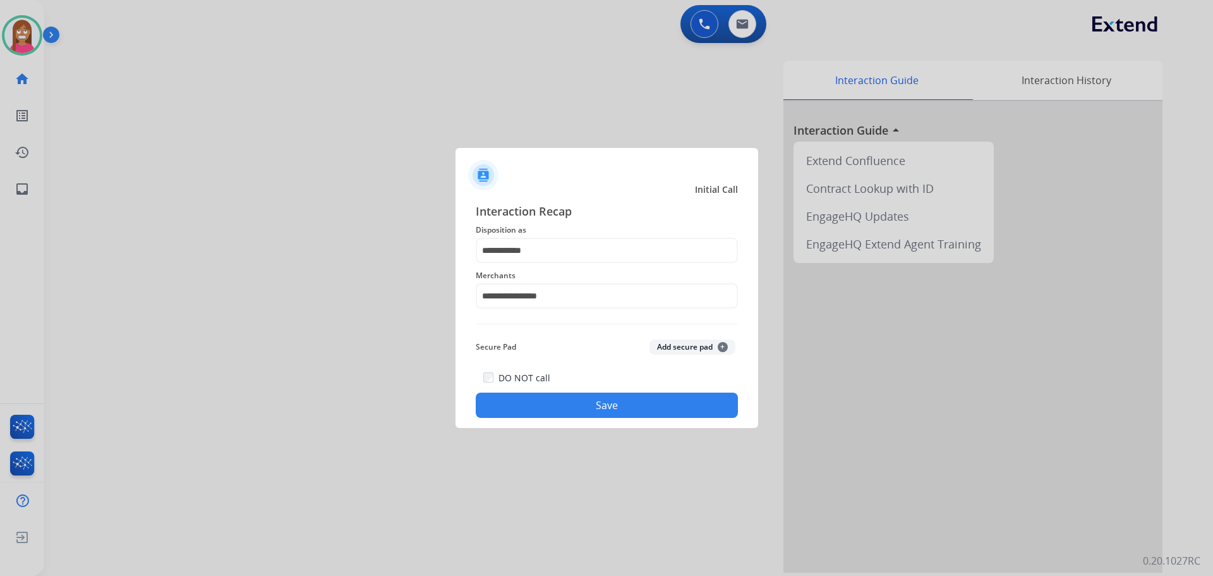
click at [581, 409] on button "Save" at bounding box center [607, 404] width 262 height 25
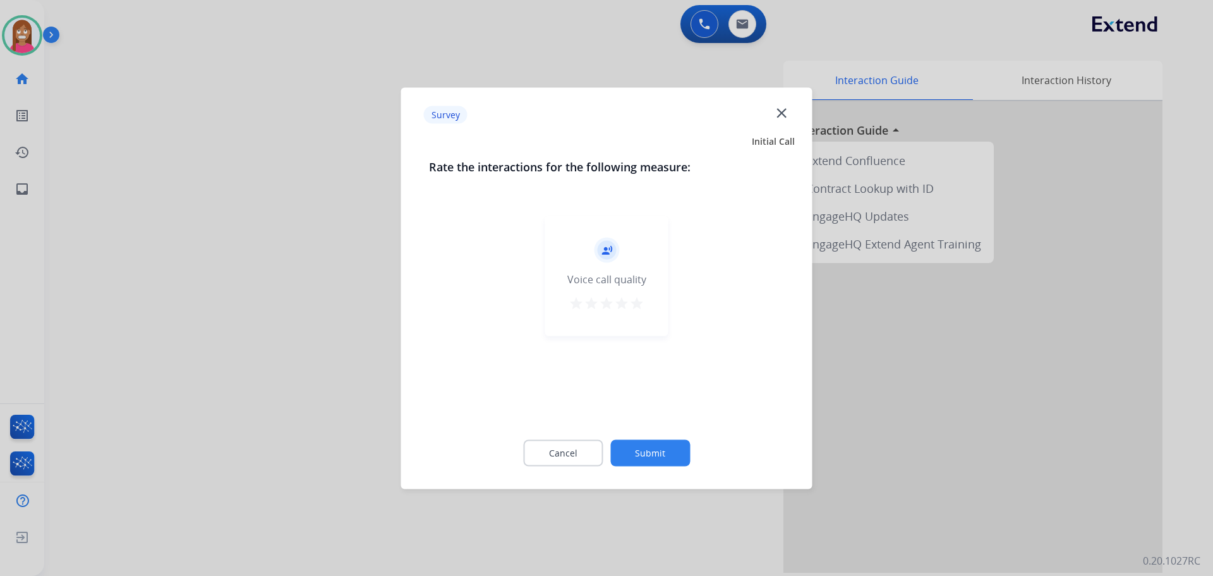
click at [783, 121] on button "close" at bounding box center [782, 115] width 15 height 19
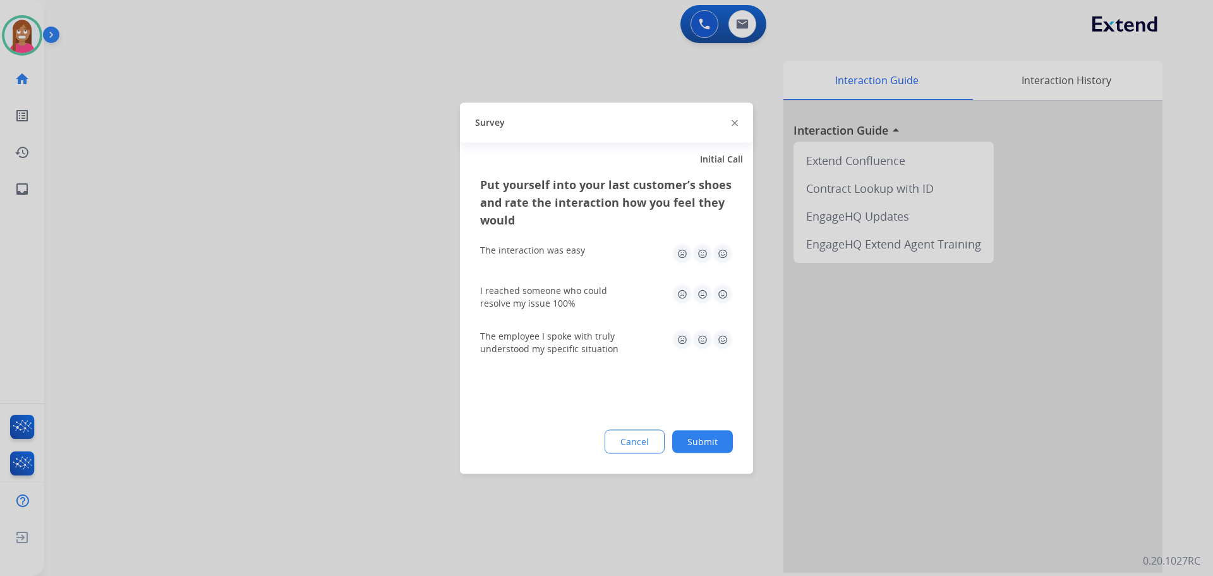
click at [735, 122] on img at bounding box center [735, 123] width 6 height 6
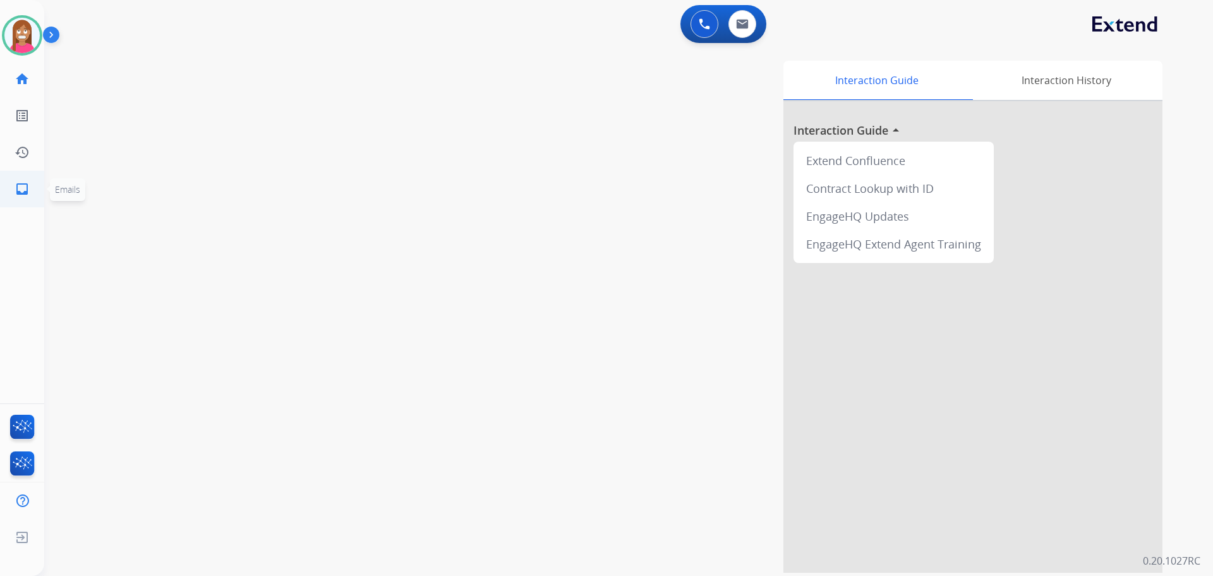
click at [11, 202] on link "inbox Emails" at bounding box center [21, 188] width 35 height 35
select select "**********"
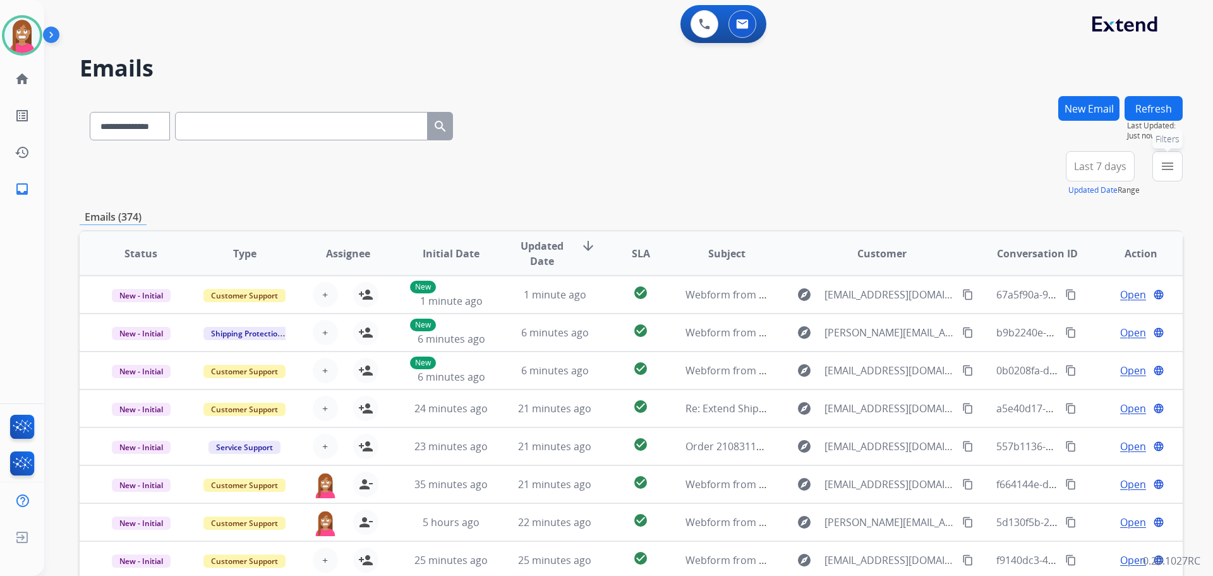
drag, startPoint x: 1173, startPoint y: 160, endPoint x: 1164, endPoint y: 160, distance: 8.2
click at [1171, 160] on mat-icon "menu" at bounding box center [1167, 166] width 15 height 15
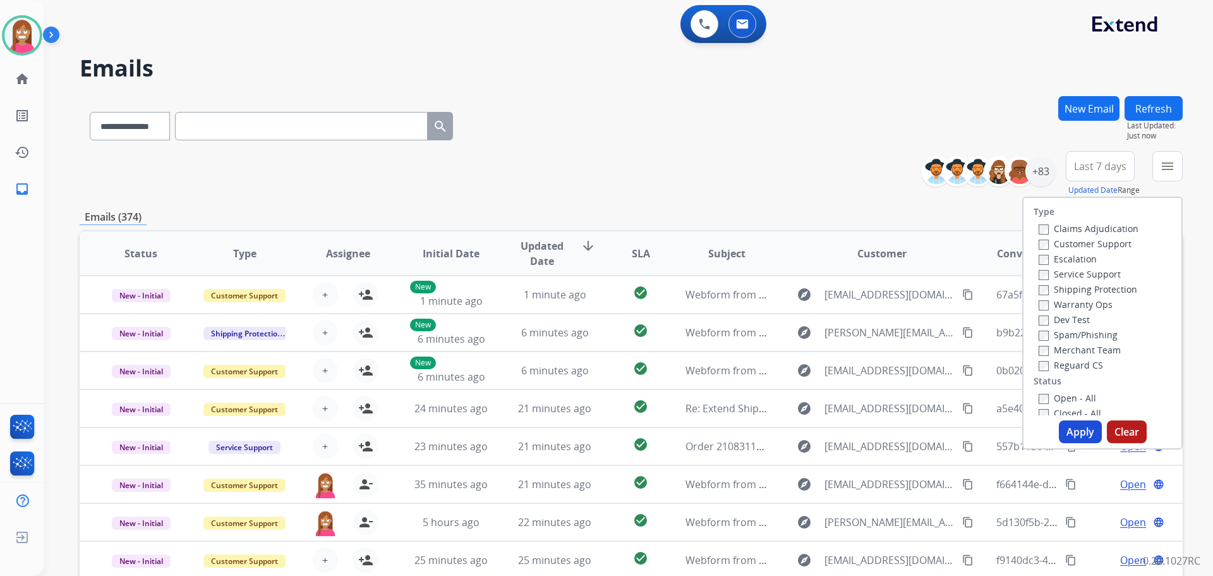
click at [1054, 241] on label "Customer Support" at bounding box center [1085, 244] width 93 height 12
click at [1054, 283] on label "Shipping Protection" at bounding box center [1088, 289] width 99 height 12
click at [1058, 361] on label "Reguard CS" at bounding box center [1071, 365] width 64 height 12
click at [1062, 399] on label "Open - All" at bounding box center [1067, 398] width 57 height 12
click at [1072, 430] on button "Apply" at bounding box center [1080, 431] width 43 height 23
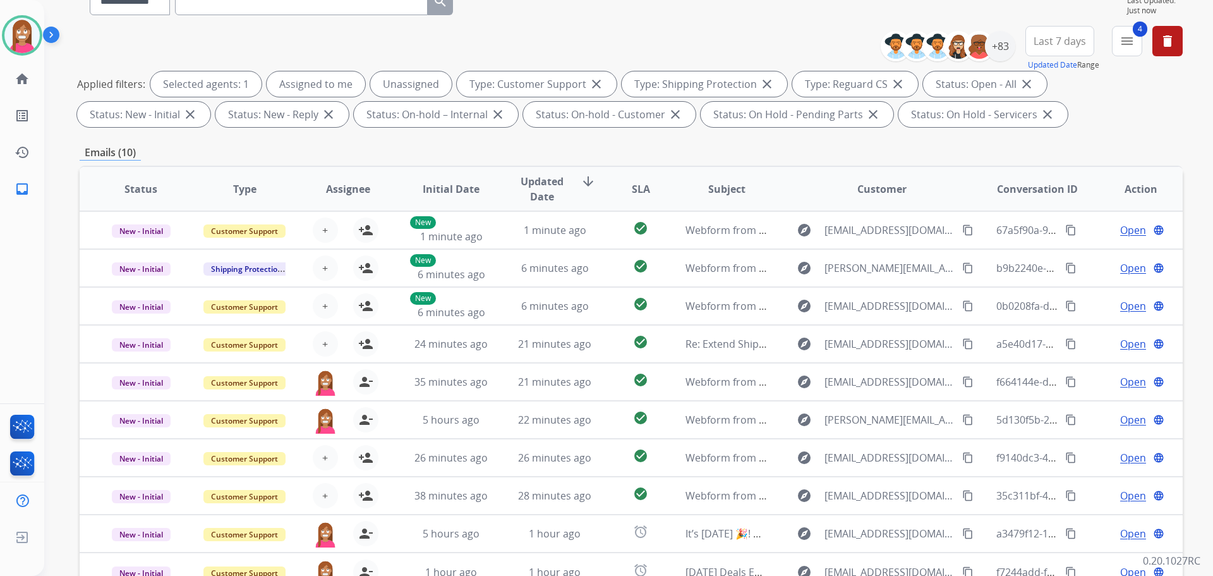
scroll to position [204, 0]
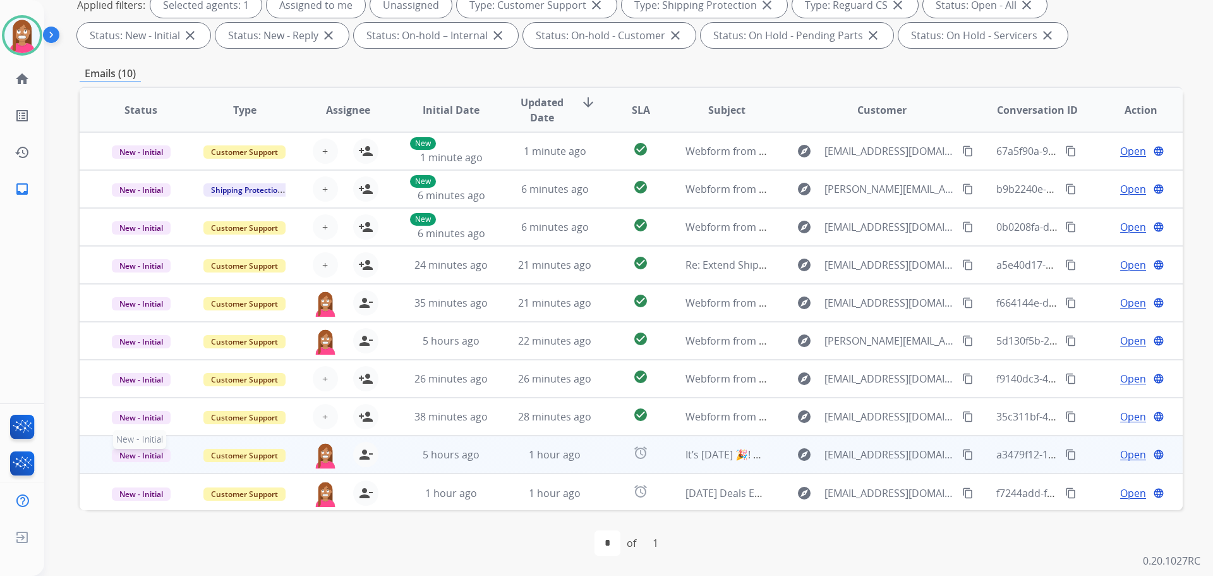
click at [142, 456] on span "New - Initial" at bounding box center [141, 455] width 59 height 13
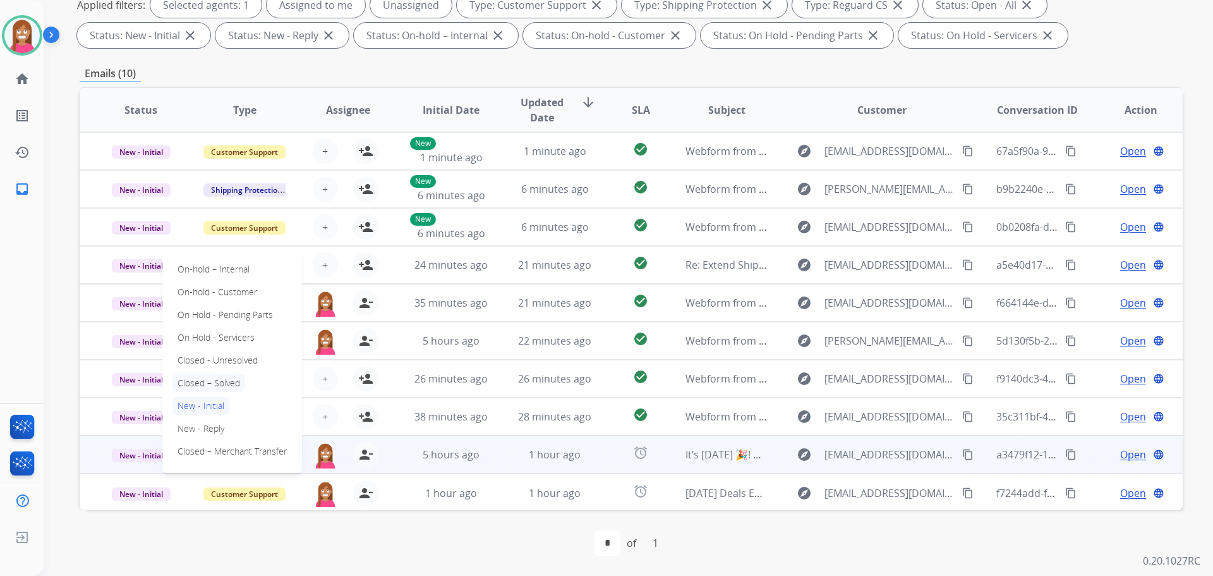
click at [220, 385] on p "Closed – Solved" at bounding box center [208, 383] width 73 height 18
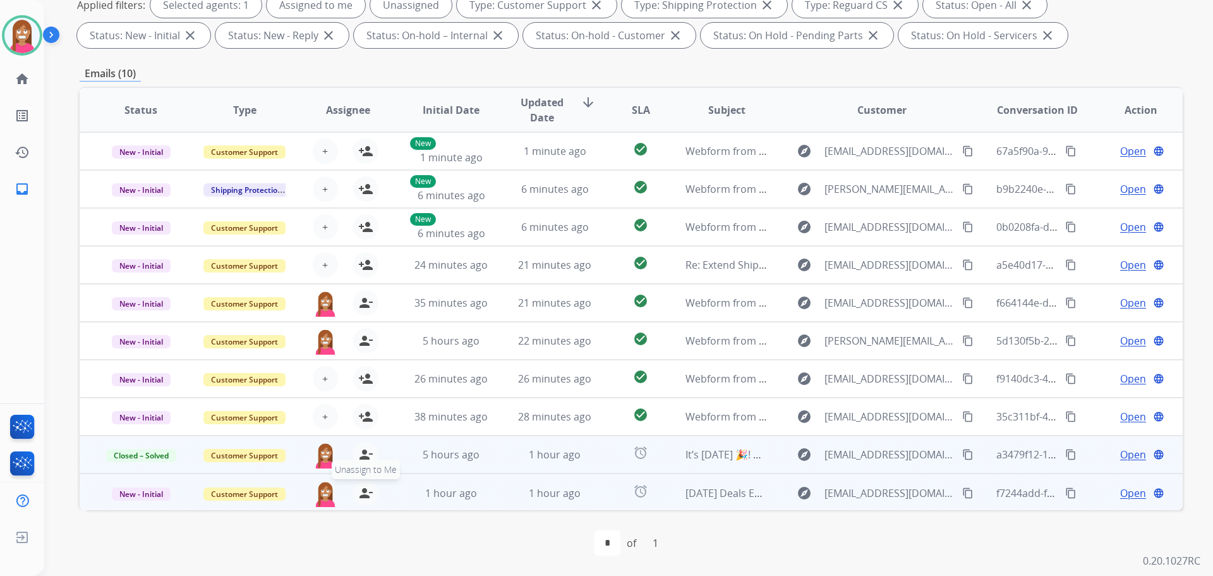
click at [363, 497] on mat-icon "person_remove" at bounding box center [365, 492] width 15 height 15
click at [363, 497] on mat-icon "person_add" at bounding box center [365, 492] width 15 height 15
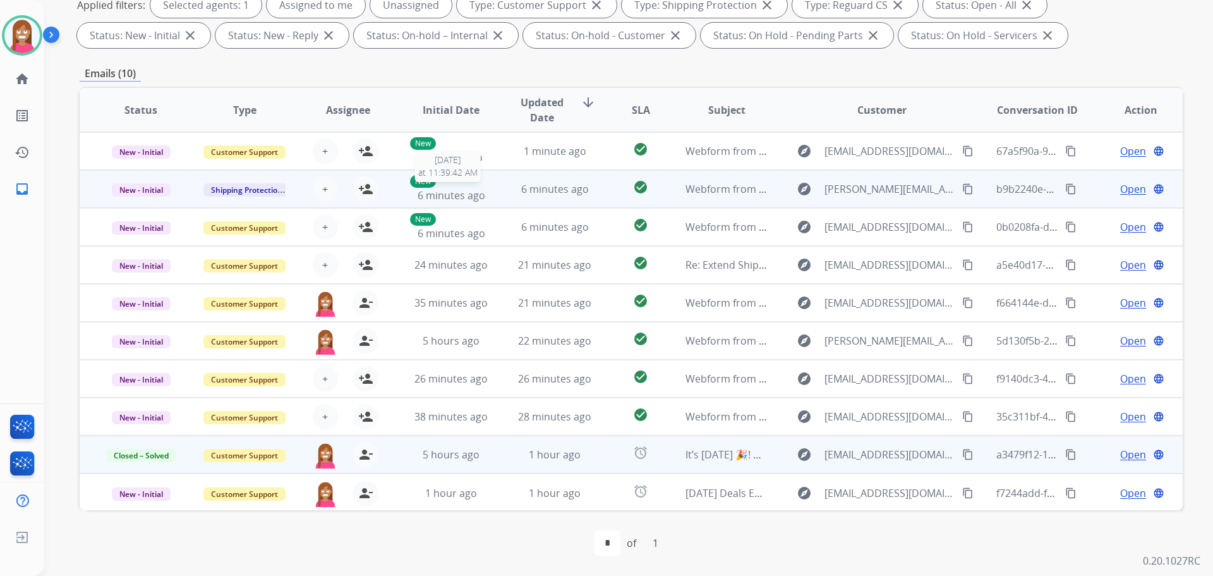
click at [477, 198] on span "6 minutes ago" at bounding box center [452, 195] width 68 height 14
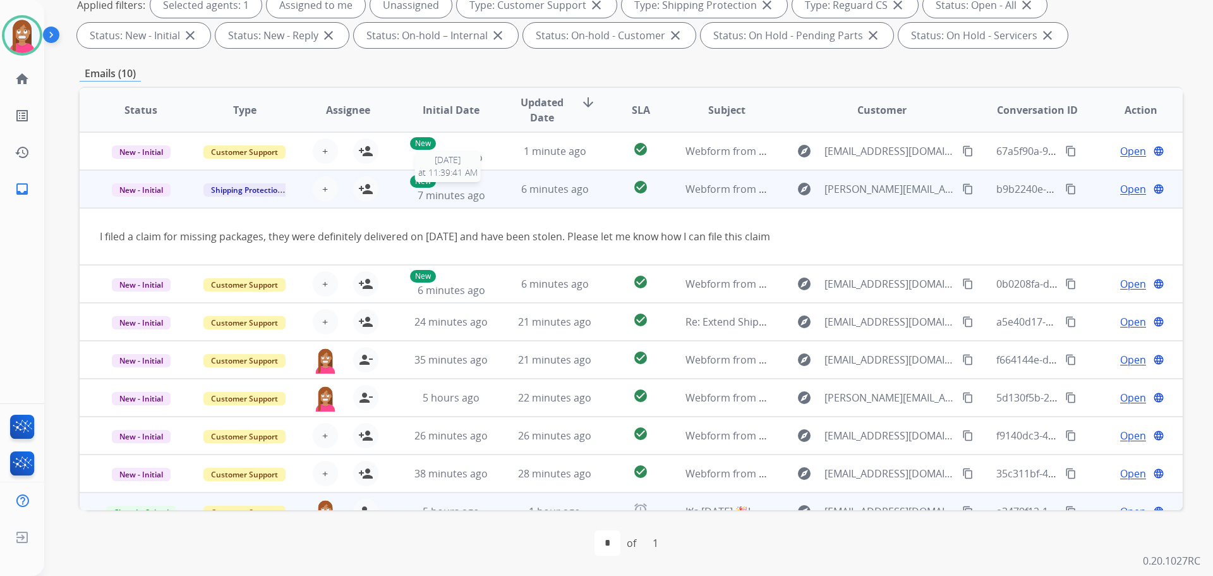
scroll to position [38, 0]
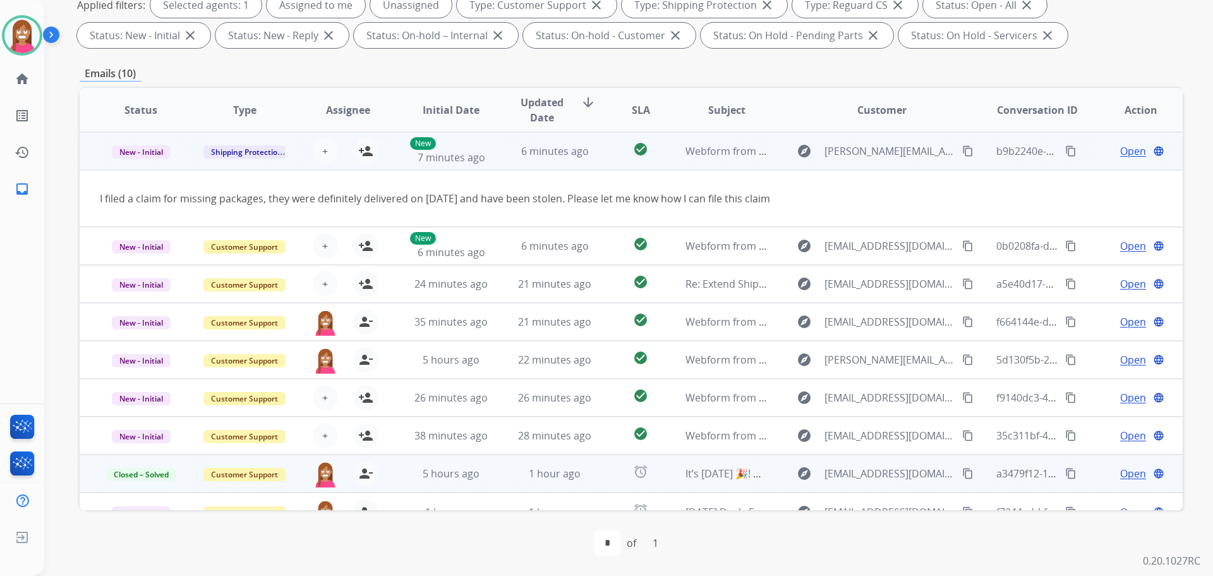
click at [962, 153] on mat-icon "content_copy" at bounding box center [967, 150] width 11 height 11
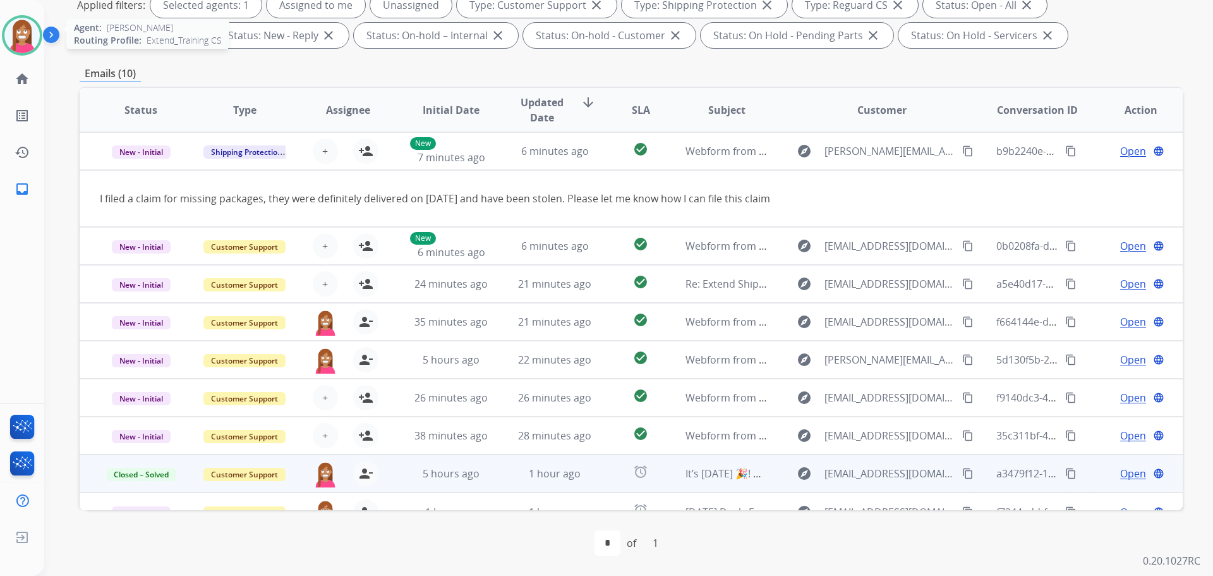
drag, startPoint x: 20, startPoint y: 40, endPoint x: 33, endPoint y: 41, distance: 13.3
click at [20, 40] on img at bounding box center [21, 35] width 35 height 35
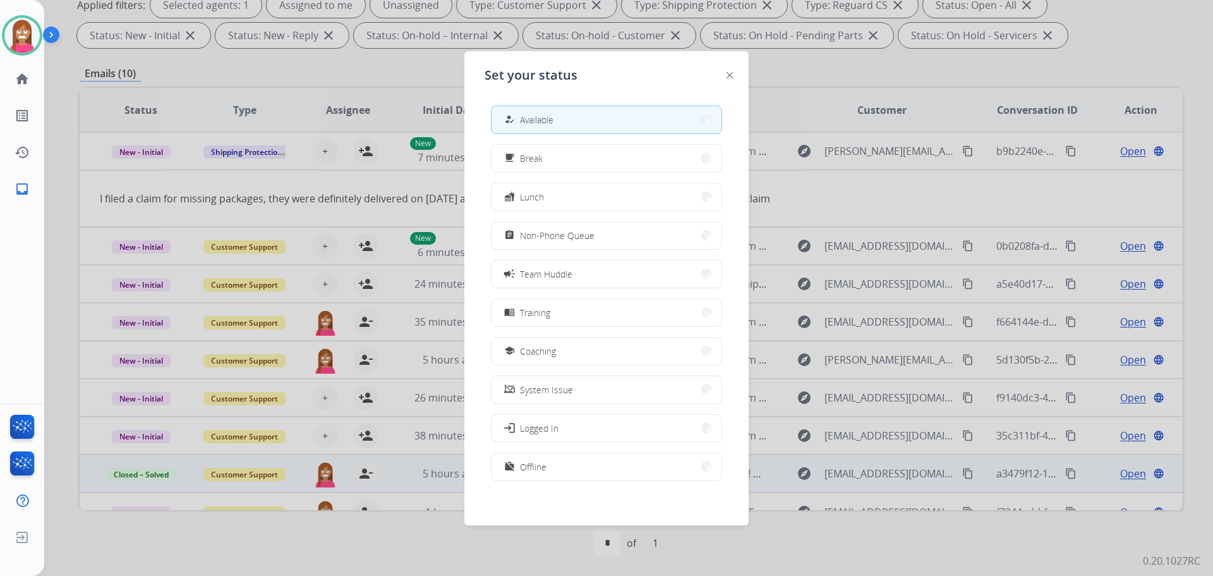
drag, startPoint x: 541, startPoint y: 350, endPoint x: 1188, endPoint y: 229, distance: 658.1
click at [541, 348] on span "Coaching" at bounding box center [538, 350] width 36 height 13
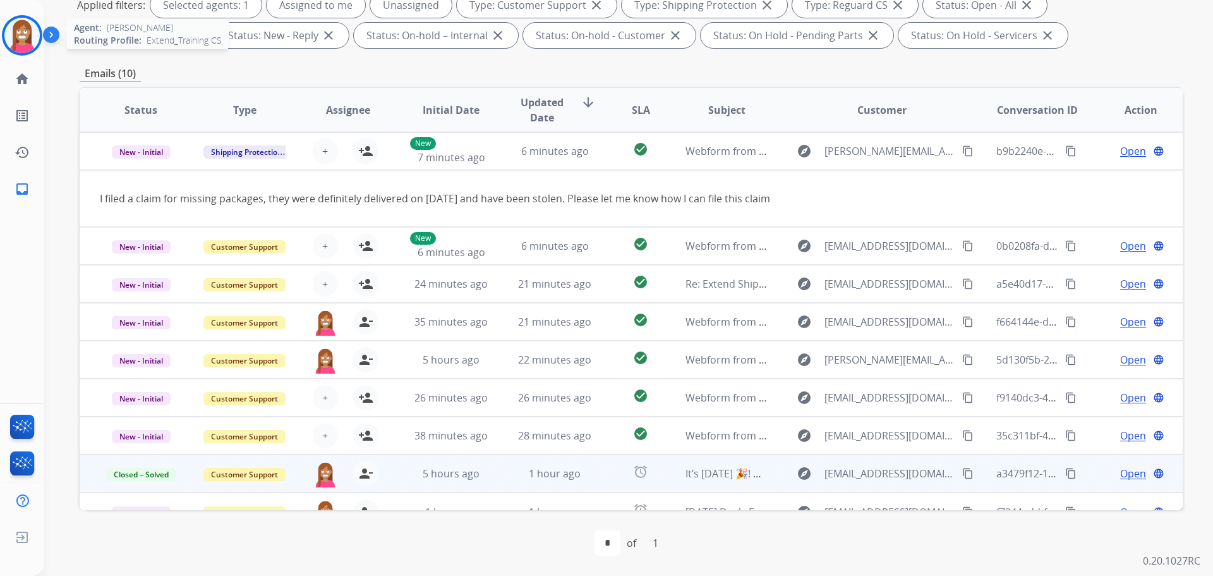
click at [8, 20] on div at bounding box center [22, 35] width 40 height 40
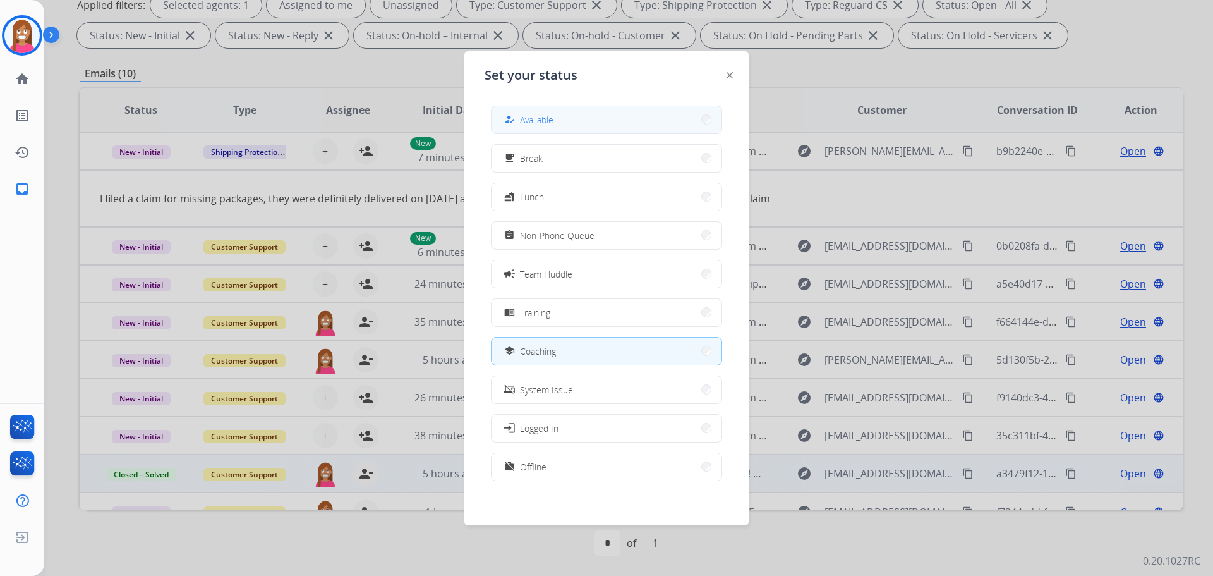
click at [524, 118] on span "Available" at bounding box center [536, 119] width 33 height 13
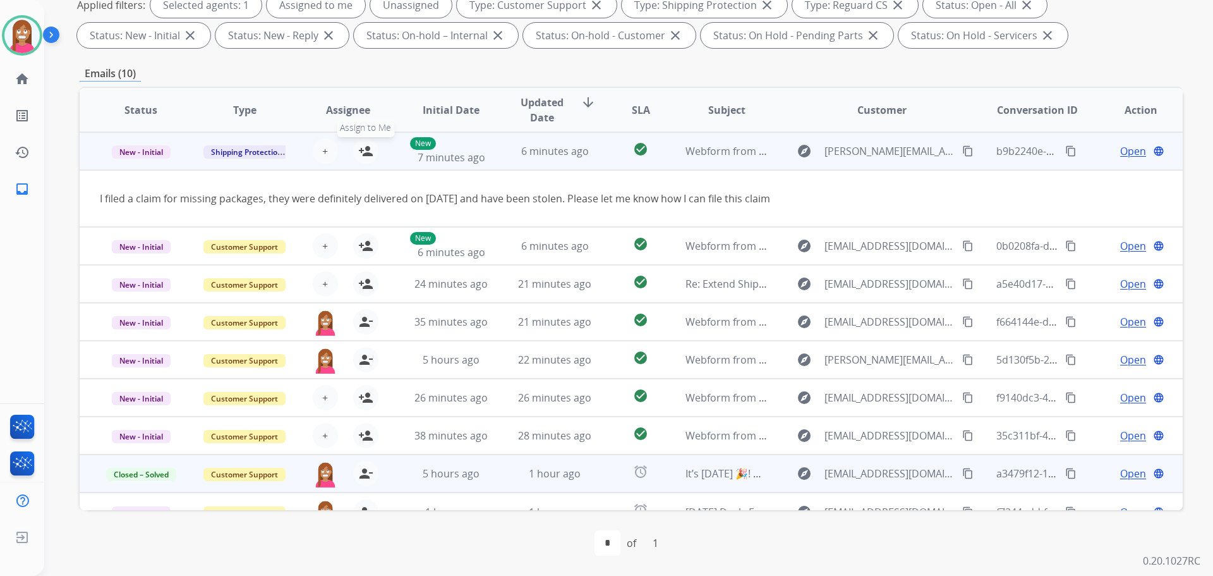
click at [363, 152] on mat-icon "person_add" at bounding box center [365, 150] width 15 height 15
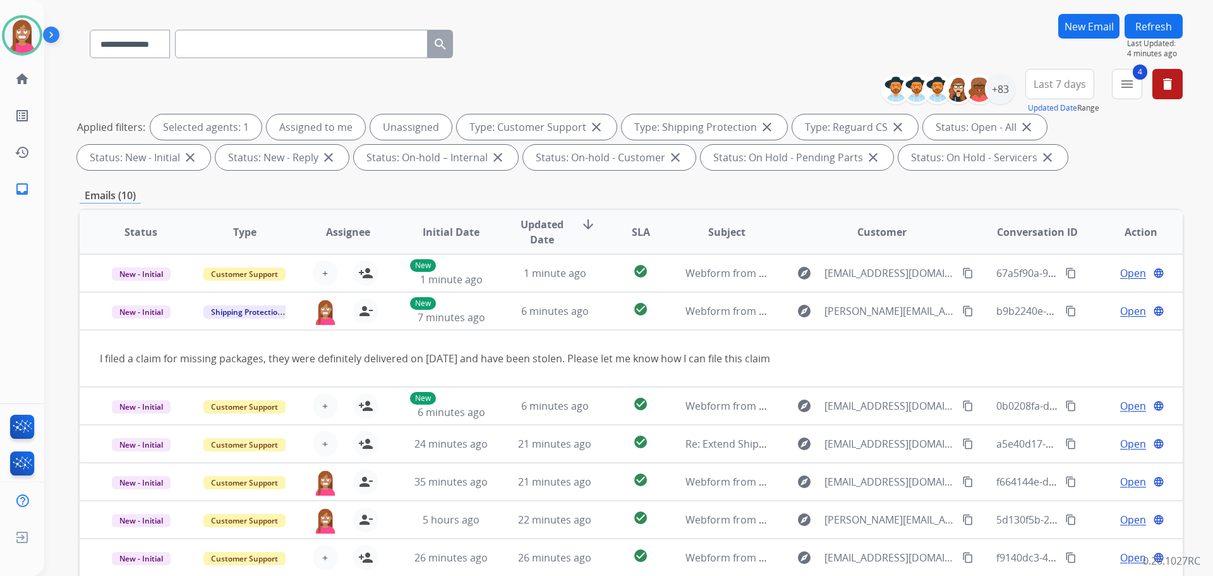
scroll to position [78, 0]
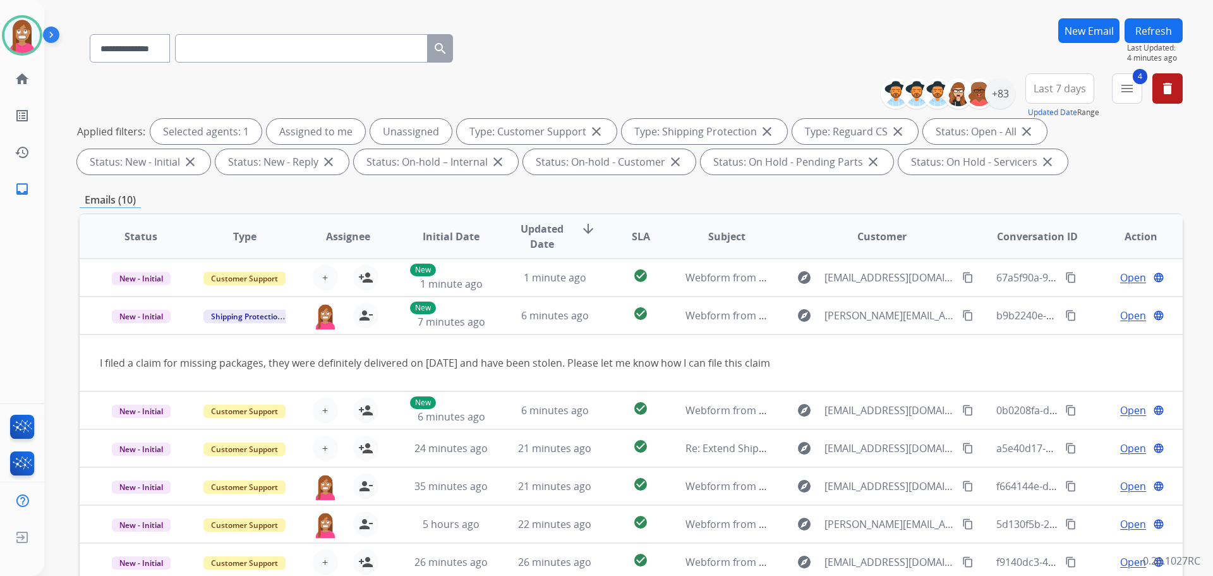
click at [1156, 33] on button "Refresh" at bounding box center [1154, 30] width 58 height 25
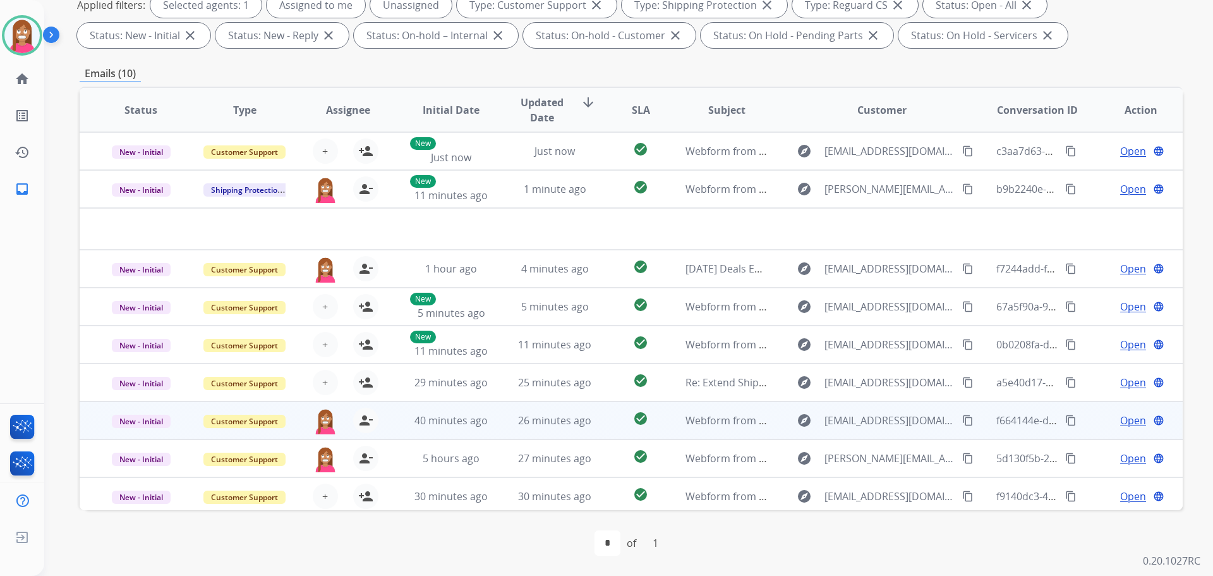
scroll to position [43, 0]
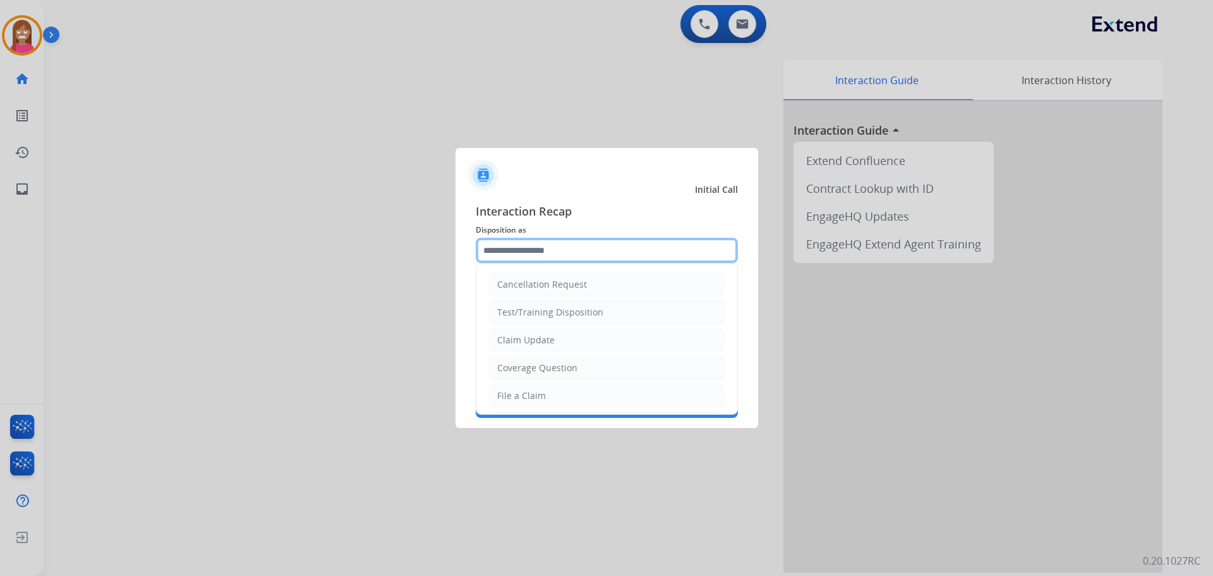
click at [541, 250] on input "text" at bounding box center [607, 250] width 262 height 25
click at [514, 397] on div "File a Claim" at bounding box center [521, 395] width 49 height 13
type input "**********"
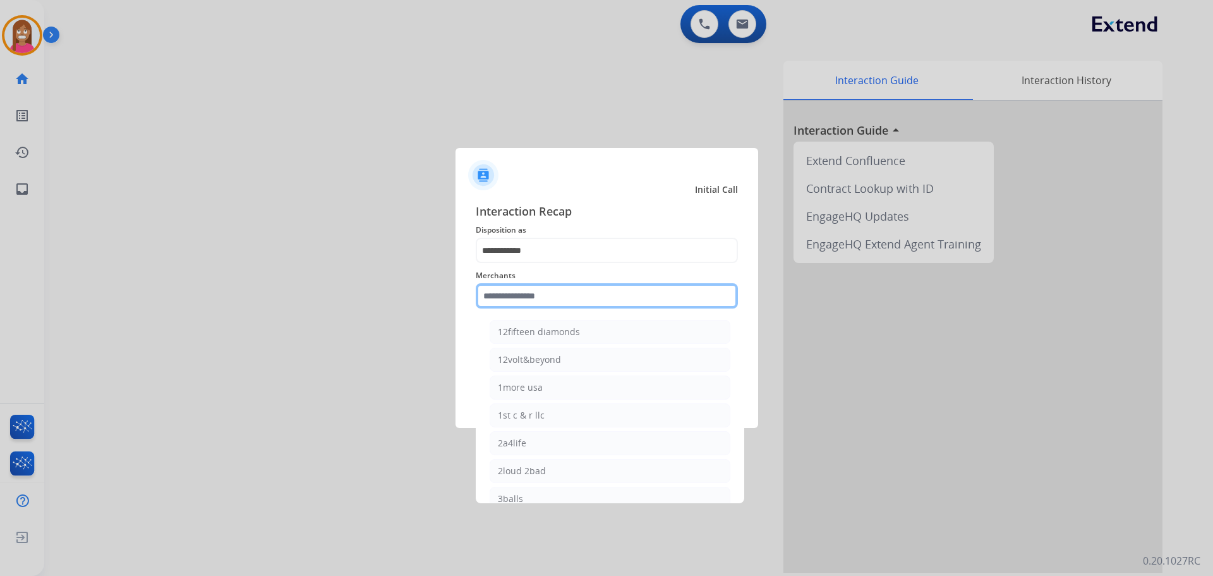
click at [513, 299] on input "text" at bounding box center [607, 295] width 262 height 25
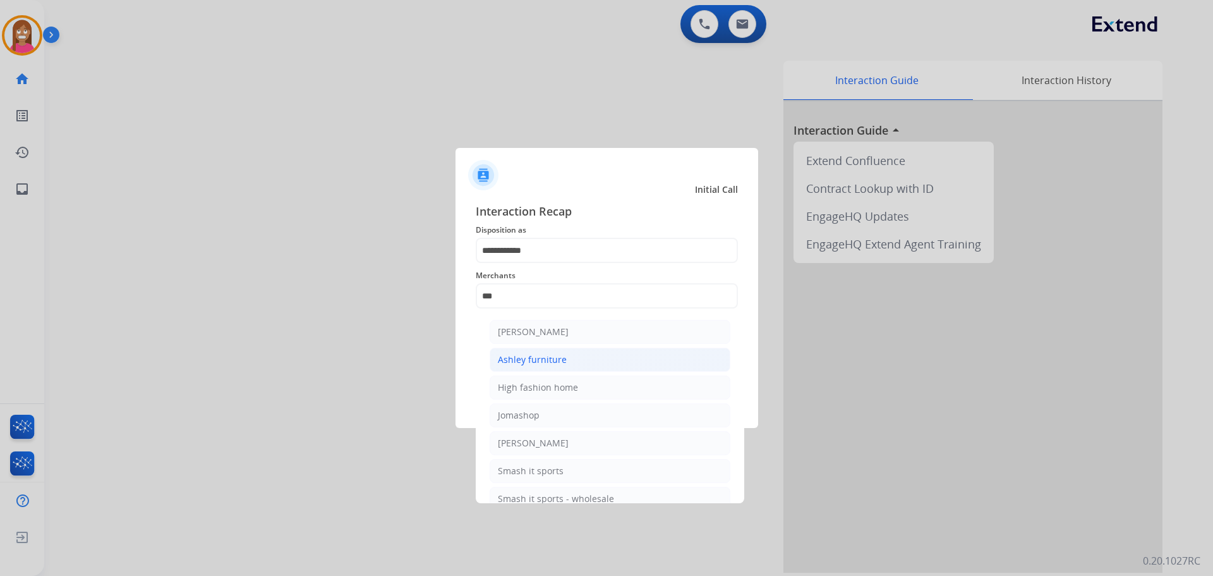
click at [526, 361] on div "Ashley furniture" at bounding box center [532, 359] width 69 height 13
type input "**********"
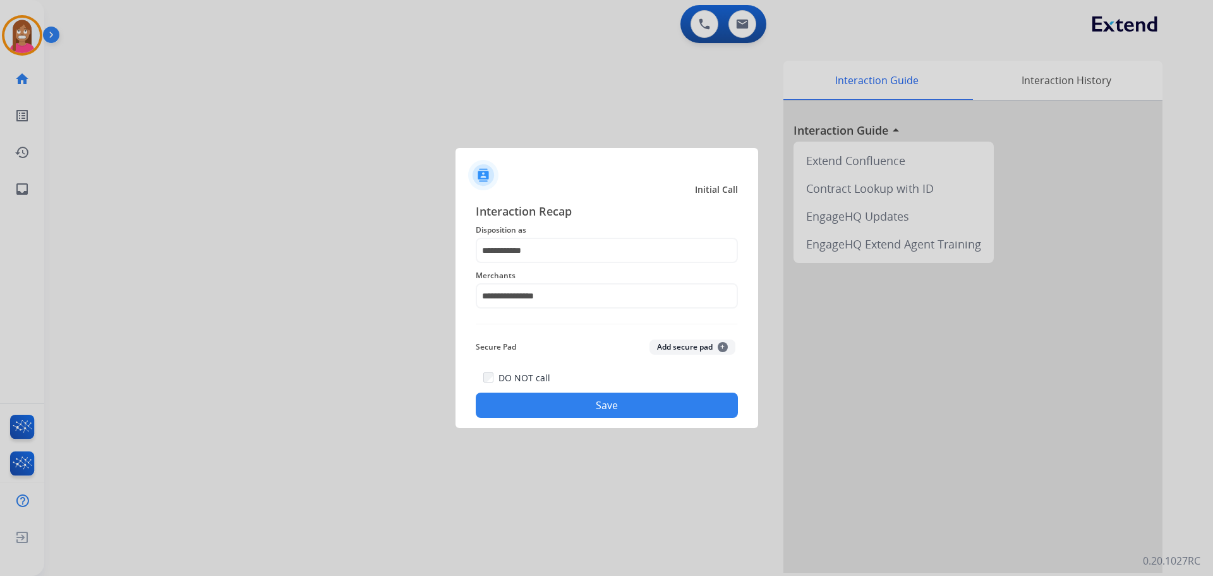
click at [538, 411] on button "Save" at bounding box center [607, 404] width 262 height 25
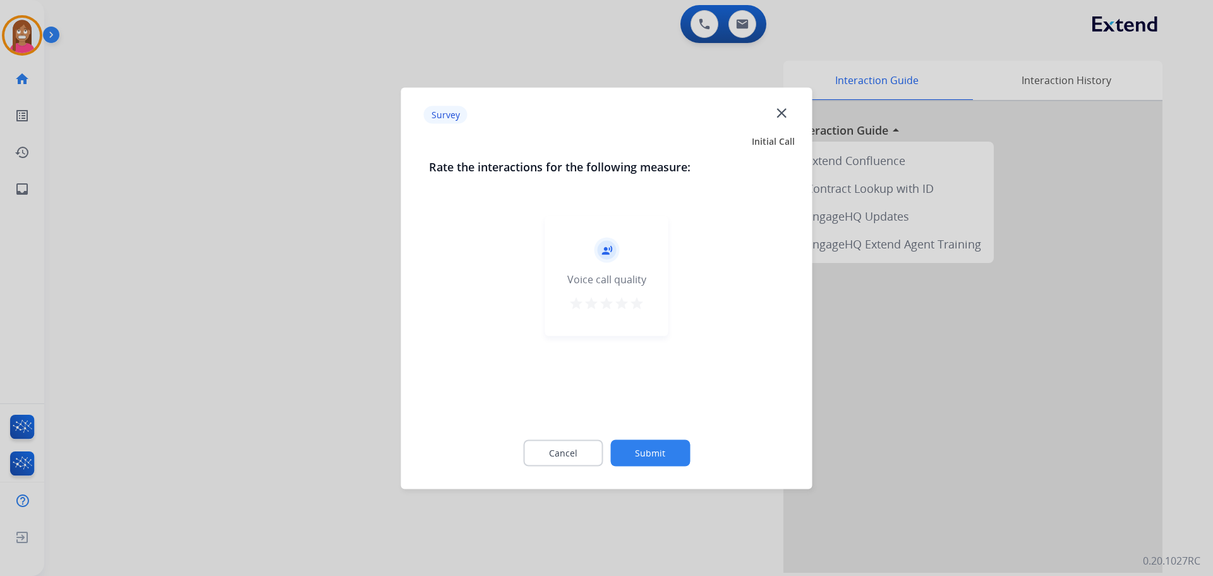
click at [778, 114] on mat-icon "close" at bounding box center [781, 112] width 16 height 16
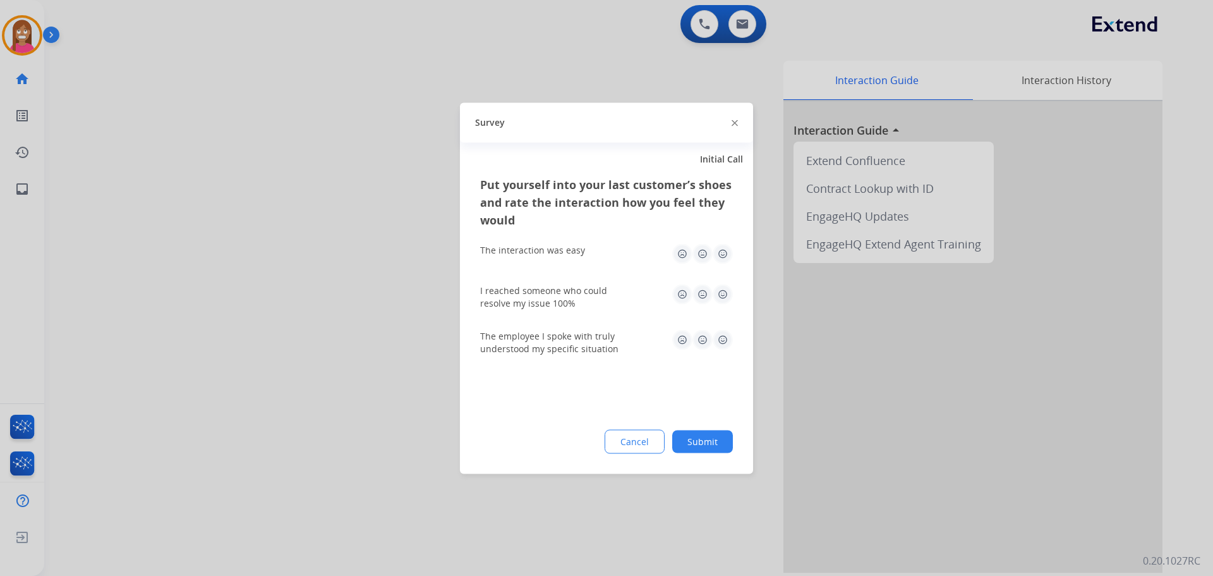
click at [735, 124] on img at bounding box center [735, 123] width 6 height 6
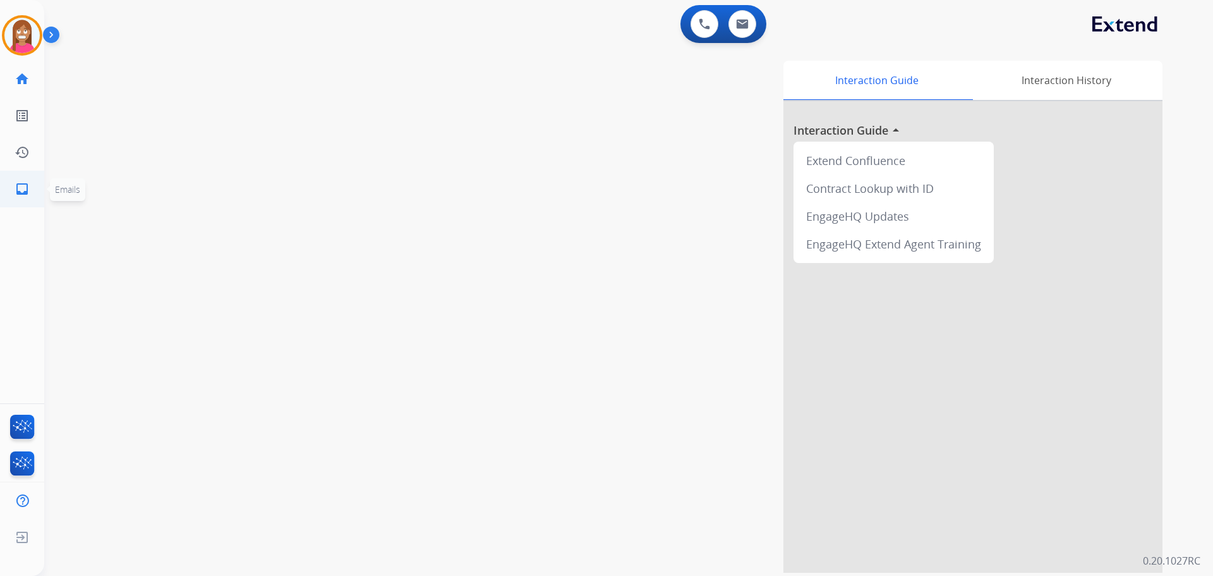
click at [20, 190] on mat-icon "inbox" at bounding box center [22, 188] width 15 height 15
select select "**********"
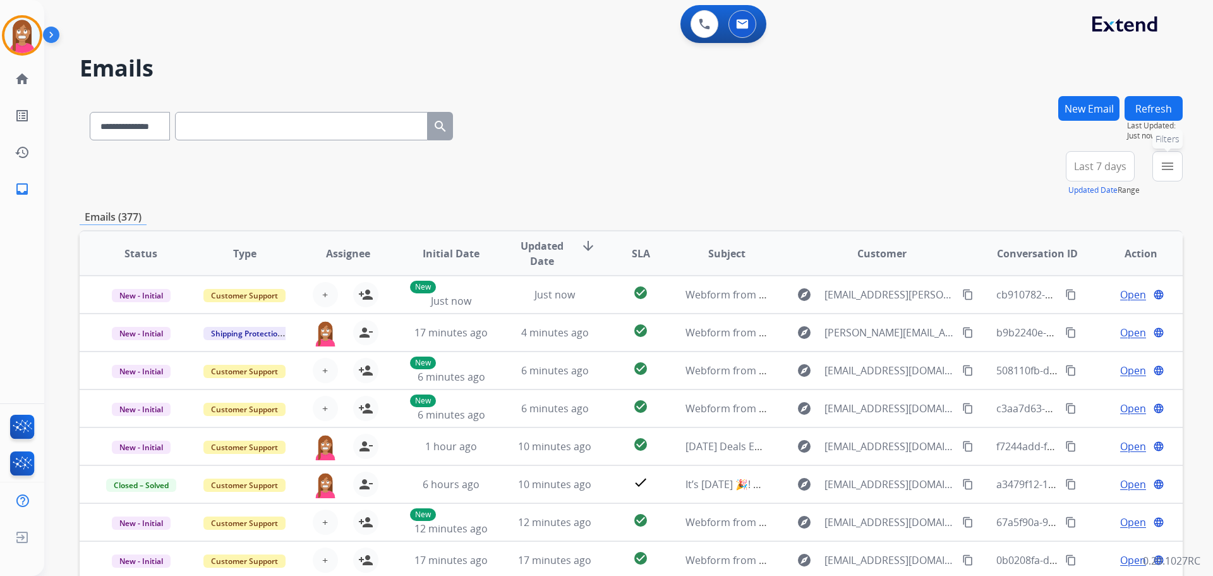
click at [1164, 174] on button "menu Filters" at bounding box center [1167, 166] width 30 height 30
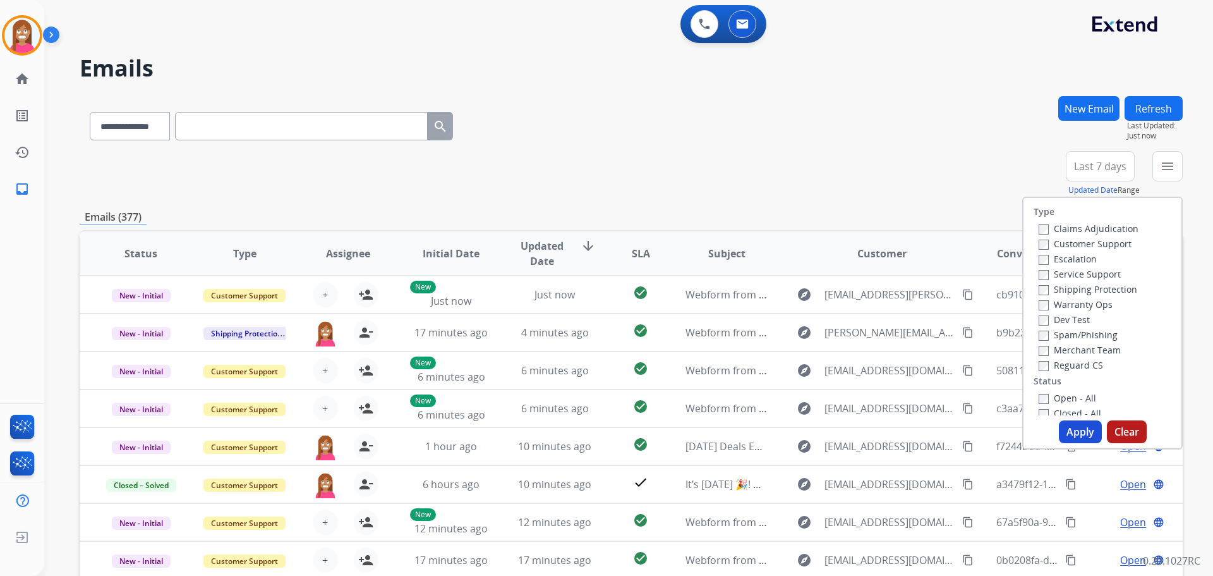
click at [1078, 241] on label "Customer Support" at bounding box center [1085, 244] width 93 height 12
click at [1068, 287] on label "Shipping Protection" at bounding box center [1088, 289] width 99 height 12
click at [1086, 365] on label "Reguard CS" at bounding box center [1071, 365] width 64 height 12
click at [1056, 396] on label "Open - All" at bounding box center [1067, 398] width 57 height 12
click at [1066, 425] on button "Apply" at bounding box center [1080, 431] width 43 height 23
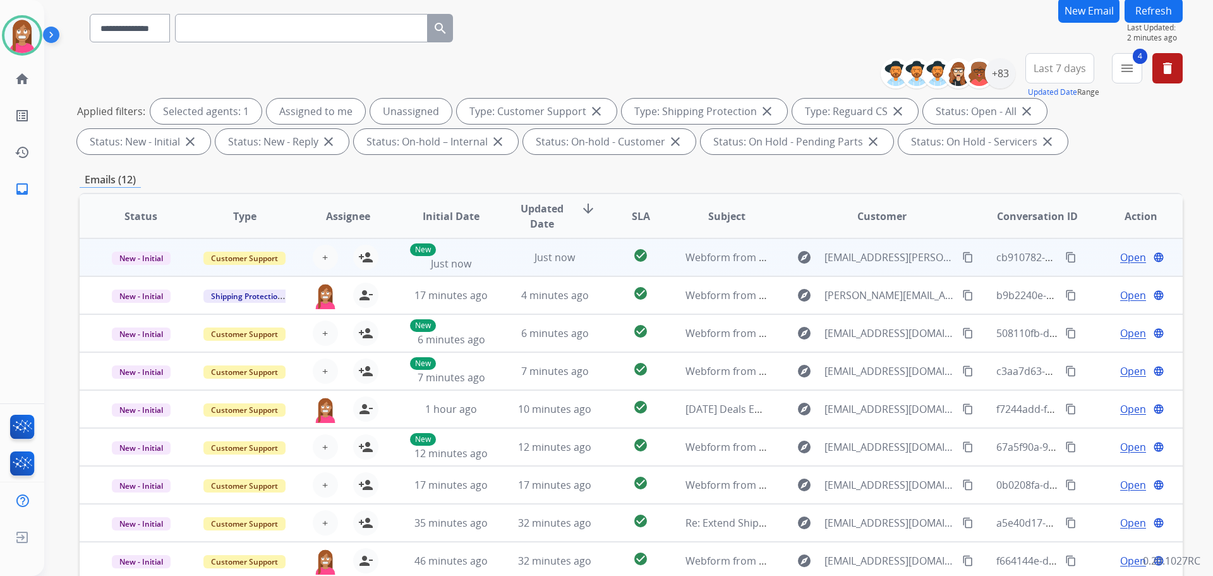
scroll to position [190, 0]
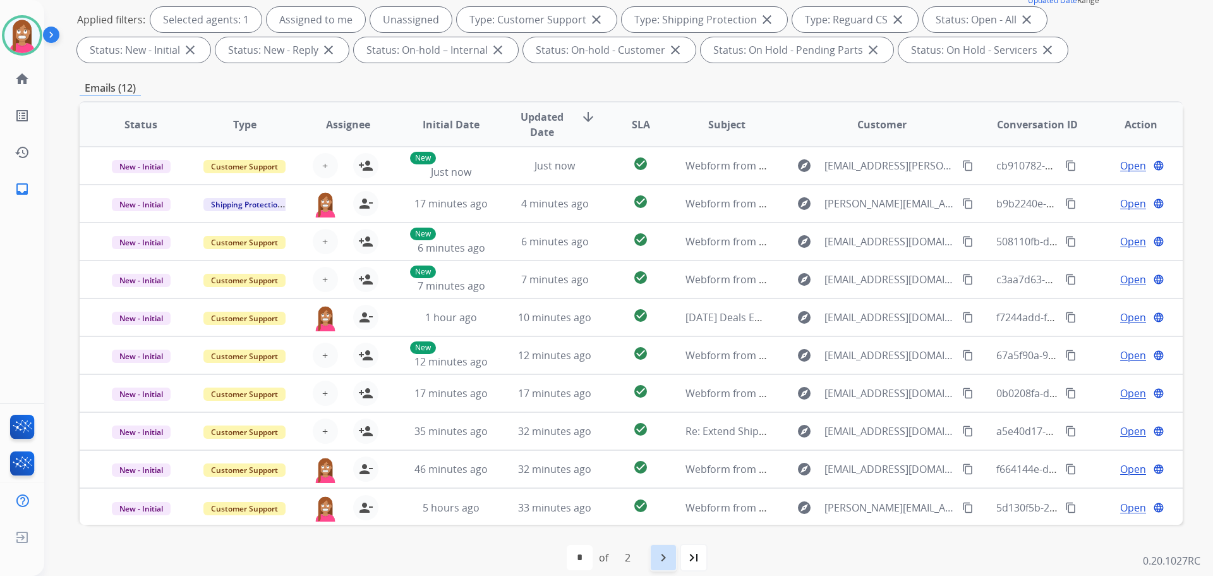
click at [655, 565] on div "navigate_next" at bounding box center [663, 557] width 28 height 28
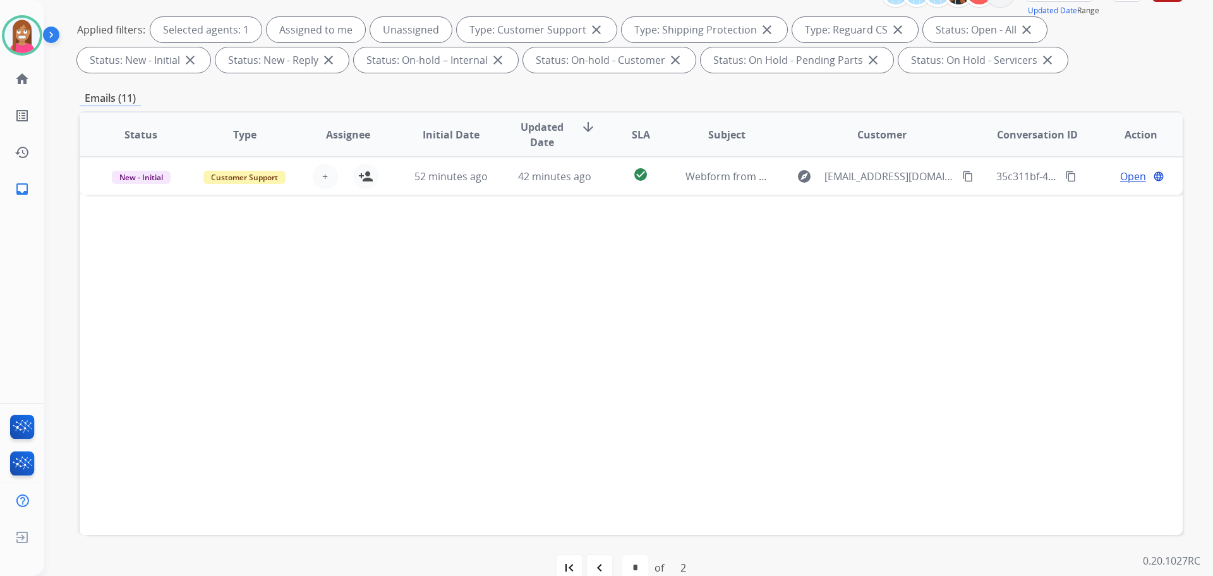
scroll to position [204, 0]
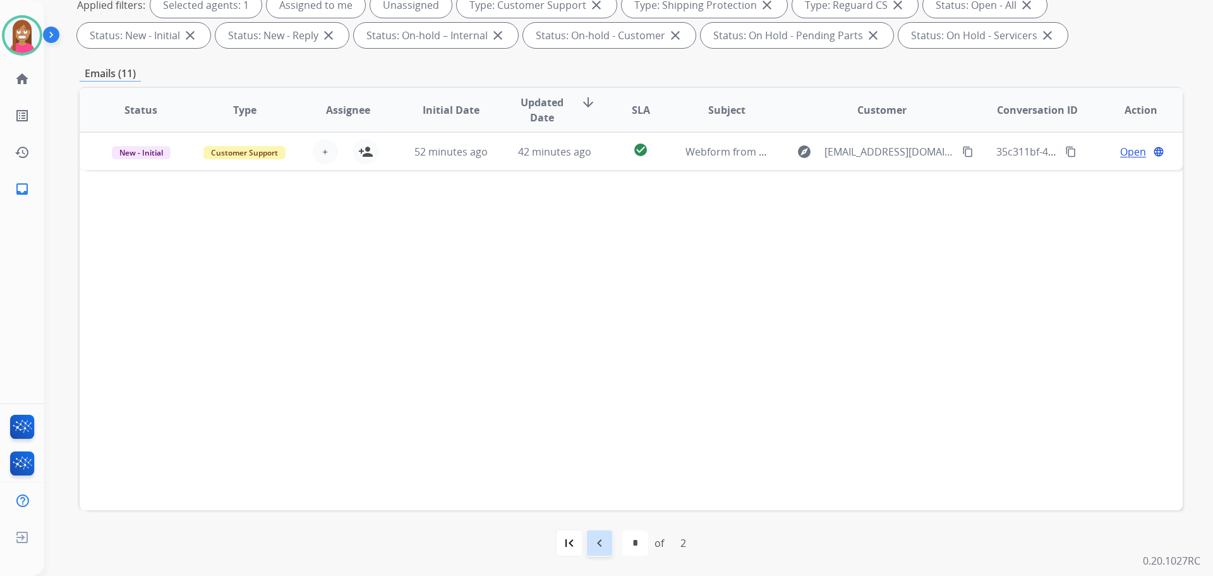
click at [593, 548] on mat-icon "navigate_before" at bounding box center [599, 542] width 15 height 15
select select "*"
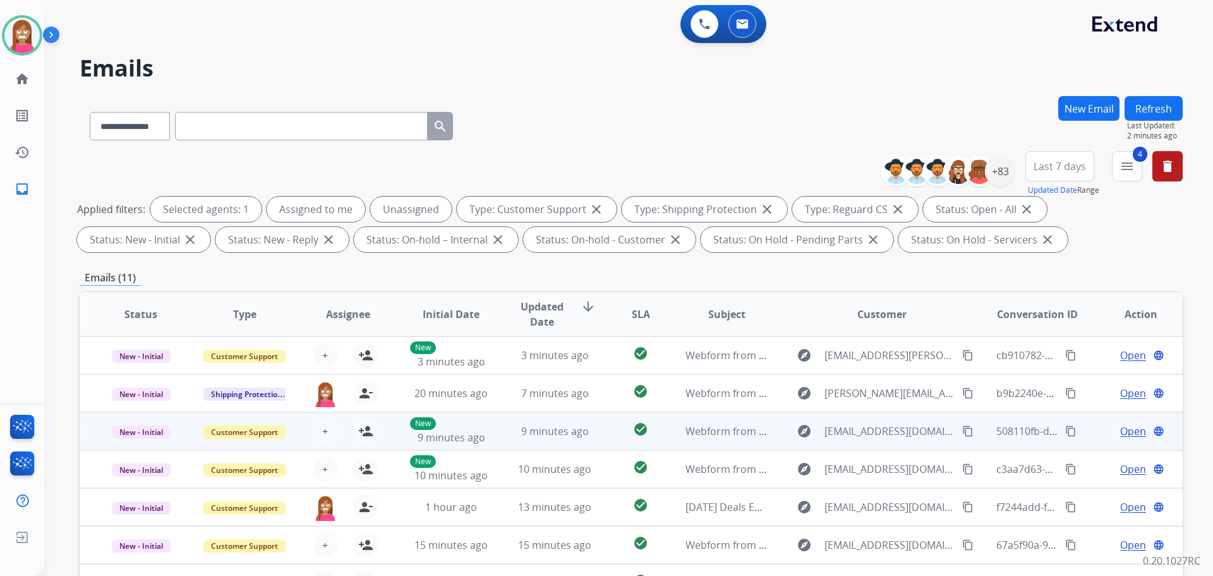
click at [583, 444] on td "9 minutes ago" at bounding box center [545, 431] width 104 height 38
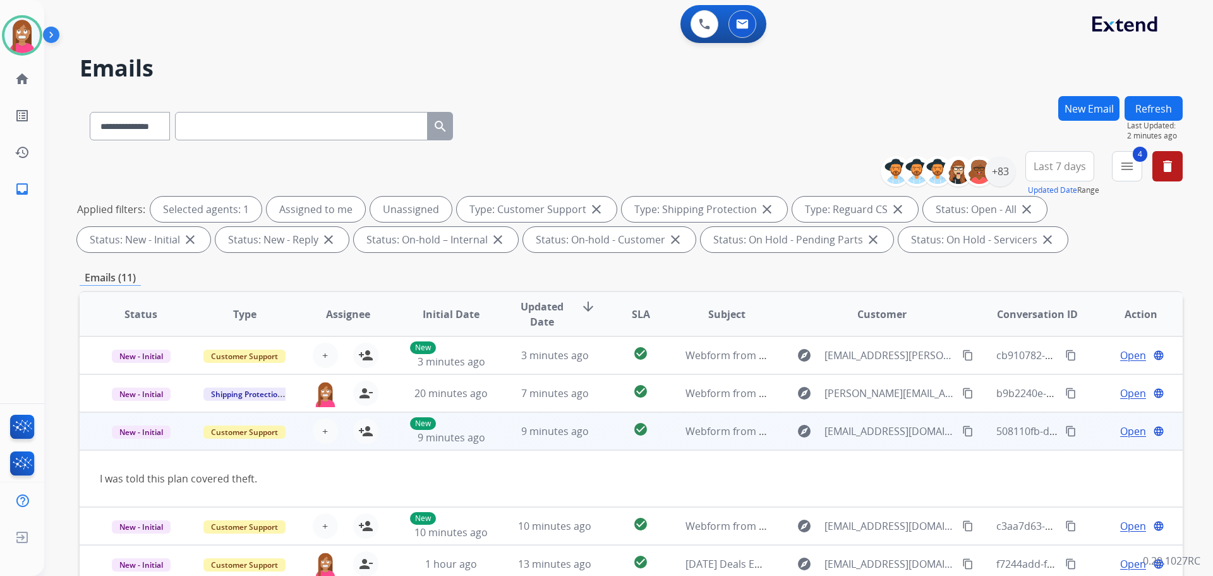
scroll to position [58, 0]
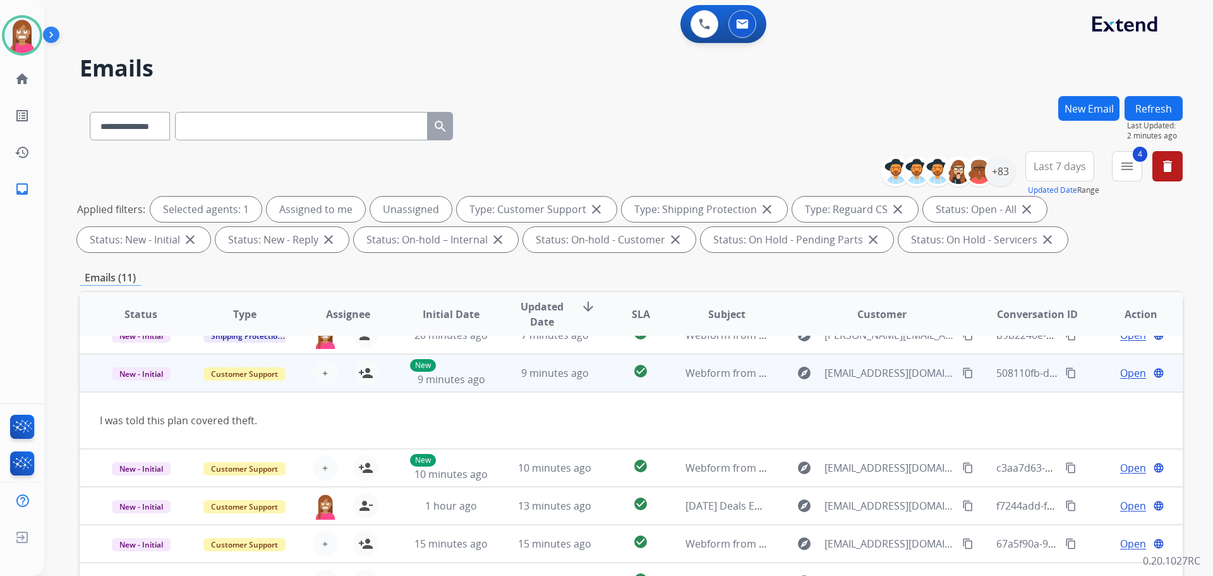
click at [962, 375] on mat-icon "content_copy" at bounding box center [967, 372] width 11 height 11
click at [365, 378] on mat-icon "person_add" at bounding box center [365, 372] width 15 height 15
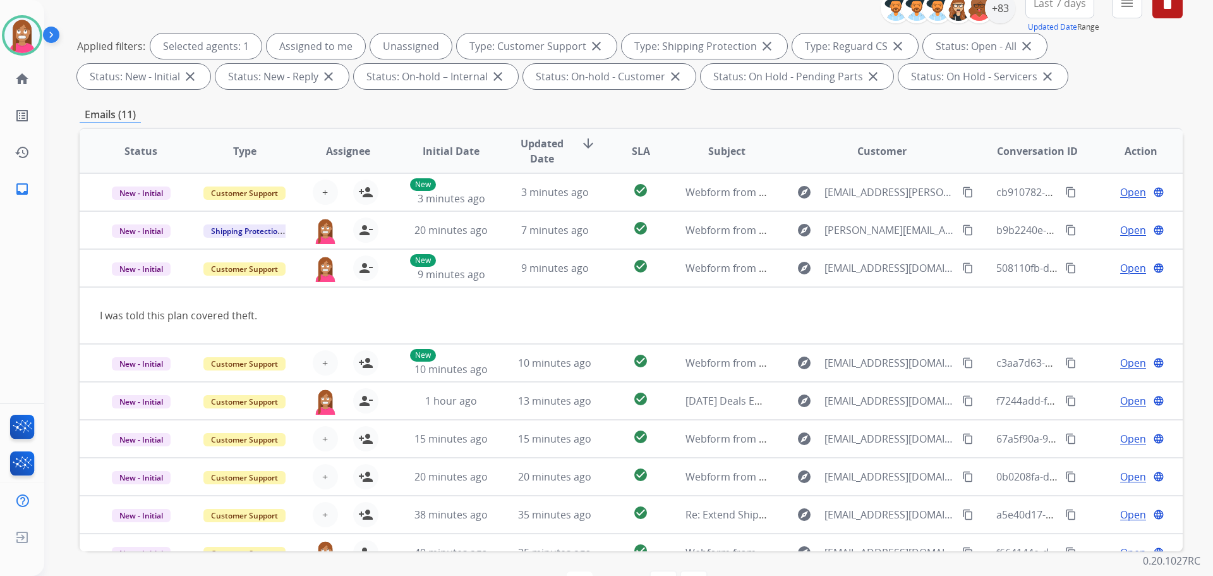
scroll to position [78, 0]
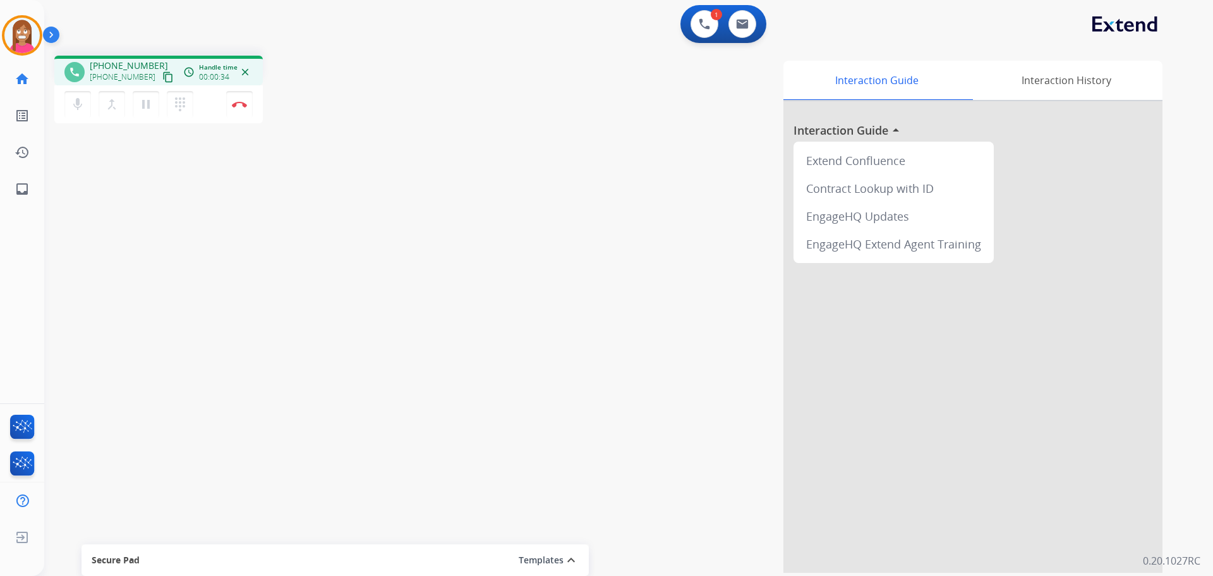
click at [162, 79] on mat-icon "content_copy" at bounding box center [167, 76] width 11 height 11
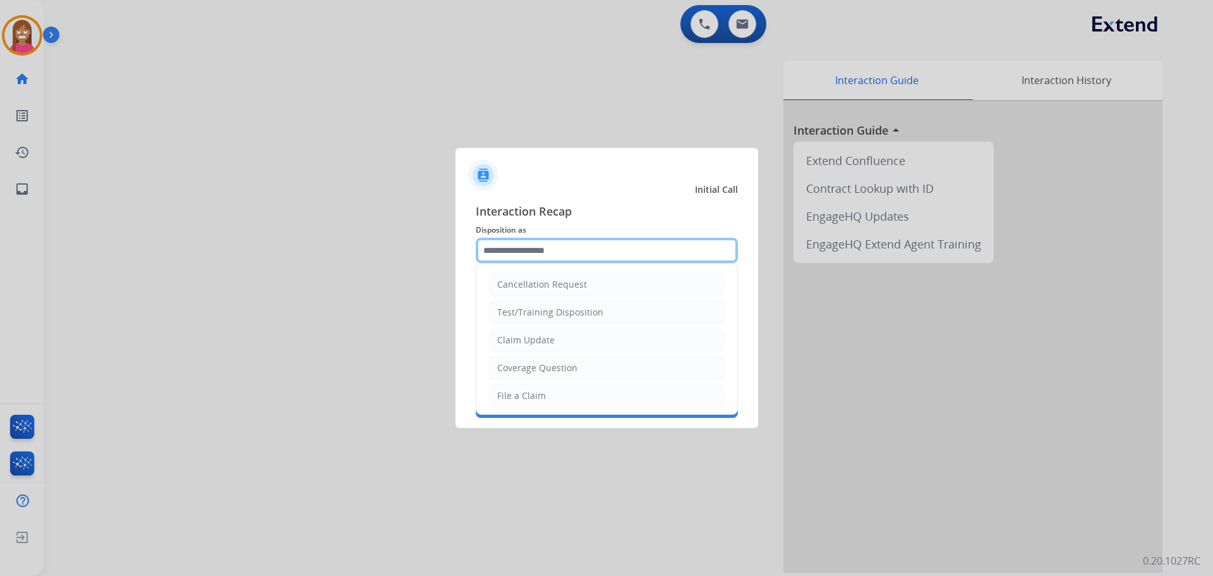
click at [516, 253] on input "text" at bounding box center [607, 250] width 262 height 25
type input "*"
click at [539, 397] on div "File a Claim" at bounding box center [521, 395] width 49 height 13
type input "**********"
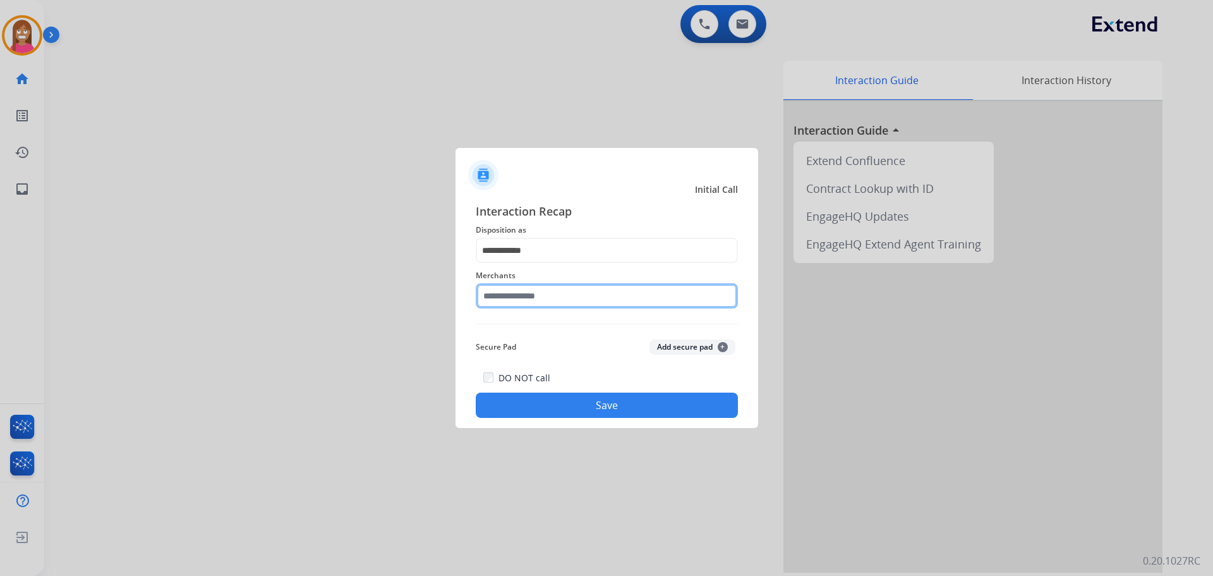
click at [498, 295] on input "text" at bounding box center [607, 295] width 262 height 25
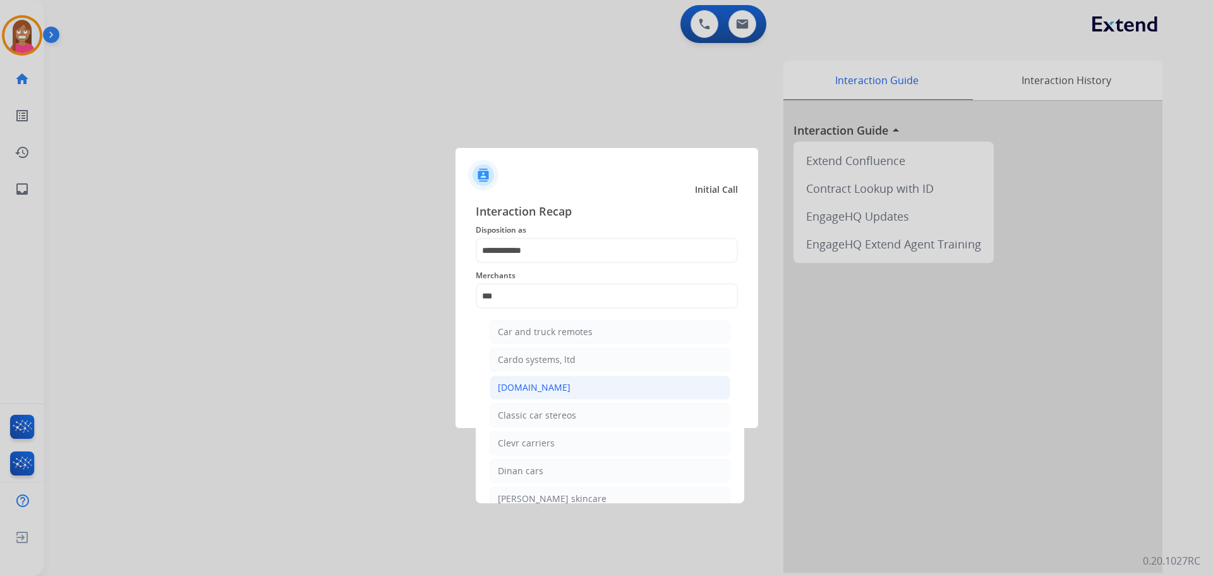
click at [510, 389] on div "[DOMAIN_NAME]" at bounding box center [534, 387] width 73 height 13
type input "**********"
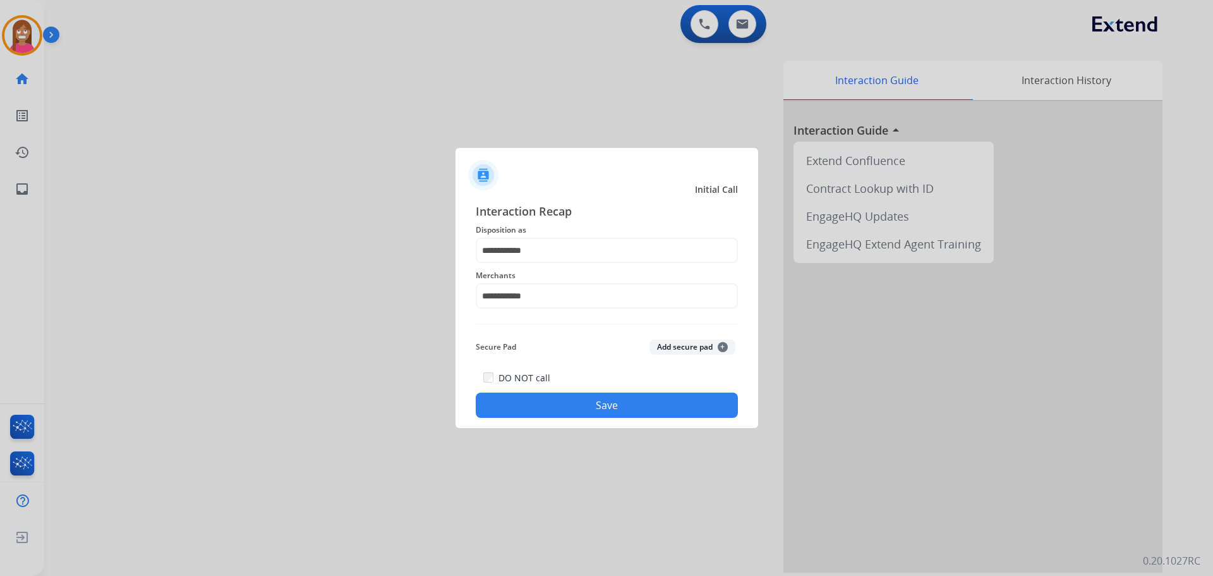
click at [574, 402] on button "Save" at bounding box center [607, 404] width 262 height 25
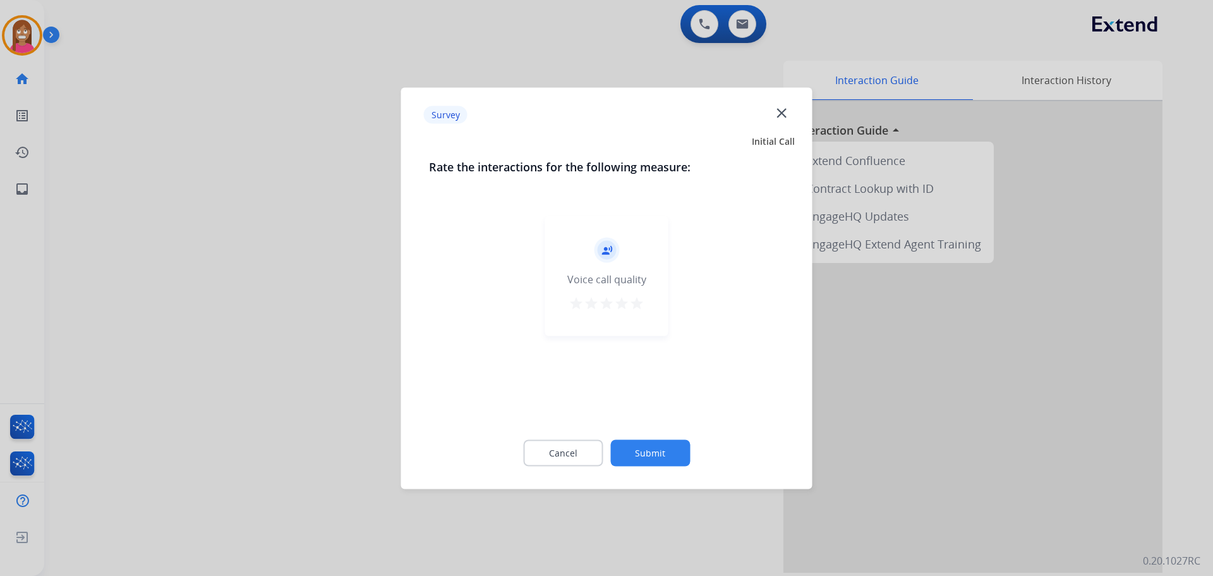
click at [782, 115] on mat-icon "close" at bounding box center [781, 112] width 16 height 16
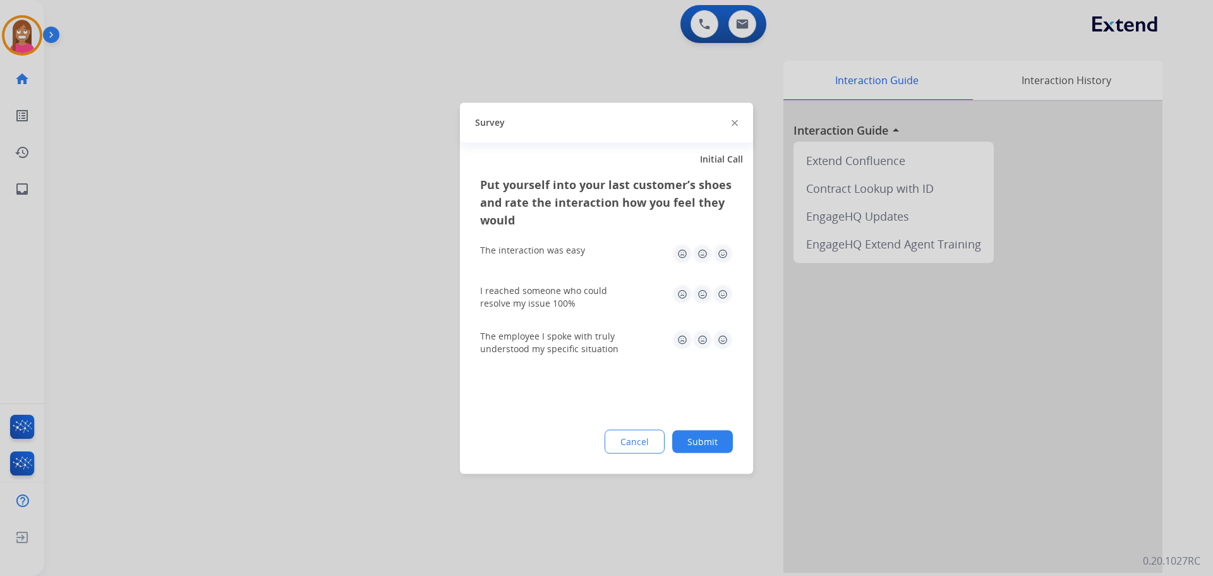
click at [735, 124] on img at bounding box center [735, 123] width 6 height 6
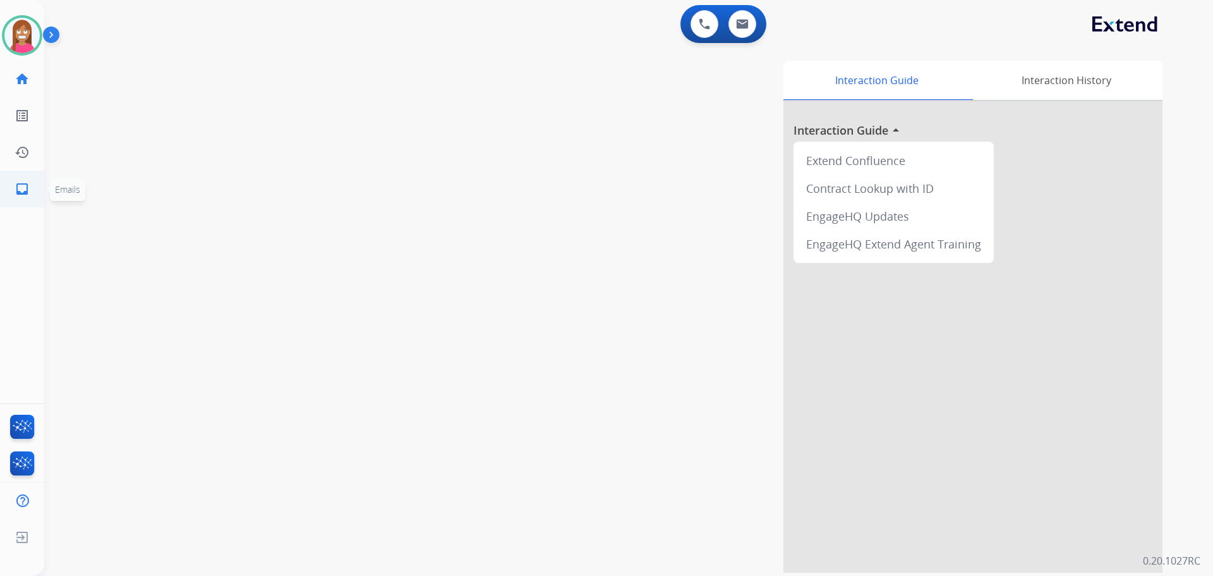
click at [16, 185] on mat-icon "inbox" at bounding box center [22, 188] width 15 height 15
select select "**********"
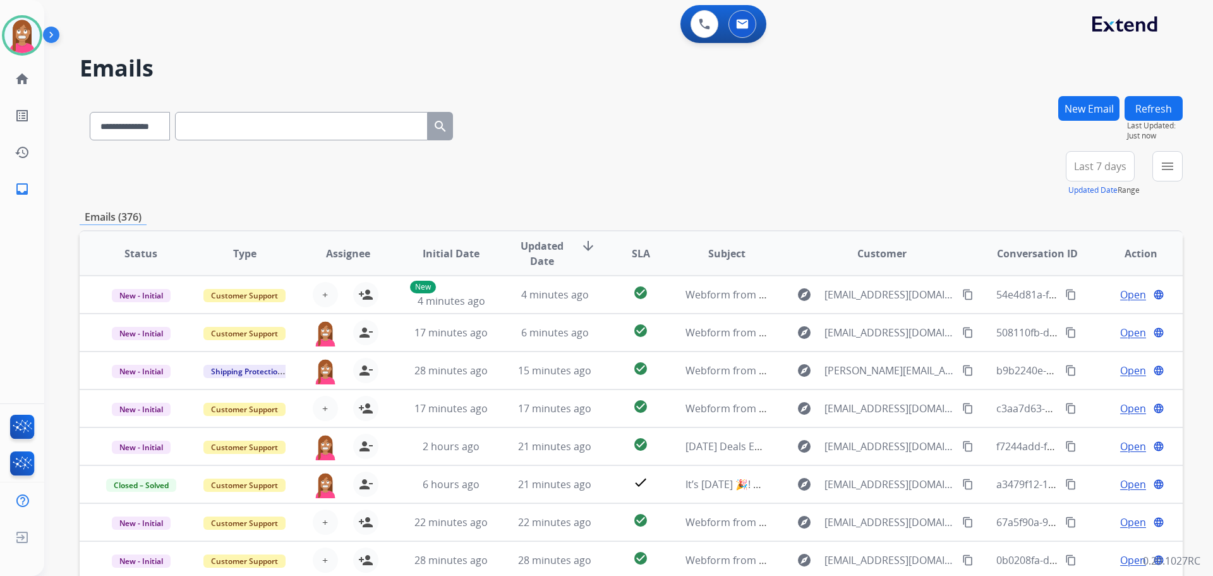
click at [1152, 168] on div "menu Type Claims Adjudication Customer Support Escalation Service Support Shipp…" at bounding box center [1167, 173] width 30 height 45
click at [1161, 167] on mat-icon "menu" at bounding box center [1167, 166] width 15 height 15
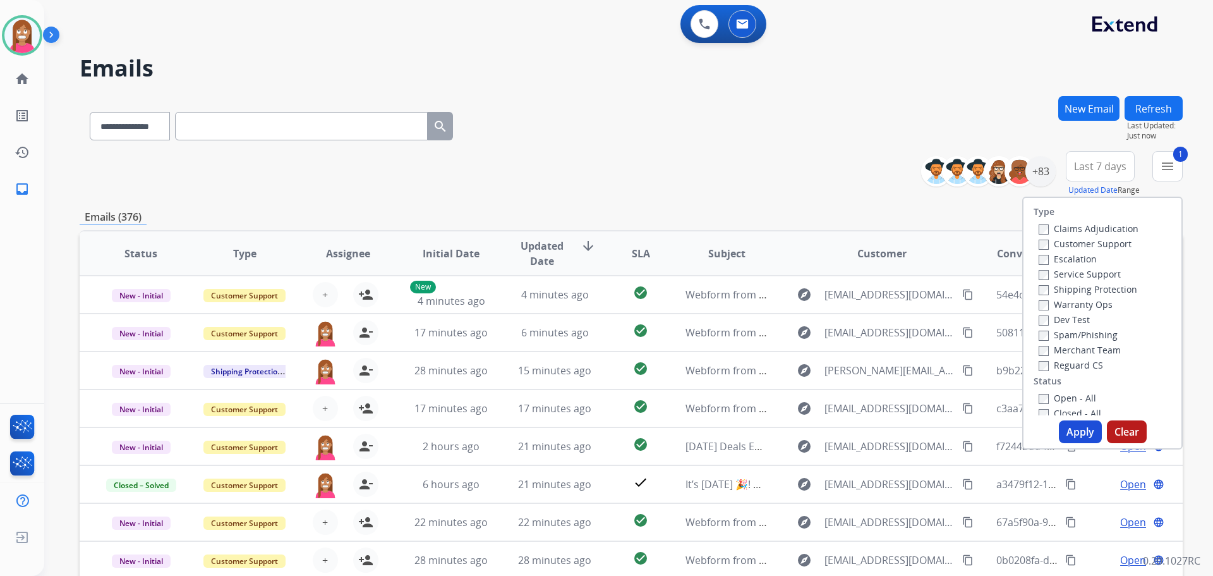
click at [1055, 284] on label "Shipping Protection" at bounding box center [1088, 289] width 99 height 12
click at [1046, 368] on label "Reguard CS" at bounding box center [1071, 365] width 64 height 12
drag, startPoint x: 1052, startPoint y: 400, endPoint x: 1061, endPoint y: 402, distance: 9.2
click at [1053, 400] on label "Open - All" at bounding box center [1067, 398] width 57 height 12
click at [1070, 423] on button "Apply" at bounding box center [1080, 431] width 43 height 23
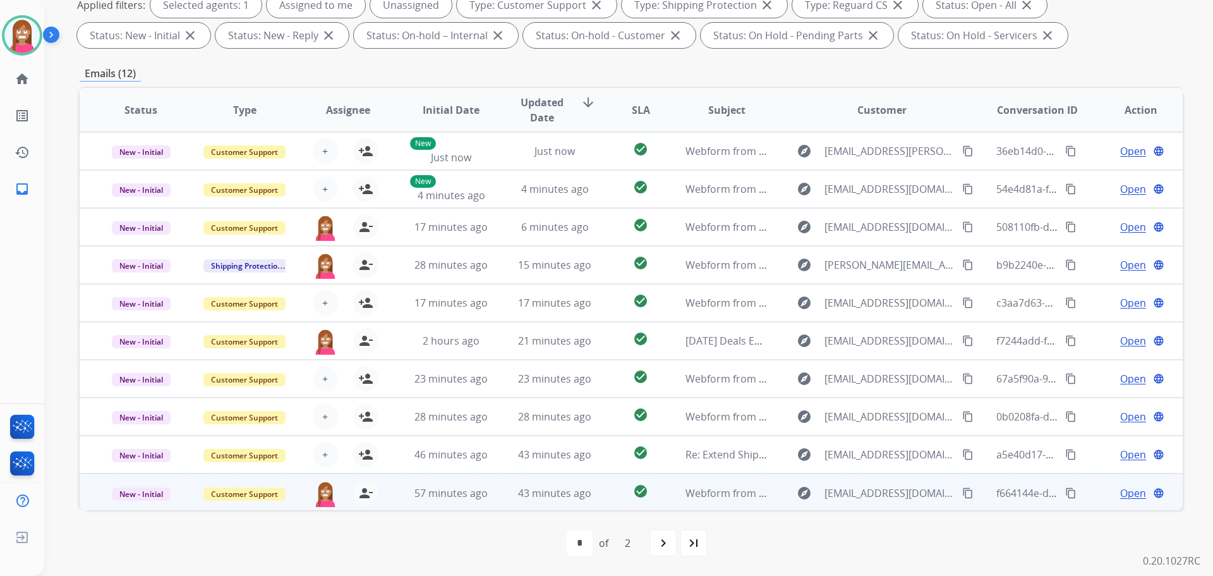
scroll to position [1, 0]
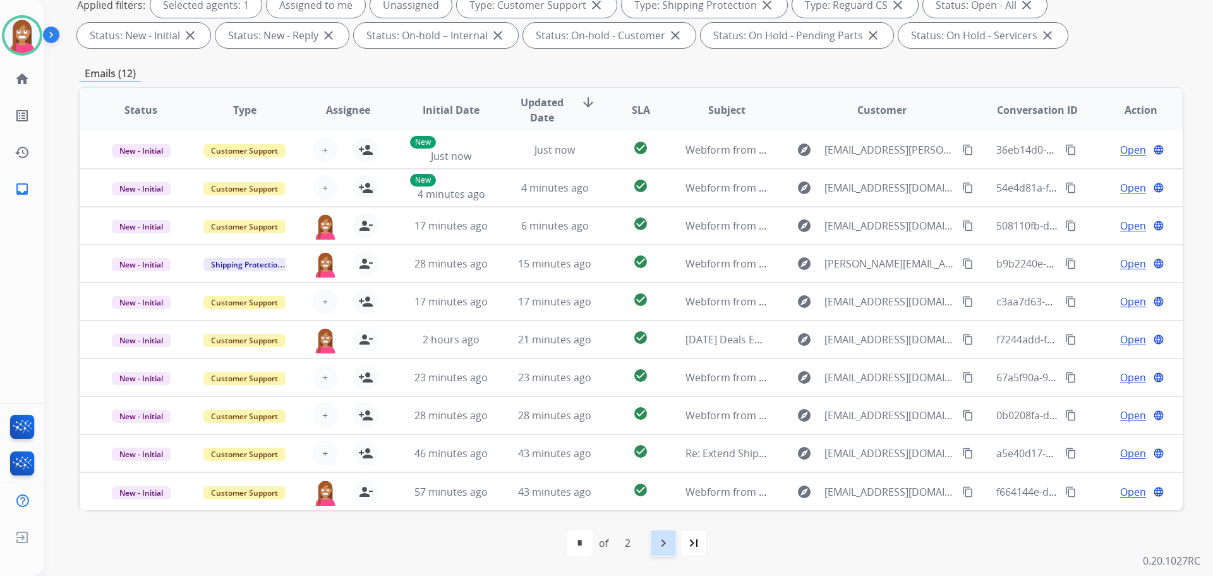
click at [654, 546] on div "navigate_next" at bounding box center [663, 543] width 28 height 28
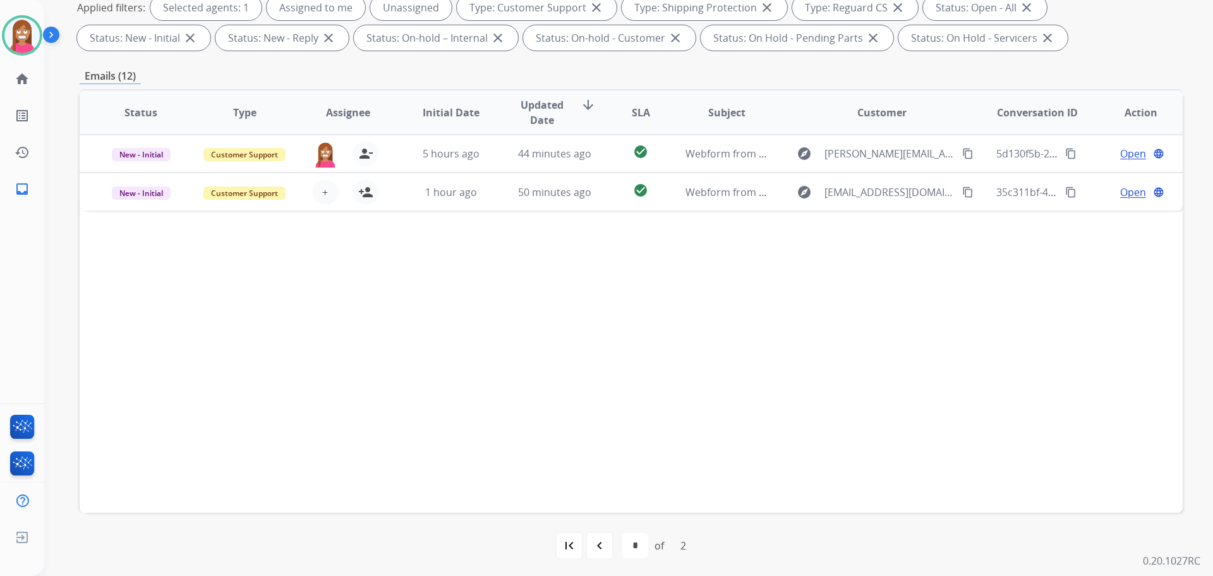
scroll to position [204, 0]
drag, startPoint x: 601, startPoint y: 536, endPoint x: 601, endPoint y: 530, distance: 6.3
click at [601, 536] on mat-icon "navigate_before" at bounding box center [599, 542] width 15 height 15
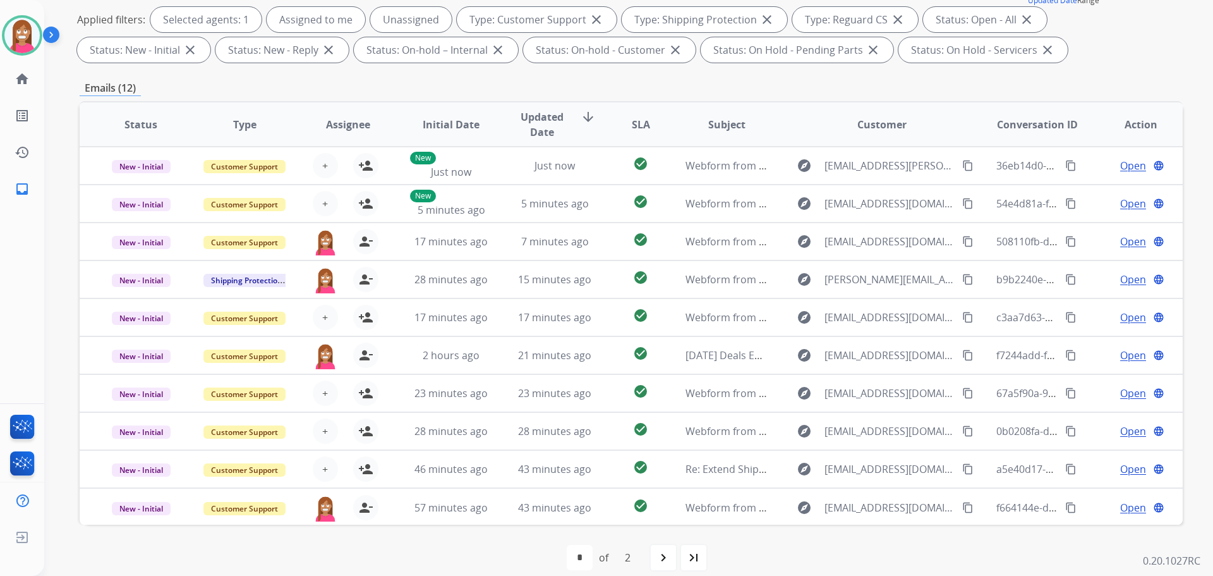
scroll to position [0, 0]
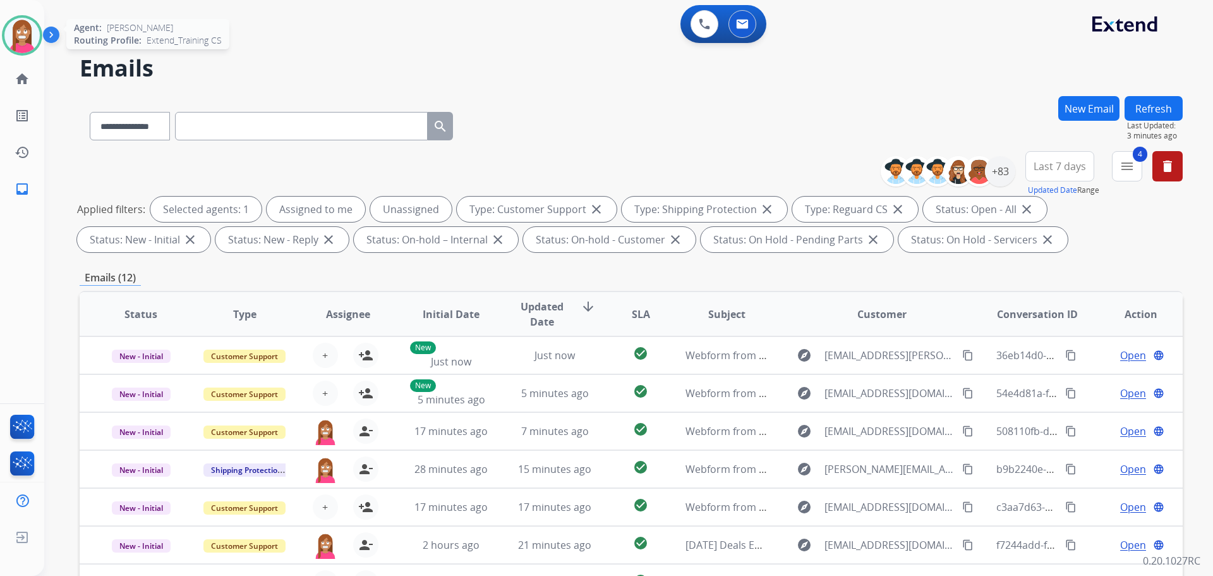
click at [13, 46] on img at bounding box center [21, 35] width 35 height 35
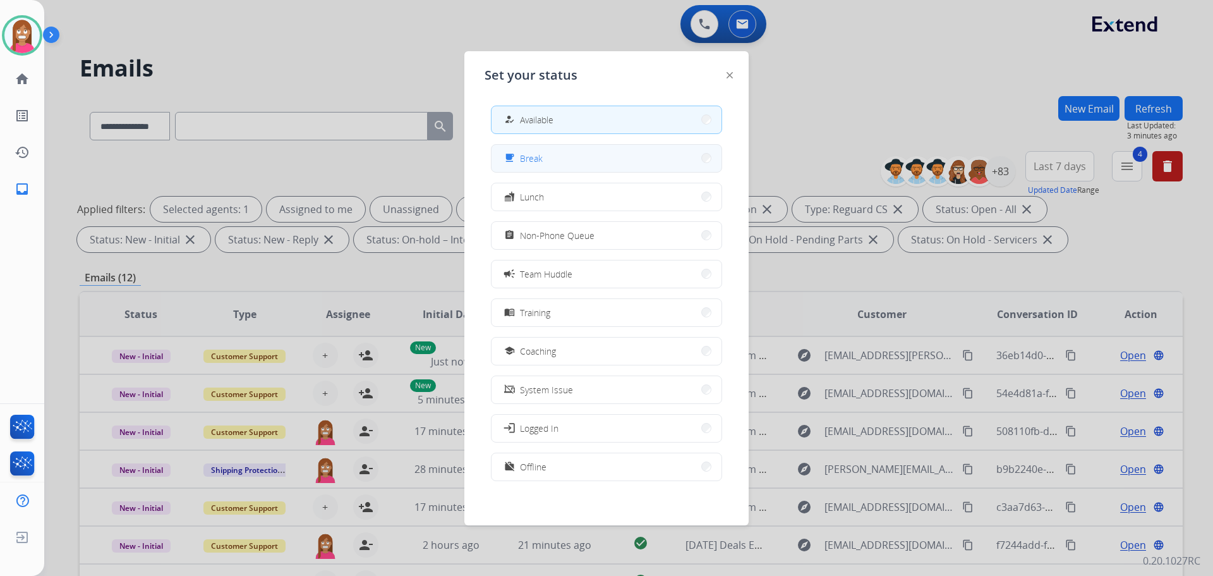
click at [531, 156] on span "Break" at bounding box center [531, 158] width 23 height 13
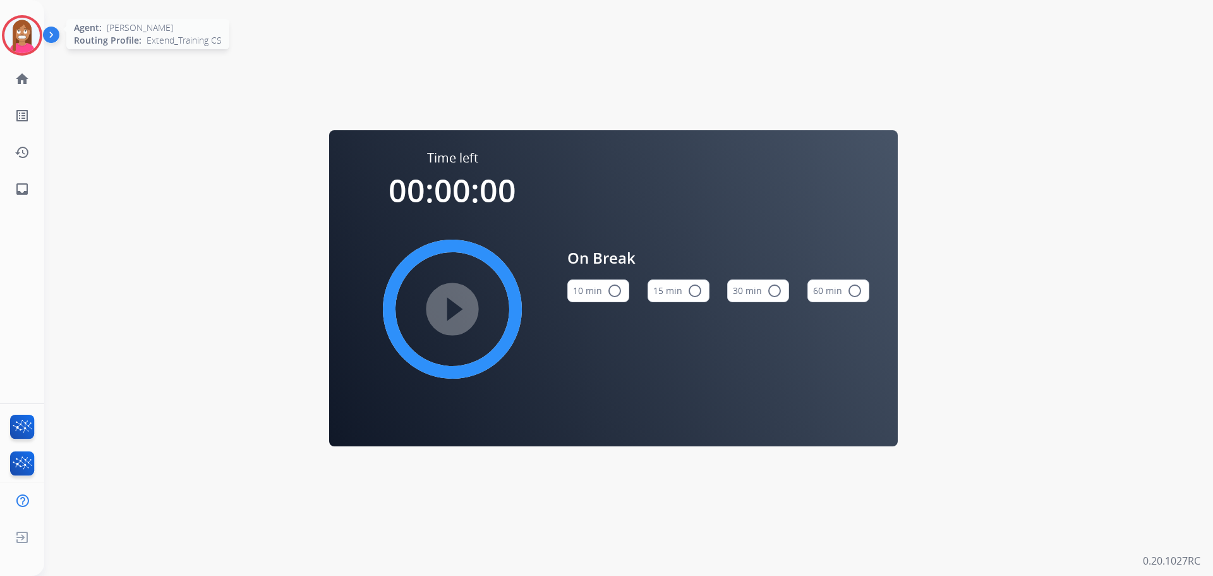
drag, startPoint x: 18, startPoint y: 36, endPoint x: 25, endPoint y: 35, distance: 6.4
click at [19, 36] on img at bounding box center [21, 35] width 35 height 35
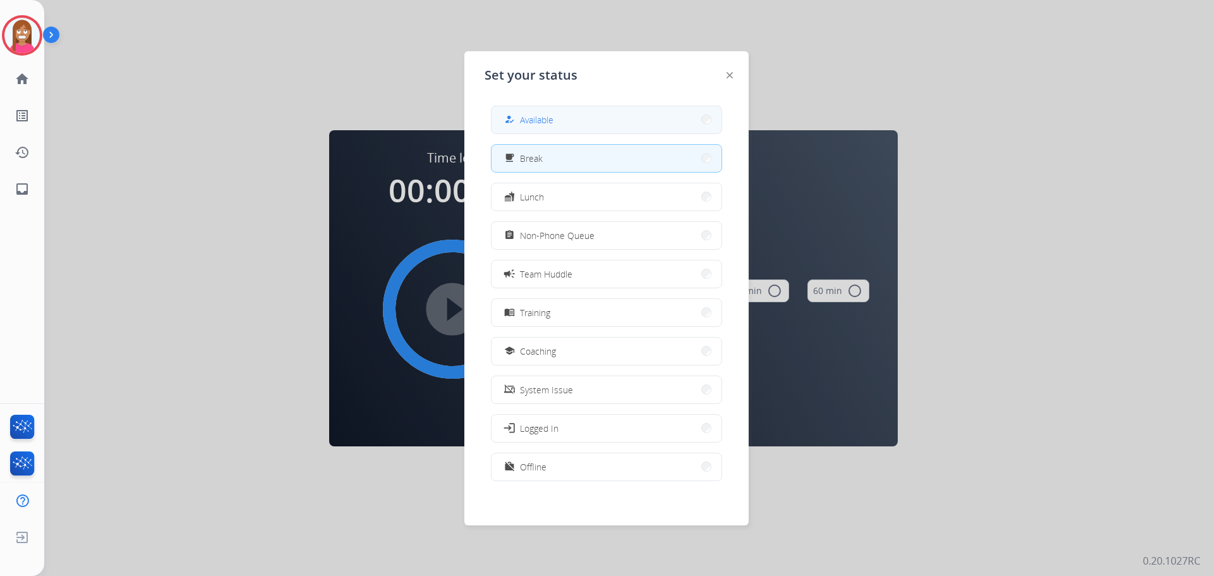
click at [529, 120] on span "Available" at bounding box center [536, 119] width 33 height 13
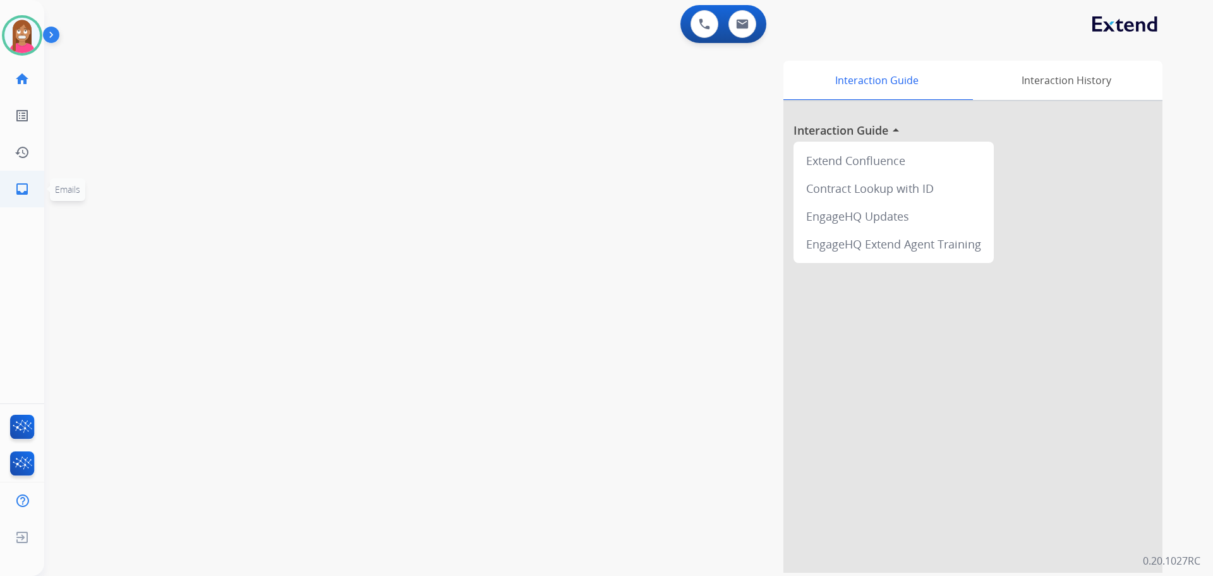
click at [21, 200] on link "inbox Emails" at bounding box center [21, 188] width 35 height 35
select select "**********"
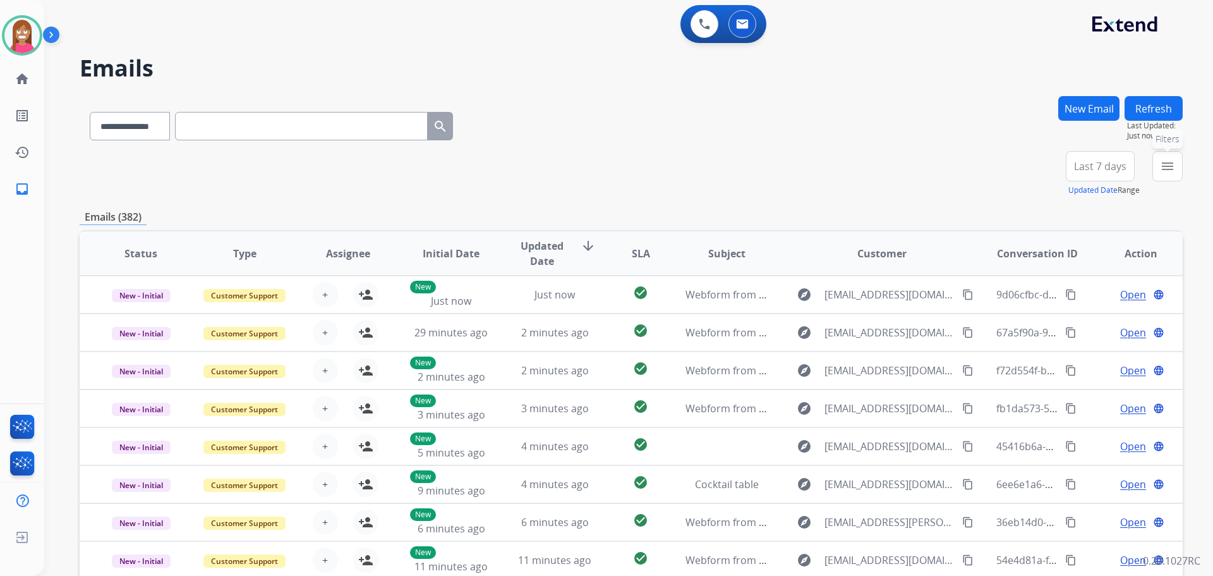
click at [1158, 173] on button "menu Filters" at bounding box center [1167, 166] width 30 height 30
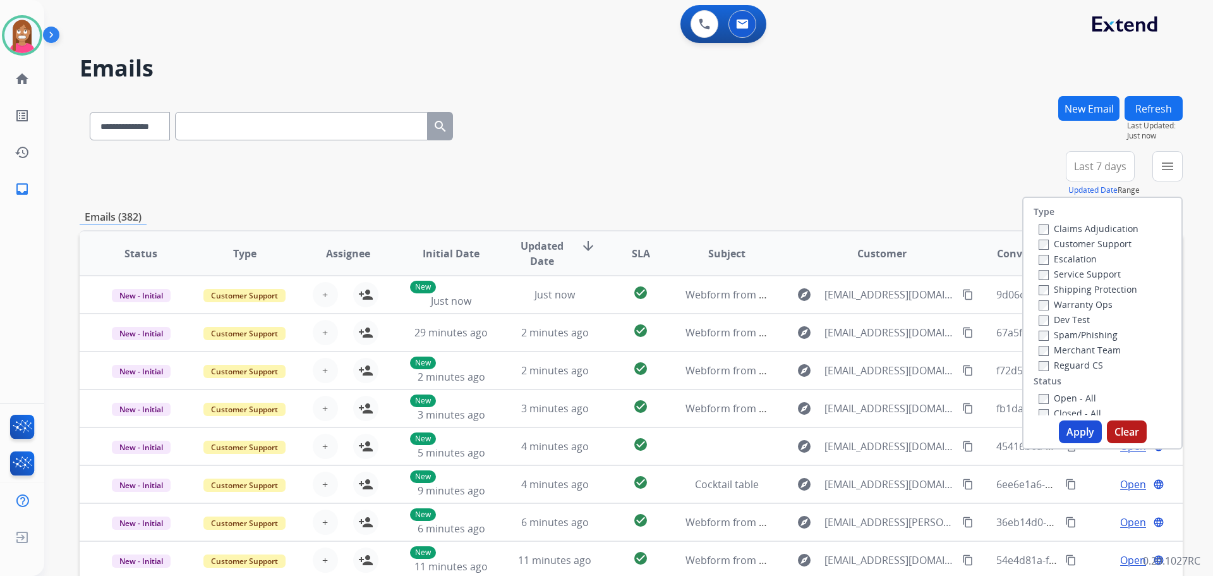
click at [1043, 241] on label "Customer Support" at bounding box center [1085, 244] width 93 height 12
drag, startPoint x: 1065, startPoint y: 287, endPoint x: 1058, endPoint y: 288, distance: 7.0
click at [1065, 286] on label "Shipping Protection" at bounding box center [1088, 289] width 99 height 12
click at [1051, 366] on label "Reguard CS" at bounding box center [1071, 365] width 64 height 12
drag, startPoint x: 1050, startPoint y: 396, endPoint x: 1069, endPoint y: 402, distance: 20.0
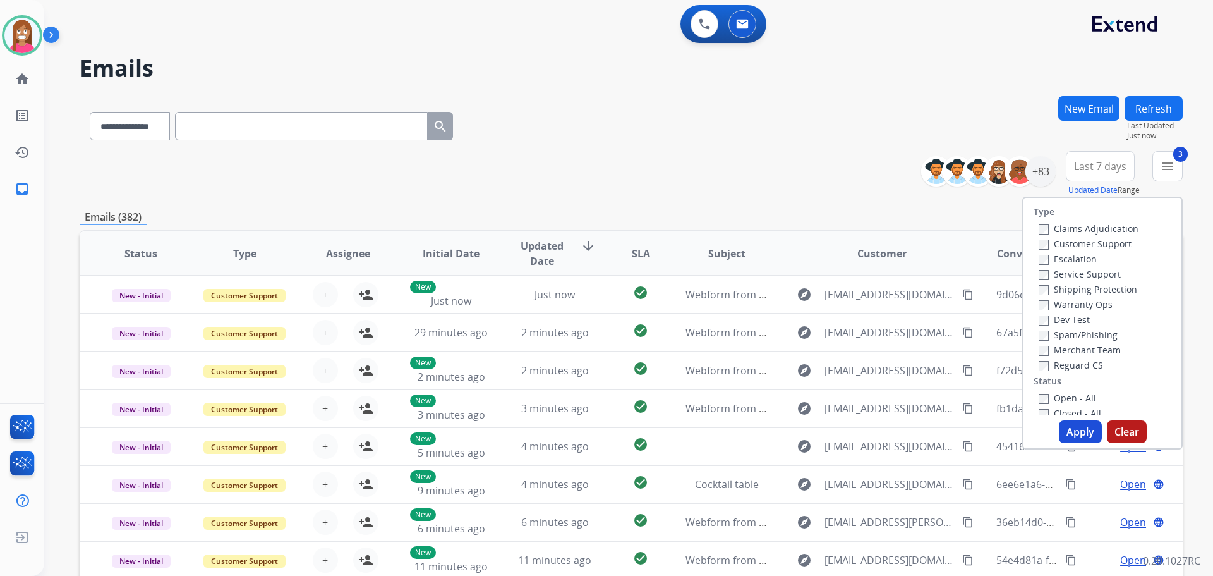
click at [1051, 396] on label "Open - All" at bounding box center [1067, 398] width 57 height 12
drag, startPoint x: 1071, startPoint y: 425, endPoint x: 1063, endPoint y: 375, distance: 51.2
click at [1072, 425] on button "Apply" at bounding box center [1080, 431] width 43 height 23
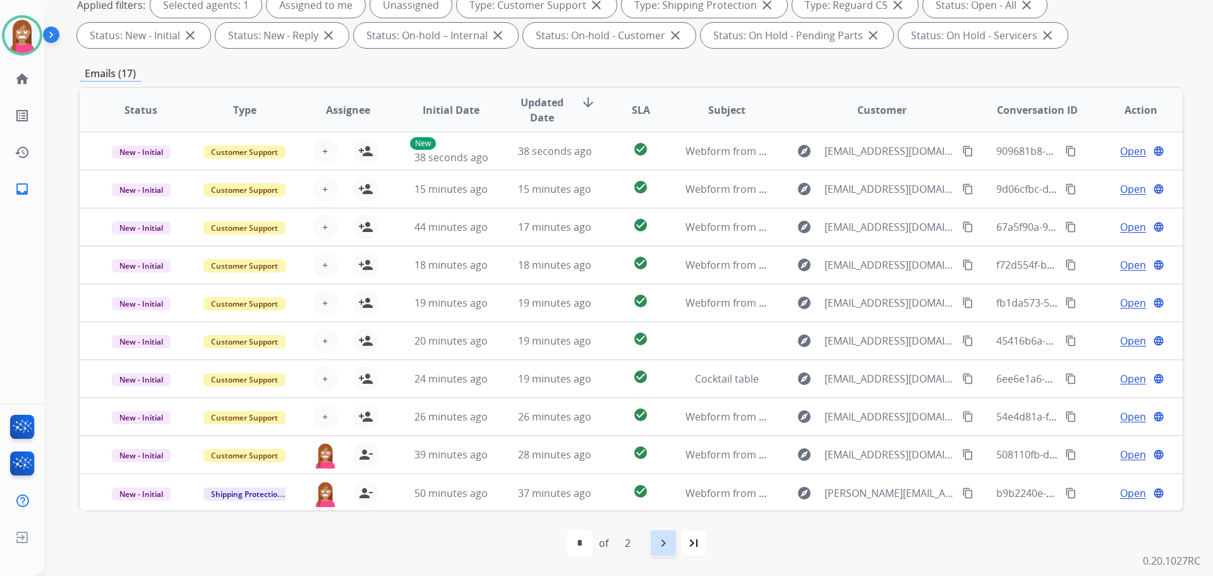
click at [656, 541] on mat-icon "navigate_next" at bounding box center [663, 542] width 15 height 15
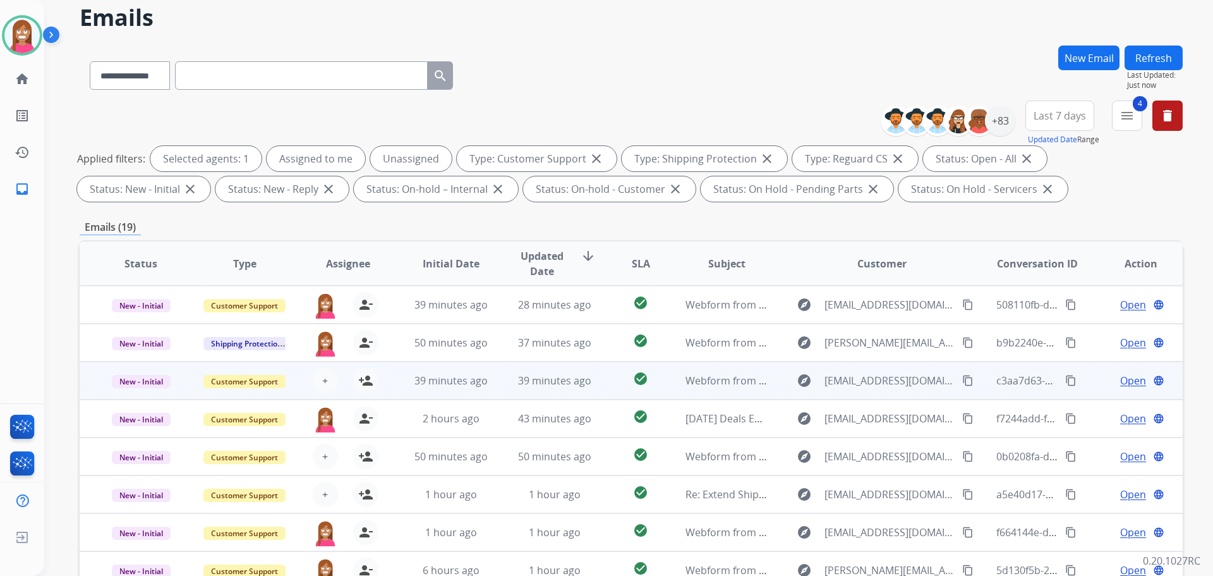
scroll to position [204, 0]
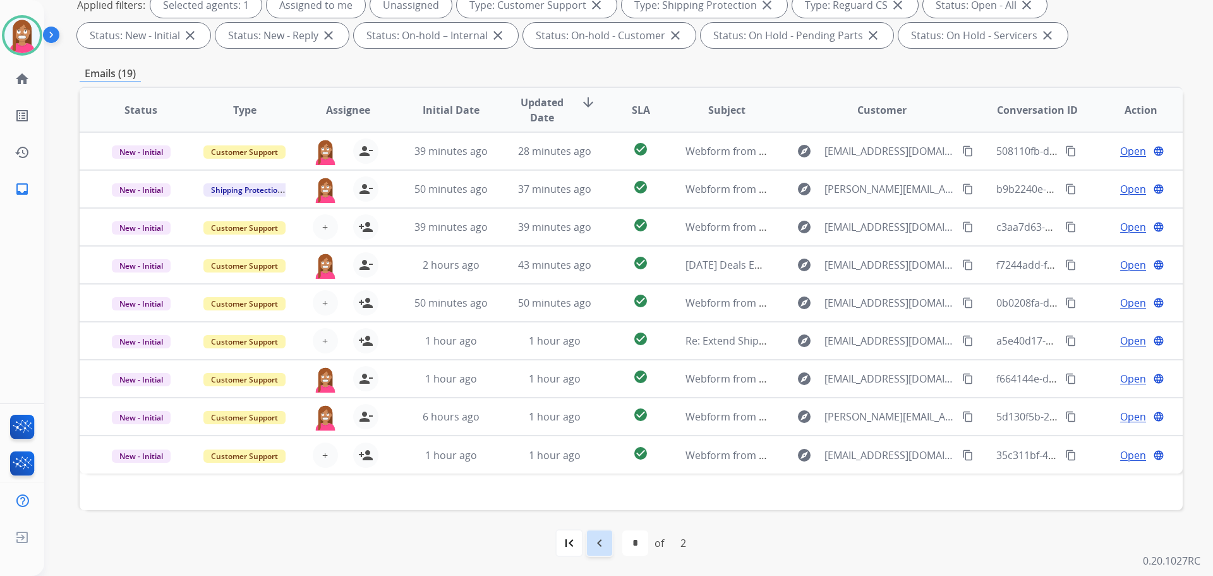
click at [608, 538] on div "navigate_before" at bounding box center [600, 543] width 28 height 28
select select "*"
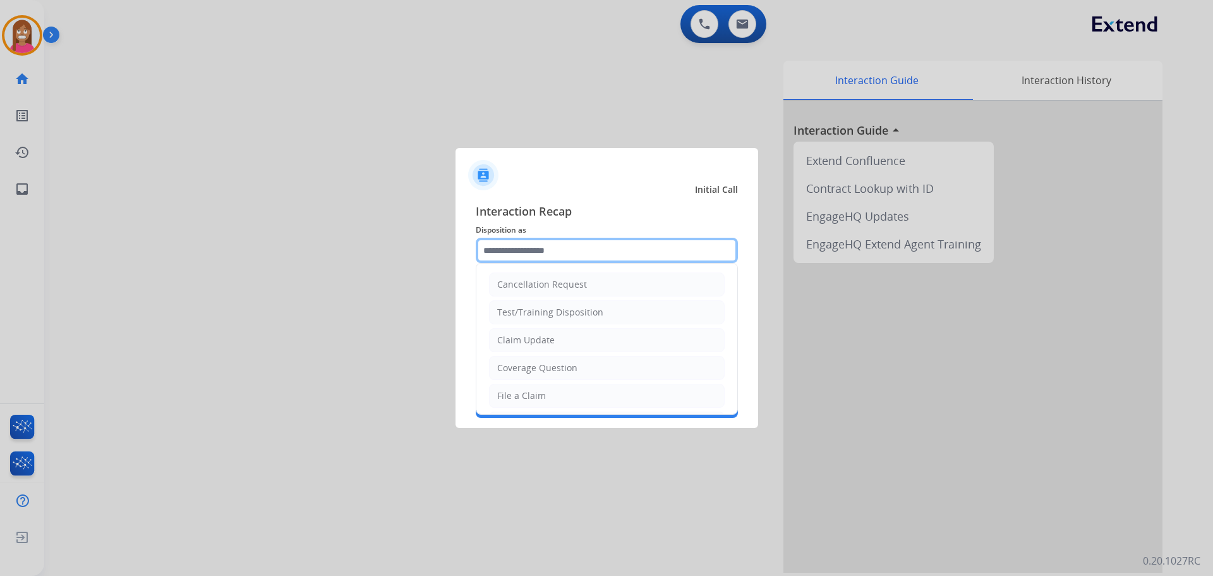
click at [553, 247] on input "text" at bounding box center [607, 250] width 262 height 25
click at [514, 370] on div "Coverage Question" at bounding box center [537, 367] width 80 height 13
type input "**********"
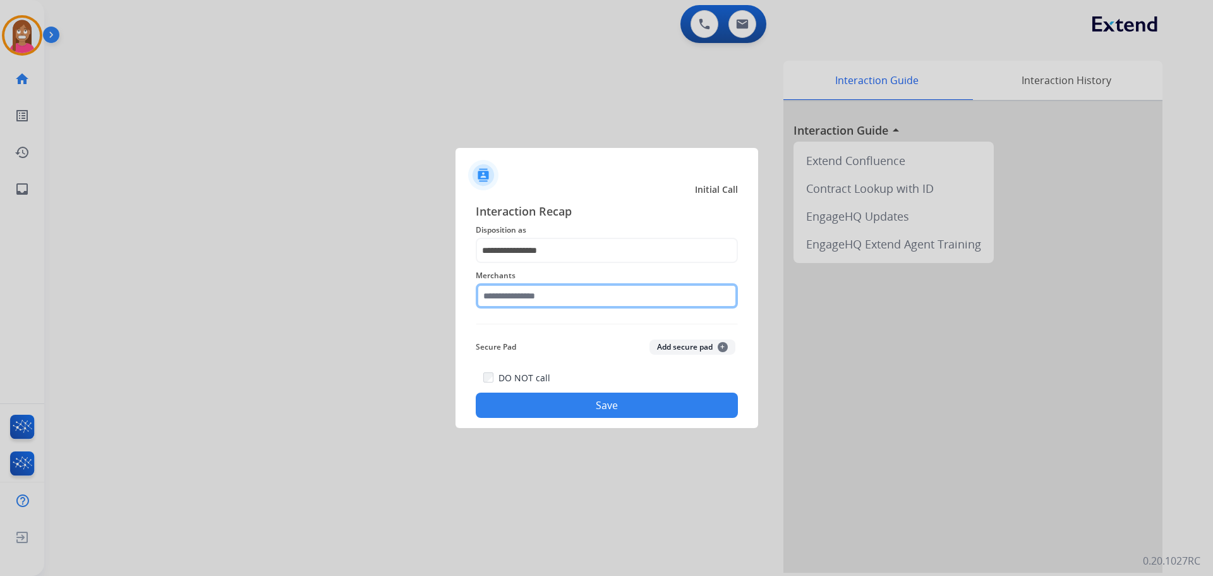
click at [491, 305] on input "text" at bounding box center [607, 295] width 262 height 25
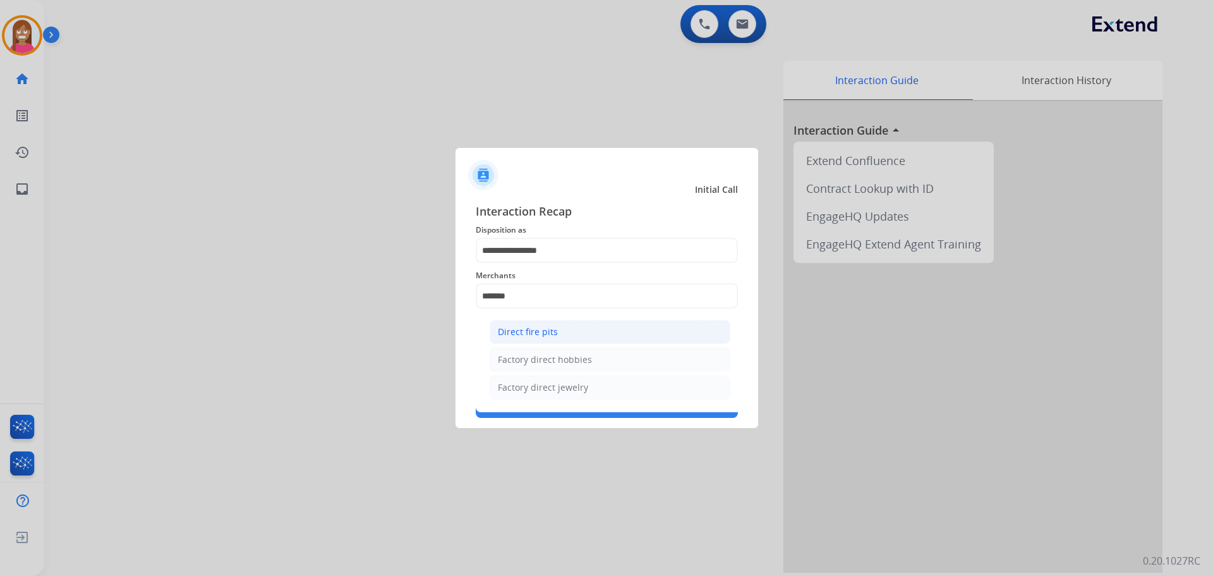
click at [564, 330] on li "Direct fire pits" at bounding box center [610, 332] width 241 height 24
type input "**********"
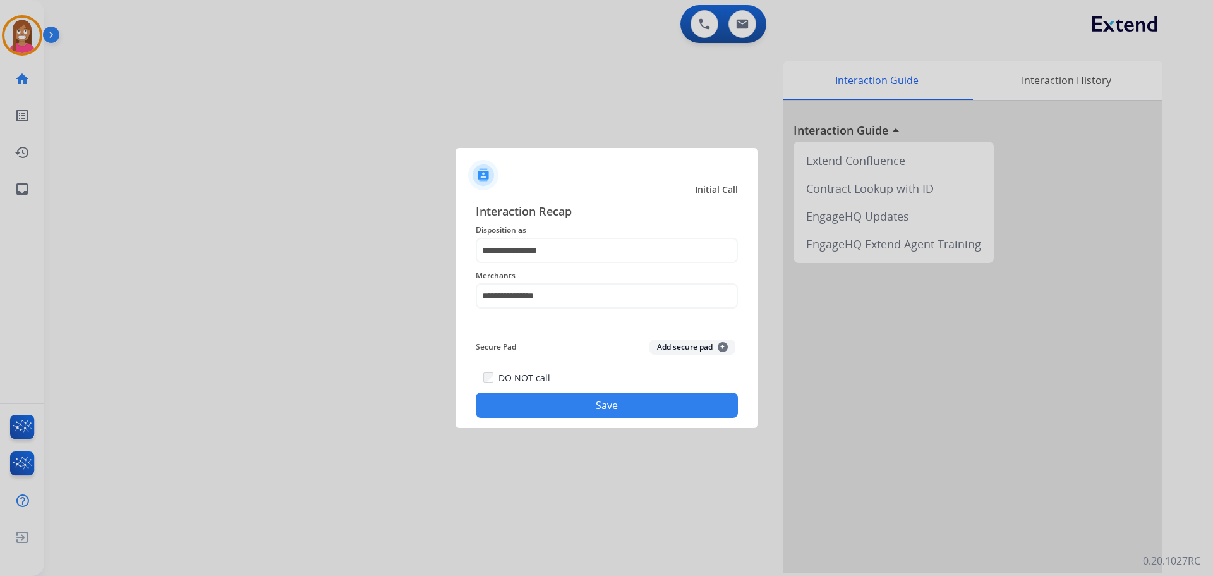
drag, startPoint x: 605, startPoint y: 425, endPoint x: 605, endPoint y: 418, distance: 7.6
click at [605, 421] on div "**********" at bounding box center [607, 310] width 303 height 236
click at [605, 415] on button "Save" at bounding box center [607, 404] width 262 height 25
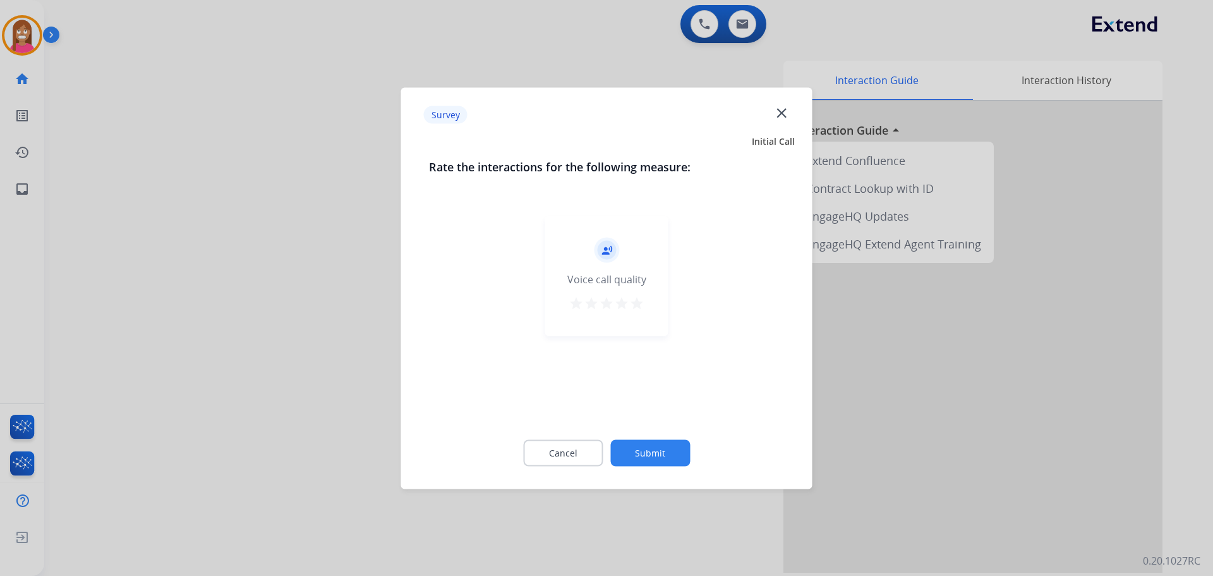
click at [782, 112] on mat-icon "close" at bounding box center [781, 112] width 16 height 16
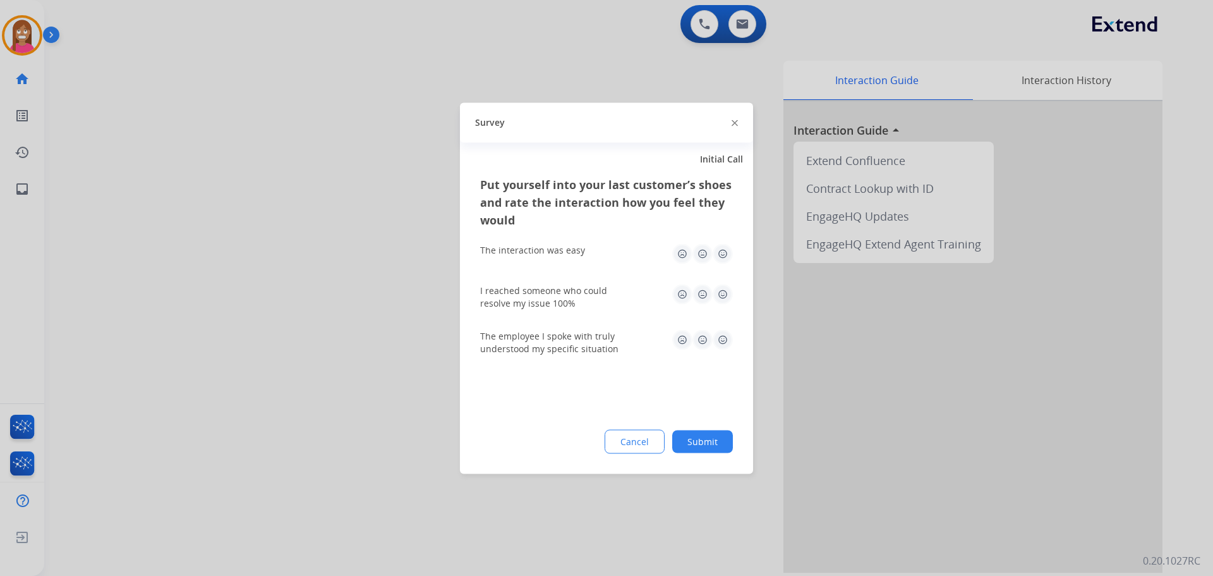
click at [734, 125] on img at bounding box center [735, 123] width 6 height 6
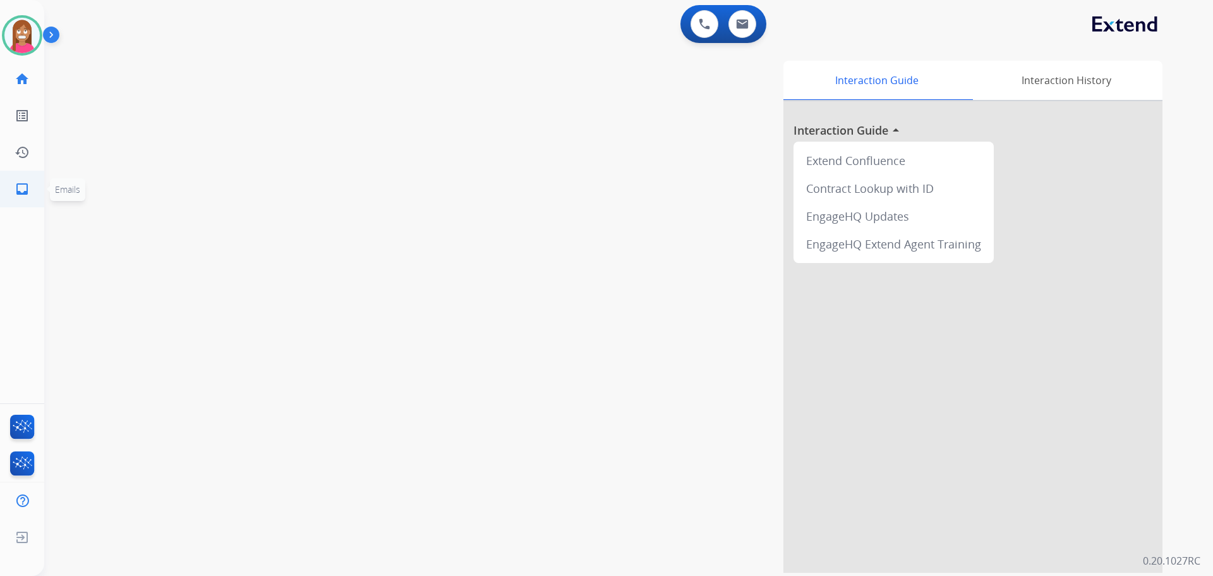
click at [30, 198] on link "inbox Emails" at bounding box center [21, 188] width 35 height 35
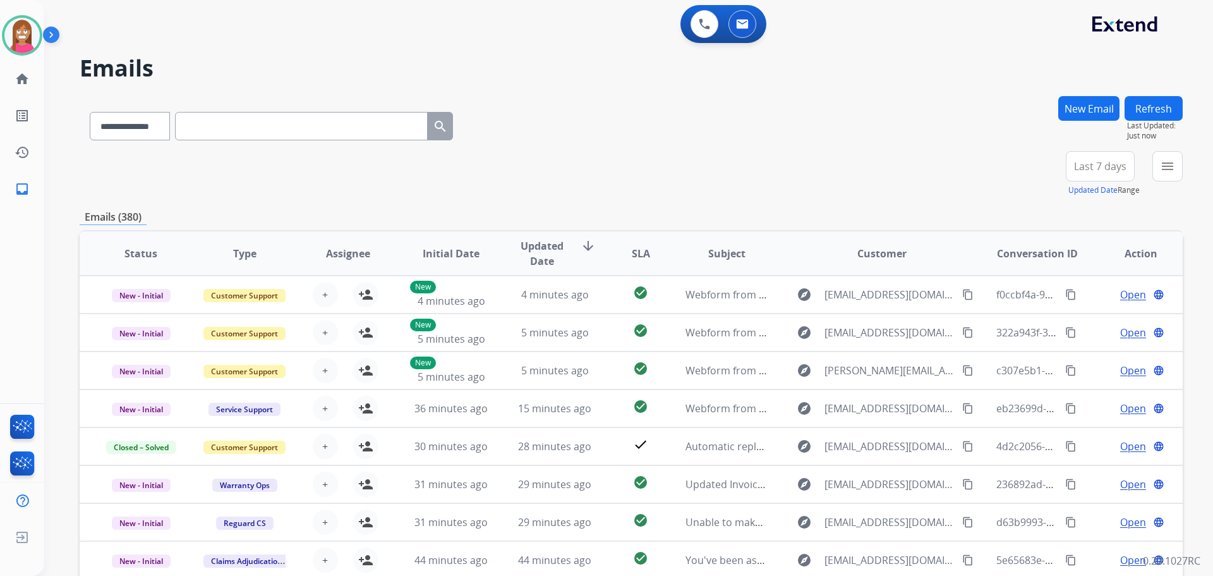
click at [1181, 178] on div "menu Type Claims Adjudication Customer Support Escalation Service Support Shipp…" at bounding box center [1167, 173] width 30 height 45
click at [1157, 177] on button "menu Filters" at bounding box center [1167, 166] width 30 height 30
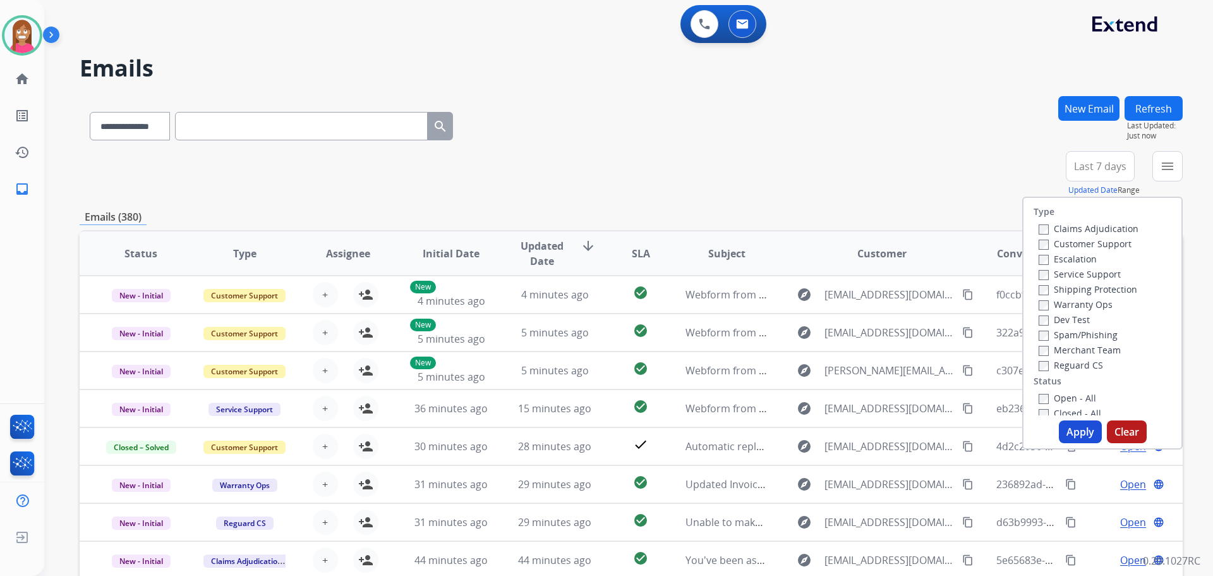
click at [1050, 240] on label "Customer Support" at bounding box center [1085, 244] width 93 height 12
click at [1054, 284] on label "Shipping Protection" at bounding box center [1088, 289] width 99 height 12
click at [1060, 366] on label "Reguard CS" at bounding box center [1071, 365] width 64 height 12
drag, startPoint x: 1063, startPoint y: 396, endPoint x: 1056, endPoint y: 396, distance: 6.9
click at [1058, 397] on label "Open - All" at bounding box center [1067, 398] width 57 height 12
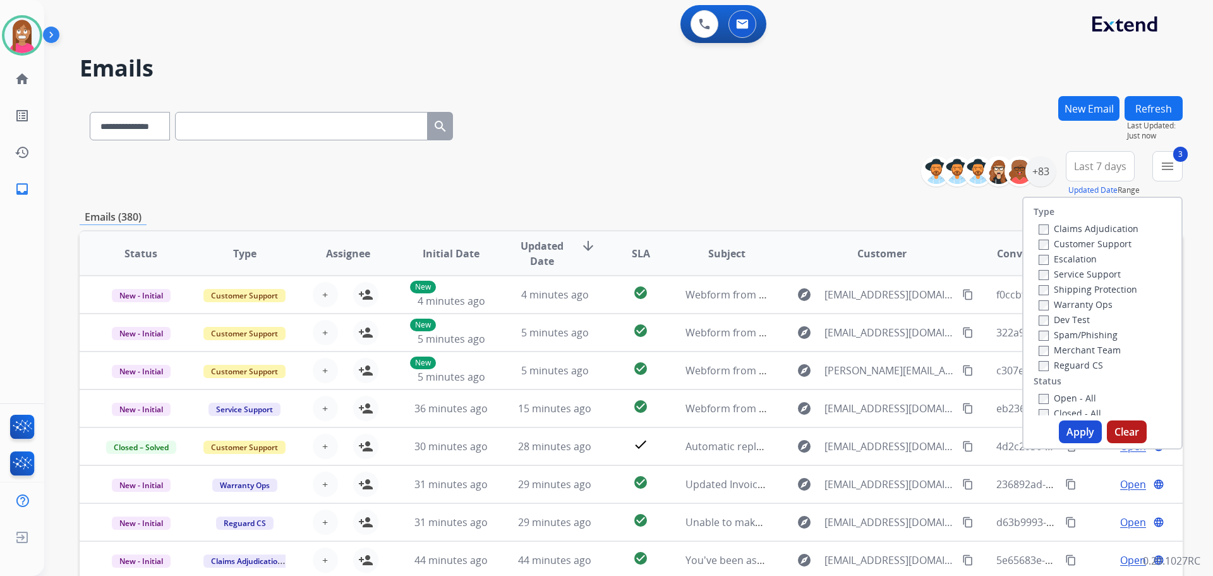
click at [1049, 392] on label "Open - All" at bounding box center [1067, 398] width 57 height 12
click at [1066, 425] on button "Apply" at bounding box center [1080, 431] width 43 height 23
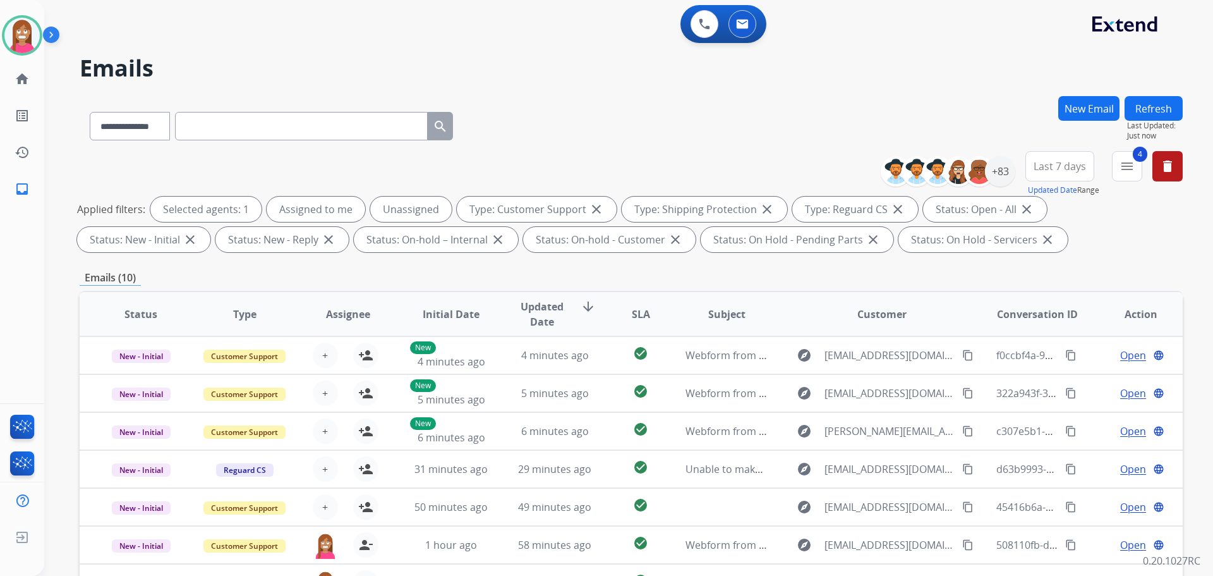
scroll to position [204, 0]
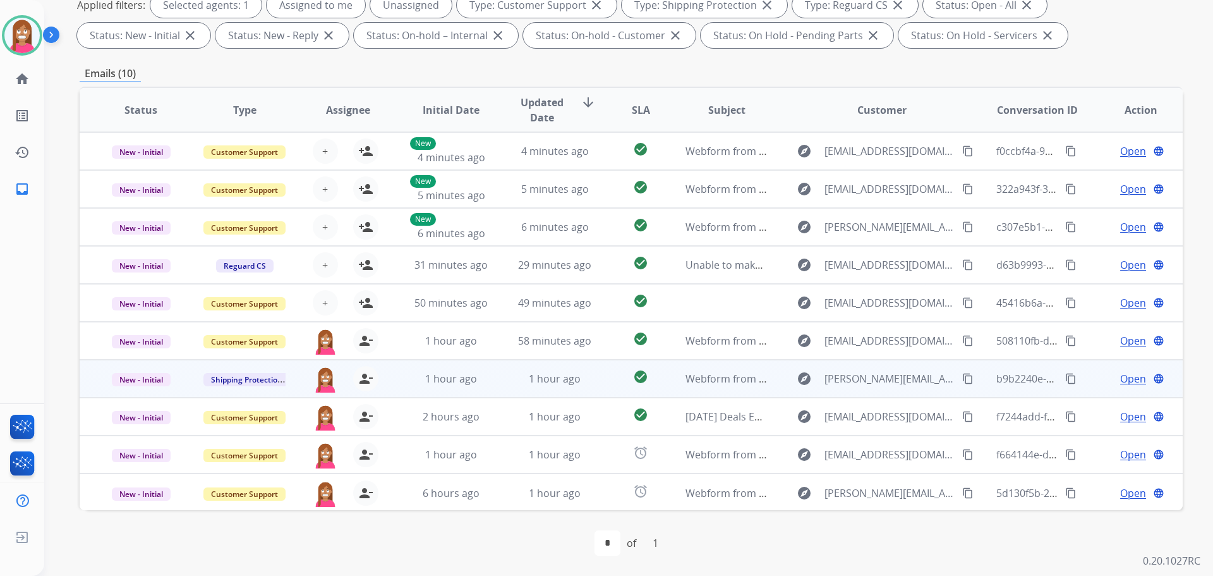
click at [495, 387] on td "1 hour ago" at bounding box center [545, 378] width 104 height 38
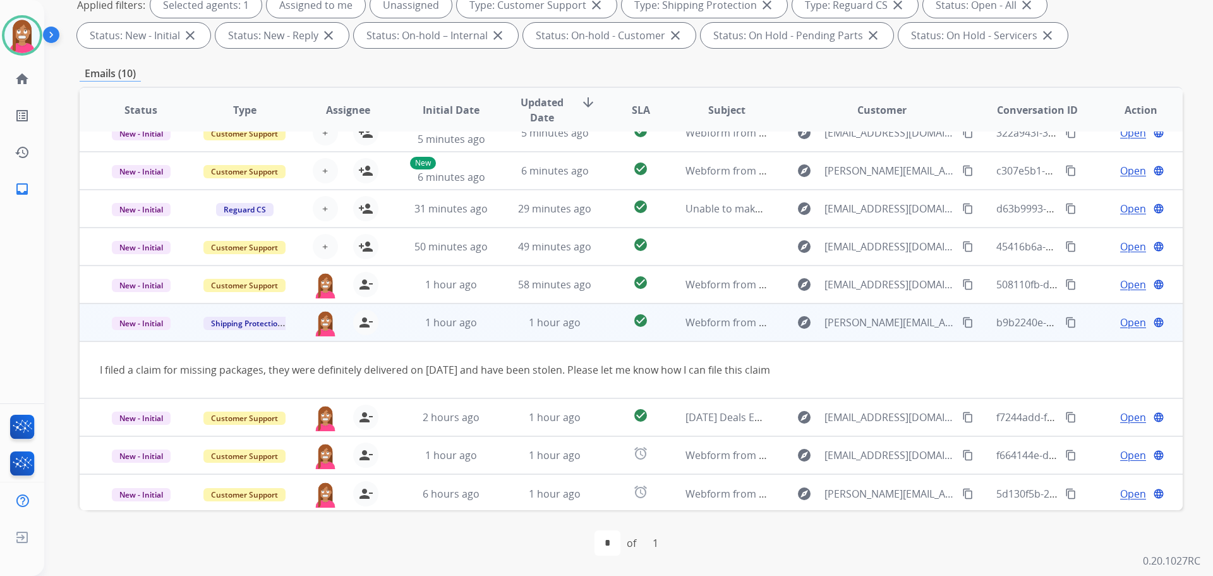
scroll to position [58, 0]
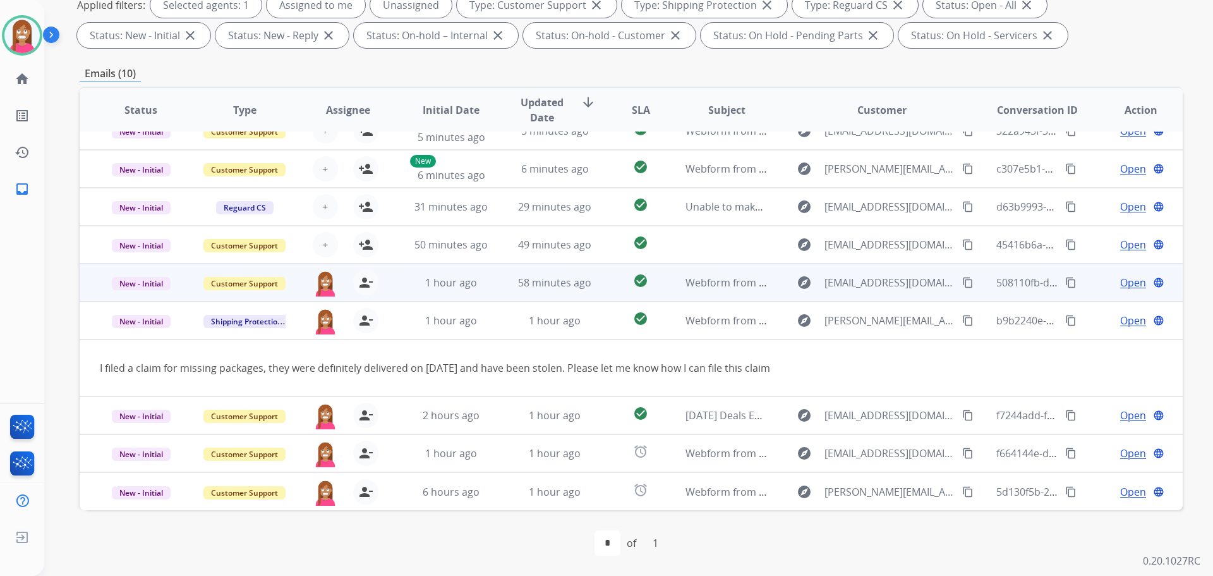
click at [495, 295] on td "58 minutes ago" at bounding box center [545, 282] width 104 height 38
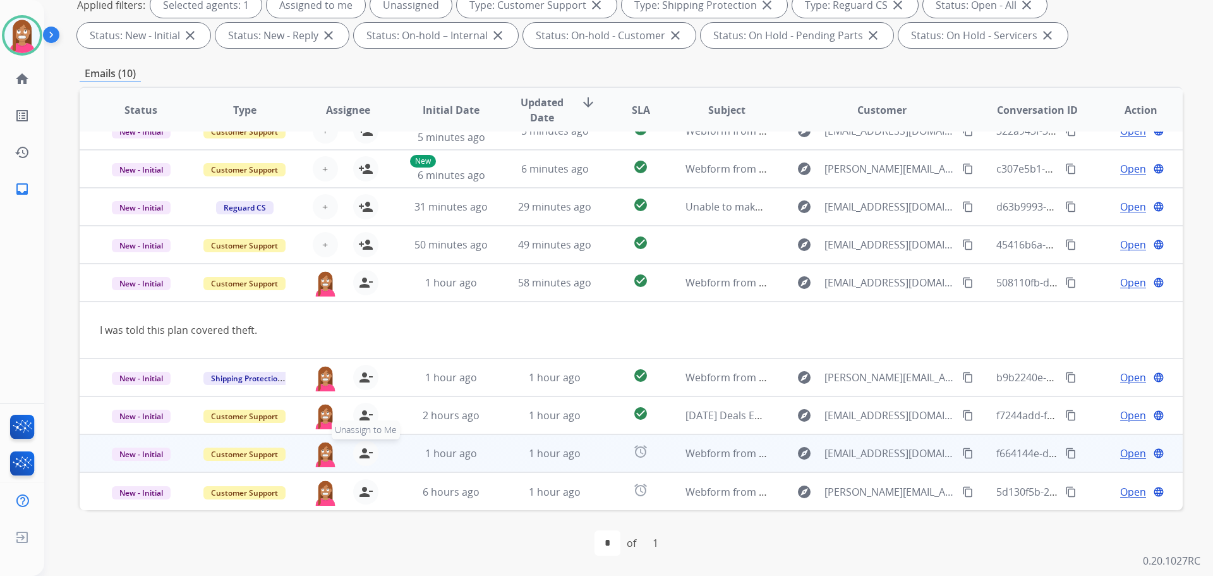
click at [366, 457] on mat-icon "person_remove" at bounding box center [365, 452] width 15 height 15
click at [366, 457] on mat-icon "person_add" at bounding box center [365, 452] width 15 height 15
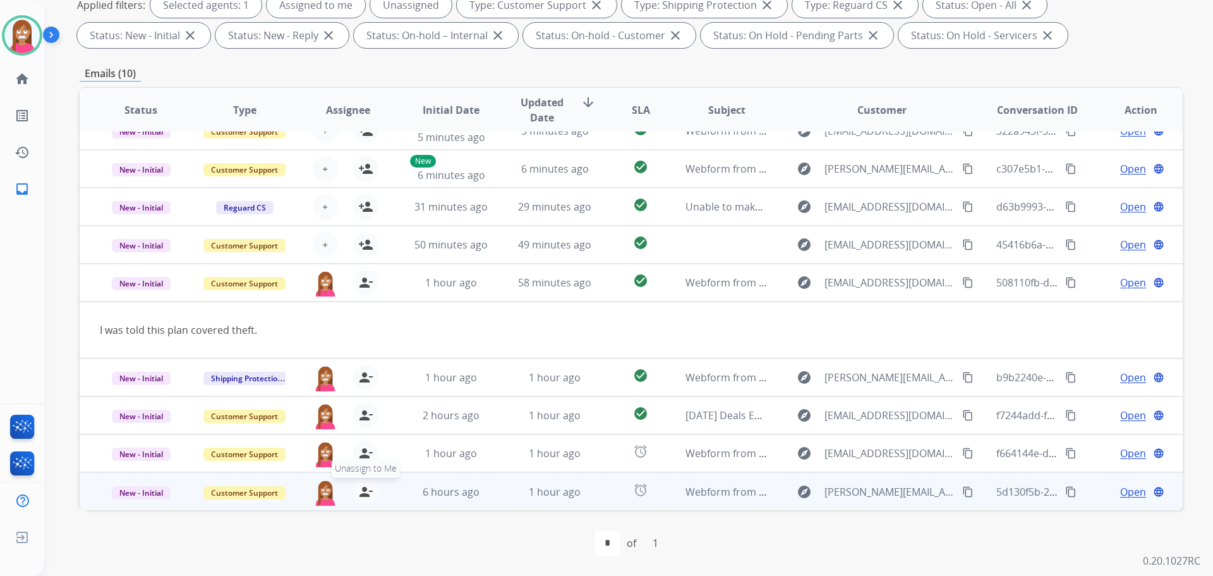
click at [369, 492] on mat-icon "person_remove" at bounding box center [365, 491] width 15 height 15
click at [369, 492] on mat-icon "person_add" at bounding box center [365, 491] width 15 height 15
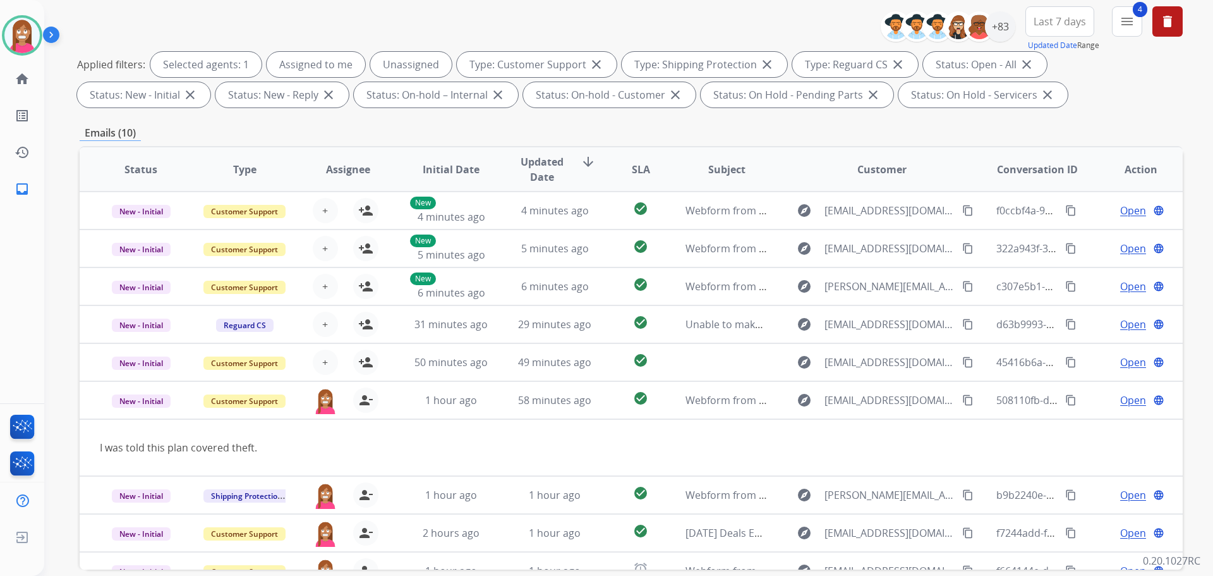
scroll to position [15, 0]
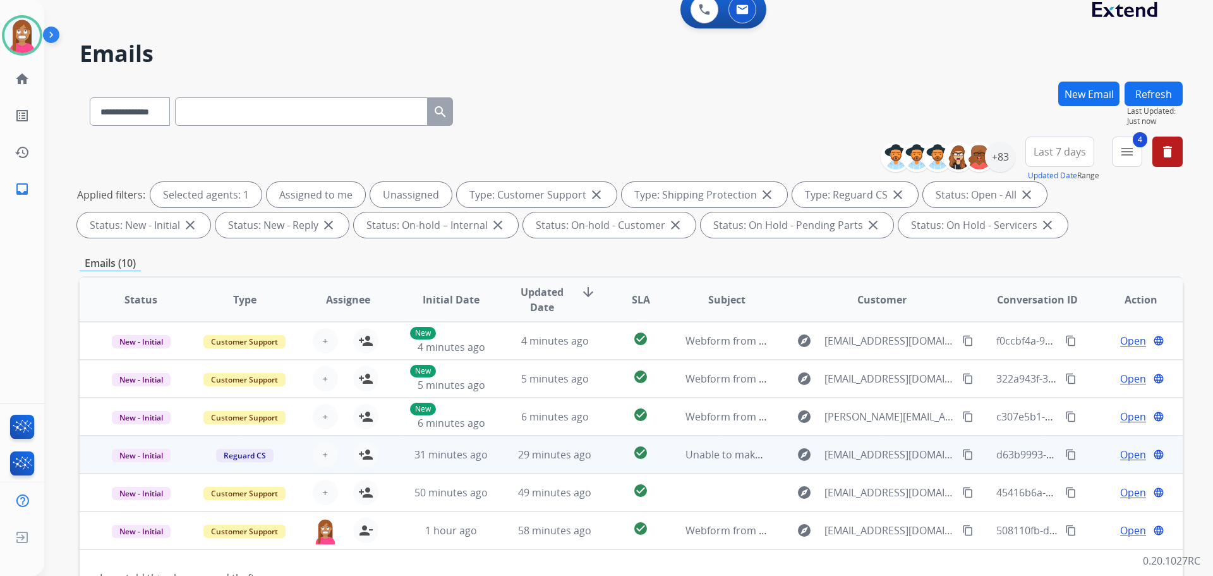
click at [512, 468] on td "29 minutes ago" at bounding box center [545, 454] width 104 height 38
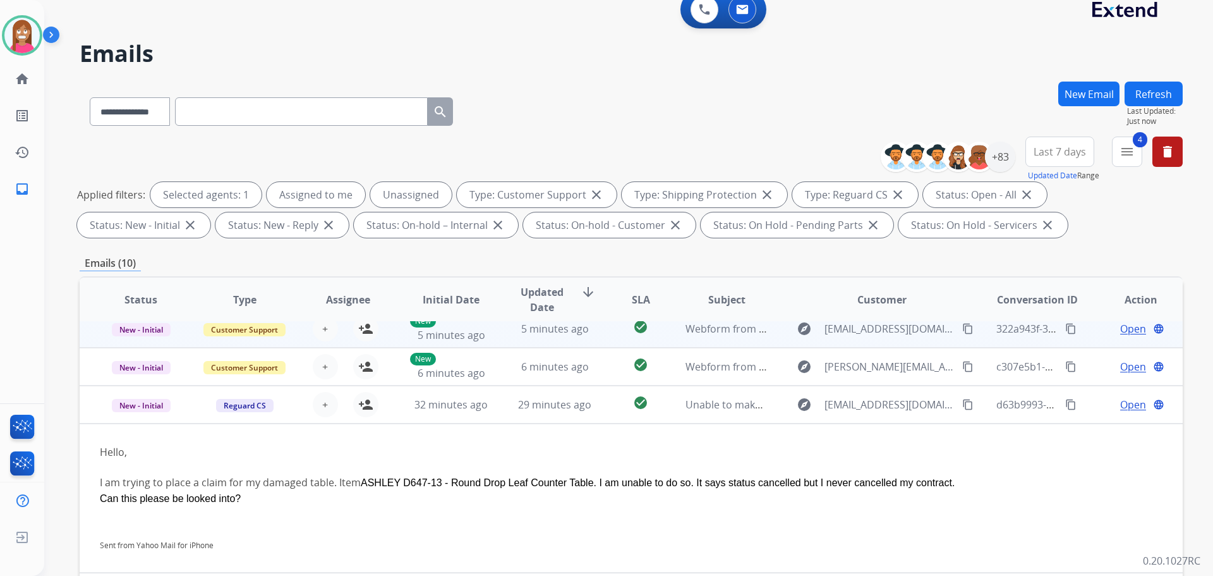
scroll to position [0, 0]
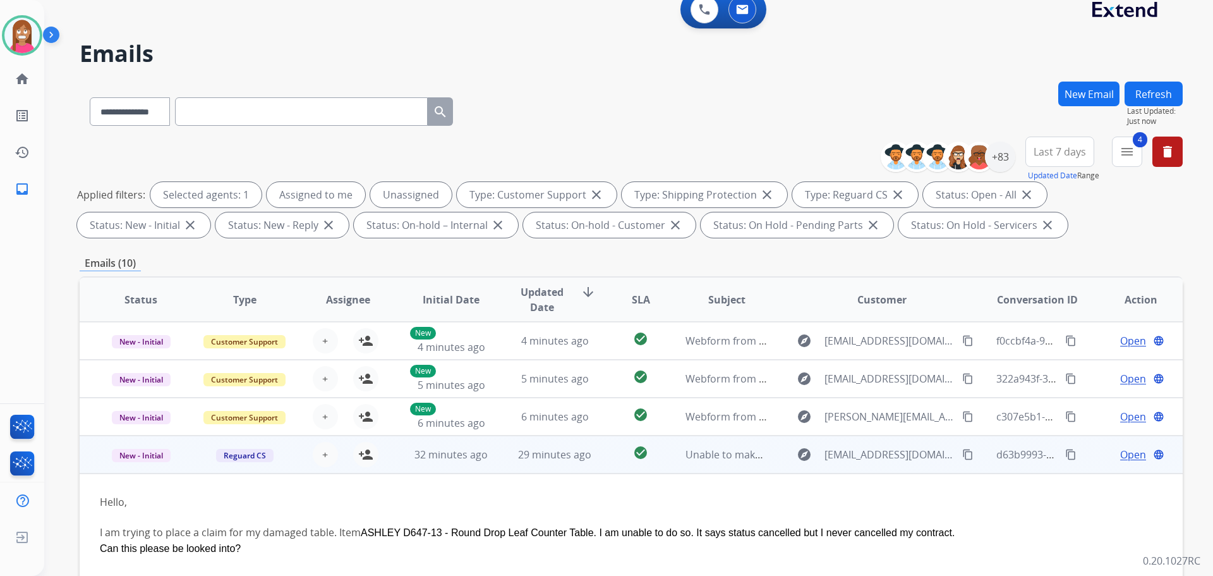
click at [962, 452] on mat-icon "content_copy" at bounding box center [967, 454] width 11 height 11
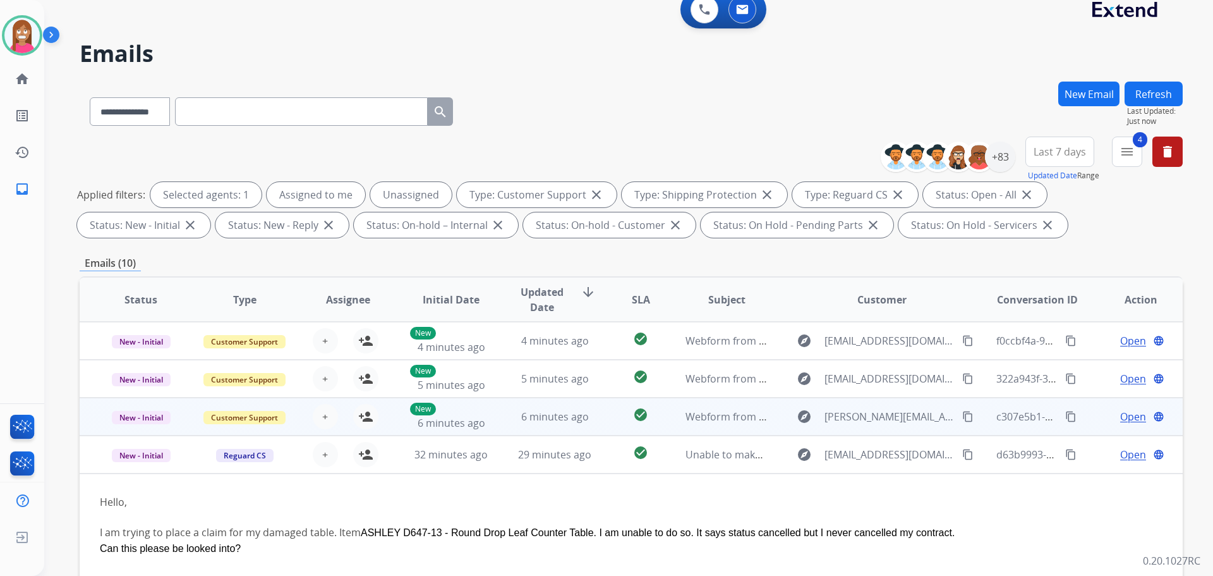
click at [505, 421] on td "6 minutes ago" at bounding box center [545, 416] width 104 height 38
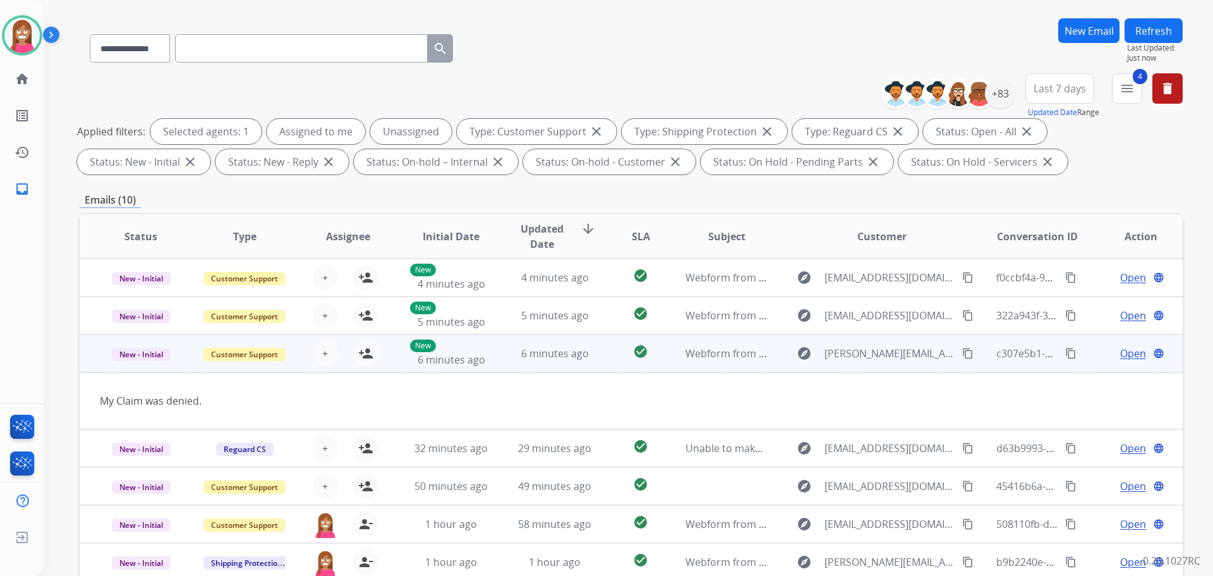
click at [962, 351] on mat-icon "content_copy" at bounding box center [967, 352] width 11 height 11
click at [366, 359] on mat-icon "person_add" at bounding box center [365, 353] width 15 height 15
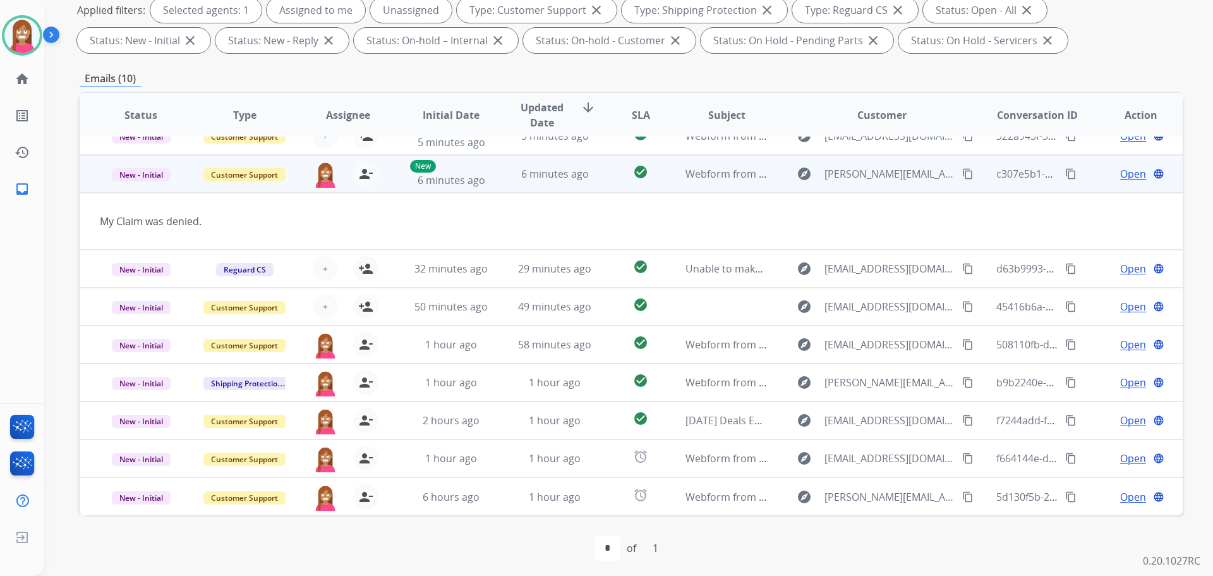
scroll to position [204, 0]
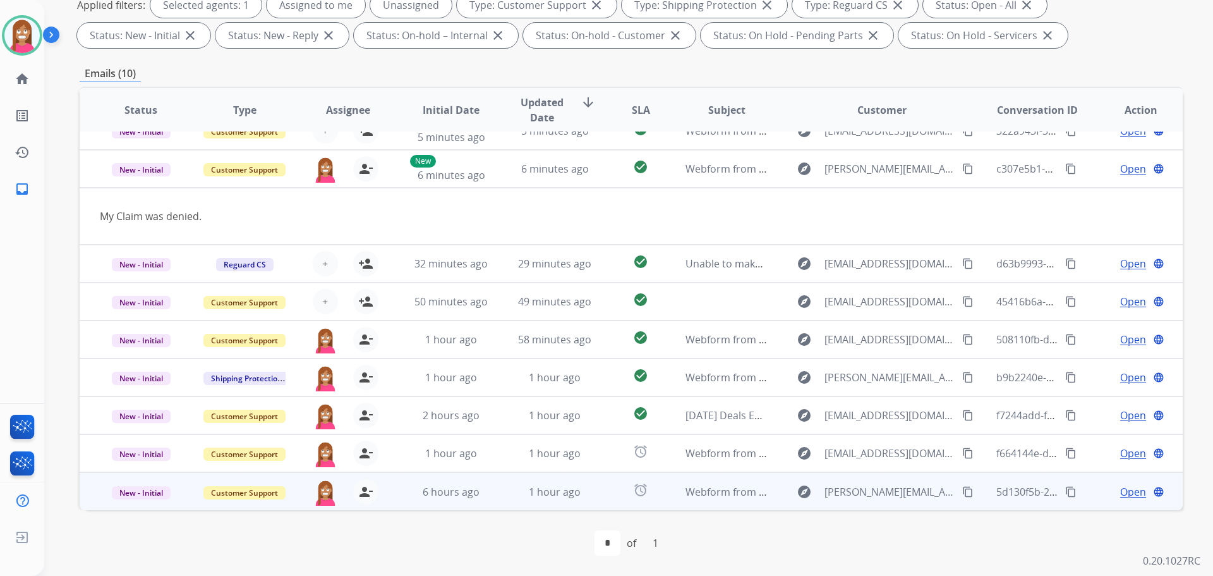
click at [497, 495] on td "1 hour ago" at bounding box center [545, 491] width 104 height 38
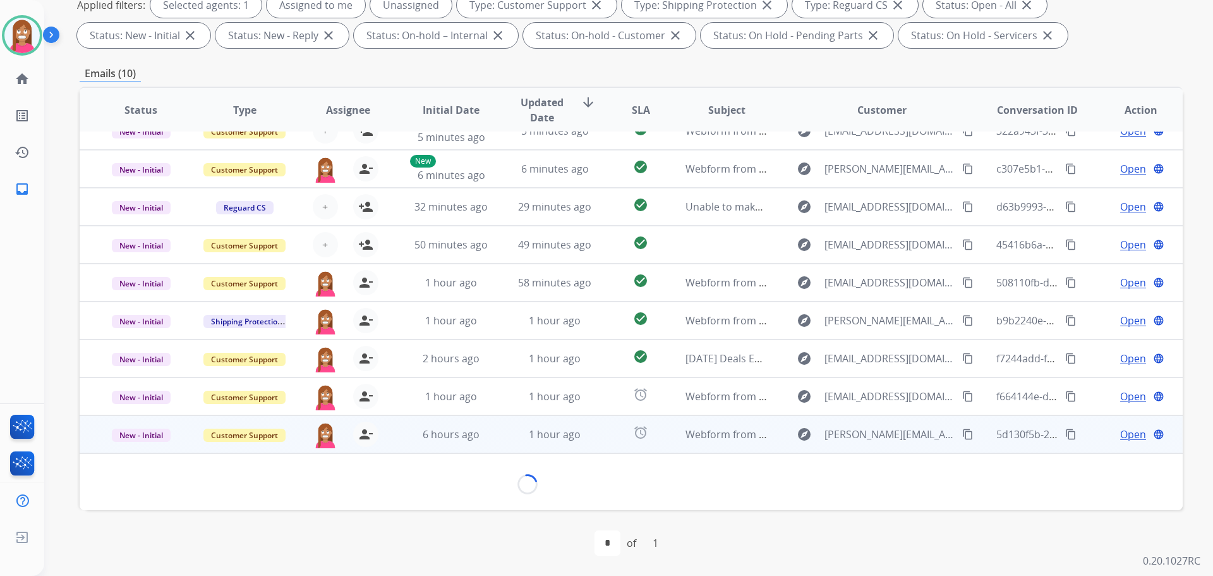
scroll to position [57, 0]
click at [1120, 438] on span "Open" at bounding box center [1133, 434] width 26 height 15
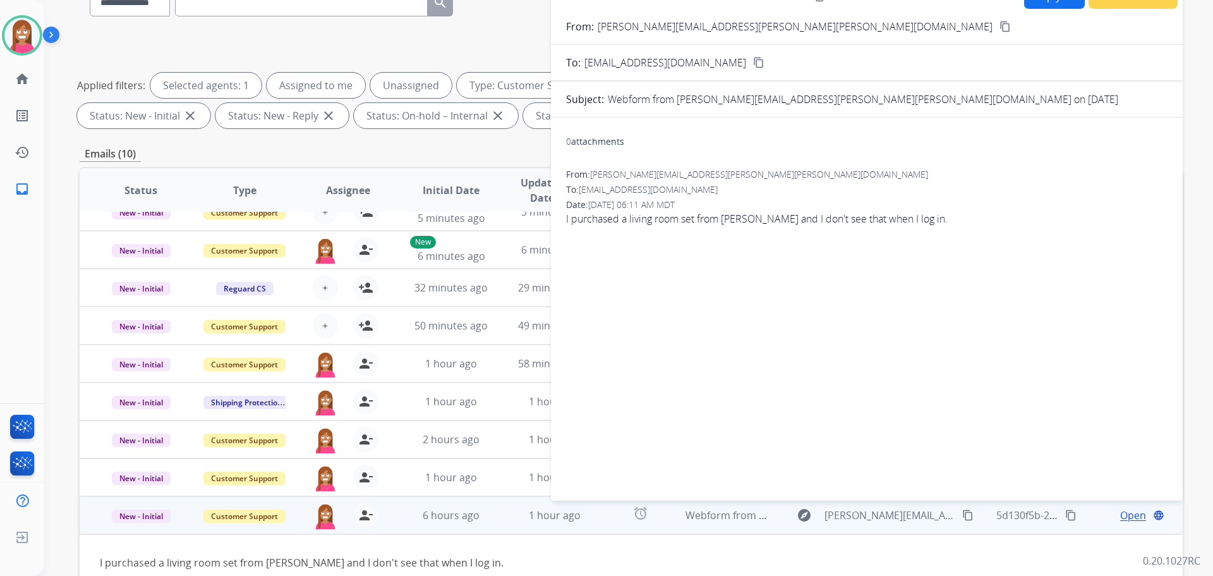
scroll to position [15, 0]
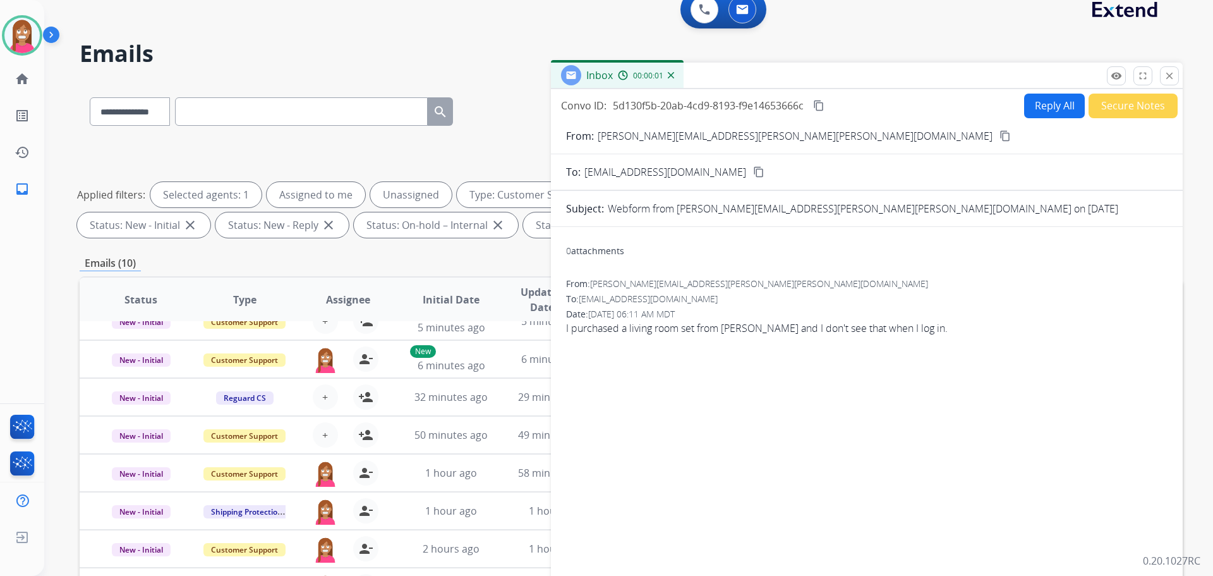
click at [1050, 105] on button "Reply All" at bounding box center [1054, 106] width 61 height 25
select select "**********"
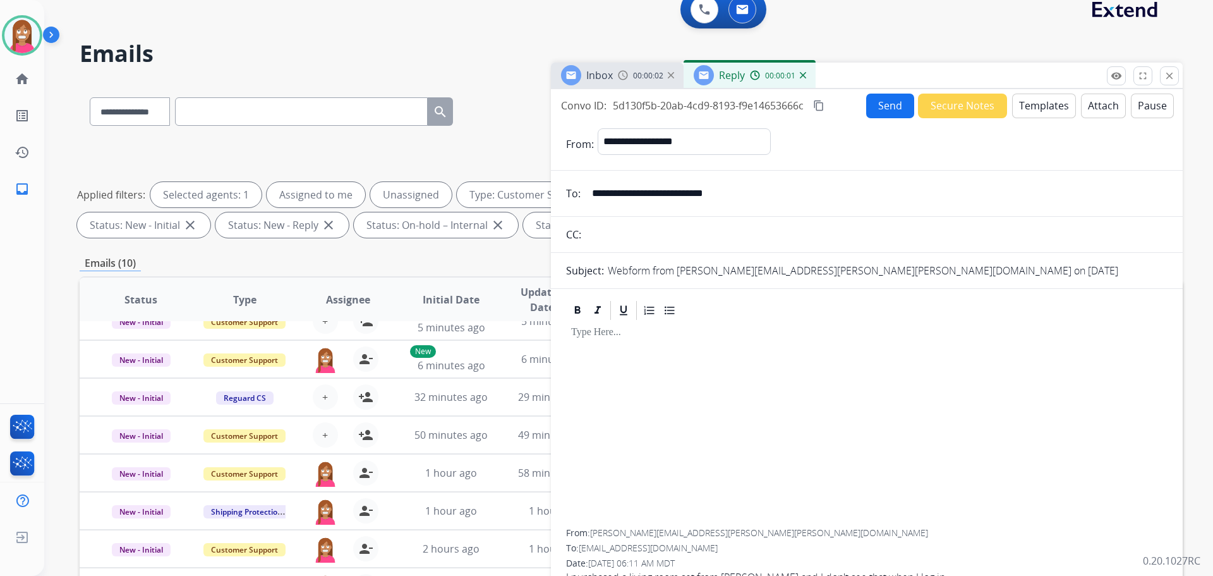
click at [1050, 105] on button "Templates" at bounding box center [1044, 106] width 64 height 25
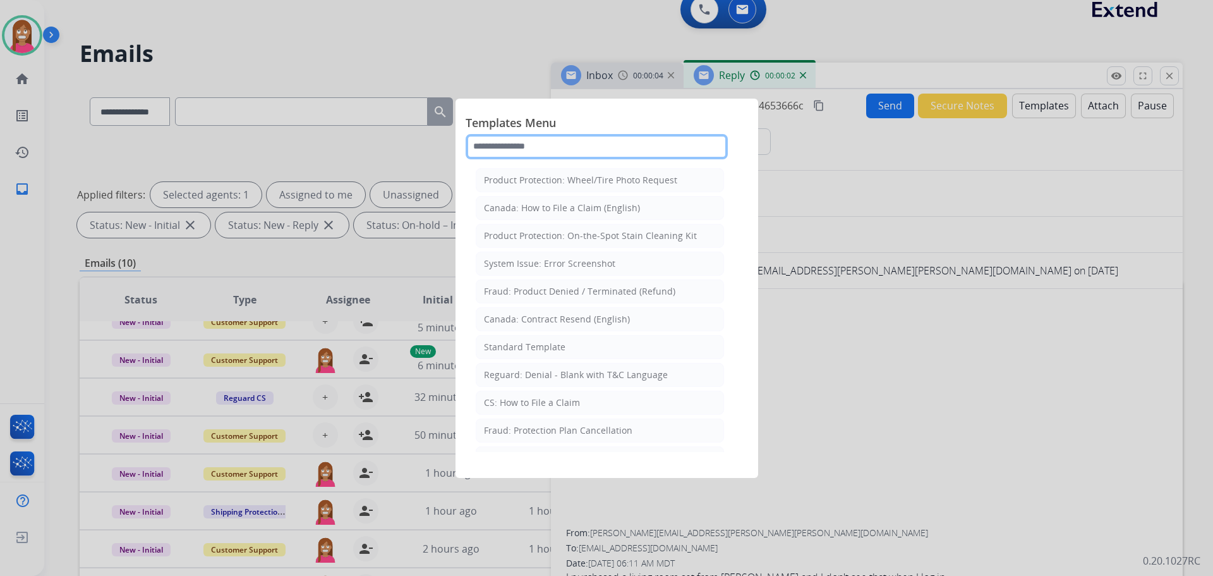
click at [552, 152] on input "text" at bounding box center [597, 146] width 262 height 25
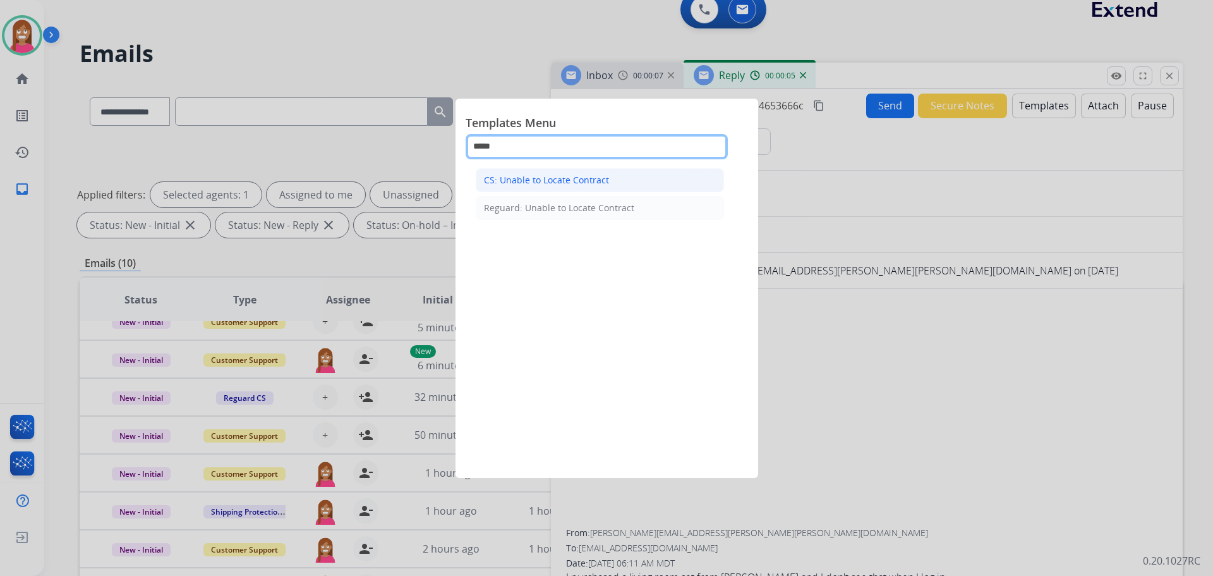
type input "*****"
drag, startPoint x: 512, startPoint y: 177, endPoint x: 514, endPoint y: 166, distance: 11.5
click at [513, 176] on div "CS: Unable to Locate Contract" at bounding box center [546, 180] width 125 height 13
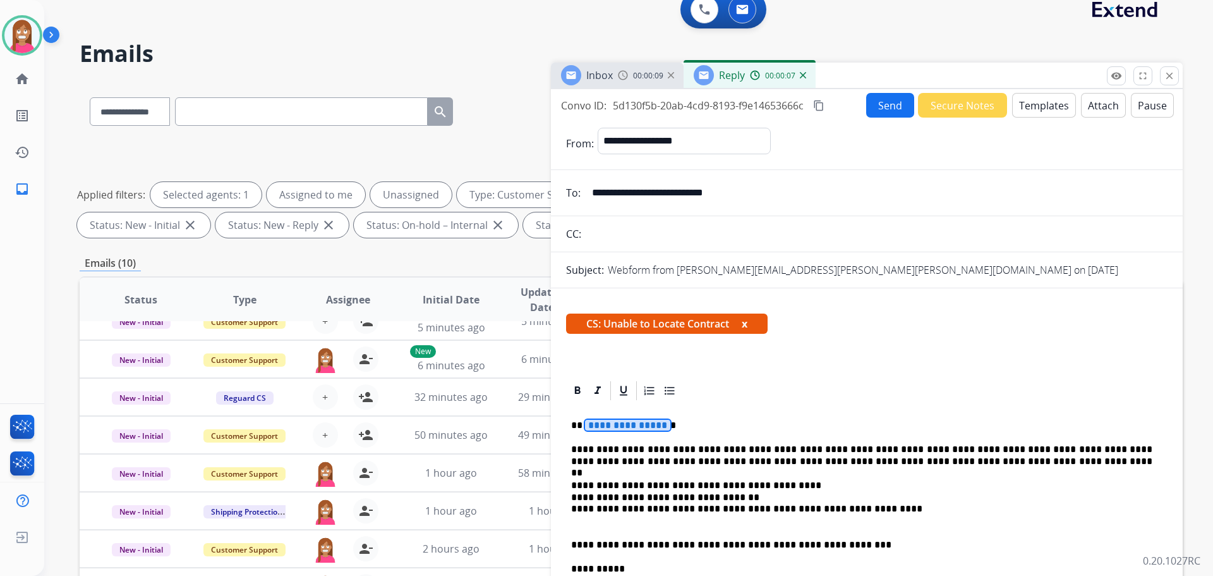
click at [612, 423] on span "**********" at bounding box center [627, 425] width 85 height 11
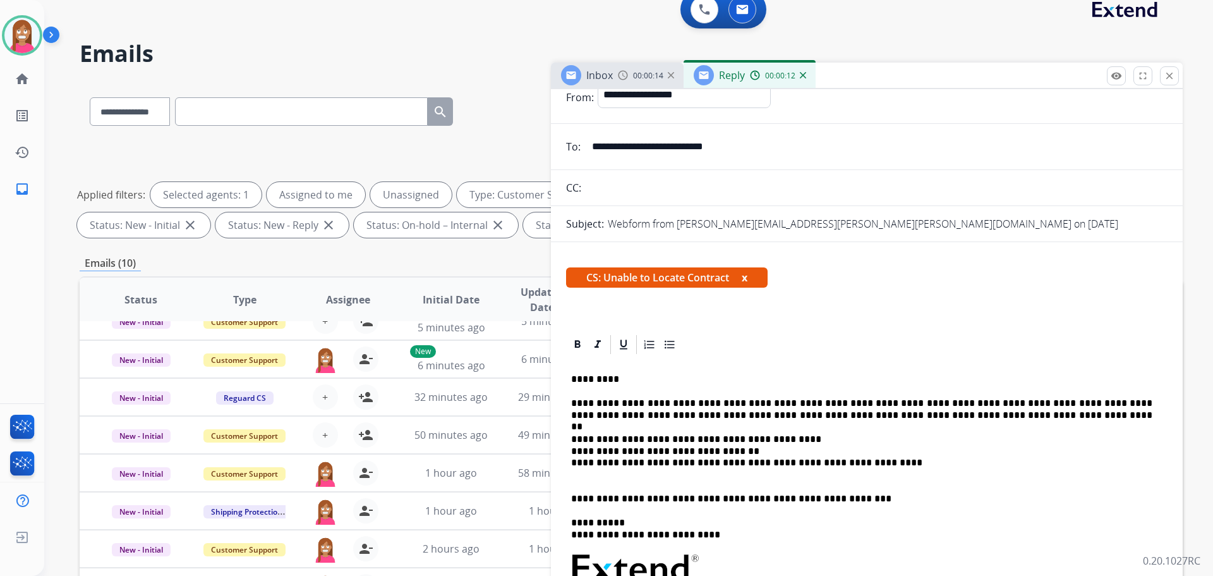
scroll to position [0, 0]
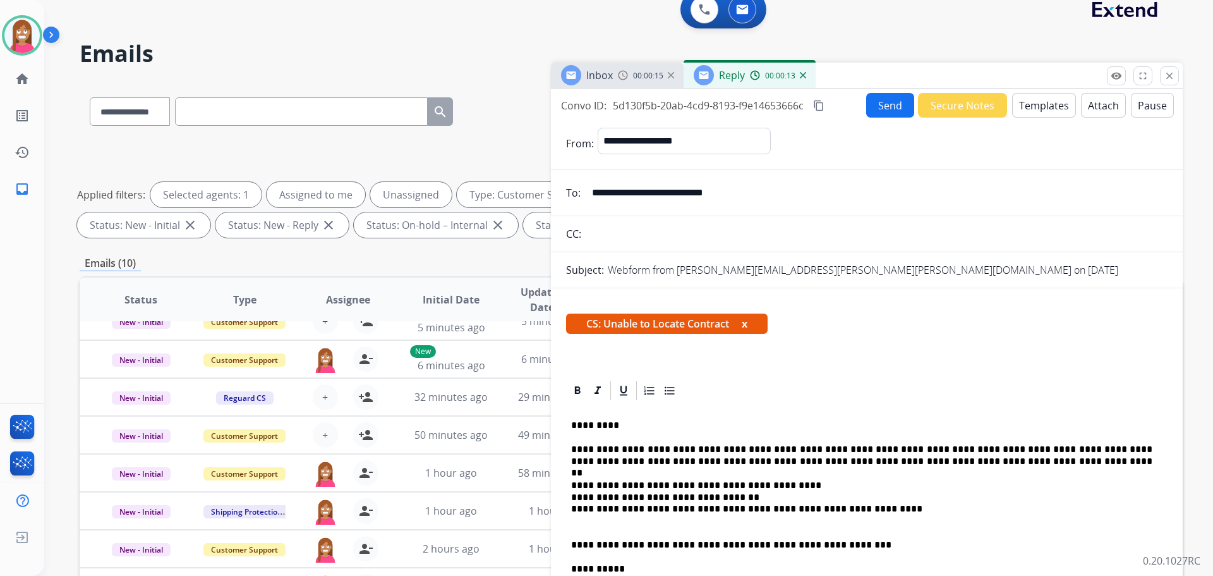
click at [884, 110] on button "Send" at bounding box center [890, 105] width 48 height 25
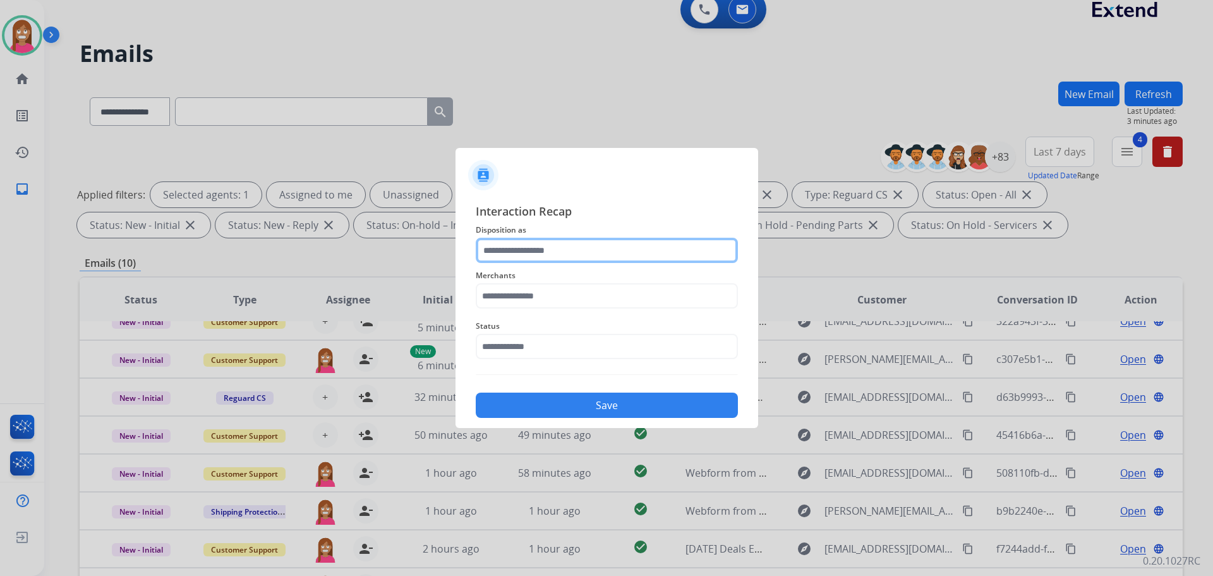
drag, startPoint x: 519, startPoint y: 255, endPoint x: 527, endPoint y: 255, distance: 7.6
click at [519, 255] on input "text" at bounding box center [607, 250] width 262 height 25
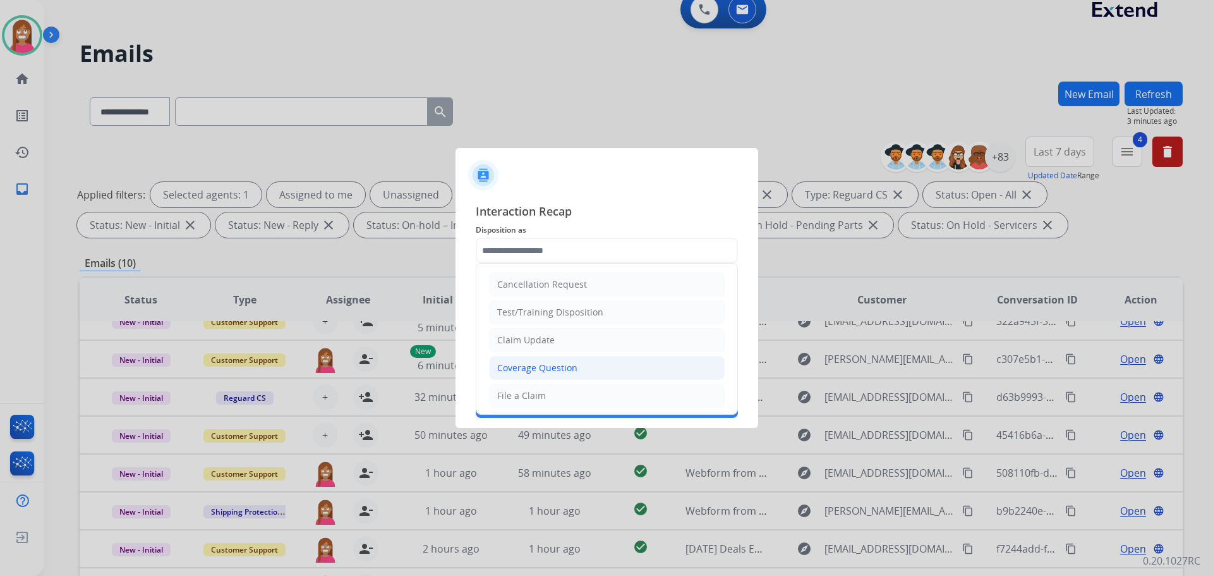
click at [509, 362] on div "Coverage Question" at bounding box center [537, 367] width 80 height 13
type input "**********"
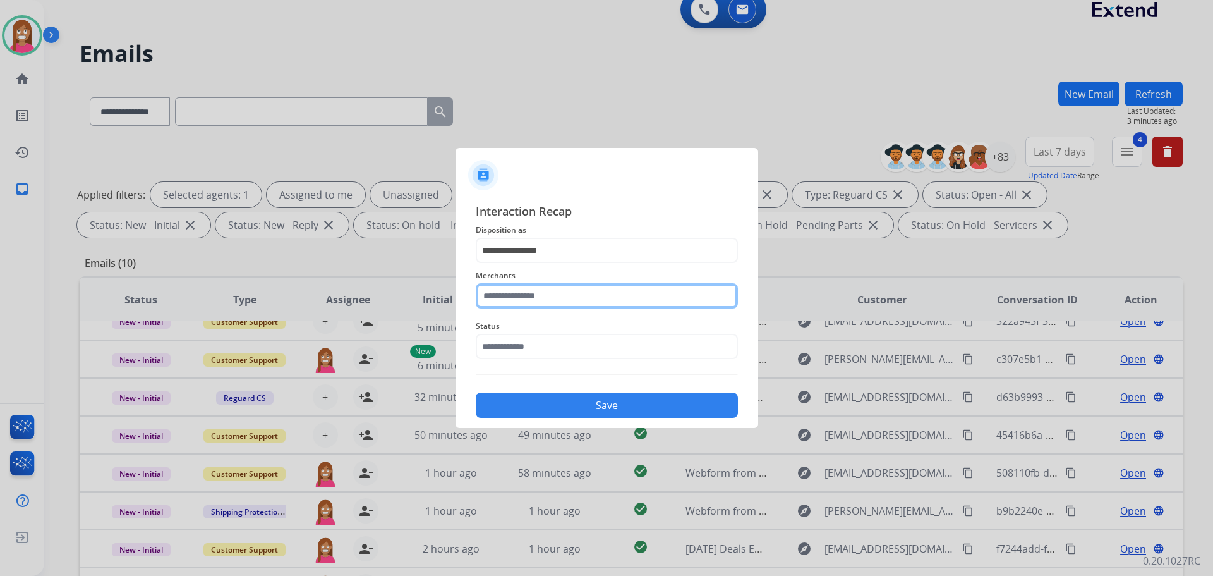
click at [502, 300] on input "text" at bounding box center [607, 295] width 262 height 25
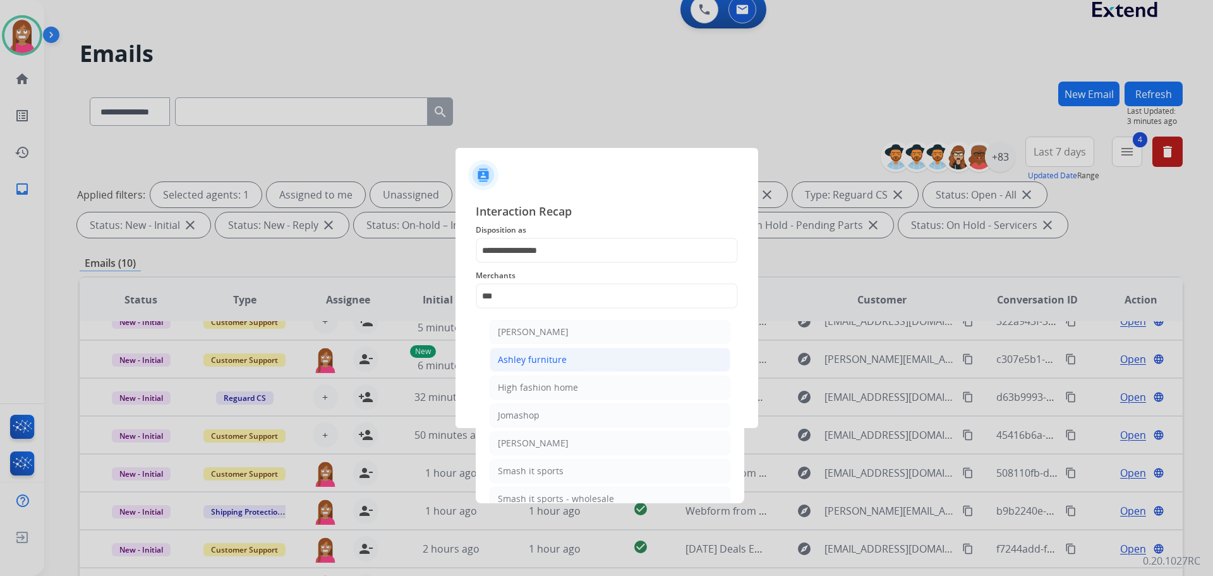
click at [552, 355] on div "Ashley furniture" at bounding box center [532, 359] width 69 height 13
type input "**********"
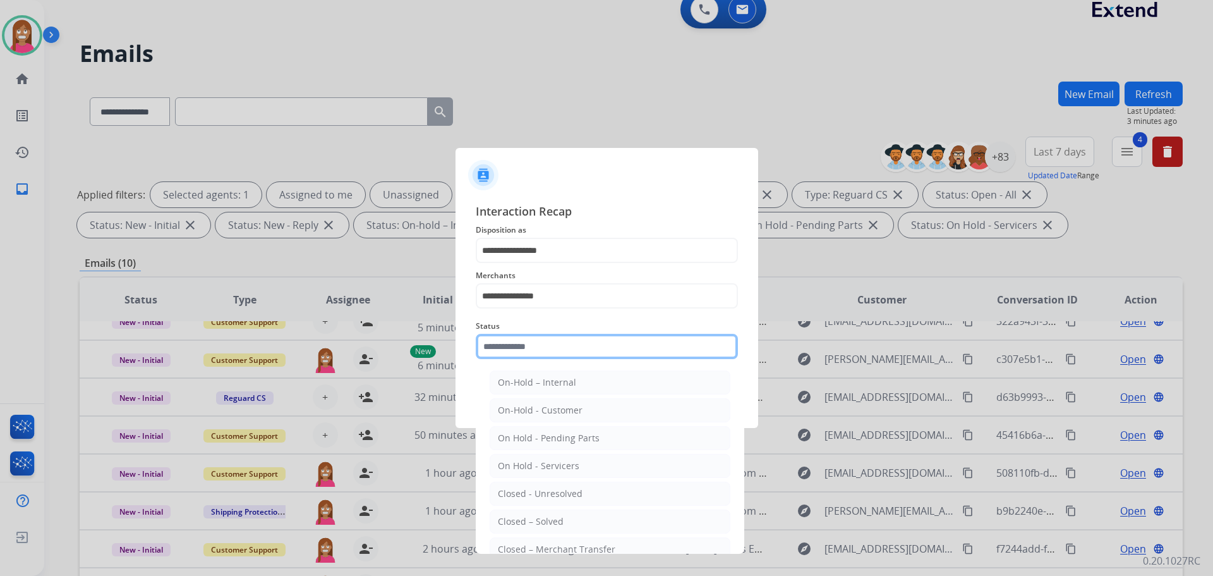
click at [500, 345] on input "text" at bounding box center [607, 346] width 262 height 25
click at [552, 519] on div "Closed – Solved" at bounding box center [531, 521] width 66 height 13
type input "**********"
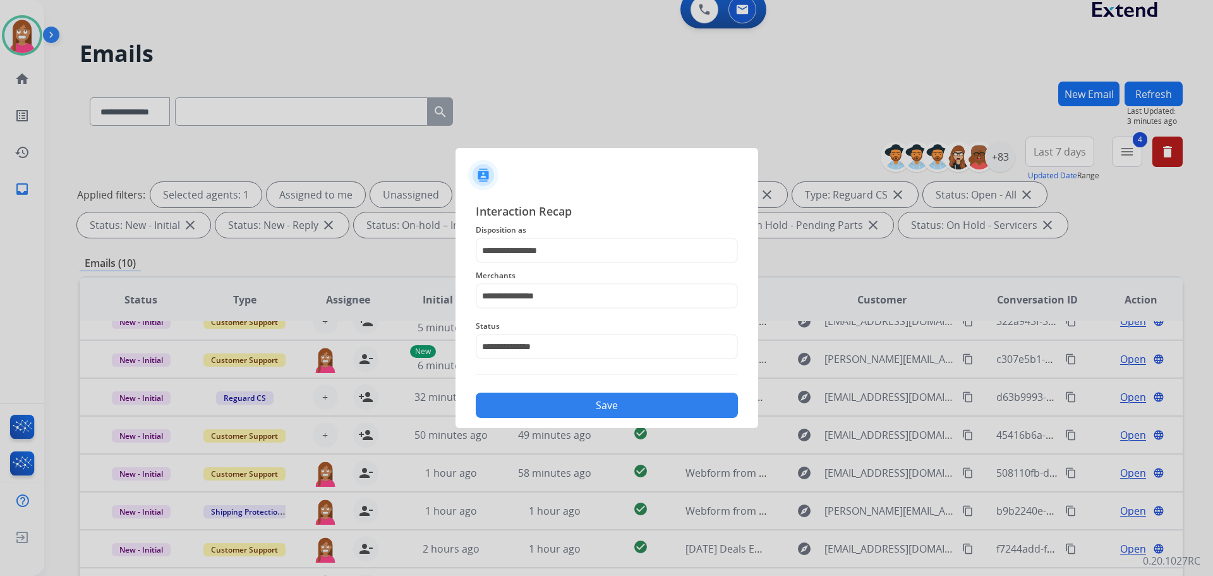
click at [558, 405] on button "Save" at bounding box center [607, 404] width 262 height 25
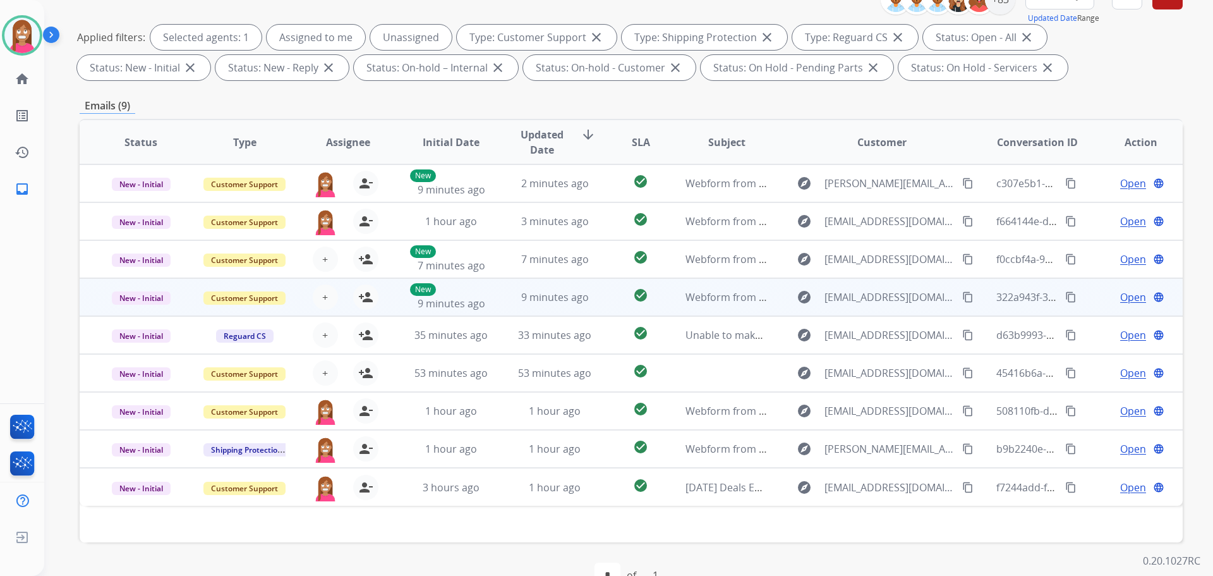
scroll to position [204, 0]
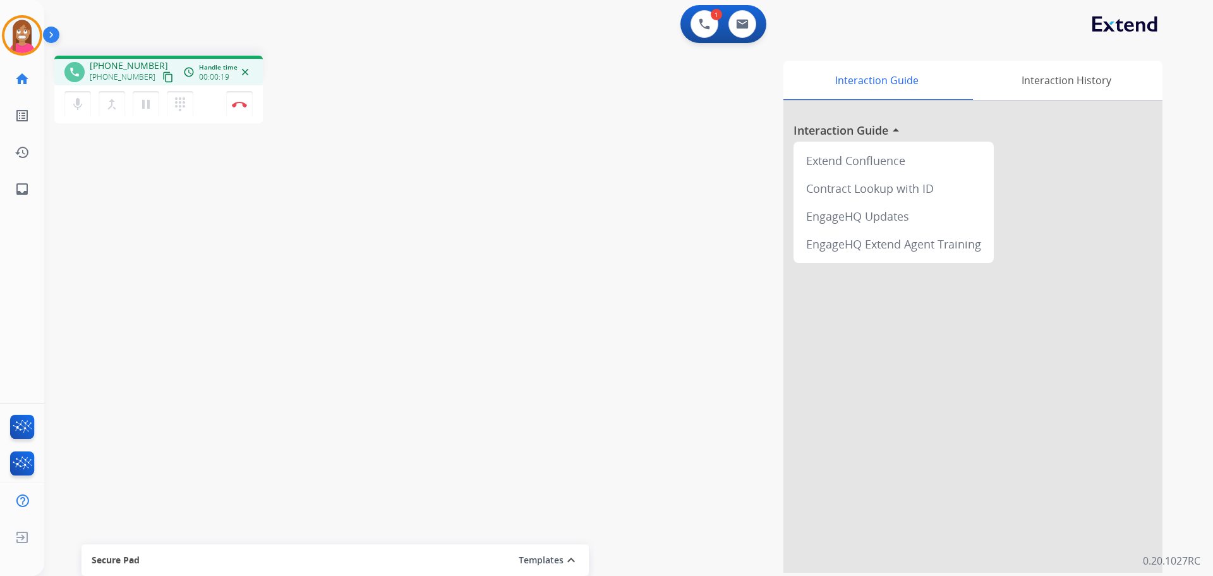
click at [162, 76] on mat-icon "content_copy" at bounding box center [167, 76] width 11 height 11
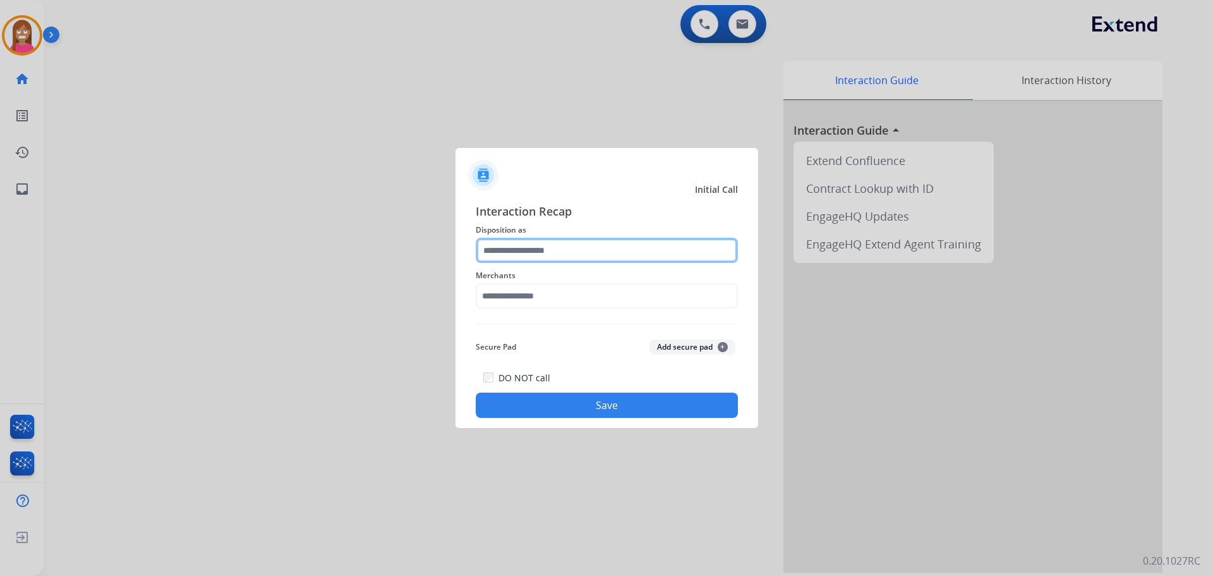
click at [491, 249] on input "text" at bounding box center [607, 250] width 262 height 25
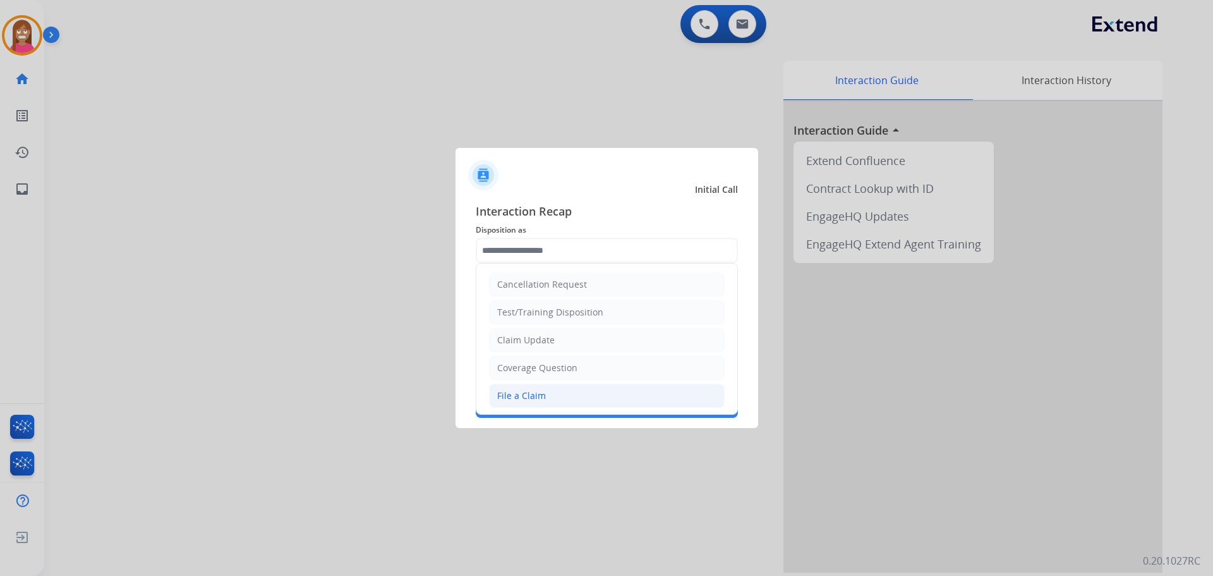
click at [559, 402] on li "File a Claim" at bounding box center [607, 395] width 236 height 24
type input "**********"
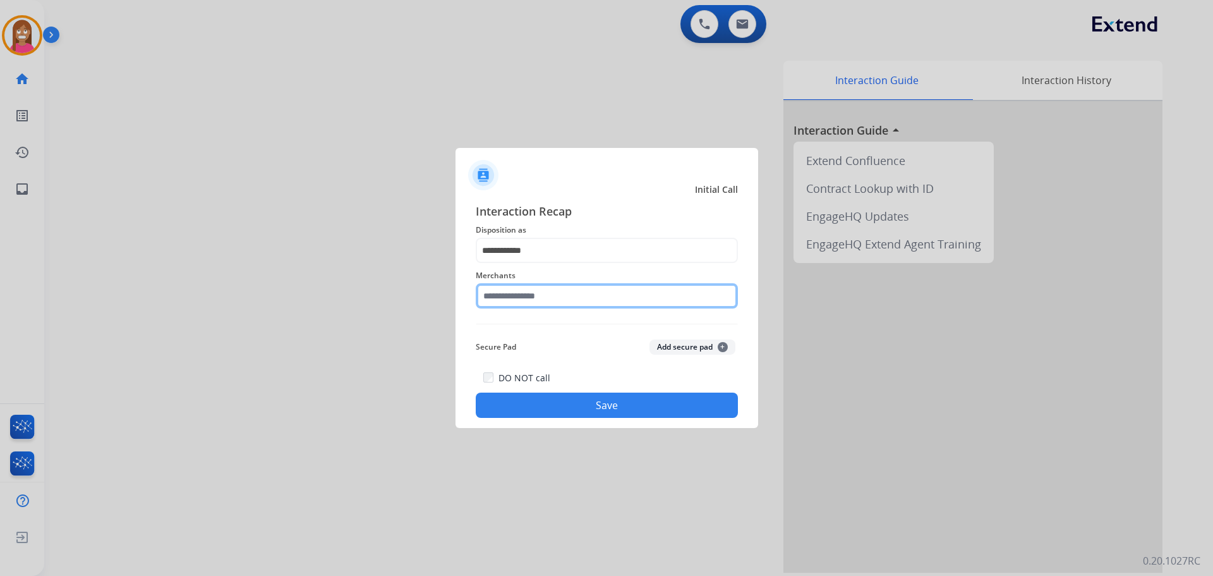
click at [498, 291] on input "text" at bounding box center [607, 295] width 262 height 25
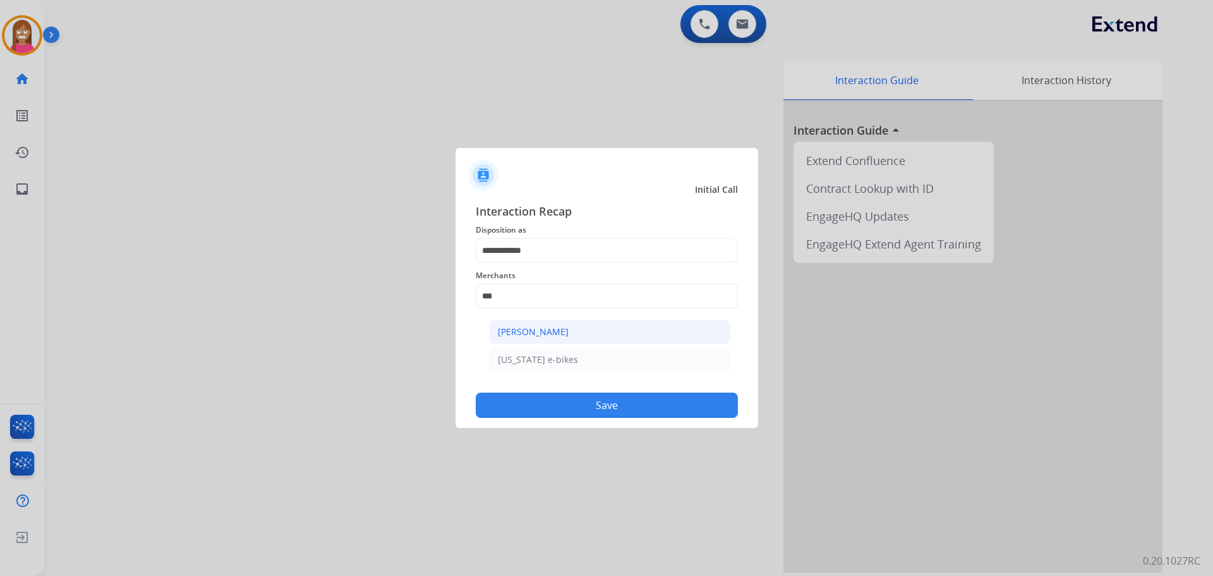
click at [544, 334] on div "[PERSON_NAME]" at bounding box center [533, 331] width 71 height 13
type input "**********"
click at [557, 390] on div "DO NOT call Save" at bounding box center [607, 394] width 262 height 48
click at [574, 400] on button "Save" at bounding box center [607, 404] width 262 height 25
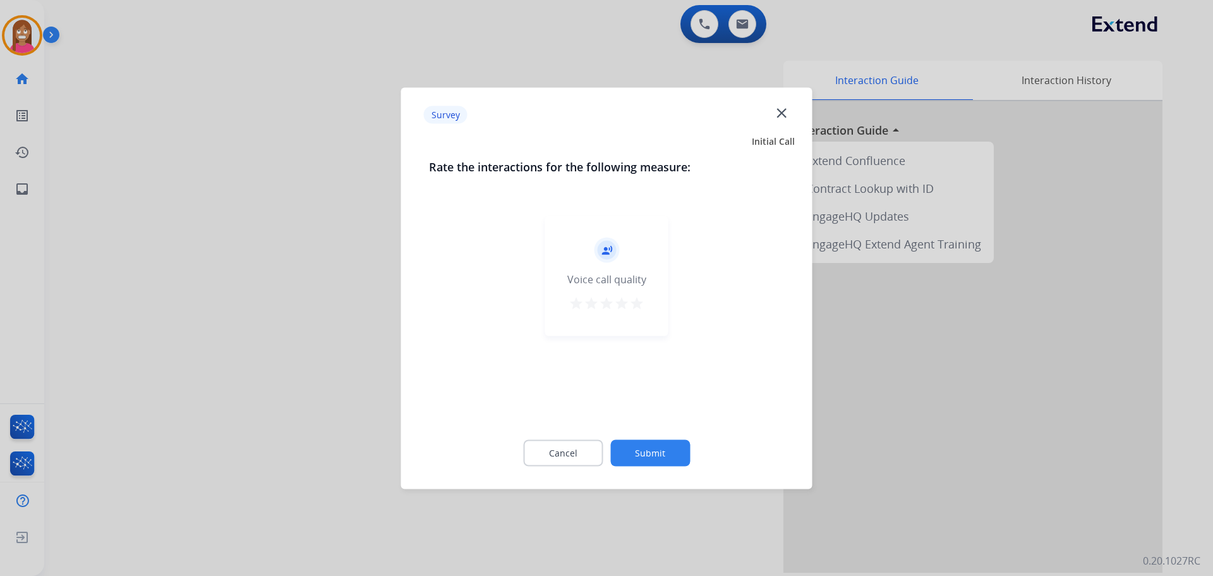
click at [778, 120] on mat-icon "close" at bounding box center [781, 112] width 16 height 16
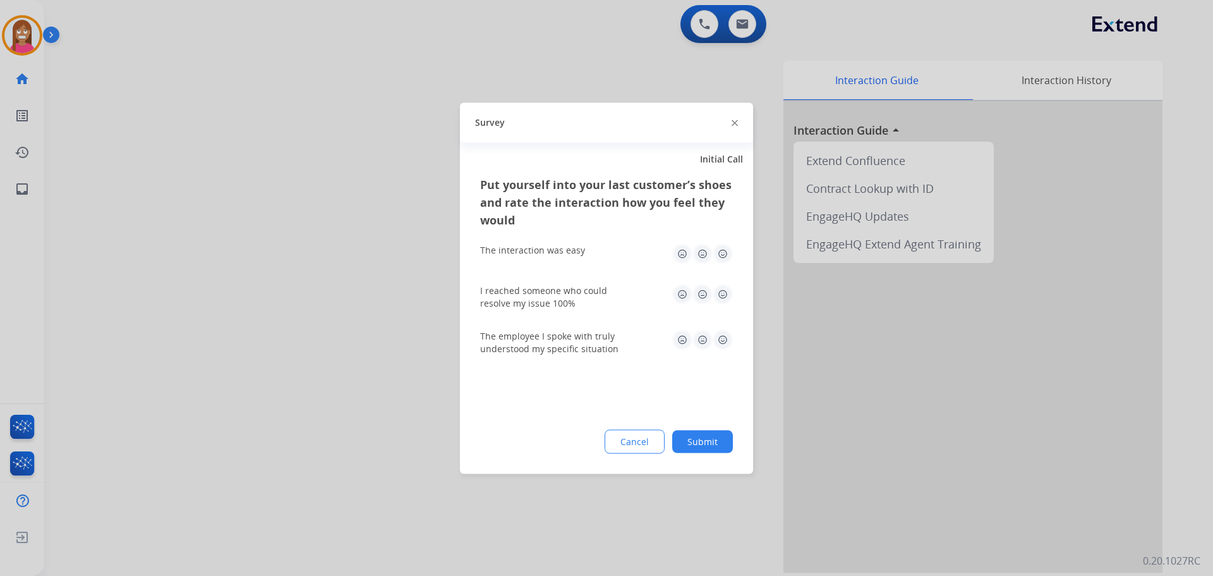
click at [734, 124] on img at bounding box center [735, 123] width 6 height 6
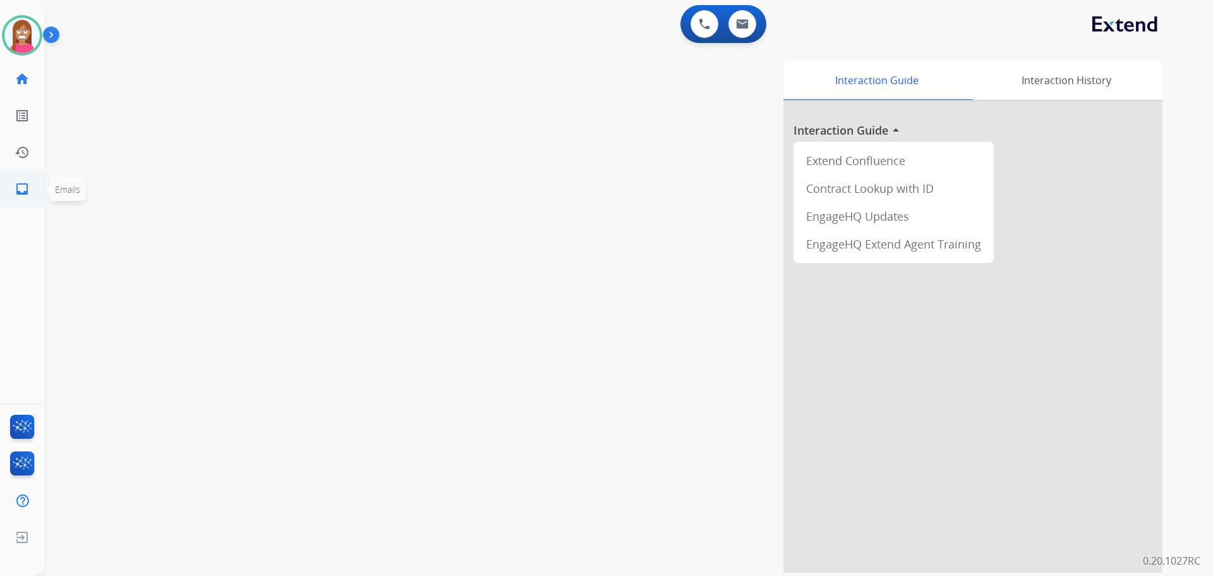
click at [27, 174] on link "inbox Emails" at bounding box center [21, 188] width 35 height 35
select select "**********"
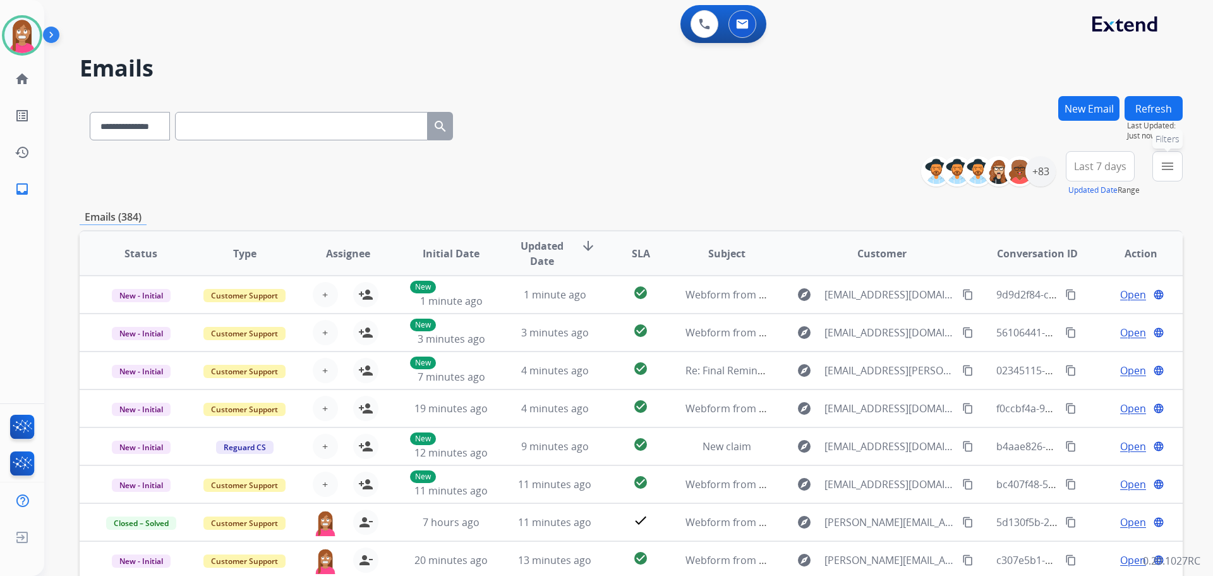
click at [1176, 173] on button "menu Filters" at bounding box center [1167, 166] width 30 height 30
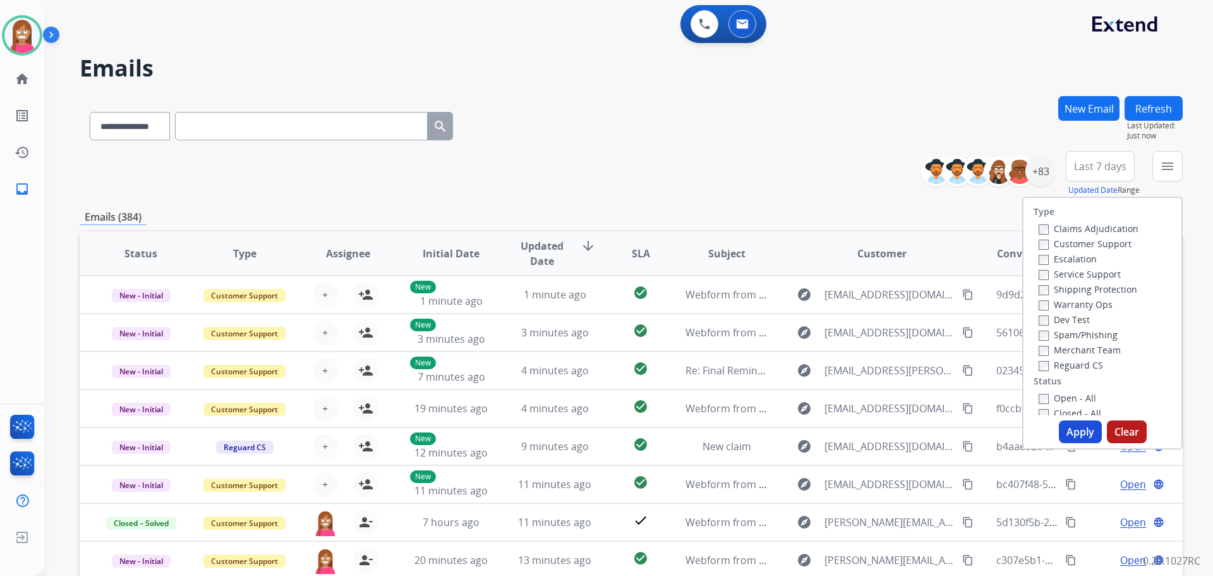
click at [1058, 247] on label "Customer Support" at bounding box center [1085, 244] width 93 height 12
click at [1066, 291] on label "Shipping Protection" at bounding box center [1088, 289] width 99 height 12
click at [1068, 366] on label "Reguard CS" at bounding box center [1071, 365] width 64 height 12
click at [1058, 403] on label "Open - All" at bounding box center [1067, 398] width 57 height 12
click at [1073, 429] on button "Apply" at bounding box center [1080, 431] width 43 height 23
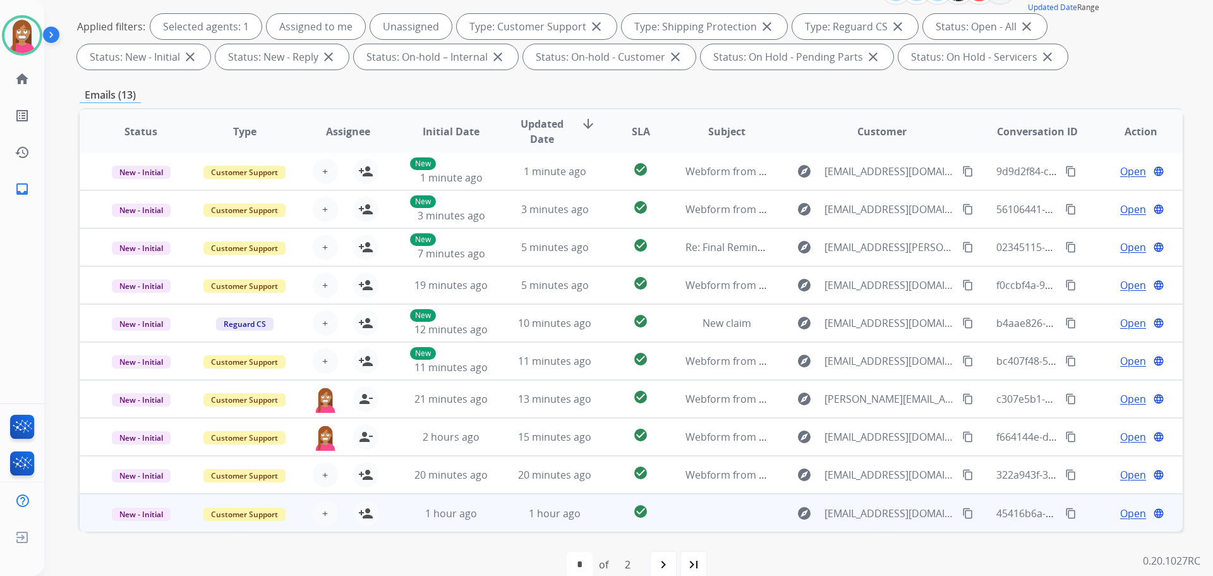
scroll to position [204, 0]
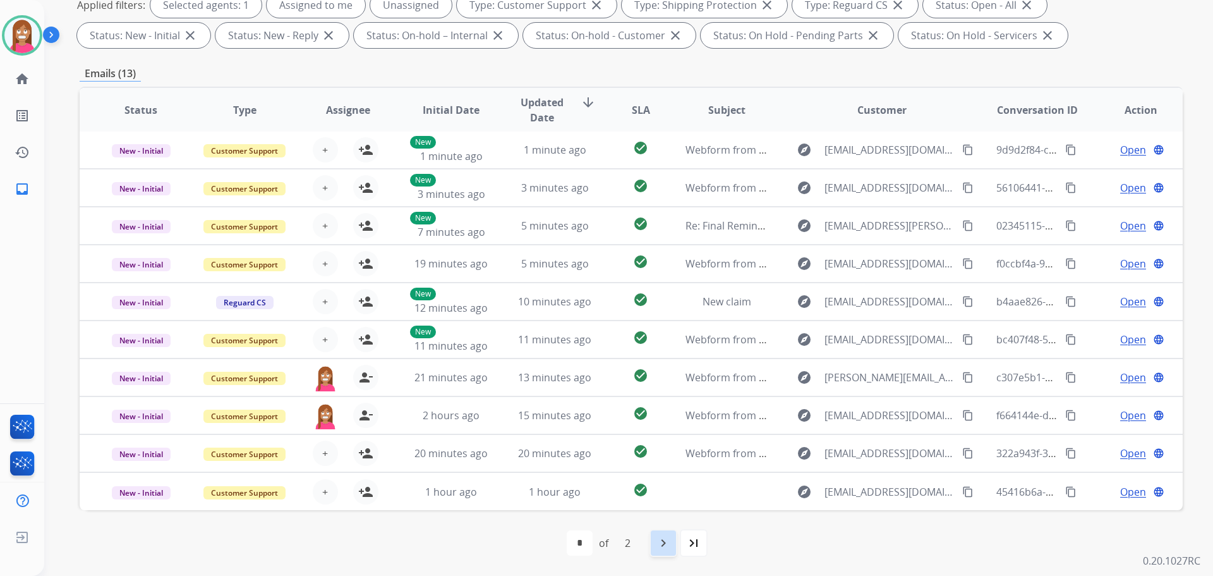
click at [660, 542] on mat-icon "navigate_next" at bounding box center [663, 542] width 15 height 15
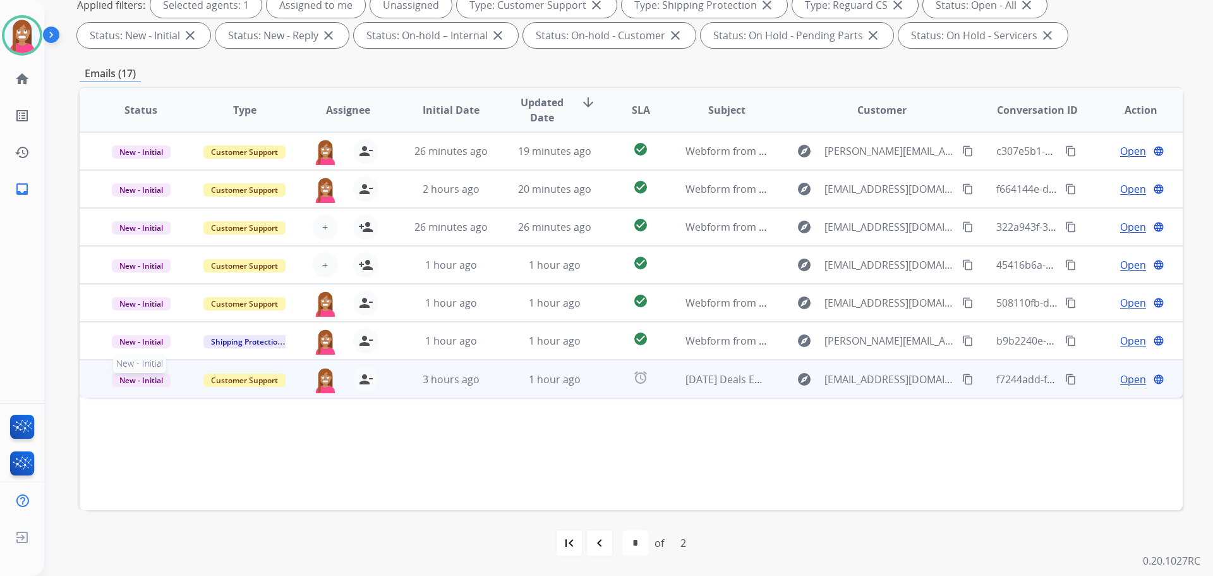
click at [144, 378] on span "New - Initial" at bounding box center [141, 379] width 59 height 13
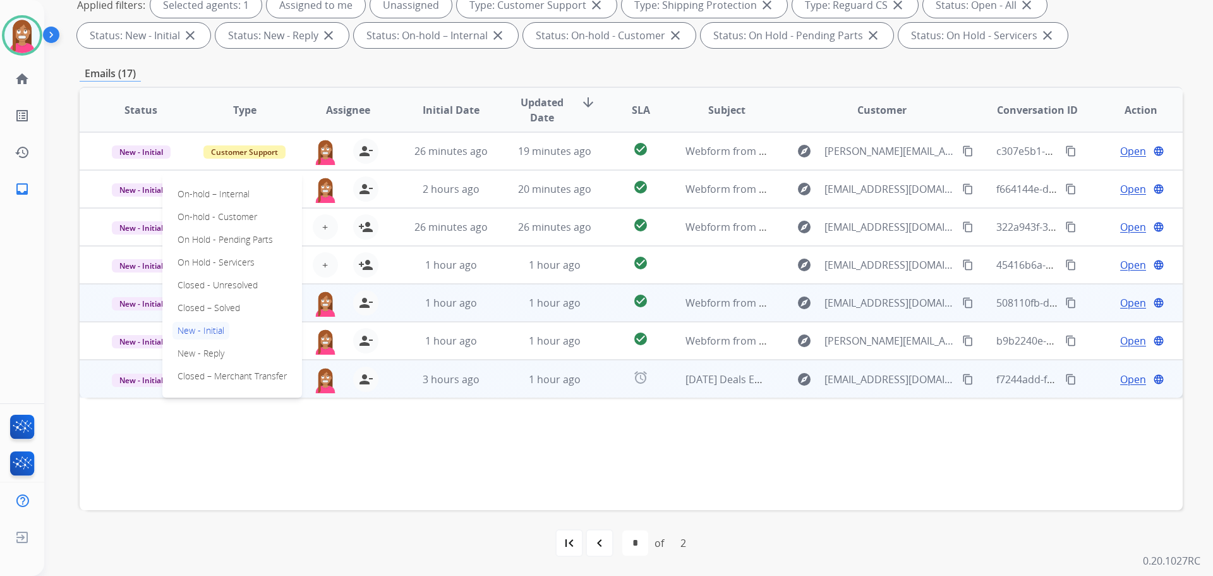
drag, startPoint x: 186, startPoint y: 303, endPoint x: 202, endPoint y: 305, distance: 15.3
click at [187, 303] on p "Closed – Solved" at bounding box center [208, 308] width 73 height 18
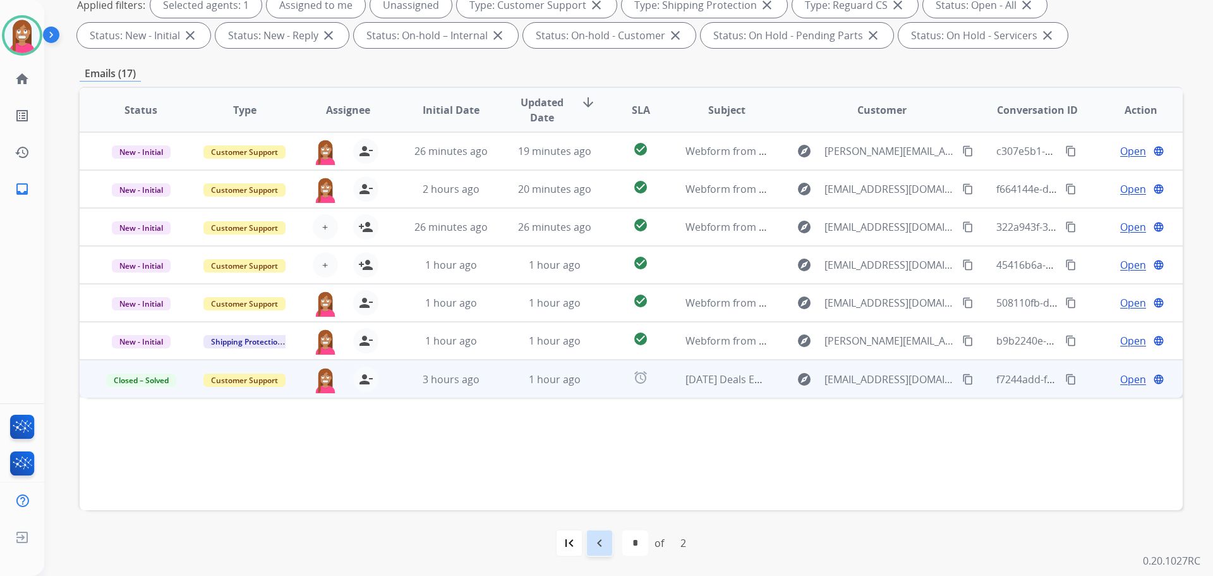
click at [602, 549] on mat-icon "navigate_before" at bounding box center [599, 542] width 15 height 15
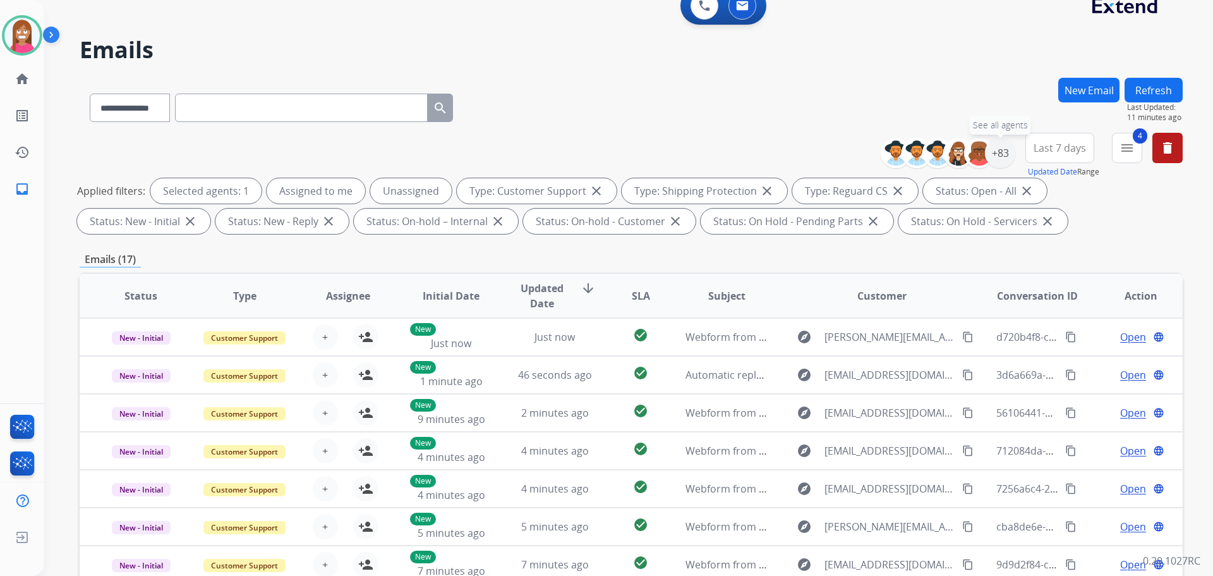
scroll to position [15, 0]
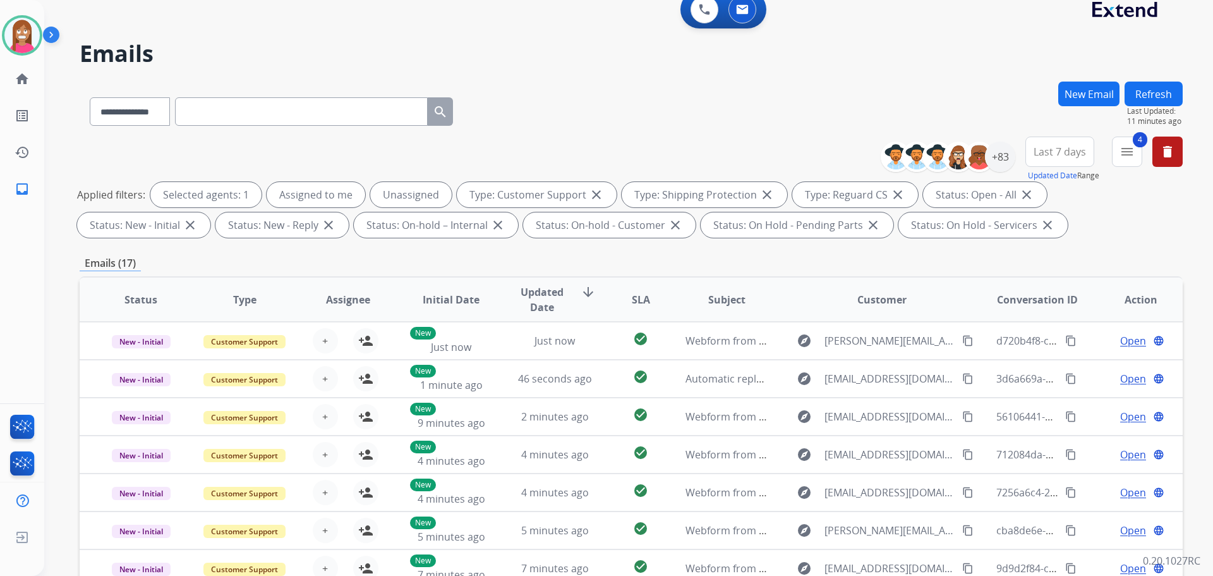
click at [1149, 98] on button "Refresh" at bounding box center [1154, 94] width 58 height 25
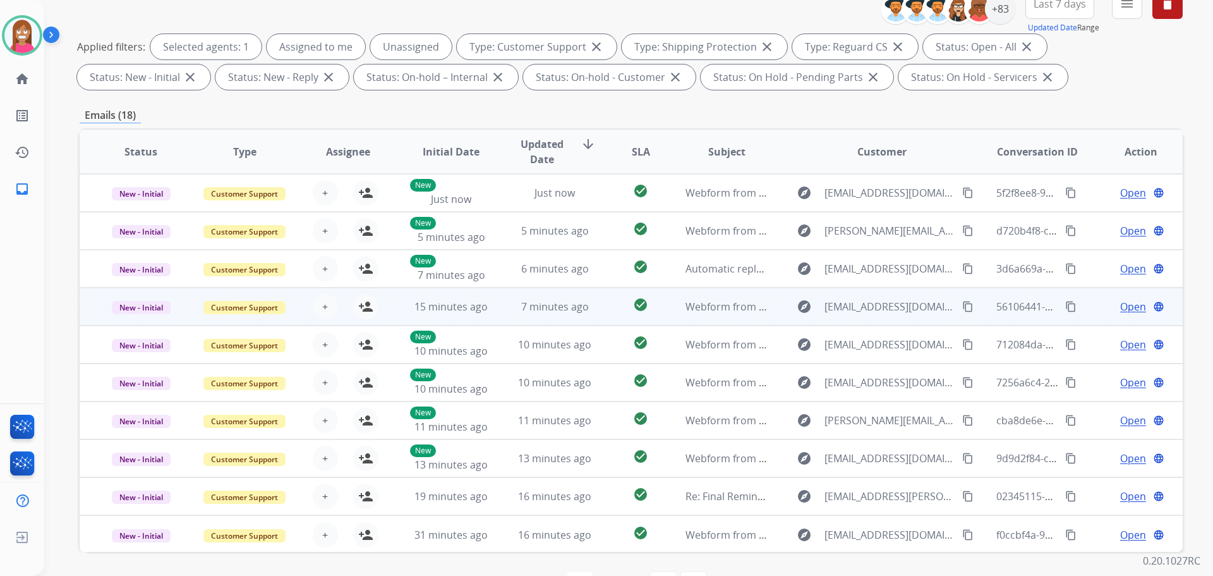
scroll to position [141, 0]
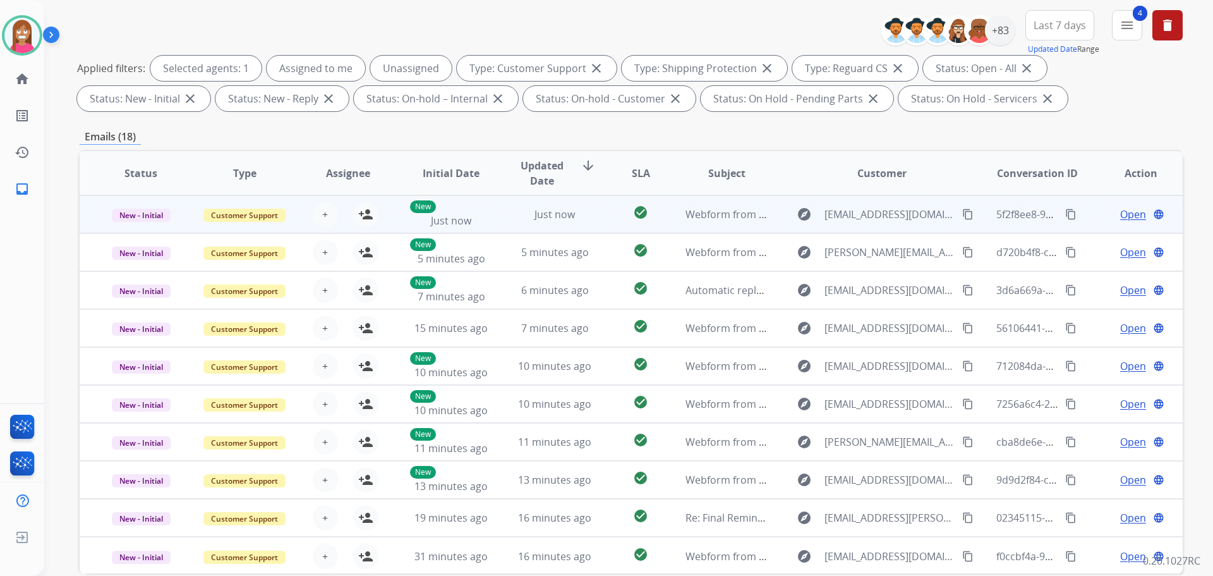
click at [596, 223] on td "check_circle" at bounding box center [630, 214] width 69 height 38
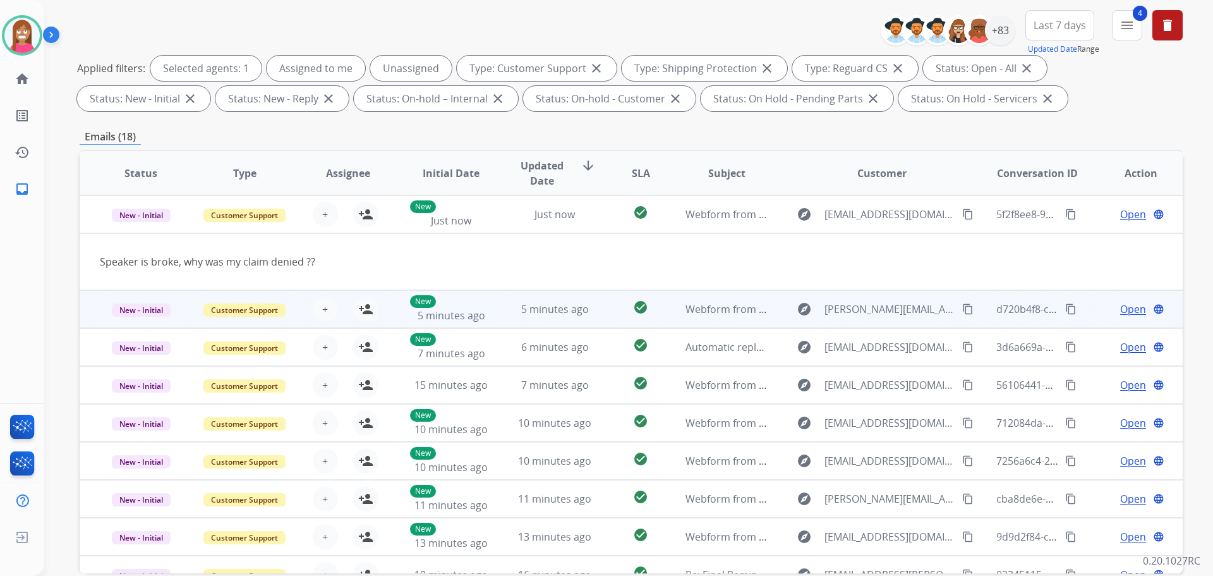
click at [609, 317] on td "check_circle" at bounding box center [630, 309] width 69 height 38
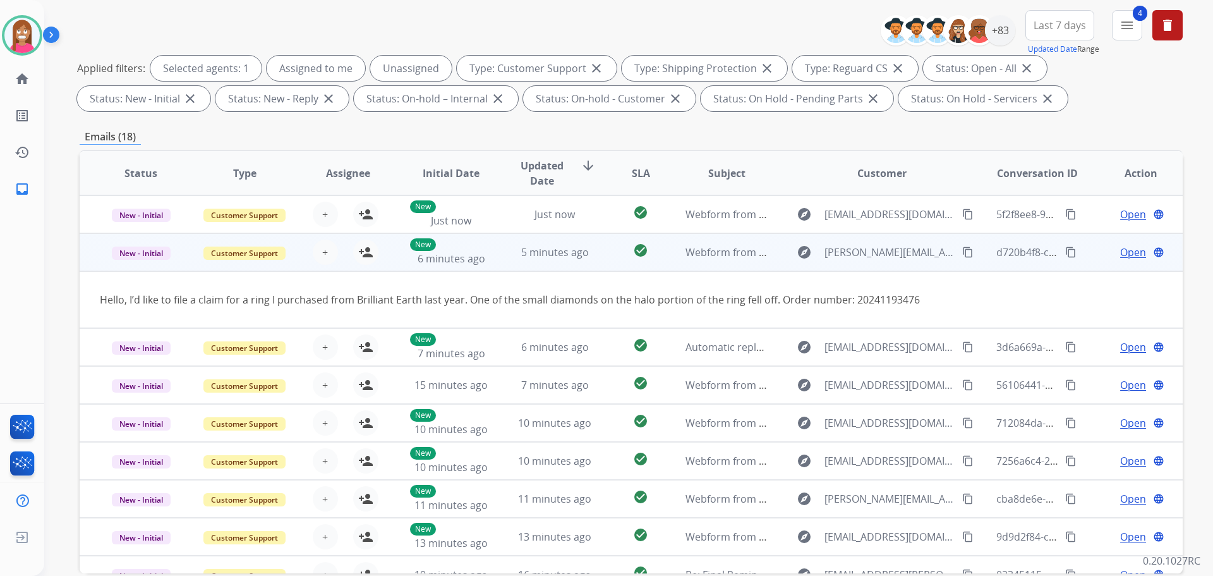
scroll to position [38, 0]
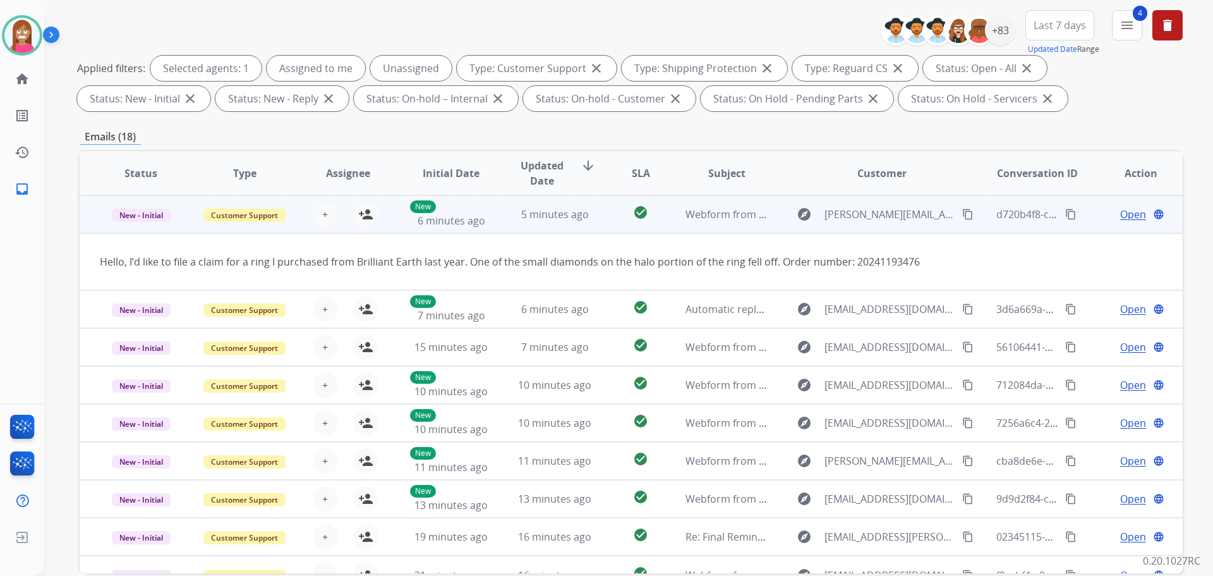
click at [962, 209] on mat-icon "content_copy" at bounding box center [967, 213] width 11 height 11
click at [366, 214] on mat-icon "person_add" at bounding box center [365, 214] width 15 height 15
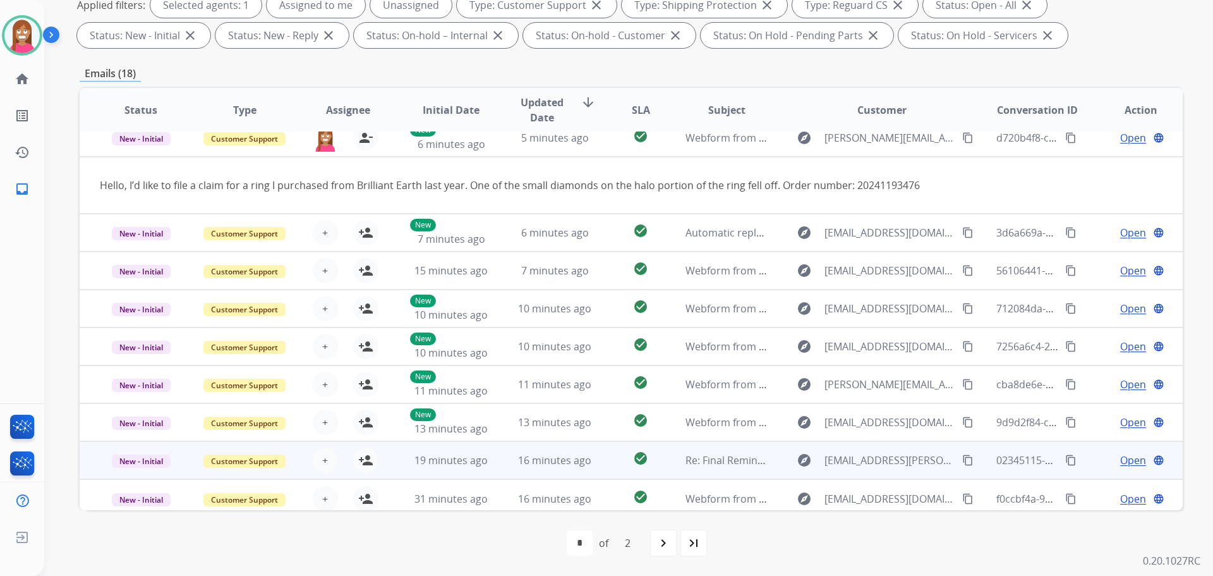
scroll to position [58, 0]
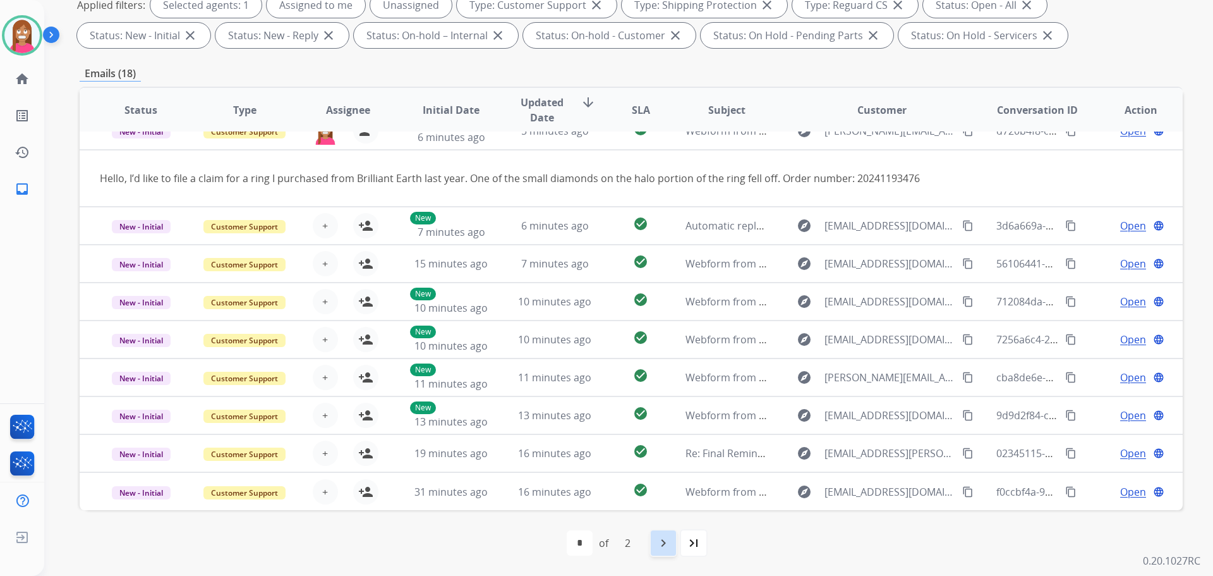
click at [658, 537] on mat-icon "navigate_next" at bounding box center [663, 542] width 15 height 15
select select "*"
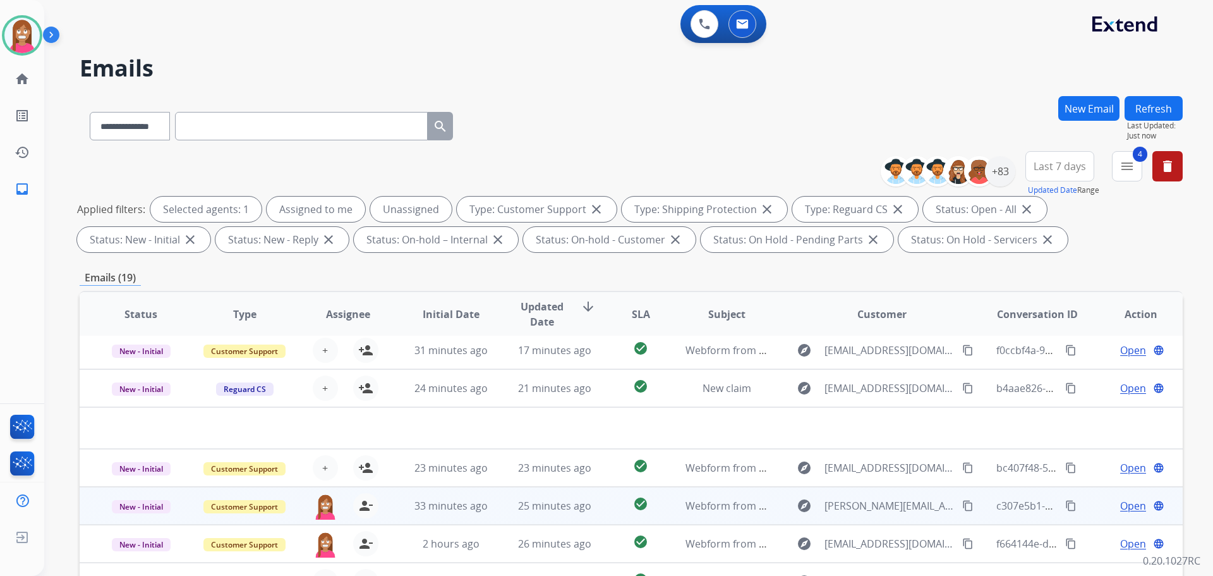
scroll to position [204, 0]
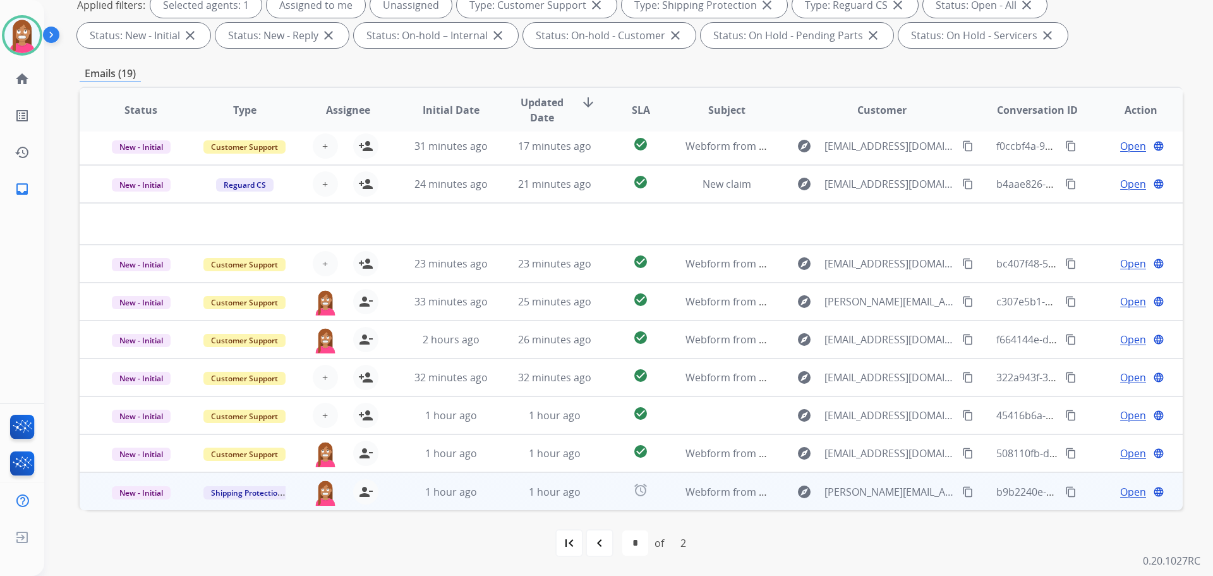
click at [508, 500] on td "1 hour ago" at bounding box center [545, 491] width 104 height 38
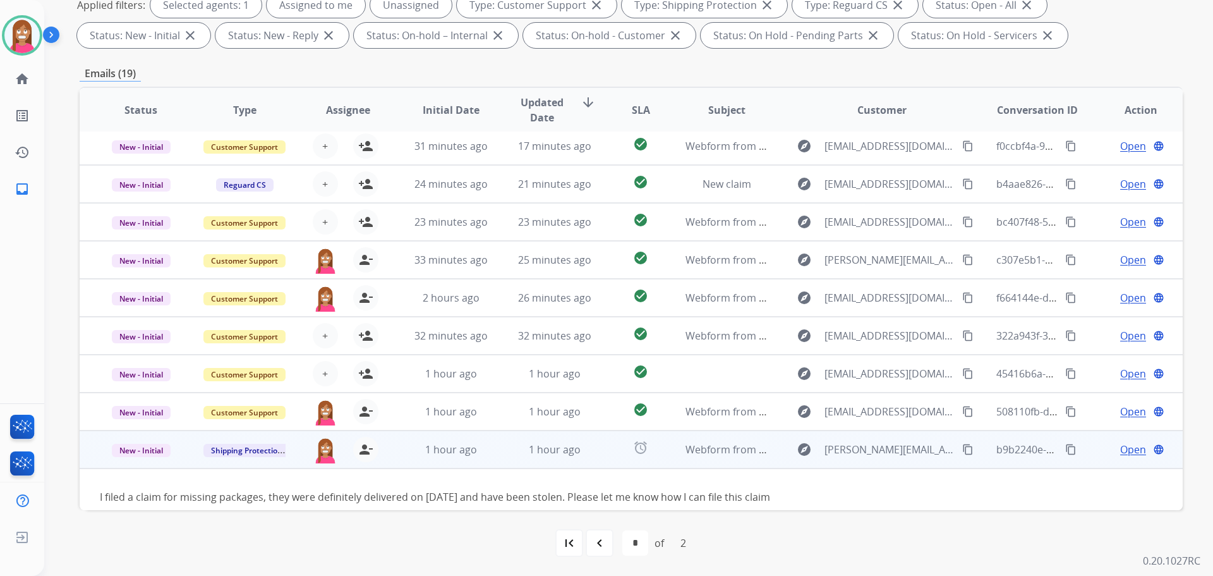
scroll to position [20, 0]
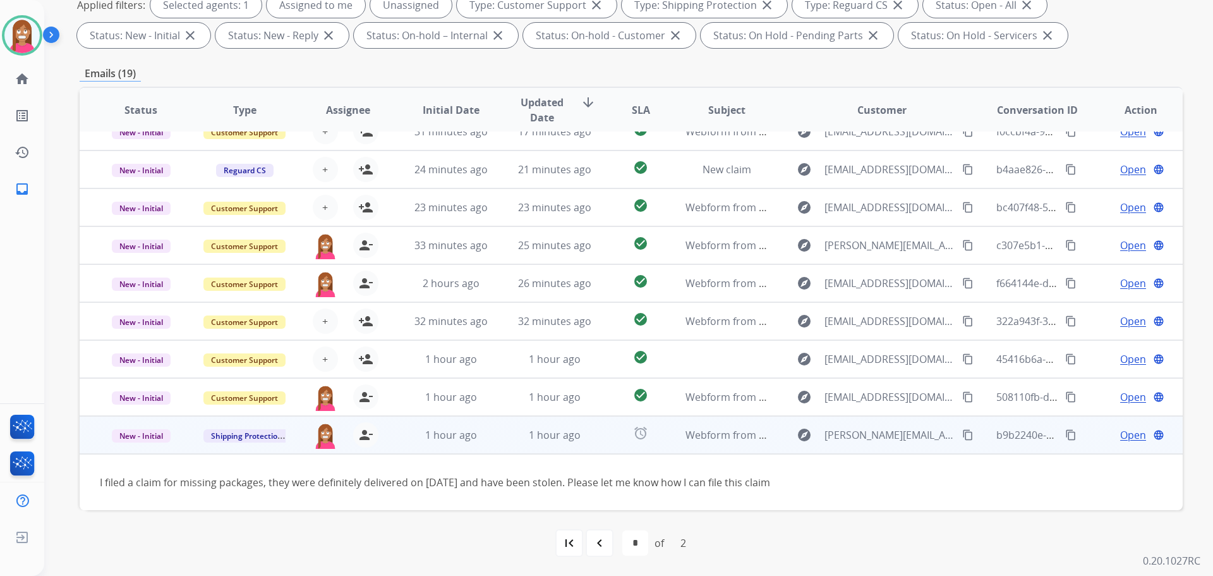
click at [1122, 437] on span "Open" at bounding box center [1133, 434] width 26 height 15
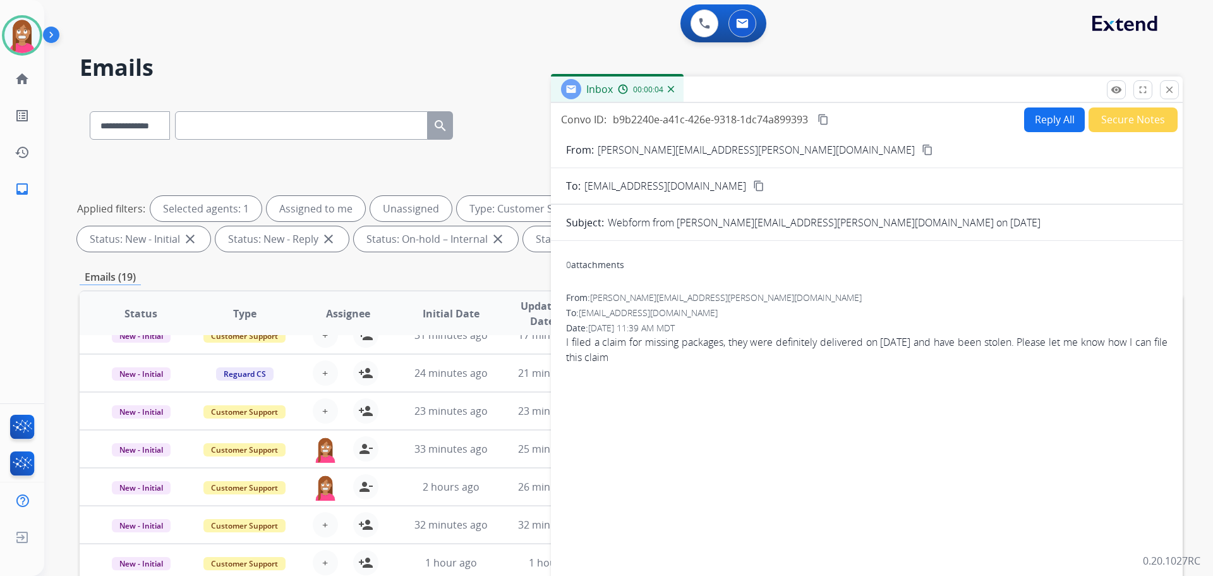
scroll to position [0, 0]
click at [1027, 121] on button "Reply All" at bounding box center [1054, 120] width 61 height 25
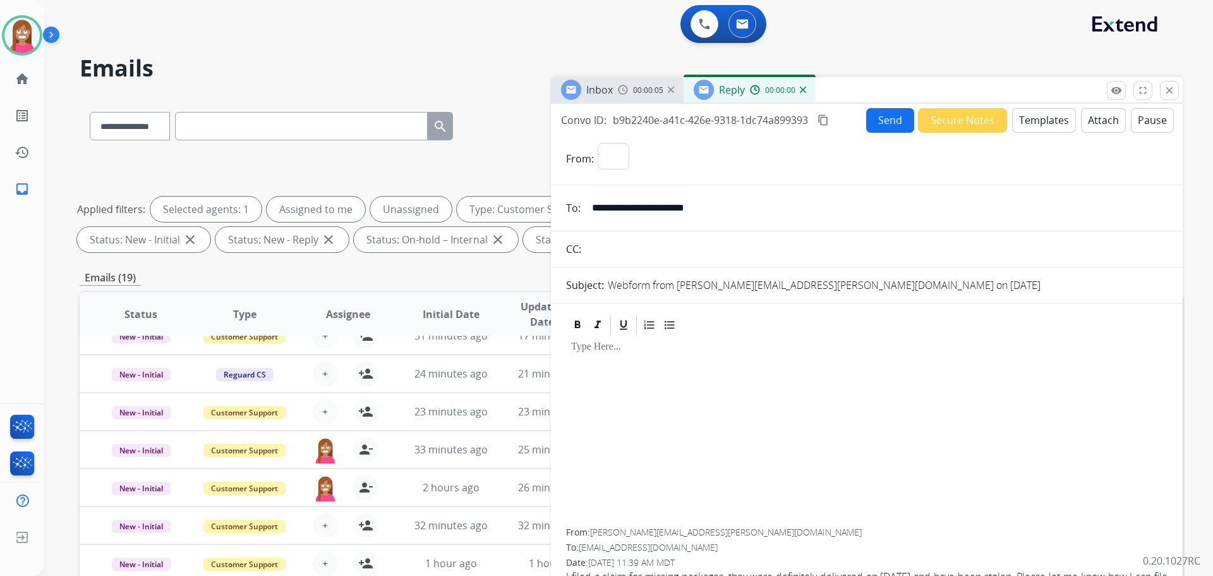
select select "**********"
click at [1033, 127] on button "Templates" at bounding box center [1044, 120] width 64 height 25
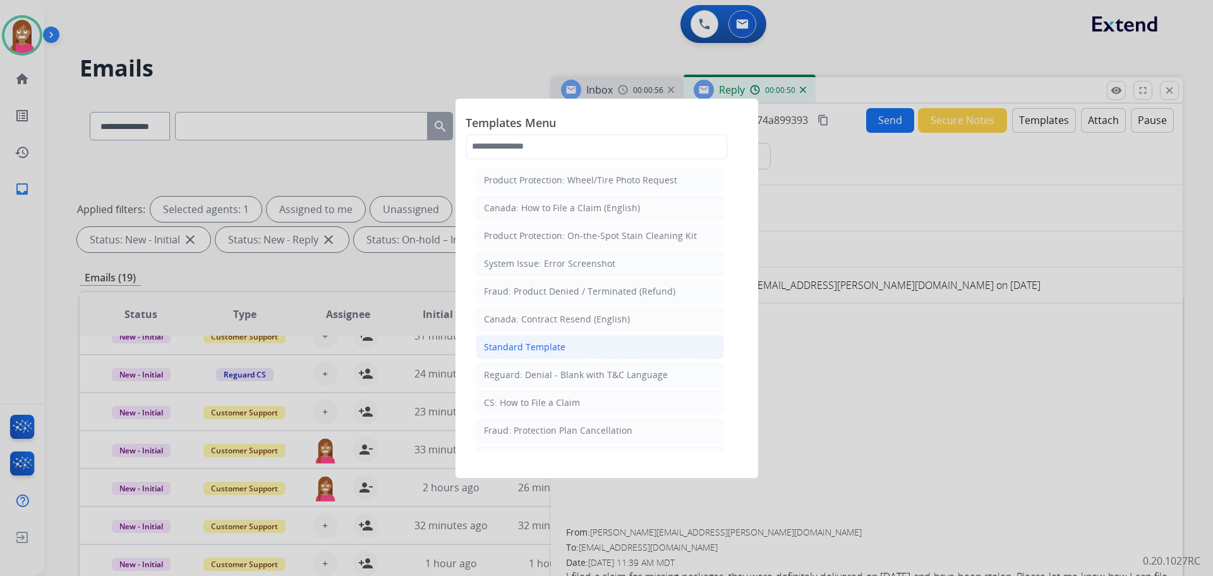
click at [541, 341] on div "Standard Template" at bounding box center [525, 347] width 82 height 13
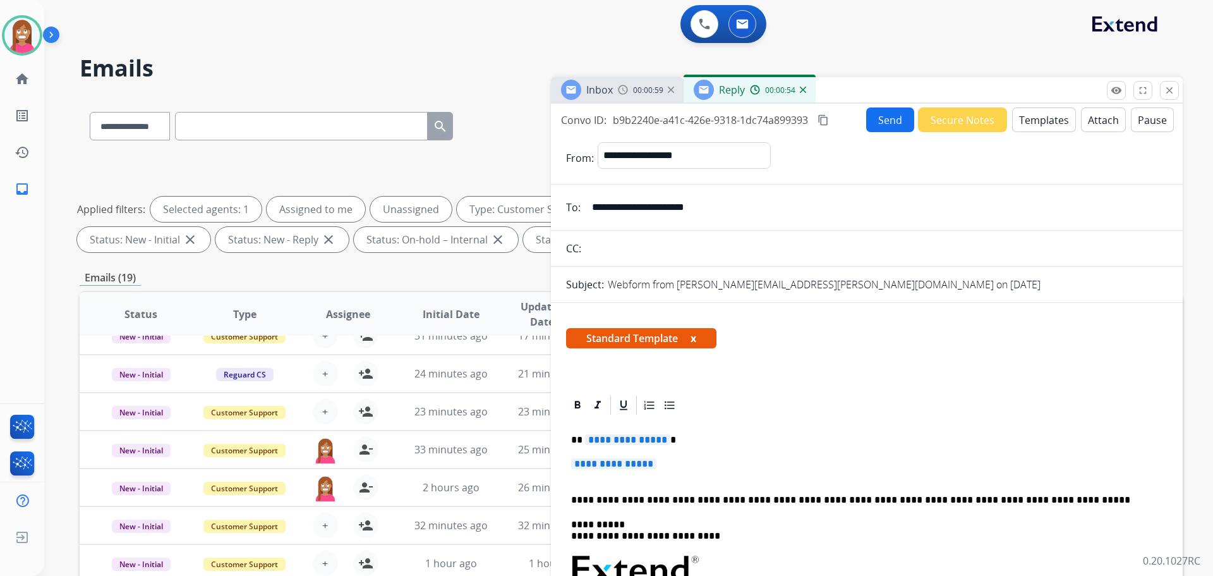
drag, startPoint x: 667, startPoint y: 460, endPoint x: 589, endPoint y: 462, distance: 77.8
click at [589, 462] on p "**********" at bounding box center [866, 469] width 591 height 23
drag, startPoint x: 667, startPoint y: 471, endPoint x: 678, endPoint y: 458, distance: 17.1
click at [678, 460] on p "**********" at bounding box center [866, 469] width 591 height 23
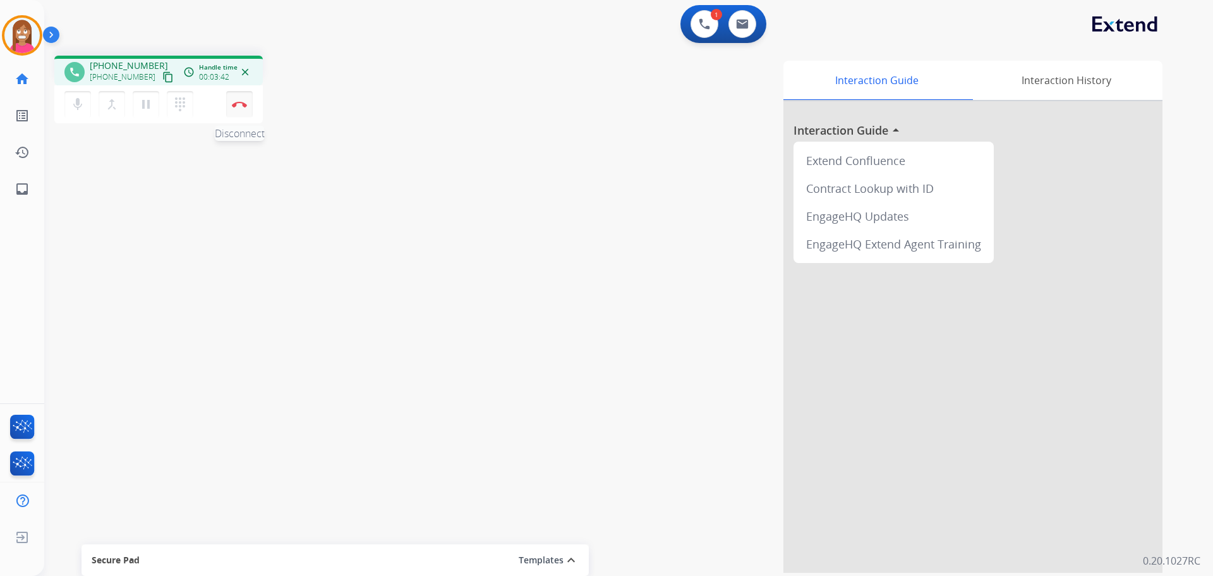
click at [240, 104] on img at bounding box center [239, 104] width 15 height 6
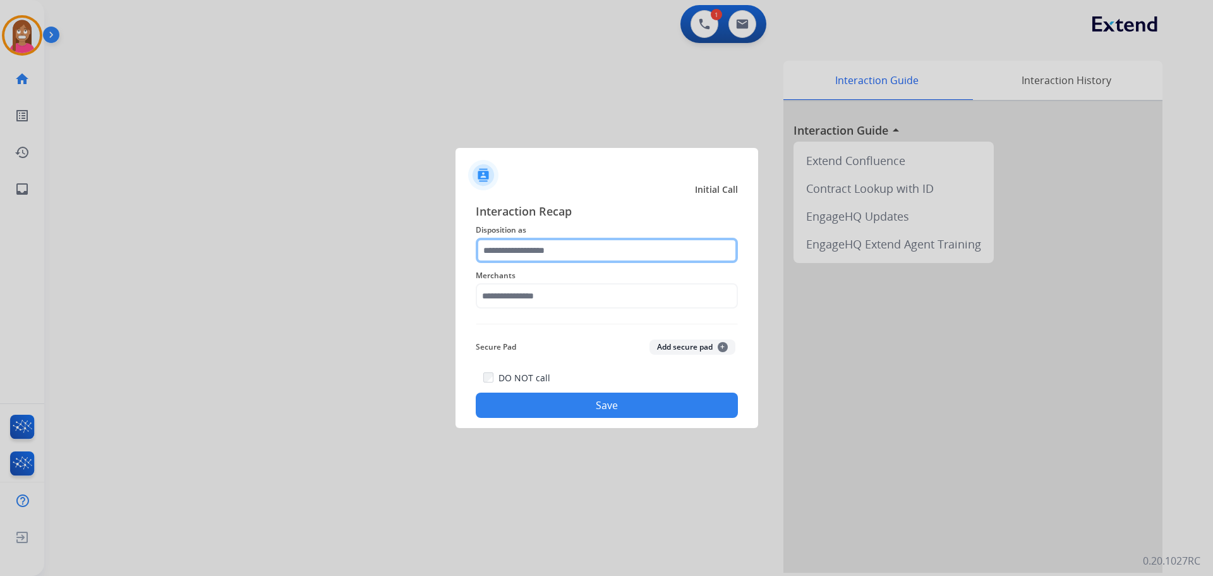
click at [481, 249] on input "text" at bounding box center [607, 250] width 262 height 25
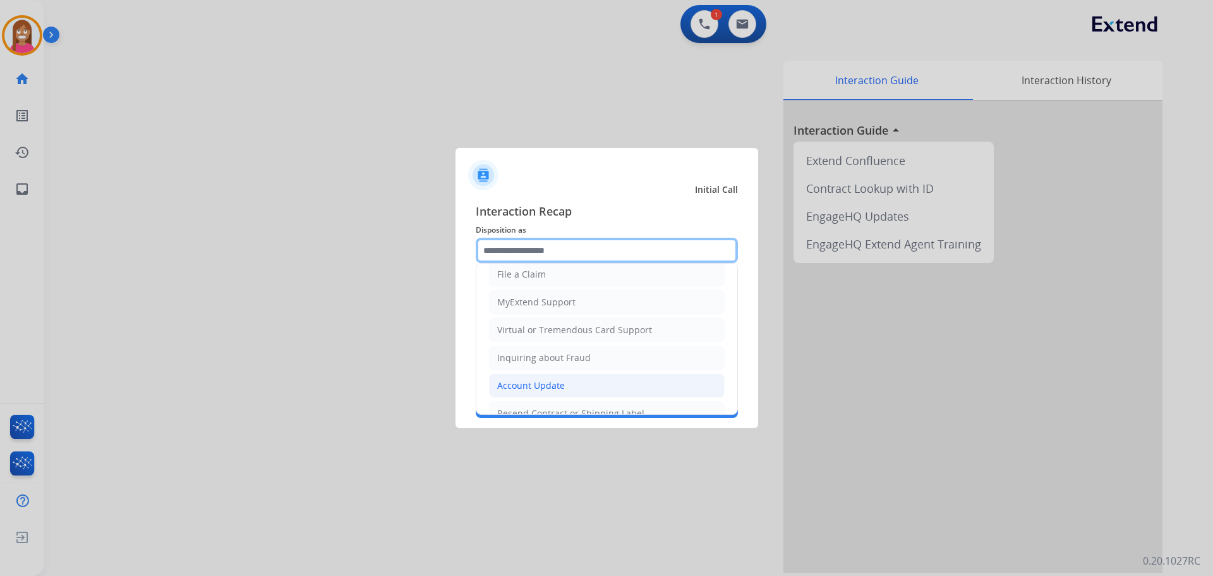
scroll to position [126, 0]
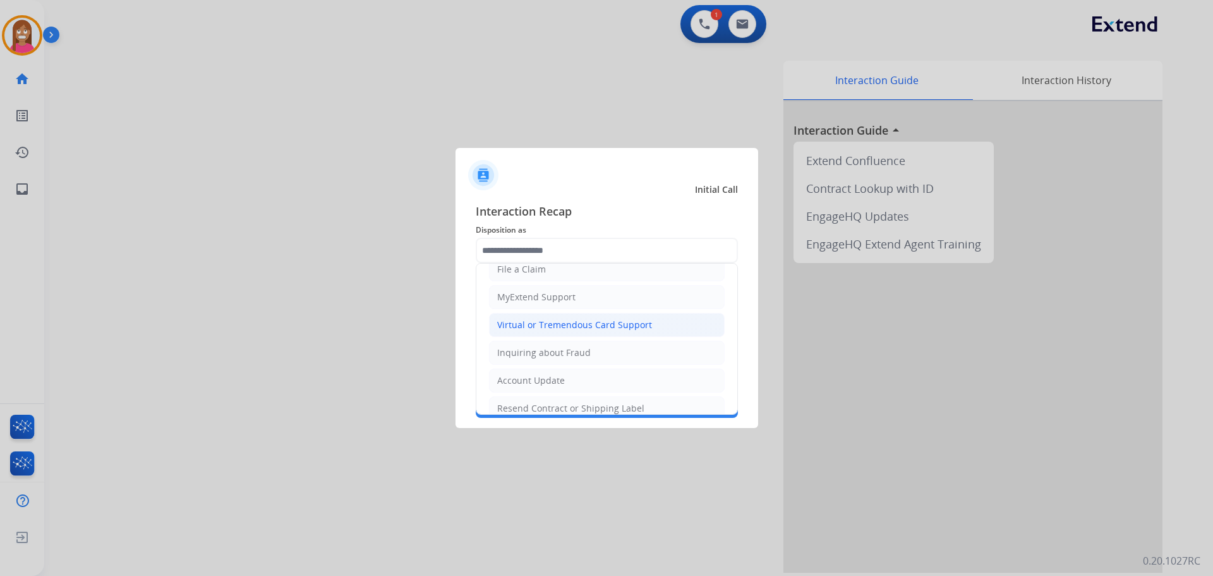
click at [506, 327] on div "Virtual or Tremendous Card Support" at bounding box center [574, 324] width 155 height 13
type input "**********"
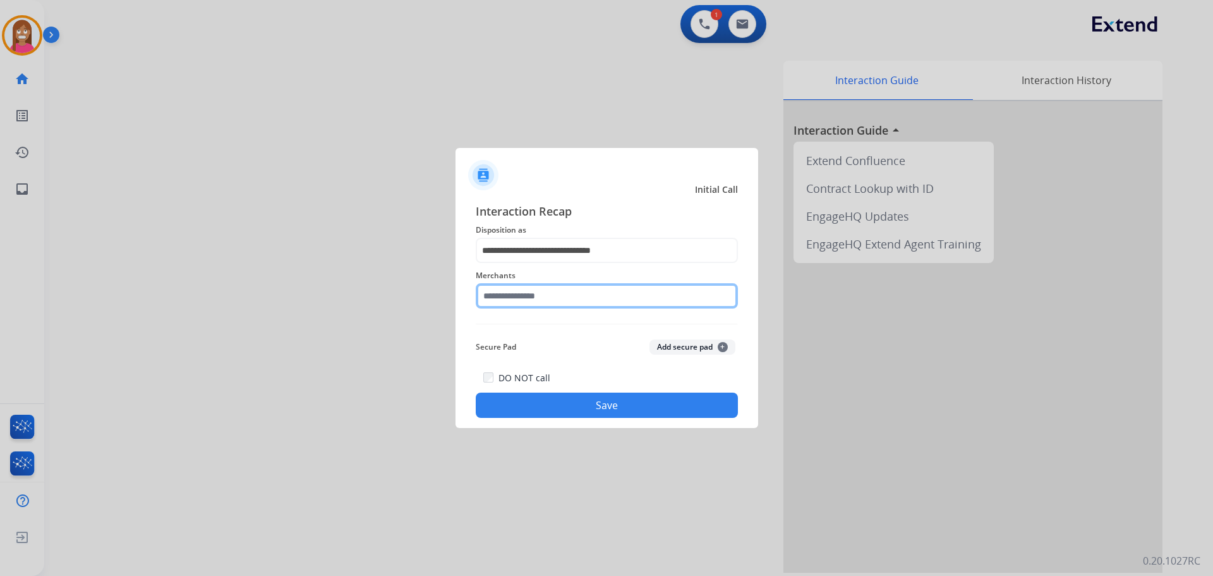
click at [513, 301] on input "text" at bounding box center [607, 295] width 262 height 25
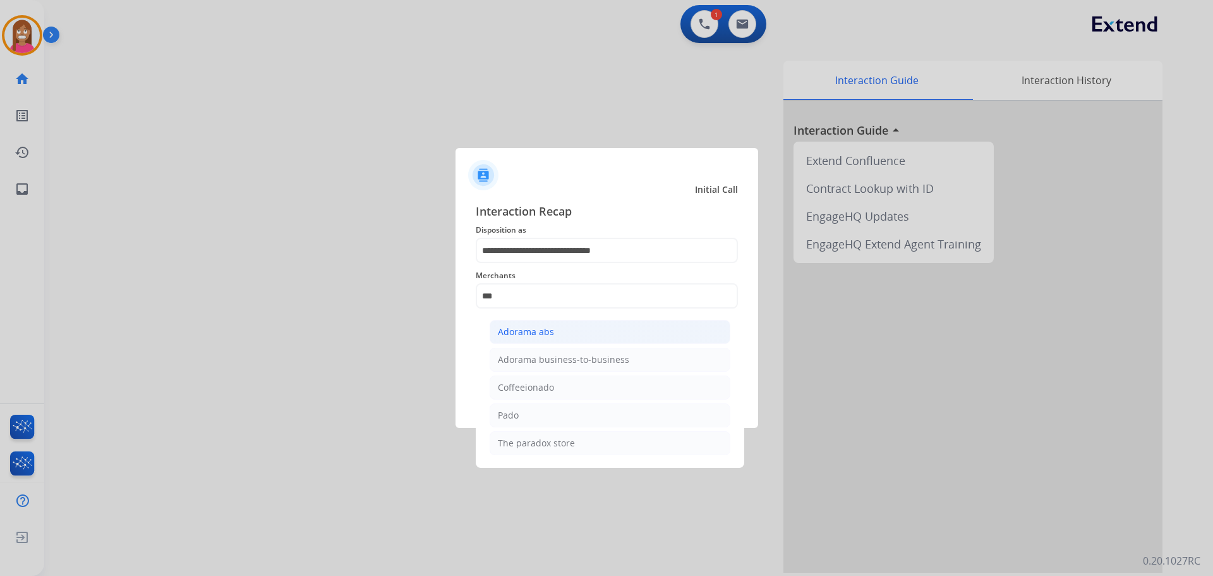
click at [534, 329] on div "Adorama abs" at bounding box center [526, 331] width 56 height 13
type input "**********"
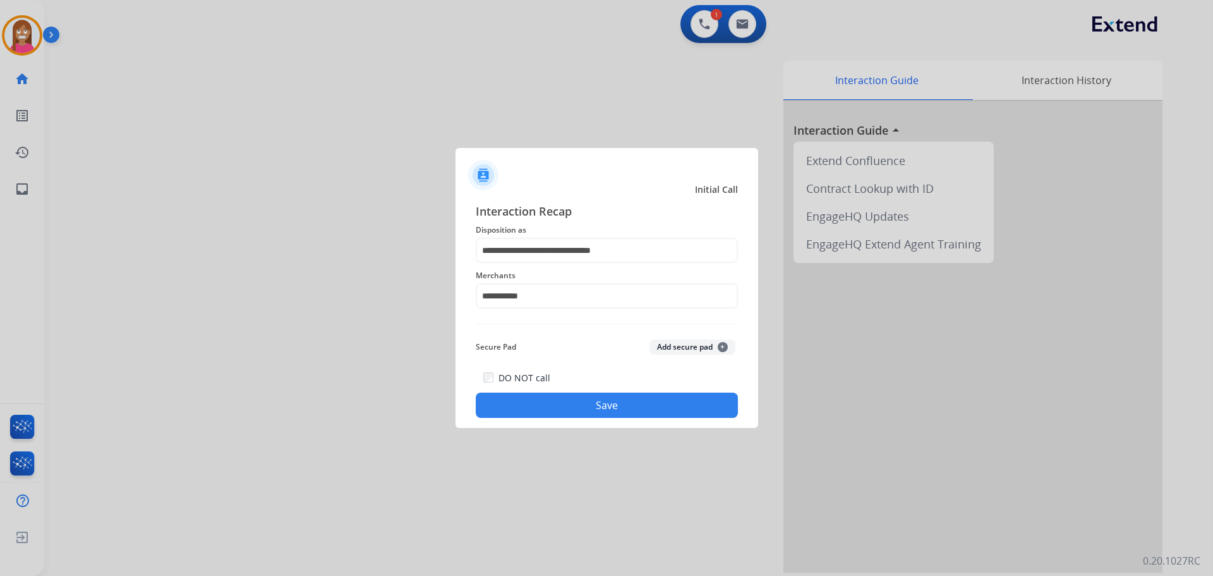
click at [553, 404] on button "Save" at bounding box center [607, 404] width 262 height 25
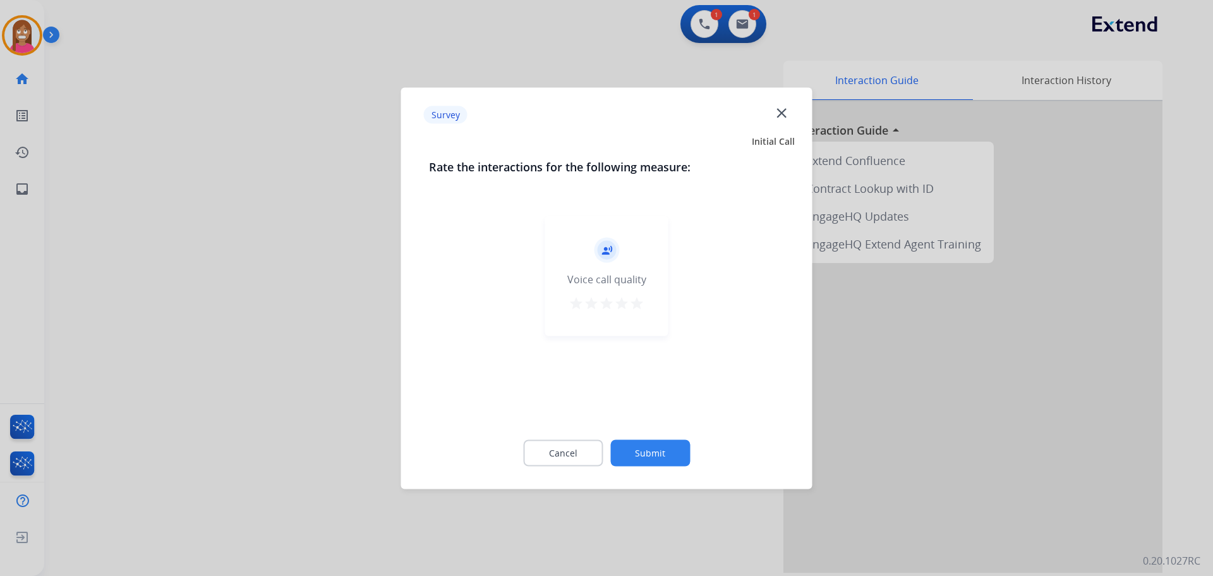
click at [780, 114] on mat-icon "close" at bounding box center [781, 112] width 16 height 16
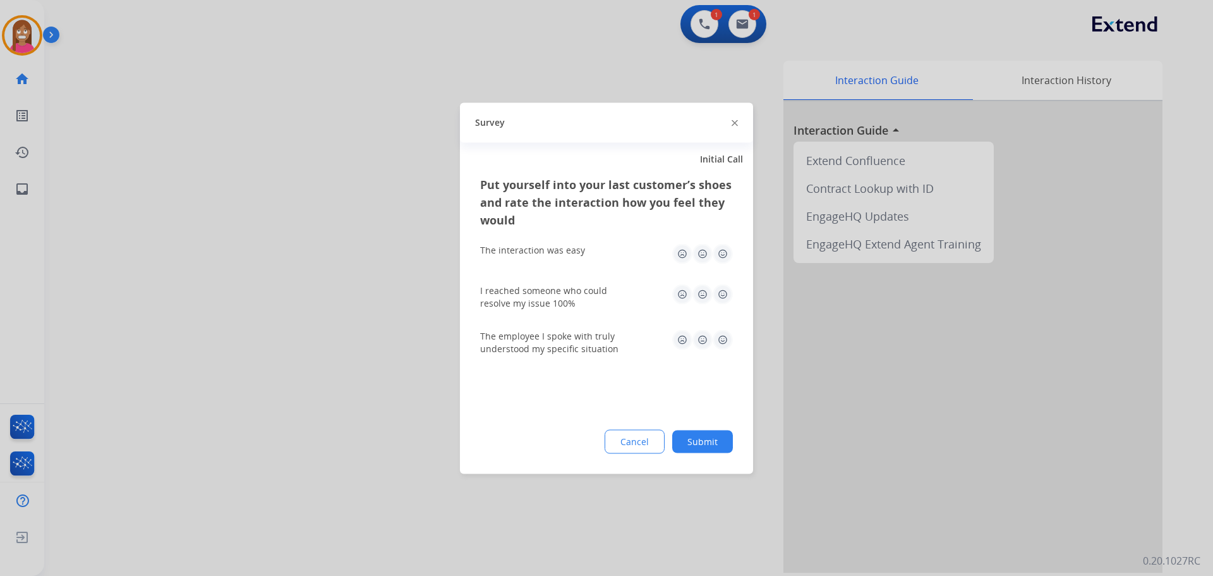
drag, startPoint x: 730, startPoint y: 125, endPoint x: 745, endPoint y: 119, distance: 16.2
click at [732, 124] on div "Survey" at bounding box center [606, 122] width 293 height 40
click at [745, 119] on div "Survey" at bounding box center [606, 122] width 293 height 40
click at [732, 123] on img at bounding box center [735, 123] width 6 height 6
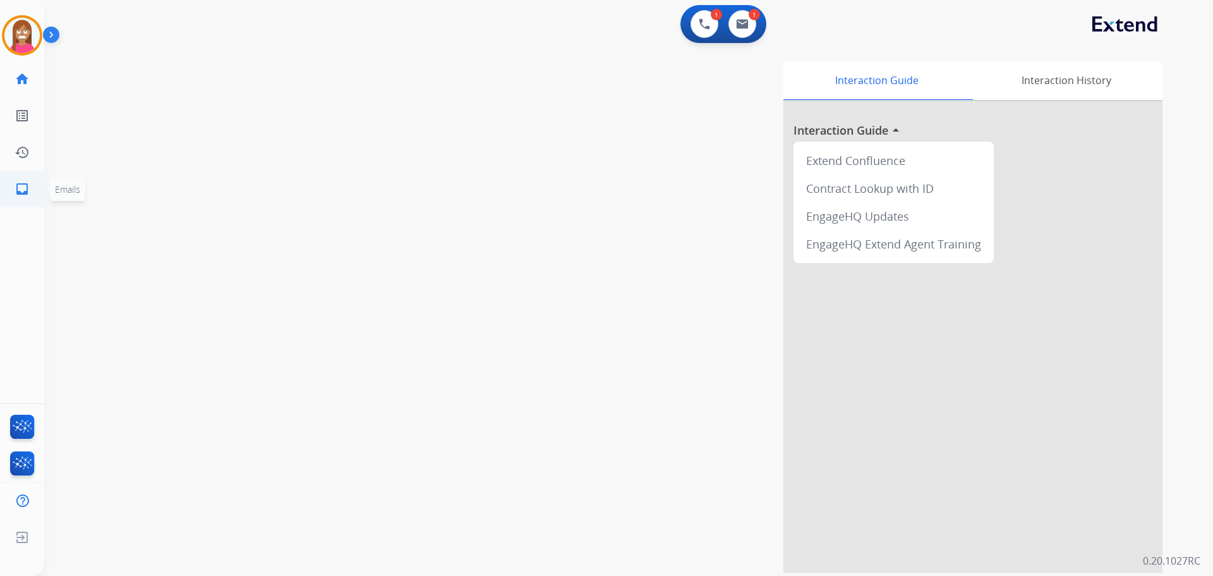
click at [18, 179] on link "inbox Emails" at bounding box center [21, 188] width 35 height 35
select select "**********"
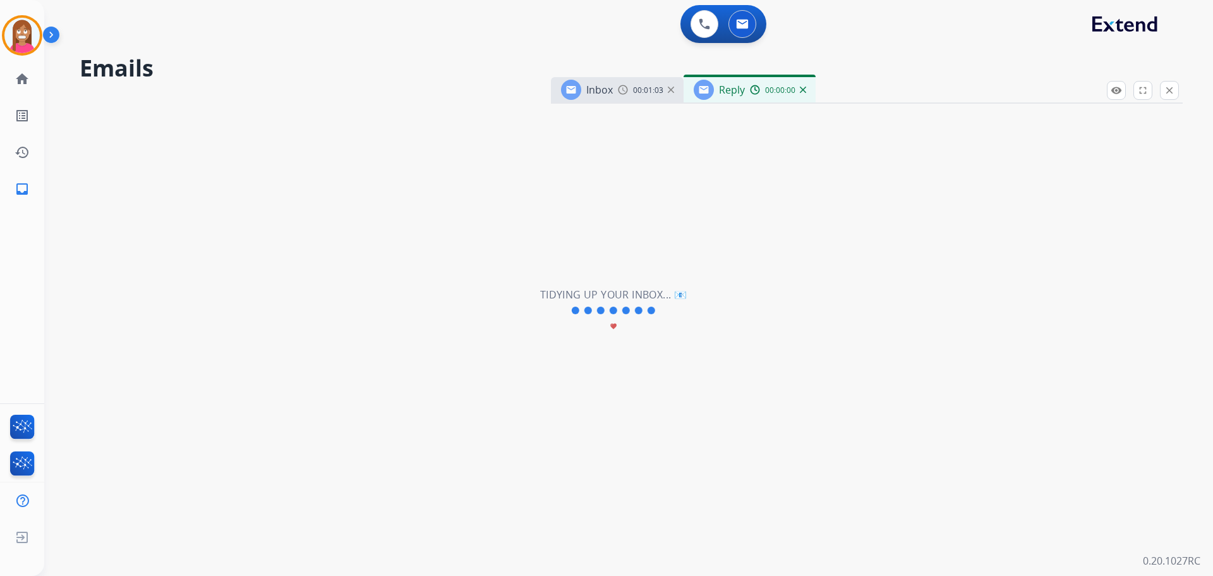
select select "**********"
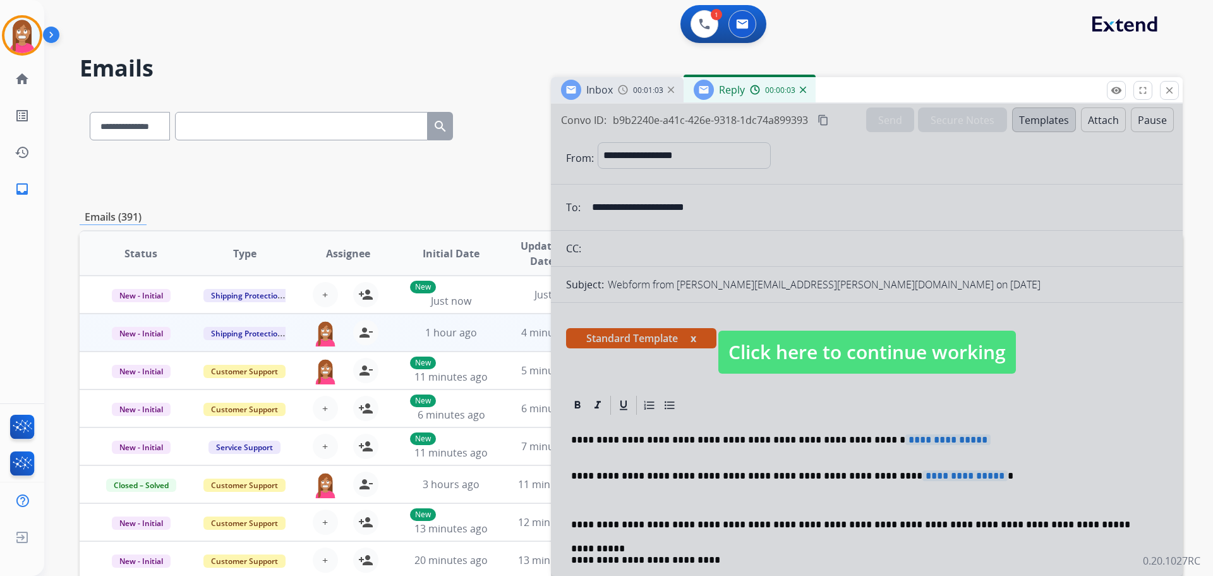
click at [809, 354] on span "Click here to continue working" at bounding box center [867, 351] width 298 height 43
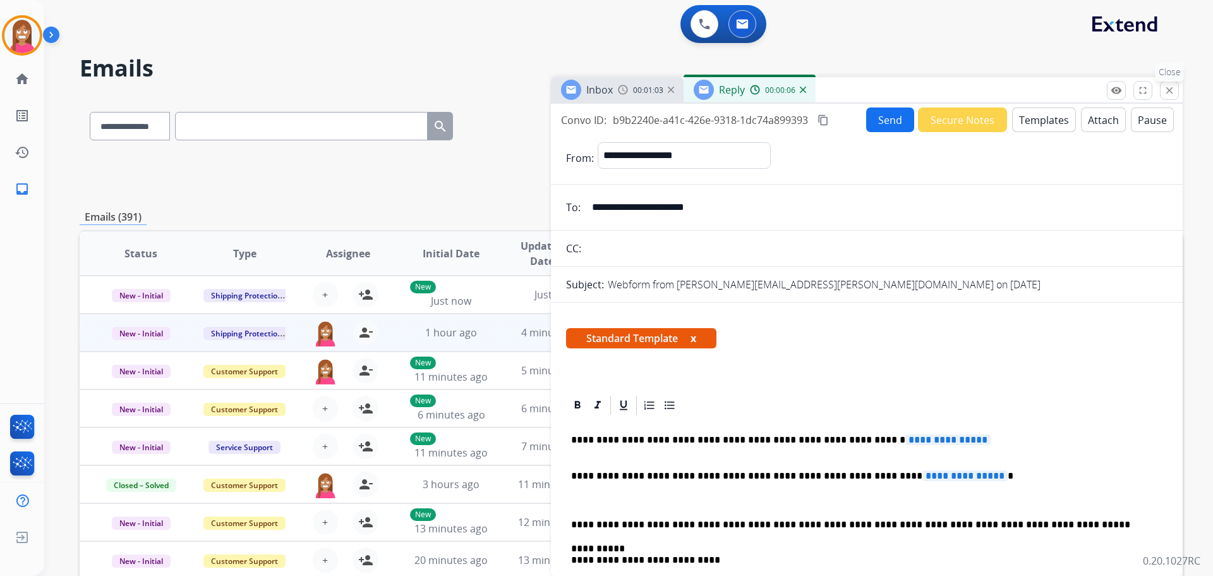
click at [1163, 92] on button "close Close" at bounding box center [1169, 90] width 19 height 19
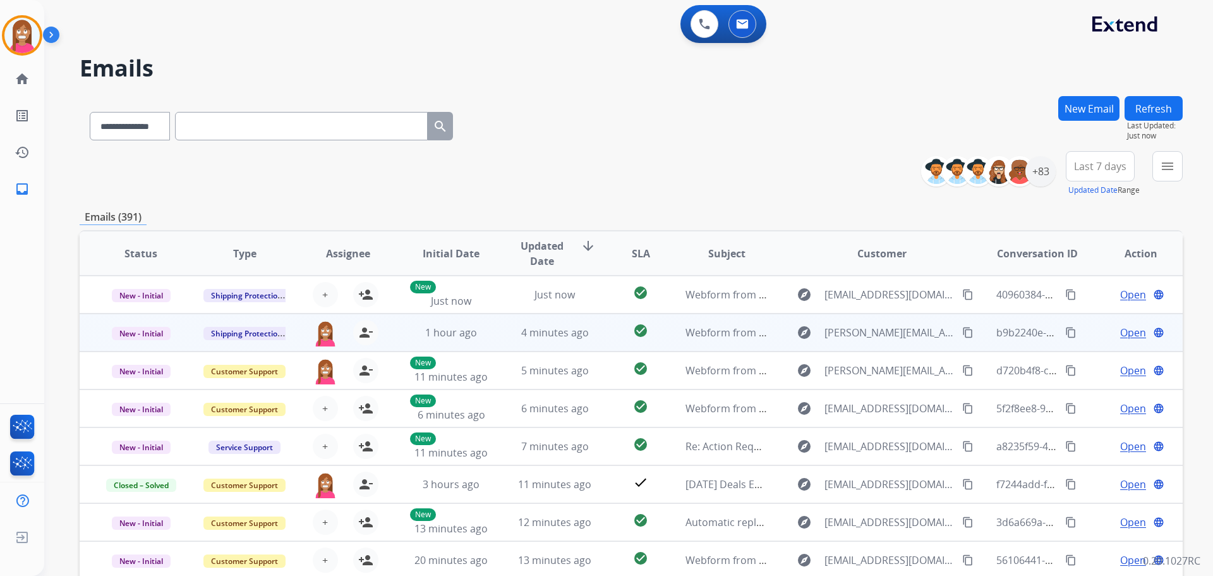
click at [1120, 331] on span "Open" at bounding box center [1133, 332] width 26 height 15
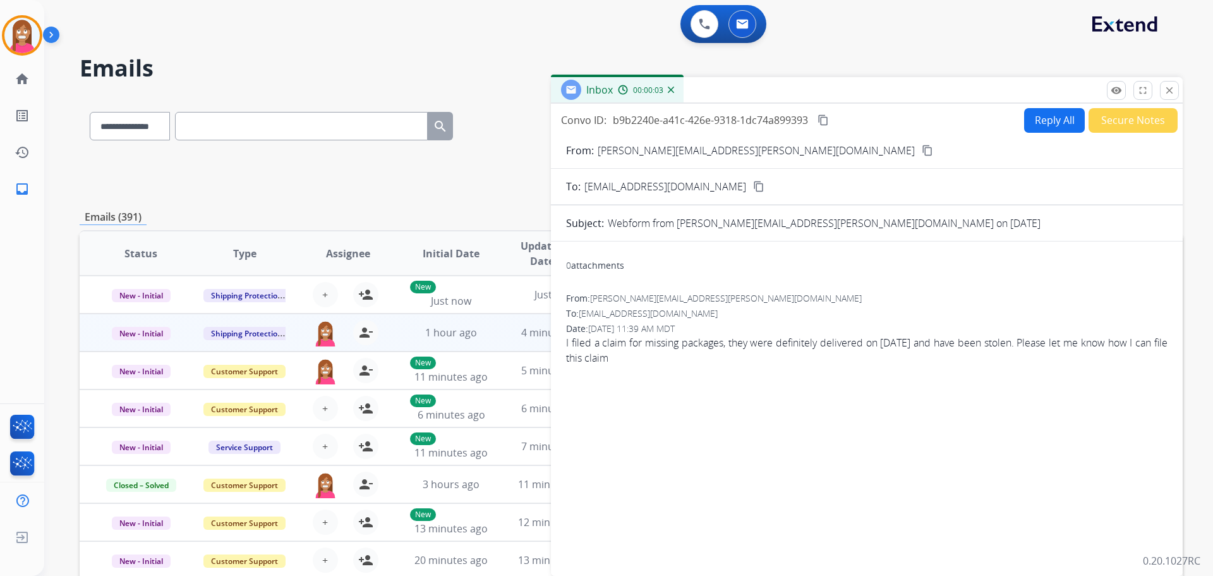
click at [1025, 130] on button "Reply All" at bounding box center [1054, 120] width 61 height 25
select select "**********"
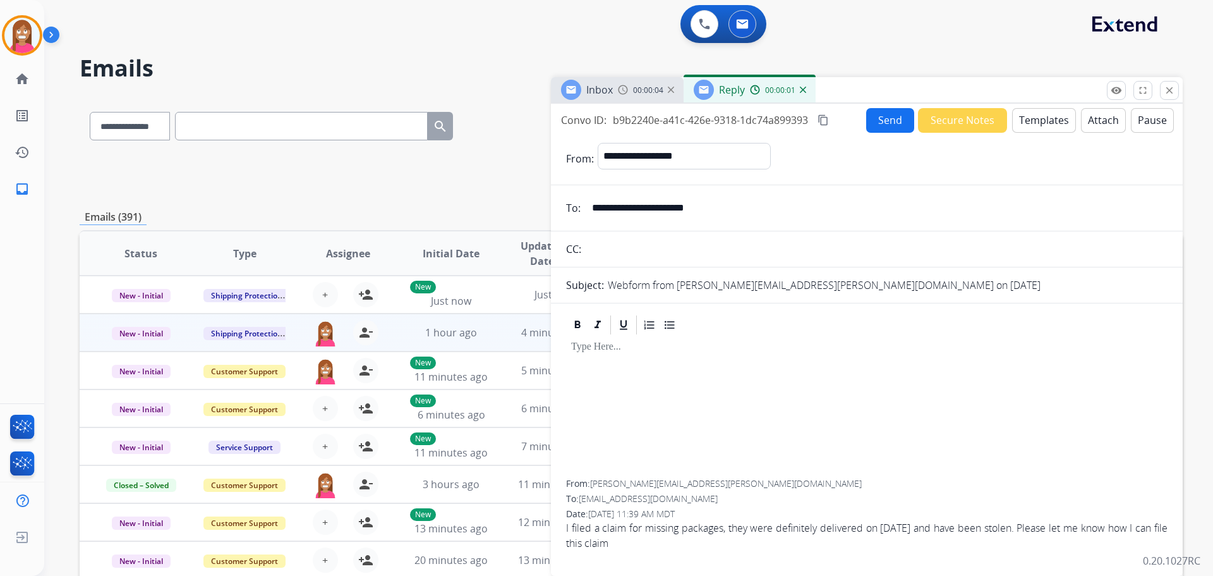
click at [1018, 119] on button "Templates" at bounding box center [1044, 120] width 64 height 25
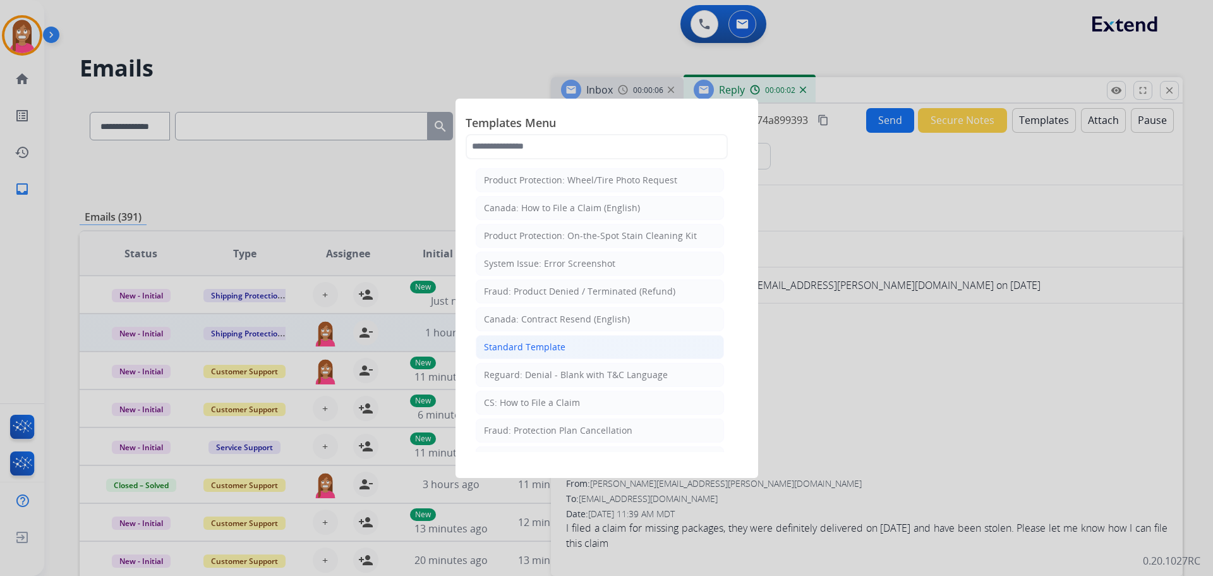
click at [504, 351] on div "Standard Template" at bounding box center [525, 347] width 82 height 13
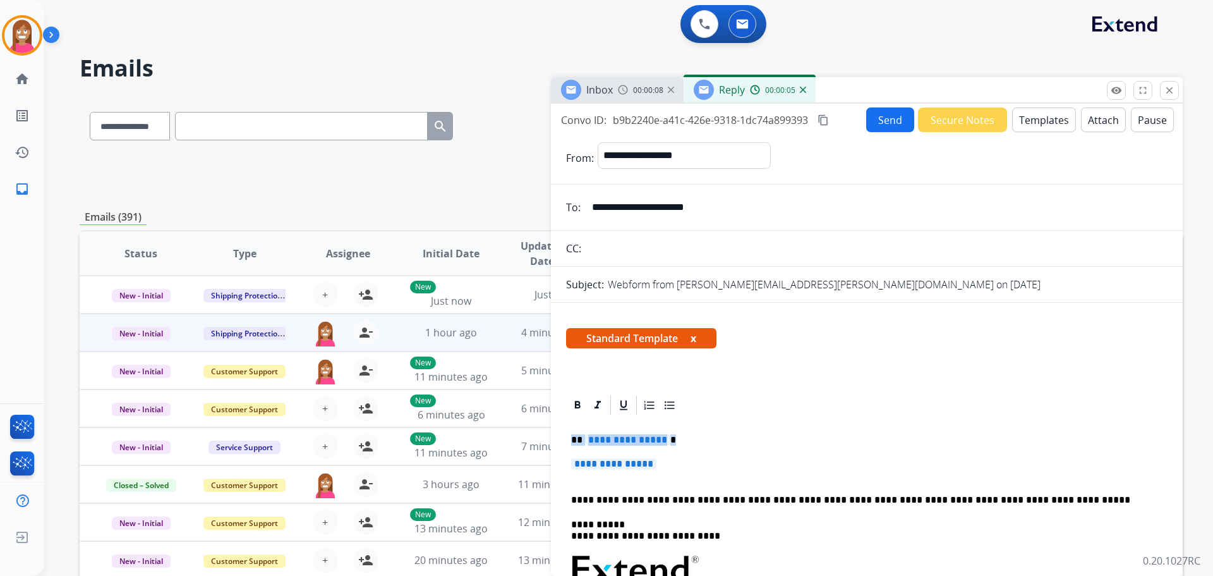
drag, startPoint x: 684, startPoint y: 466, endPoint x: 570, endPoint y: 438, distance: 117.5
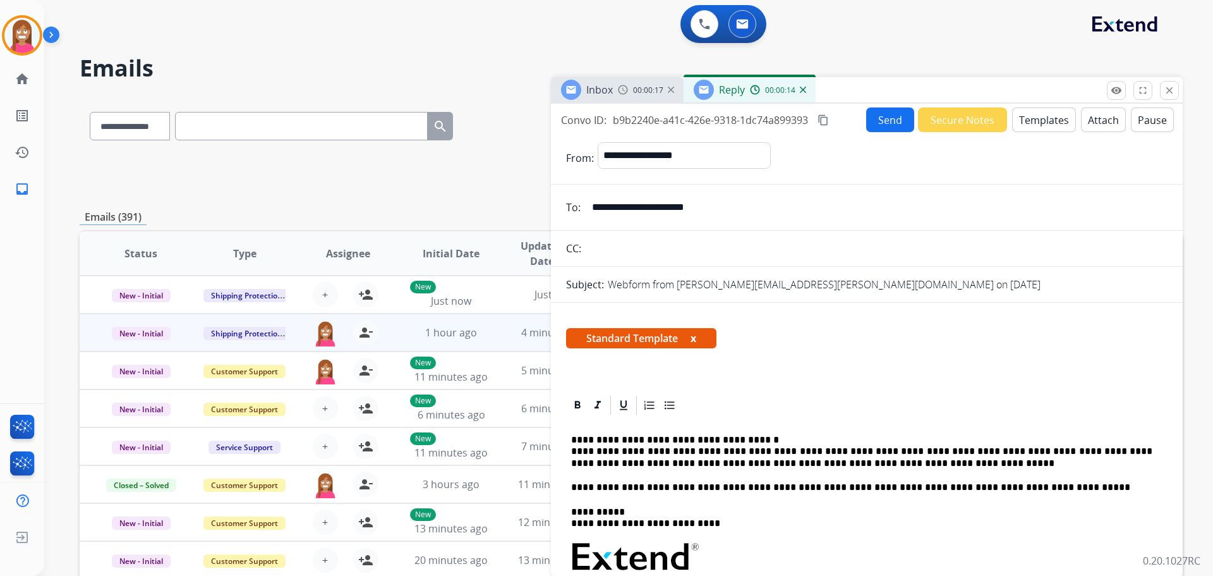
click at [883, 122] on button "Send" at bounding box center [890, 119] width 48 height 25
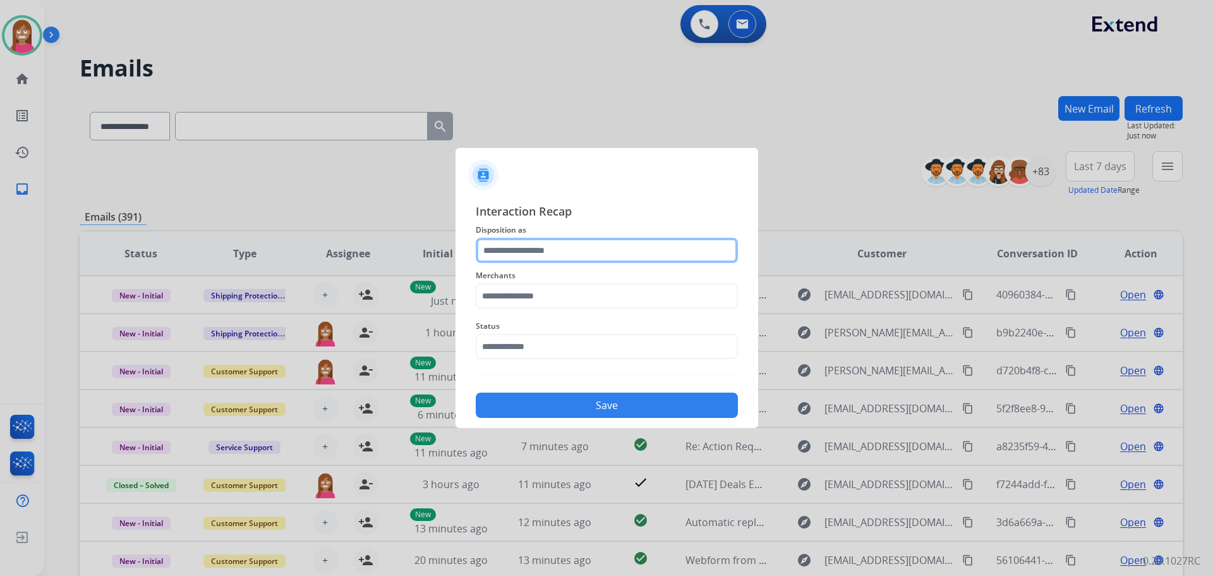
click at [519, 251] on input "text" at bounding box center [607, 250] width 262 height 25
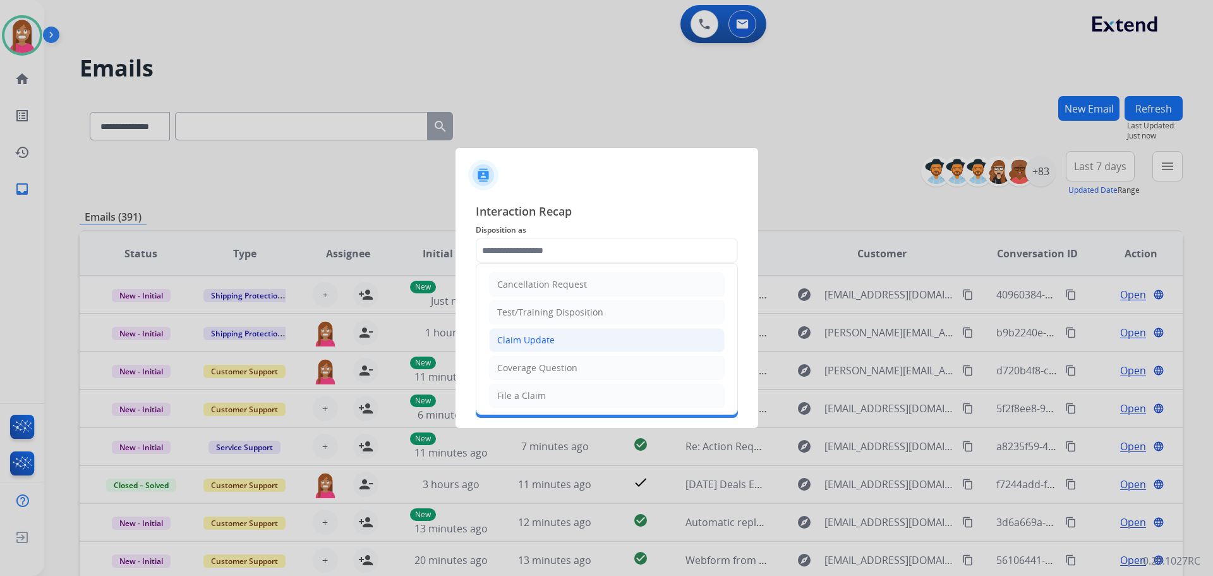
click at [523, 337] on div "Claim Update" at bounding box center [525, 340] width 57 height 13
type input "**********"
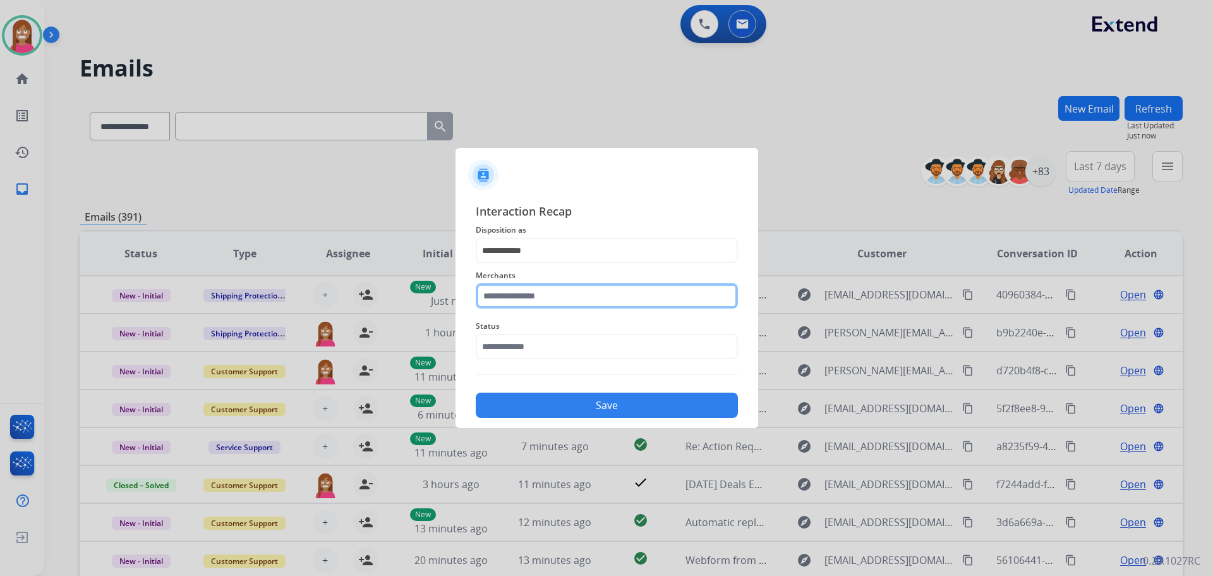
click at [500, 295] on input "text" at bounding box center [607, 295] width 262 height 25
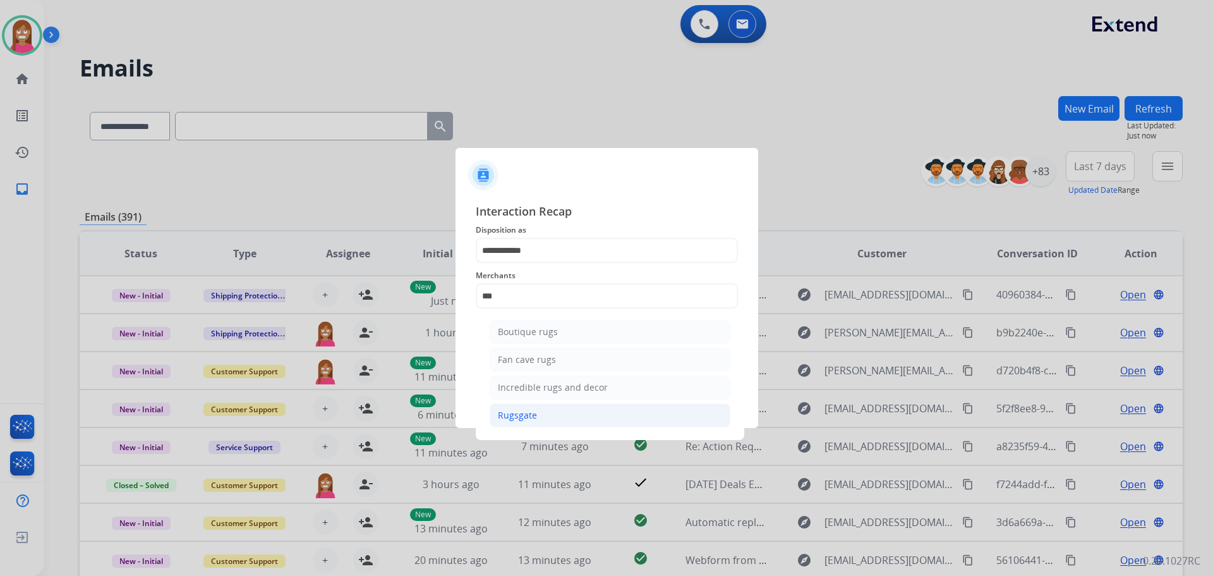
click at [541, 409] on li "Rugsgate" at bounding box center [610, 415] width 241 height 24
type input "********"
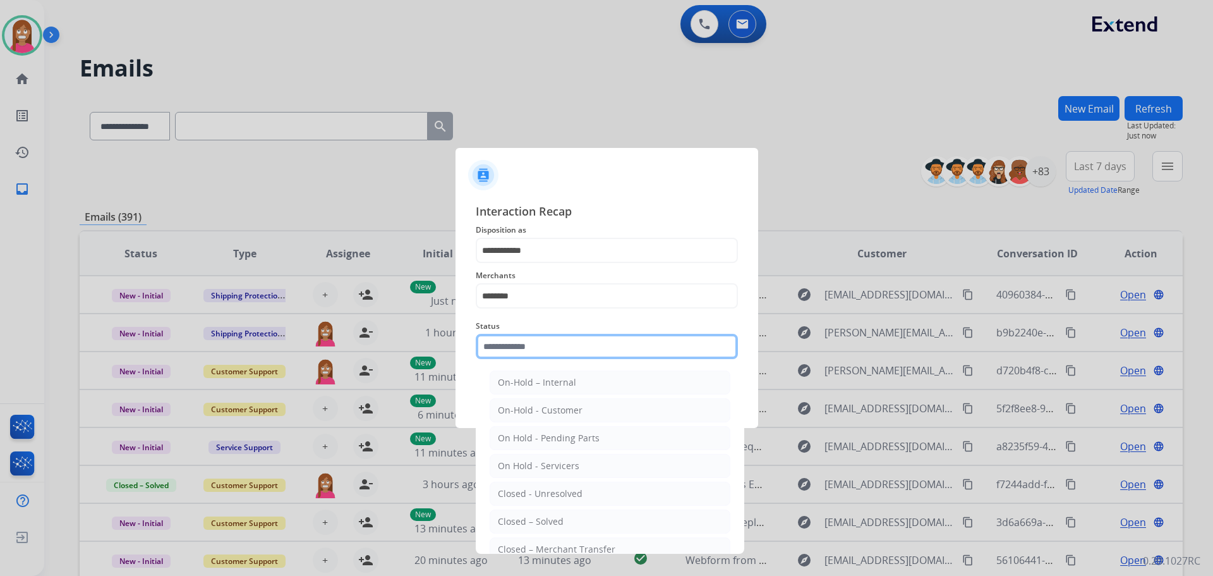
click at [512, 351] on input "text" at bounding box center [607, 346] width 262 height 25
click at [534, 523] on div "Closed – Solved" at bounding box center [531, 521] width 66 height 13
type input "**********"
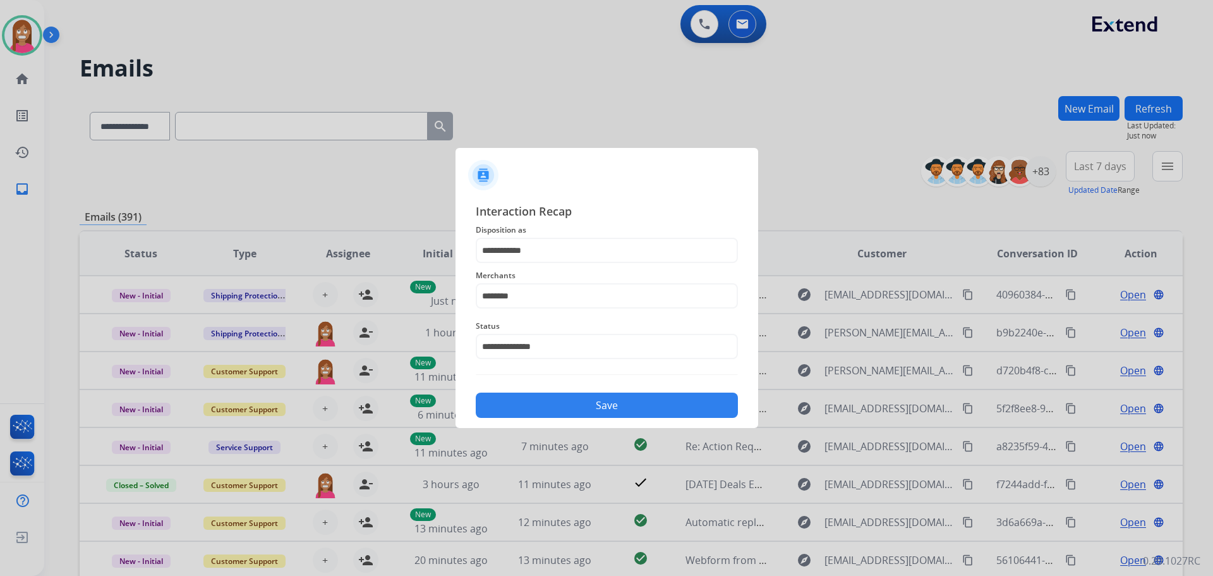
click at [529, 411] on button "Save" at bounding box center [607, 404] width 262 height 25
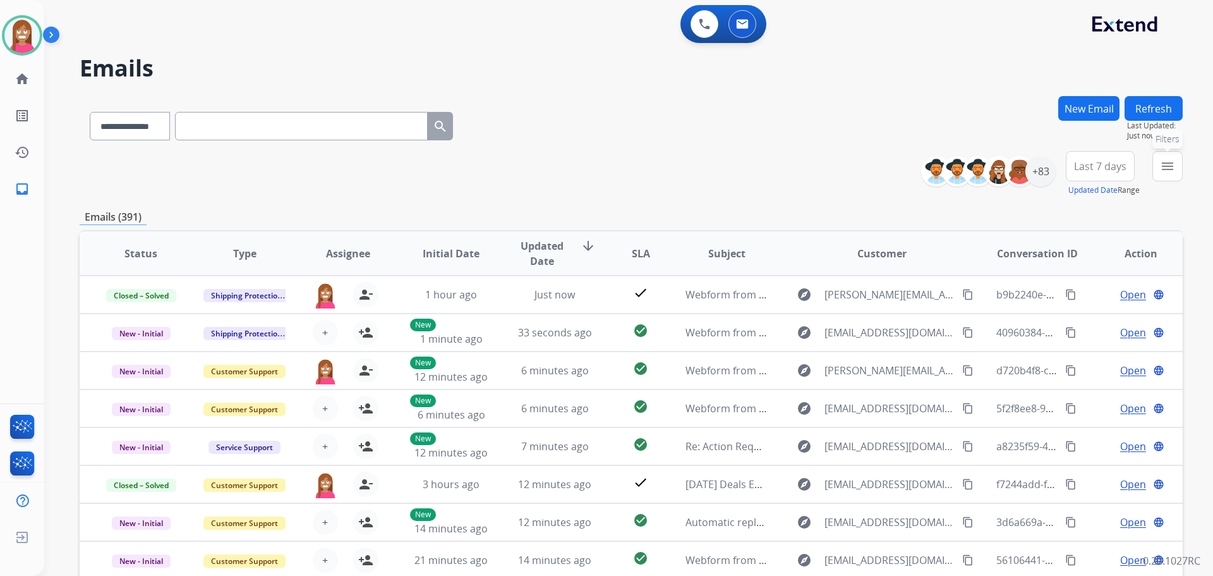
click at [1158, 181] on div "menu Filters Type Claims Adjudication Customer Support Escalation Service Suppo…" at bounding box center [1167, 173] width 30 height 45
drag, startPoint x: 1151, startPoint y: 174, endPoint x: 1158, endPoint y: 172, distance: 7.2
click at [1152, 174] on div "**********" at bounding box center [1057, 173] width 252 height 45
click at [1158, 172] on button "menu Filters" at bounding box center [1167, 166] width 30 height 30
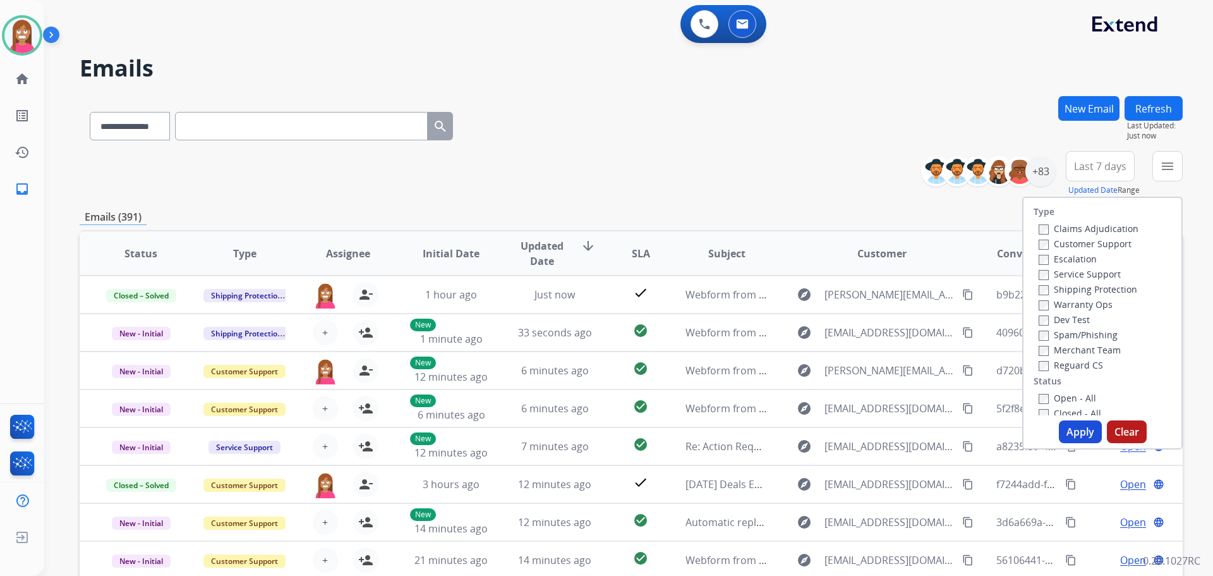
click at [1066, 240] on label "Customer Support" at bounding box center [1085, 244] width 93 height 12
click at [1058, 288] on label "Shipping Protection" at bounding box center [1088, 289] width 99 height 12
click at [1069, 430] on button "Apply" at bounding box center [1080, 431] width 43 height 23
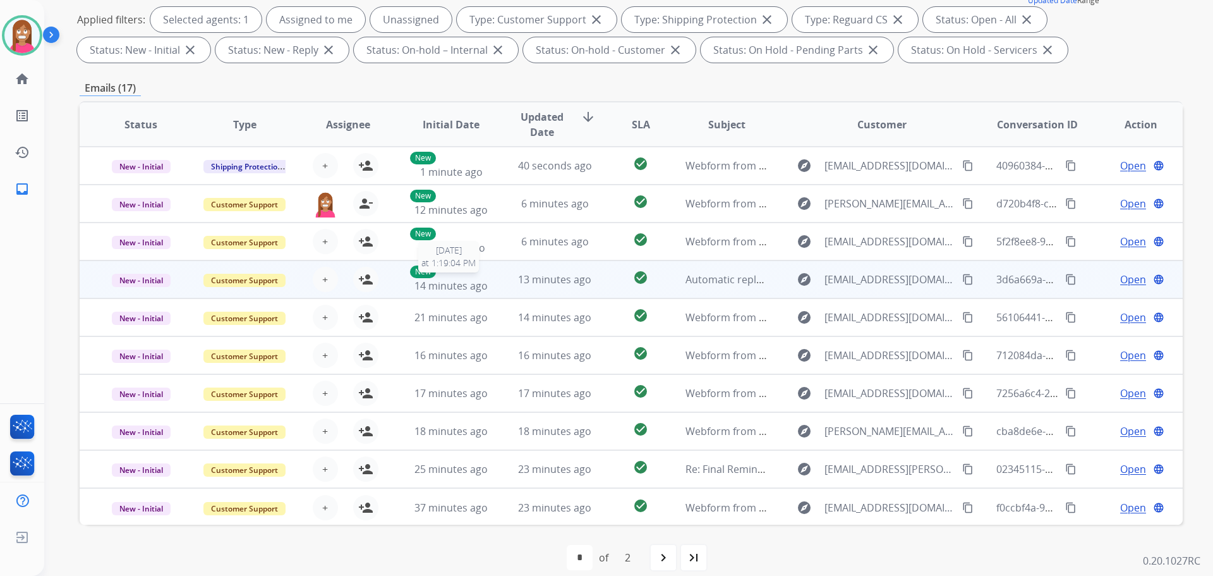
scroll to position [1, 0]
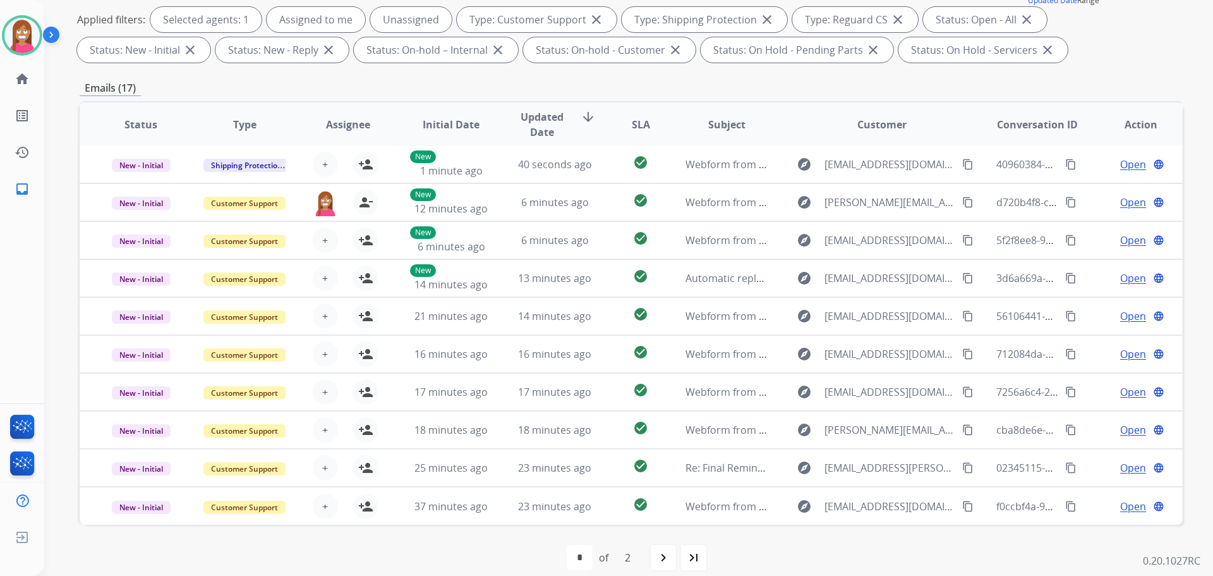
click at [662, 558] on mat-icon "navigate_next" at bounding box center [663, 557] width 15 height 15
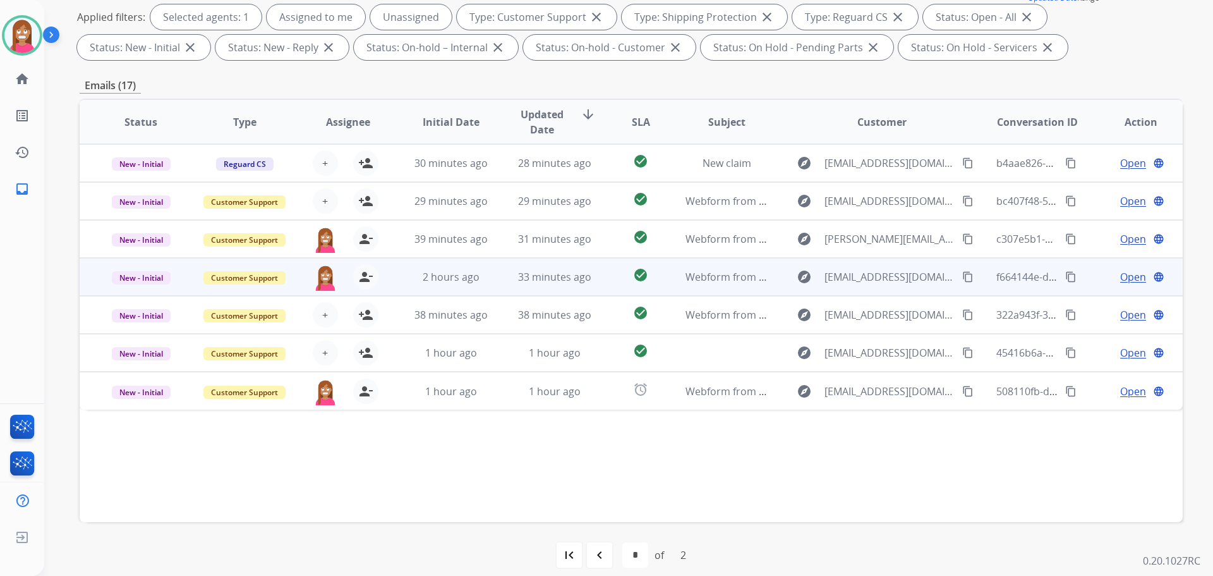
scroll to position [204, 0]
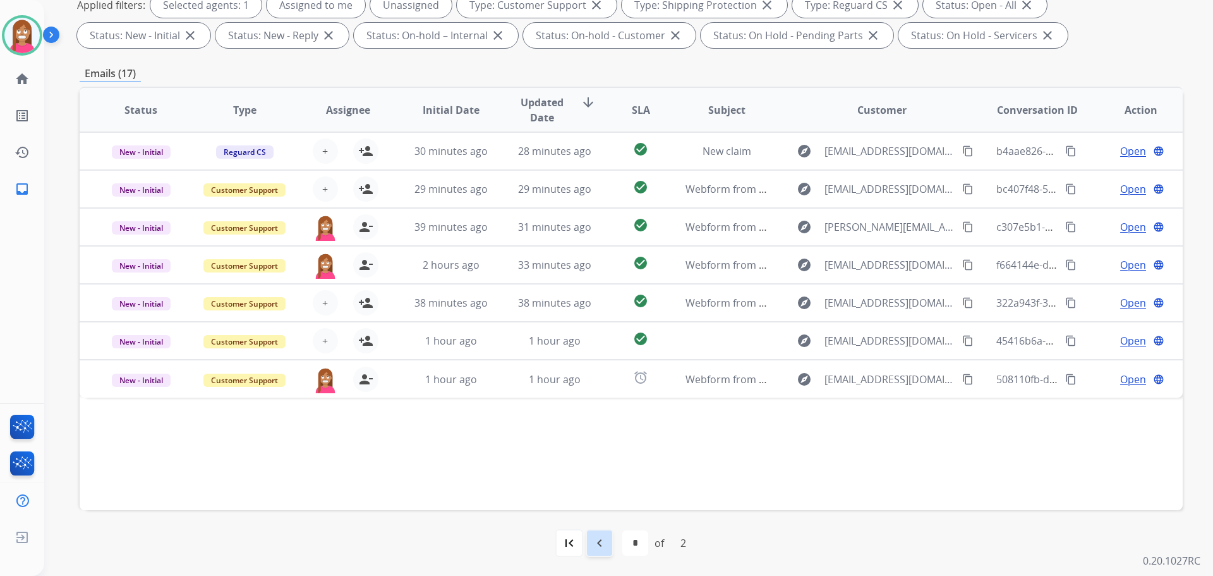
click at [608, 543] on div "navigate_before" at bounding box center [600, 543] width 28 height 28
select select "*"
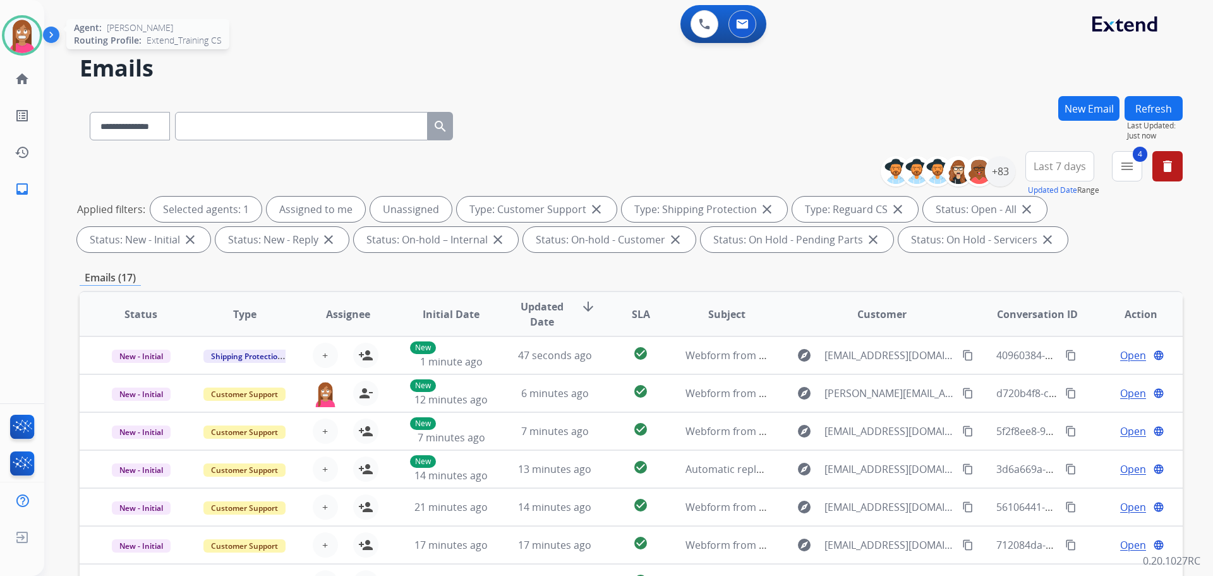
click at [16, 35] on img at bounding box center [21, 35] width 35 height 35
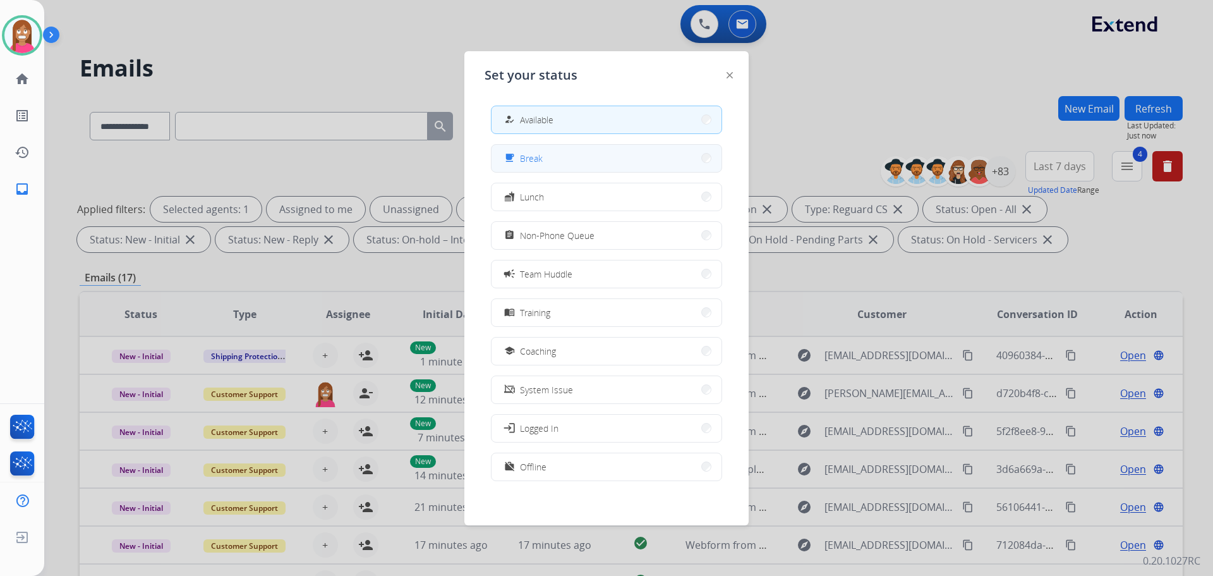
click at [530, 164] on span "Break" at bounding box center [531, 158] width 23 height 13
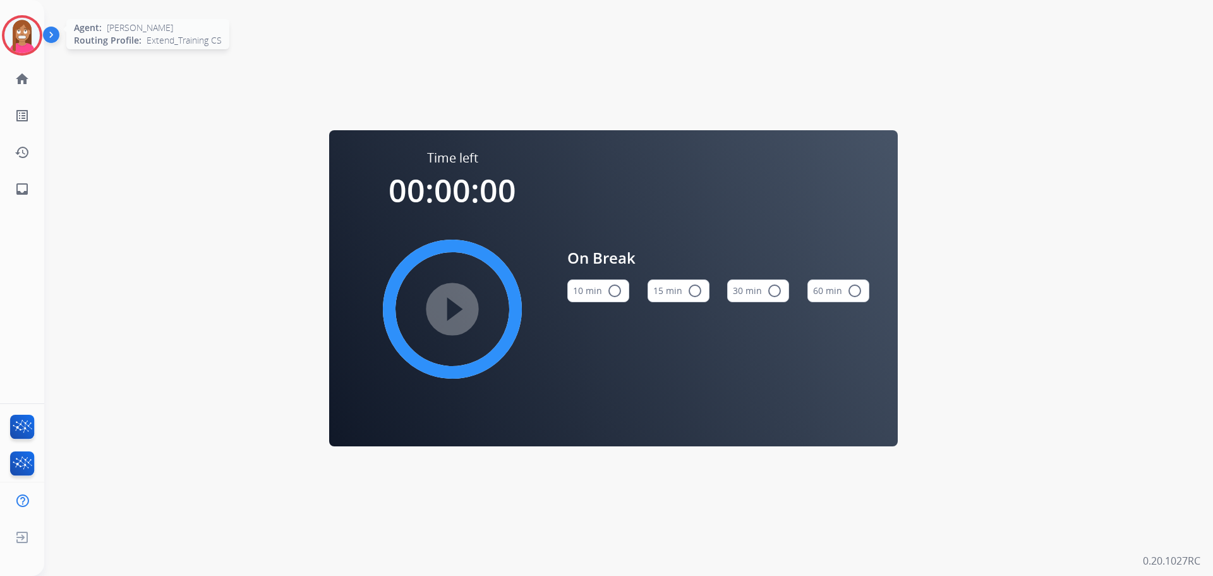
click at [8, 49] on div at bounding box center [22, 35] width 40 height 40
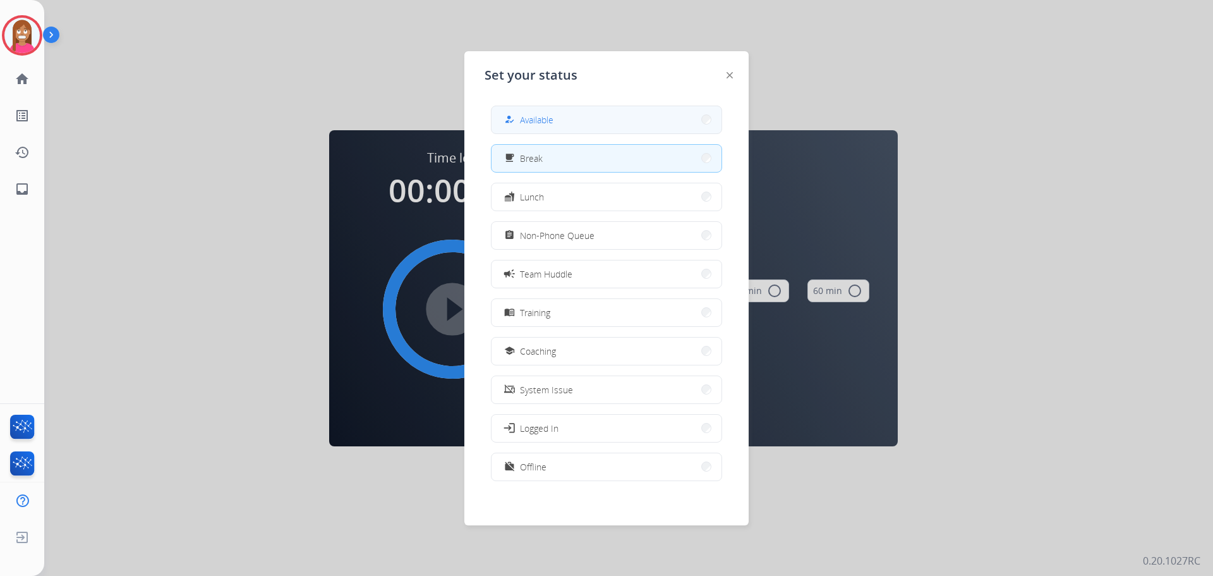
click at [522, 120] on div "how_to_reg Available" at bounding box center [528, 119] width 52 height 15
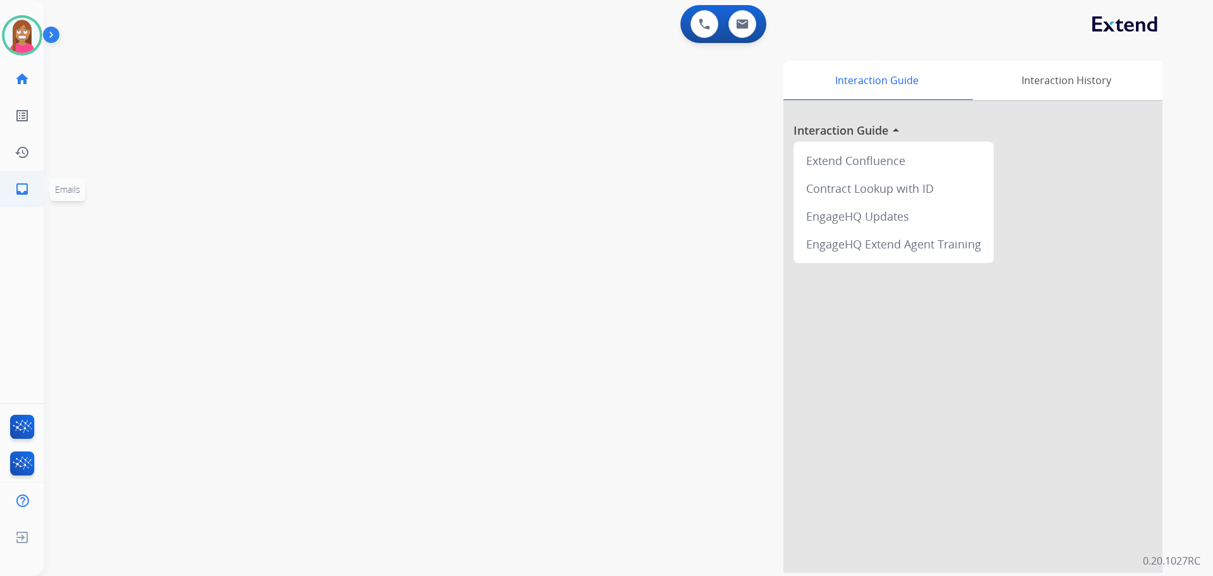
click at [28, 196] on link "inbox Emails" at bounding box center [21, 188] width 35 height 35
select select "**********"
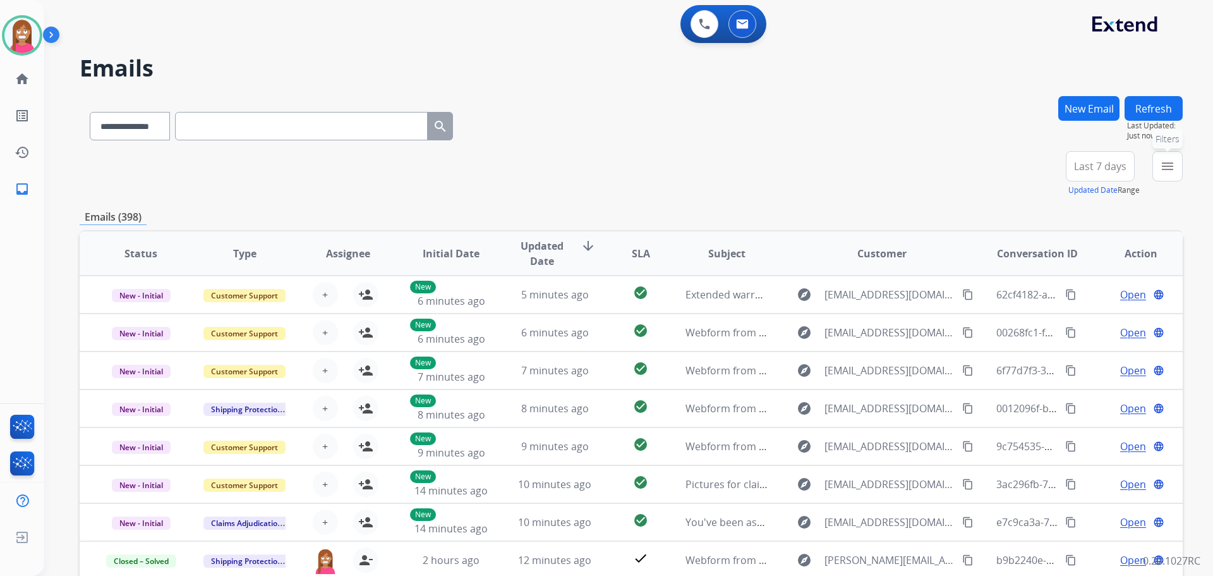
click at [1158, 172] on button "menu Filters" at bounding box center [1167, 166] width 30 height 30
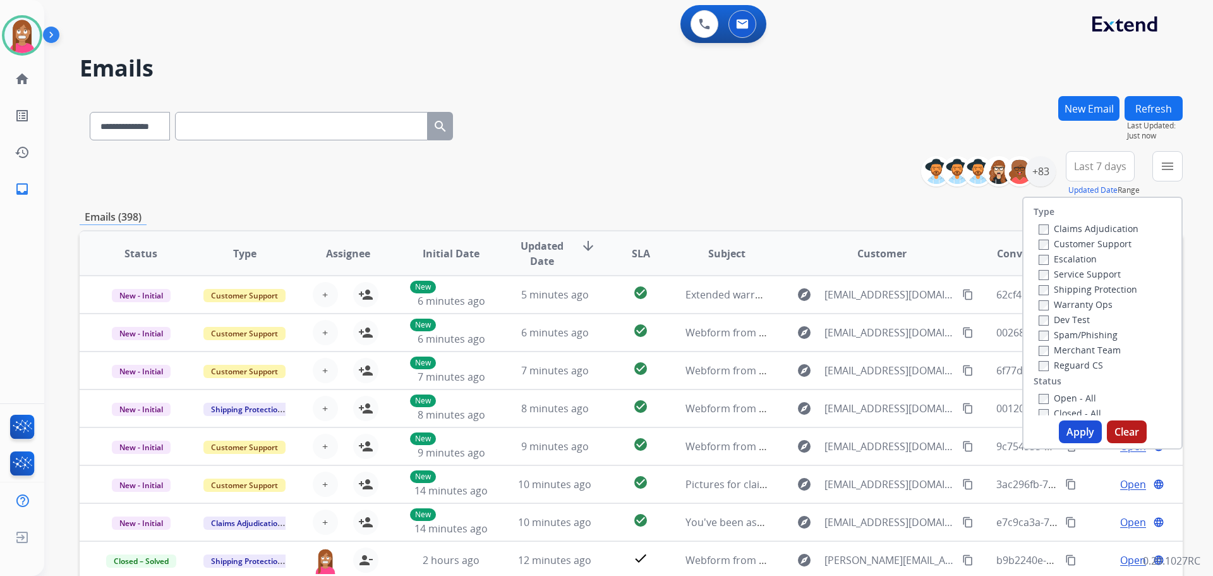
click at [1071, 246] on label "Customer Support" at bounding box center [1085, 244] width 93 height 12
click at [1056, 289] on label "Shipping Protection" at bounding box center [1088, 289] width 99 height 12
click at [1073, 365] on label "Reguard CS" at bounding box center [1071, 365] width 64 height 12
click at [1061, 399] on label "Open - All" at bounding box center [1067, 398] width 57 height 12
click at [1078, 422] on button "Apply" at bounding box center [1080, 431] width 43 height 23
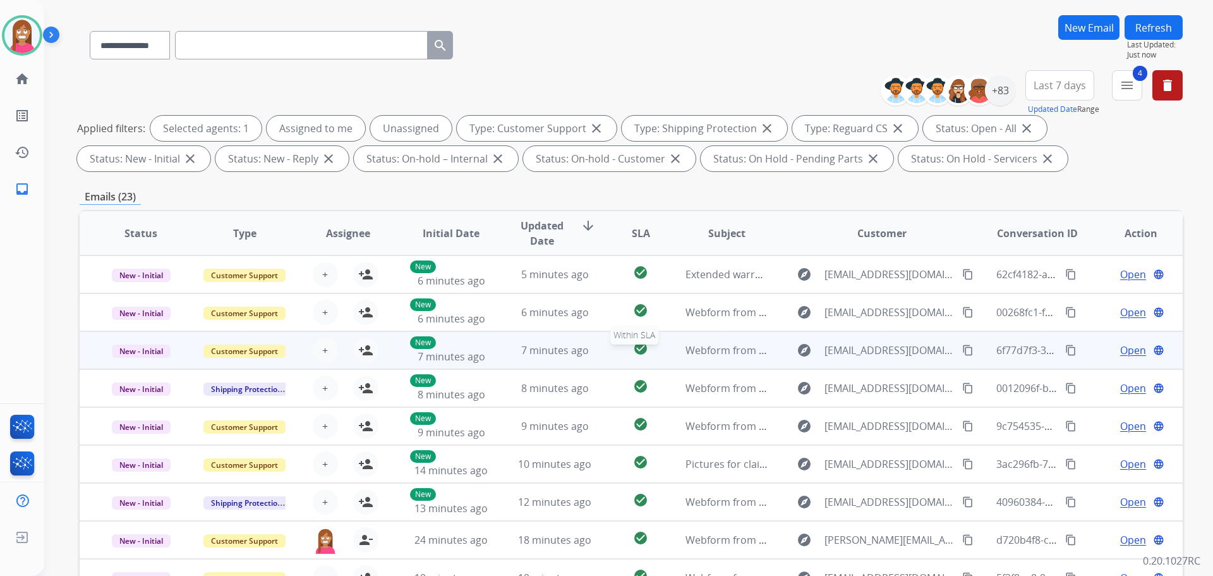
scroll to position [78, 0]
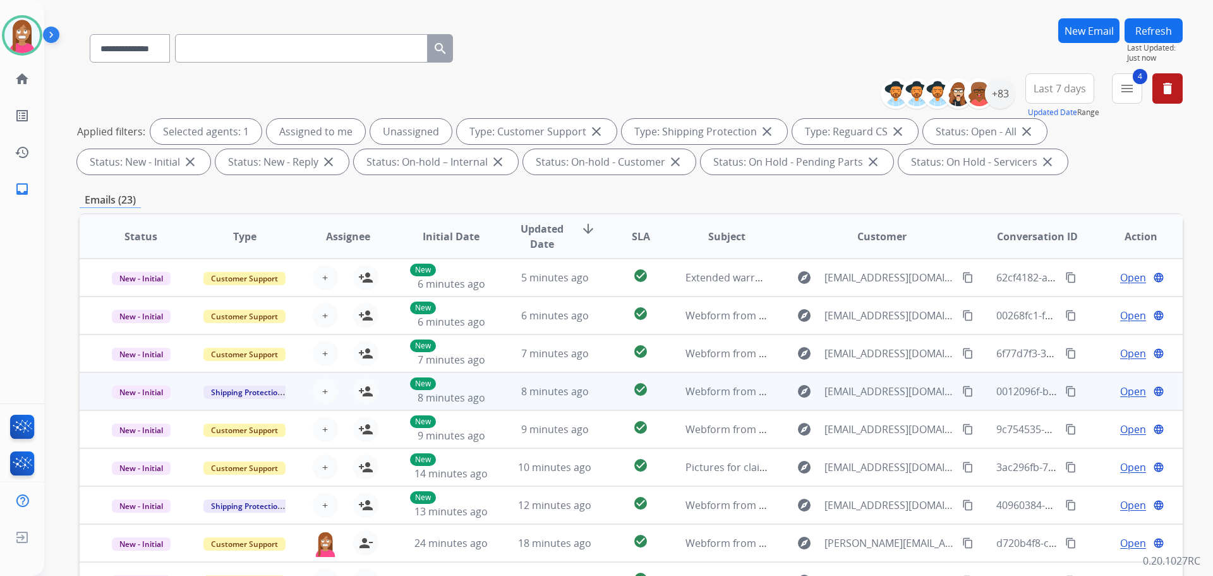
click at [506, 403] on td "8 minutes ago" at bounding box center [545, 391] width 104 height 38
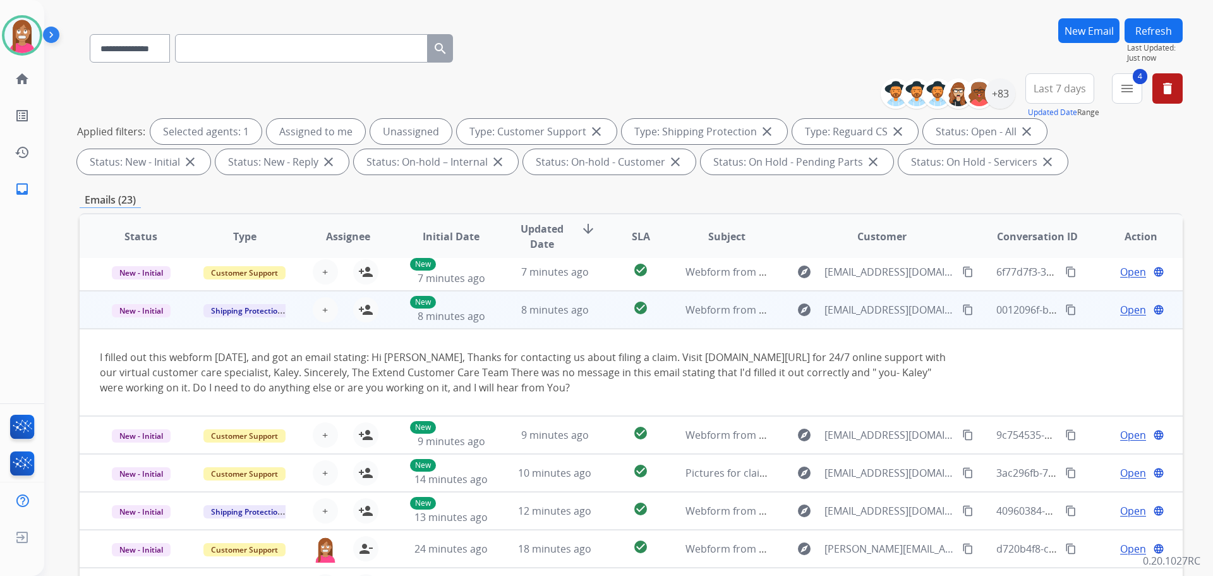
scroll to position [88, 0]
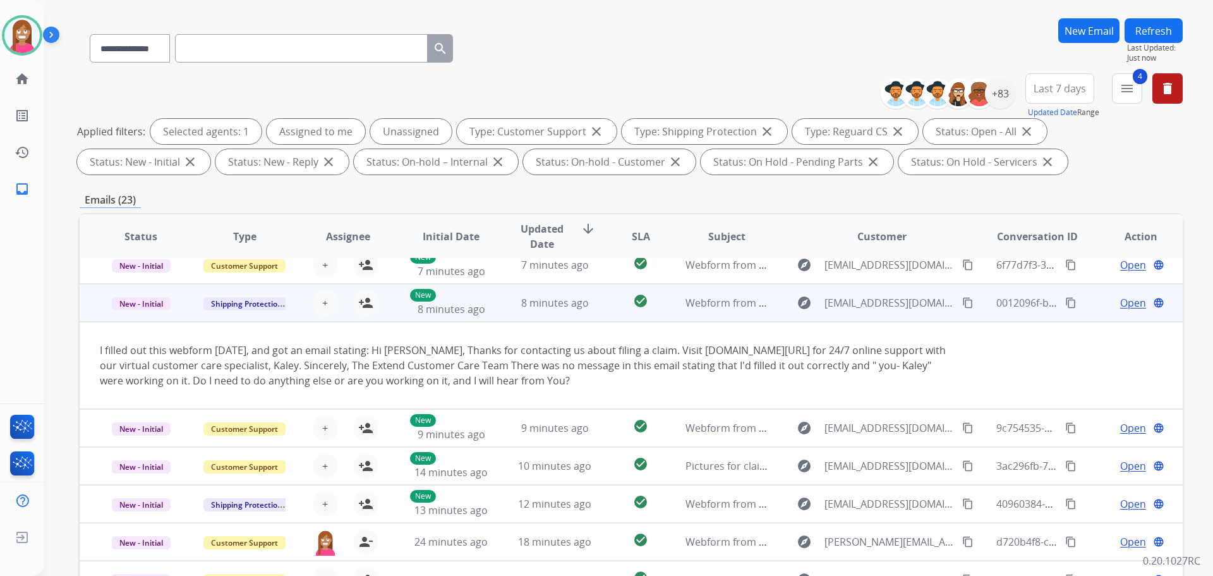
click at [962, 304] on mat-icon "content_copy" at bounding box center [967, 302] width 11 height 11
click at [365, 302] on mat-icon "person_add" at bounding box center [365, 302] width 15 height 15
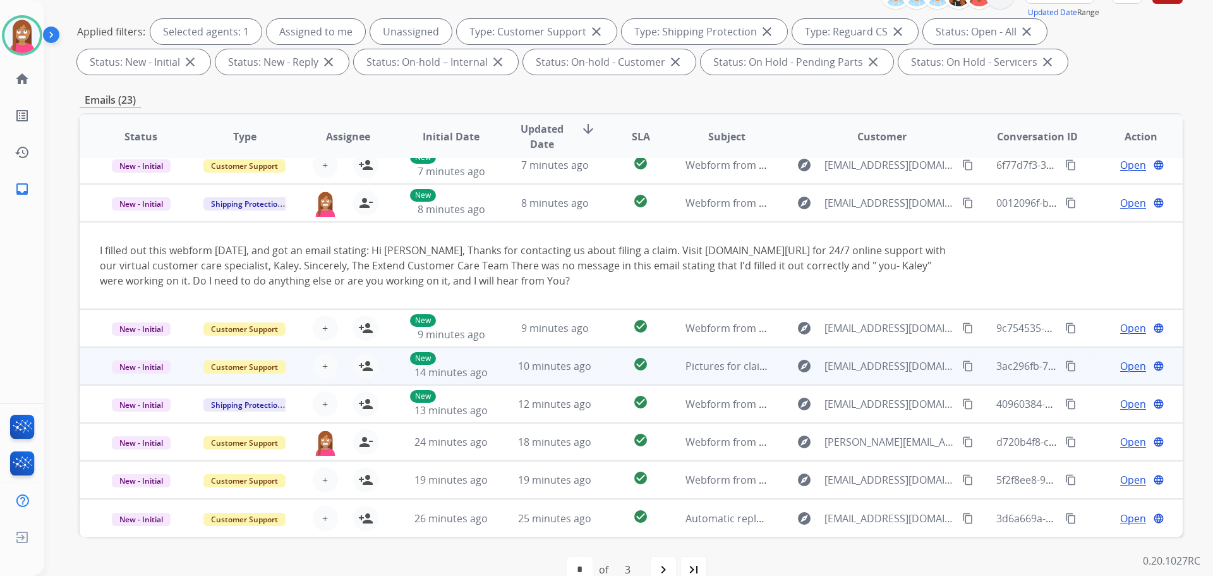
scroll to position [204, 0]
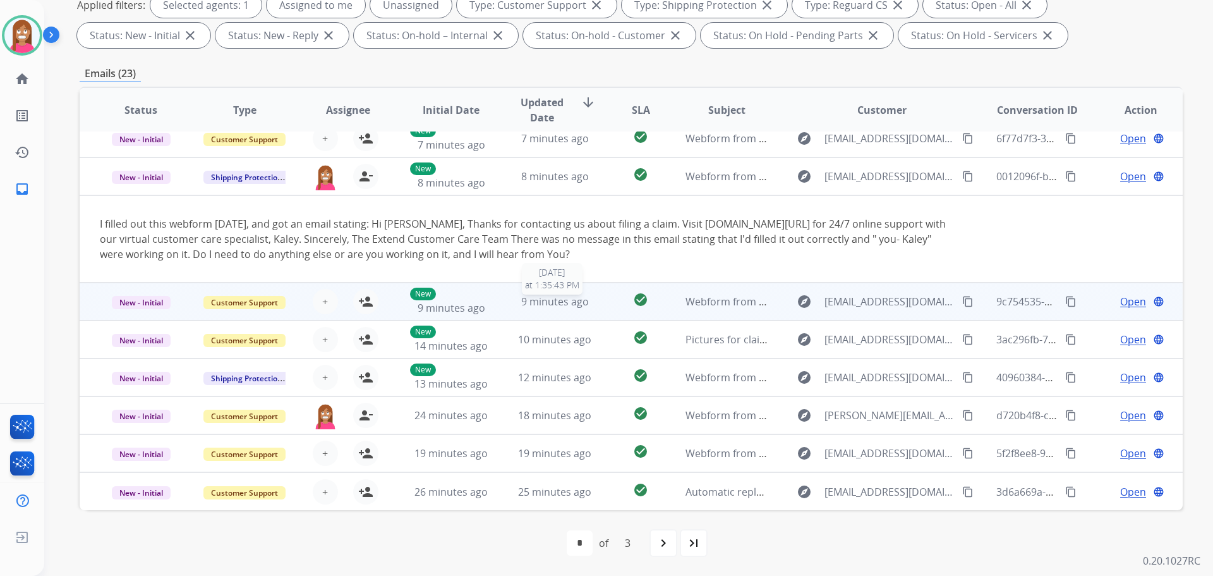
click at [589, 308] on div "9 minutes ago" at bounding box center [555, 301] width 83 height 15
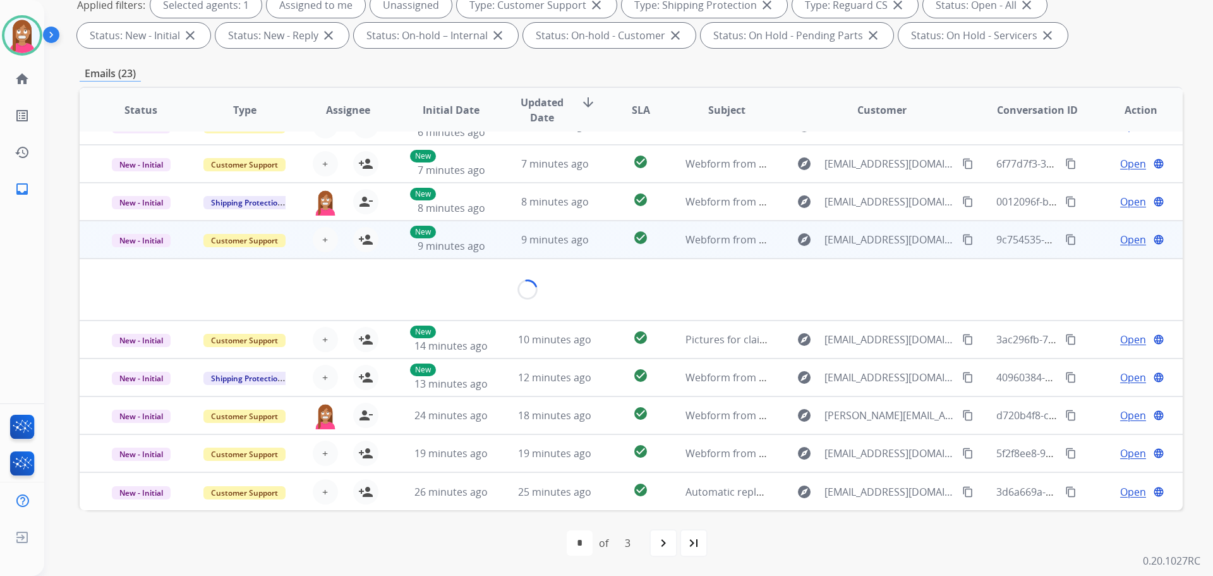
scroll to position [58, 0]
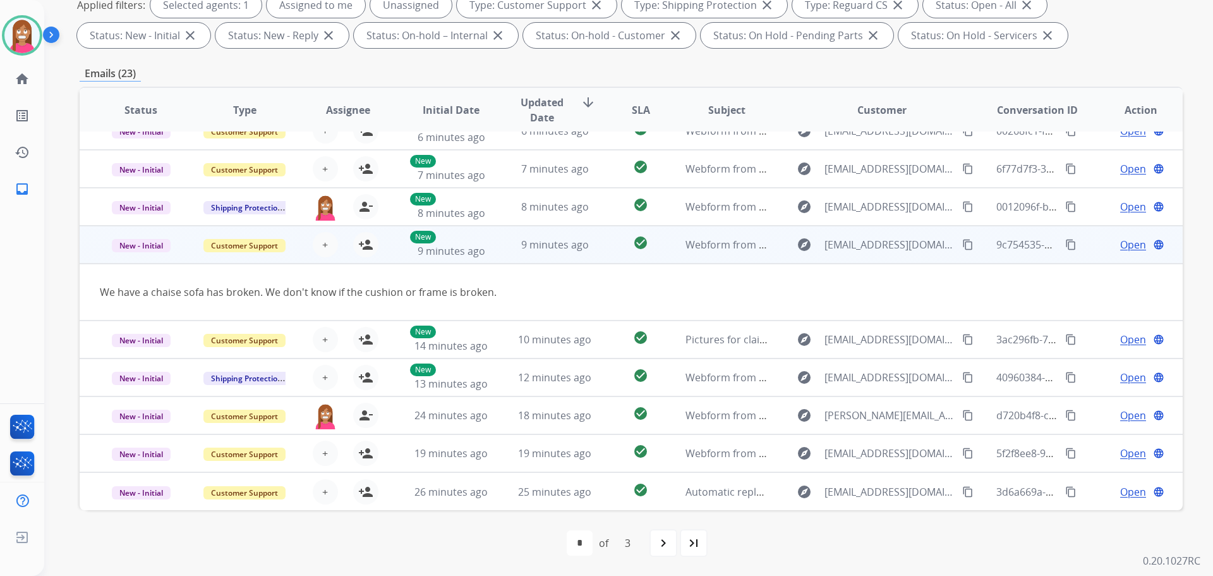
click at [962, 248] on mat-icon "content_copy" at bounding box center [967, 244] width 11 height 11
click at [367, 250] on mat-icon "person_add" at bounding box center [365, 244] width 15 height 15
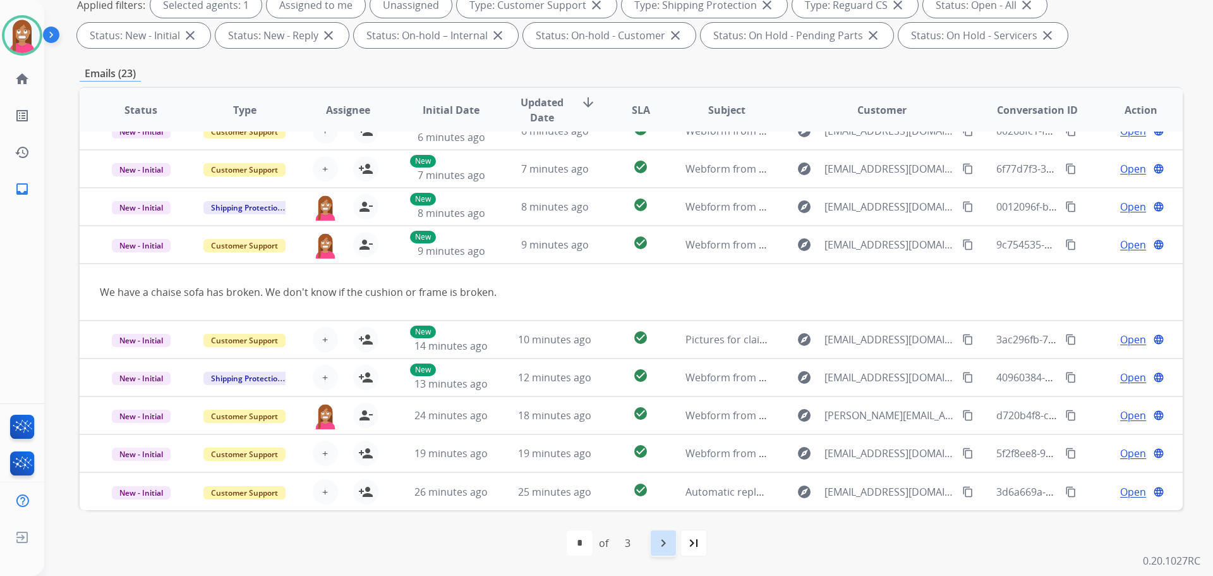
click at [671, 541] on mat-icon "navigate_next" at bounding box center [663, 542] width 15 height 15
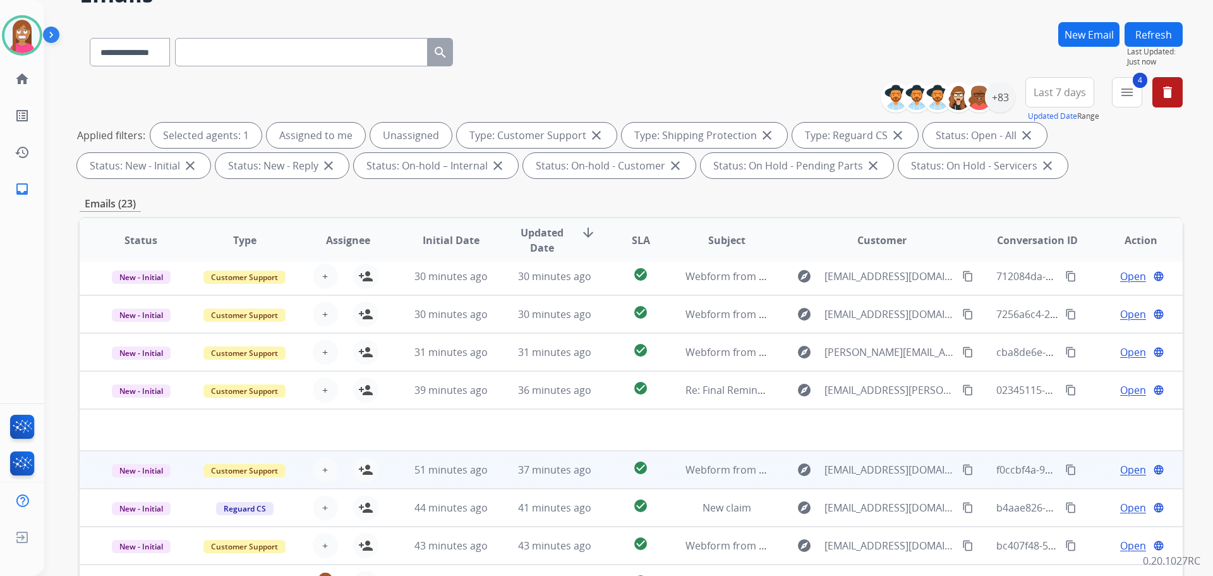
scroll to position [204, 0]
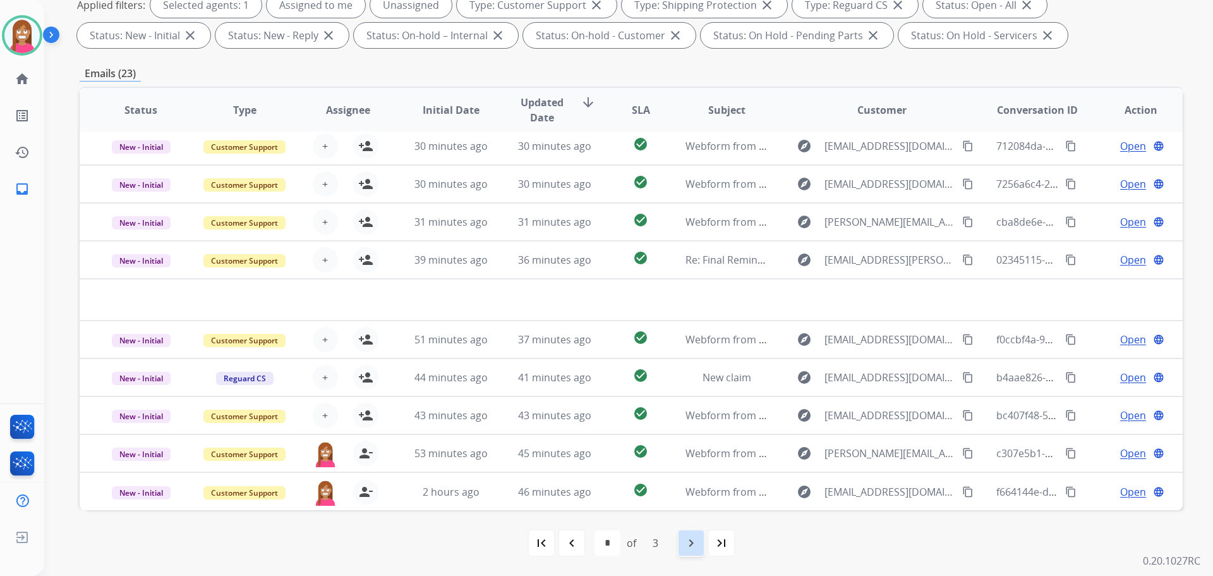
click at [685, 545] on mat-icon "navigate_next" at bounding box center [691, 542] width 15 height 15
select select "*"
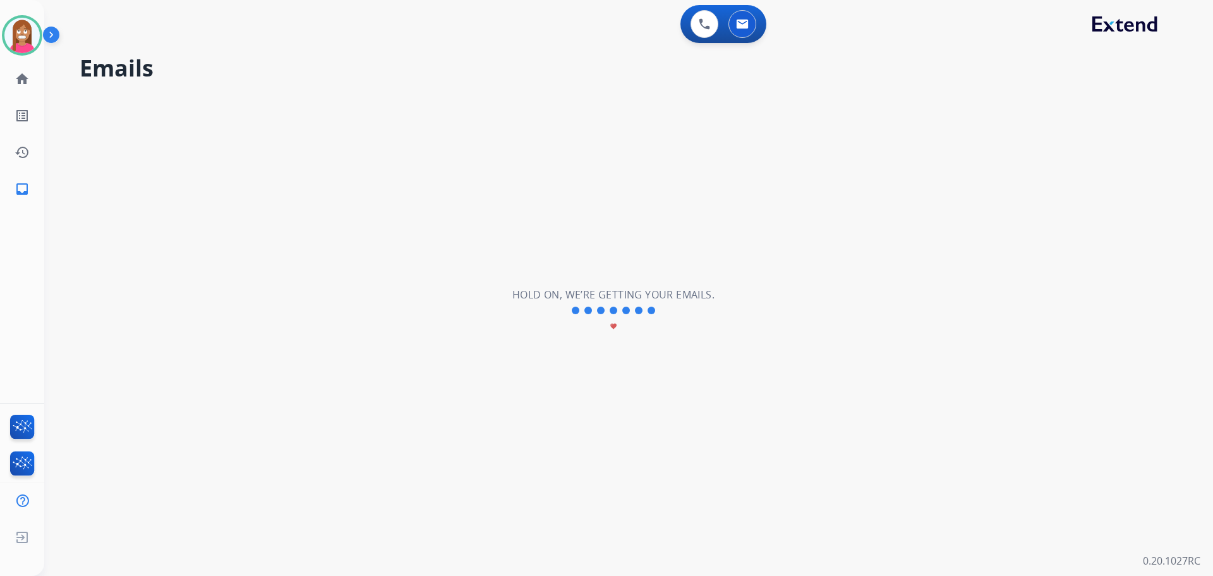
scroll to position [0, 0]
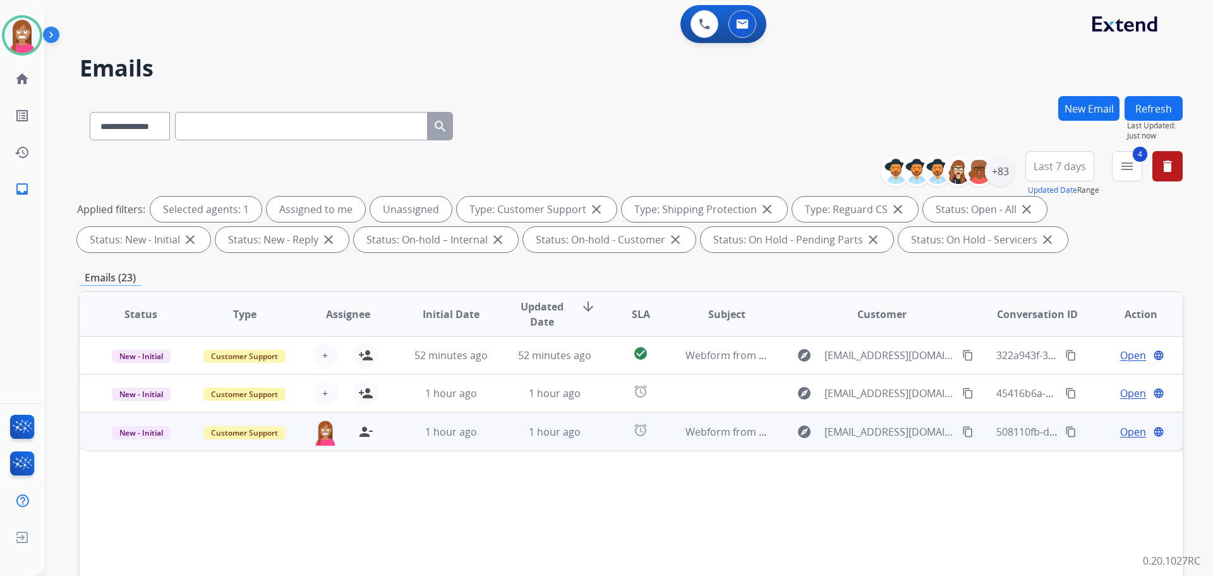
click at [500, 444] on td "1 hour ago" at bounding box center [545, 431] width 104 height 38
click at [1122, 428] on span "Open" at bounding box center [1133, 430] width 26 height 15
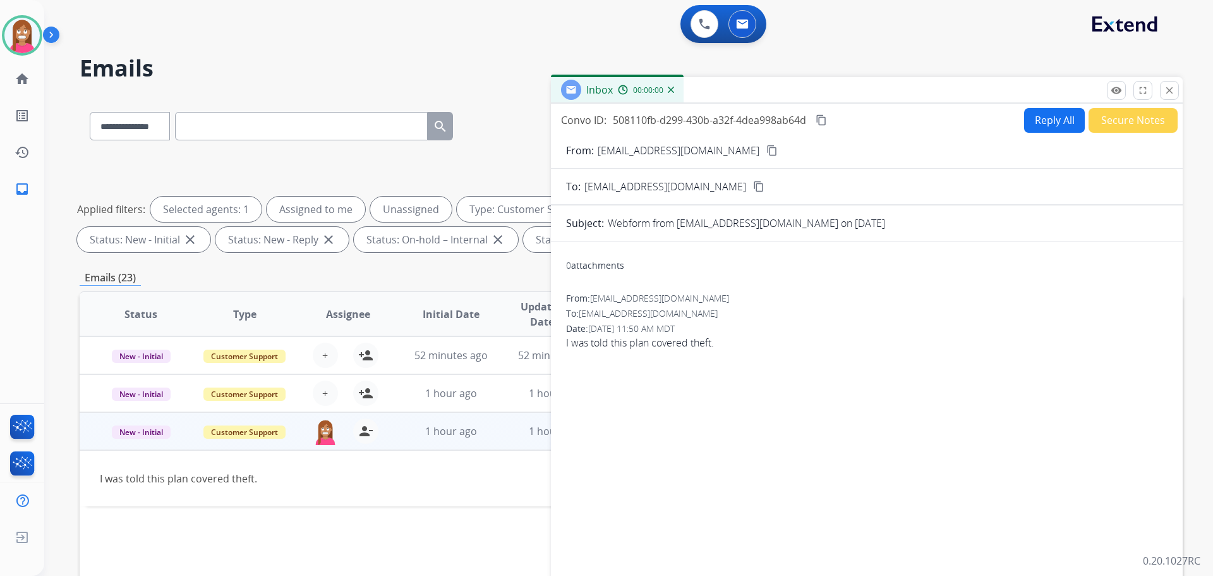
click at [1060, 121] on button "Reply All" at bounding box center [1054, 120] width 61 height 25
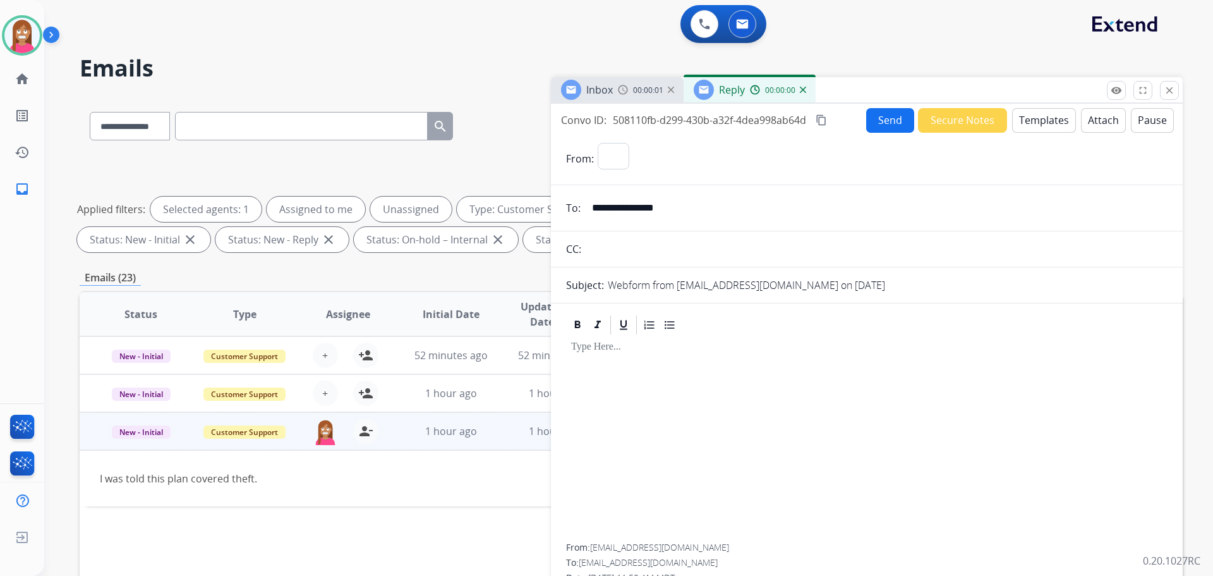
select select "**********"
click at [1060, 121] on button "Templates" at bounding box center [1044, 120] width 64 height 25
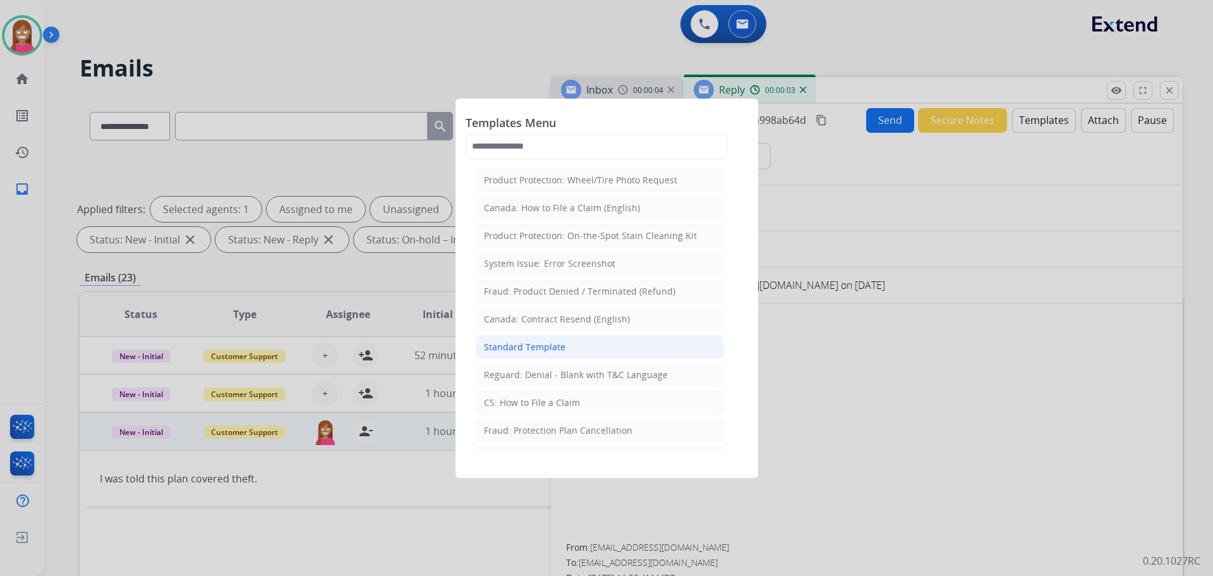
click at [526, 337] on li "Standard Template" at bounding box center [600, 347] width 248 height 24
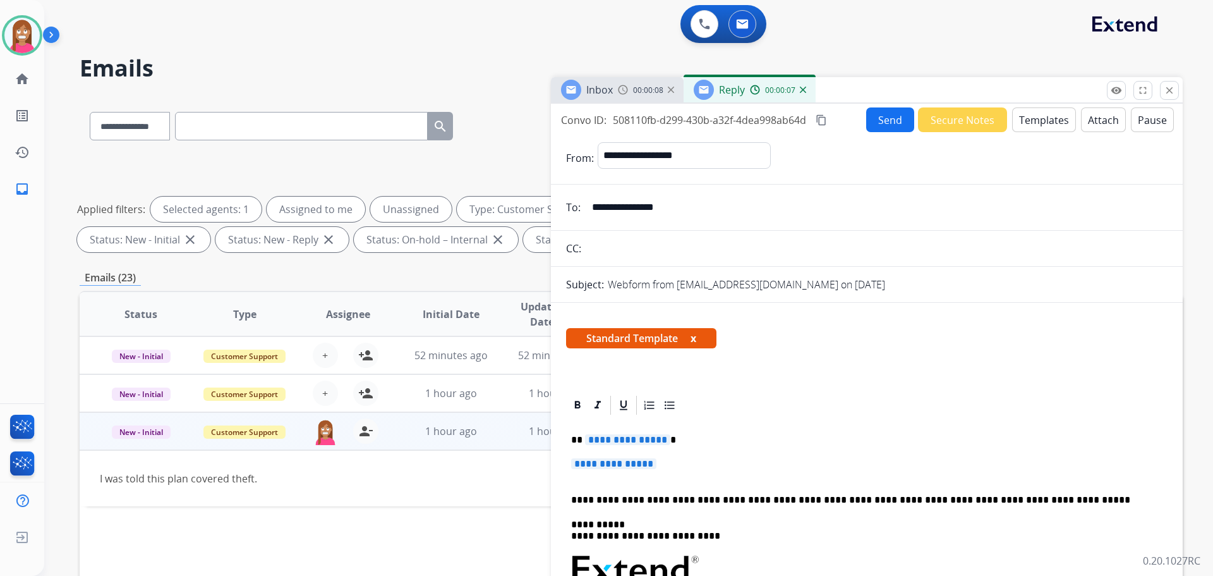
click at [617, 439] on span "**********" at bounding box center [627, 439] width 85 height 11
click at [628, 463] on span "**********" at bounding box center [613, 463] width 85 height 11
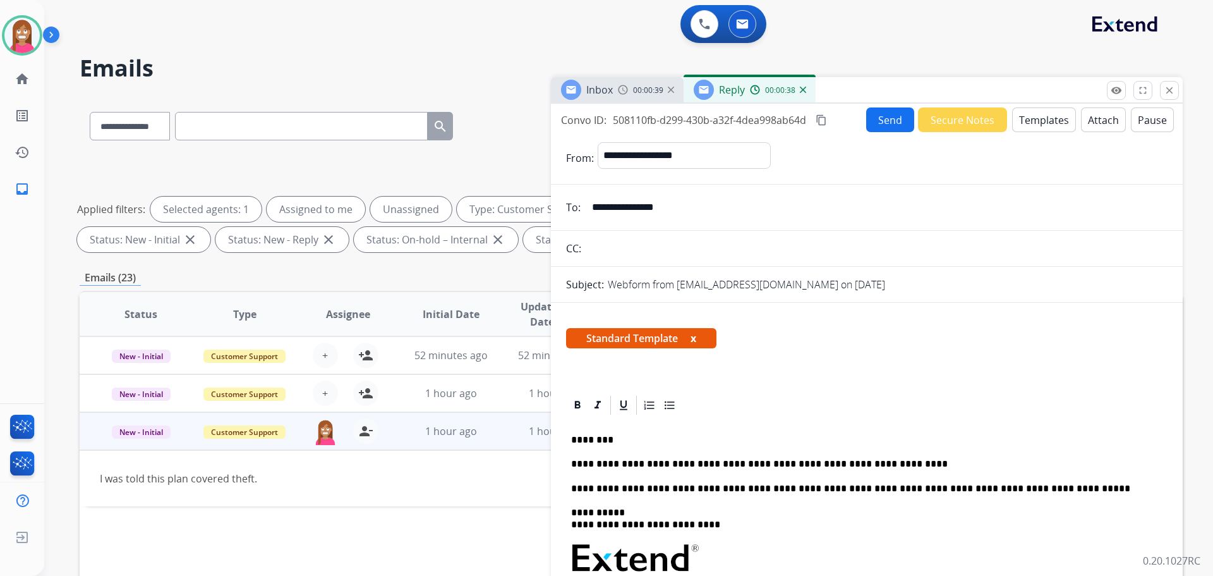
click at [887, 119] on button "Send" at bounding box center [890, 119] width 48 height 25
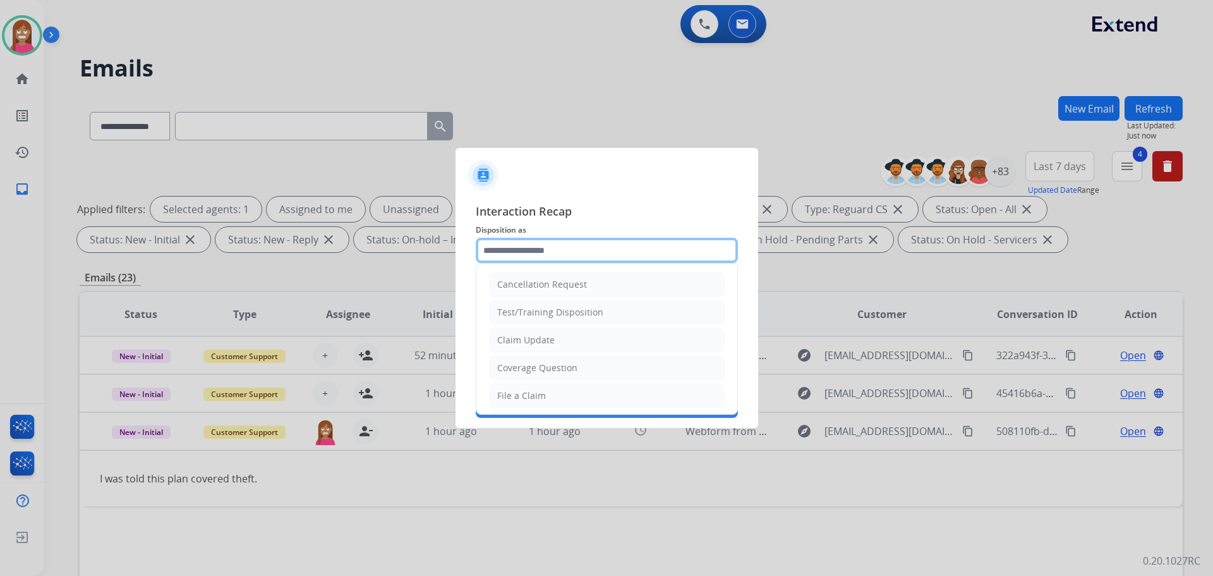
click at [493, 243] on input "text" at bounding box center [607, 250] width 262 height 25
click at [517, 392] on div "File a Claim" at bounding box center [521, 395] width 49 height 13
type input "**********"
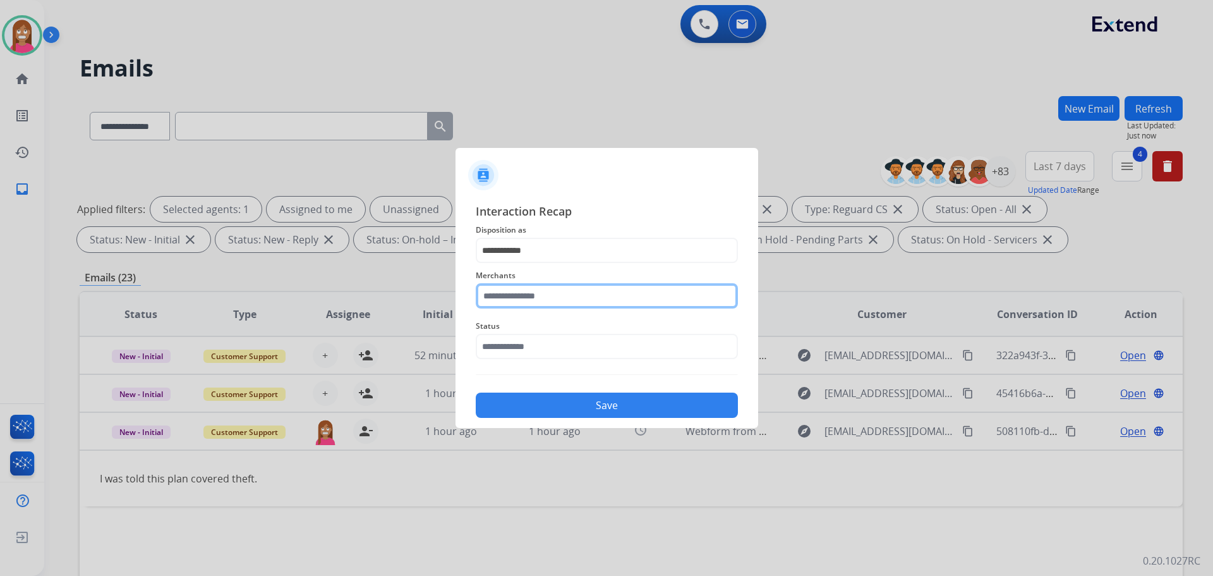
click at [503, 306] on input "text" at bounding box center [607, 295] width 262 height 25
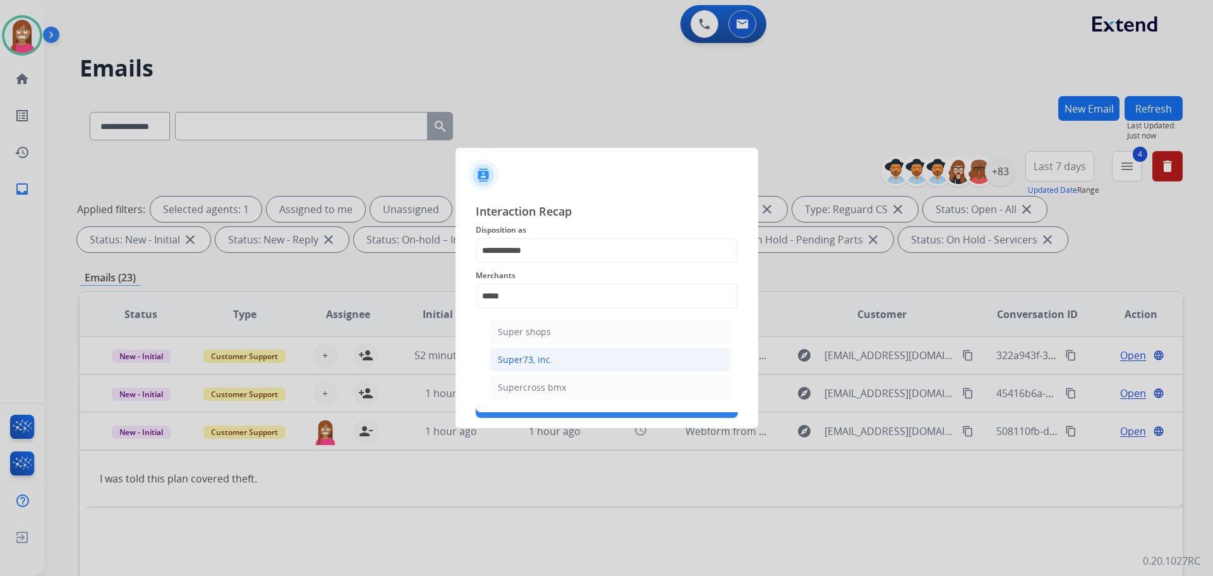
click at [533, 352] on li "Super73, inc." at bounding box center [610, 359] width 241 height 24
type input "**********"
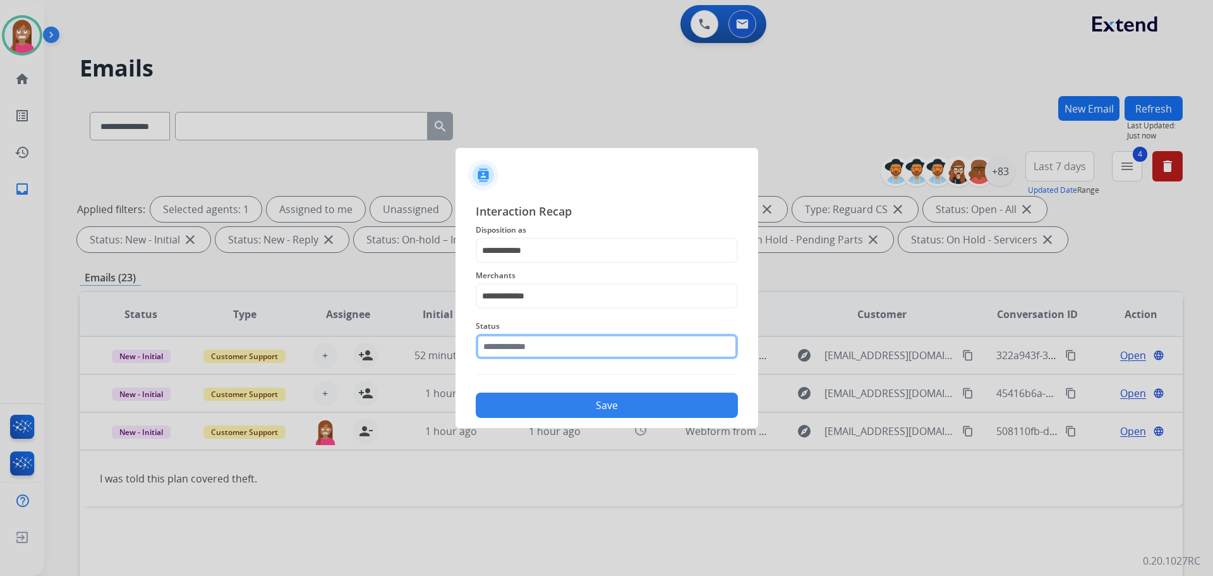
click at [510, 349] on input "text" at bounding box center [607, 346] width 262 height 25
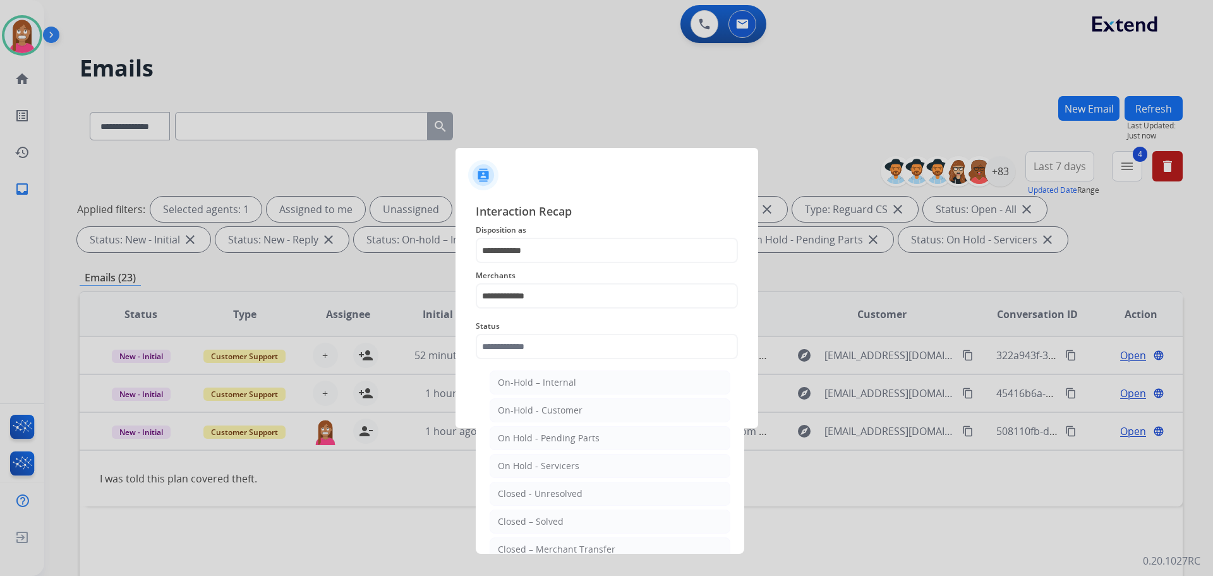
drag, startPoint x: 536, startPoint y: 523, endPoint x: 504, endPoint y: 394, distance: 133.0
click at [538, 523] on div "Closed – Solved" at bounding box center [531, 521] width 66 height 13
type input "**********"
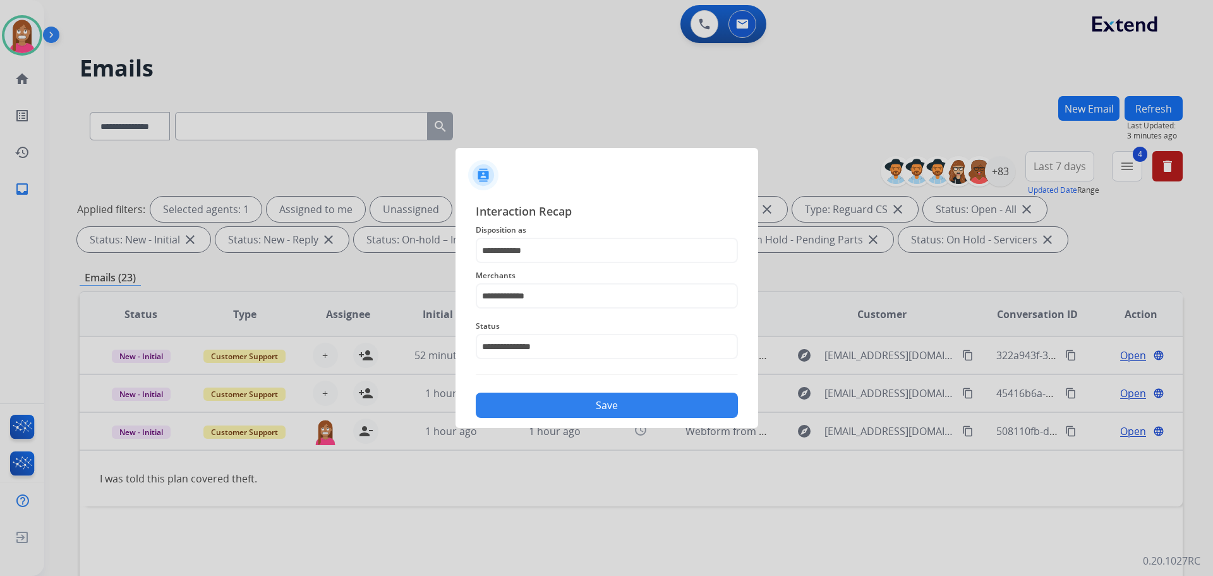
click at [527, 407] on button "Save" at bounding box center [607, 404] width 262 height 25
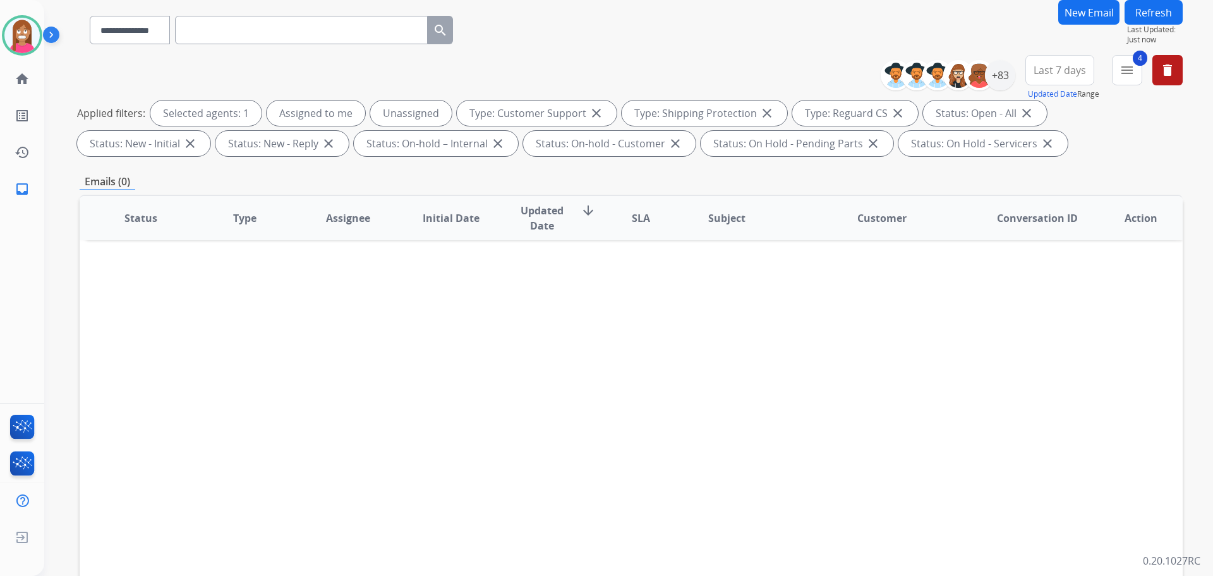
scroll to position [204, 0]
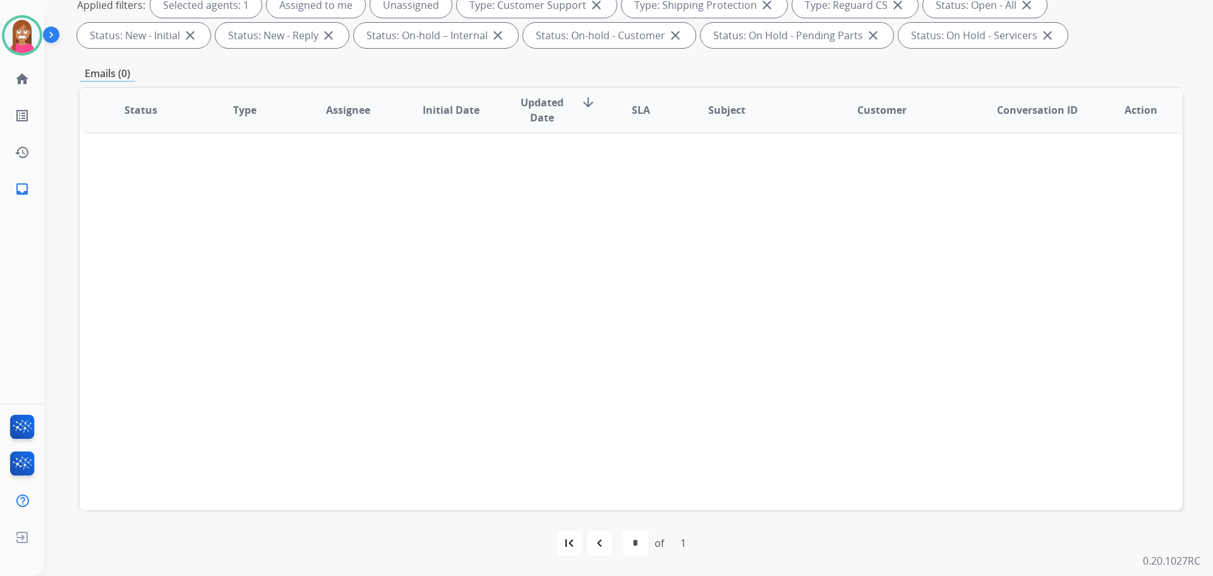
click at [603, 557] on div "first_page navigate_before * of 1 navigate_next last_page" at bounding box center [631, 543] width 1103 height 66
click at [607, 547] on div "navigate_before" at bounding box center [600, 543] width 28 height 28
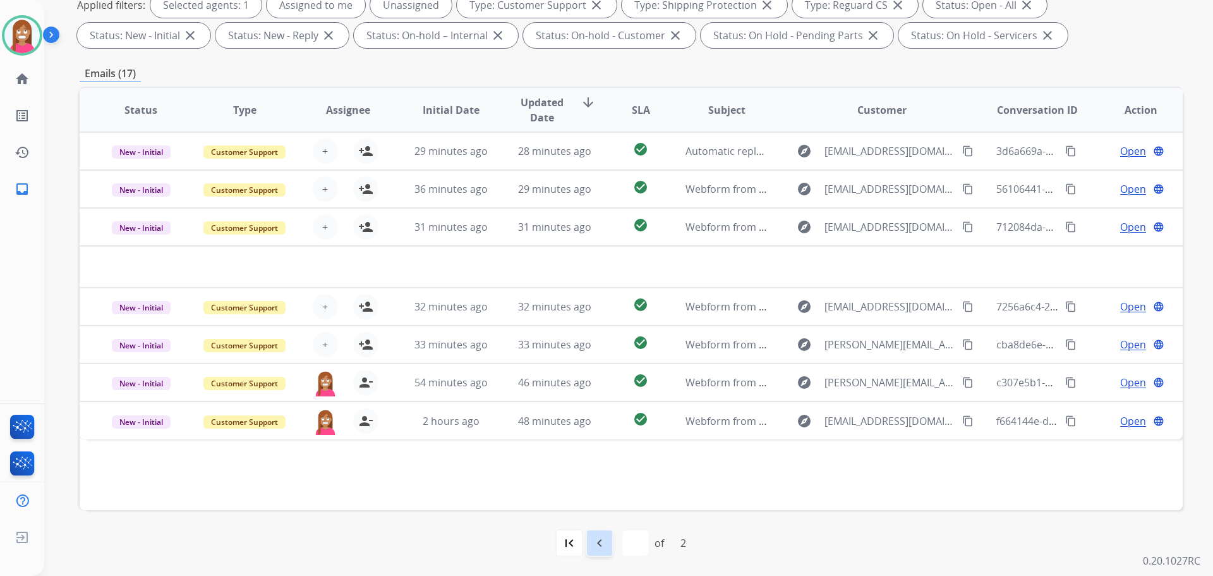
click at [605, 539] on mat-icon "navigate_before" at bounding box center [599, 542] width 15 height 15
select select "*"
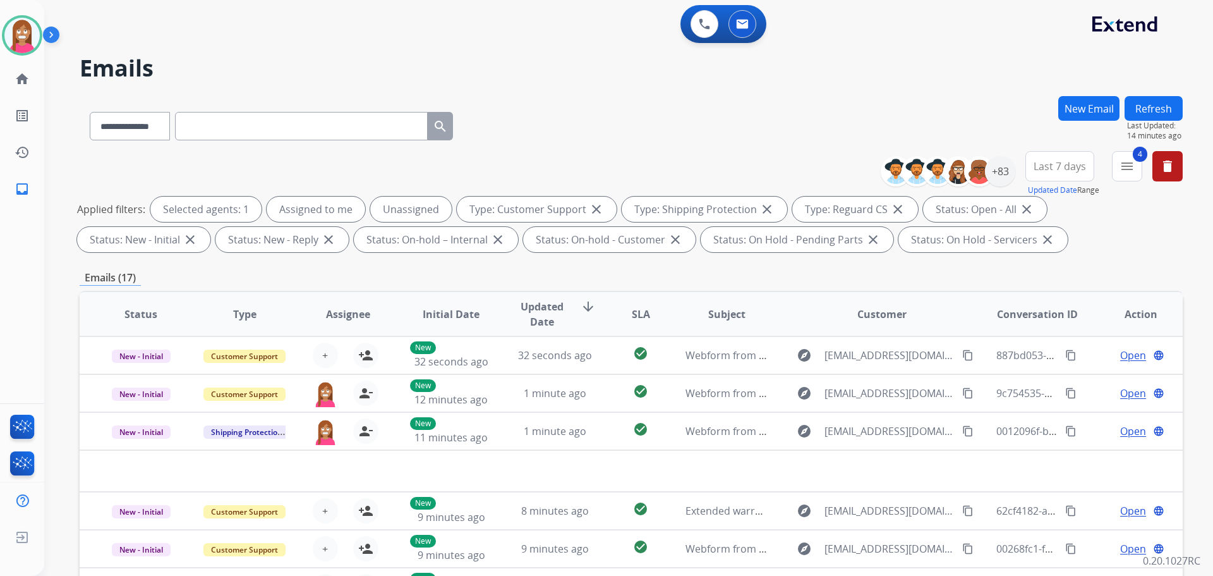
select select "**********"
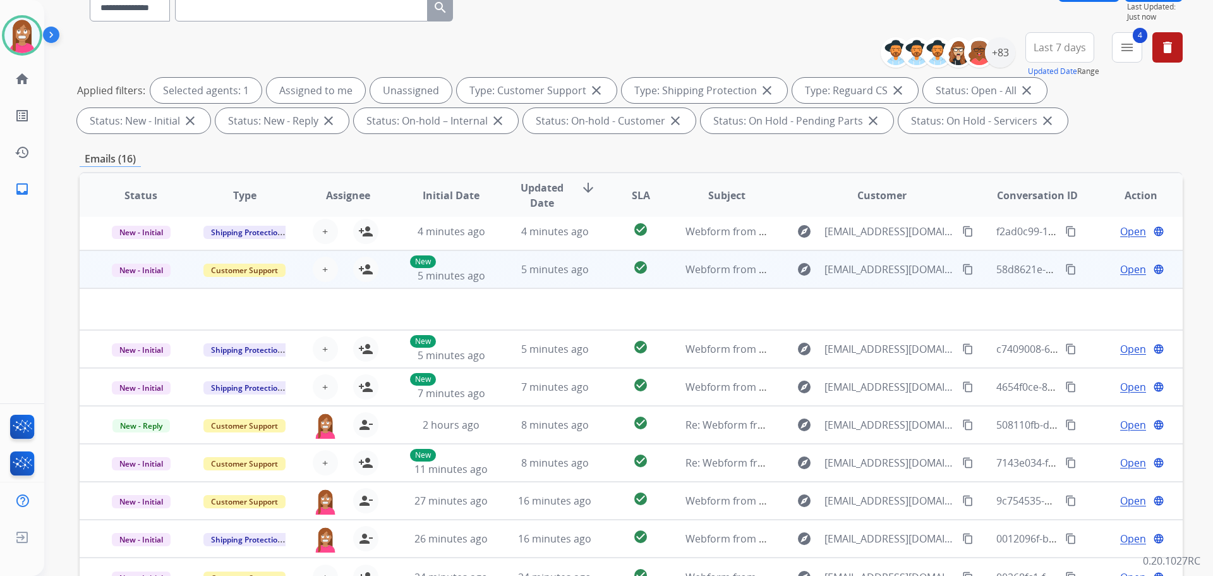
scroll to position [204, 0]
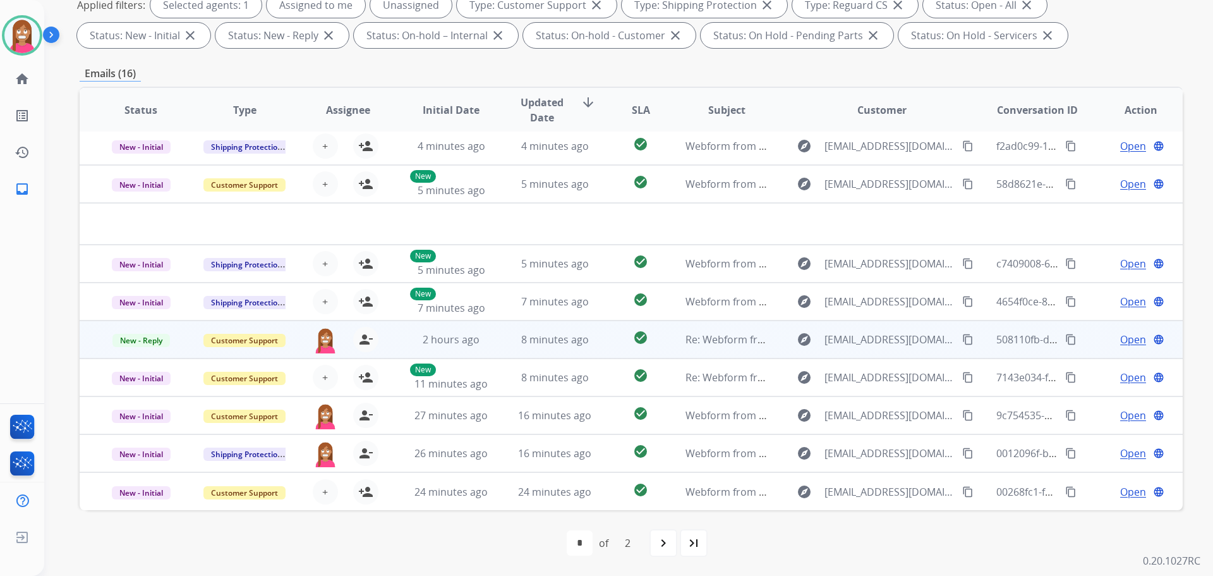
click at [493, 356] on td "8 minutes ago" at bounding box center [545, 339] width 104 height 38
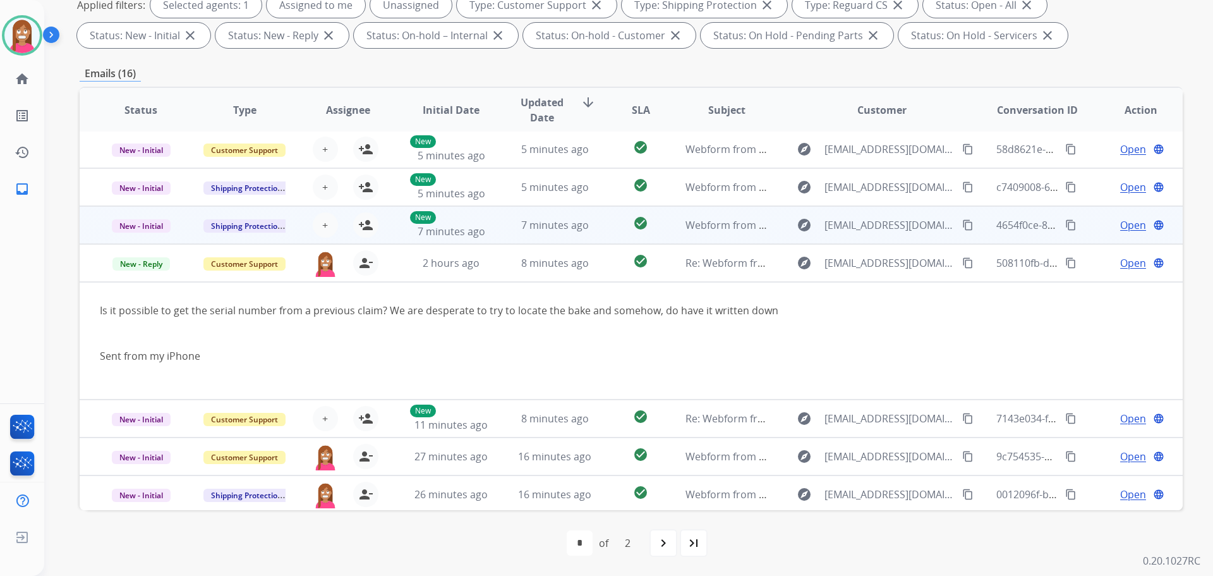
scroll to position [56, 0]
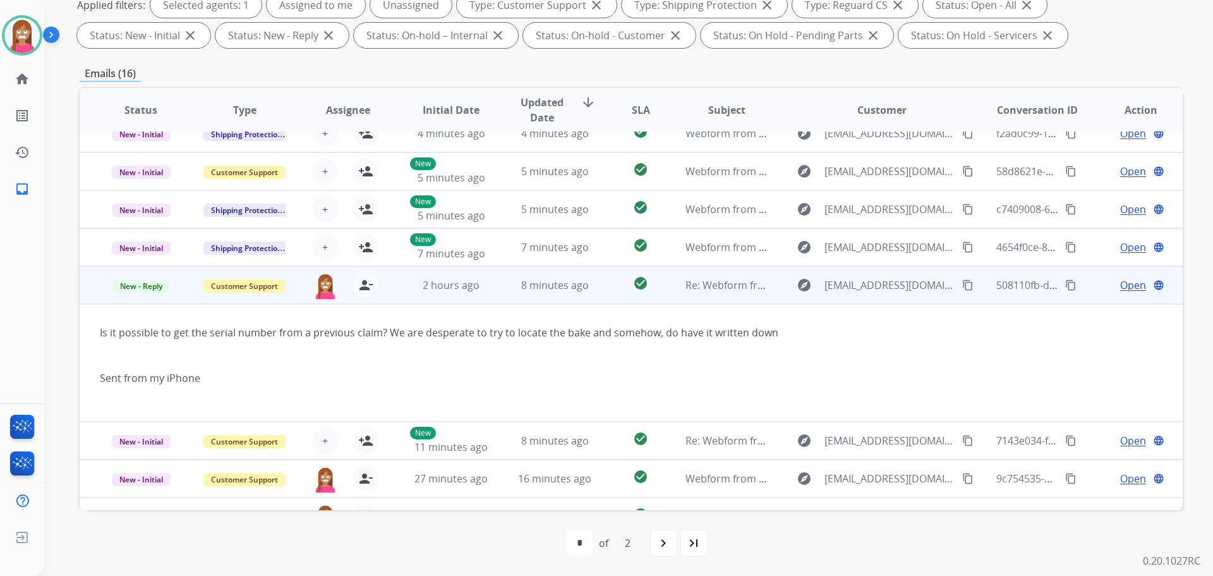
click at [962, 286] on mat-icon "content_copy" at bounding box center [967, 284] width 11 height 11
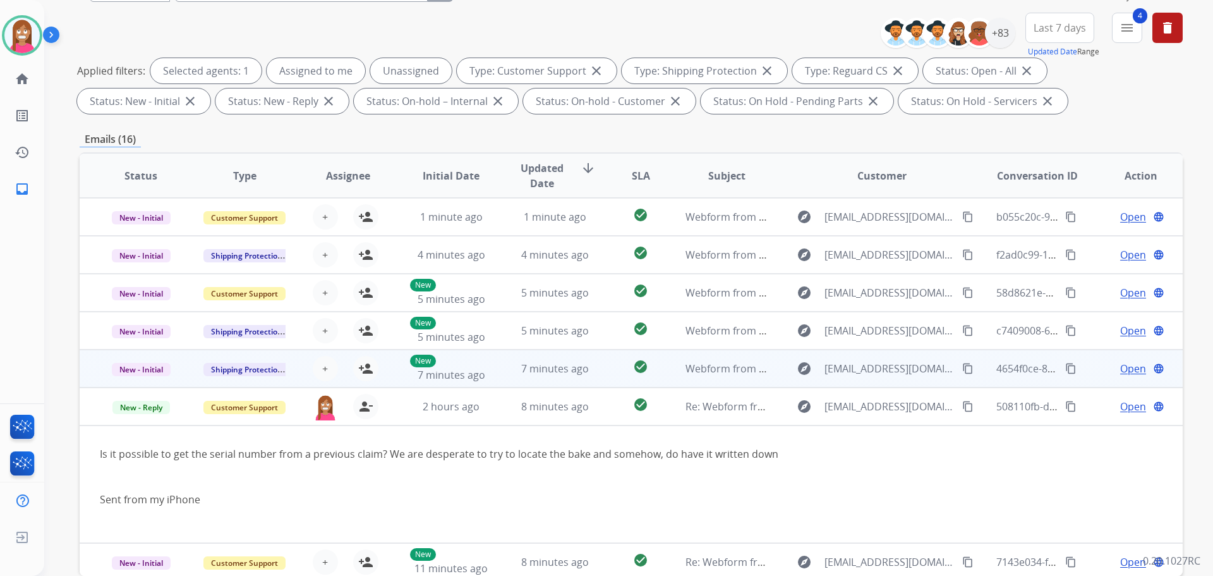
scroll to position [78, 0]
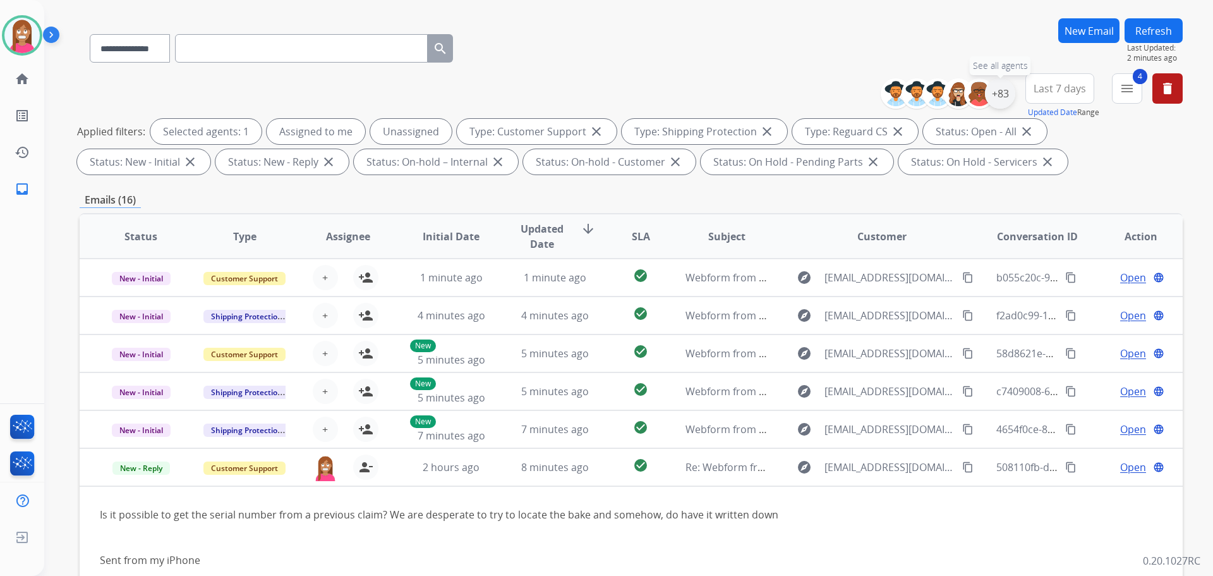
click at [994, 94] on div "+83" at bounding box center [1000, 93] width 30 height 30
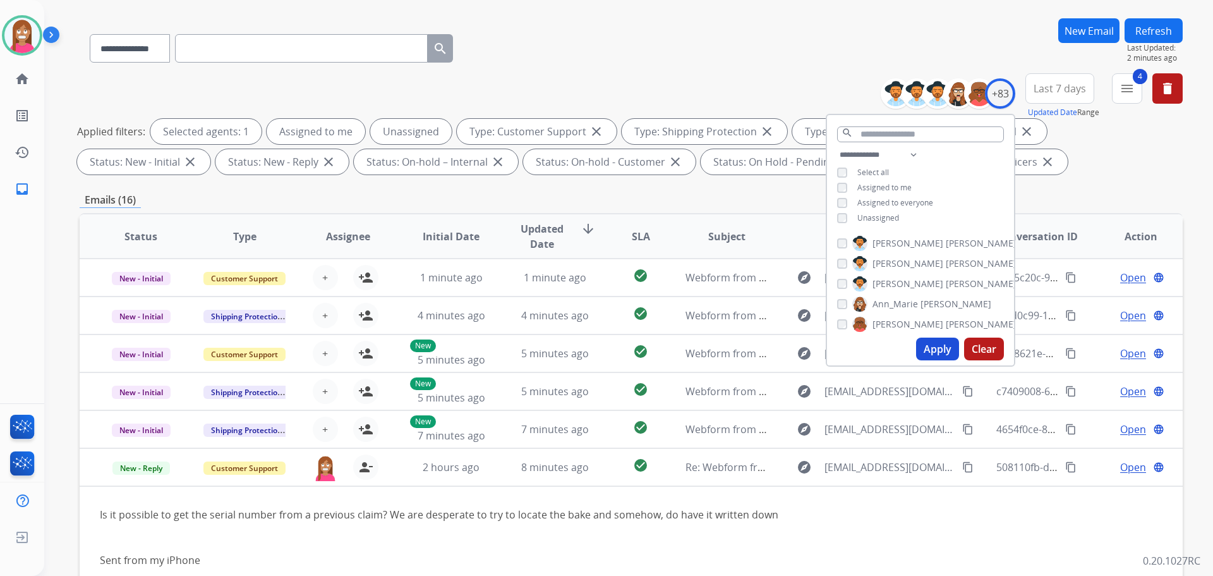
click at [846, 215] on div "Unassigned" at bounding box center [868, 218] width 62 height 10
click at [927, 356] on button "Apply" at bounding box center [937, 348] width 43 height 23
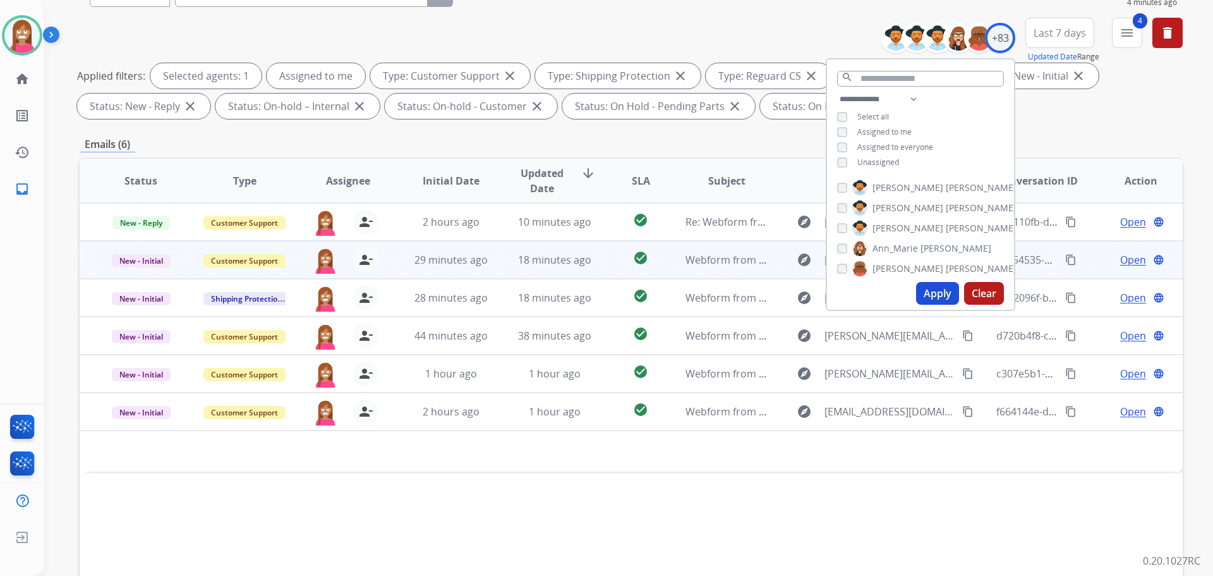
scroll to position [204, 0]
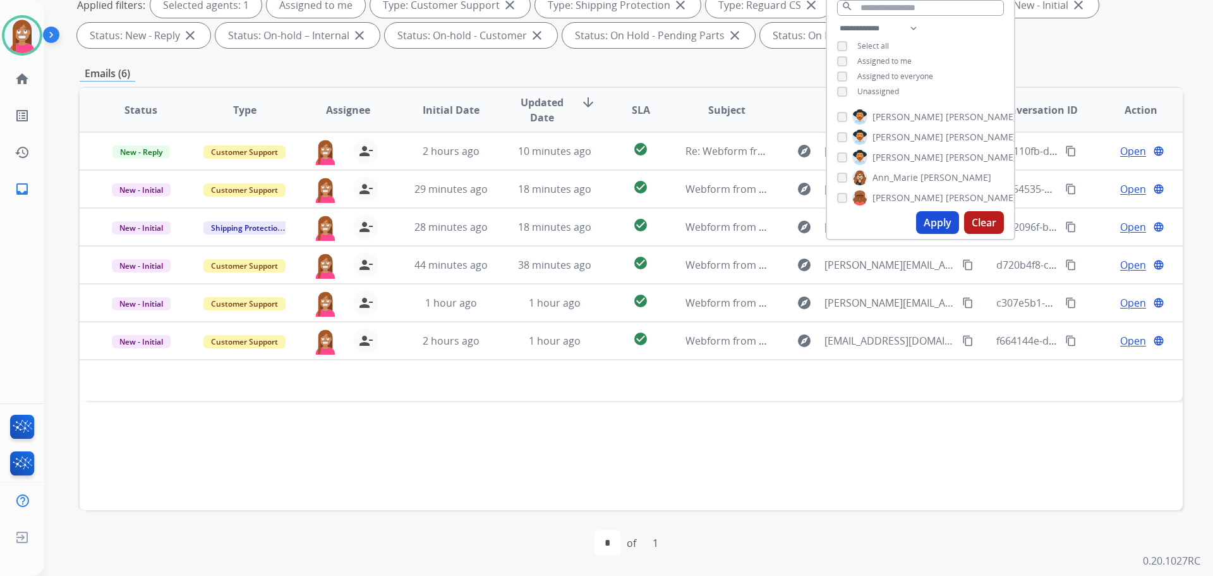
click at [500, 441] on div "Status Type Assignee Initial Date Updated Date arrow_downward SLA Subject Custo…" at bounding box center [631, 298] width 1103 height 423
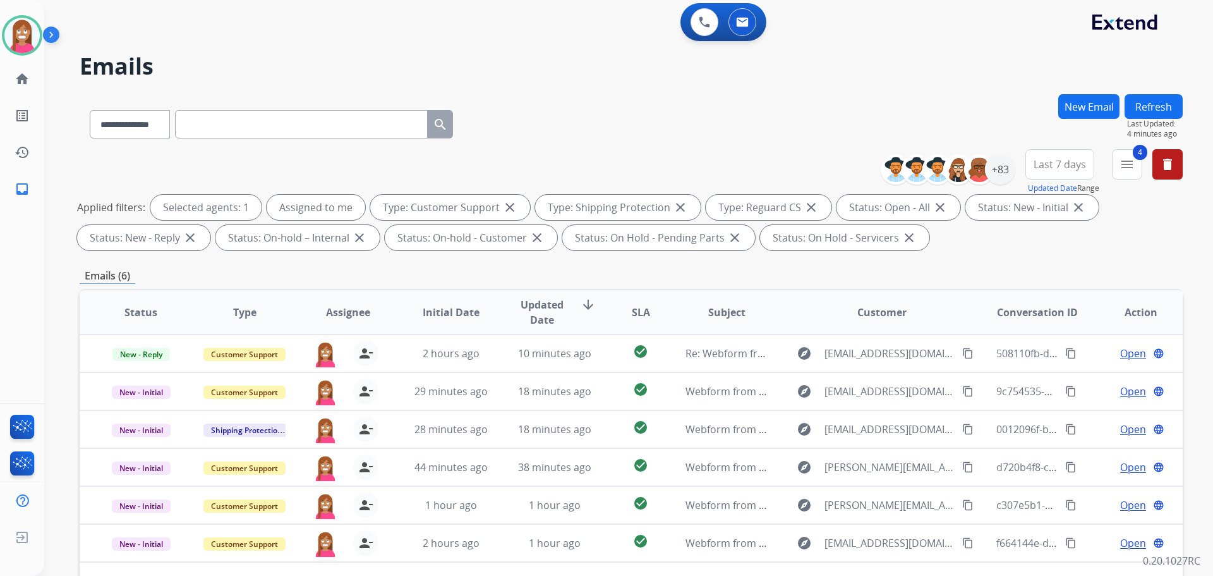
scroll to position [0, 0]
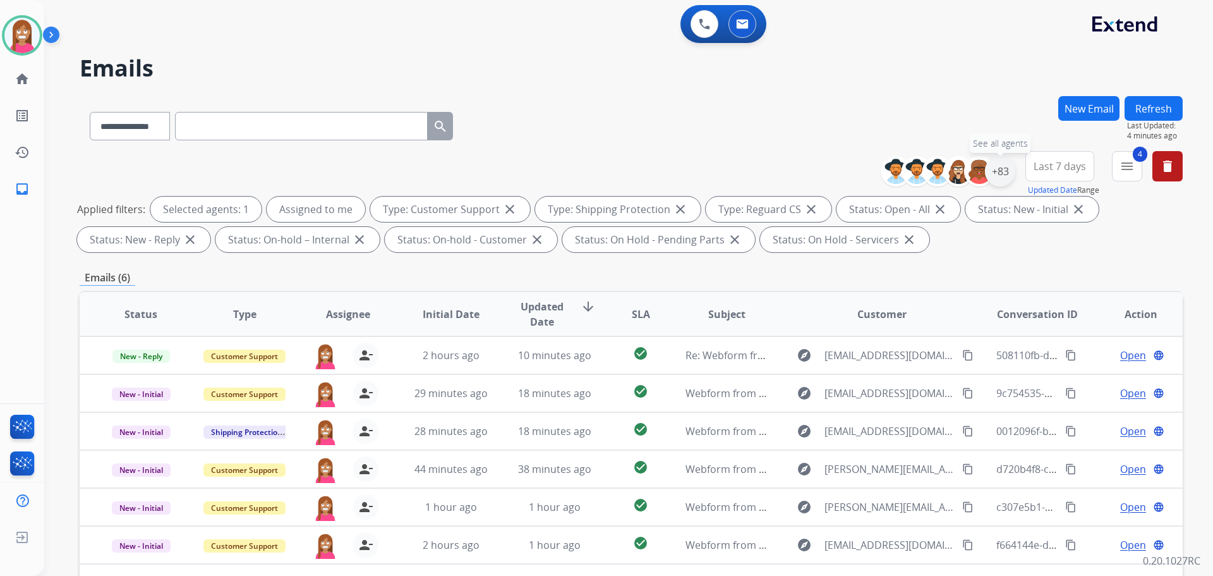
click at [1005, 173] on div "+83" at bounding box center [1000, 171] width 30 height 30
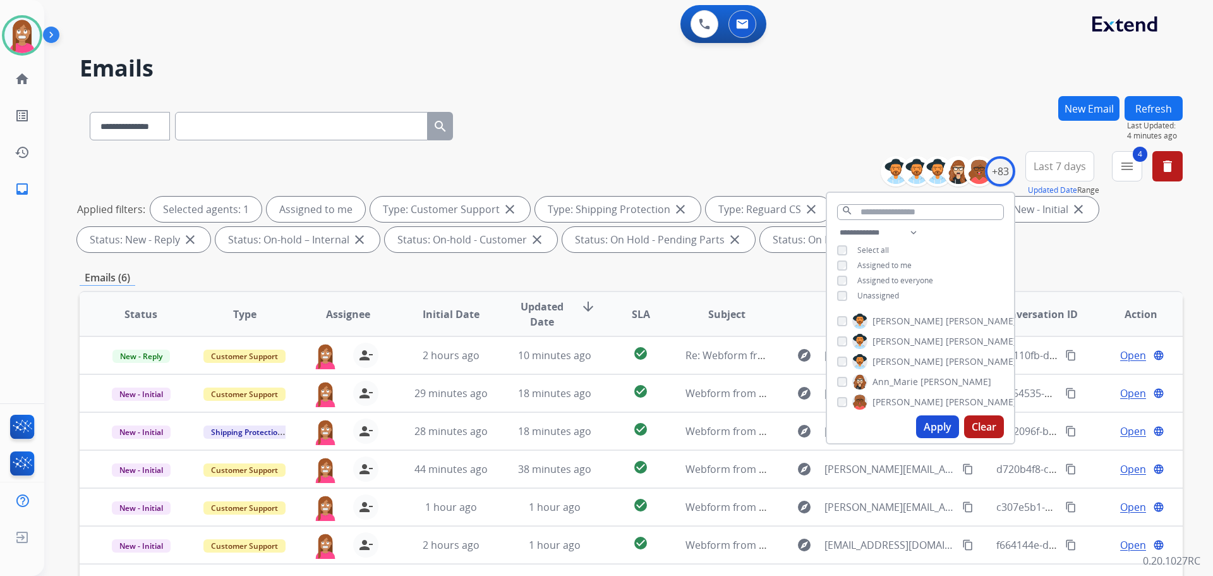
click at [680, 101] on div "**********" at bounding box center [631, 123] width 1103 height 55
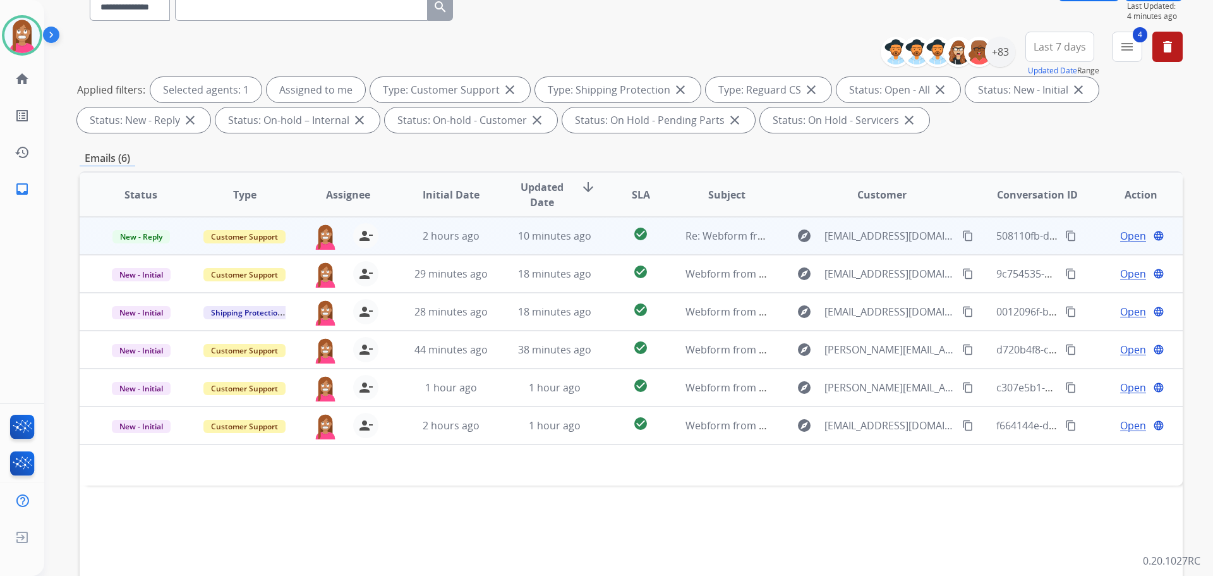
scroll to position [126, 0]
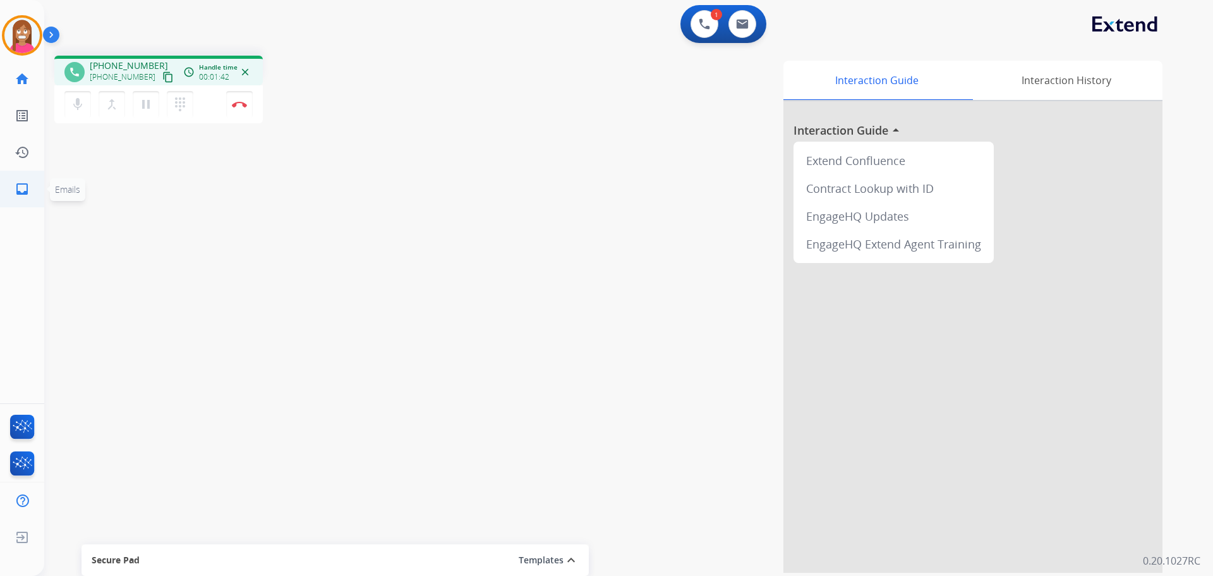
click at [14, 197] on link "inbox Emails" at bounding box center [21, 188] width 35 height 35
select select "**********"
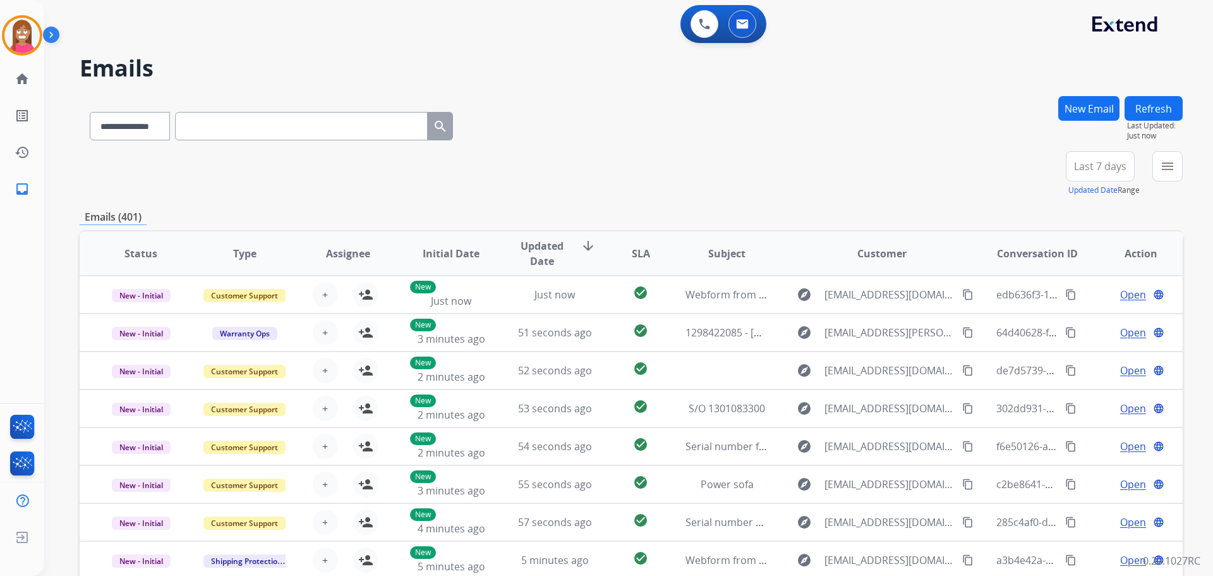
click at [1093, 109] on button "New Email" at bounding box center [1088, 108] width 61 height 25
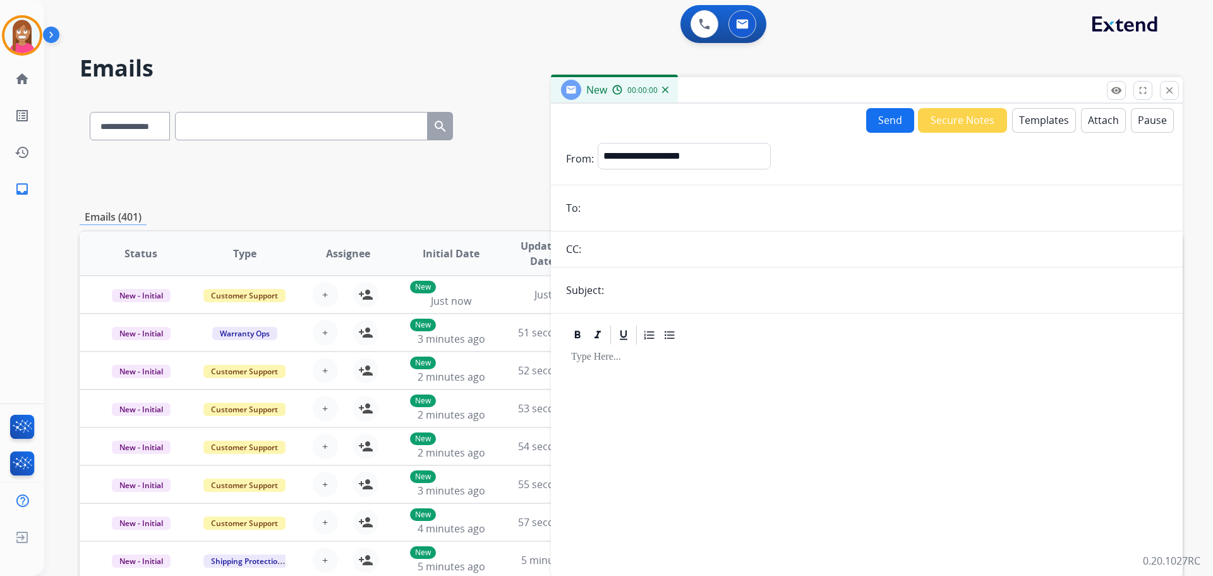
click at [638, 210] on input "email" at bounding box center [875, 207] width 583 height 25
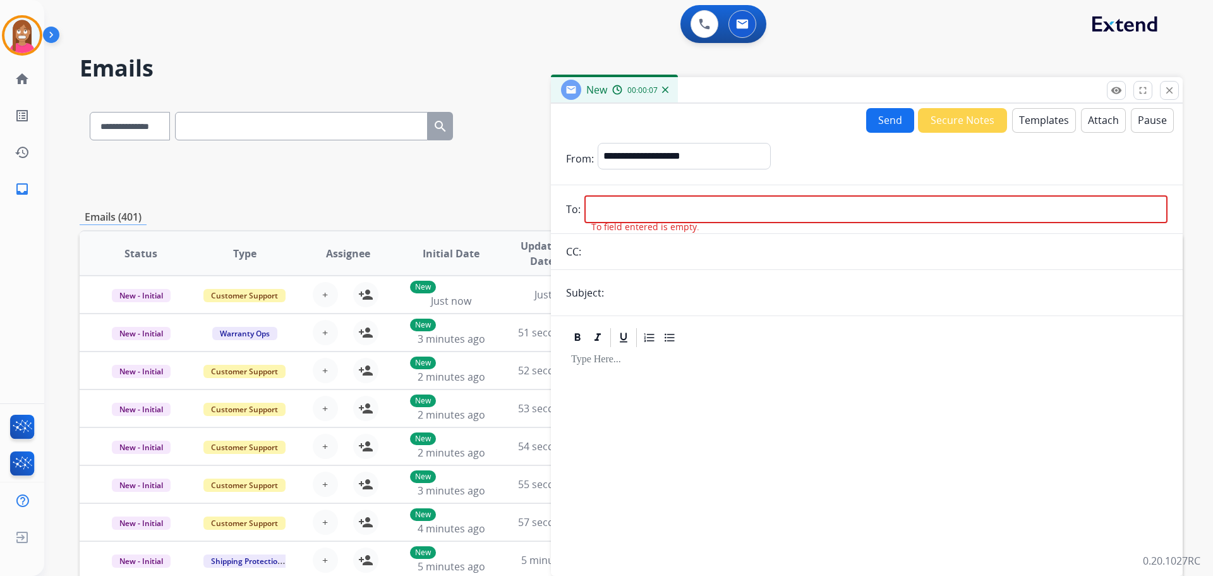
paste input "**********"
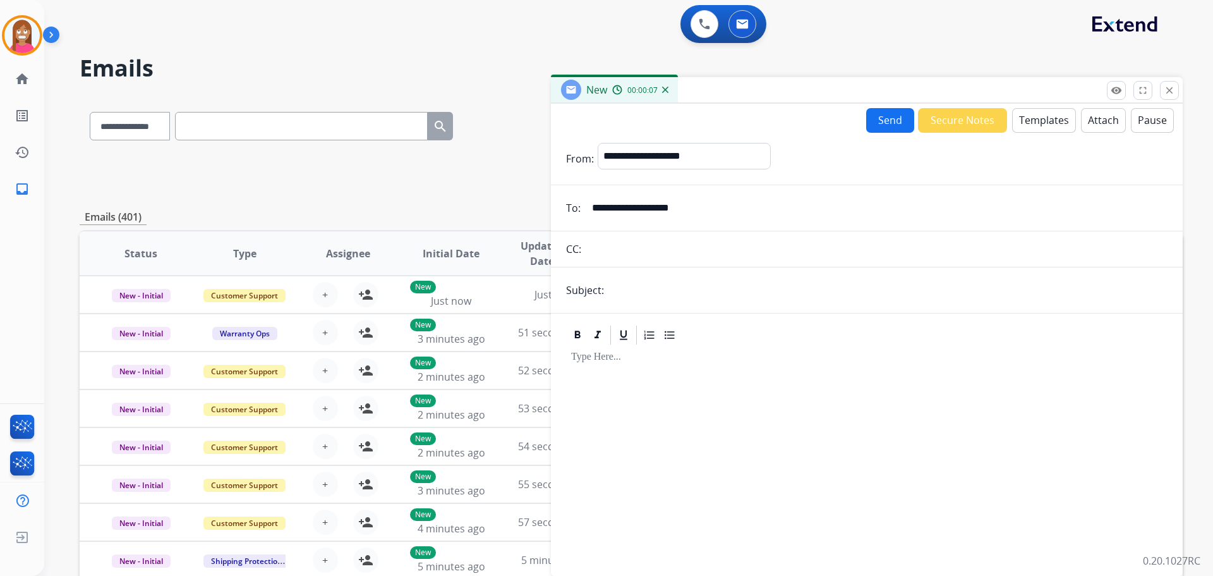
type input "**********"
click at [616, 155] on select "**********" at bounding box center [684, 155] width 172 height 25
select select "**********"
click at [598, 143] on select "**********" at bounding box center [684, 155] width 172 height 25
click at [632, 291] on input "text" at bounding box center [888, 289] width 560 height 25
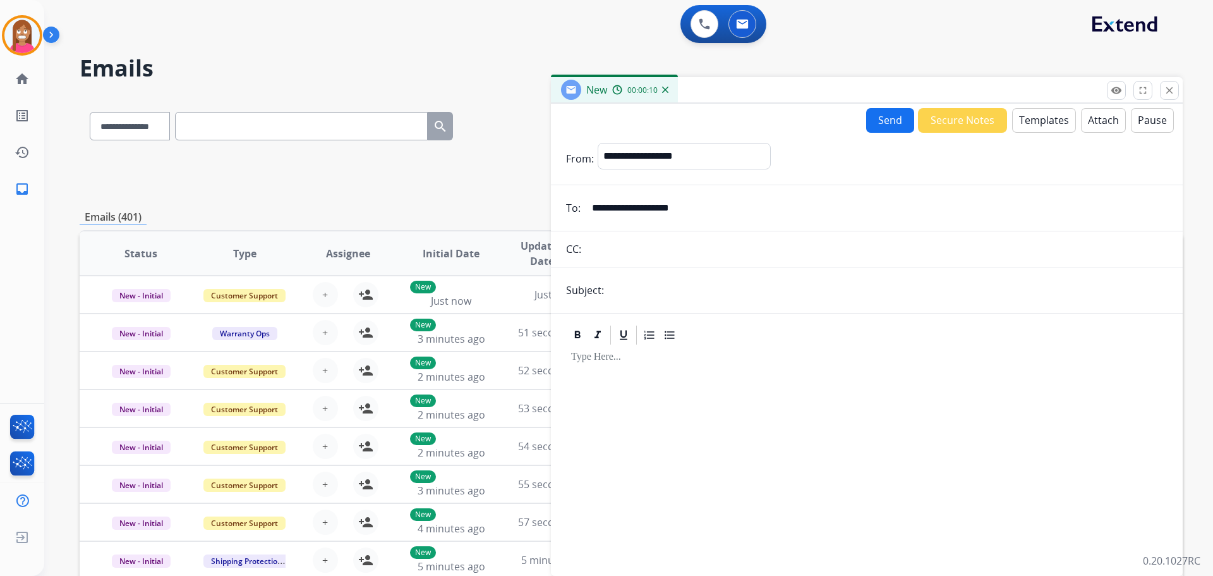
type input "**********"
click at [1024, 124] on button "Templates" at bounding box center [1044, 120] width 64 height 25
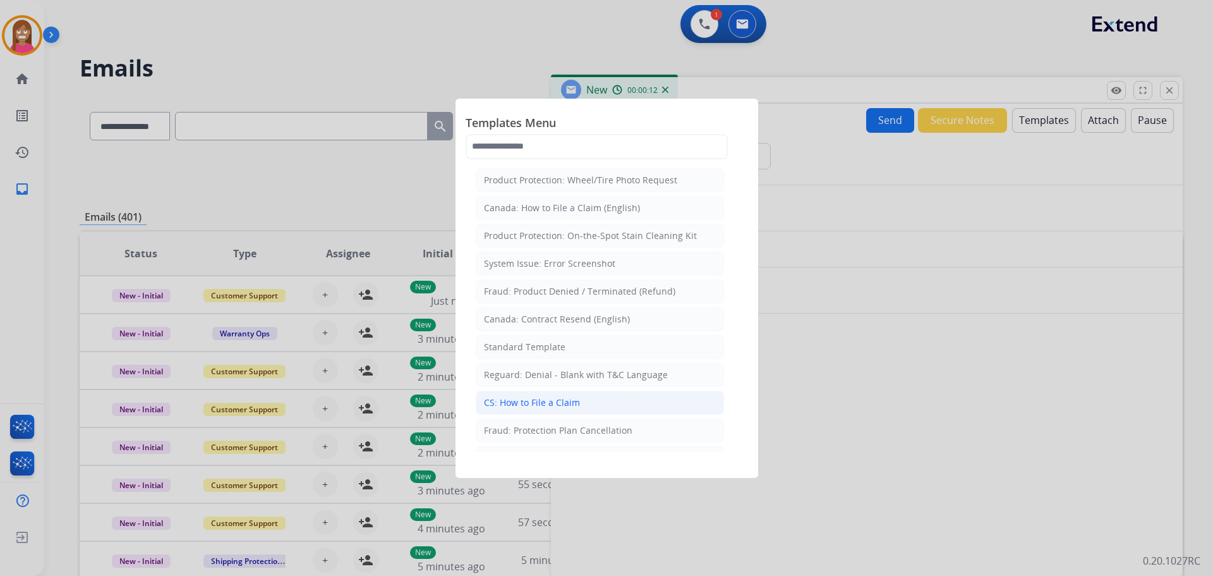
drag, startPoint x: 521, startPoint y: 402, endPoint x: 534, endPoint y: 395, distance: 15.3
click at [521, 401] on div "CS: How to File a Claim" at bounding box center [532, 402] width 96 height 13
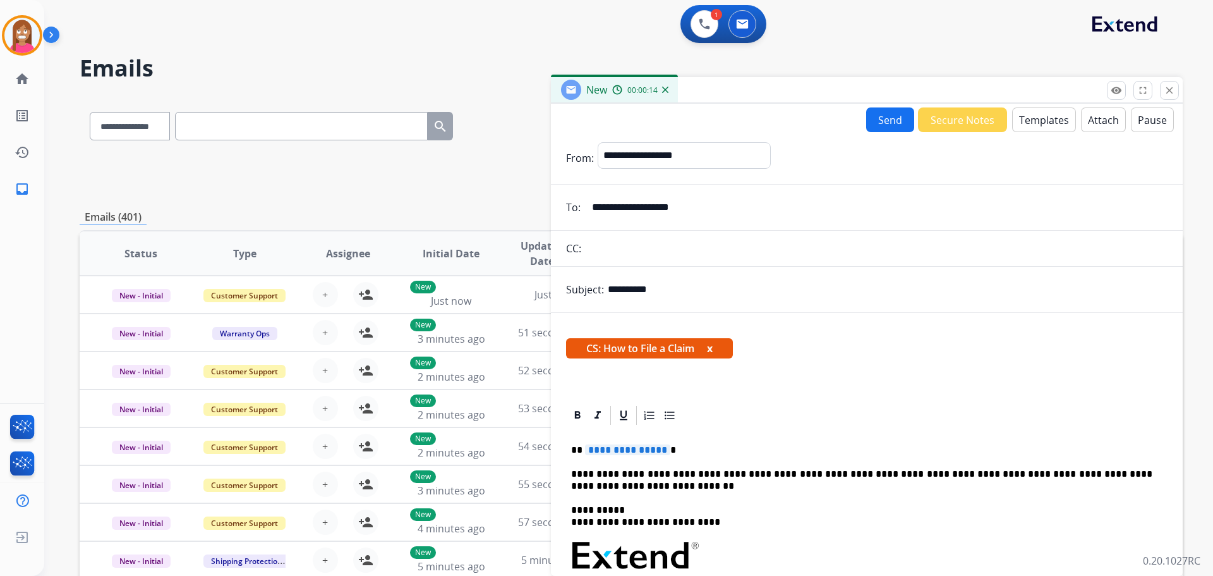
click at [649, 450] on span "**********" at bounding box center [627, 449] width 85 height 11
click at [1099, 124] on button "Attach" at bounding box center [1103, 119] width 45 height 25
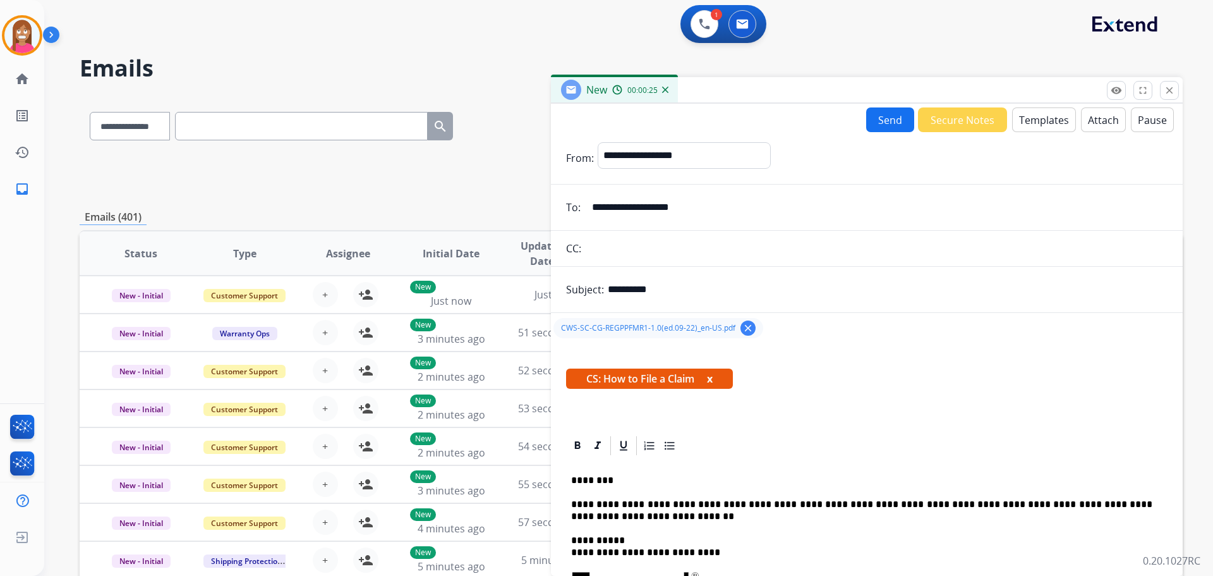
click at [663, 294] on input "**********" at bounding box center [888, 289] width 560 height 25
type input "*"
type input "**********"
click at [895, 114] on button "Send" at bounding box center [890, 119] width 48 height 25
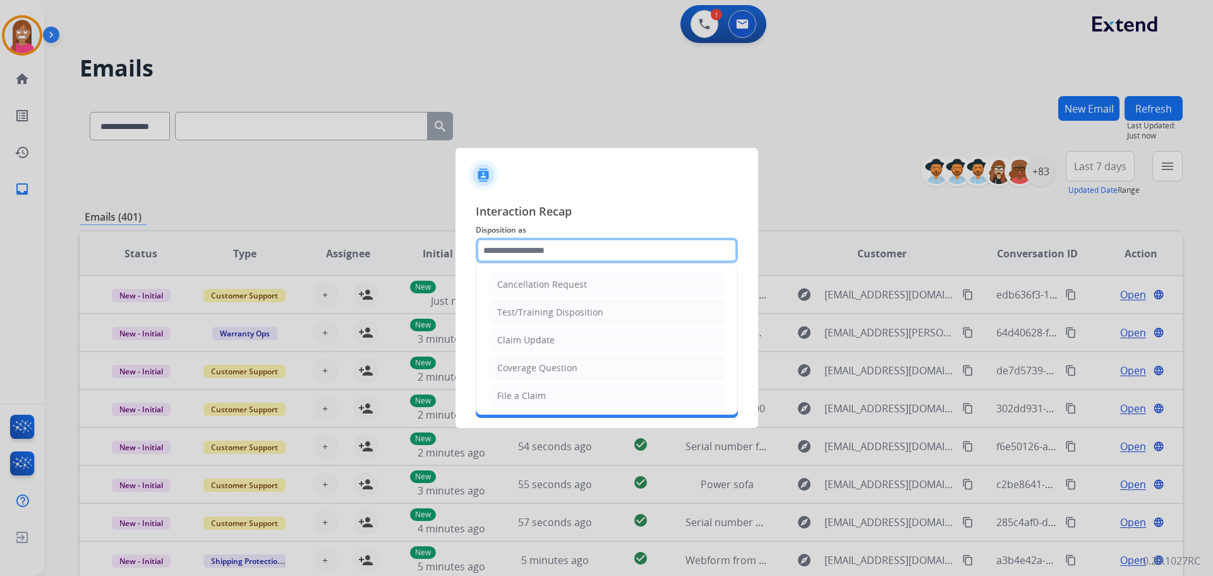
click at [535, 245] on input "text" at bounding box center [607, 250] width 262 height 25
click at [512, 366] on div "Coverage Question" at bounding box center [537, 367] width 80 height 13
type input "**********"
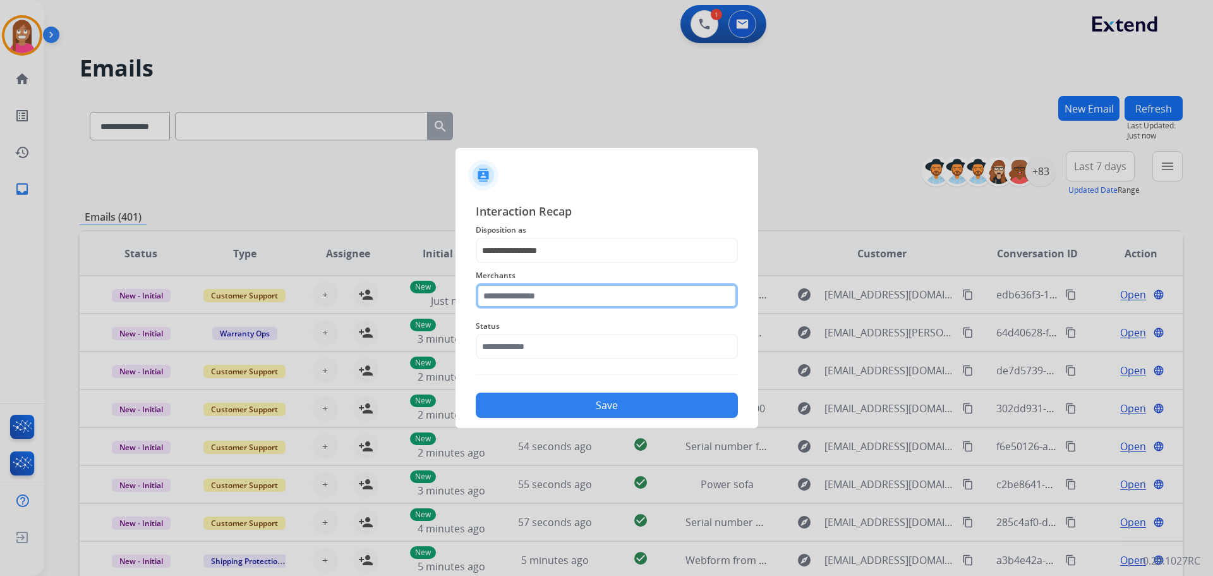
click at [507, 298] on input "text" at bounding box center [607, 295] width 262 height 25
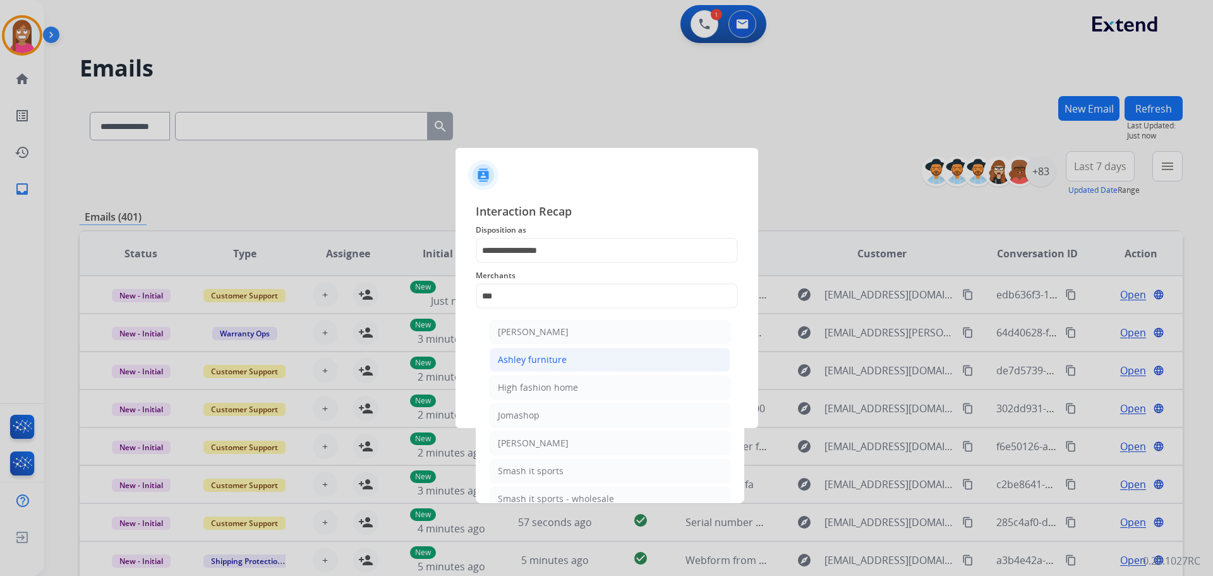
click at [541, 360] on div "Ashley furniture" at bounding box center [532, 359] width 69 height 13
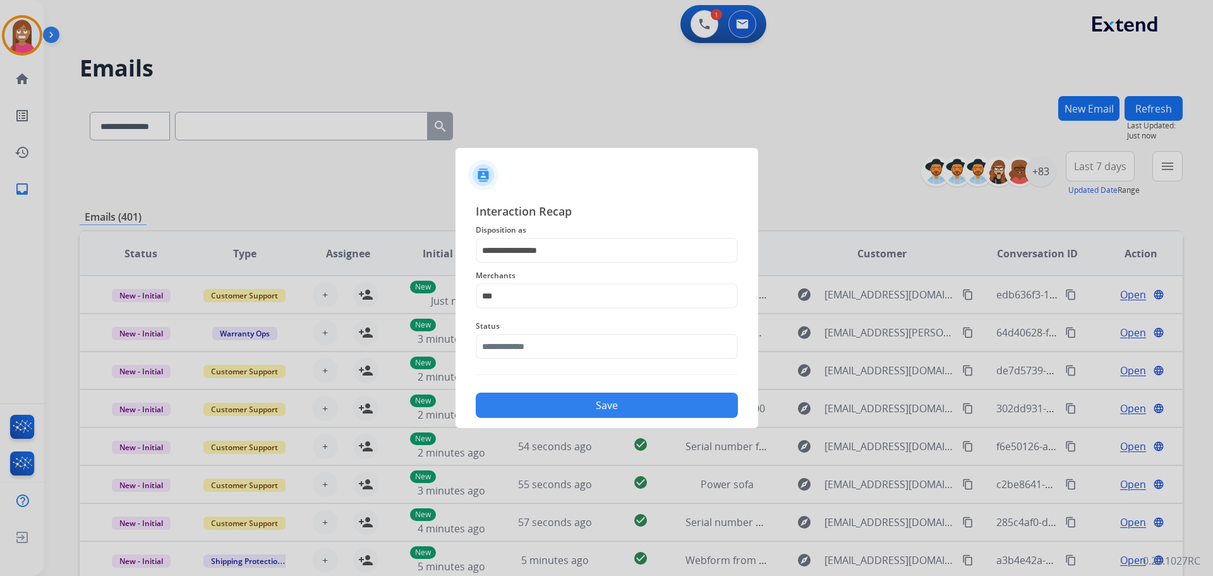
type input "**********"
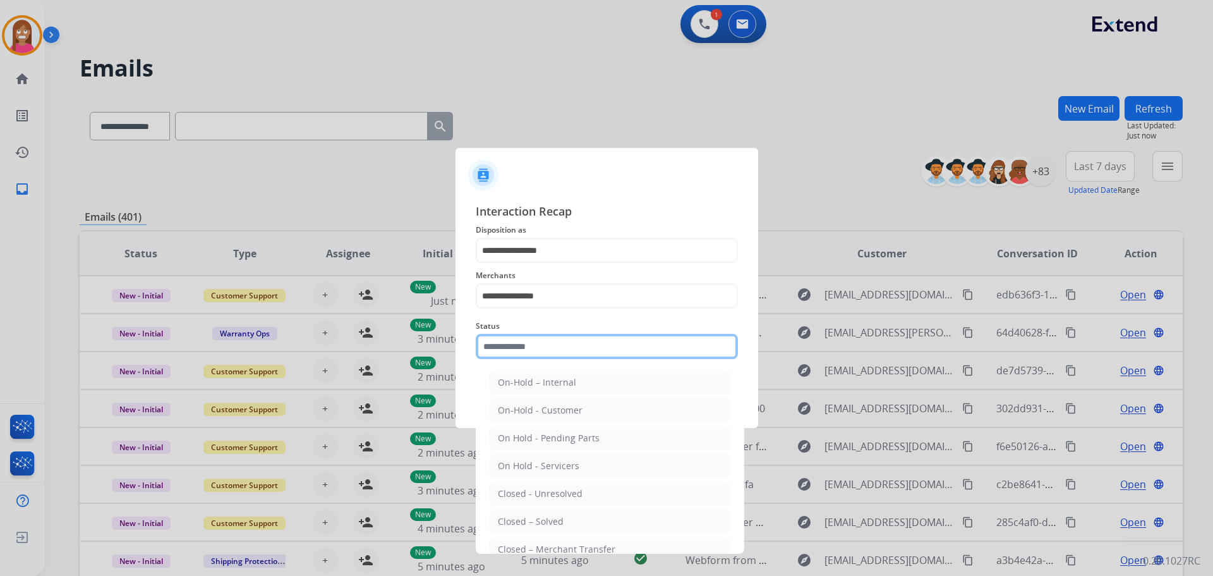
click at [524, 350] on input "text" at bounding box center [607, 346] width 262 height 25
drag, startPoint x: 520, startPoint y: 523, endPoint x: 544, endPoint y: 460, distance: 67.6
click at [520, 522] on div "Closed – Solved" at bounding box center [531, 521] width 66 height 13
type input "**********"
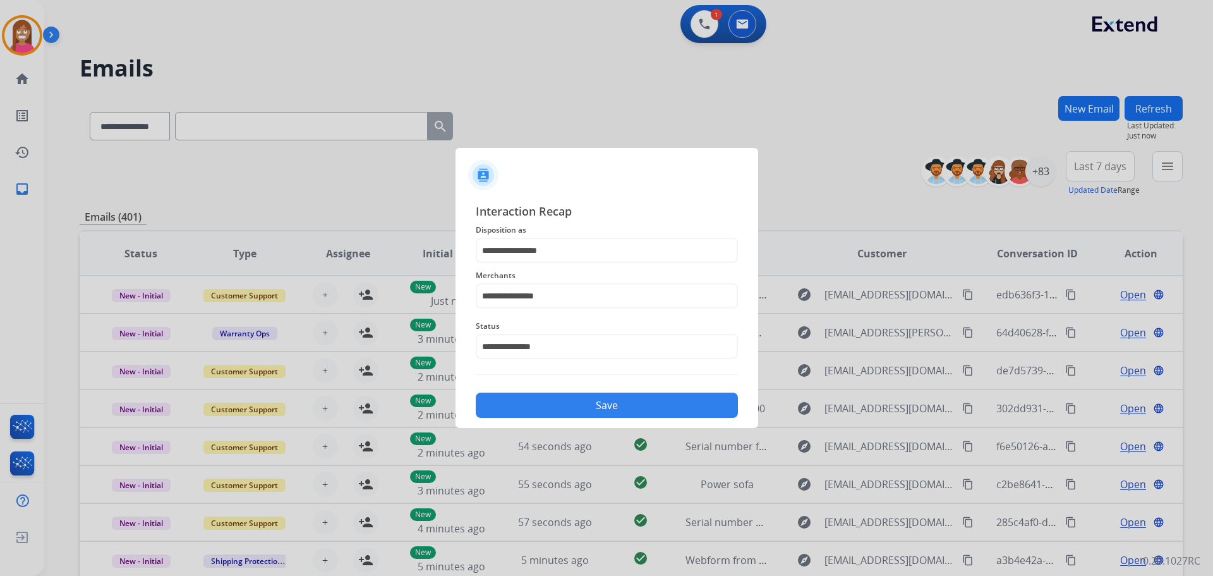
click at [558, 407] on button "Save" at bounding box center [607, 404] width 262 height 25
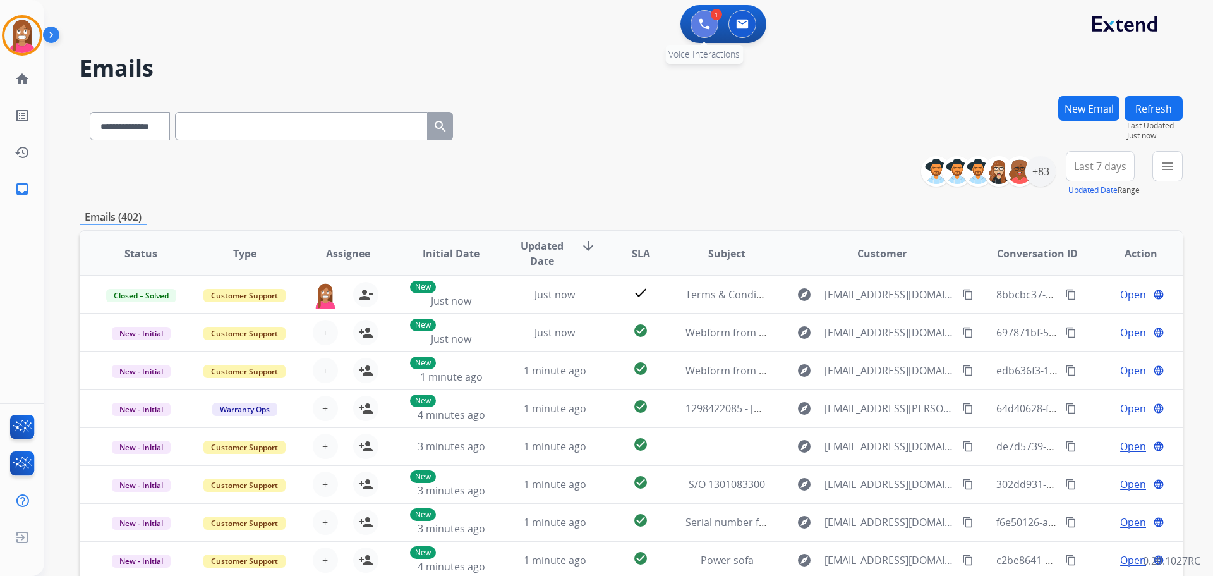
click at [692, 32] on button at bounding box center [705, 24] width 28 height 28
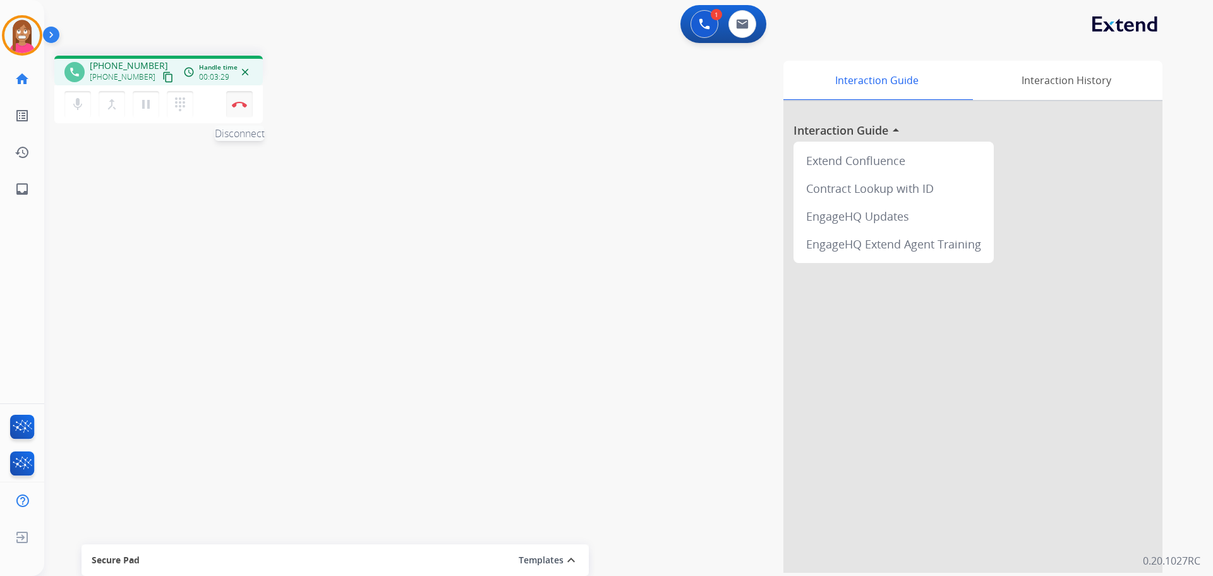
click at [234, 101] on img at bounding box center [239, 104] width 15 height 6
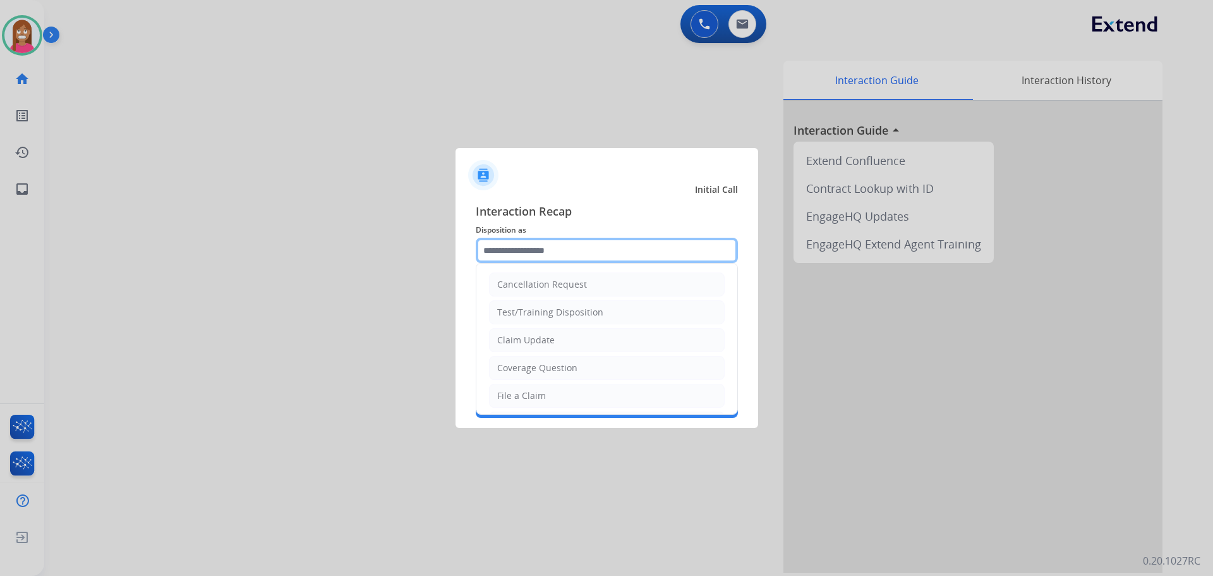
click at [579, 261] on input "text" at bounding box center [607, 250] width 262 height 25
click at [535, 400] on div "File a Claim" at bounding box center [521, 395] width 49 height 13
type input "**********"
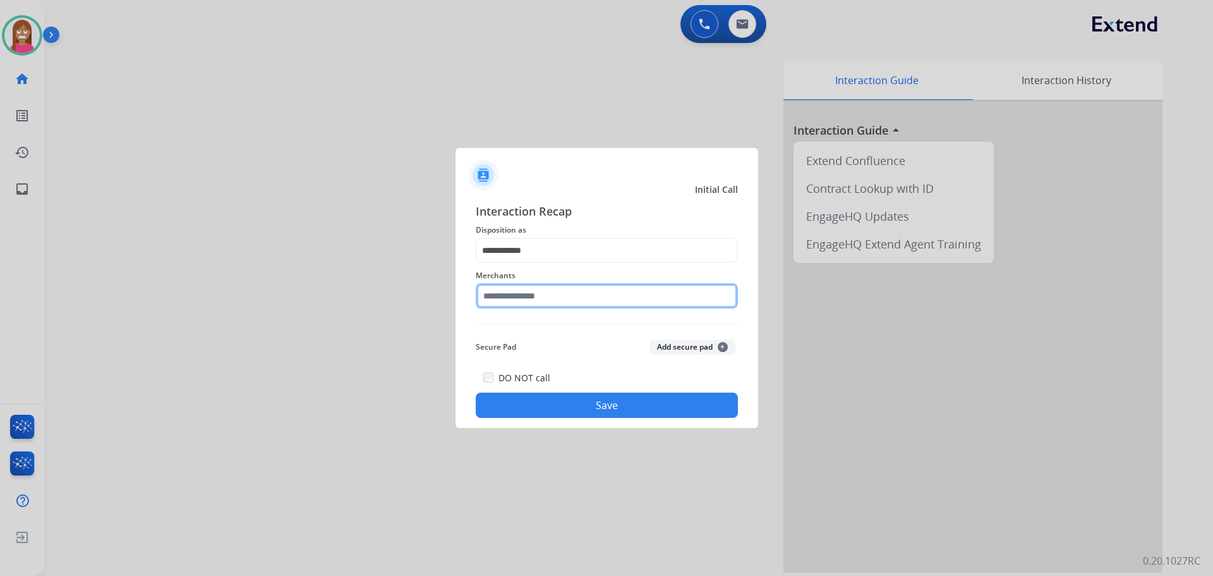
drag, startPoint x: 516, startPoint y: 293, endPoint x: 526, endPoint y: 286, distance: 12.3
click at [516, 299] on input "text" at bounding box center [607, 295] width 262 height 25
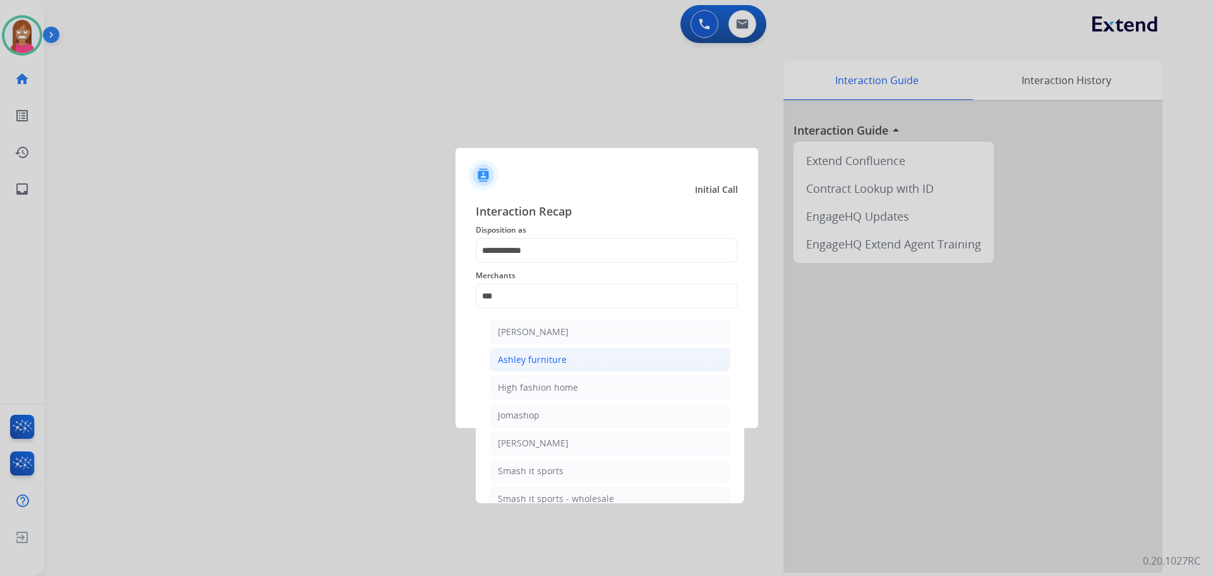
click at [529, 357] on div "Ashley furniture" at bounding box center [532, 359] width 69 height 13
type input "**********"
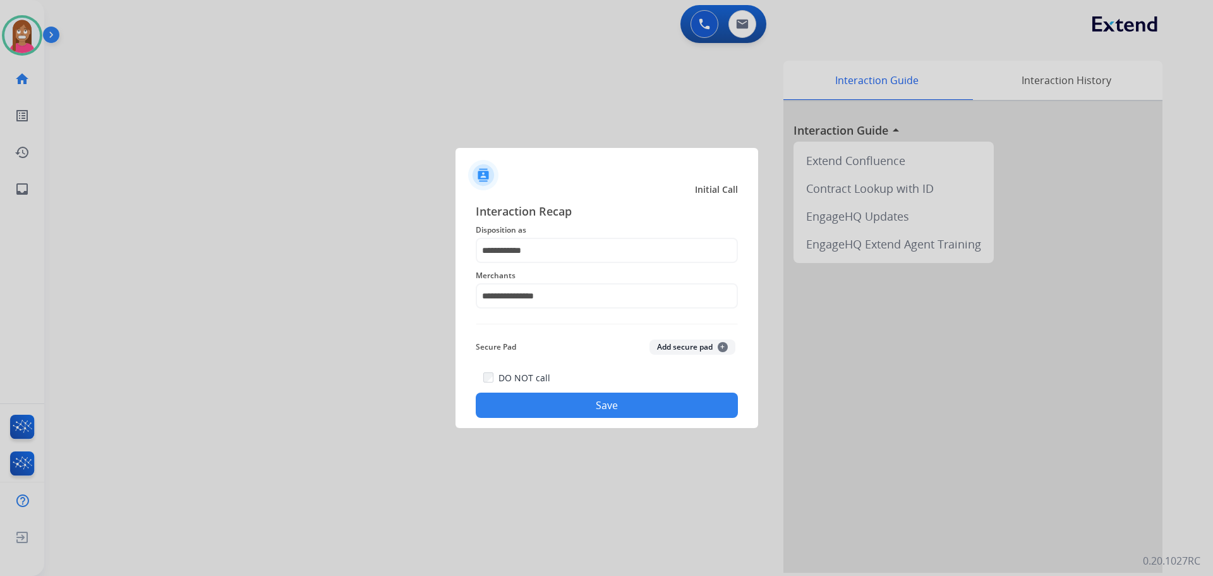
click at [536, 399] on button "Save" at bounding box center [607, 404] width 262 height 25
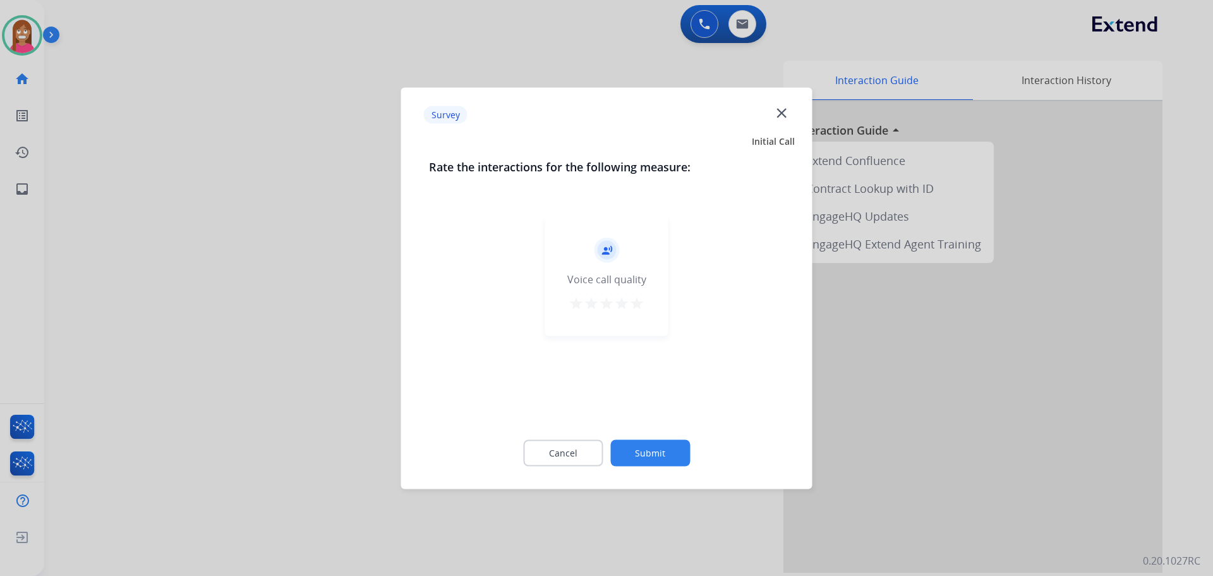
click at [780, 118] on mat-icon "close" at bounding box center [781, 112] width 16 height 16
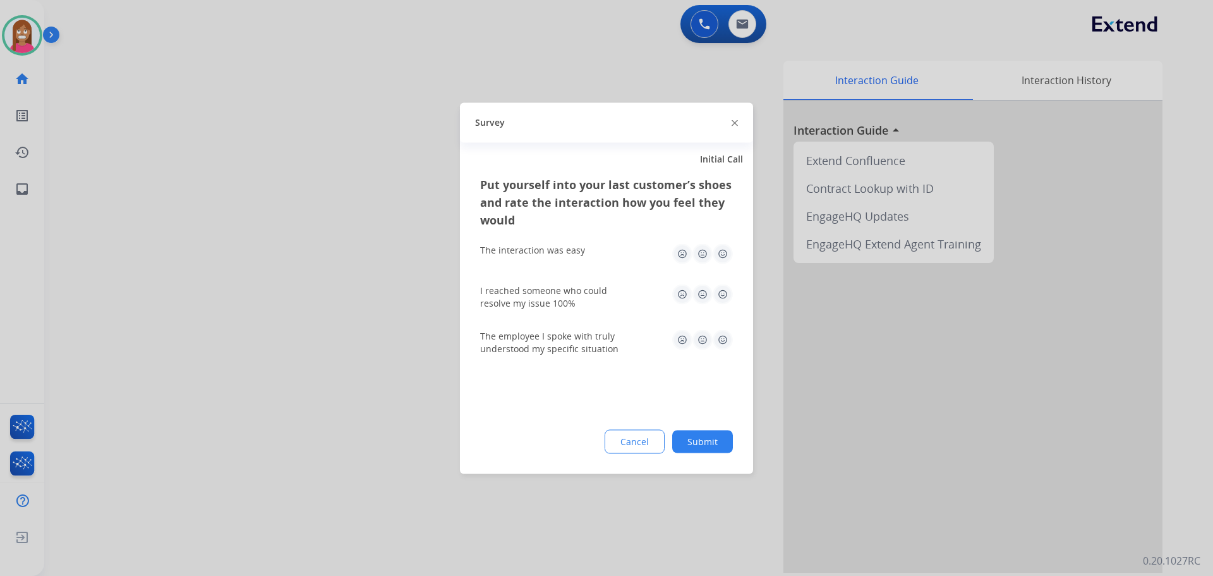
click at [730, 122] on div "Survey" at bounding box center [606, 122] width 293 height 40
click at [733, 122] on img at bounding box center [735, 123] width 6 height 6
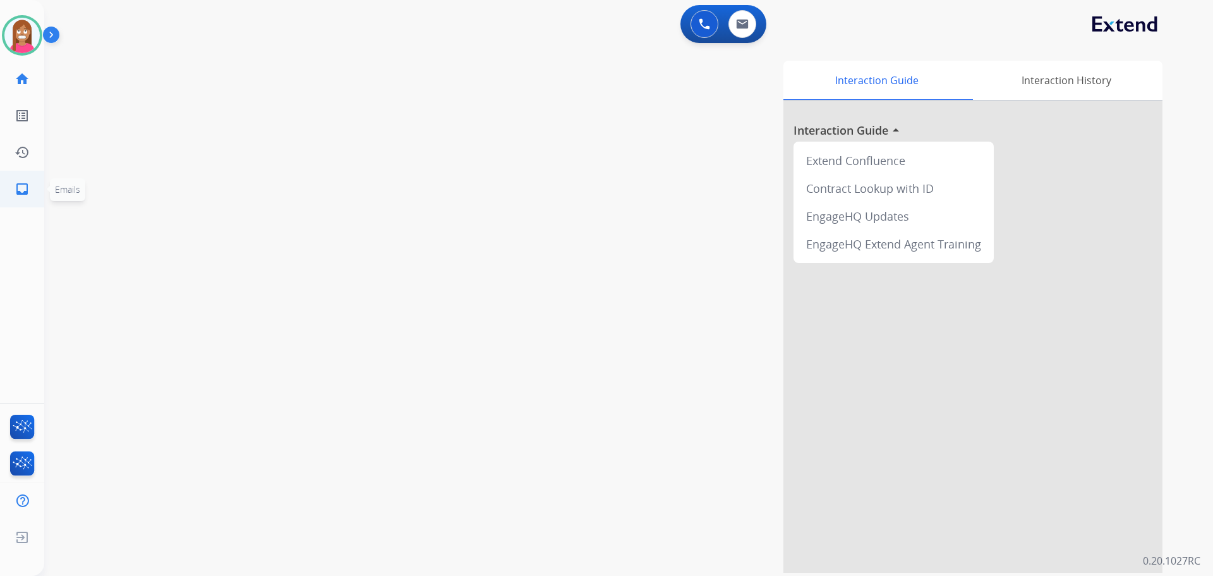
click at [13, 192] on link "inbox Emails" at bounding box center [21, 188] width 35 height 35
select select "**********"
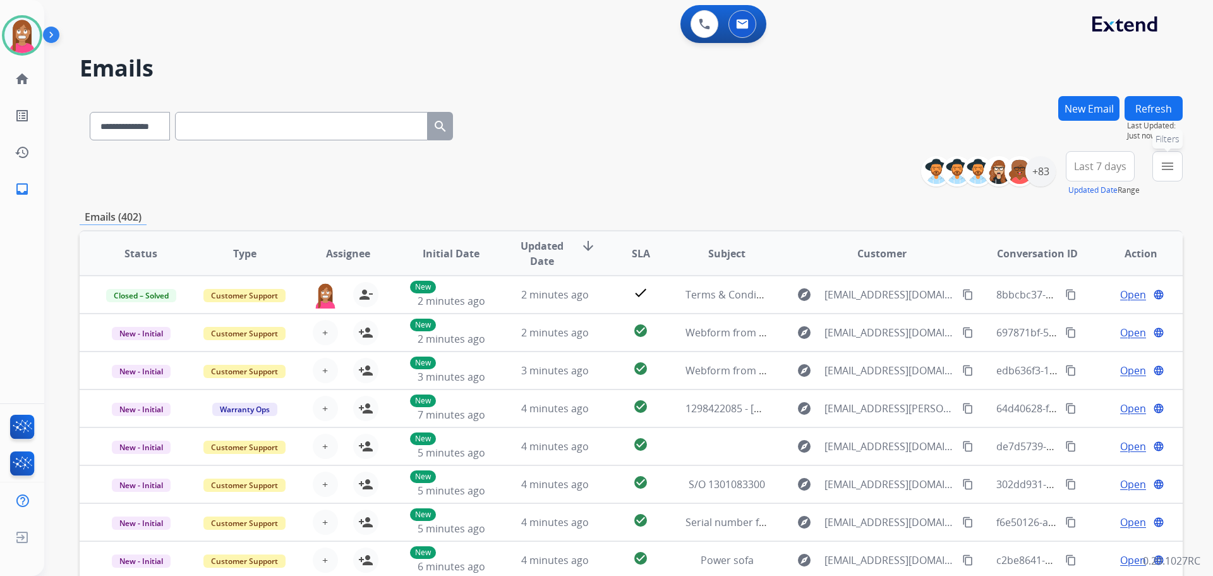
click at [1167, 171] on mat-icon "menu" at bounding box center [1167, 166] width 15 height 15
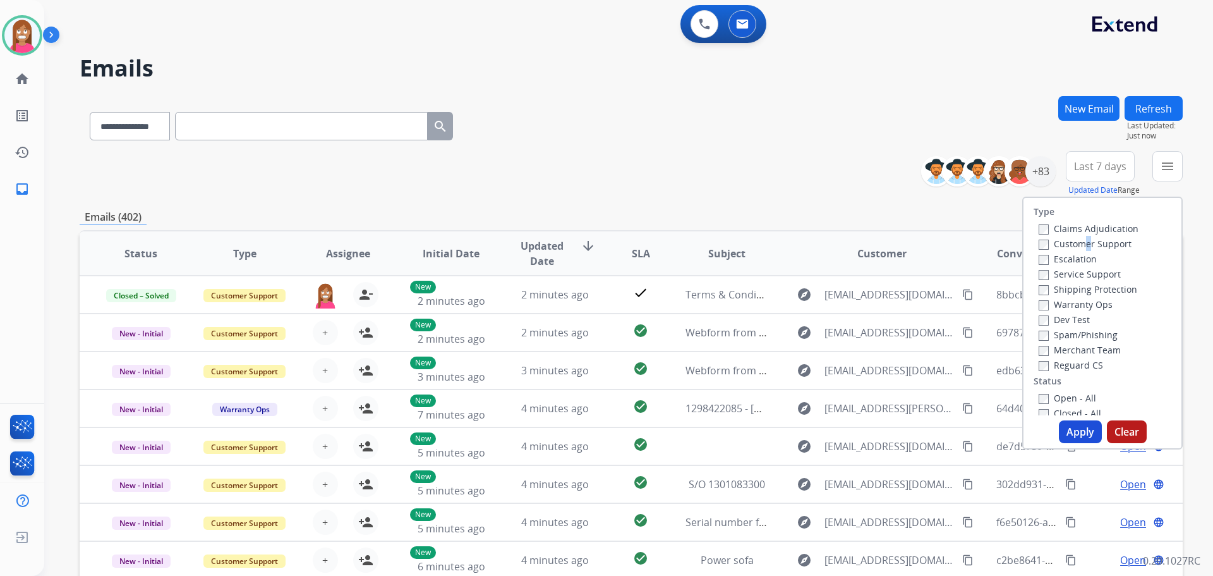
click at [1074, 239] on label "Customer Support" at bounding box center [1085, 244] width 93 height 12
click at [1049, 243] on label "Customer Support" at bounding box center [1085, 244] width 93 height 12
click at [1065, 287] on label "Shipping Protection" at bounding box center [1088, 289] width 99 height 12
click at [1058, 359] on label "Reguard CS" at bounding box center [1071, 365] width 64 height 12
click at [1066, 396] on label "Open - All" at bounding box center [1067, 398] width 57 height 12
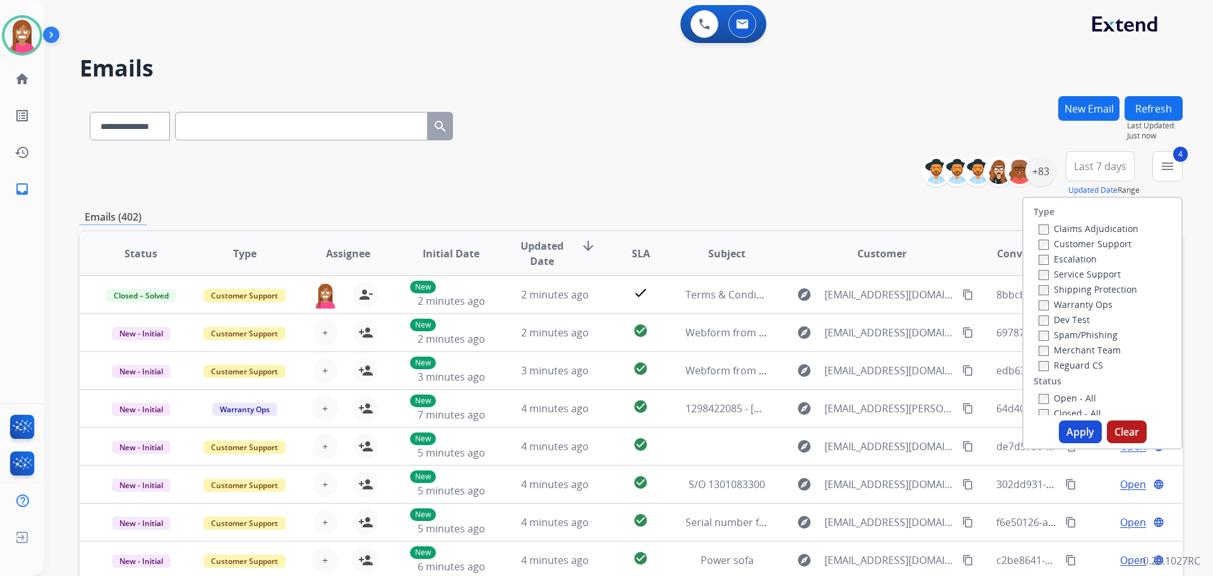
click at [1067, 426] on button "Apply" at bounding box center [1080, 431] width 43 height 23
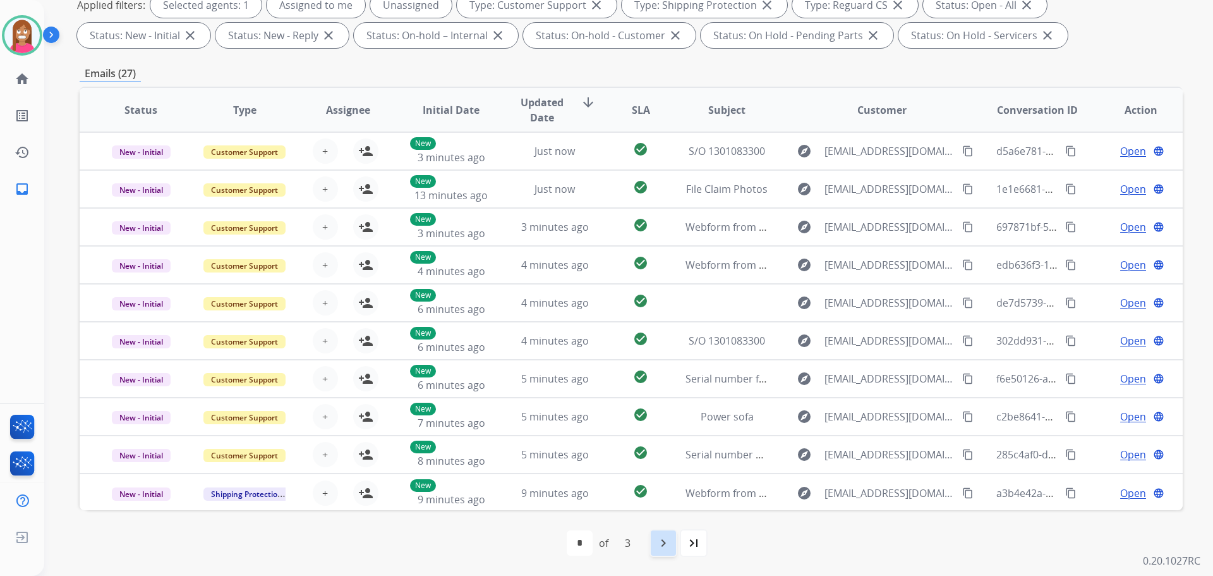
click at [663, 547] on mat-icon "navigate_next" at bounding box center [663, 542] width 15 height 15
select select "*"
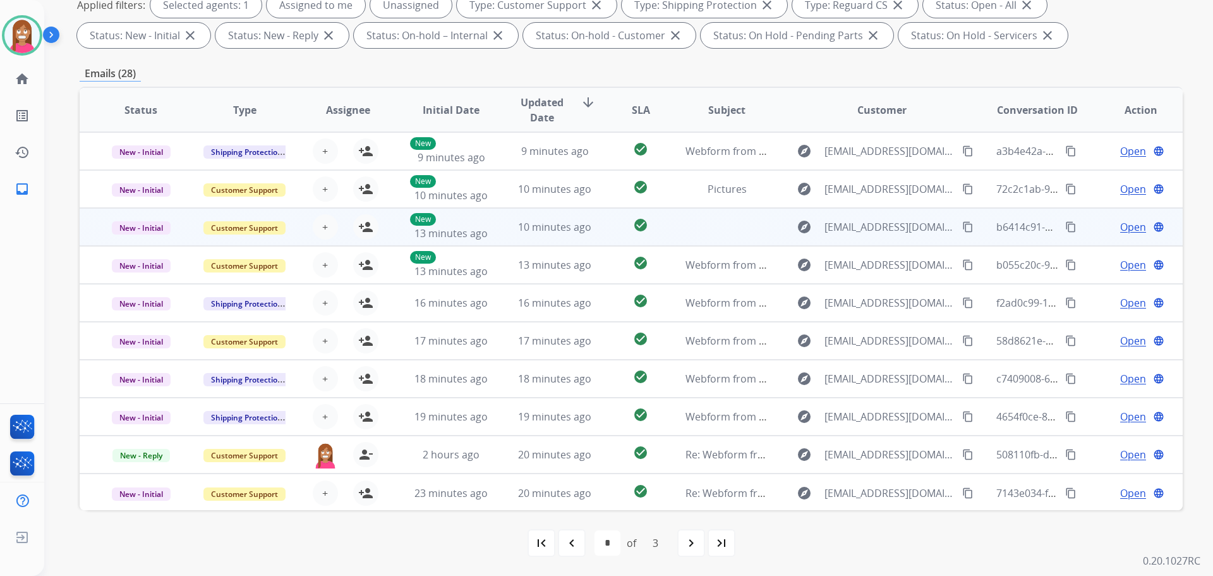
scroll to position [1, 0]
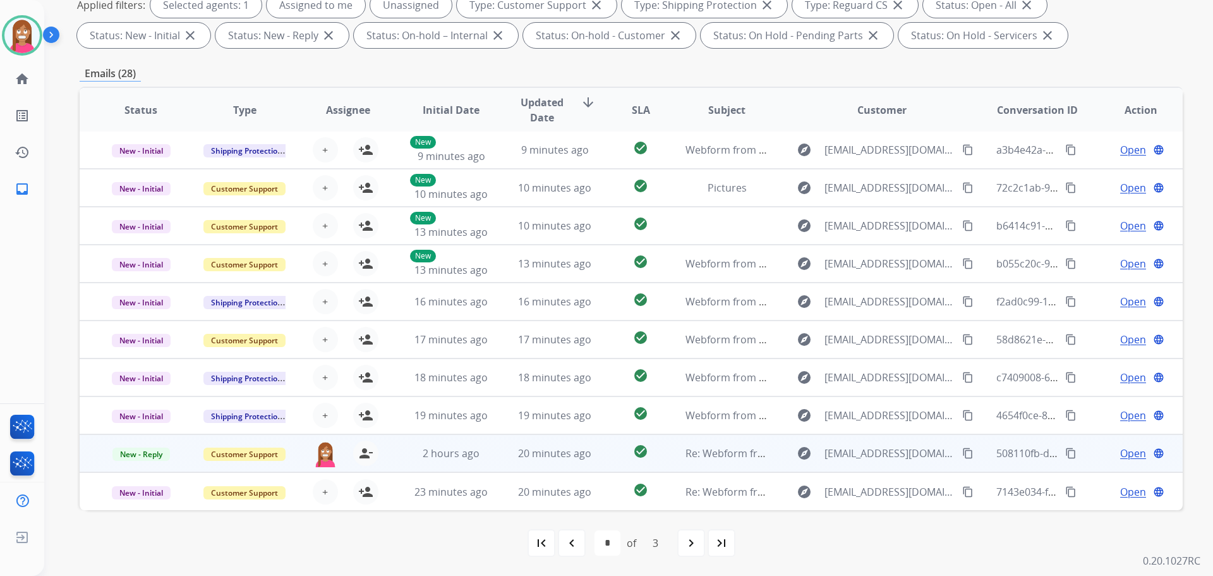
click at [660, 464] on td "check_circle" at bounding box center [630, 453] width 69 height 38
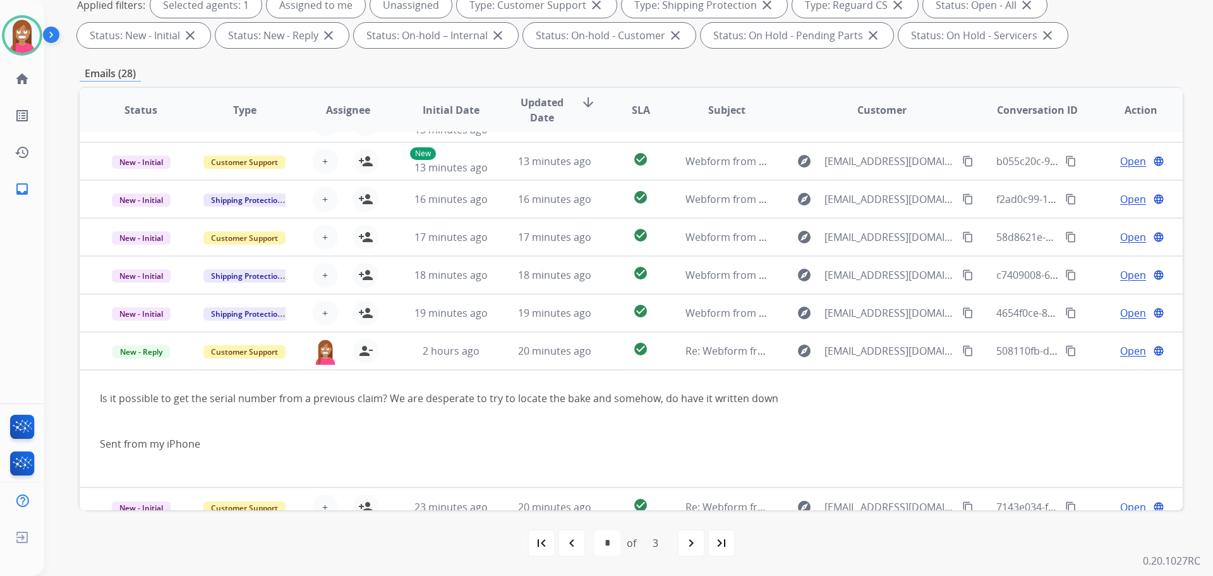
scroll to position [119, 0]
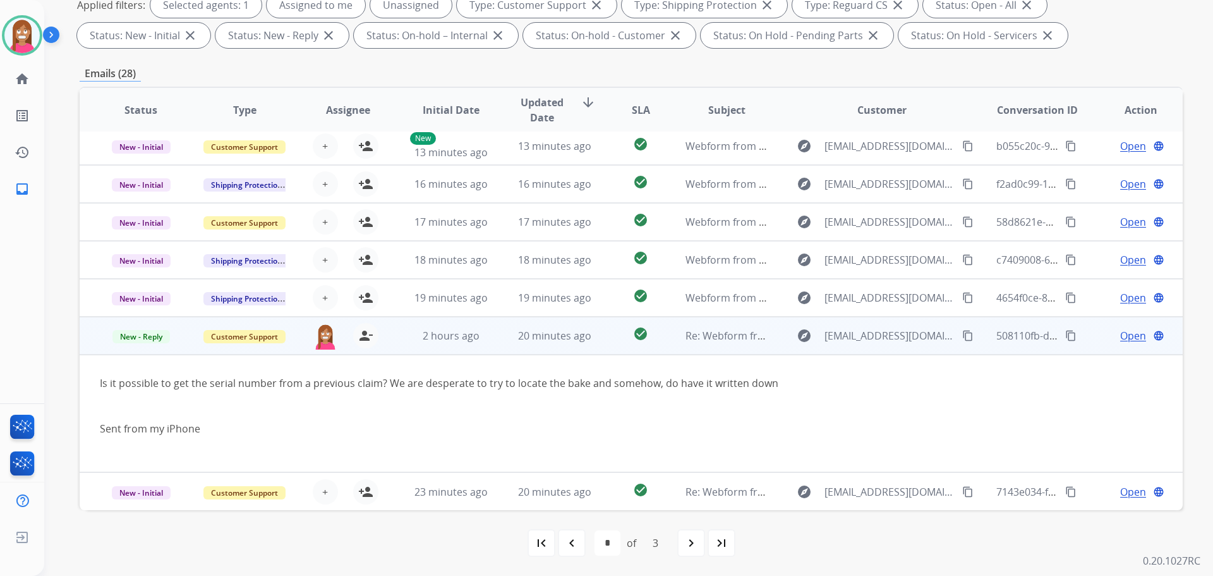
click at [1120, 338] on span "Open" at bounding box center [1133, 335] width 26 height 15
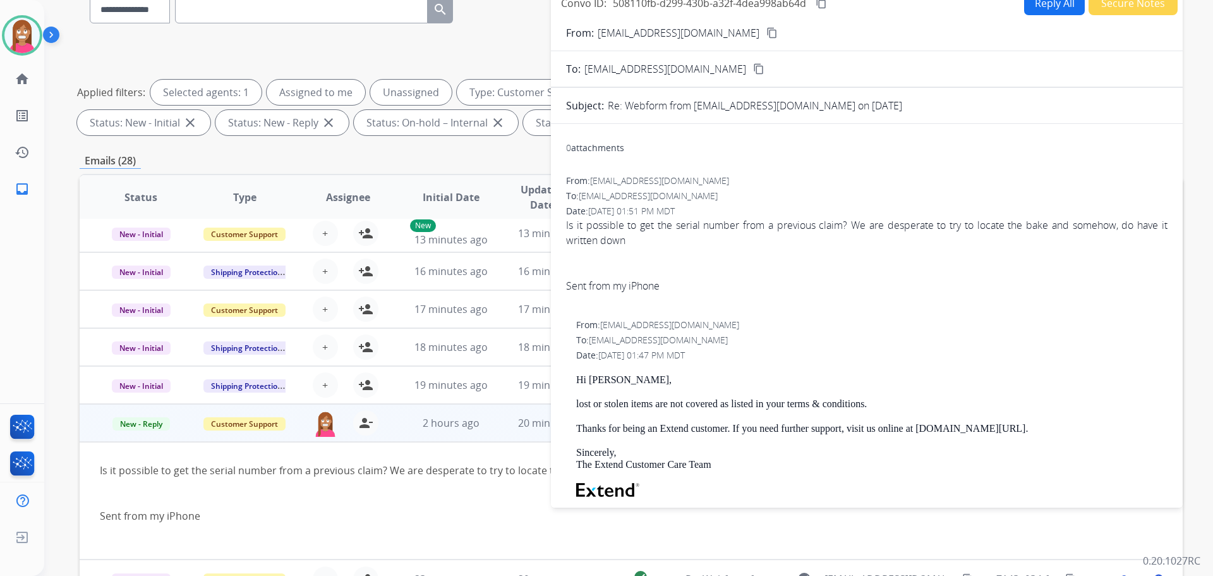
scroll to position [0, 0]
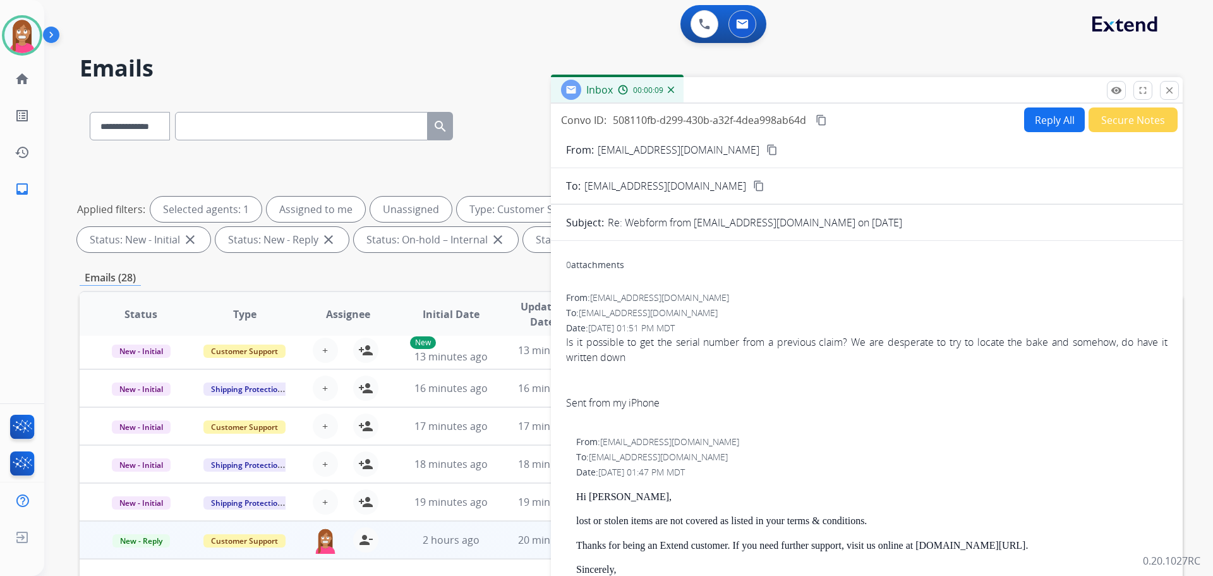
click at [1055, 114] on button "Reply All" at bounding box center [1054, 119] width 61 height 25
select select "**********"
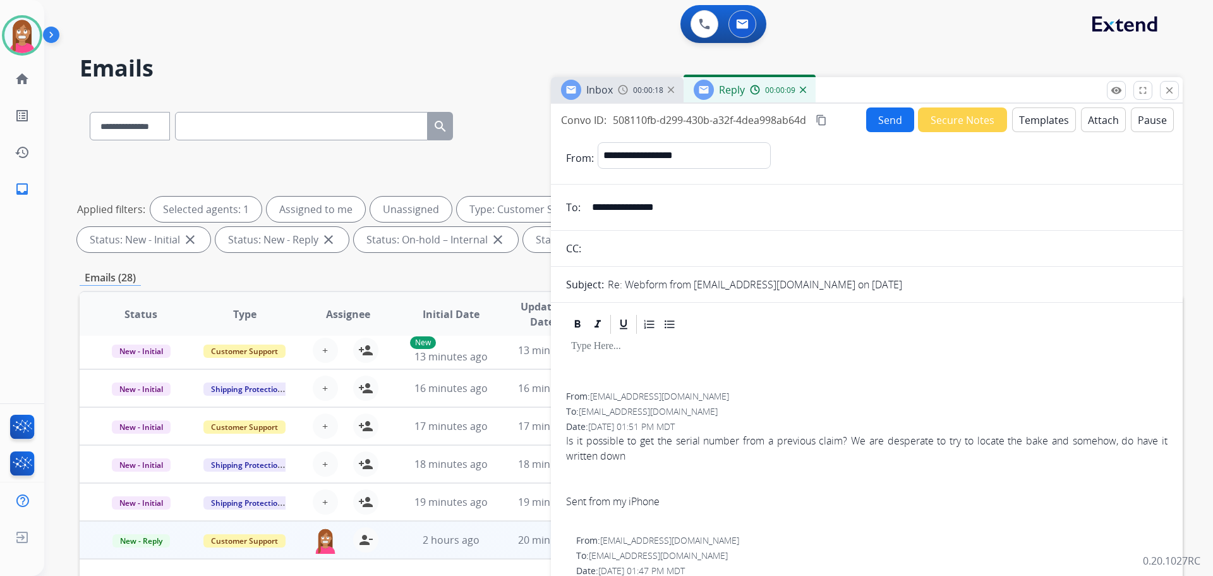
click at [1053, 125] on button "Templates" at bounding box center [1044, 119] width 64 height 25
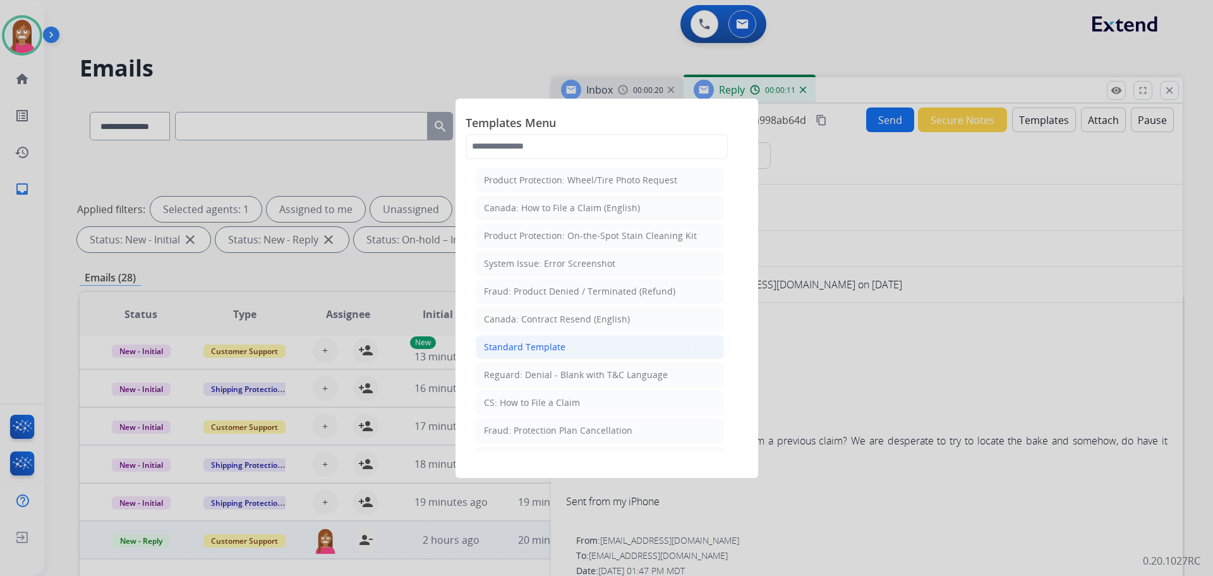
click at [514, 345] on div "Standard Template" at bounding box center [525, 347] width 82 height 13
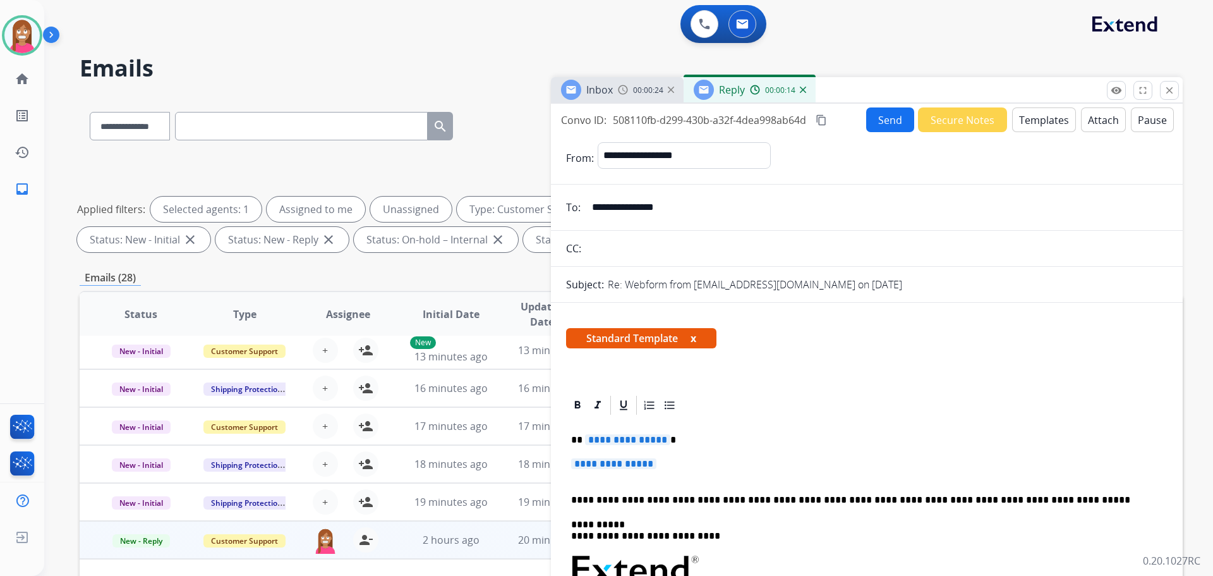
click at [626, 437] on span "**********" at bounding box center [627, 439] width 85 height 11
drag, startPoint x: 670, startPoint y: 470, endPoint x: 605, endPoint y: 453, distance: 66.7
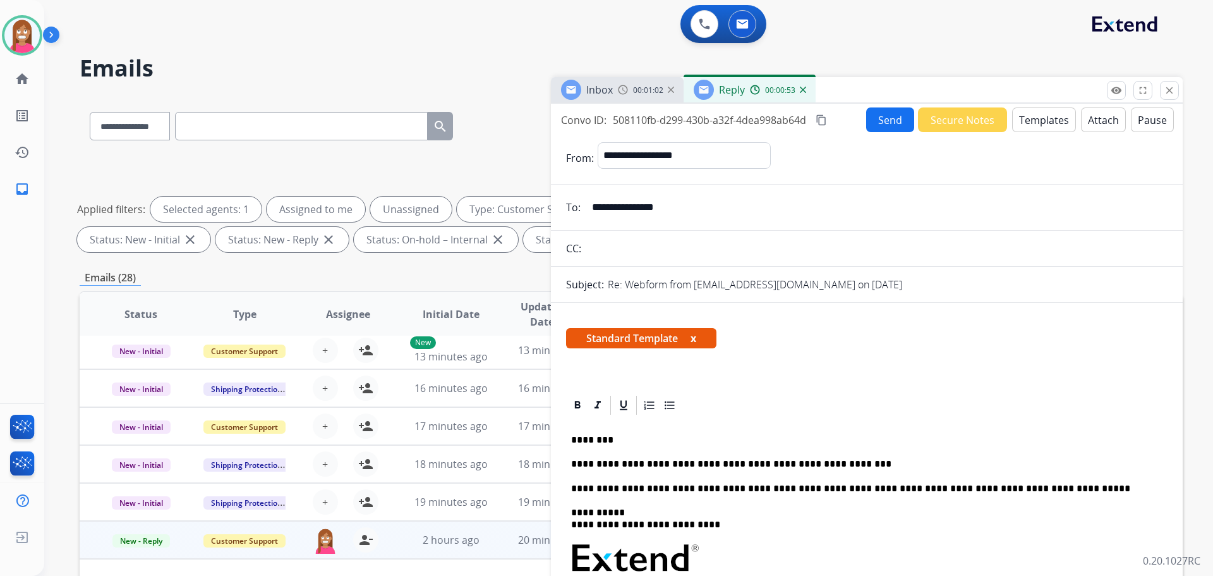
click at [802, 463] on p "**********" at bounding box center [861, 463] width 581 height 11
click at [859, 464] on p "**********" at bounding box center [861, 463] width 581 height 11
click at [893, 118] on button "Send" at bounding box center [890, 119] width 48 height 25
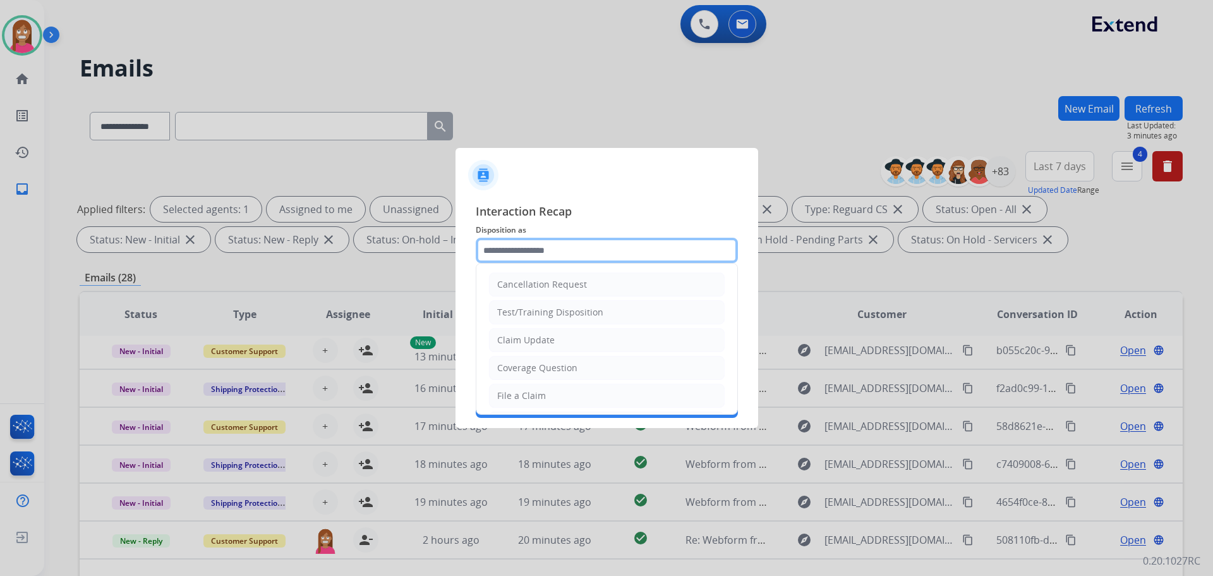
click at [503, 255] on input "text" at bounding box center [607, 250] width 262 height 25
click at [518, 339] on div "Claim Update" at bounding box center [525, 340] width 57 height 13
type input "**********"
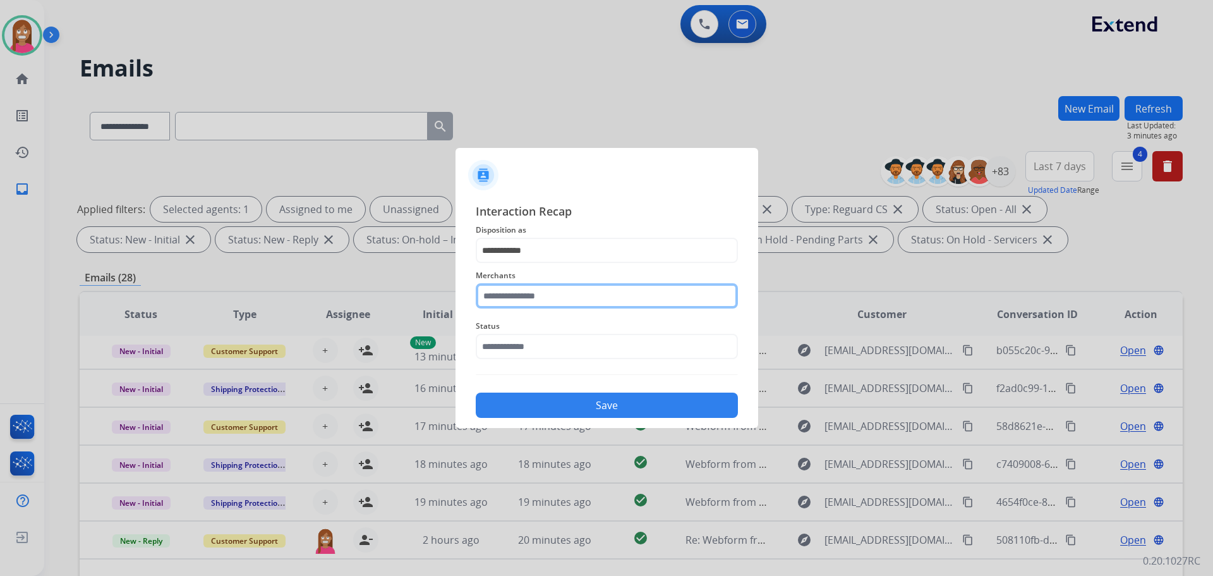
click at [521, 300] on input "text" at bounding box center [607, 295] width 262 height 25
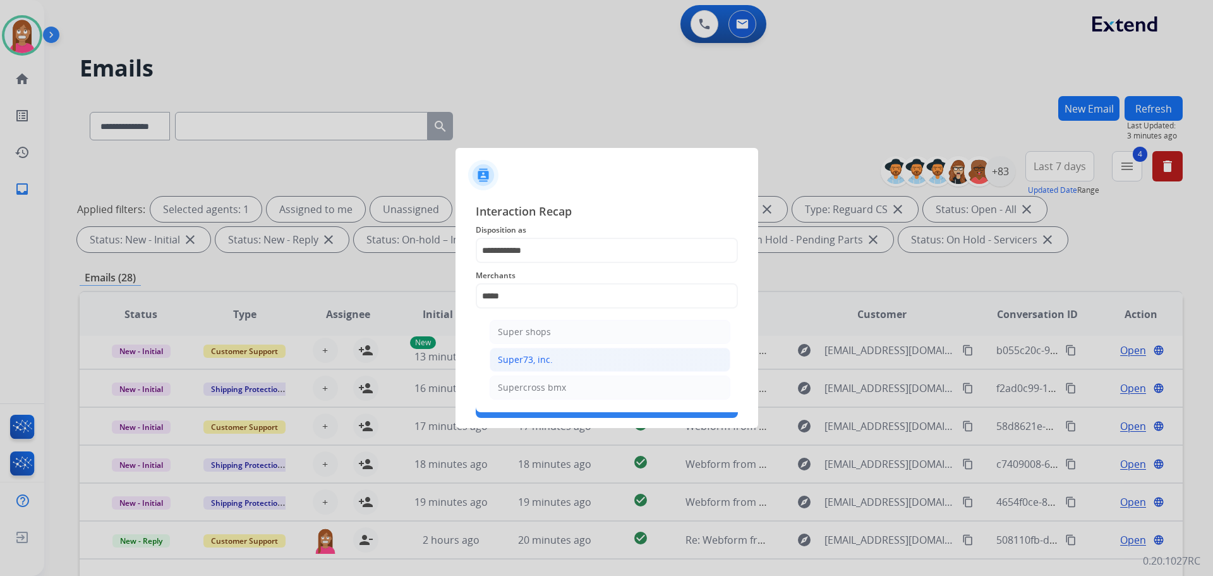
click at [522, 368] on li "Super73, inc." at bounding box center [610, 359] width 241 height 24
type input "**********"
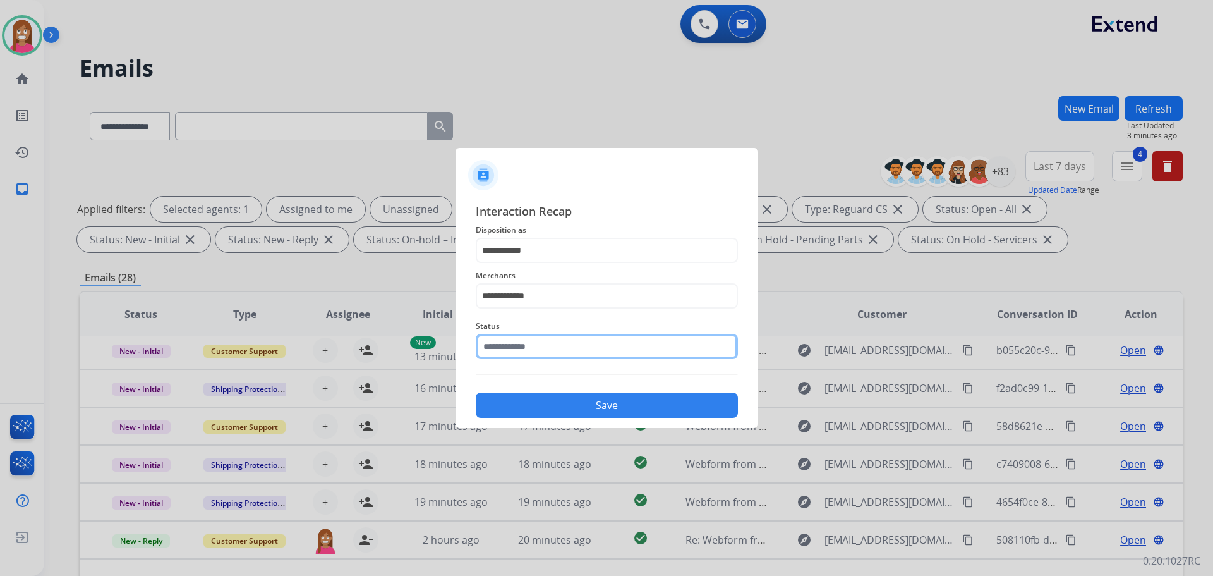
click at [514, 346] on input "text" at bounding box center [607, 346] width 262 height 25
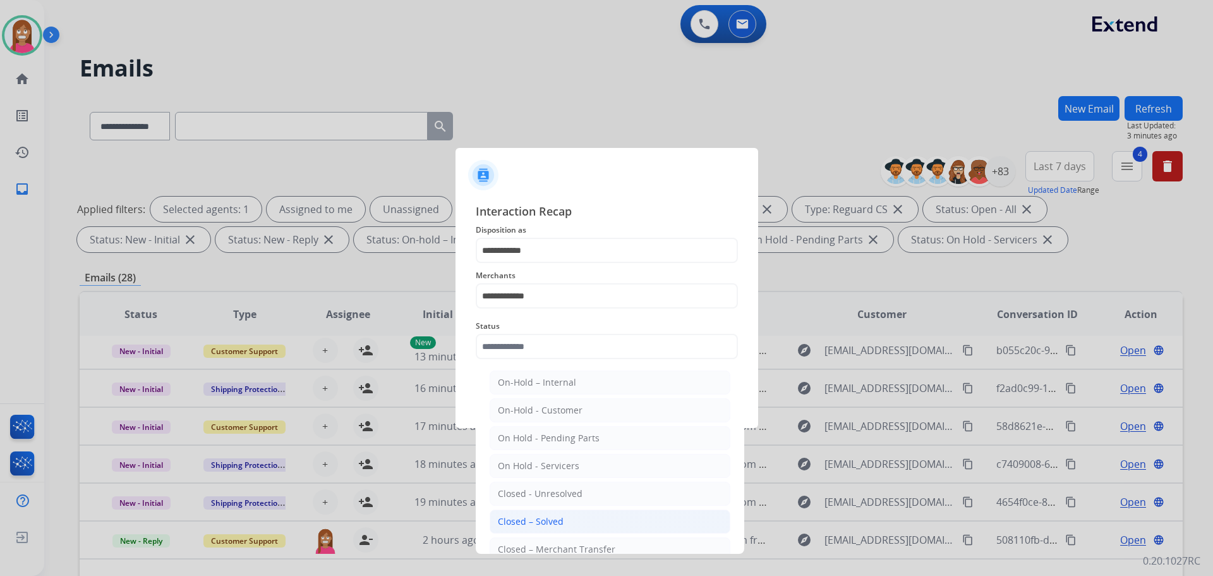
click at [508, 521] on div "Closed – Solved" at bounding box center [531, 521] width 66 height 13
type input "**********"
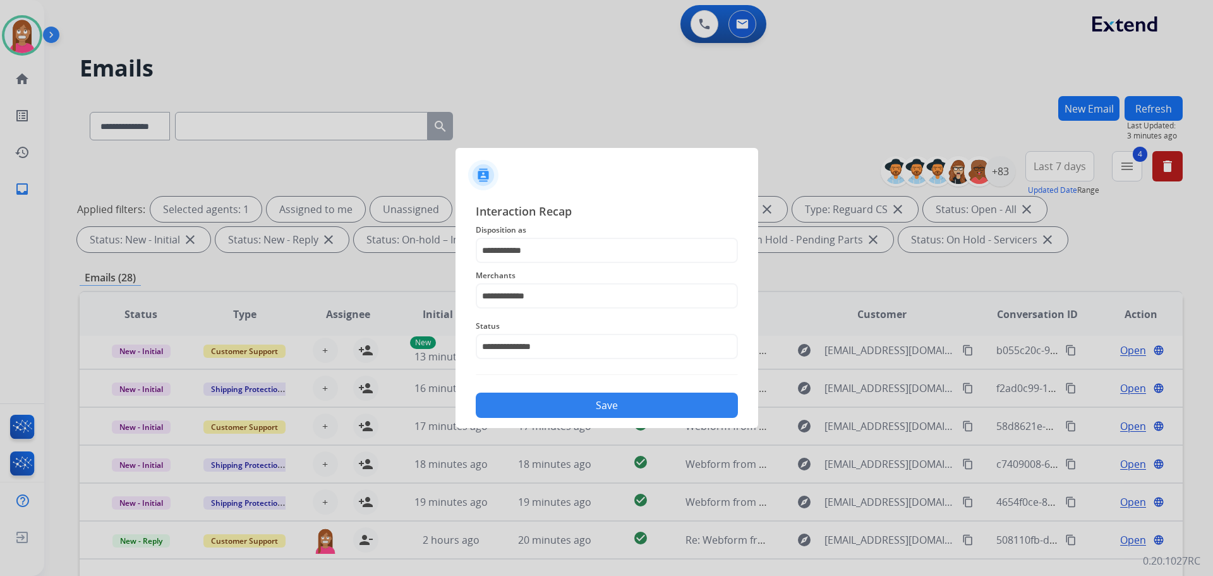
click at [526, 402] on button "Save" at bounding box center [607, 404] width 262 height 25
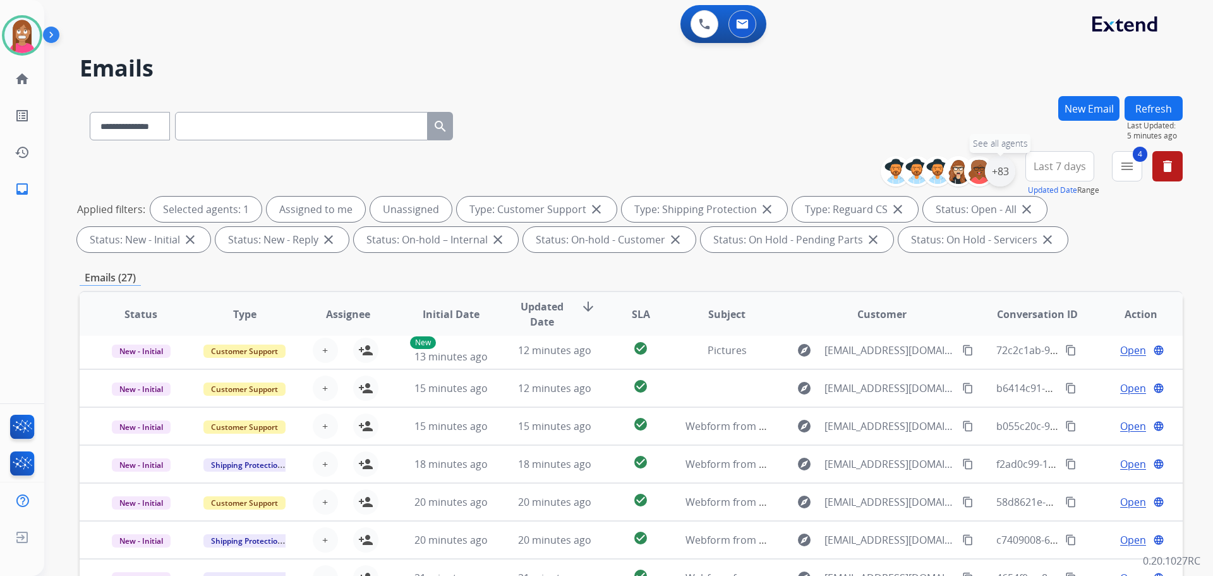
click at [992, 177] on div "+83" at bounding box center [1000, 171] width 30 height 30
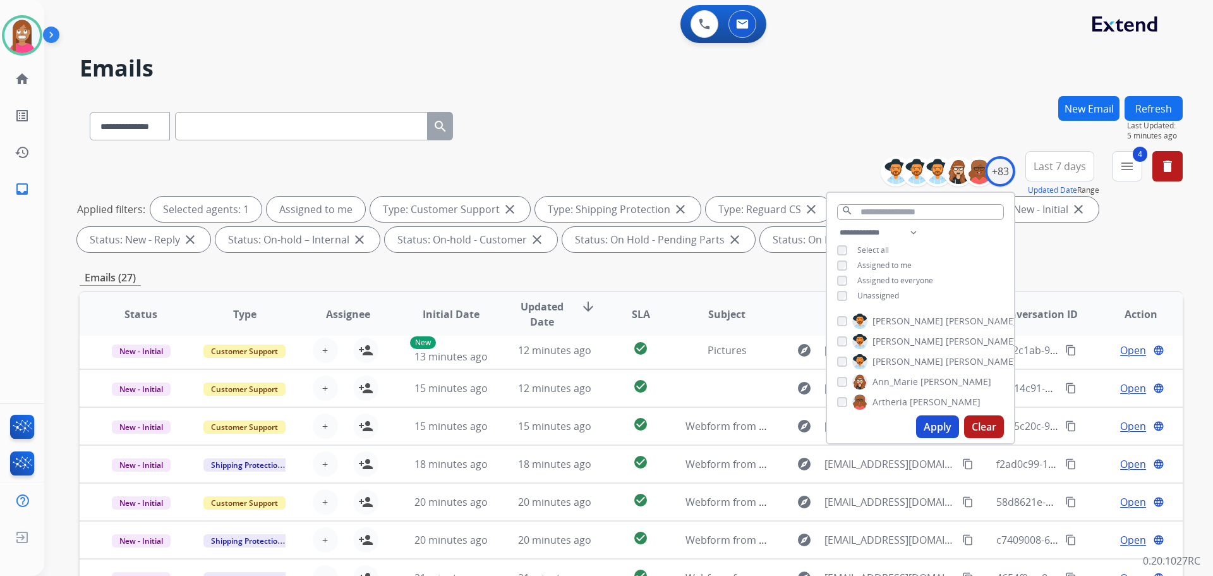
drag, startPoint x: 922, startPoint y: 426, endPoint x: 921, endPoint y: 460, distance: 34.2
click at [922, 428] on button "Apply" at bounding box center [937, 426] width 43 height 23
select select "*"
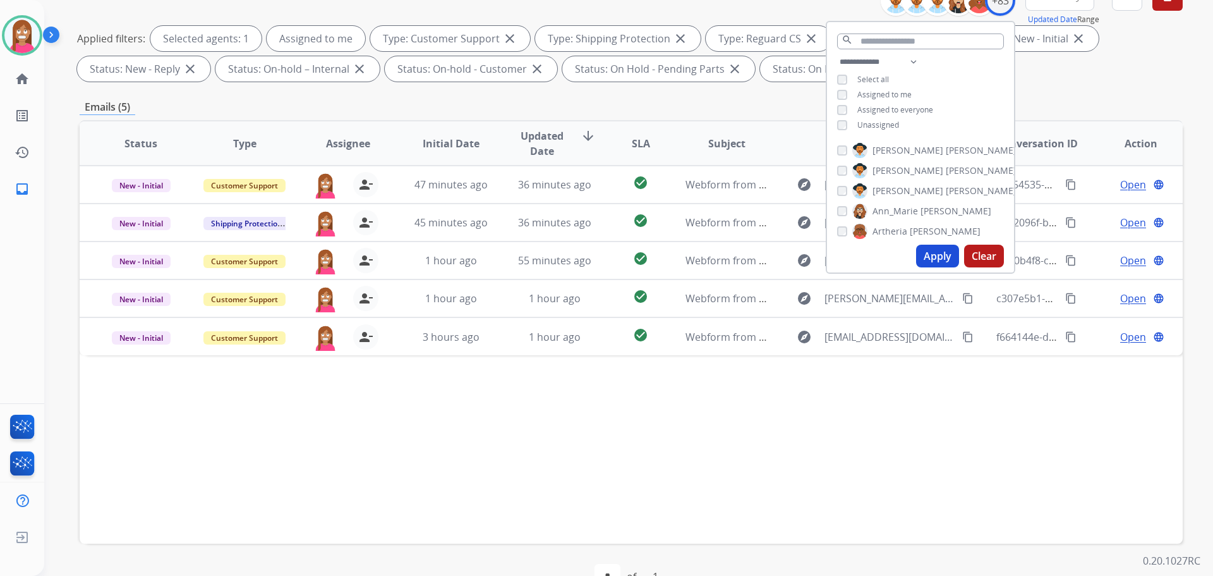
scroll to position [204, 0]
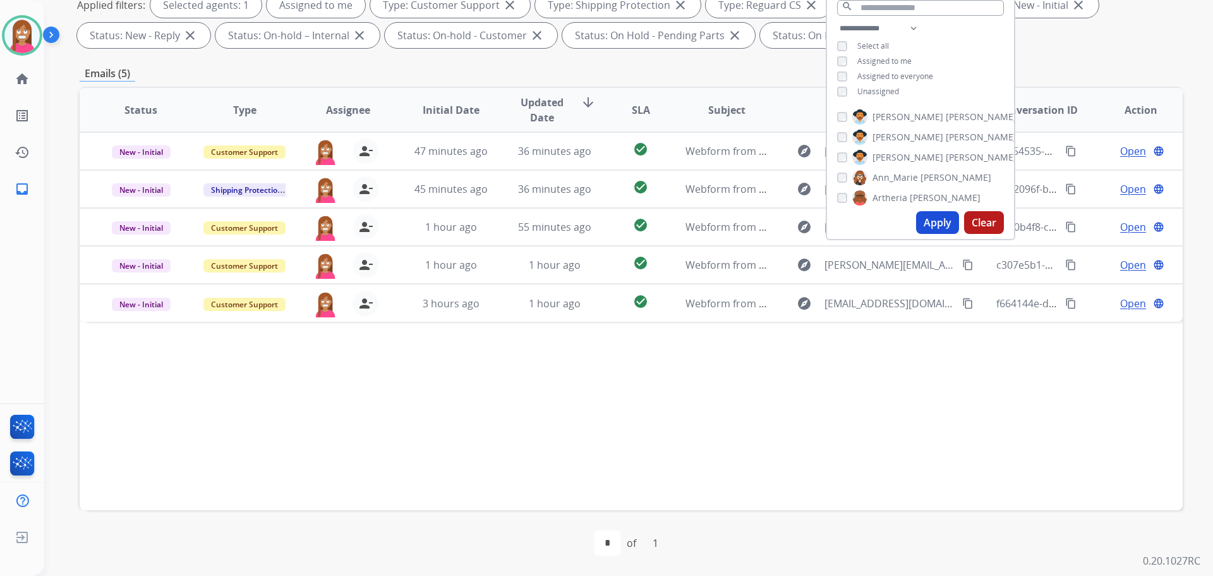
click at [418, 379] on div "Status Type Assignee Initial Date Updated Date arrow_downward SLA Subject Custo…" at bounding box center [631, 298] width 1103 height 423
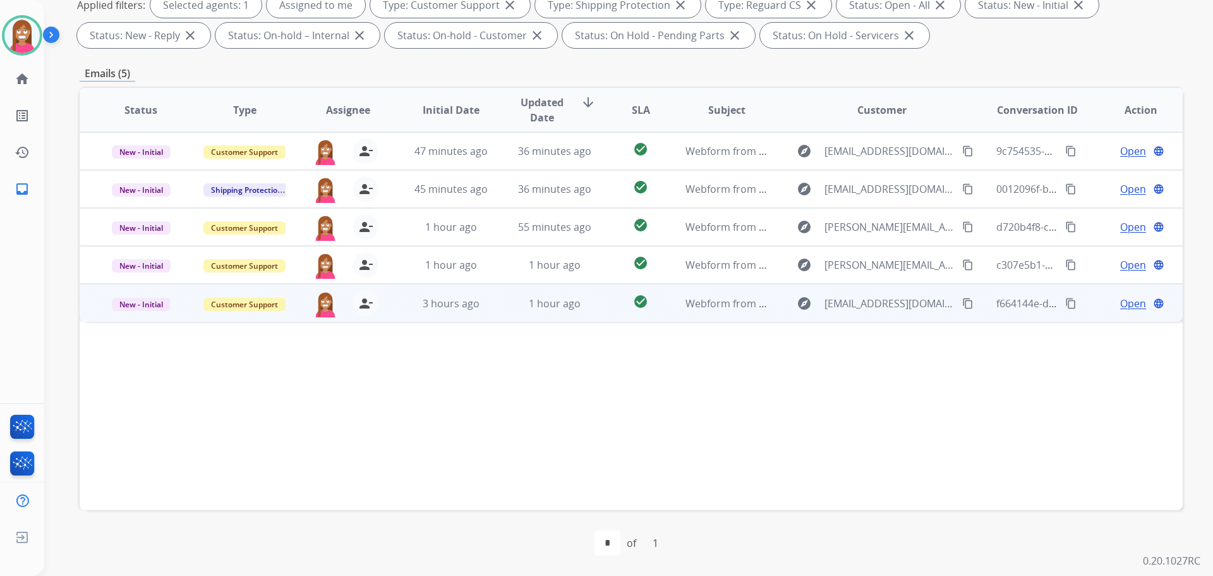
click at [505, 315] on td "1 hour ago" at bounding box center [545, 303] width 104 height 38
click at [1120, 308] on span "Open" at bounding box center [1133, 302] width 26 height 15
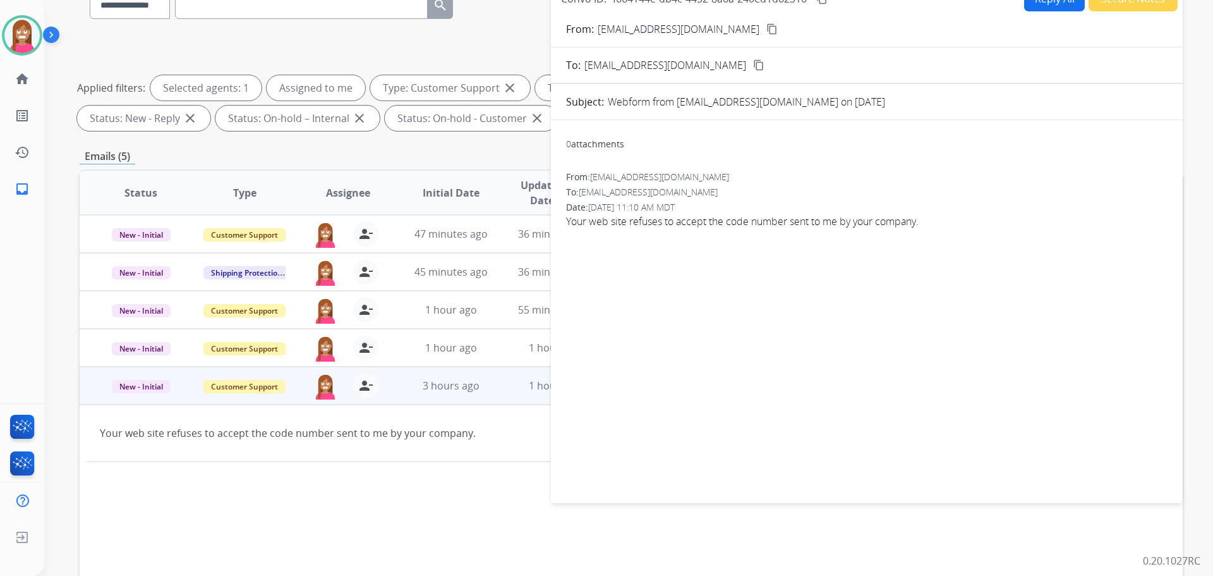
scroll to position [0, 0]
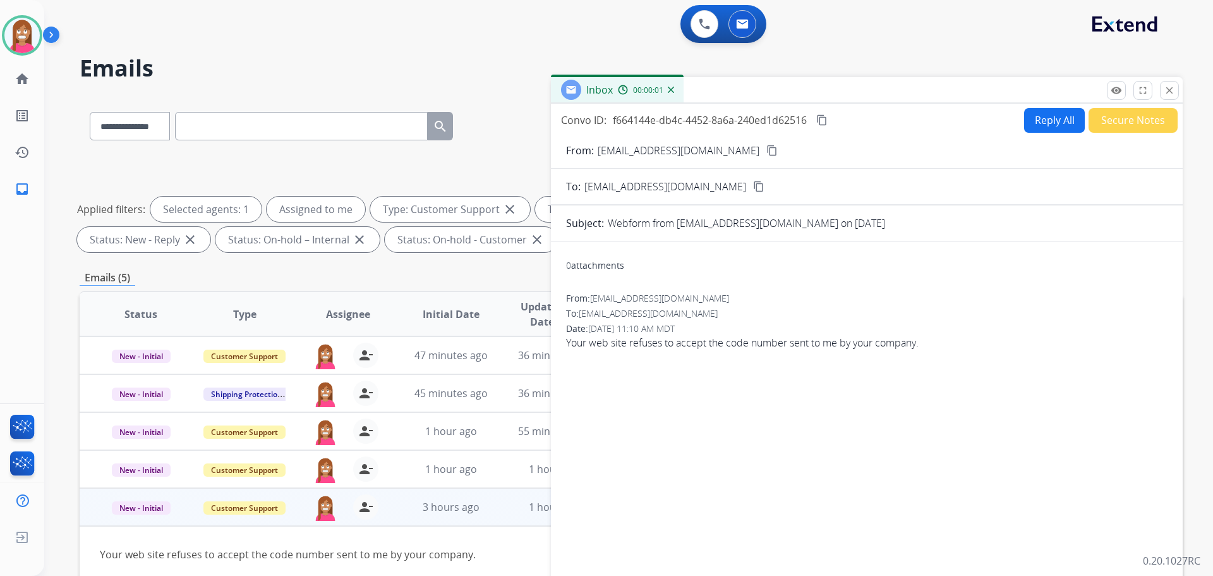
click at [1049, 116] on button "Reply All" at bounding box center [1054, 120] width 61 height 25
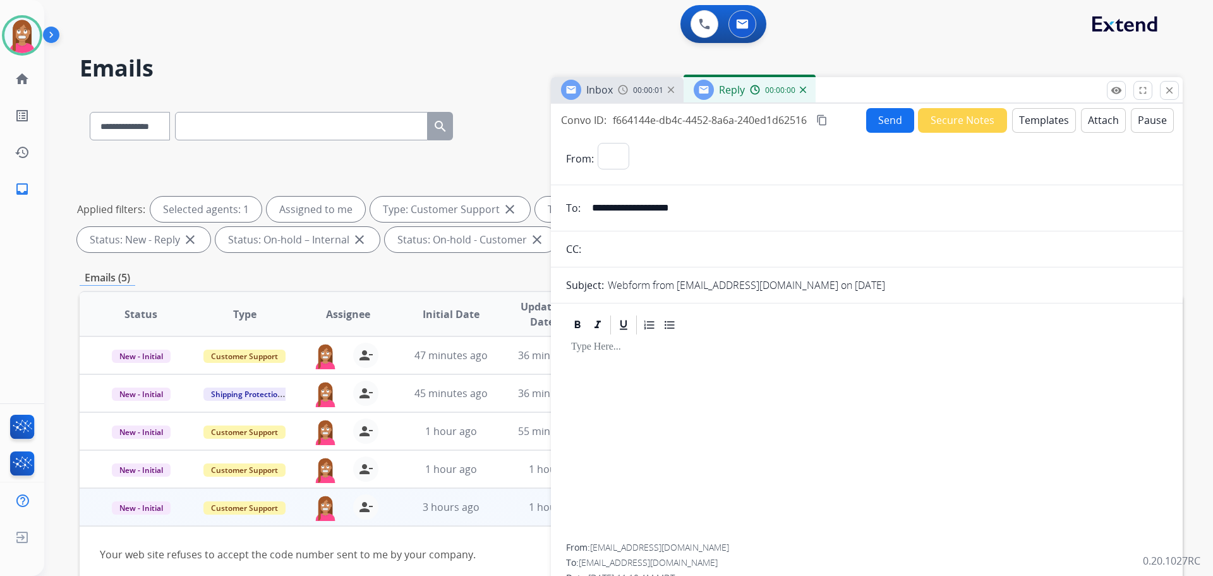
select select "**********"
click at [1049, 119] on button "Templates" at bounding box center [1044, 120] width 64 height 25
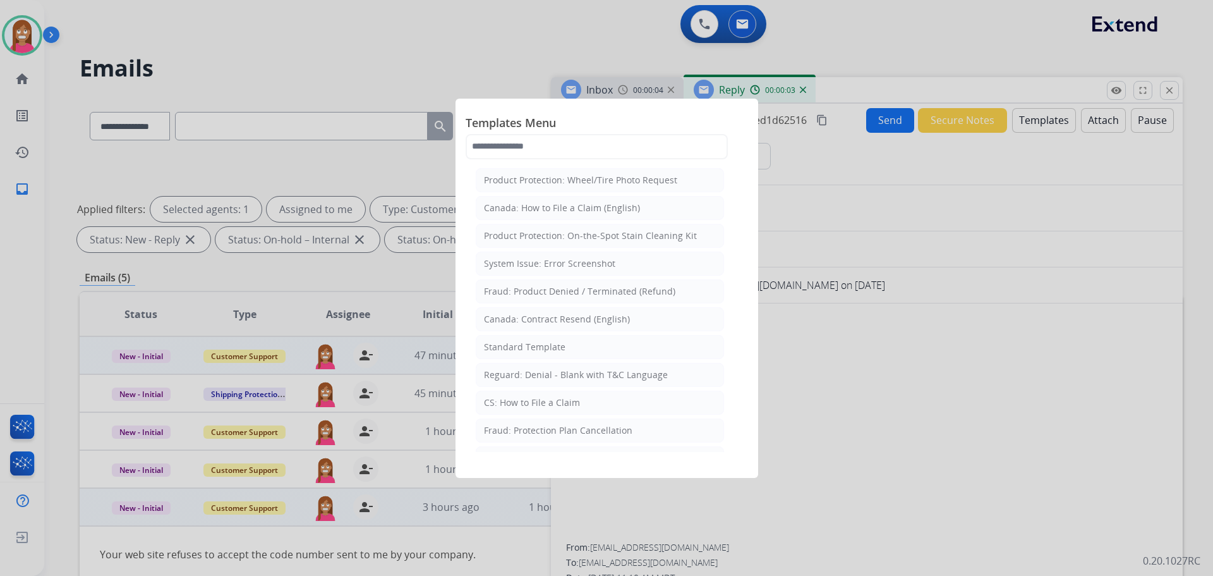
click at [529, 349] on div "Standard Template" at bounding box center [525, 347] width 82 height 13
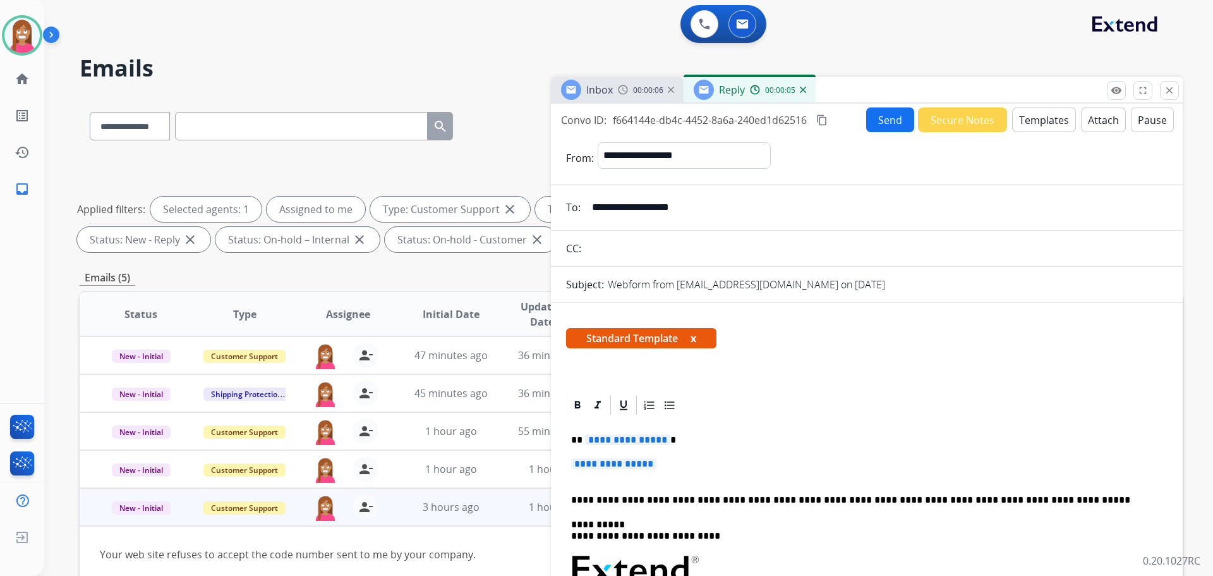
click at [602, 439] on span "**********" at bounding box center [627, 439] width 85 height 11
click at [619, 466] on span "**********" at bounding box center [613, 463] width 85 height 11
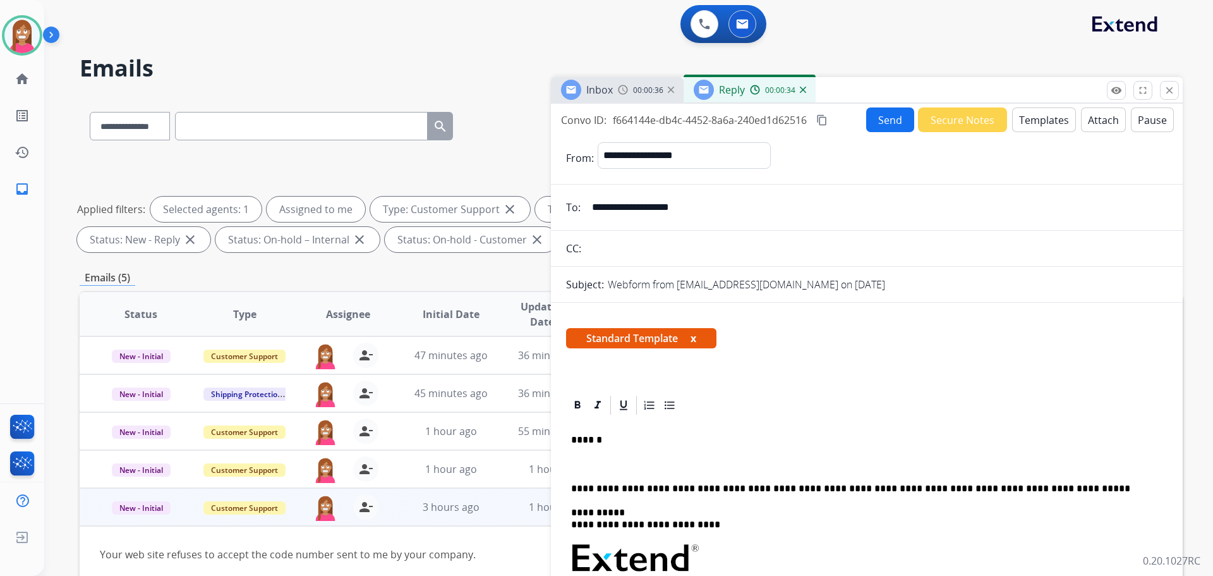
click at [602, 444] on p "******" at bounding box center [861, 439] width 581 height 11
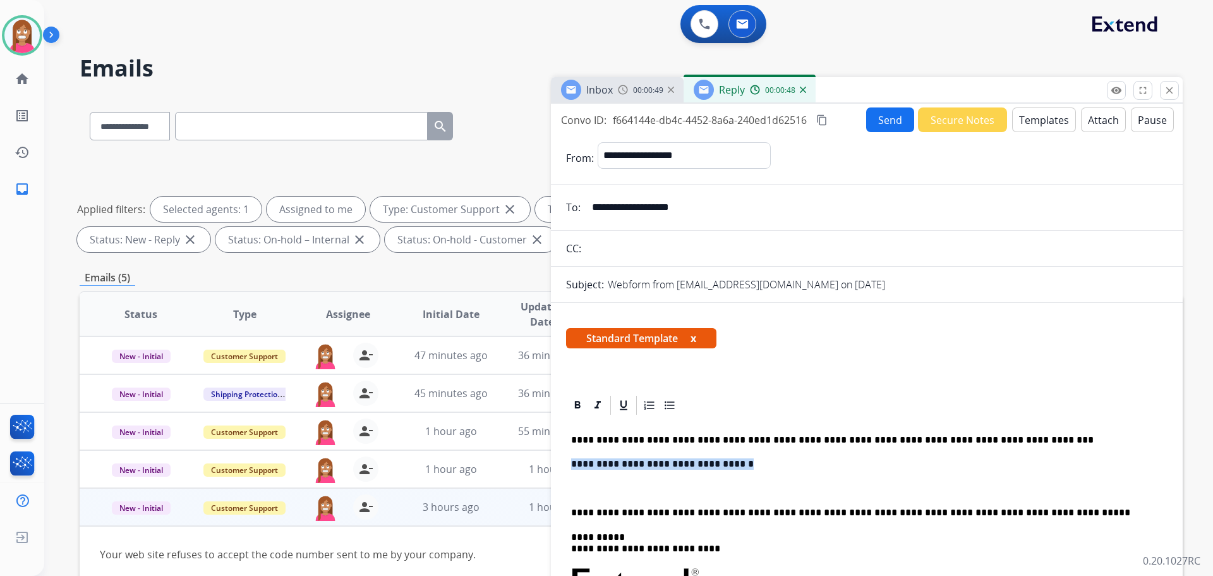
drag, startPoint x: 740, startPoint y: 461, endPoint x: 571, endPoint y: 464, distance: 169.3
click at [571, 464] on p "**********" at bounding box center [861, 463] width 581 height 11
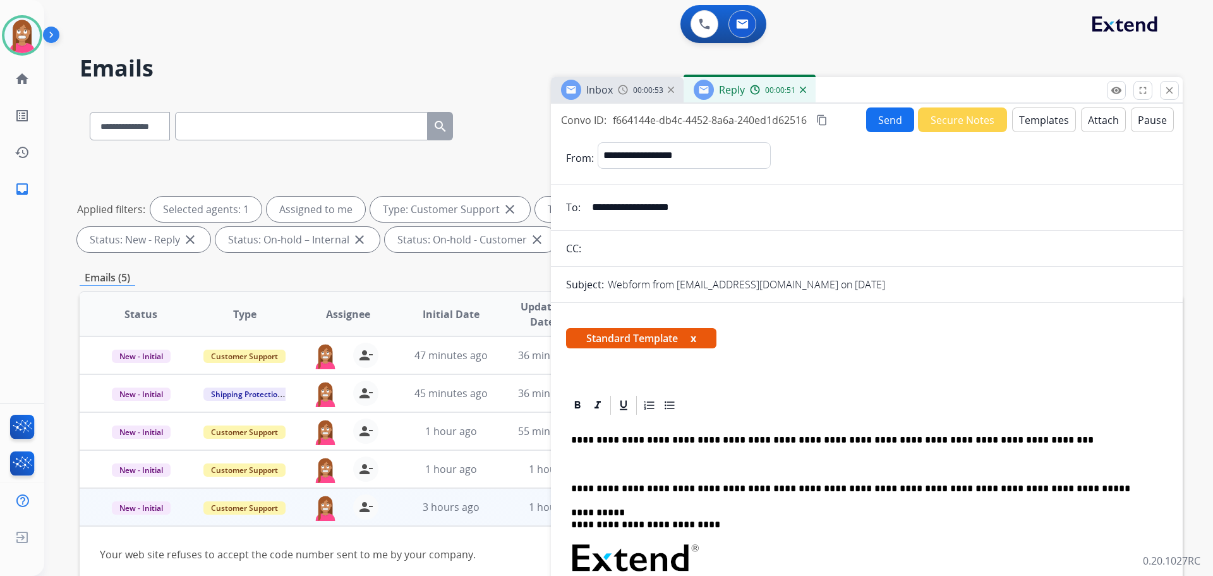
click at [894, 118] on button "Send" at bounding box center [890, 119] width 48 height 25
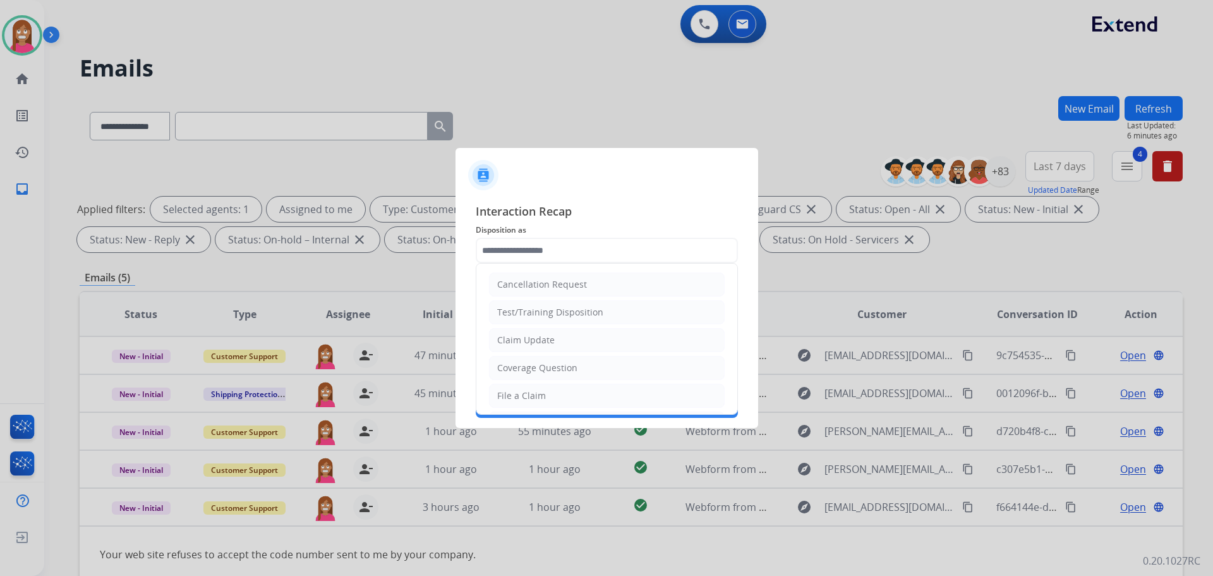
click at [528, 249] on input "text" at bounding box center [607, 250] width 262 height 25
drag, startPoint x: 521, startPoint y: 395, endPoint x: 517, endPoint y: 357, distance: 38.1
click at [522, 394] on div "File a Claim" at bounding box center [521, 395] width 49 height 13
type input "**********"
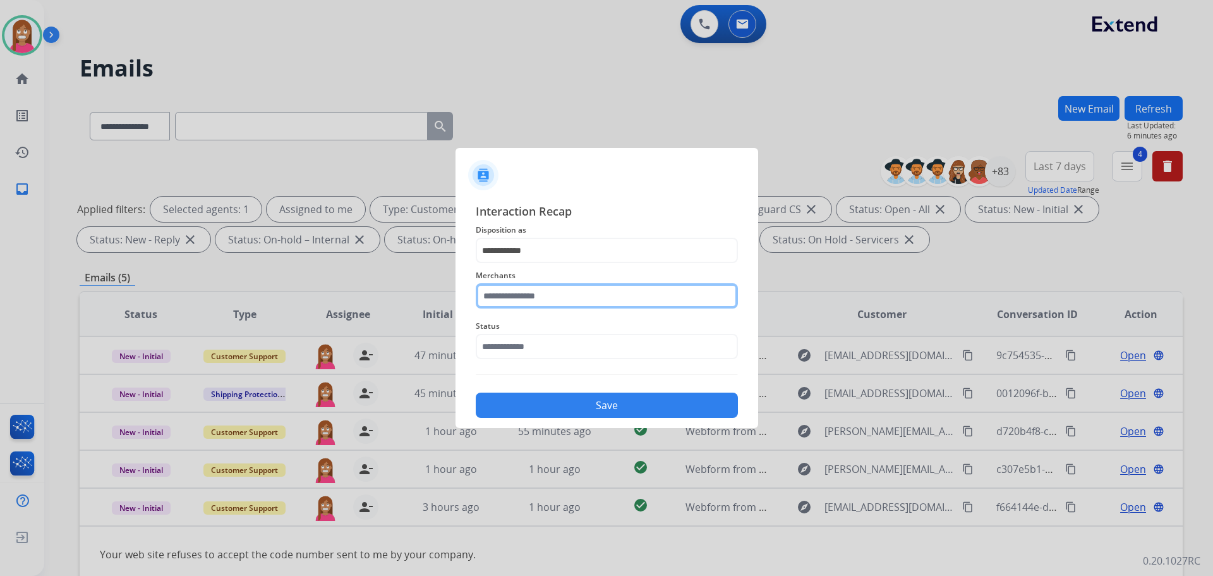
click at [517, 301] on input "text" at bounding box center [607, 295] width 262 height 25
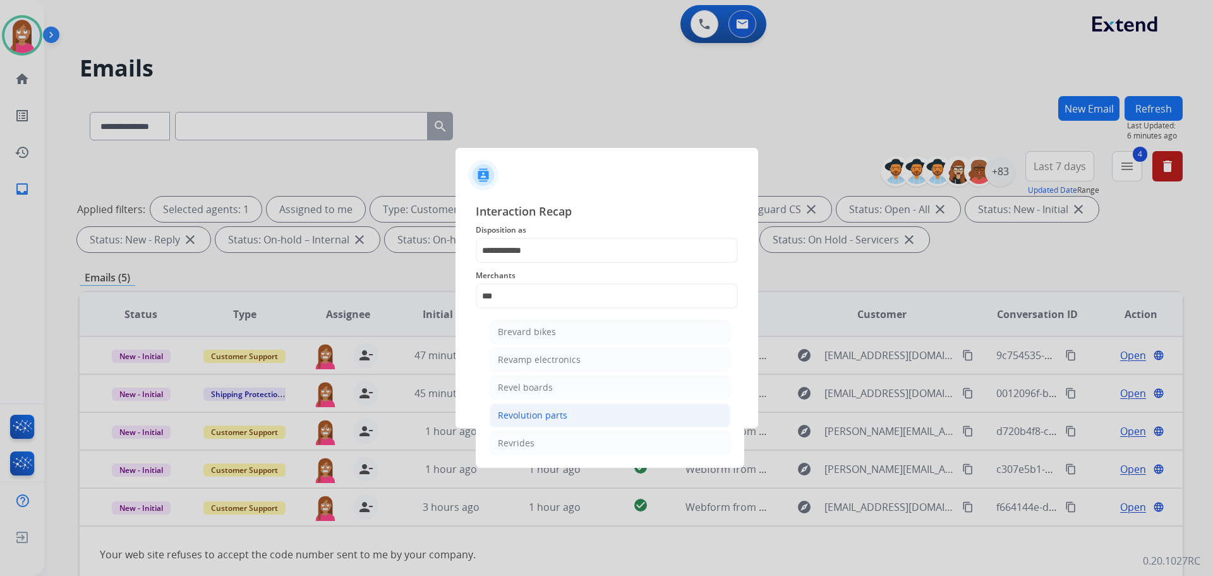
click at [583, 414] on li "Revolution parts" at bounding box center [610, 415] width 241 height 24
type input "**********"
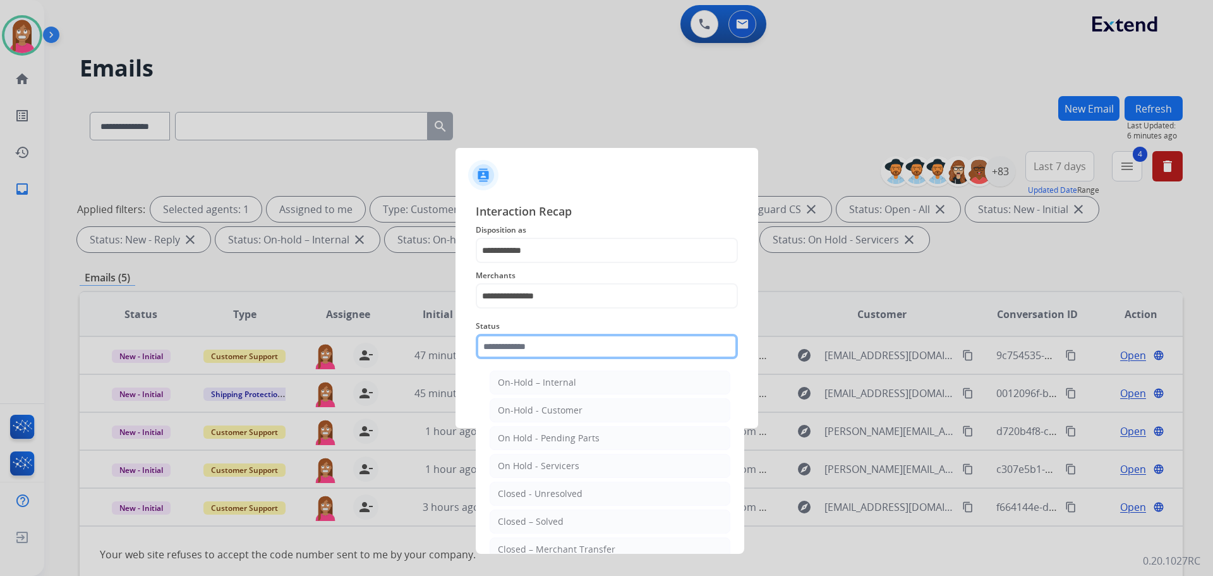
click at [529, 337] on input "text" at bounding box center [607, 346] width 262 height 25
click at [514, 512] on li "Closed – Solved" at bounding box center [610, 521] width 241 height 24
type input "**********"
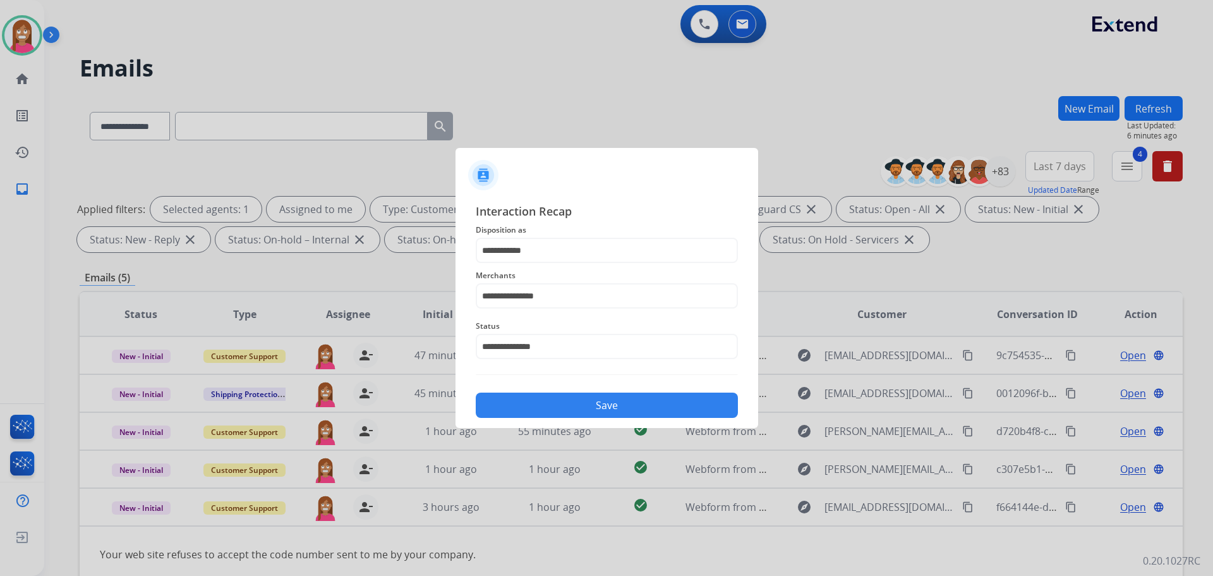
click at [523, 409] on button "Save" at bounding box center [607, 404] width 262 height 25
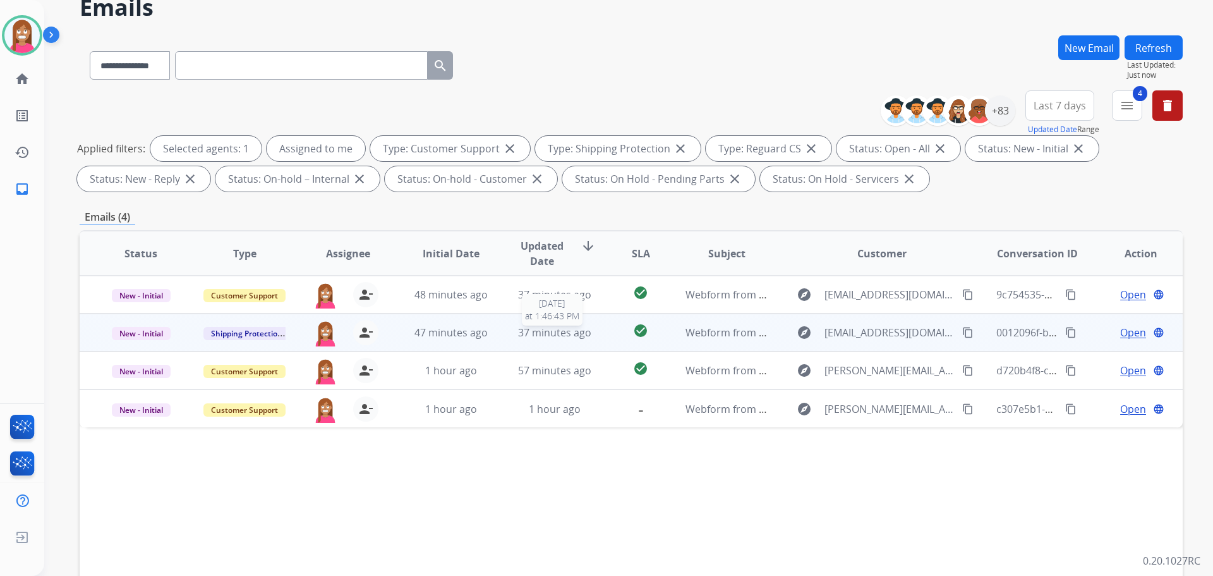
scroll to position [63, 0]
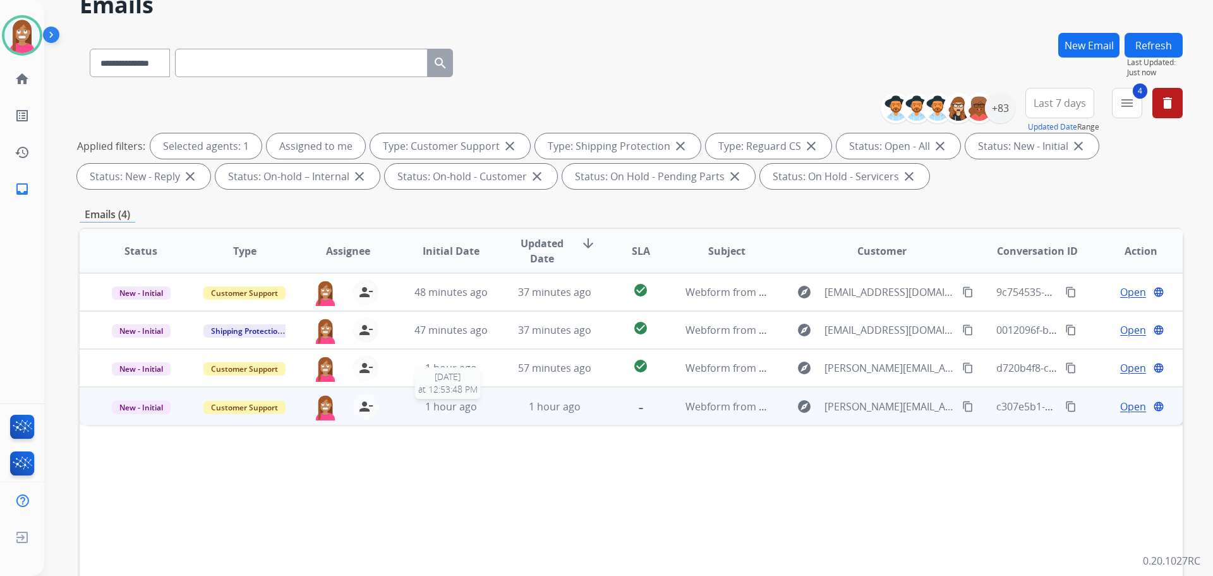
click at [488, 413] on div "1 hour ago" at bounding box center [451, 406] width 83 height 15
click at [1120, 409] on span "Open" at bounding box center [1133, 405] width 26 height 15
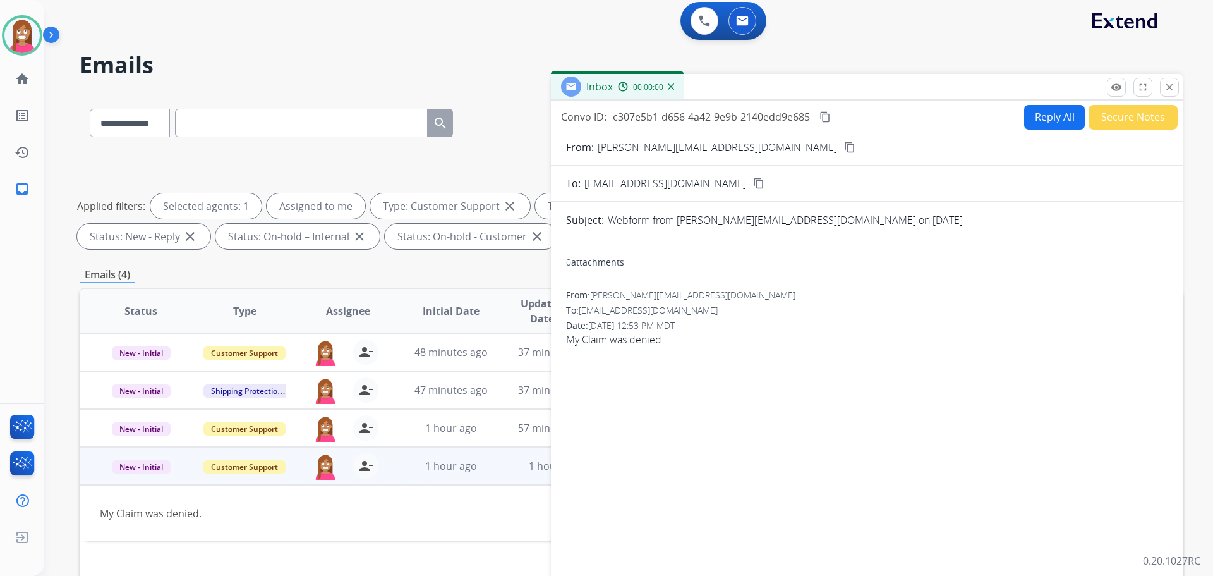
scroll to position [0, 0]
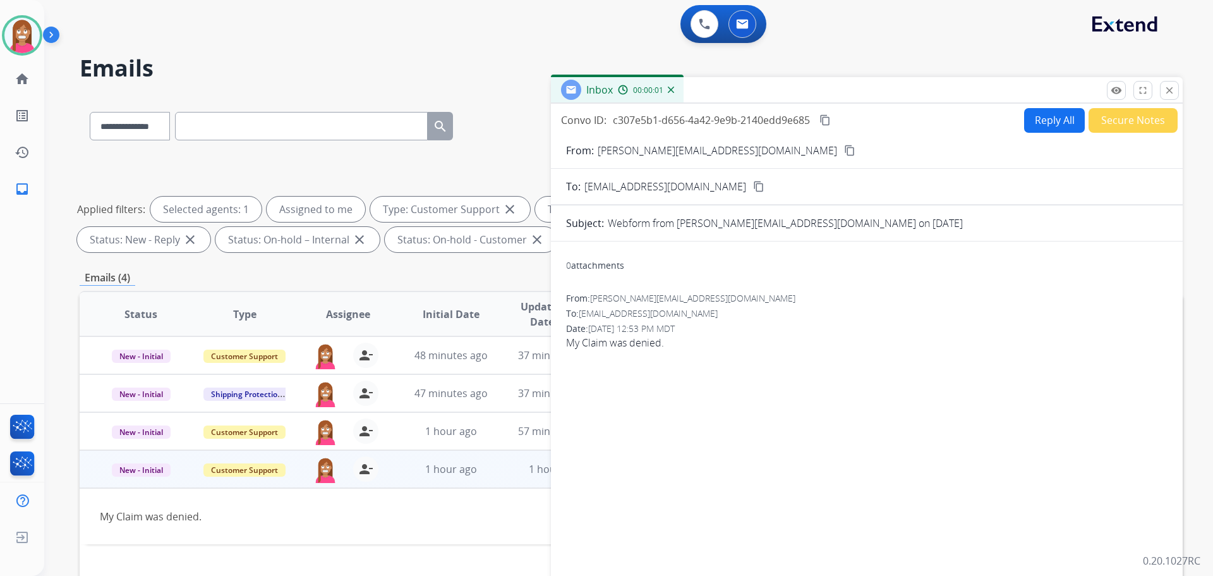
click at [1031, 114] on button "Reply All" at bounding box center [1054, 120] width 61 height 25
select select "**********"
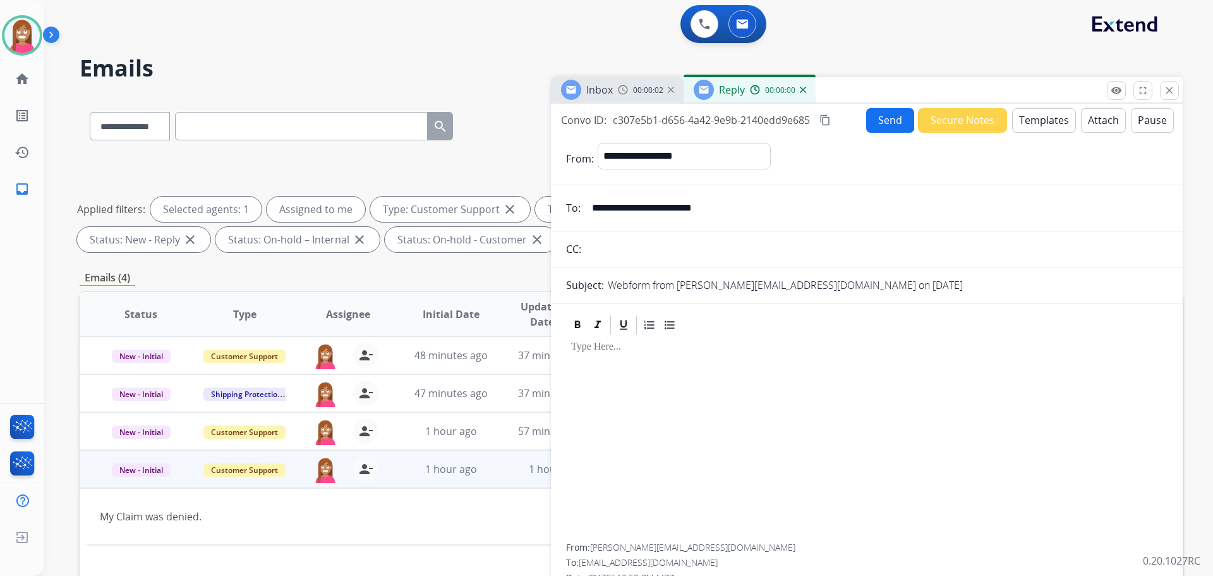
click at [1032, 124] on button "Templates" at bounding box center [1044, 120] width 64 height 25
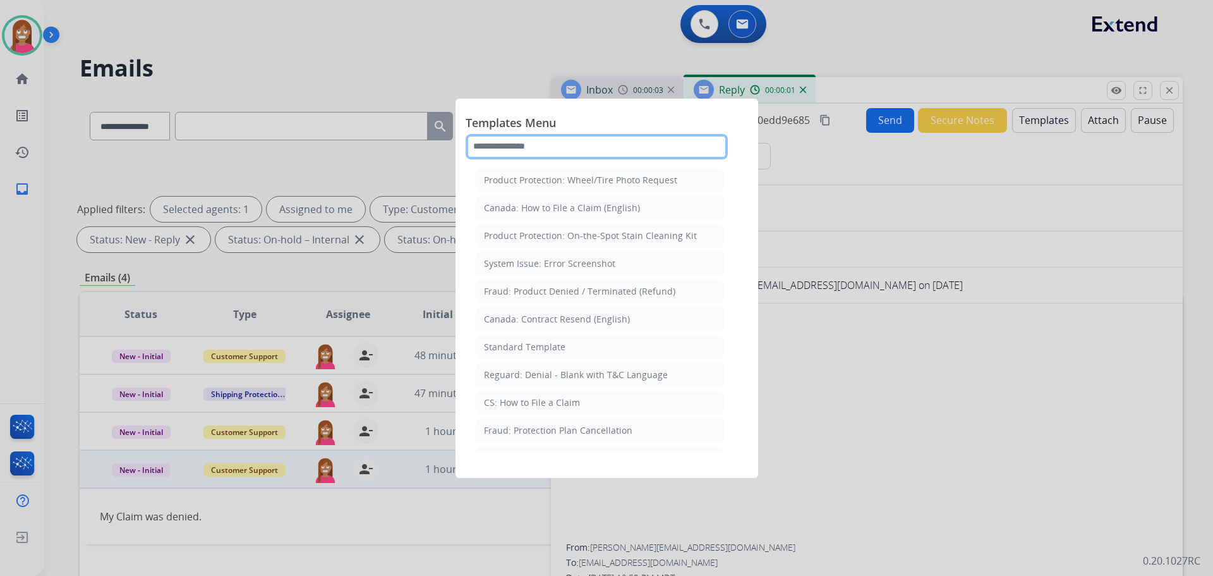
click at [492, 144] on input "text" at bounding box center [597, 146] width 262 height 25
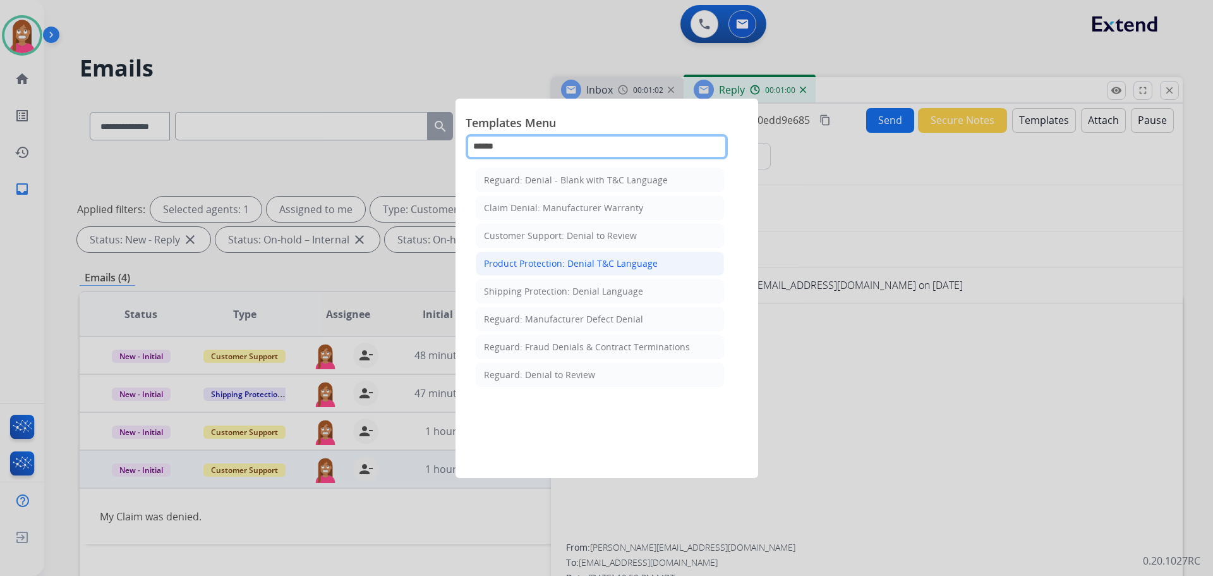
type input "******"
click at [571, 268] on div "Product Protection: Denial T&C Language" at bounding box center [571, 263] width 174 height 13
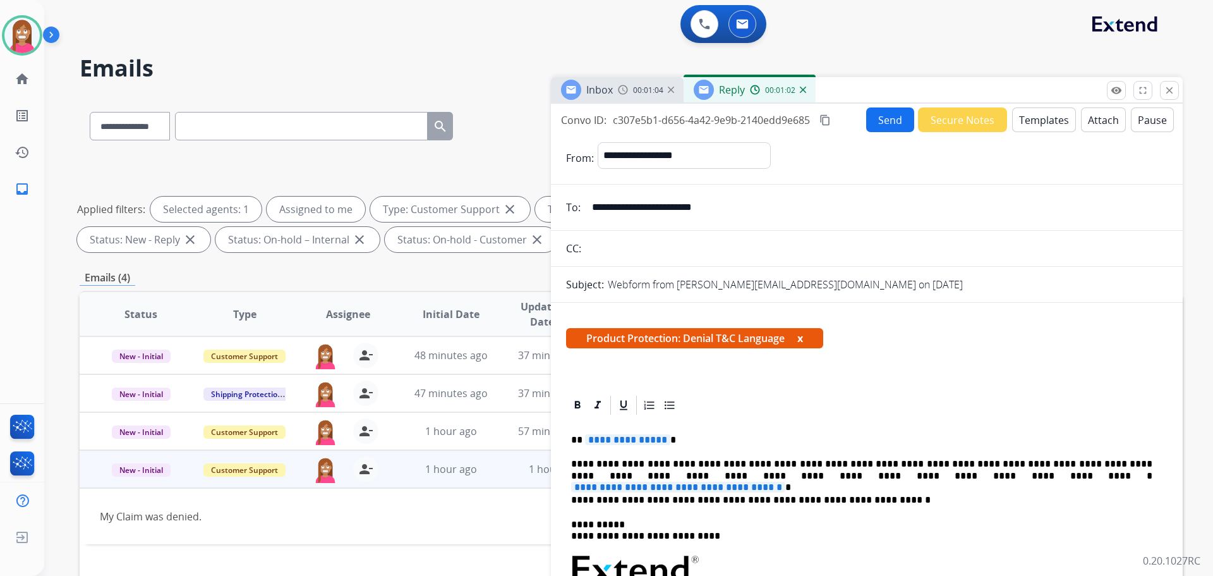
click at [618, 438] on span "**********" at bounding box center [627, 439] width 85 height 11
click at [785, 481] on span "**********" at bounding box center [678, 486] width 214 height 11
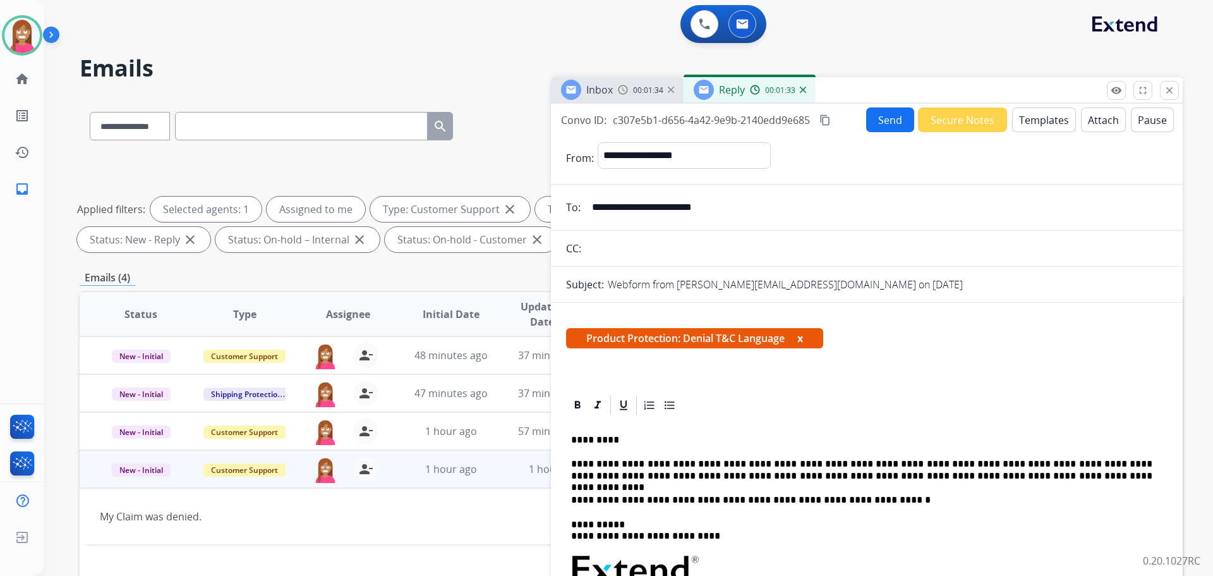
click at [878, 116] on button "Send" at bounding box center [890, 119] width 48 height 25
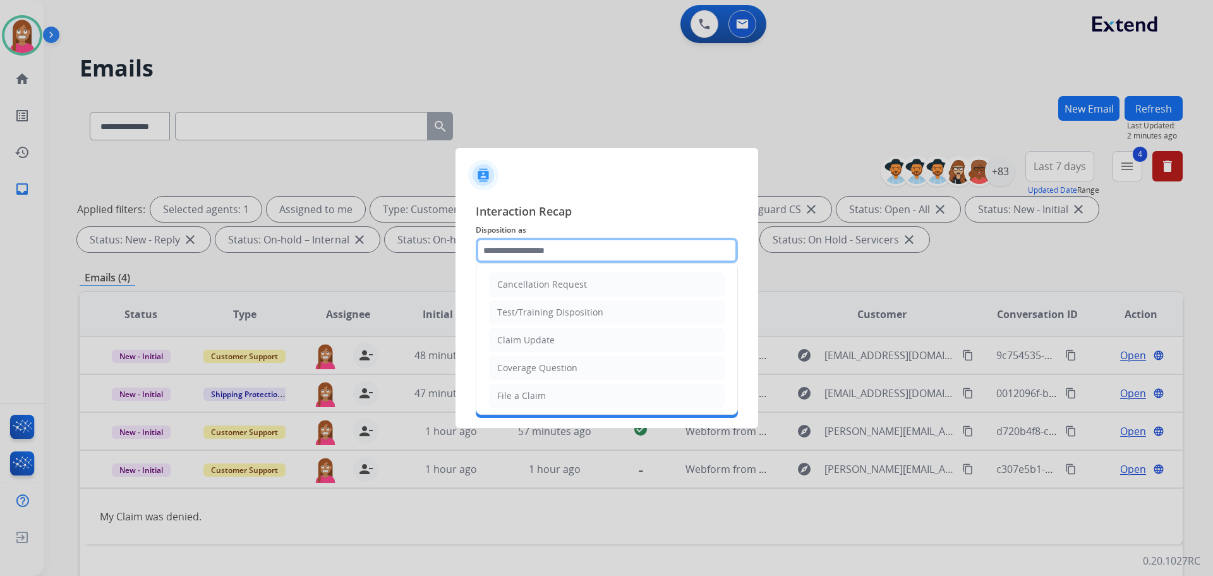
click at [506, 249] on input "text" at bounding box center [607, 250] width 262 height 25
click at [518, 399] on div "File a Claim" at bounding box center [521, 395] width 49 height 13
type input "**********"
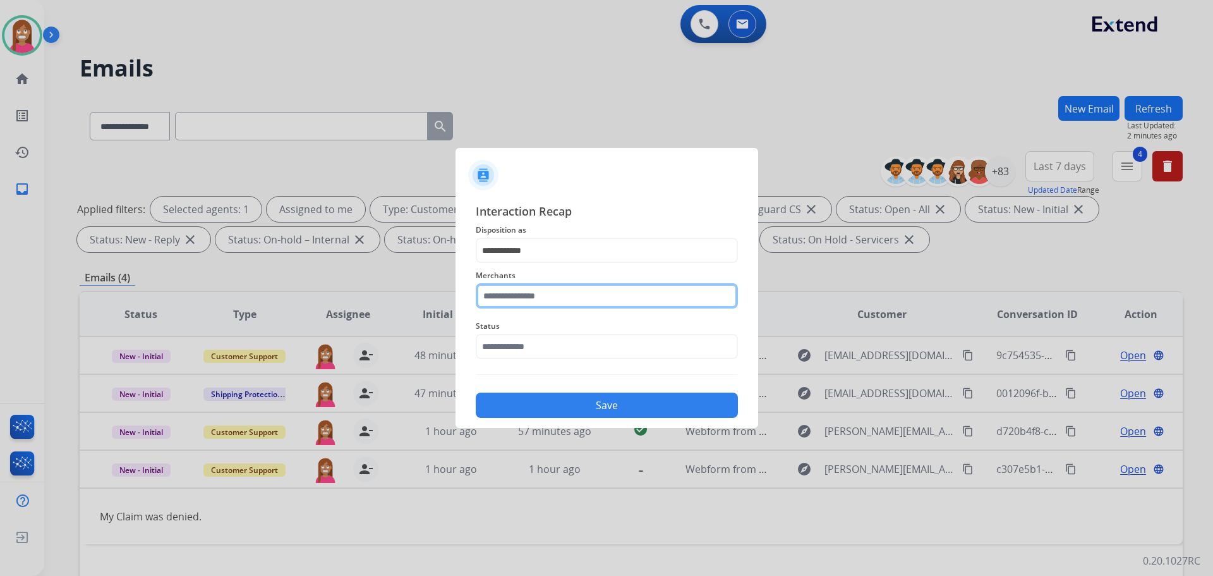
click at [503, 298] on input "text" at bounding box center [607, 295] width 262 height 25
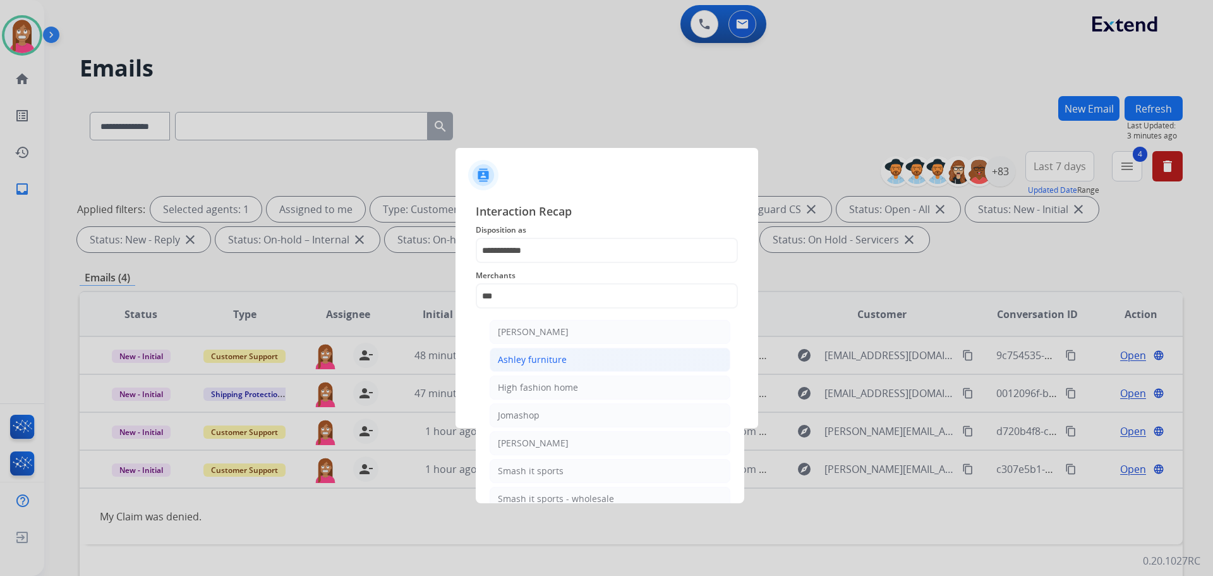
click at [532, 359] on div "Ashley furniture" at bounding box center [532, 359] width 69 height 13
type input "**********"
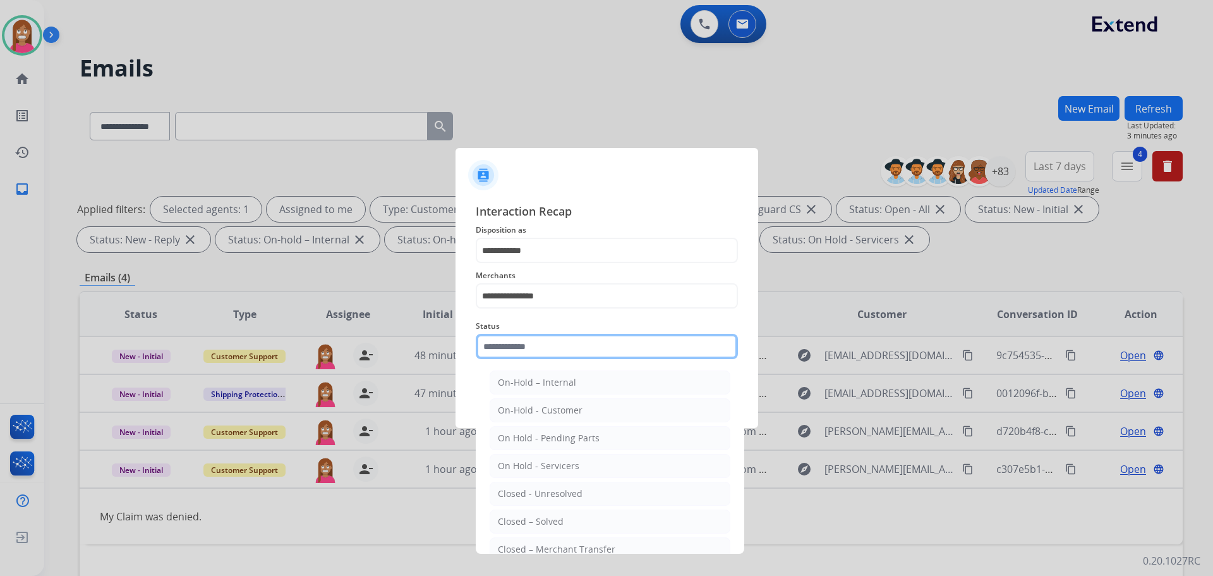
click at [521, 347] on input "text" at bounding box center [607, 346] width 262 height 25
click at [527, 528] on div "Closed – Solved" at bounding box center [531, 521] width 66 height 13
type input "**********"
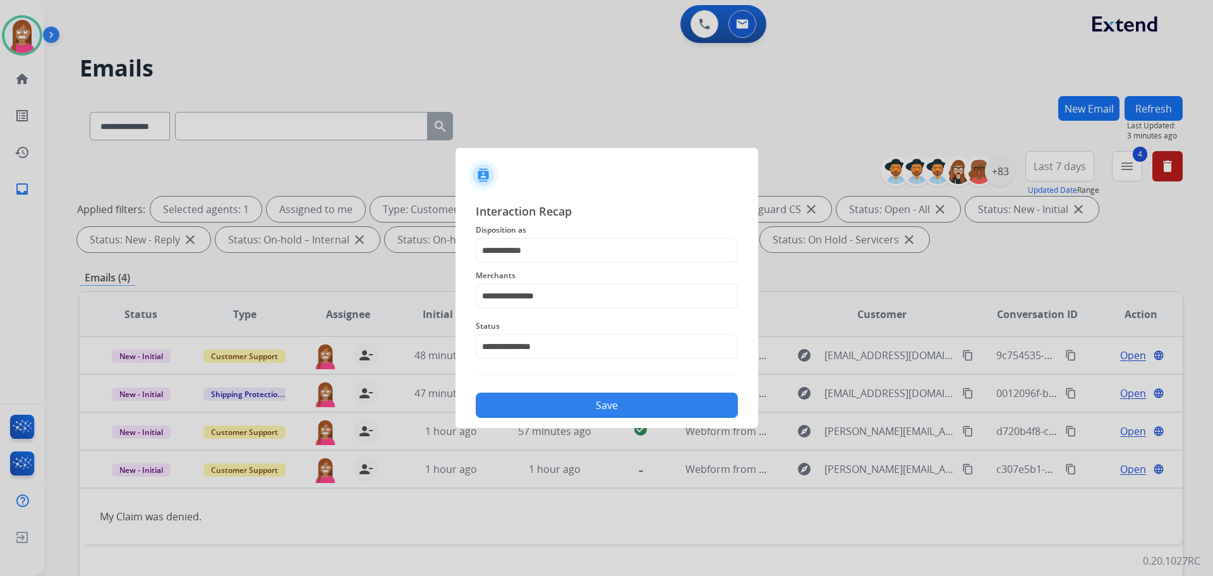
click at [542, 404] on button "Save" at bounding box center [607, 404] width 262 height 25
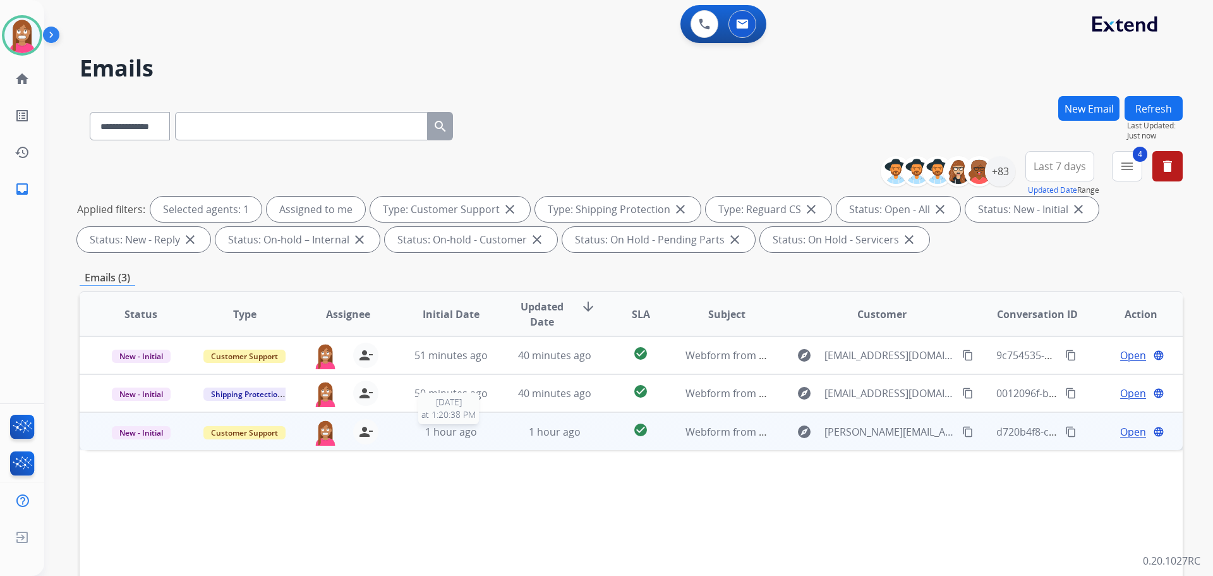
click at [487, 438] on div "1 hour ago" at bounding box center [451, 431] width 83 height 15
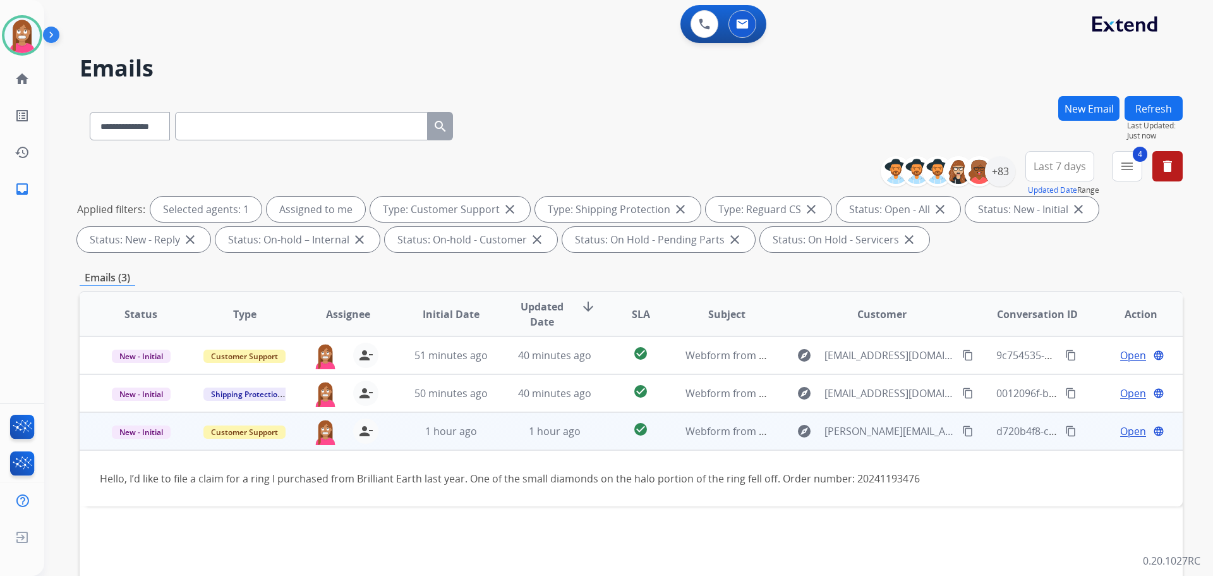
click at [1125, 431] on span "Open" at bounding box center [1133, 430] width 26 height 15
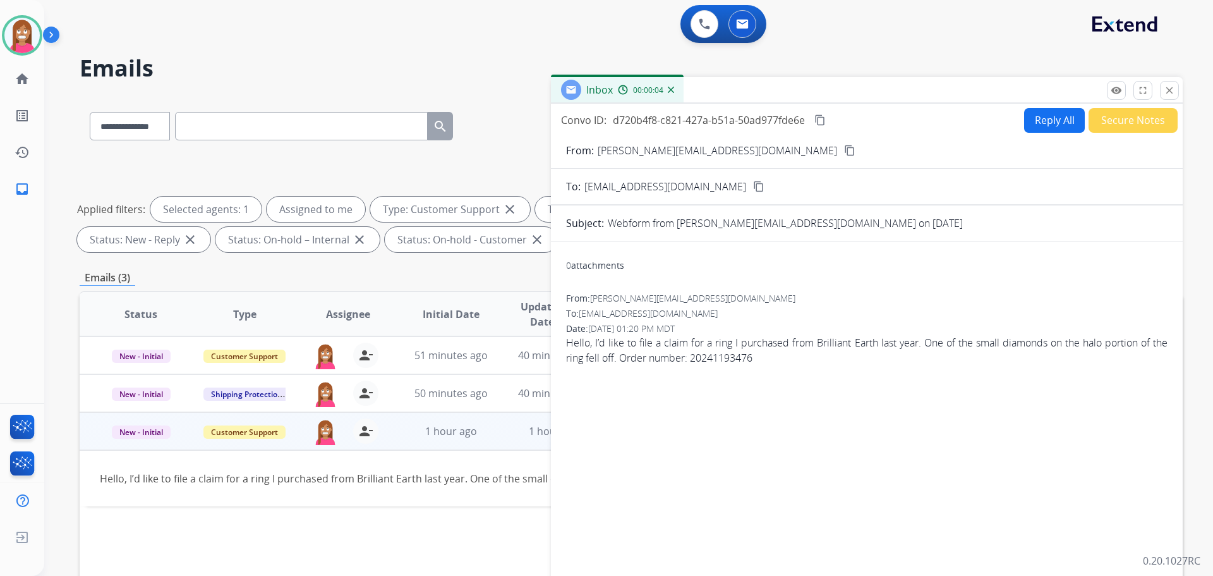
click at [1043, 124] on button "Reply All" at bounding box center [1054, 120] width 61 height 25
select select "**********"
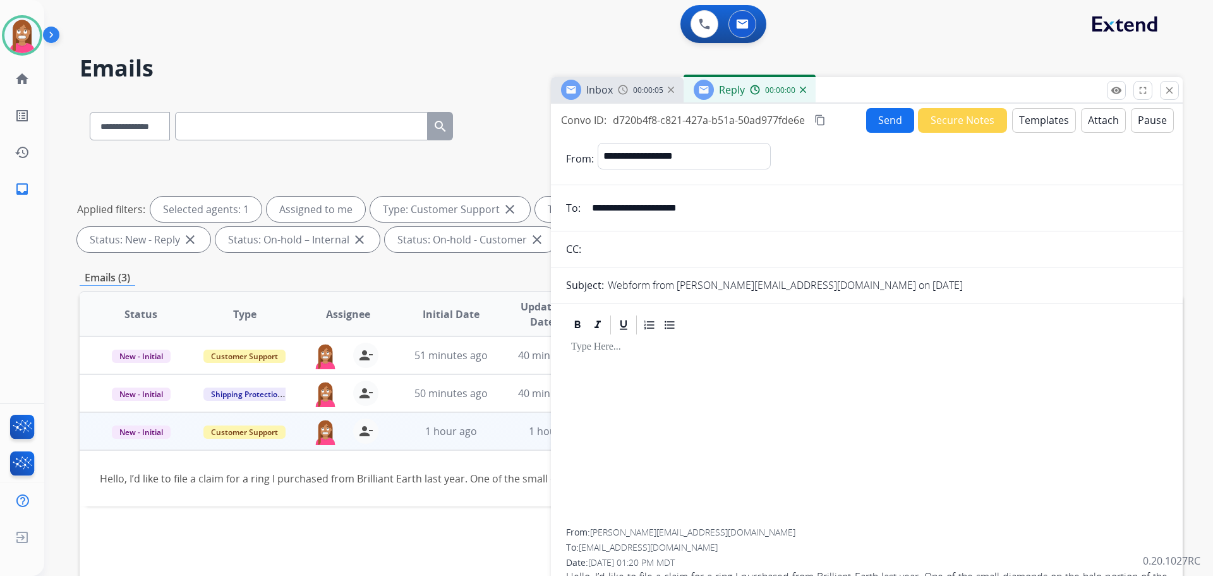
click at [1037, 125] on button "Templates" at bounding box center [1044, 120] width 64 height 25
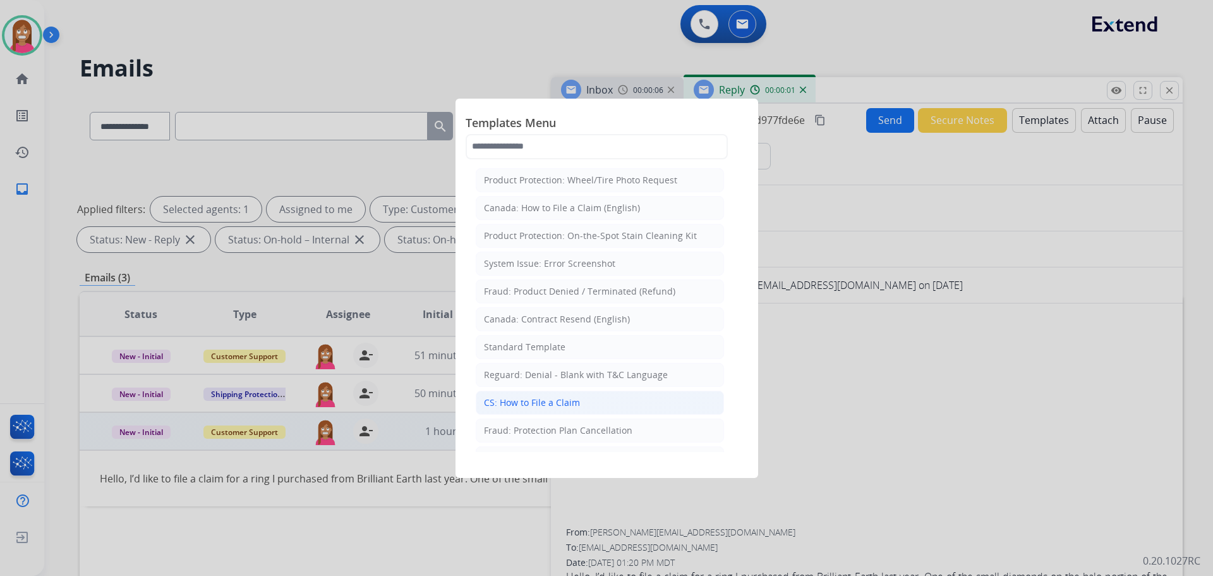
click at [550, 402] on div "CS: How to File a Claim" at bounding box center [532, 402] width 96 height 13
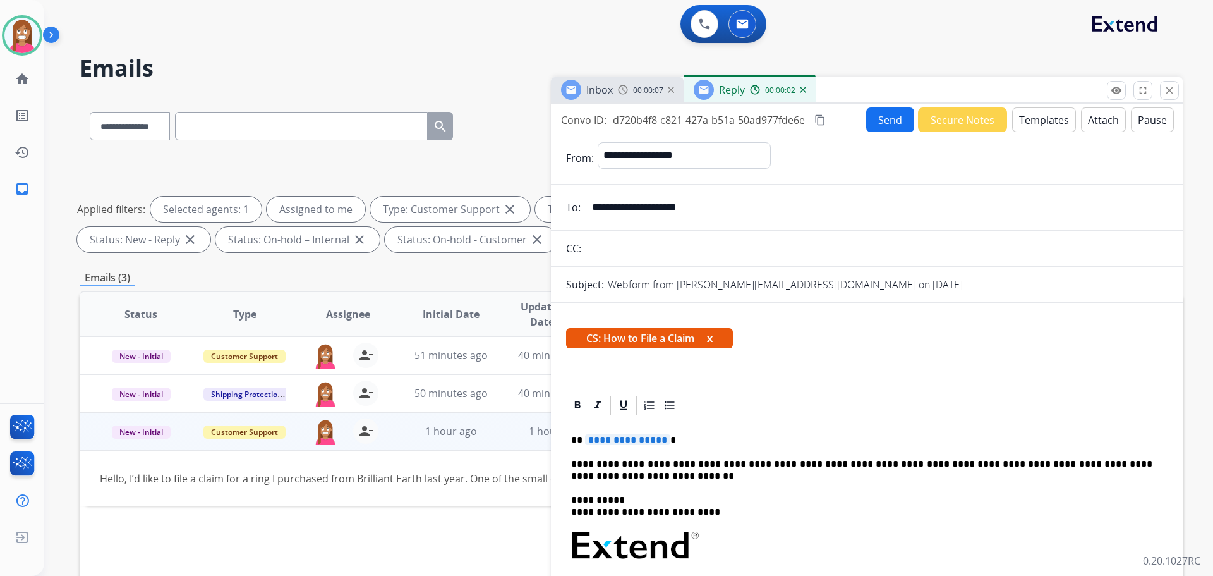
click at [616, 442] on span "**********" at bounding box center [627, 439] width 85 height 11
click at [894, 112] on button "Send" at bounding box center [890, 119] width 48 height 25
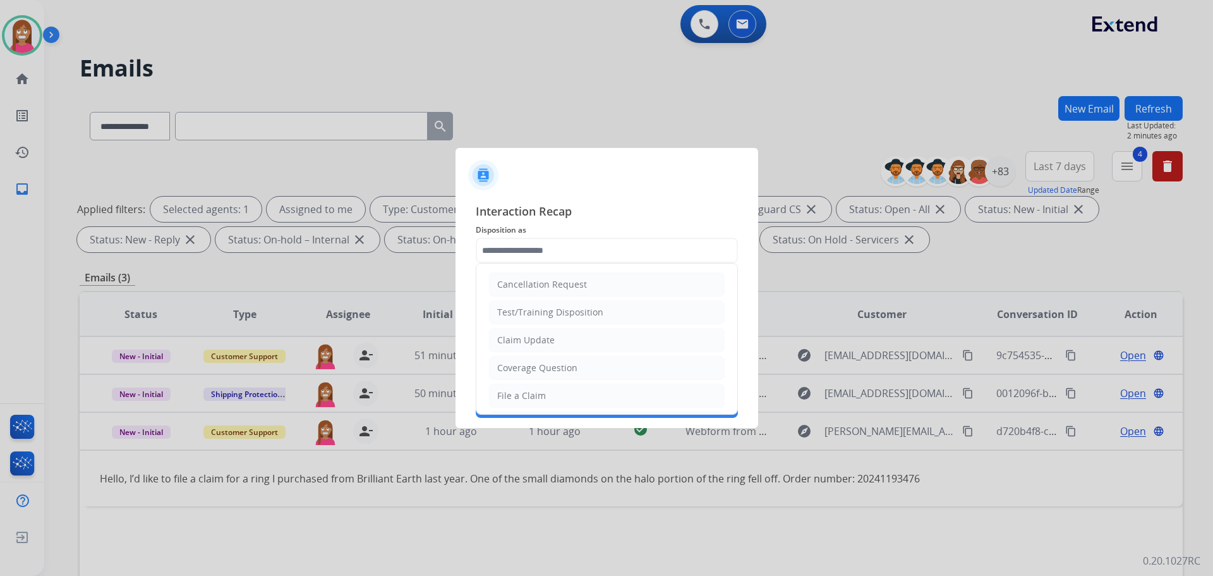
click at [510, 247] on input "text" at bounding box center [607, 250] width 262 height 25
click at [506, 398] on div "File a Claim" at bounding box center [521, 395] width 49 height 13
type input "**********"
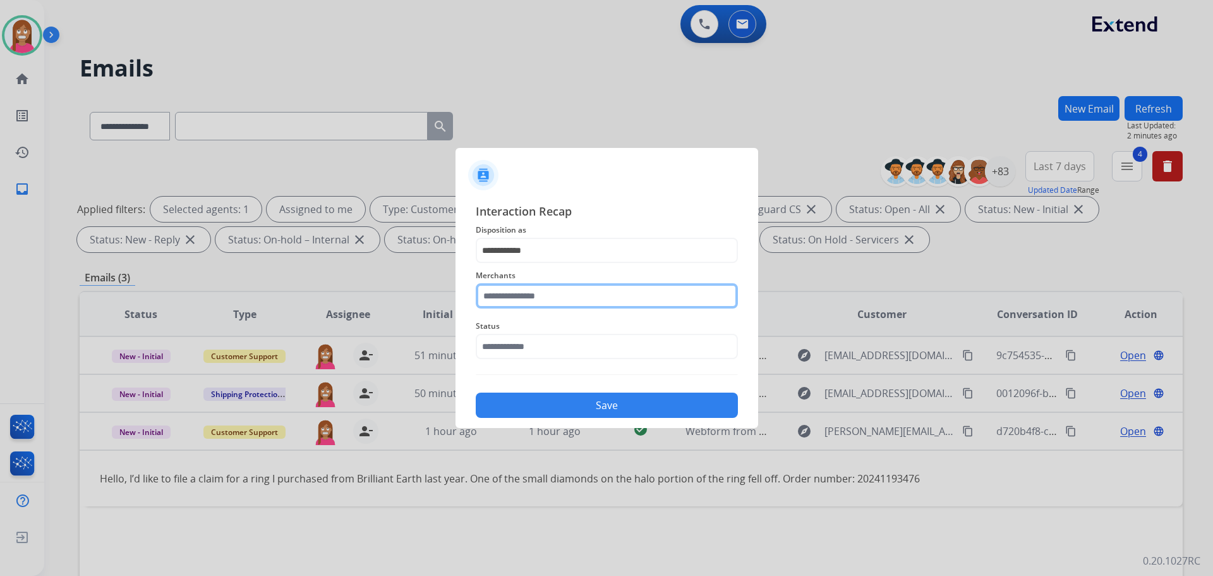
click at [493, 293] on input "text" at bounding box center [607, 295] width 262 height 25
click at [552, 318] on ul "Brilliant earth Grown brilliance" at bounding box center [610, 348] width 248 height 71
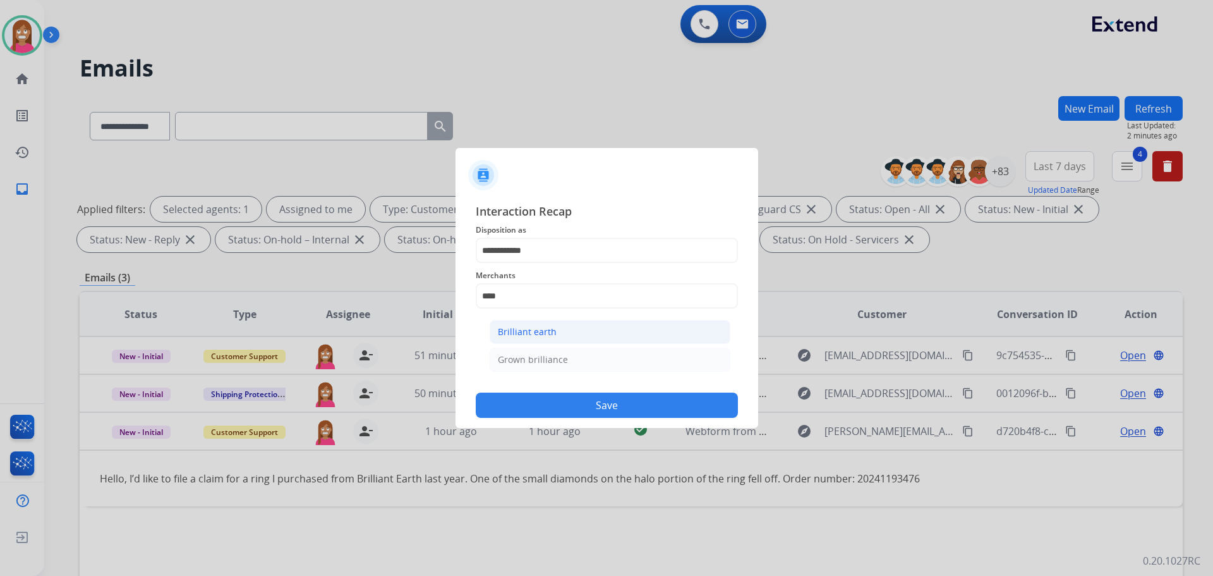
click at [551, 326] on div "Brilliant earth" at bounding box center [527, 331] width 59 height 13
type input "**********"
click at [531, 353] on input "text" at bounding box center [607, 346] width 262 height 25
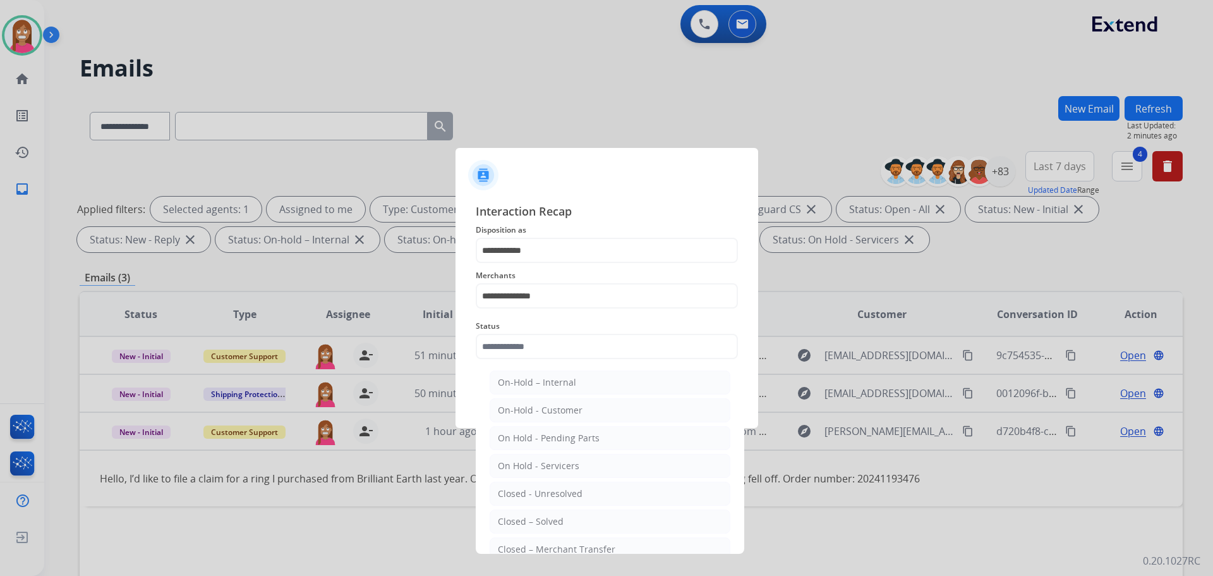
drag, startPoint x: 540, startPoint y: 512, endPoint x: 537, endPoint y: 498, distance: 13.5
click at [538, 510] on li "Closed – Solved" at bounding box center [610, 521] width 241 height 24
type input "**********"
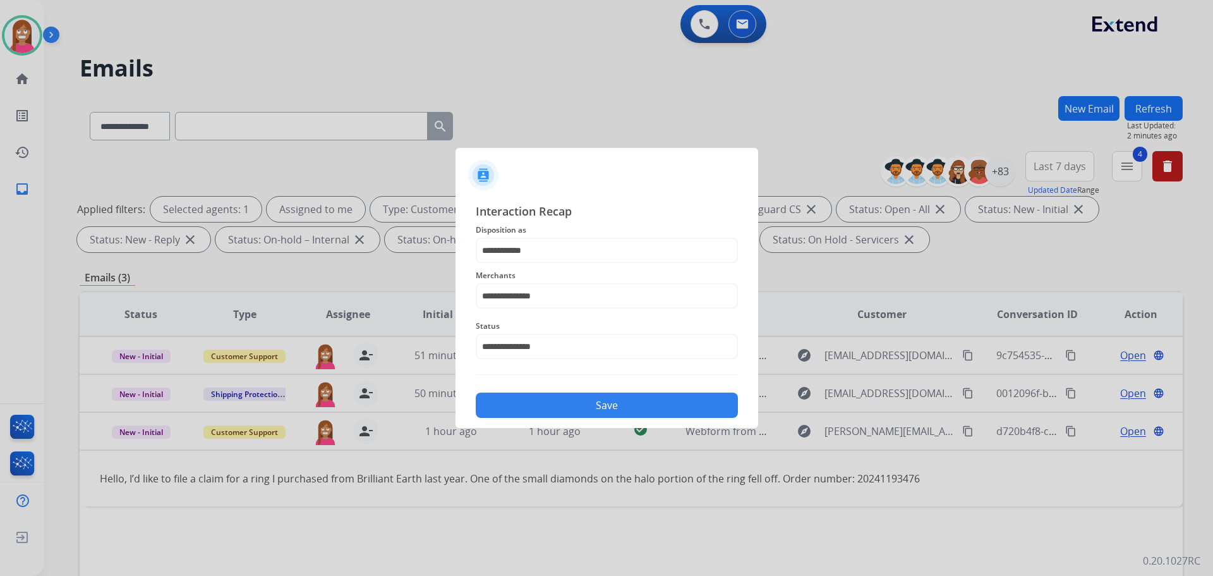
click at [549, 416] on button "Save" at bounding box center [607, 404] width 262 height 25
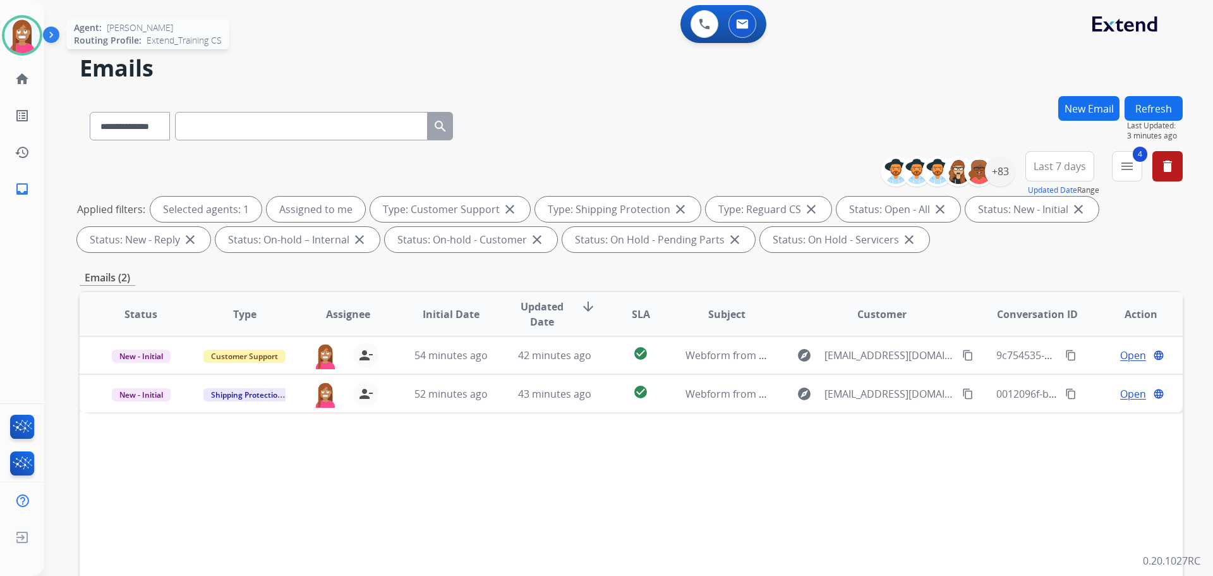
click at [15, 30] on img at bounding box center [21, 35] width 35 height 35
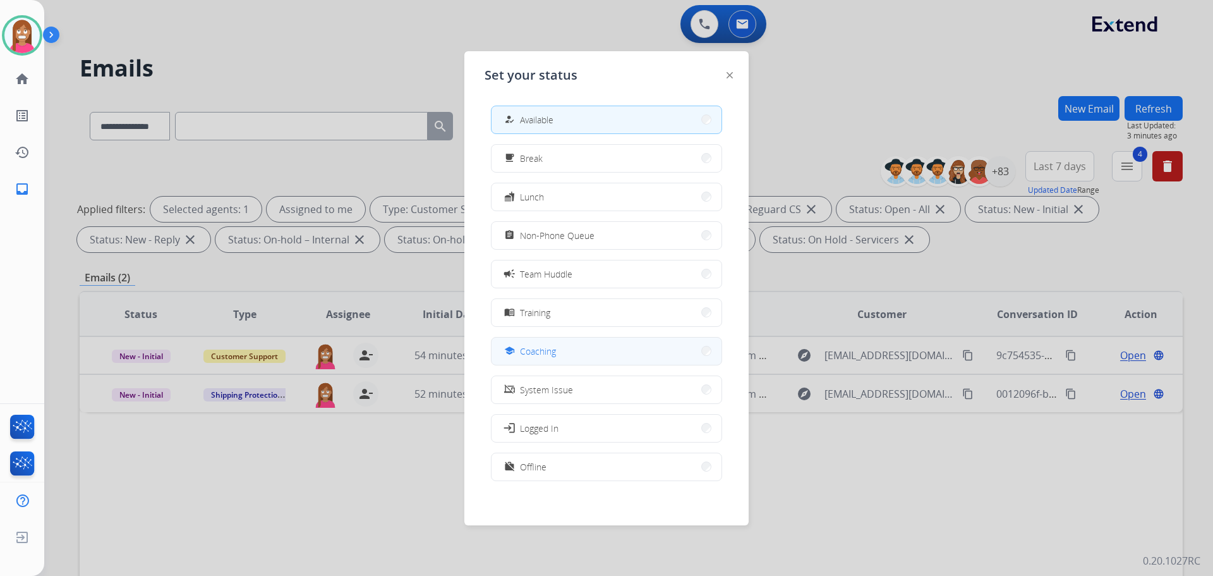
click at [538, 341] on button "school Coaching" at bounding box center [607, 350] width 230 height 27
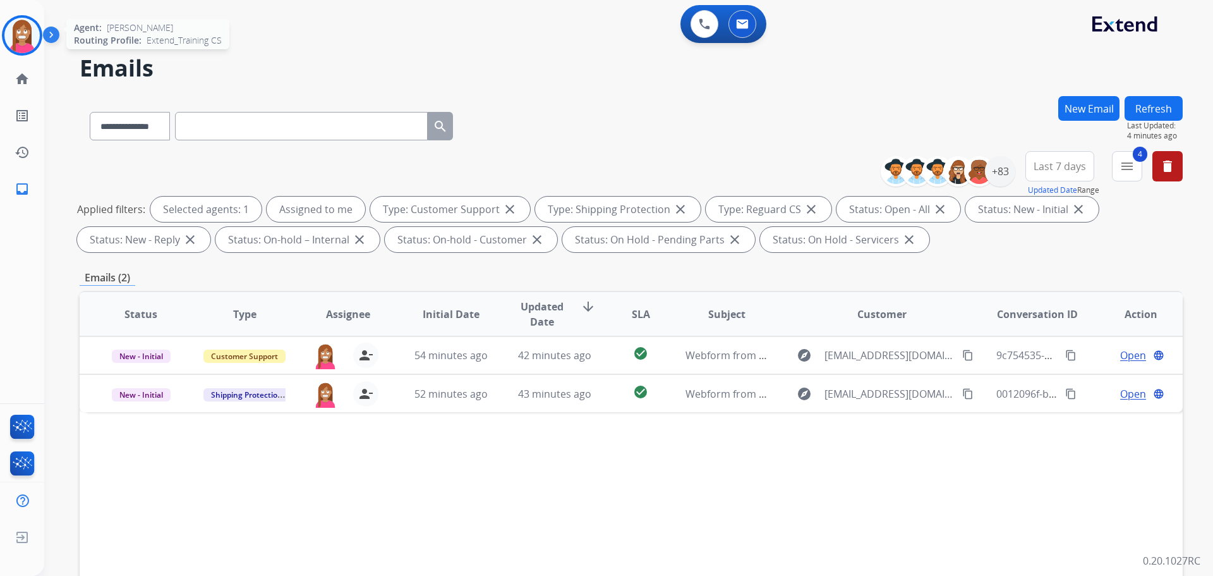
click at [26, 25] on img at bounding box center [21, 35] width 35 height 35
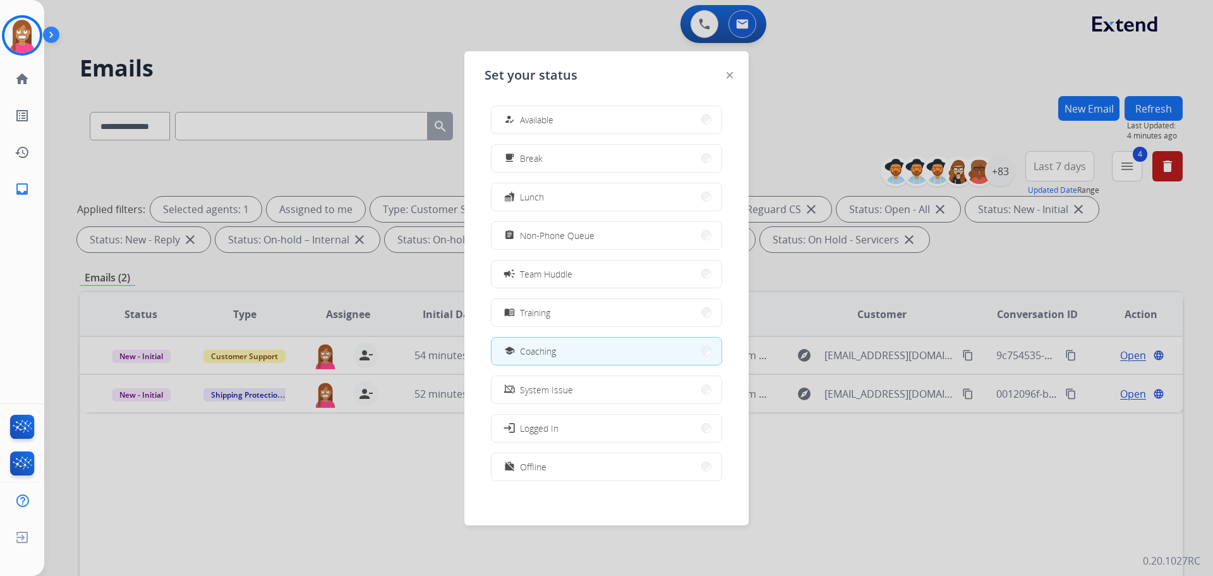
drag, startPoint x: 519, startPoint y: 116, endPoint x: 541, endPoint y: 135, distance: 29.1
click at [519, 114] on div "how_to_reg" at bounding box center [511, 119] width 18 height 15
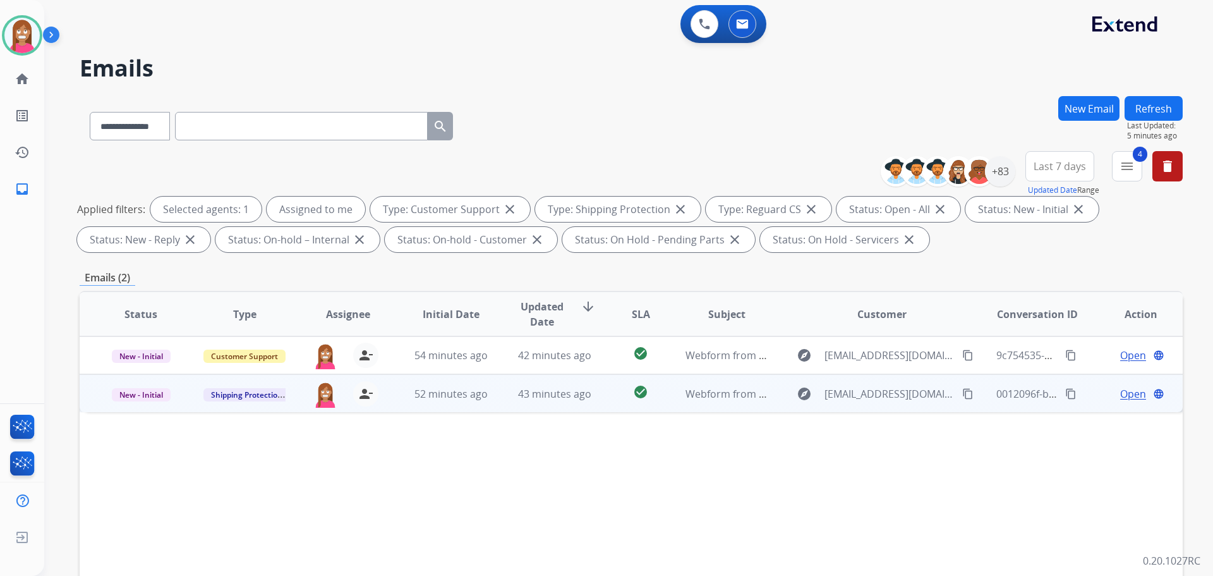
click at [508, 404] on td "43 minutes ago" at bounding box center [545, 393] width 104 height 38
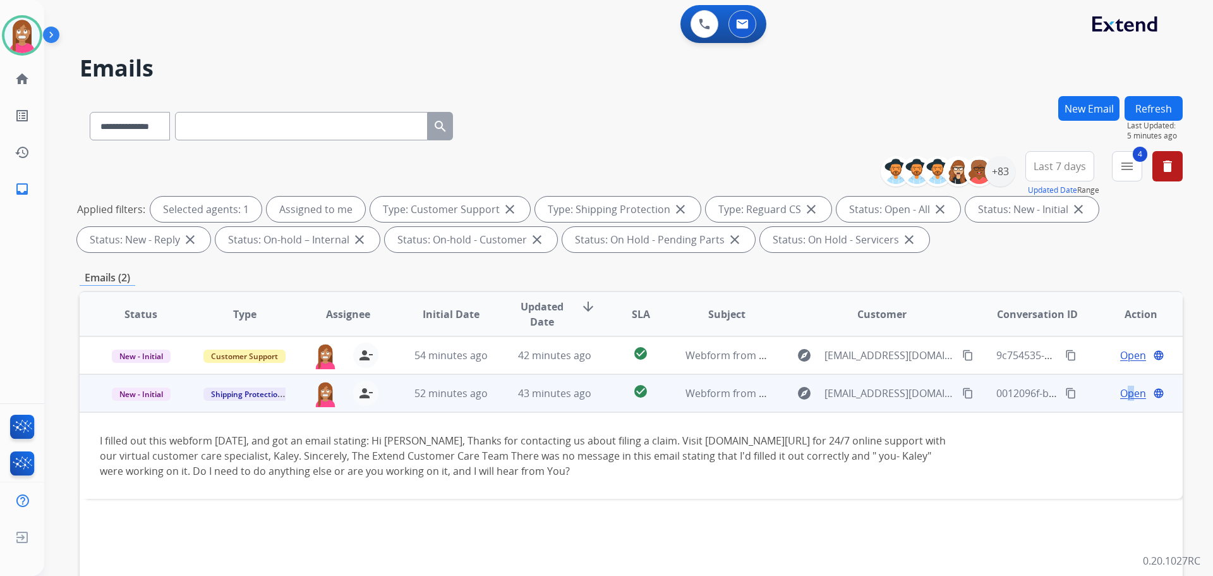
click at [1123, 394] on span "Open" at bounding box center [1133, 392] width 26 height 15
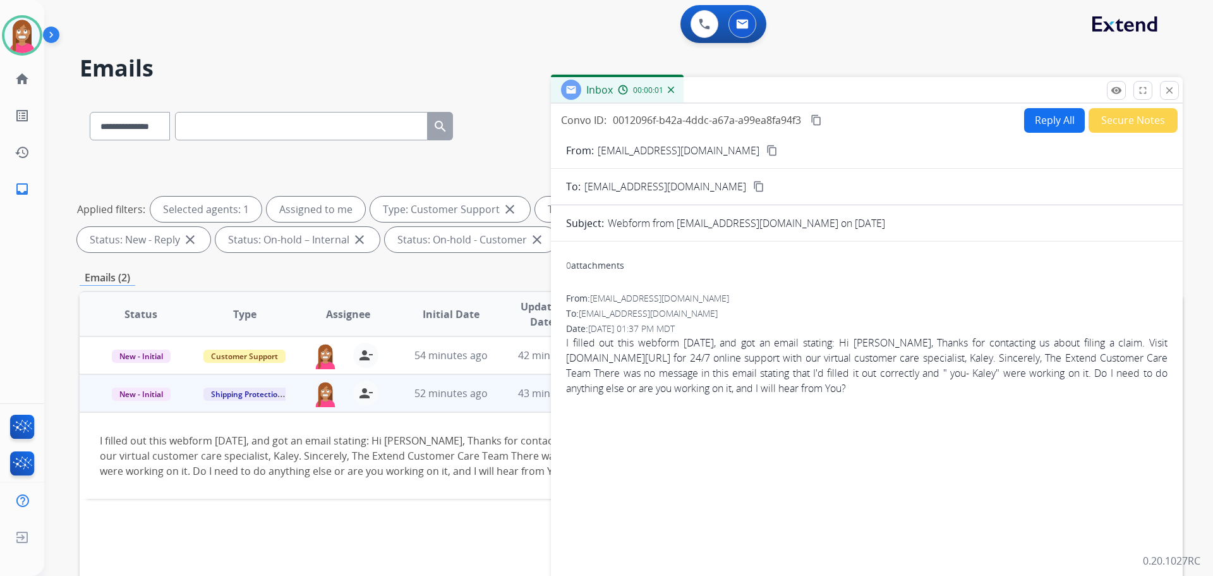
click at [1054, 127] on button "Reply All" at bounding box center [1054, 120] width 61 height 25
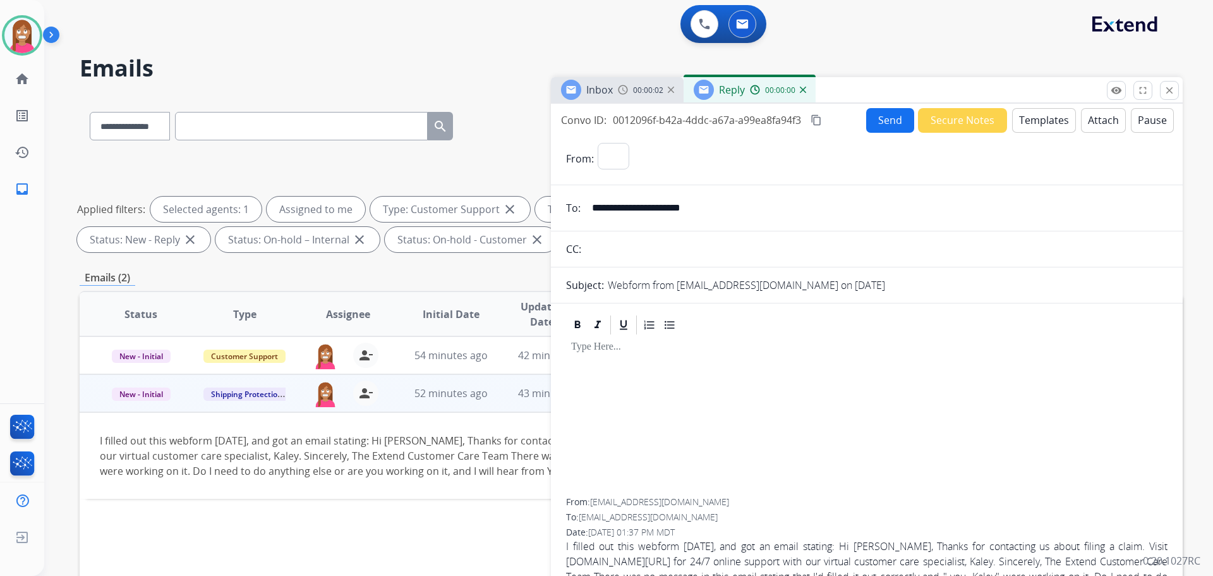
select select "**********"
click at [1028, 126] on button "Templates" at bounding box center [1044, 120] width 64 height 25
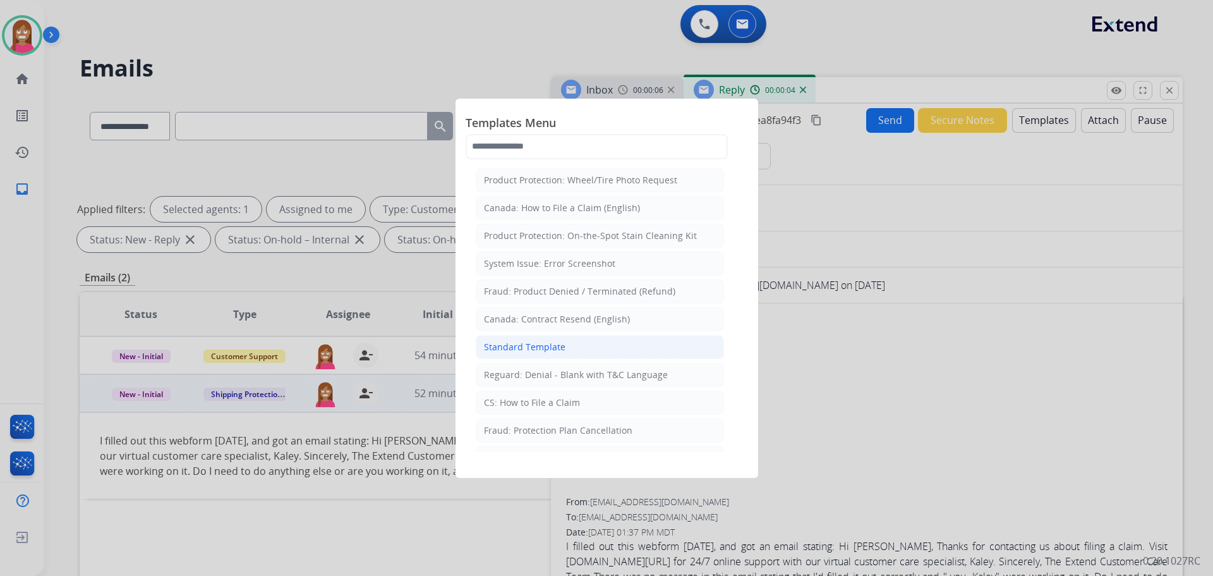
click at [512, 355] on li "Standard Template" at bounding box center [600, 347] width 248 height 24
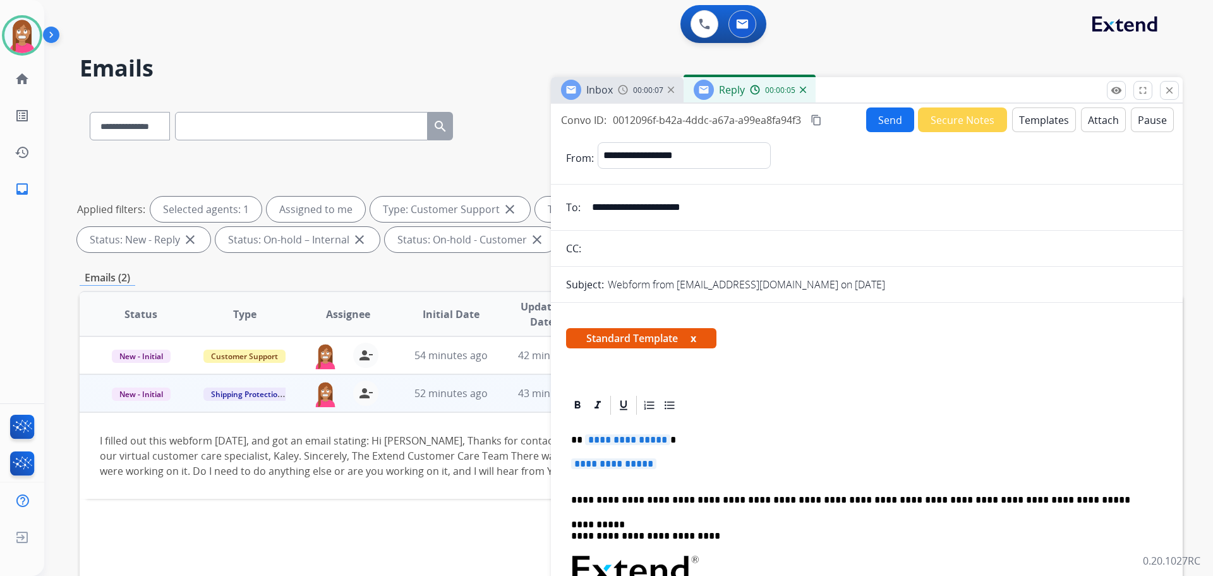
click at [625, 435] on span "**********" at bounding box center [627, 439] width 85 height 11
drag, startPoint x: 710, startPoint y: 212, endPoint x: 590, endPoint y: 212, distance: 120.0
click at [590, 212] on input "**********" at bounding box center [875, 207] width 583 height 25
click at [619, 442] on p "**********" at bounding box center [861, 439] width 581 height 11
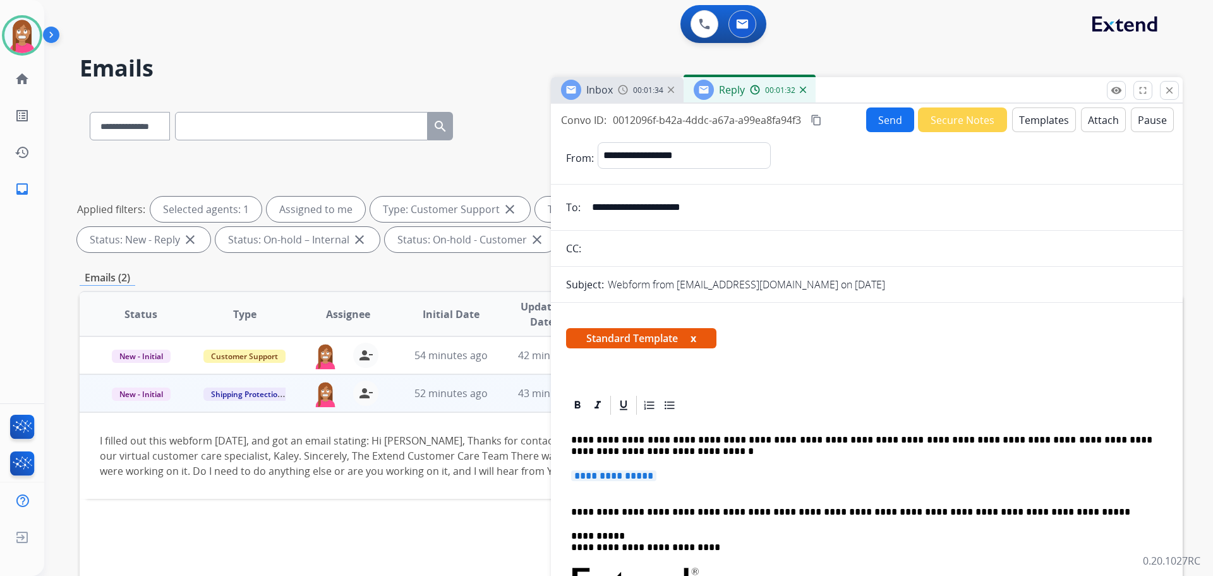
click at [660, 487] on p "**********" at bounding box center [866, 481] width 591 height 23
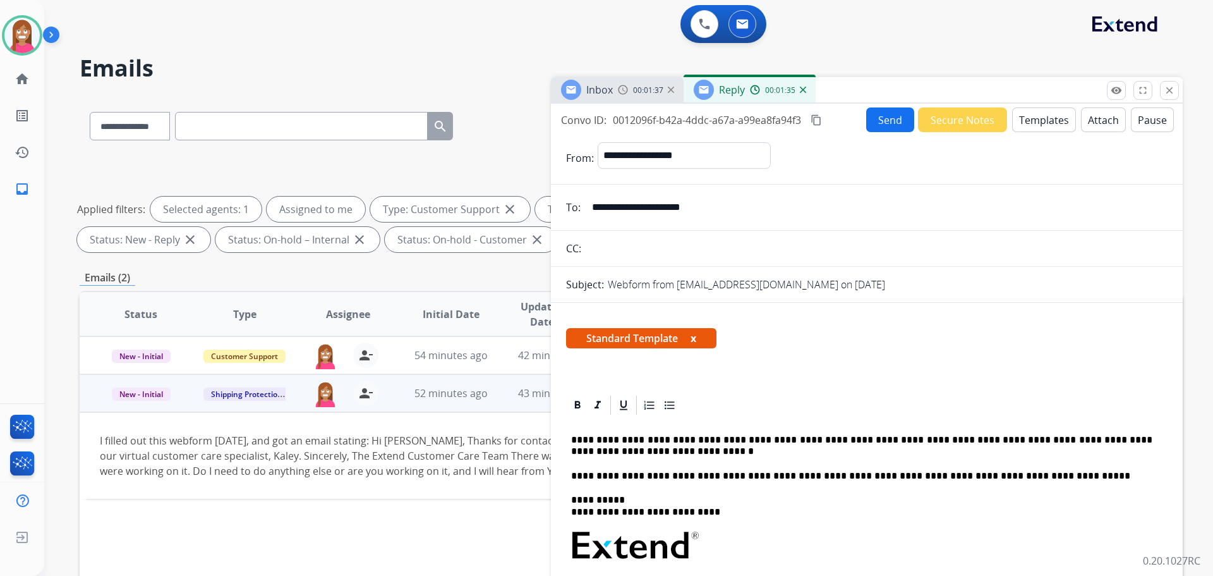
click at [881, 112] on button "Send" at bounding box center [890, 119] width 48 height 25
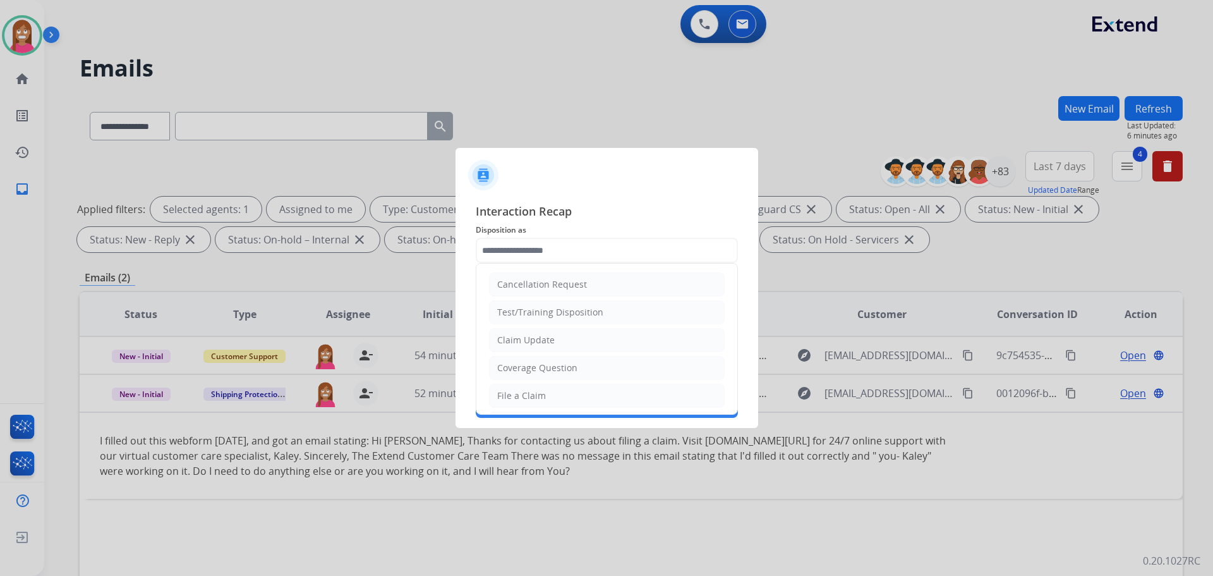
click at [526, 250] on input "text" at bounding box center [607, 250] width 262 height 25
click at [518, 372] on div "Coverage Question" at bounding box center [537, 367] width 80 height 13
type input "**********"
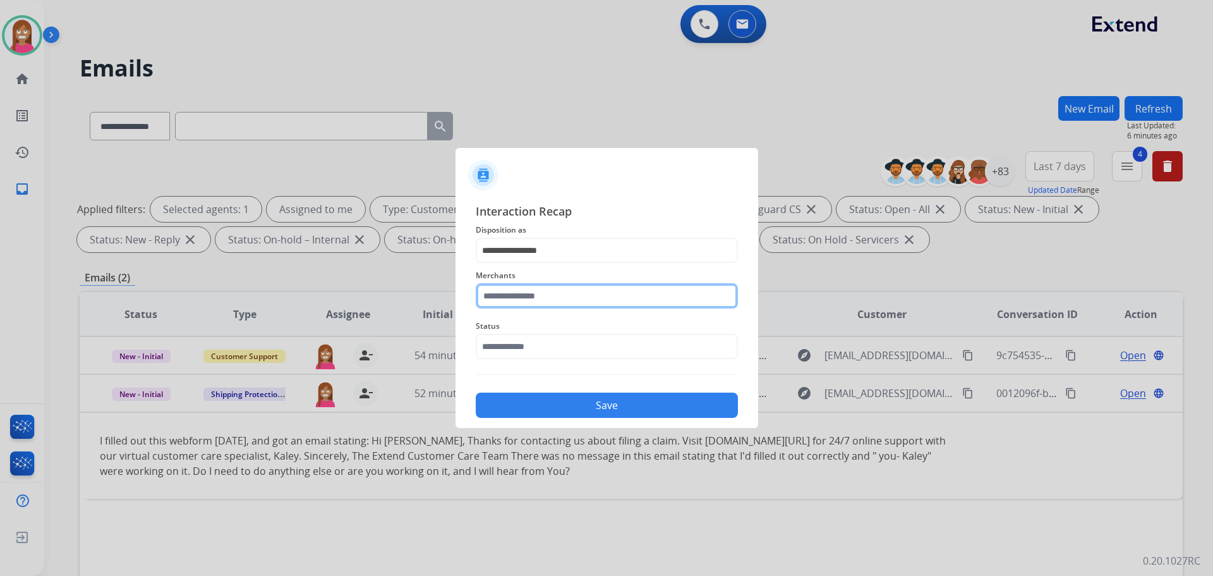
click at [520, 303] on input "text" at bounding box center [607, 295] width 262 height 25
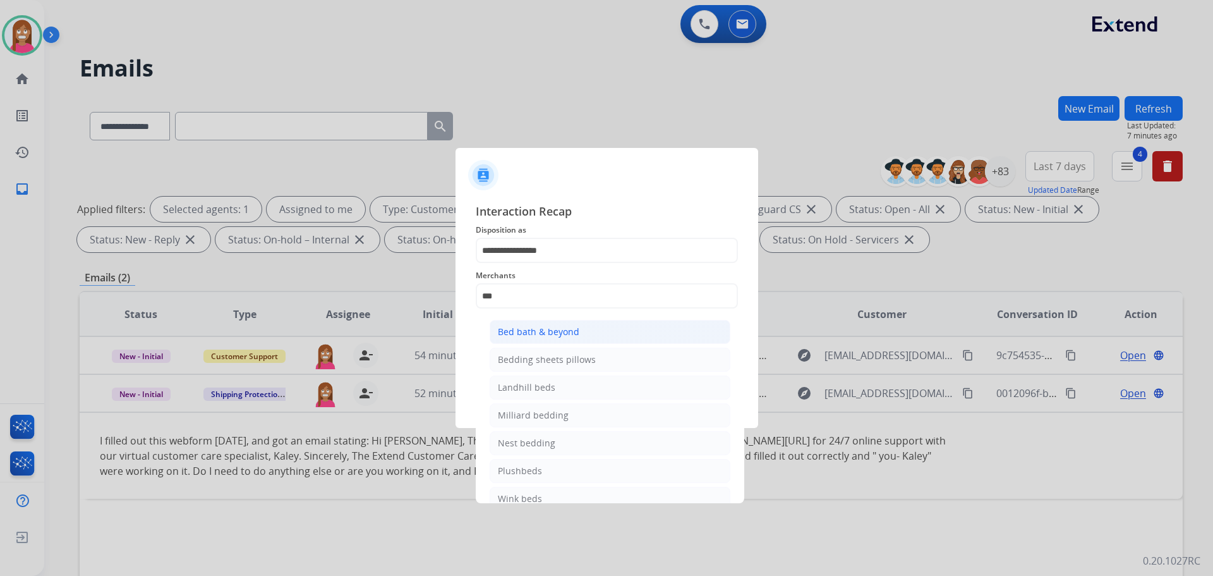
click at [507, 335] on div "Bed bath & beyond" at bounding box center [539, 331] width 82 height 13
type input "**********"
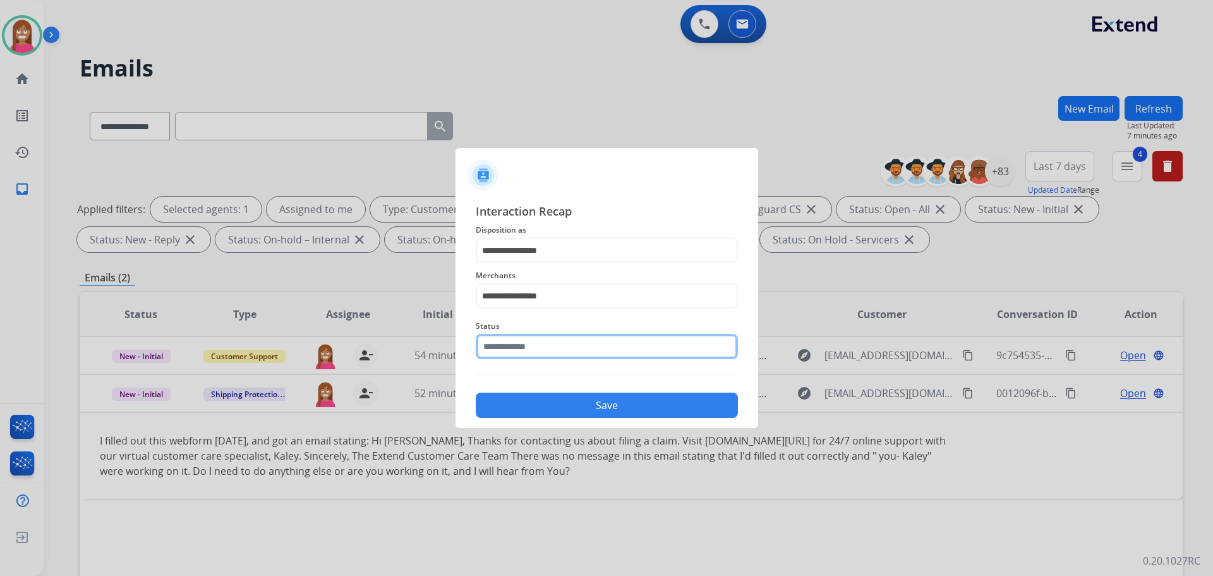
drag, startPoint x: 512, startPoint y: 353, endPoint x: 516, endPoint y: 358, distance: 6.8
click at [513, 353] on input "text" at bounding box center [607, 346] width 262 height 25
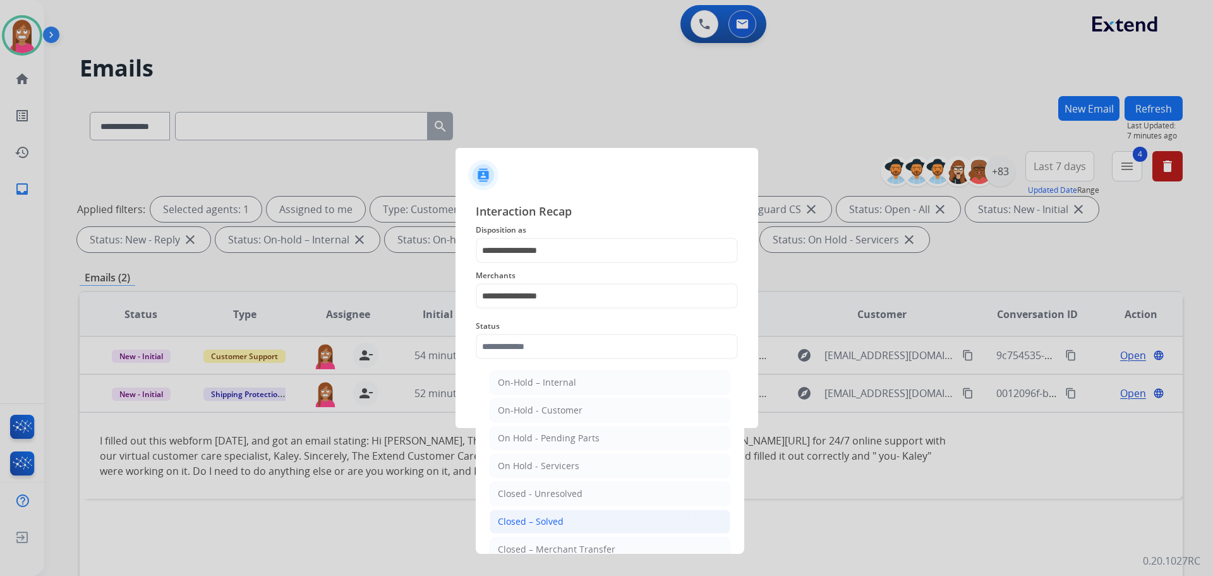
click at [568, 519] on li "Closed – Solved" at bounding box center [610, 521] width 241 height 24
type input "**********"
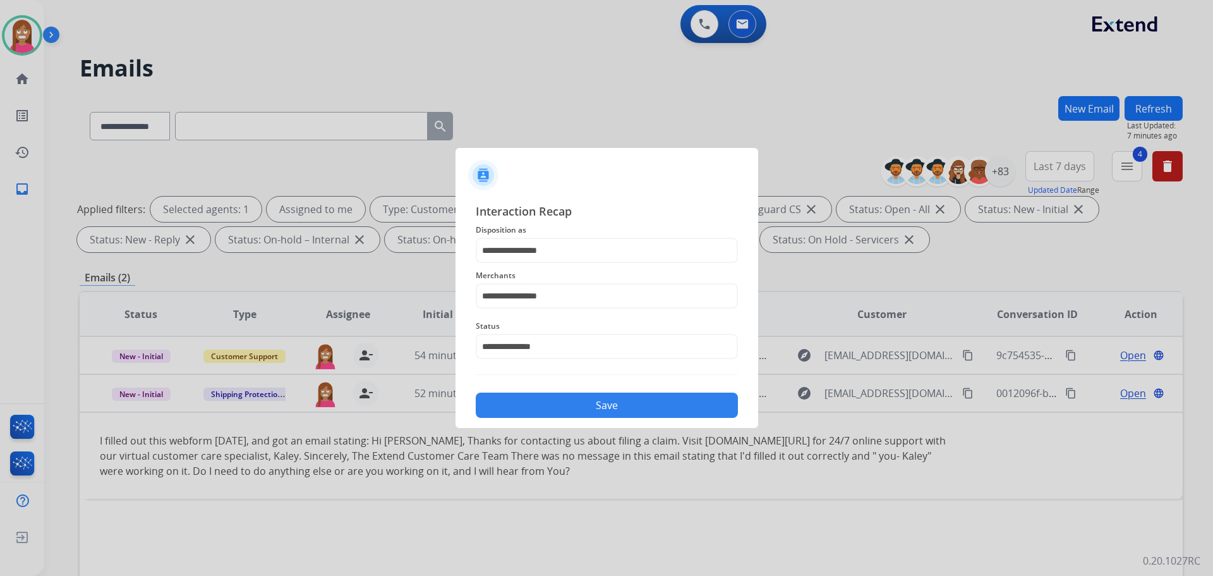
click at [548, 399] on button "Save" at bounding box center [607, 404] width 262 height 25
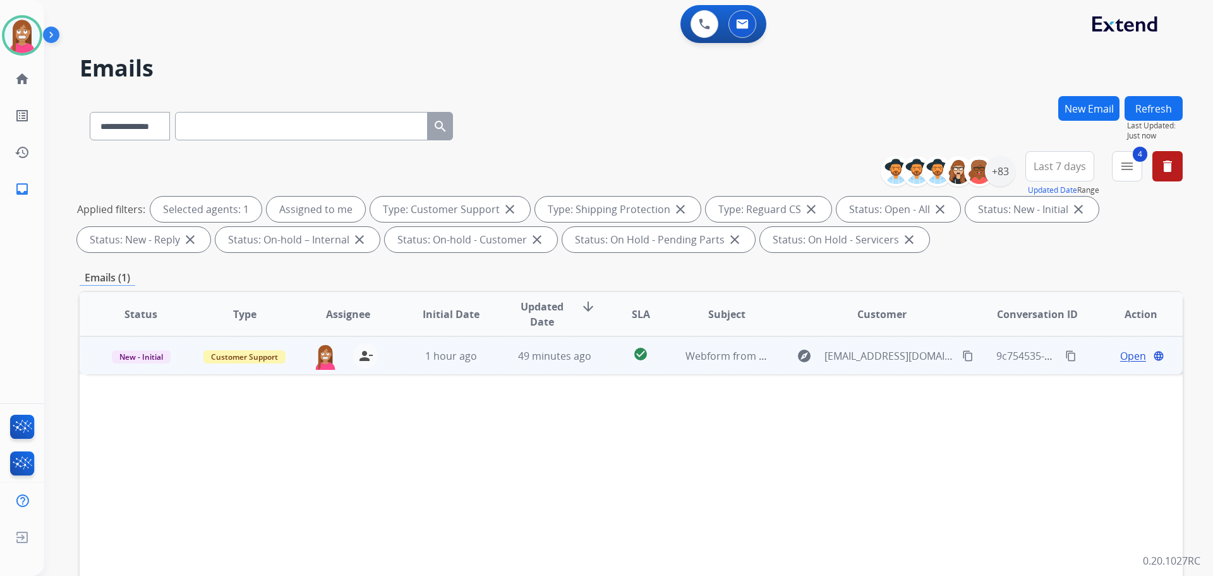
click at [487, 368] on td "1 hour ago" at bounding box center [442, 355] width 104 height 38
click at [1120, 358] on span "Open" at bounding box center [1133, 354] width 26 height 15
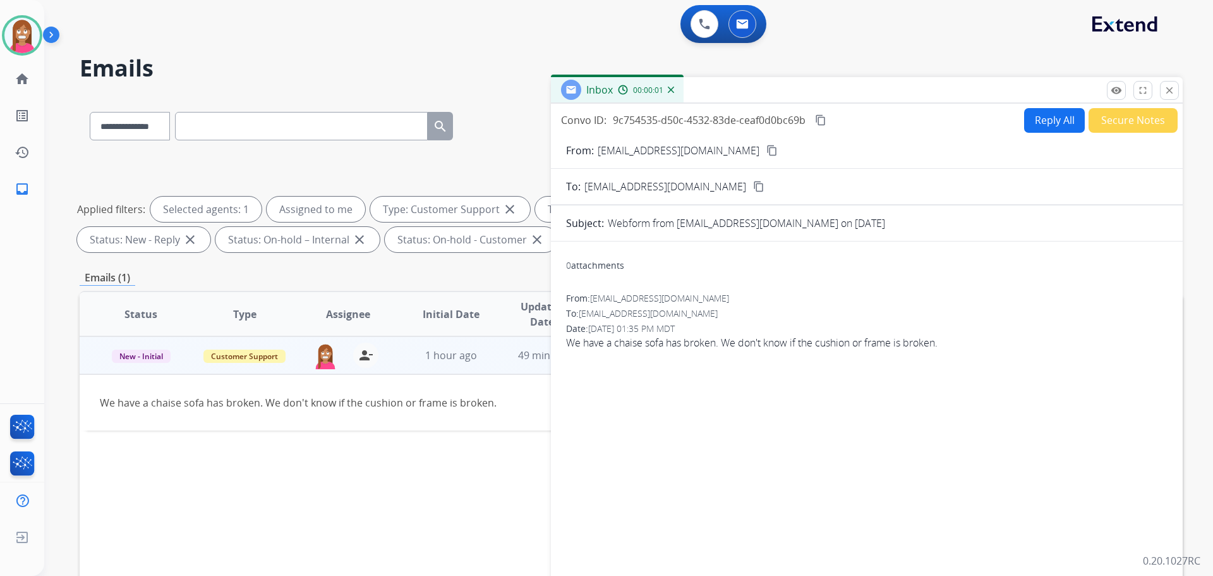
click at [1035, 125] on button "Reply All" at bounding box center [1054, 120] width 61 height 25
select select "**********"
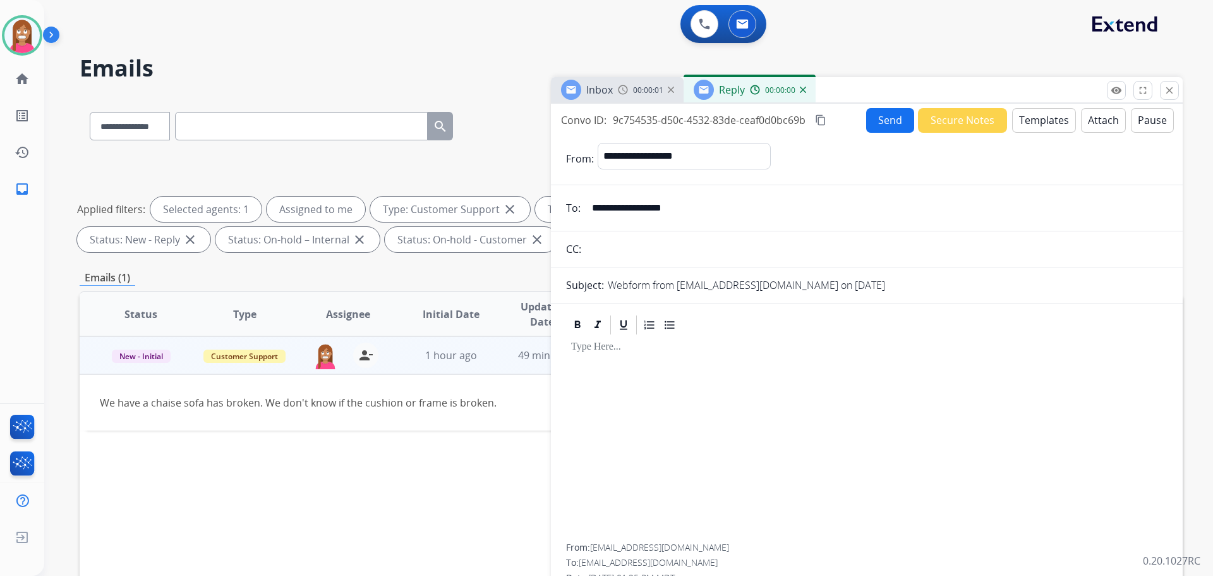
click at [1042, 128] on button "Templates" at bounding box center [1044, 120] width 64 height 25
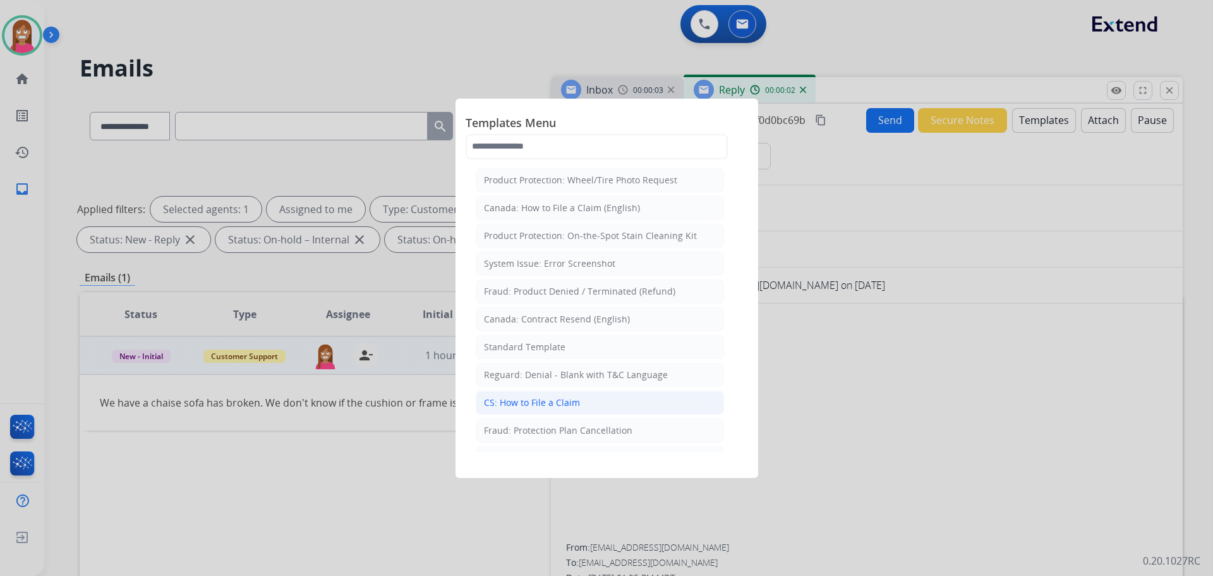
click at [551, 400] on div "CS: How to File a Claim" at bounding box center [532, 402] width 96 height 13
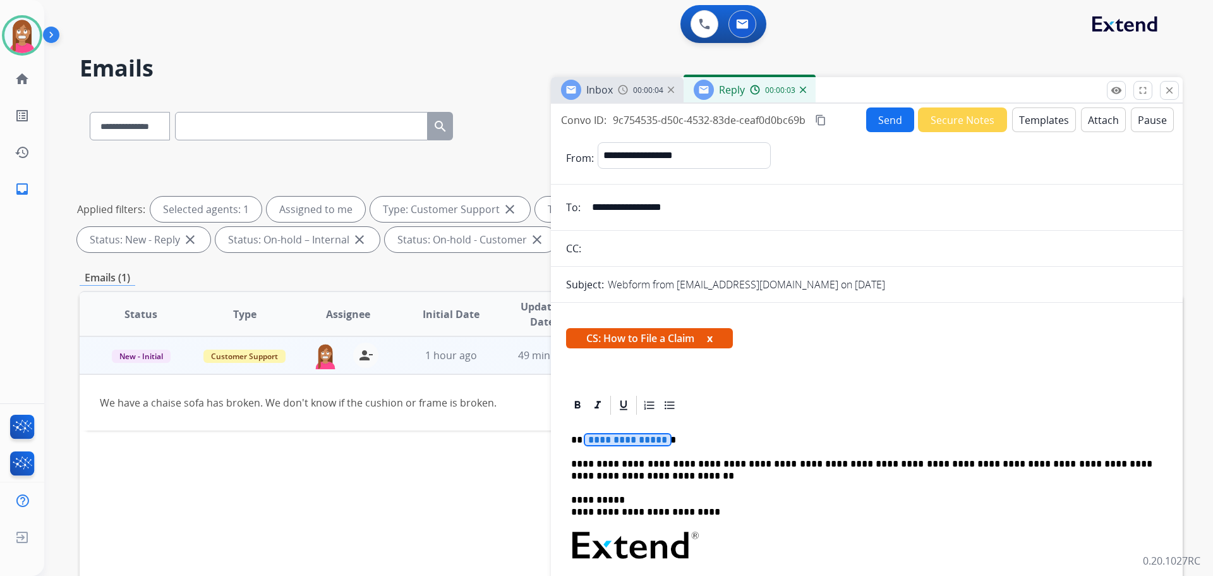
click at [614, 440] on span "**********" at bounding box center [627, 439] width 85 height 11
click at [891, 130] on button "Send" at bounding box center [890, 119] width 48 height 25
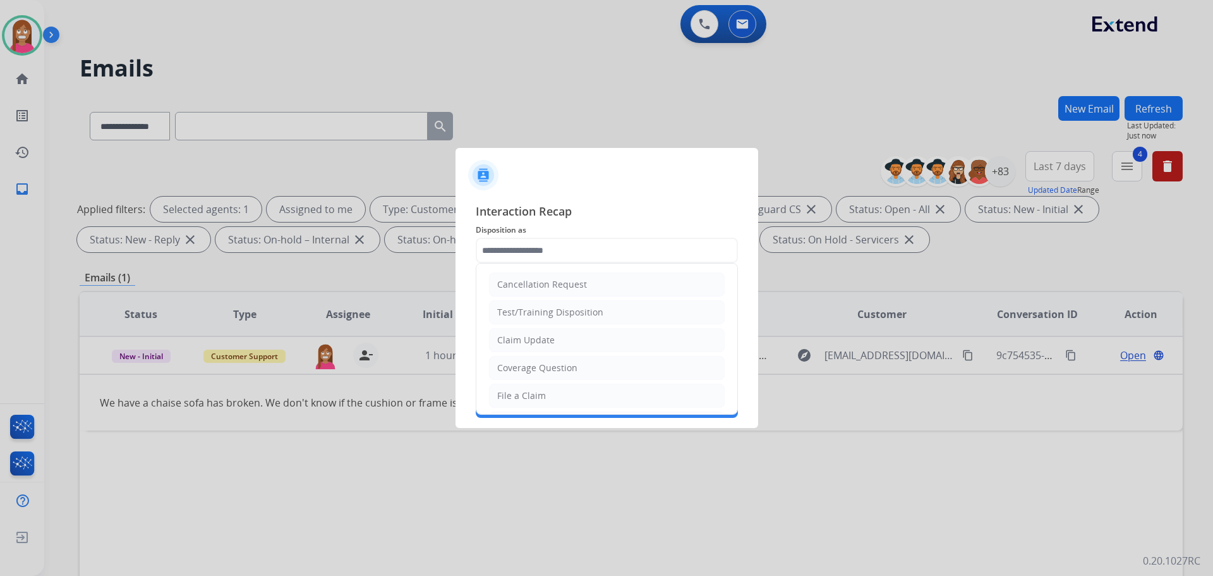
click at [536, 240] on input "text" at bounding box center [607, 250] width 262 height 25
drag, startPoint x: 538, startPoint y: 394, endPoint x: 550, endPoint y: 351, distance: 44.0
click at [540, 394] on div "File a Claim" at bounding box center [521, 395] width 49 height 13
type input "**********"
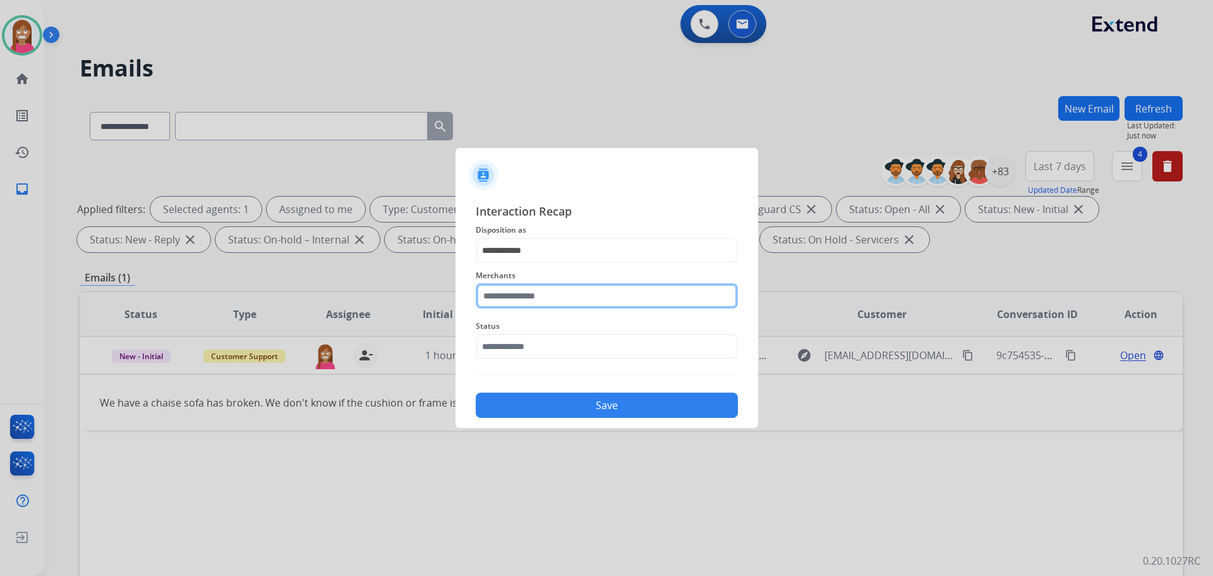
click at [523, 299] on input "text" at bounding box center [607, 295] width 262 height 25
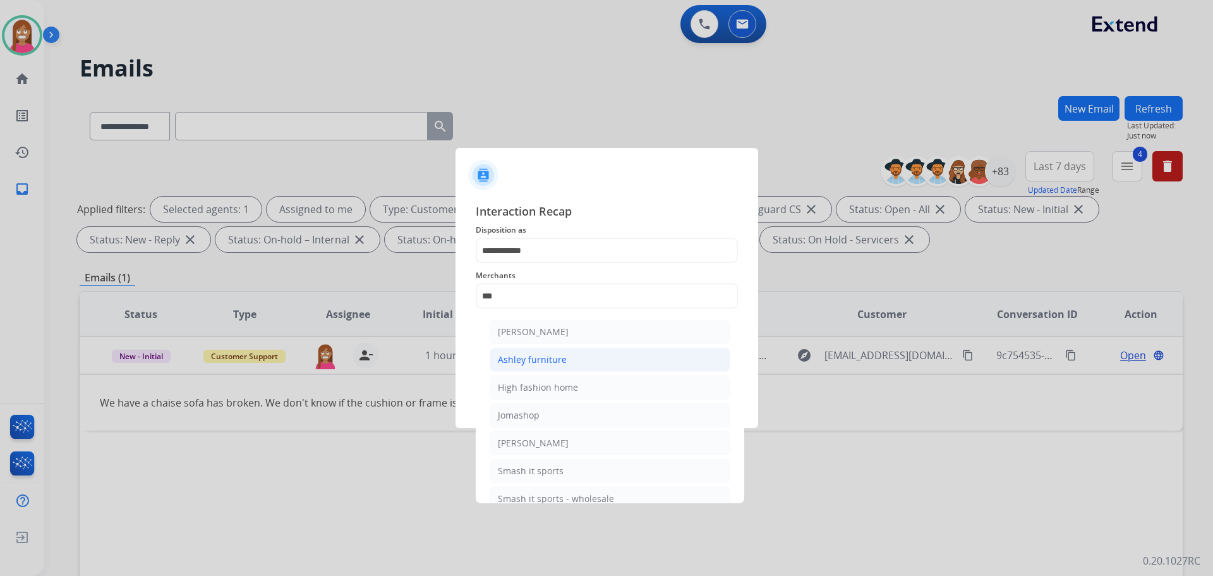
click at [529, 348] on li "Ashley furniture" at bounding box center [610, 359] width 241 height 24
type input "**********"
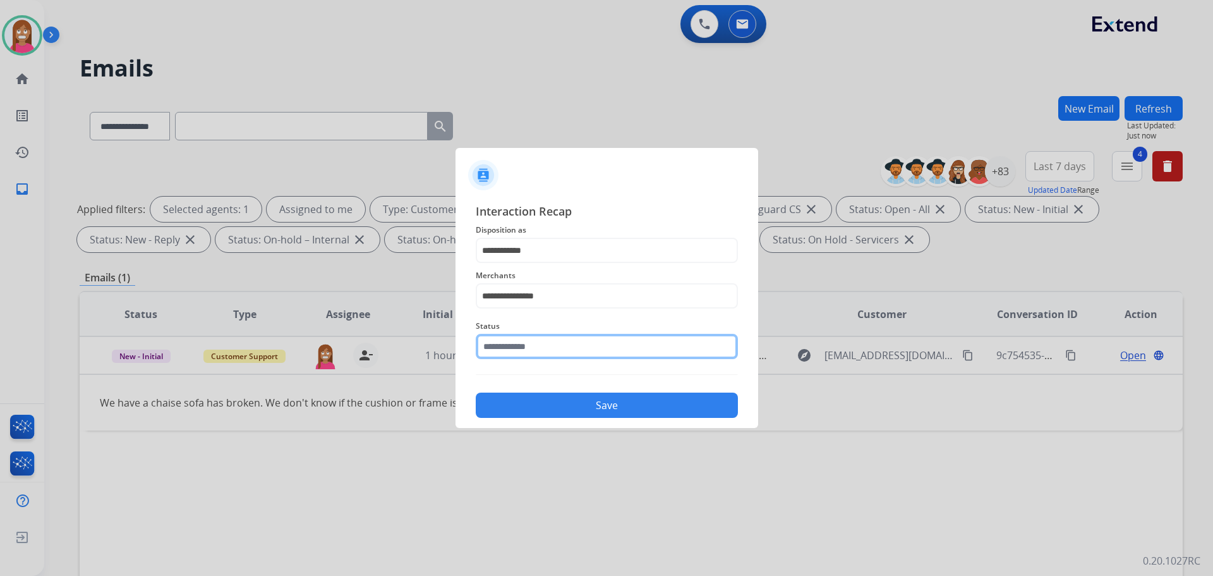
click at [530, 353] on input "text" at bounding box center [607, 346] width 262 height 25
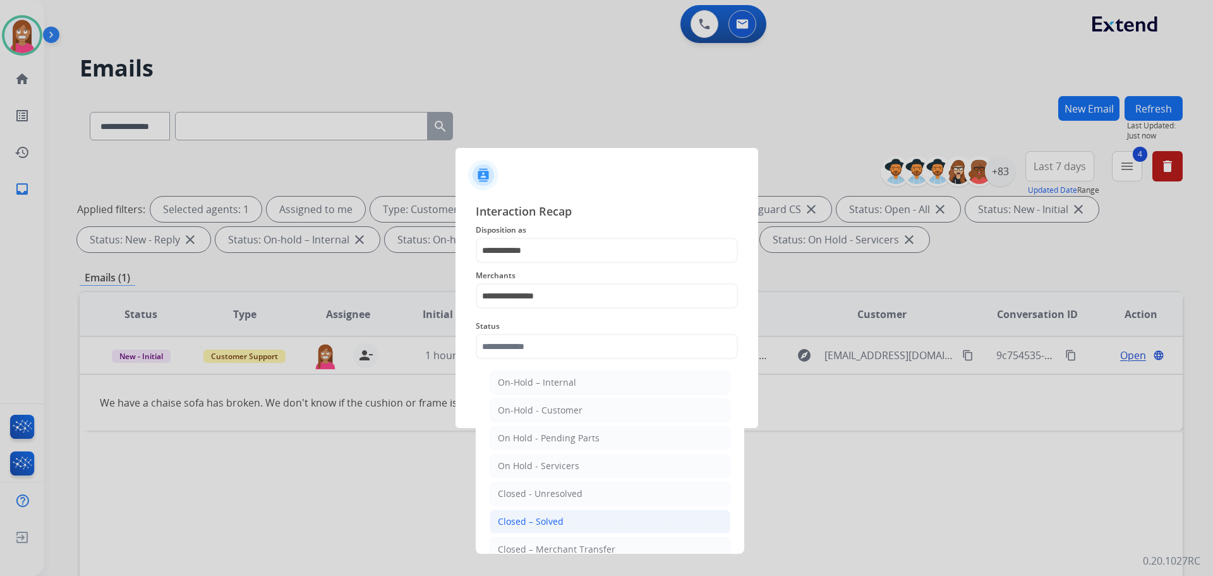
click at [562, 515] on li "Closed – Solved" at bounding box center [610, 521] width 241 height 24
type input "**********"
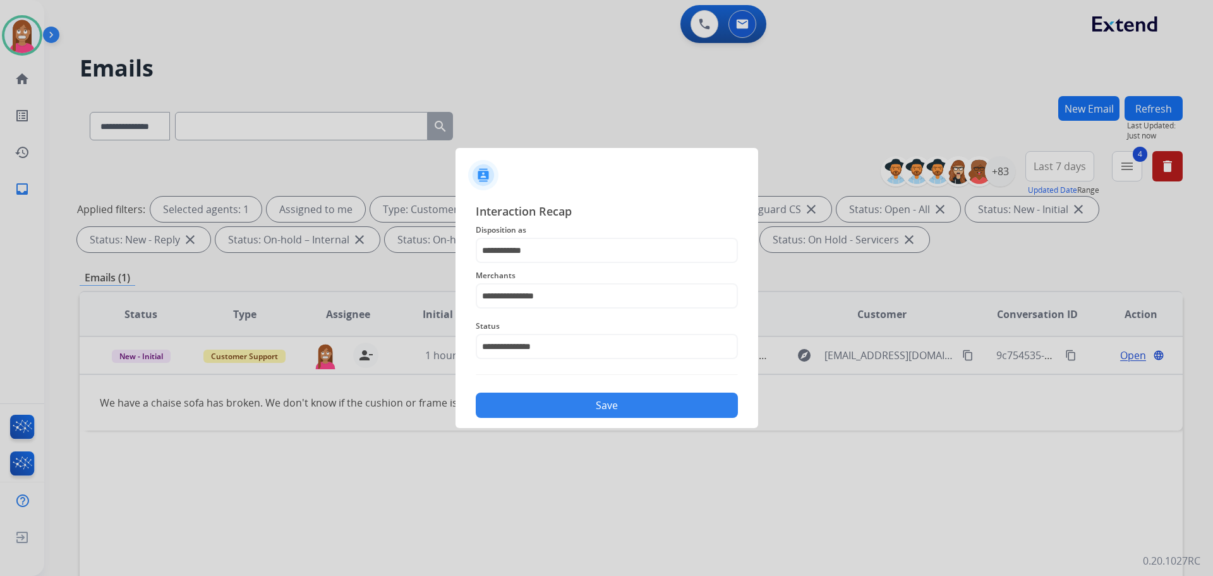
click at [552, 391] on div "Save" at bounding box center [607, 401] width 262 height 33
click at [589, 412] on button "Save" at bounding box center [607, 404] width 262 height 25
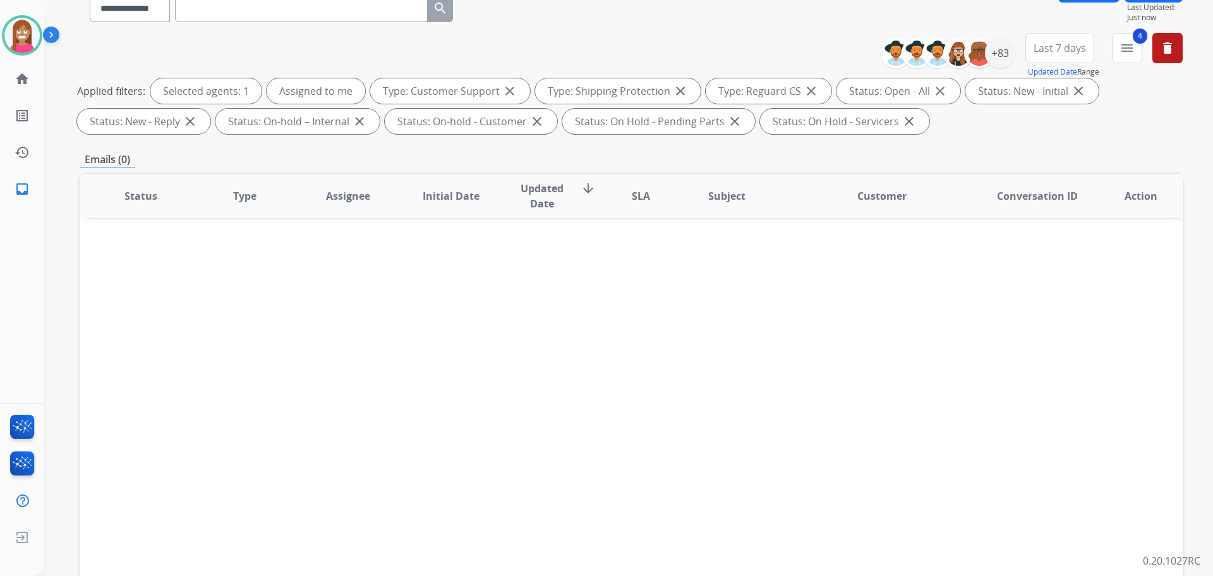
scroll to position [15, 0]
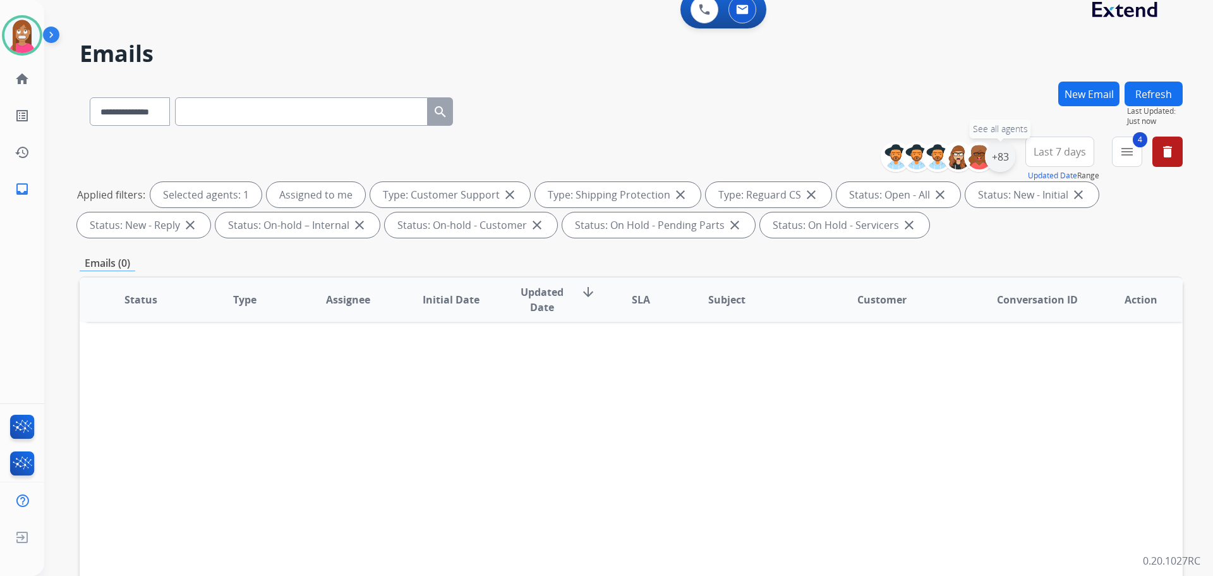
drag, startPoint x: 993, startPoint y: 166, endPoint x: 938, endPoint y: 215, distance: 73.8
click at [993, 166] on div "+83" at bounding box center [1000, 157] width 30 height 30
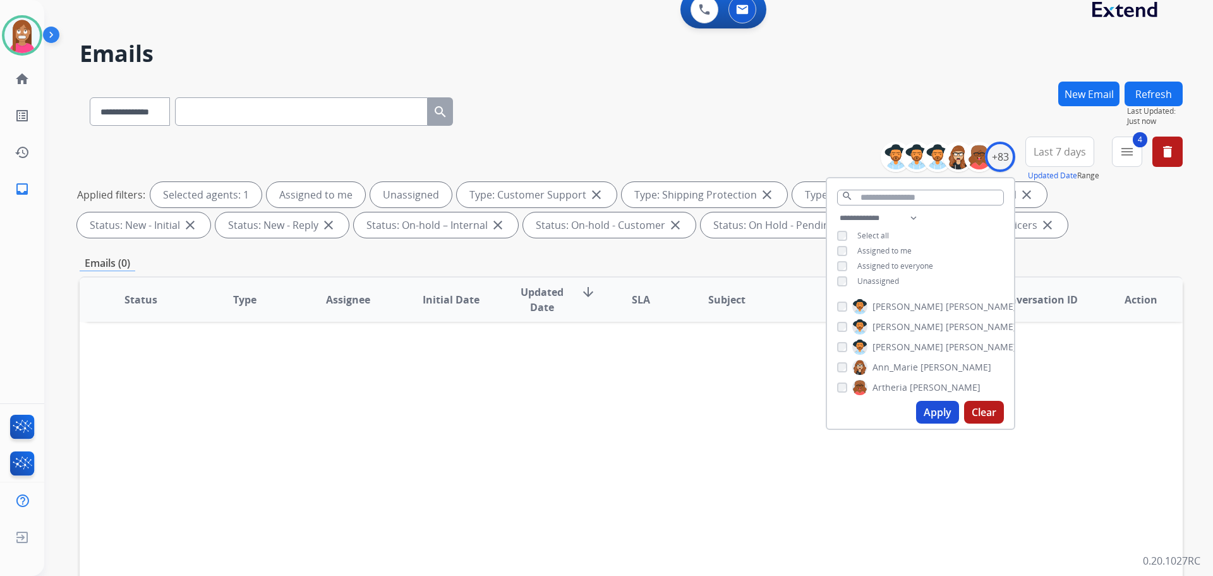
click at [931, 407] on button "Apply" at bounding box center [937, 412] width 43 height 23
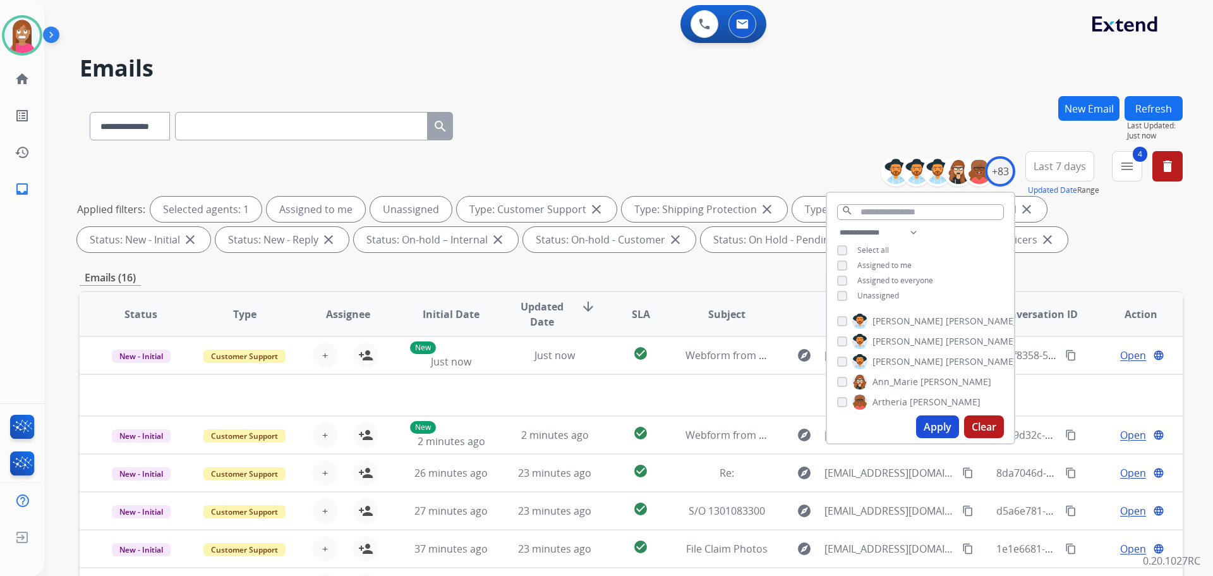
click at [608, 100] on div "**********" at bounding box center [631, 123] width 1103 height 55
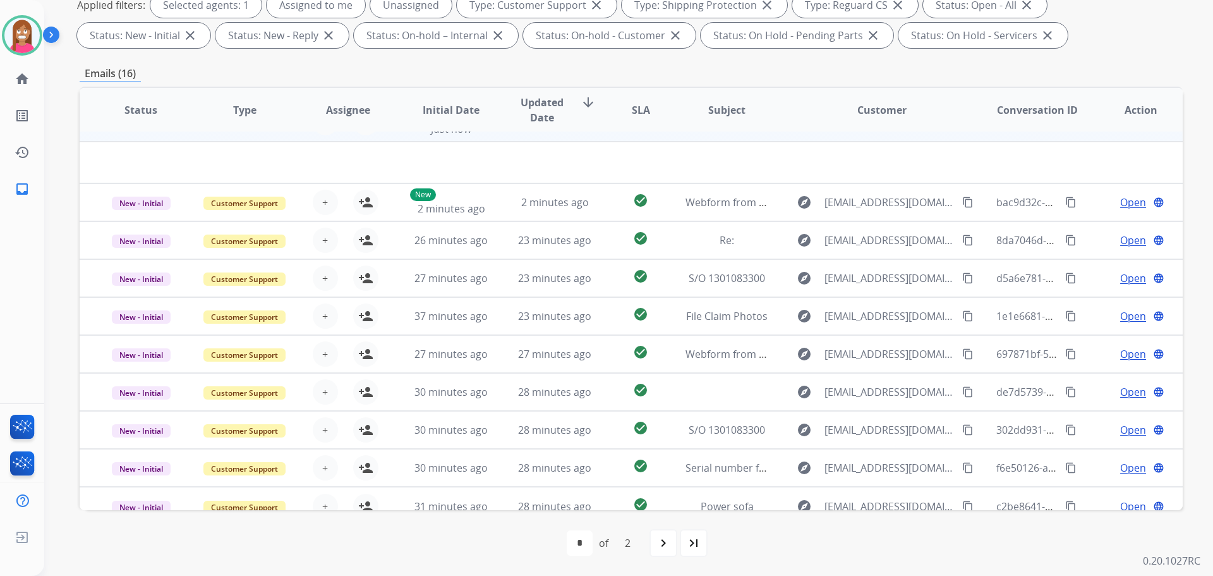
scroll to position [43, 0]
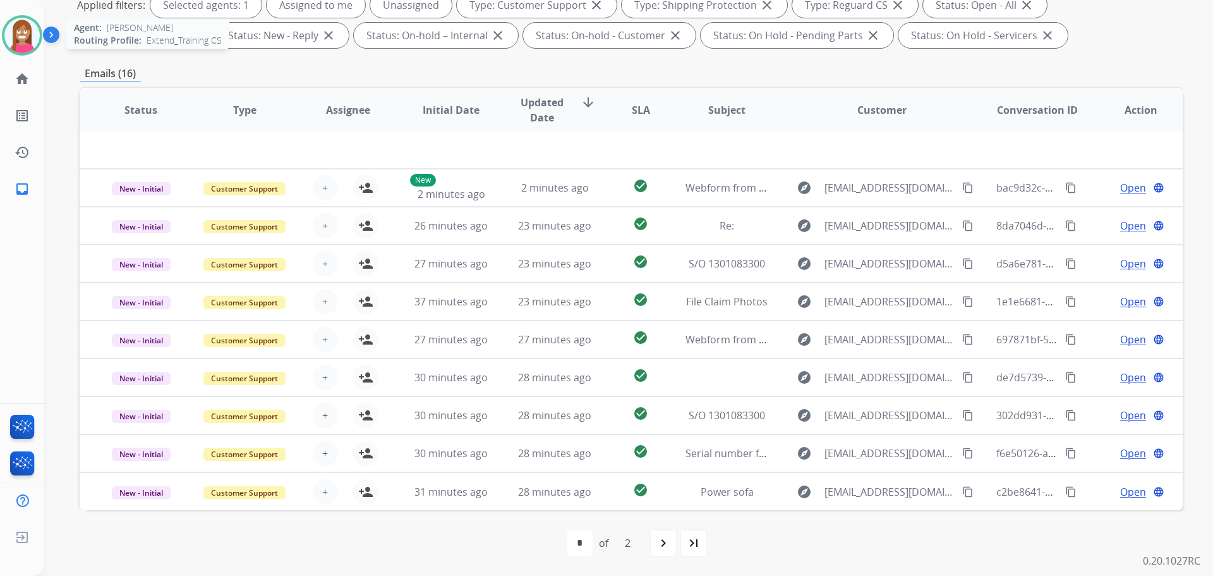
click at [33, 23] on img at bounding box center [21, 35] width 35 height 35
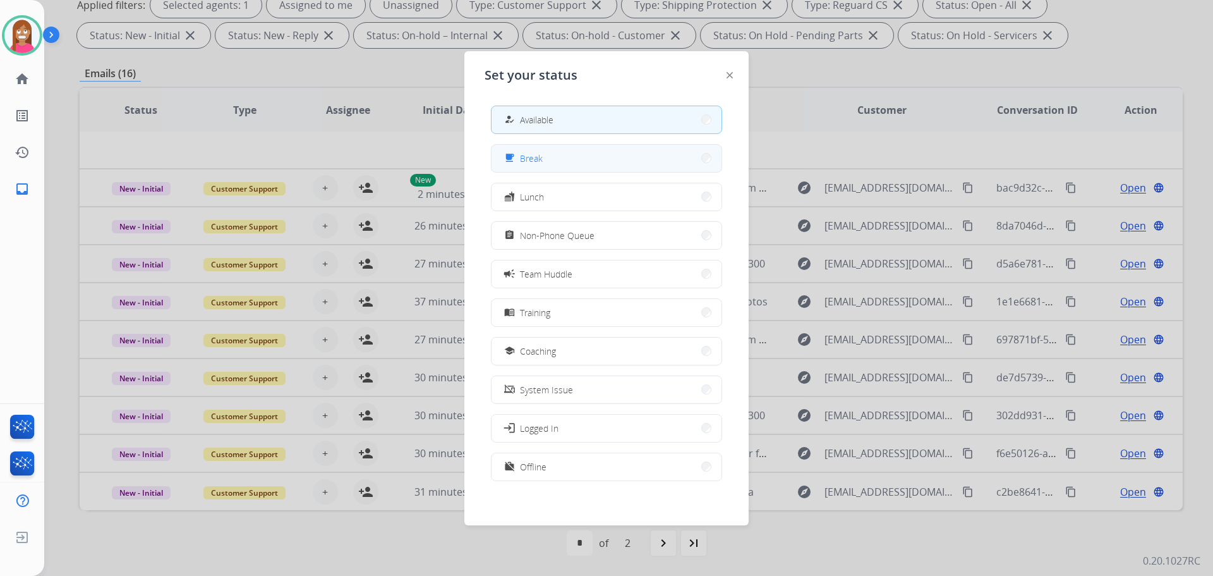
click at [529, 159] on span "Break" at bounding box center [531, 158] width 23 height 13
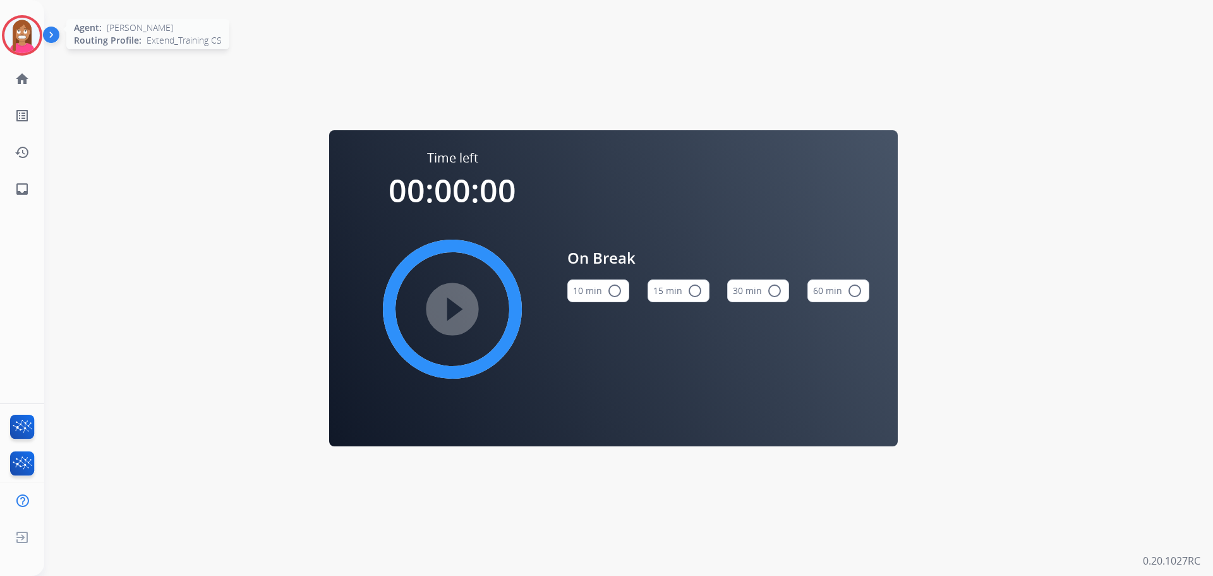
click at [16, 52] on div at bounding box center [22, 35] width 40 height 40
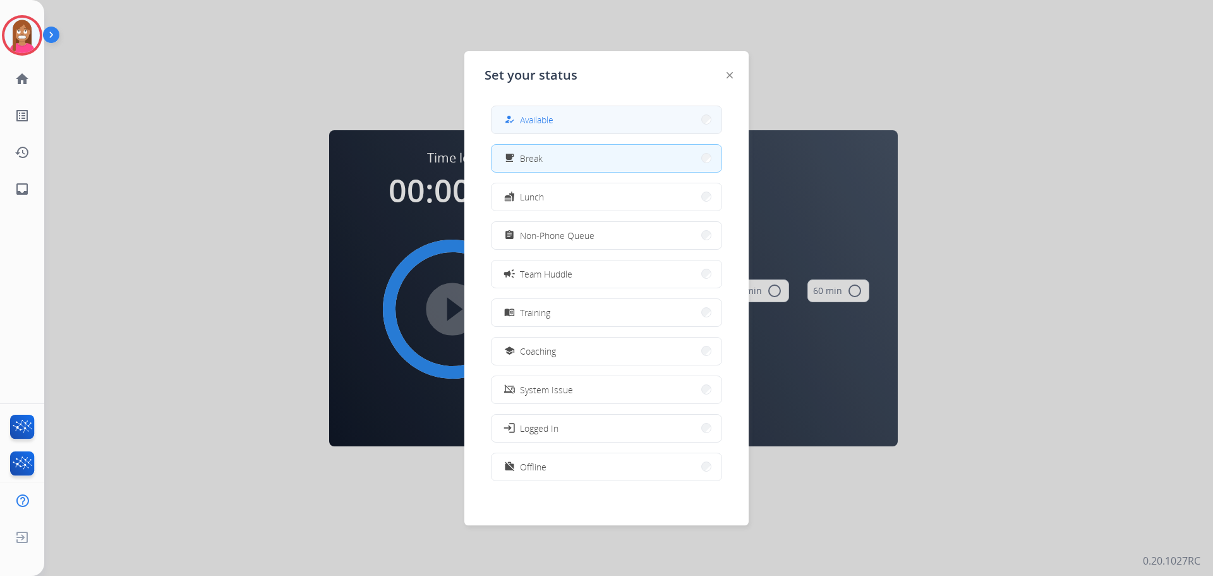
click at [569, 125] on button "how_to_reg Available" at bounding box center [607, 119] width 230 height 27
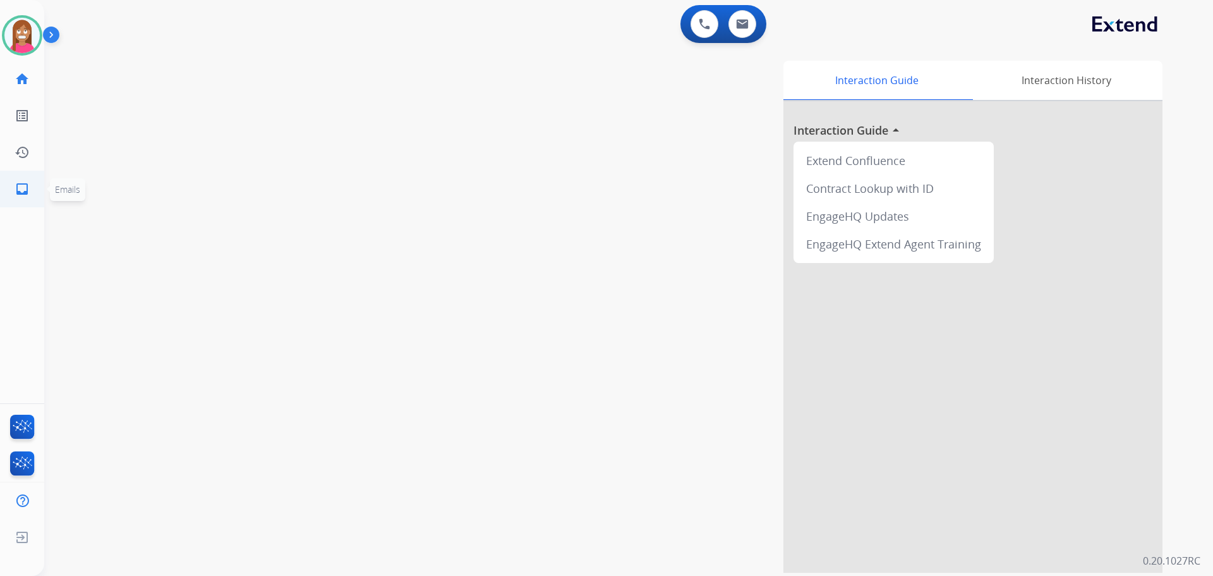
click at [22, 183] on mat-icon "inbox" at bounding box center [22, 188] width 15 height 15
select select "**********"
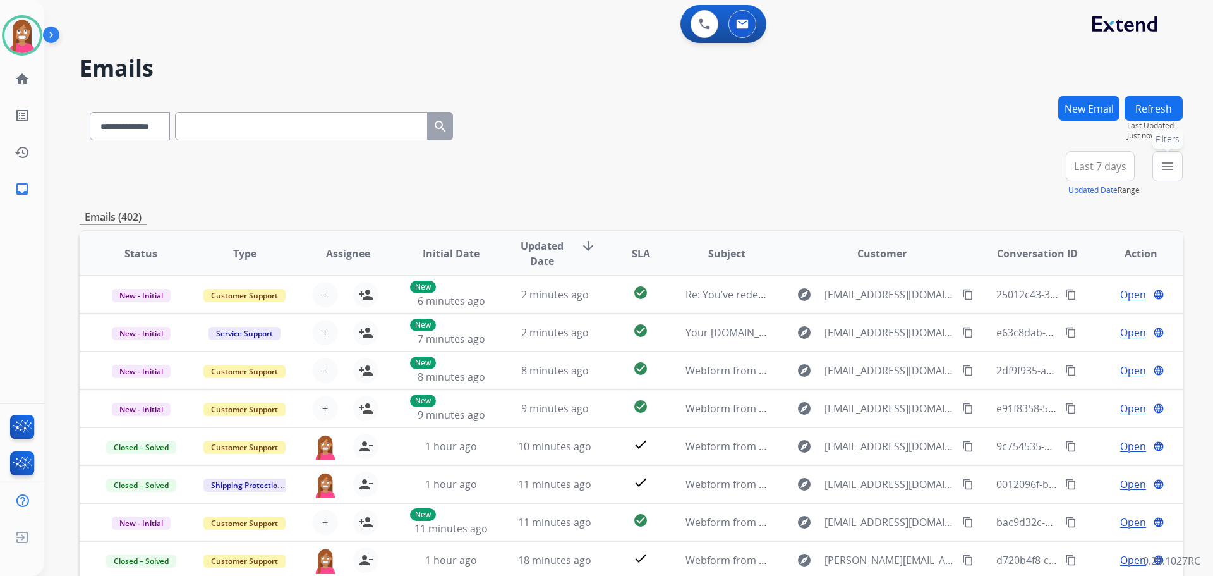
click at [1174, 160] on mat-icon "menu" at bounding box center [1167, 166] width 15 height 15
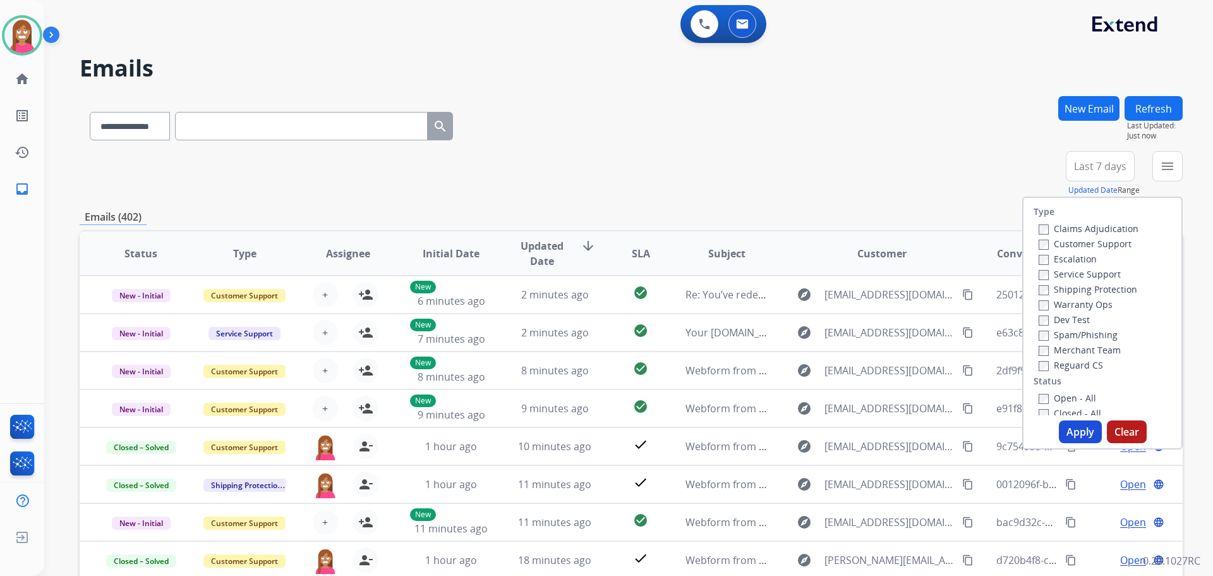
click at [1071, 244] on label "Customer Support" at bounding box center [1085, 244] width 93 height 12
click at [1053, 288] on label "Shipping Protection" at bounding box center [1088, 289] width 99 height 12
click at [1065, 363] on label "Reguard CS" at bounding box center [1071, 365] width 64 height 12
drag, startPoint x: 1071, startPoint y: 429, endPoint x: 1068, endPoint y: 422, distance: 7.4
click at [1068, 423] on button "Apply" at bounding box center [1080, 431] width 43 height 23
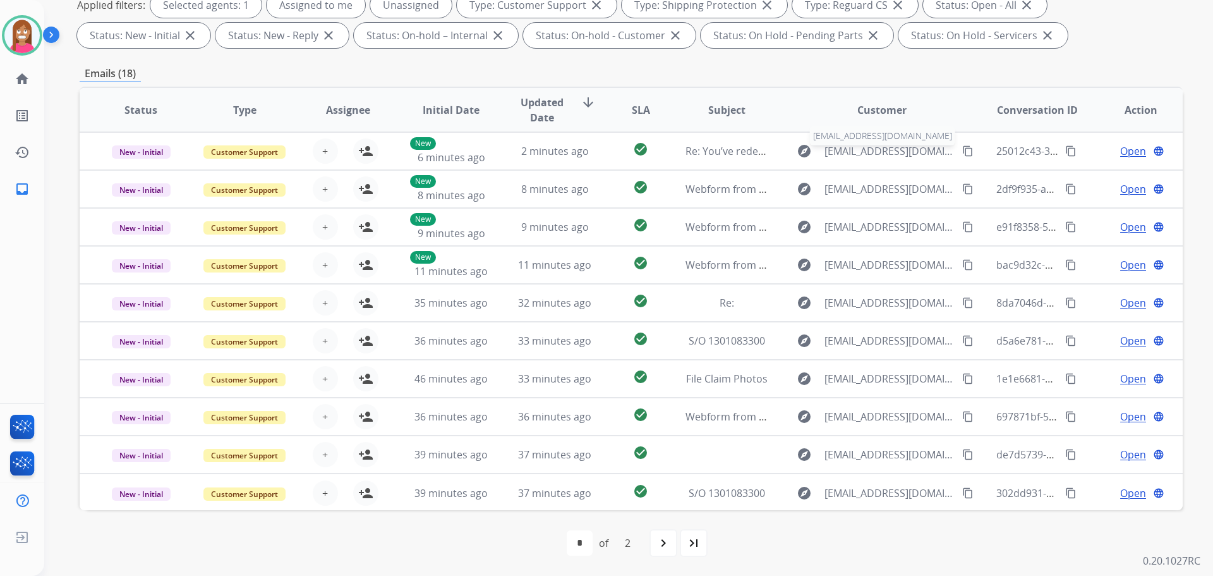
scroll to position [78, 0]
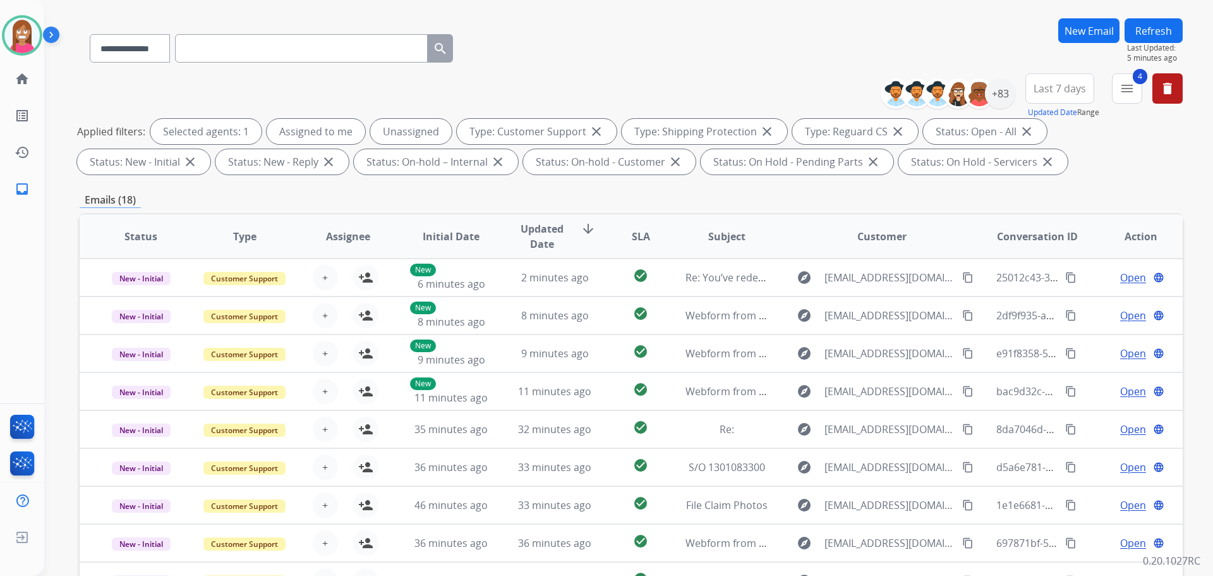
click at [1144, 20] on button "Refresh" at bounding box center [1154, 30] width 58 height 25
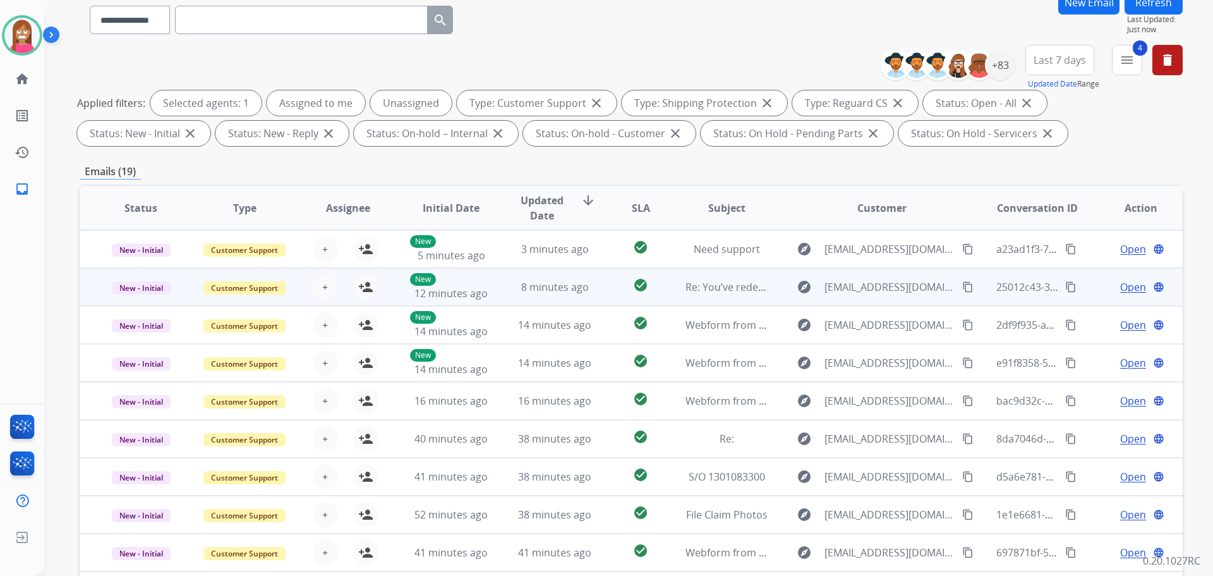
scroll to position [204, 0]
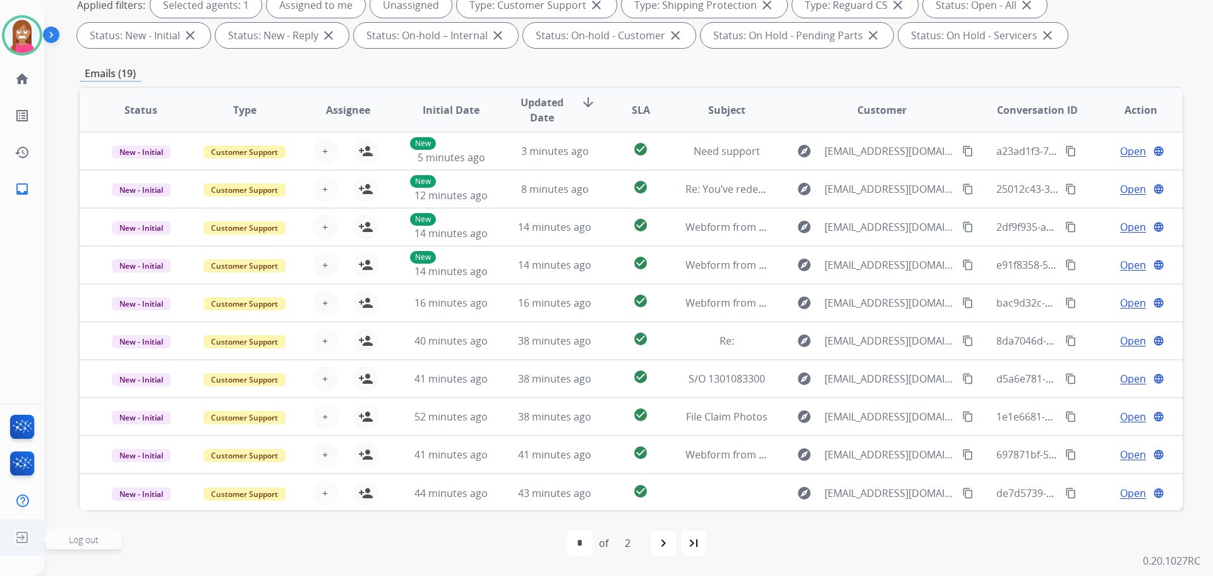
click at [16, 534] on img at bounding box center [22, 537] width 23 height 24
